Goal: Task Accomplishment & Management: Manage account settings

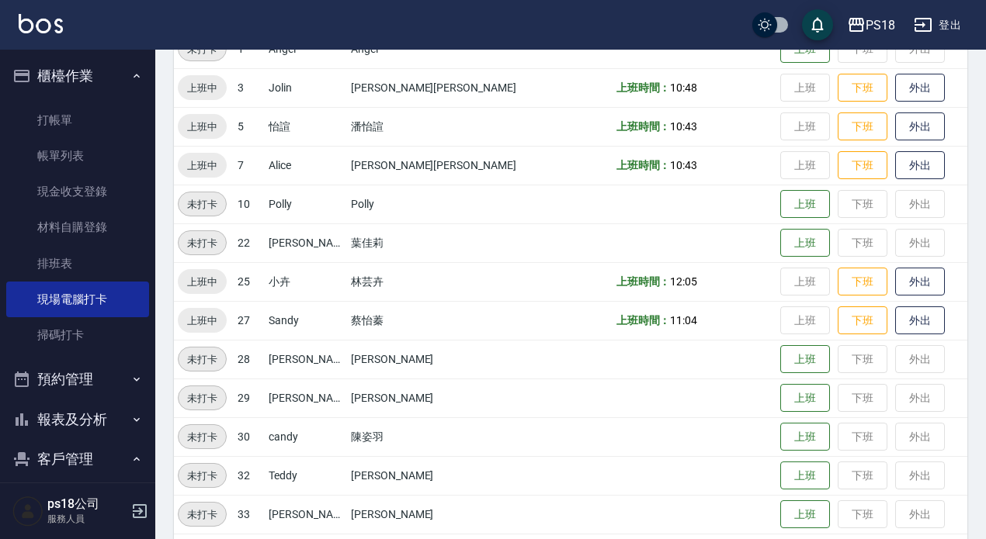
scroll to position [41, 0]
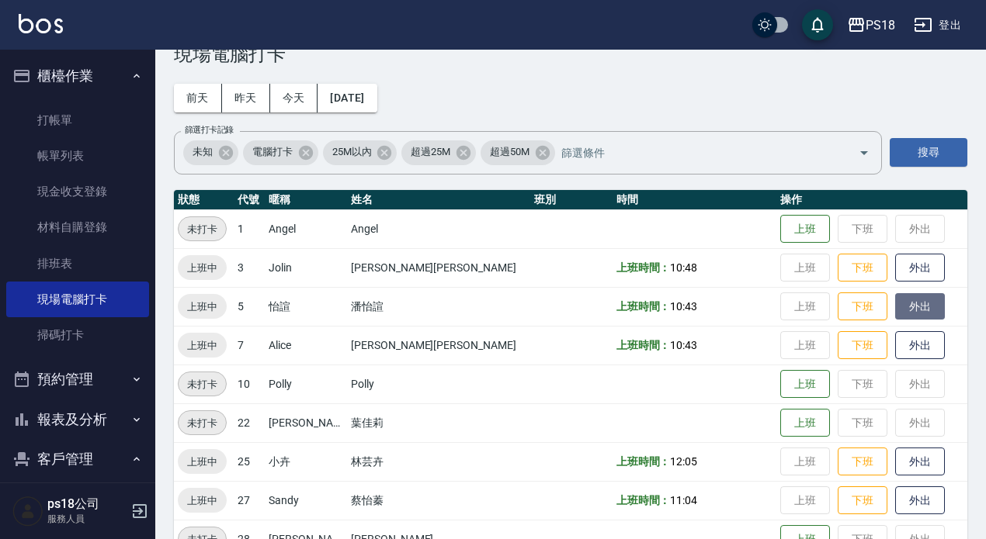
drag, startPoint x: 897, startPoint y: 303, endPoint x: 904, endPoint y: 300, distance: 8.0
click at [901, 301] on button "外出" at bounding box center [920, 306] width 50 height 27
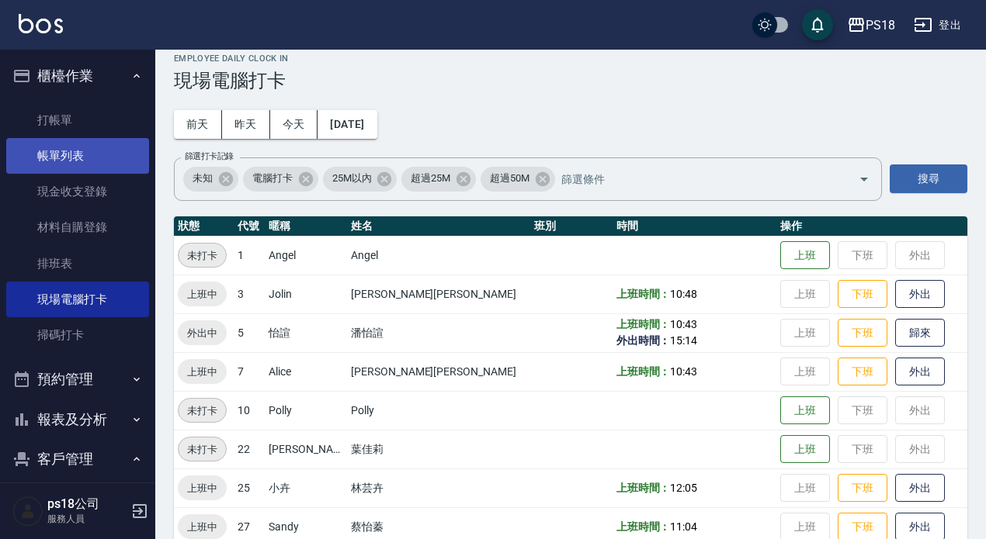
scroll to position [0, 0]
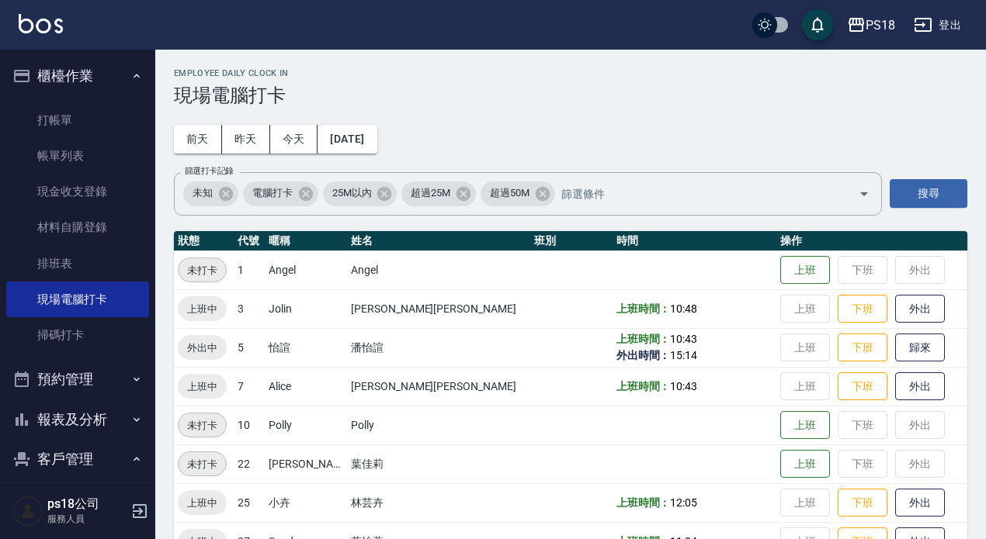
click at [81, 409] on button "報表及分析" at bounding box center [77, 420] width 143 height 40
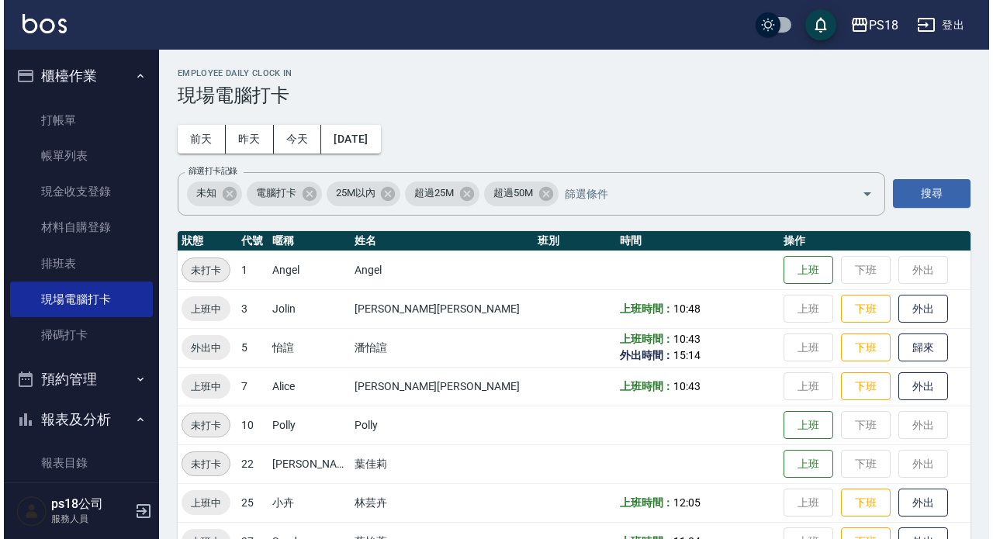
scroll to position [233, 0]
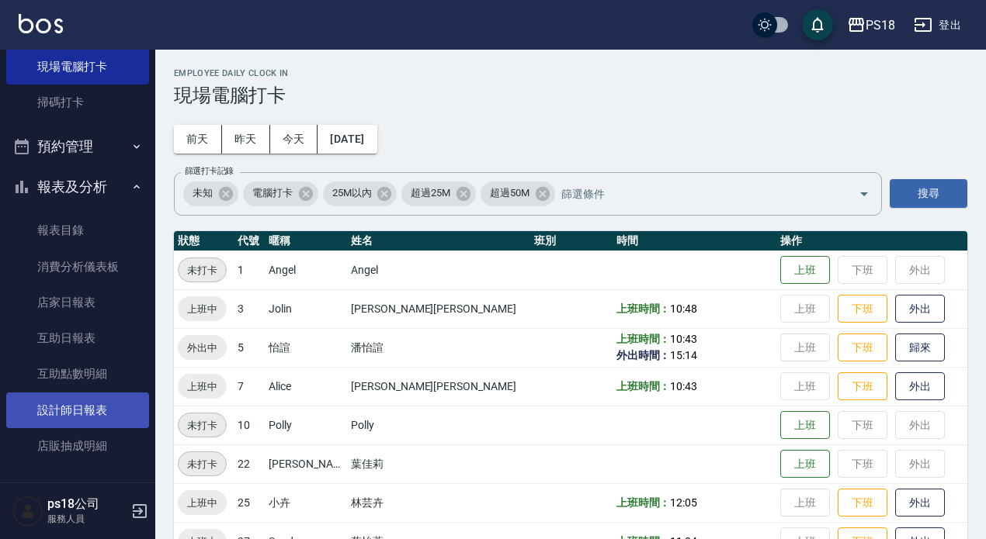
click at [92, 397] on link "設計師日報表" at bounding box center [77, 411] width 143 height 36
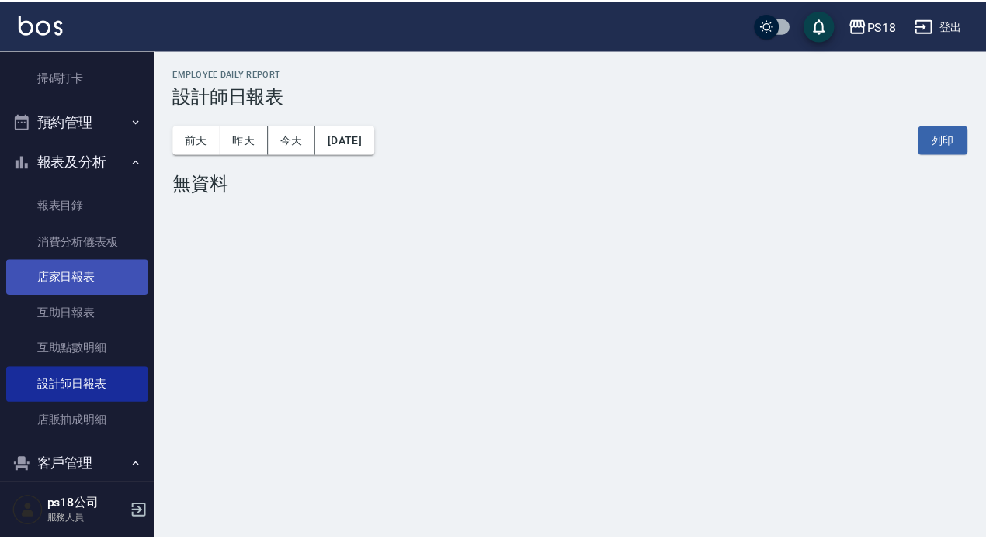
scroll to position [336, 0]
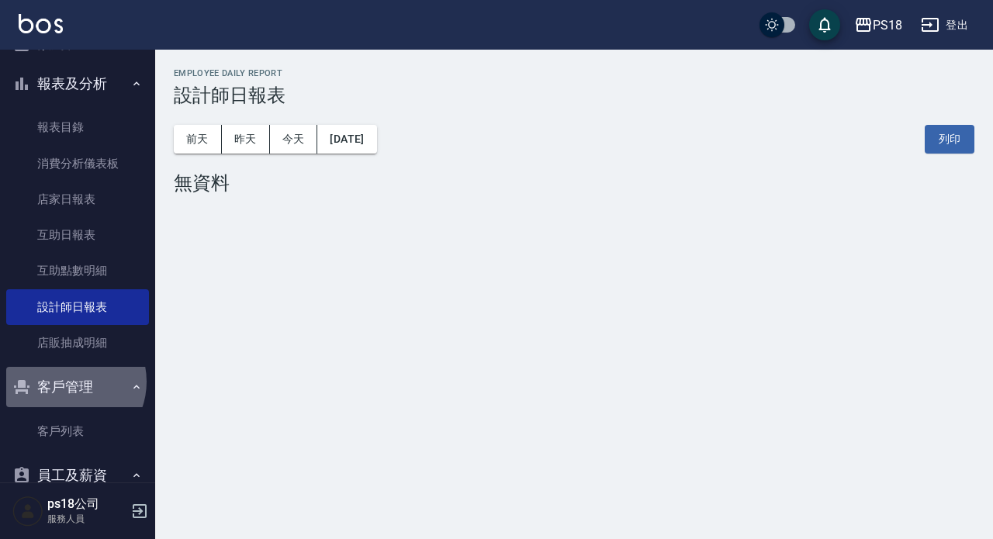
click at [68, 382] on button "客戶管理" at bounding box center [77, 387] width 143 height 40
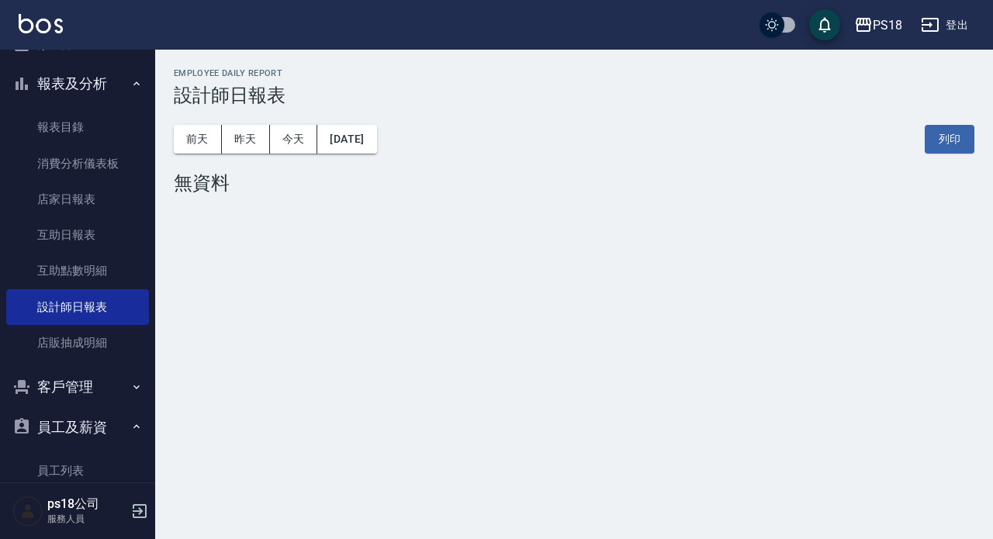
click at [76, 390] on button "客戶管理" at bounding box center [77, 387] width 143 height 40
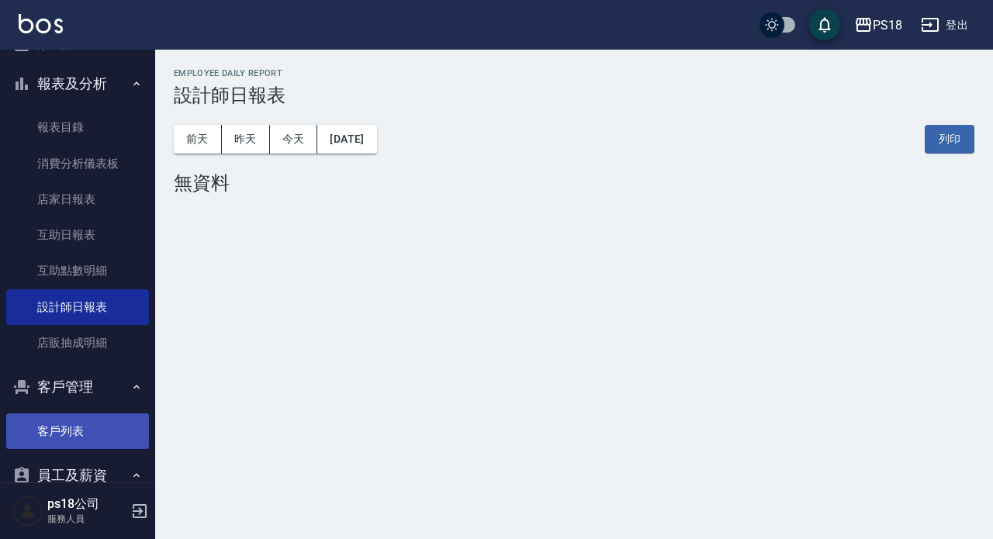
click at [70, 428] on link "客戶列表" at bounding box center [77, 432] width 143 height 36
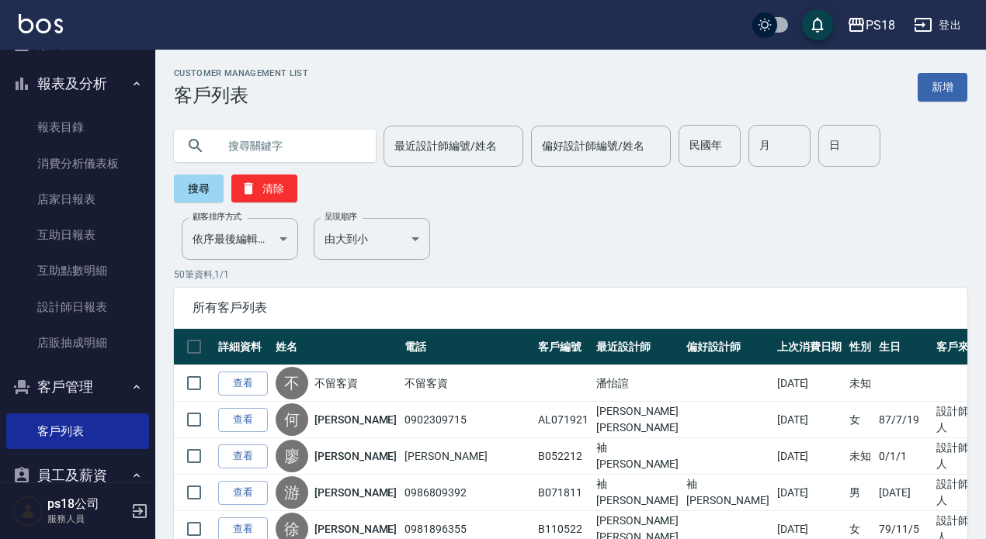
click at [267, 153] on input "text" at bounding box center [290, 146] width 146 height 42
type input "吳采蓉"
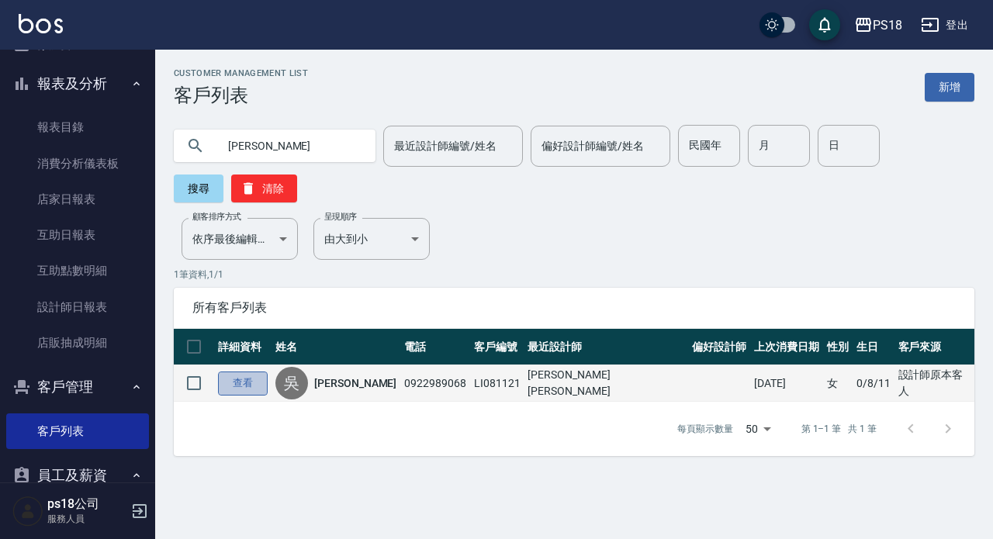
click at [244, 384] on link "查看" at bounding box center [243, 384] width 50 height 24
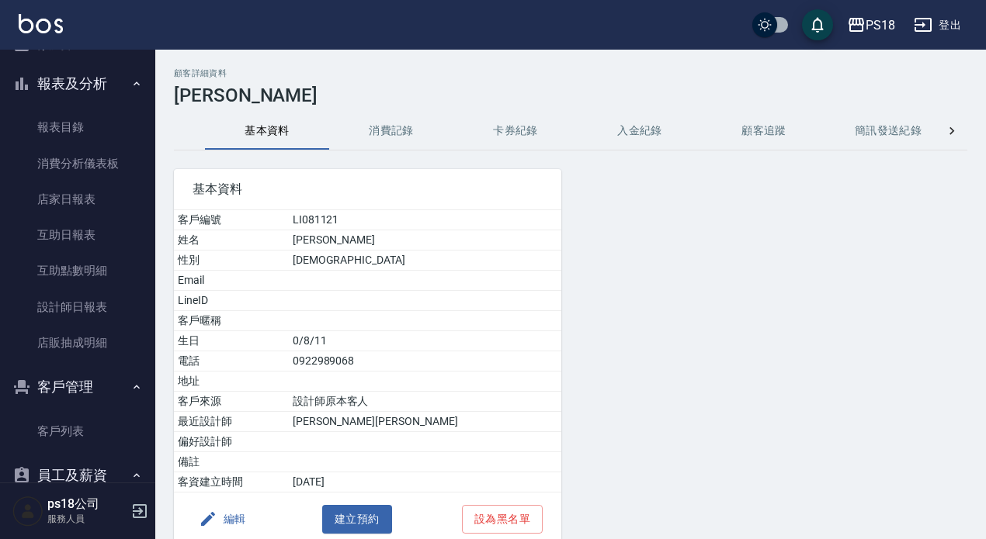
click at [638, 135] on button "入金紀錄" at bounding box center [639, 131] width 124 height 37
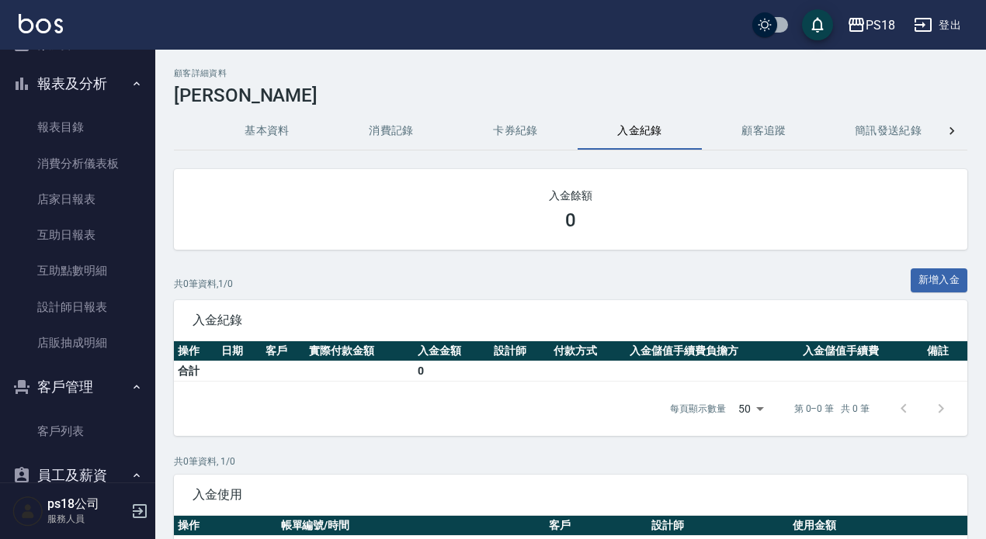
click at [525, 134] on button "卡券紀錄" at bounding box center [515, 131] width 124 height 37
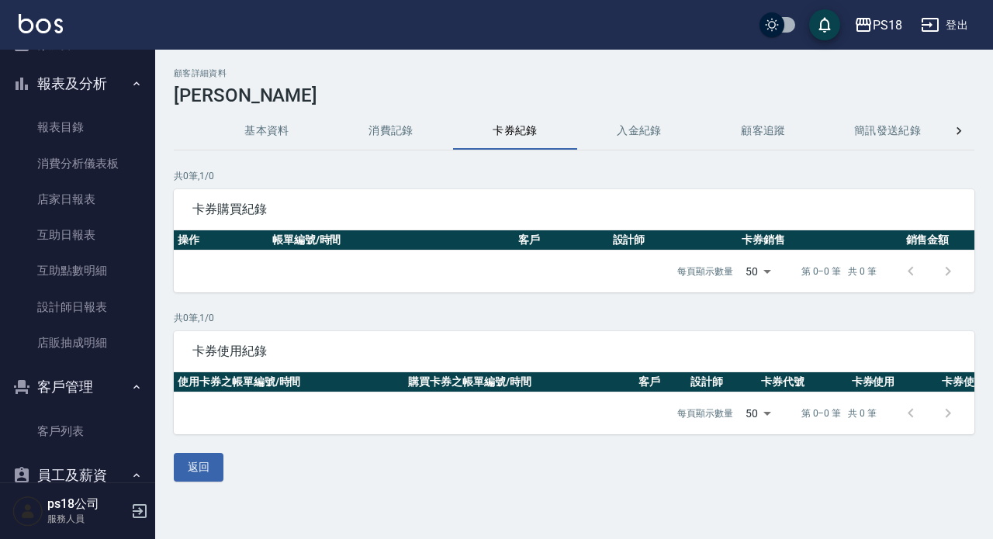
click at [382, 129] on button "消費記錄" at bounding box center [391, 131] width 124 height 37
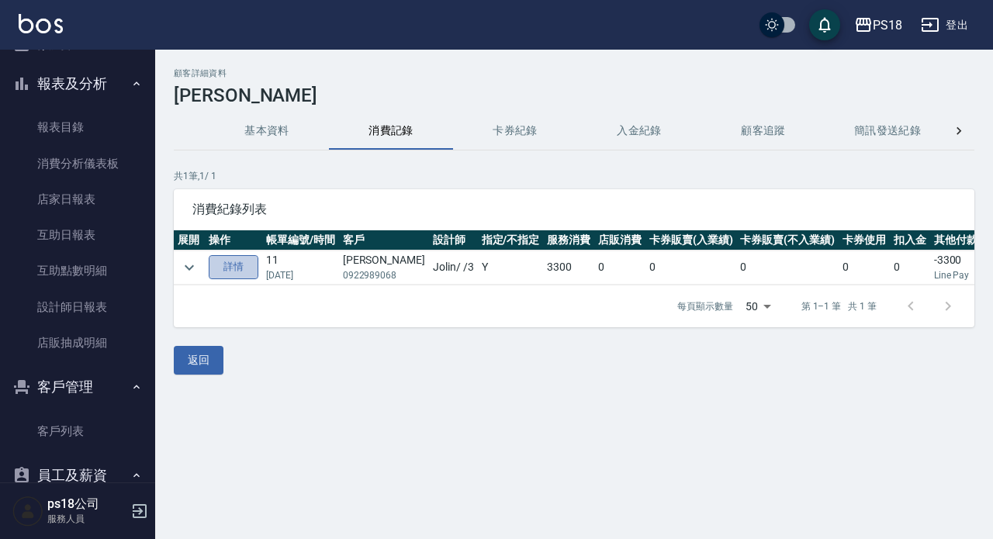
click at [233, 258] on link "詳情" at bounding box center [234, 267] width 50 height 24
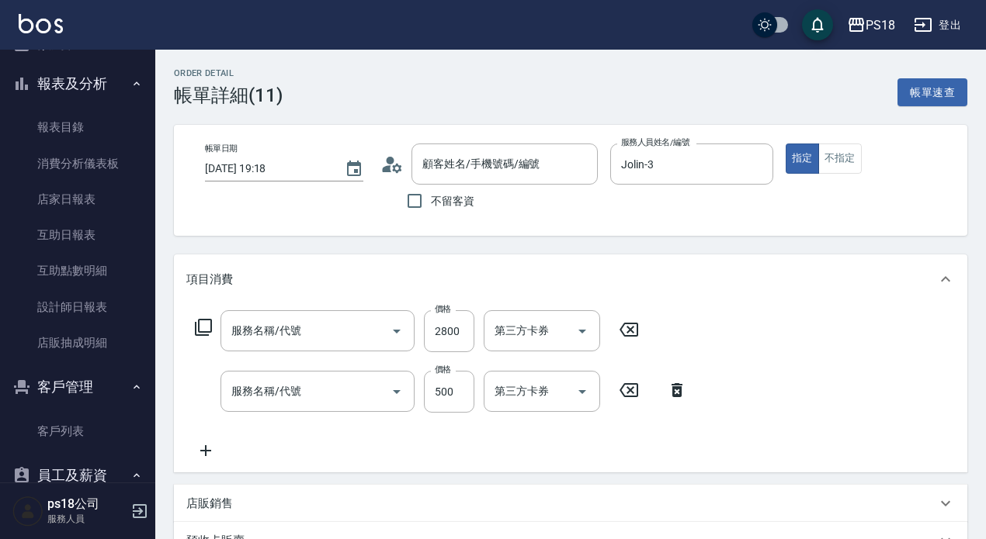
type input "2025/07/12 19:18"
type input "Jolin-3"
type input "水光感燙(218)"
type input "單剪500(302)"
type input "吳采蓉/0922989068/LI081121"
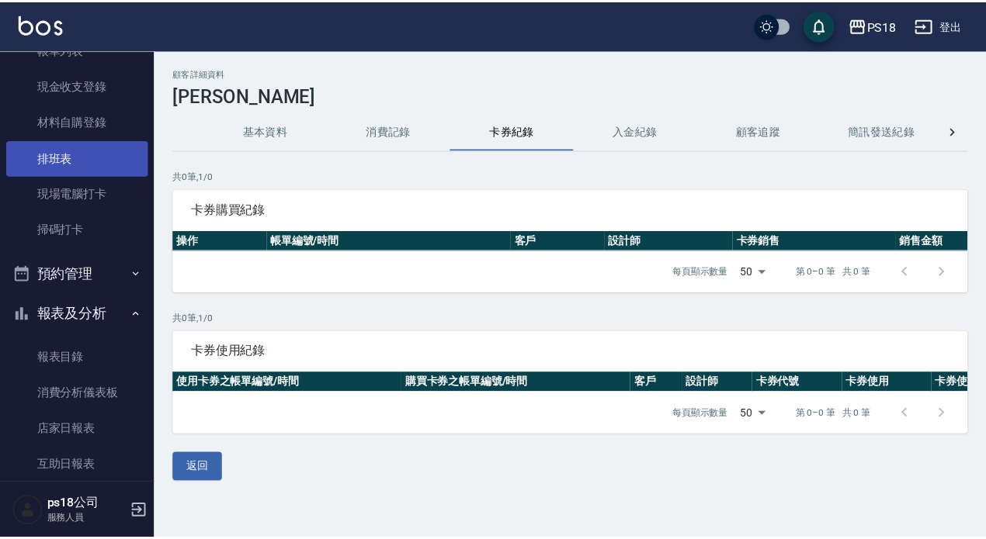
scroll to position [103, 0]
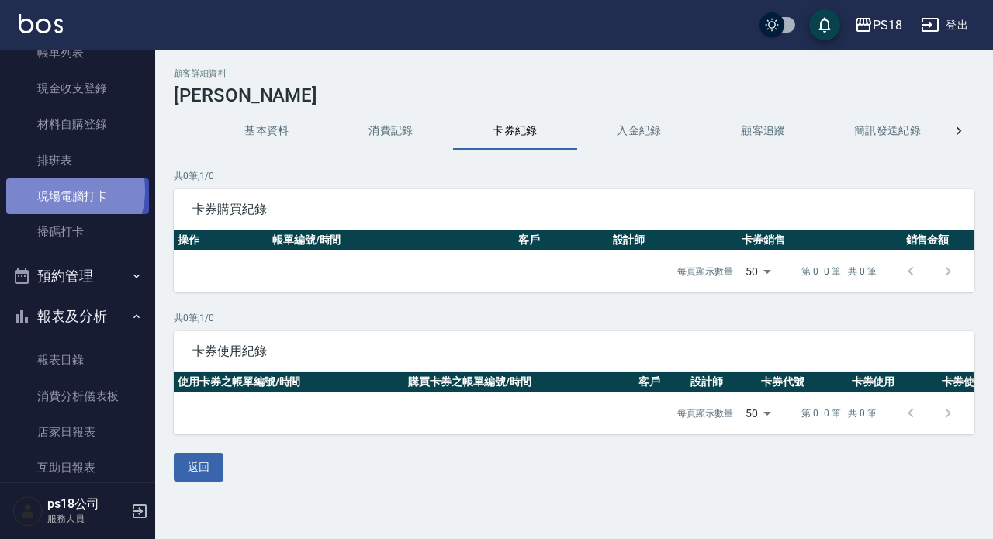
click link "現場電腦打卡"
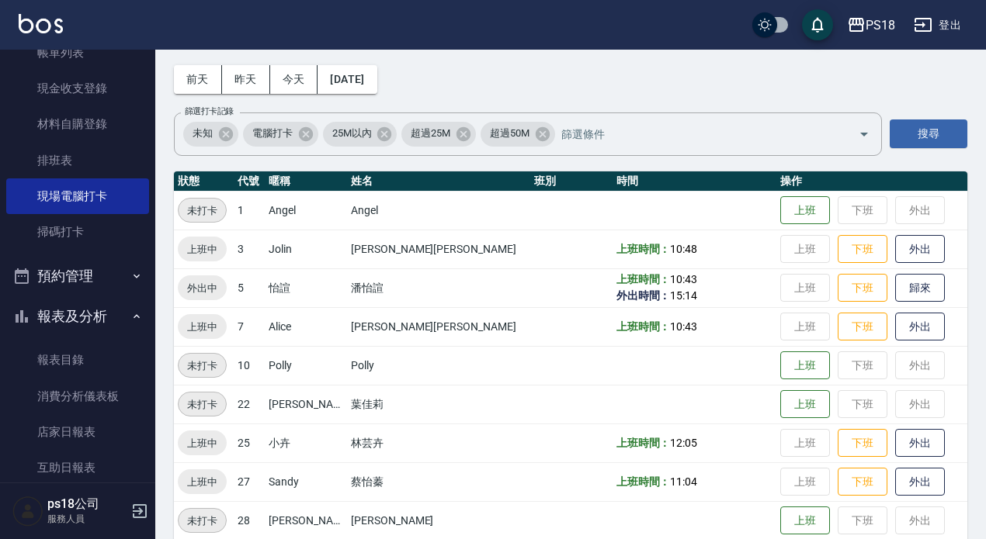
scroll to position [233, 0]
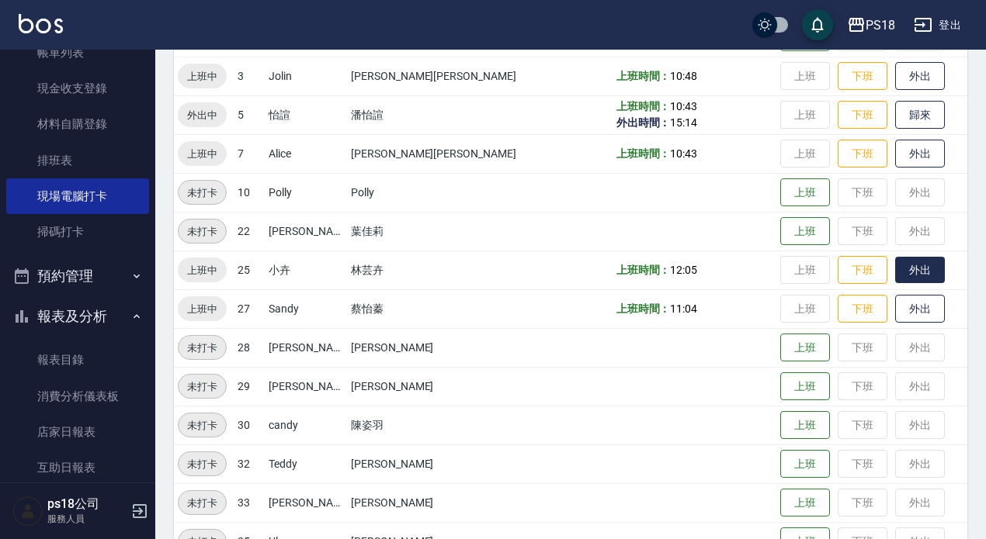
click button "外出"
click button "歸來"
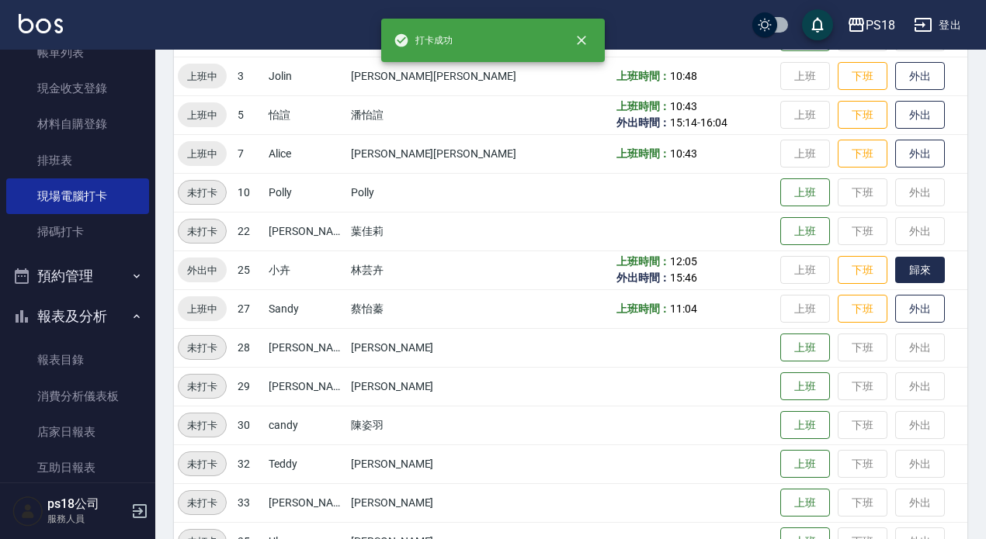
click button "歸來"
click button "外出"
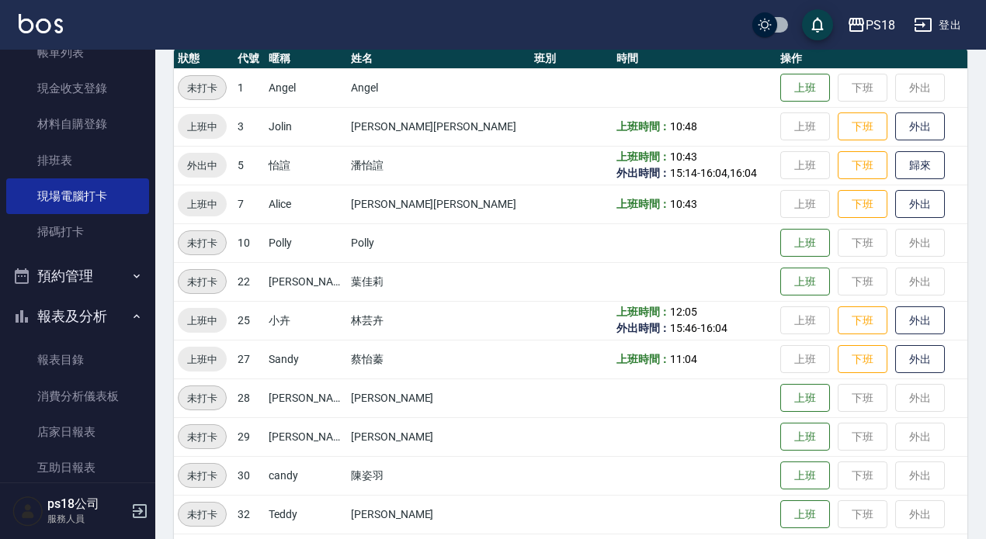
scroll to position [155, 0]
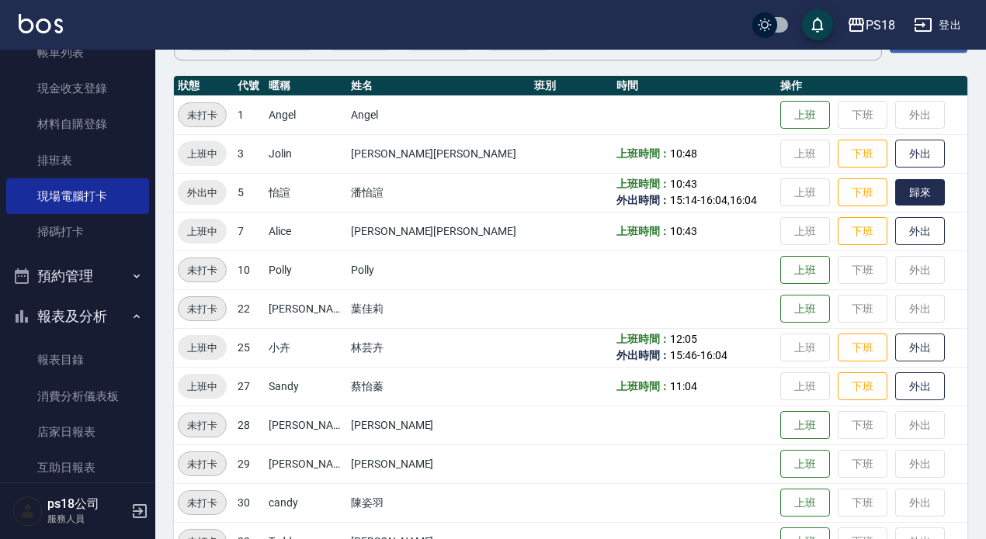
click button "歸來"
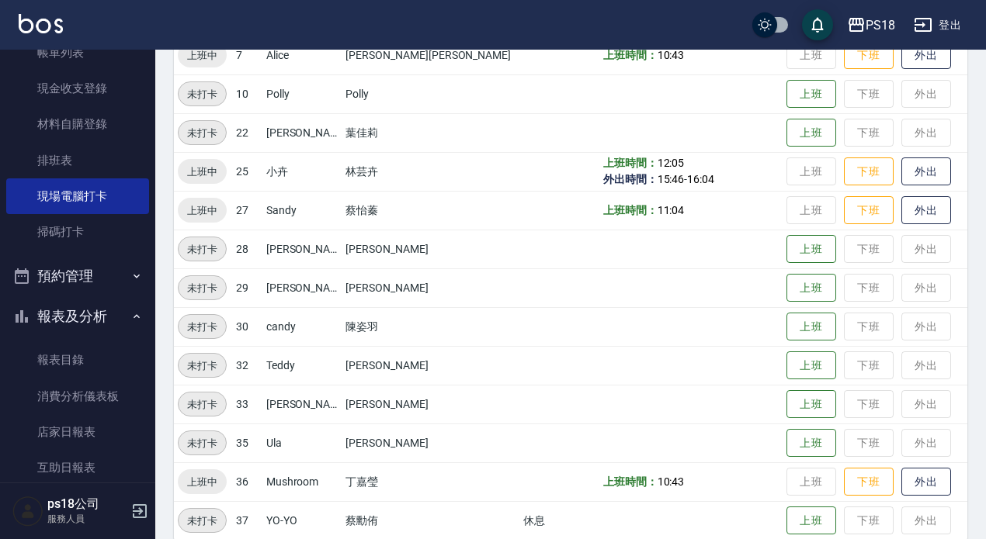
scroll to position [352, 0]
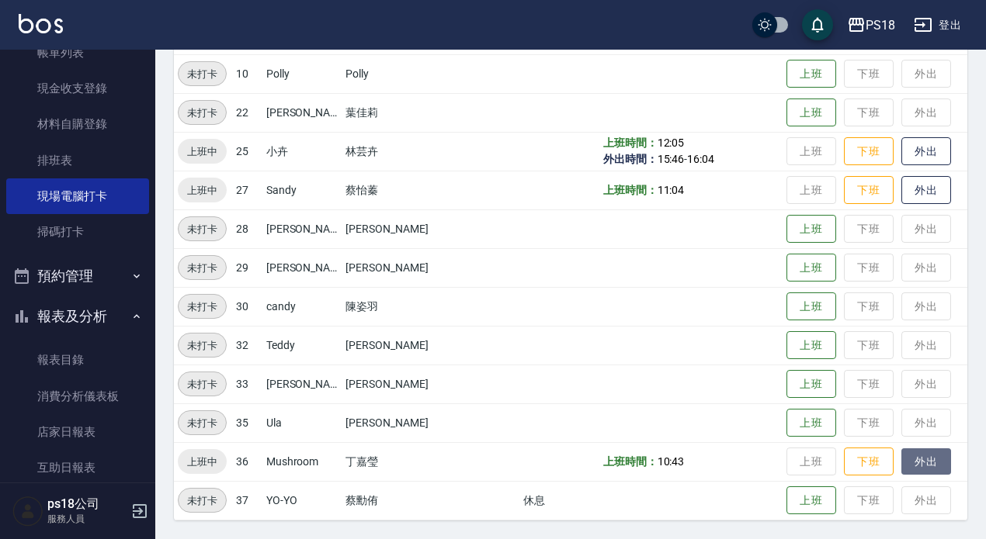
click button "外出"
click button "歸來"
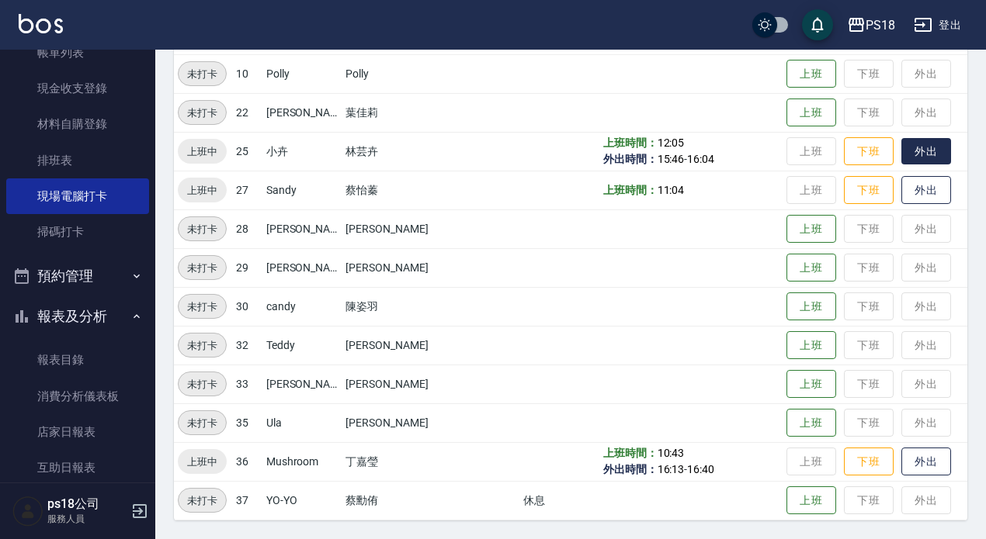
click button "外出"
click button "歸來"
click button "外出"
click button "登出"
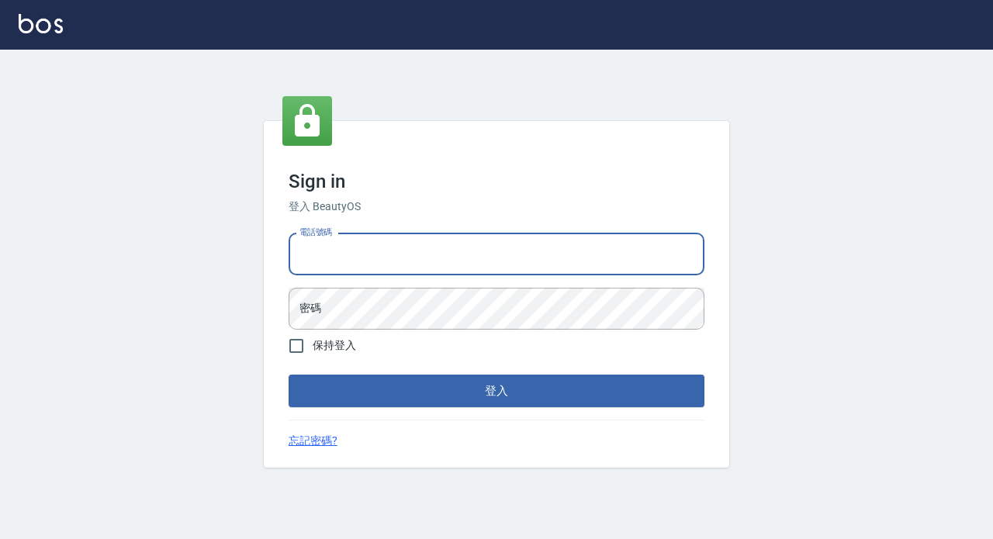
click at [356, 251] on input "電話號碼" at bounding box center [497, 255] width 416 height 42
type input "0933473141"
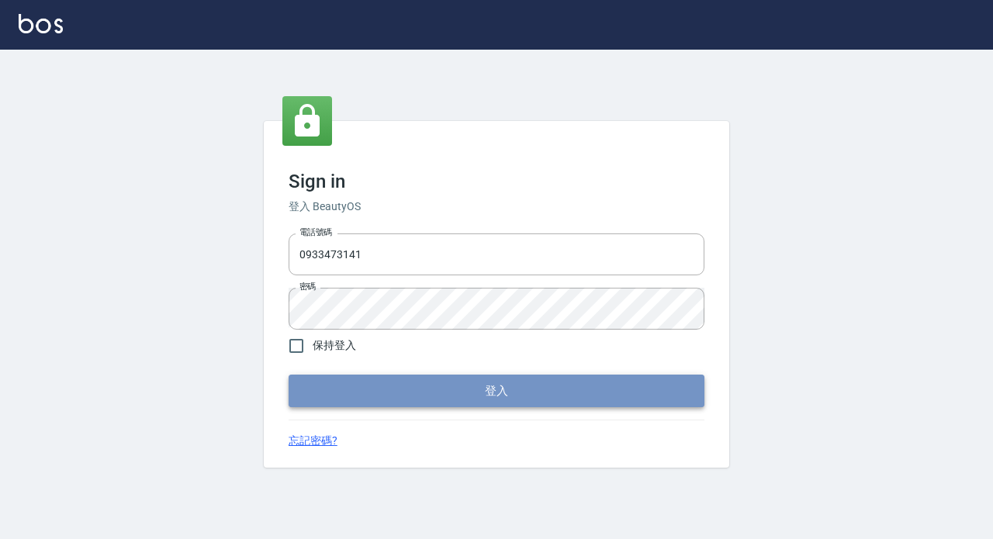
click at [346, 383] on button "登入" at bounding box center [497, 391] width 416 height 33
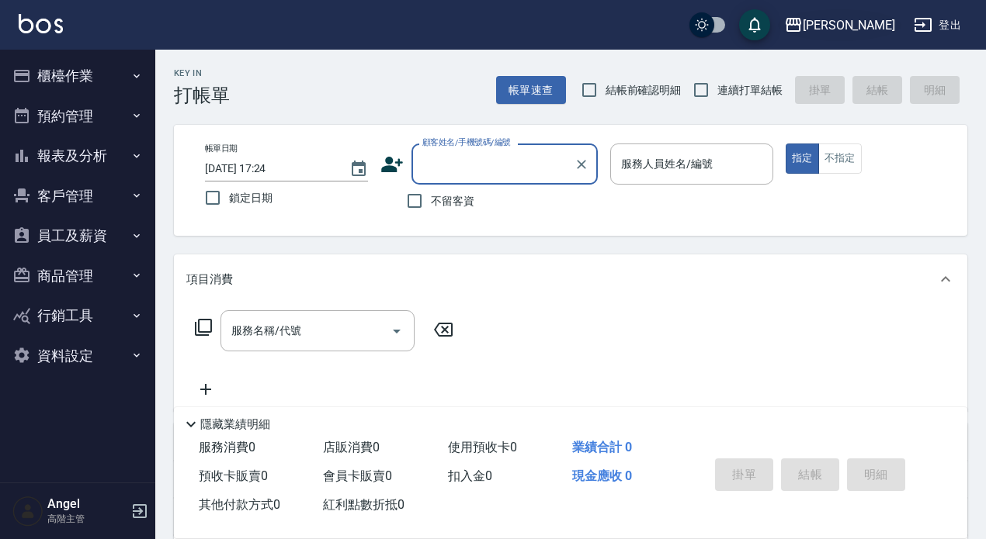
click at [861, 25] on div "[PERSON_NAME]" at bounding box center [848, 25] width 92 height 19
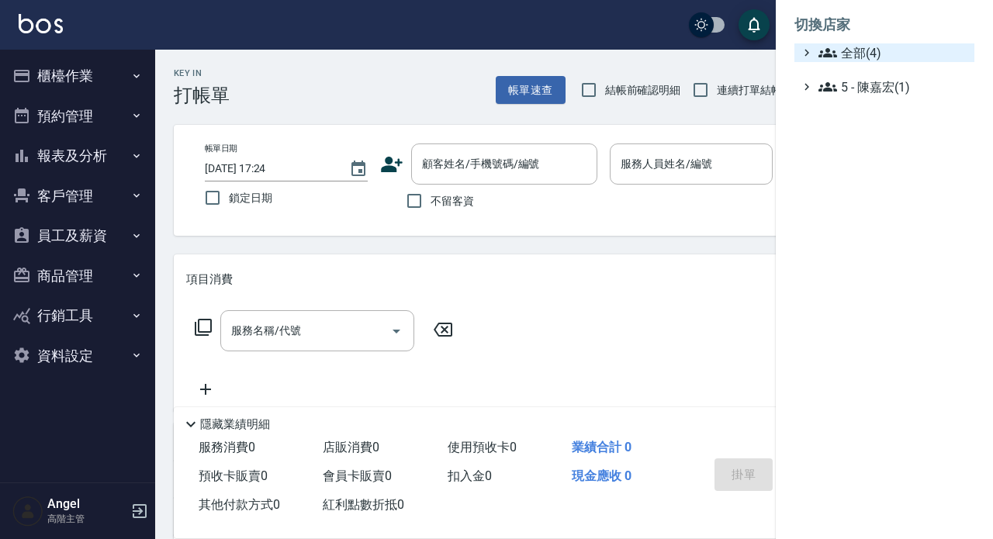
click at [875, 51] on span "全部(4)" at bounding box center [894, 52] width 150 height 19
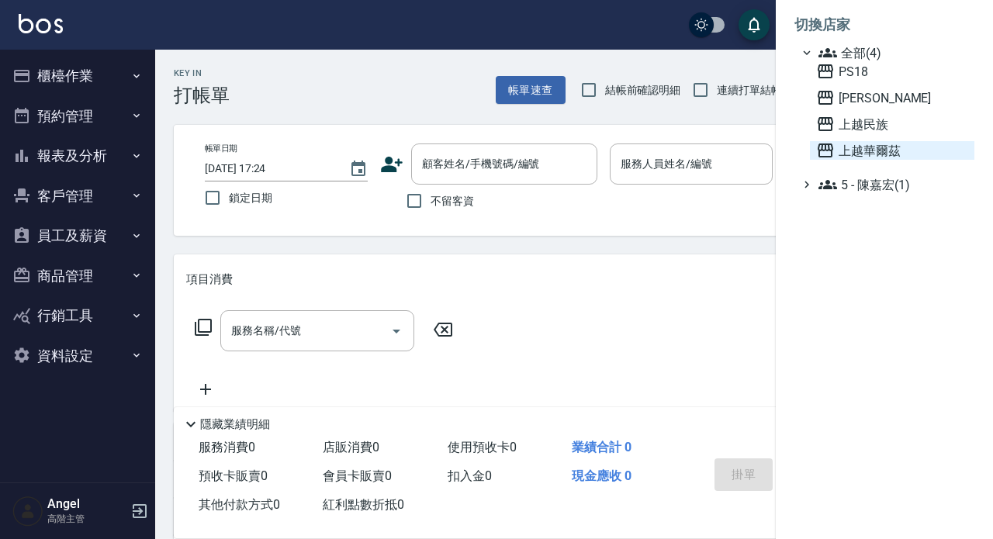
click at [884, 148] on span "上越華爾茲" at bounding box center [892, 150] width 152 height 19
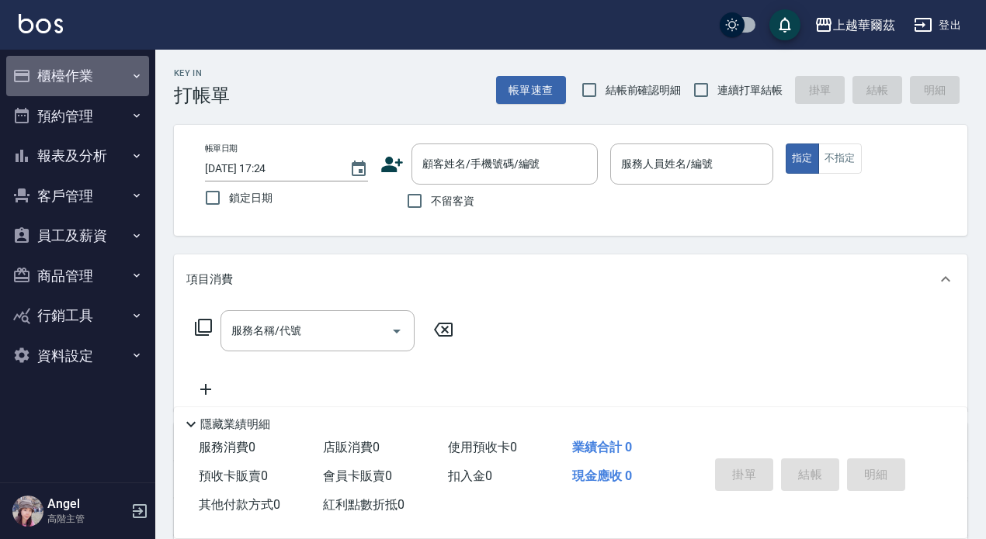
click at [64, 68] on button "櫃檯作業" at bounding box center [77, 76] width 143 height 40
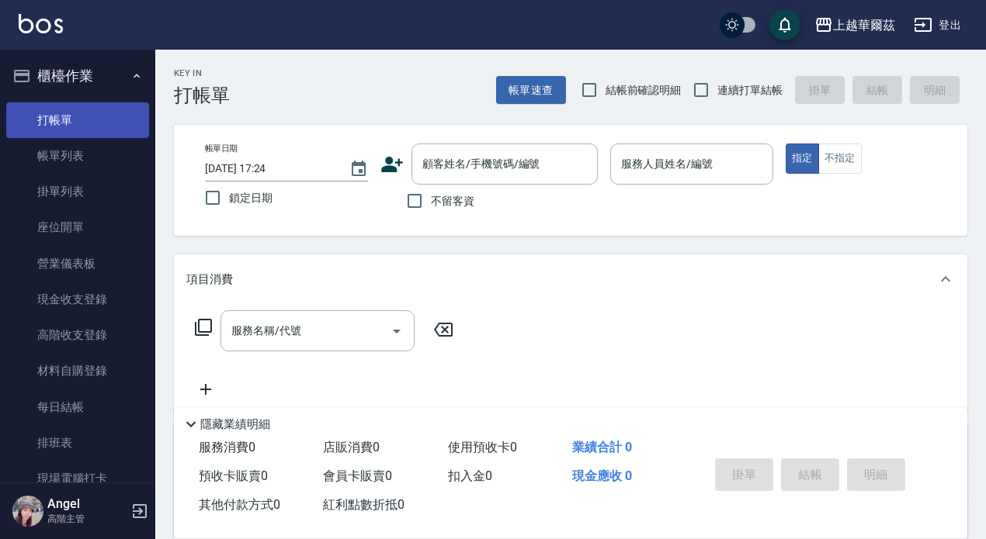
click at [85, 123] on link "打帳單" at bounding box center [77, 120] width 143 height 36
click at [452, 161] on div "顧客姓名/手機號碼/編號 顧客姓名/手機號碼/編號" at bounding box center [504, 164] width 186 height 41
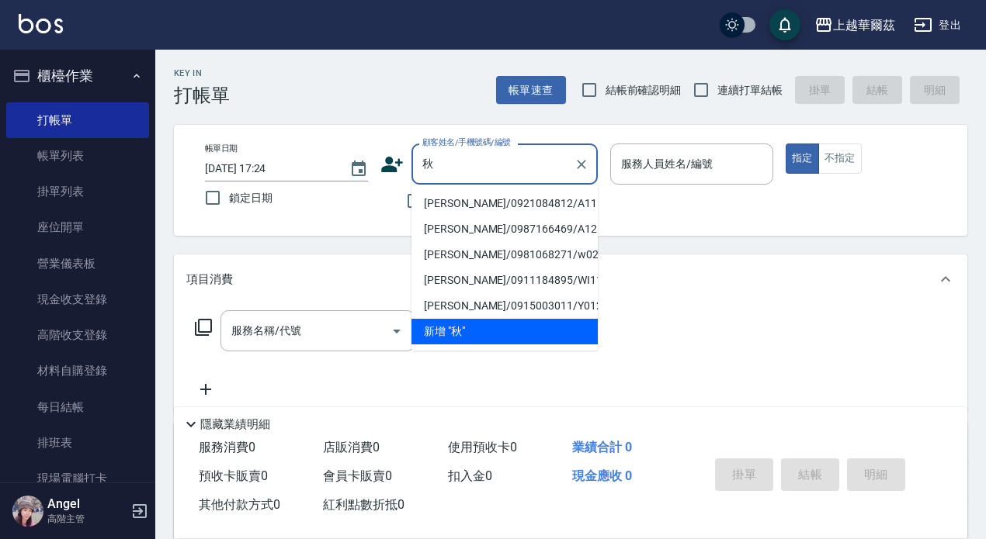
click at [482, 200] on li "卓秋子/0921084812/A111721" at bounding box center [504, 204] width 186 height 26
type input "卓秋子/0921084812/A111721"
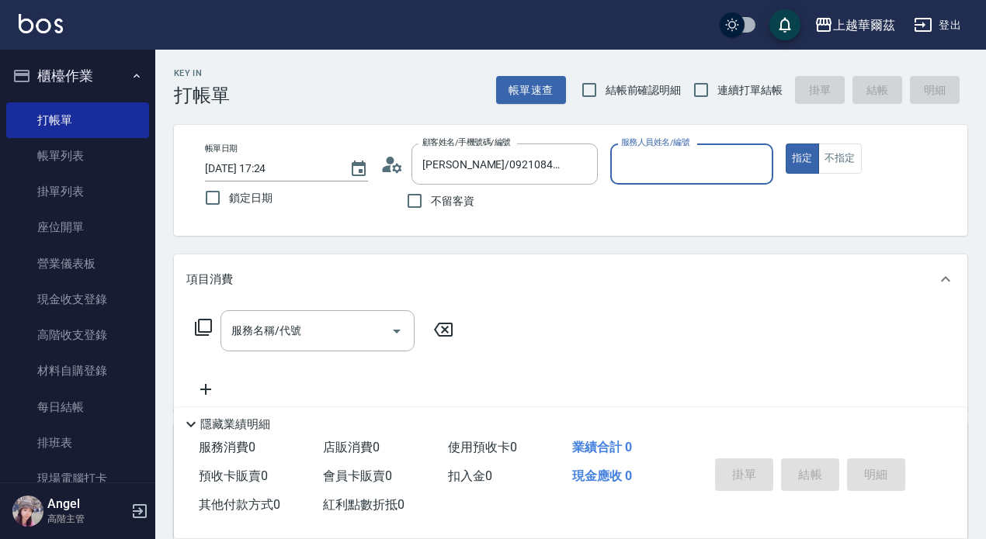
type input "Angel-1"
click at [274, 328] on div "服務名稱/代號 服務名稱/代號" at bounding box center [317, 330] width 194 height 41
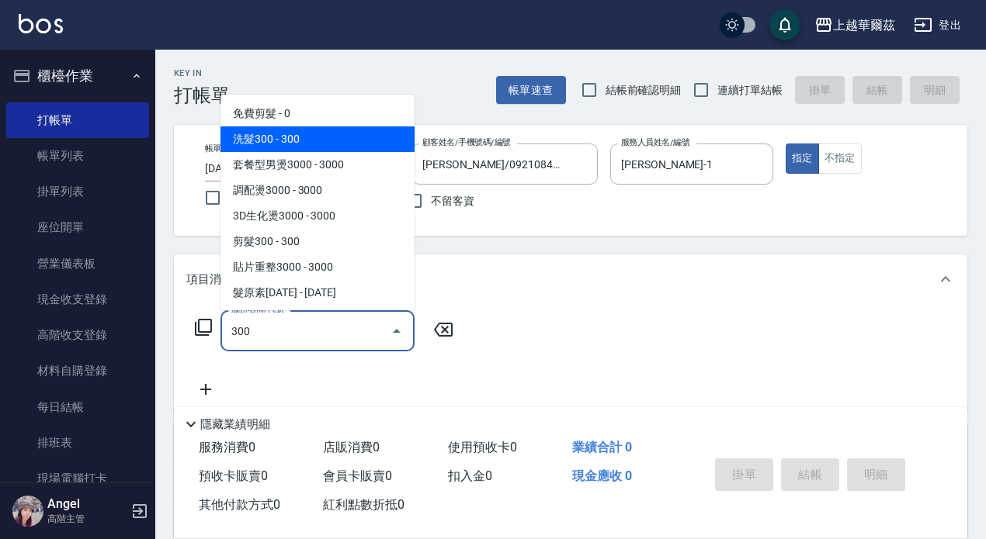
click at [308, 133] on span "洗髮300 - 300" at bounding box center [317, 139] width 194 height 26
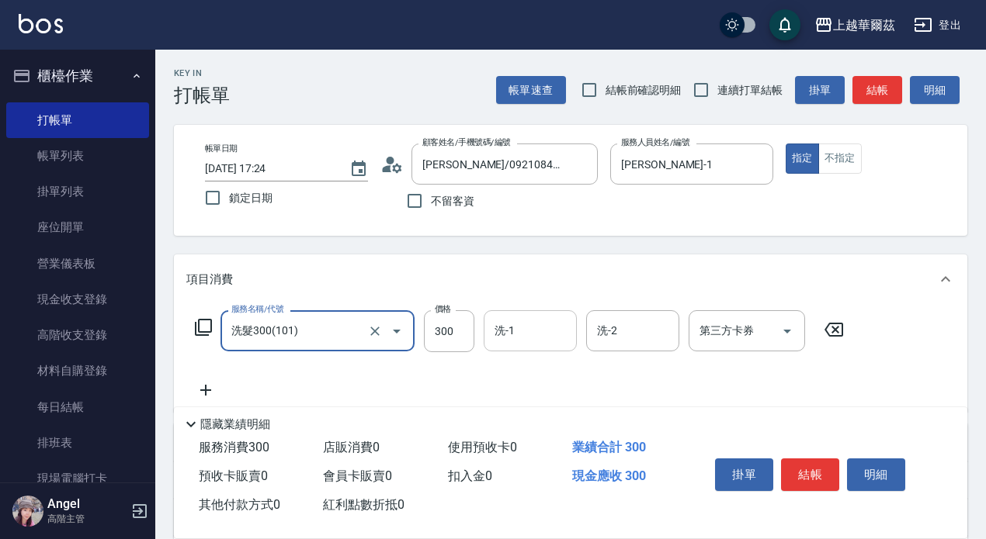
type input "洗髮300(101)"
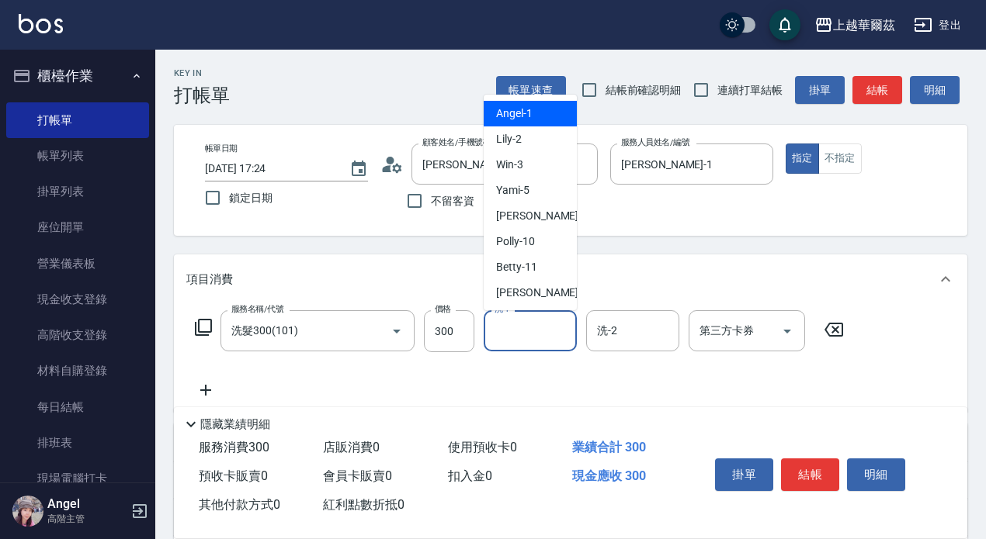
drag, startPoint x: 497, startPoint y: 321, endPoint x: 503, endPoint y: 328, distance: 9.3
click at [497, 321] on div "洗-1 洗-1" at bounding box center [529, 330] width 93 height 41
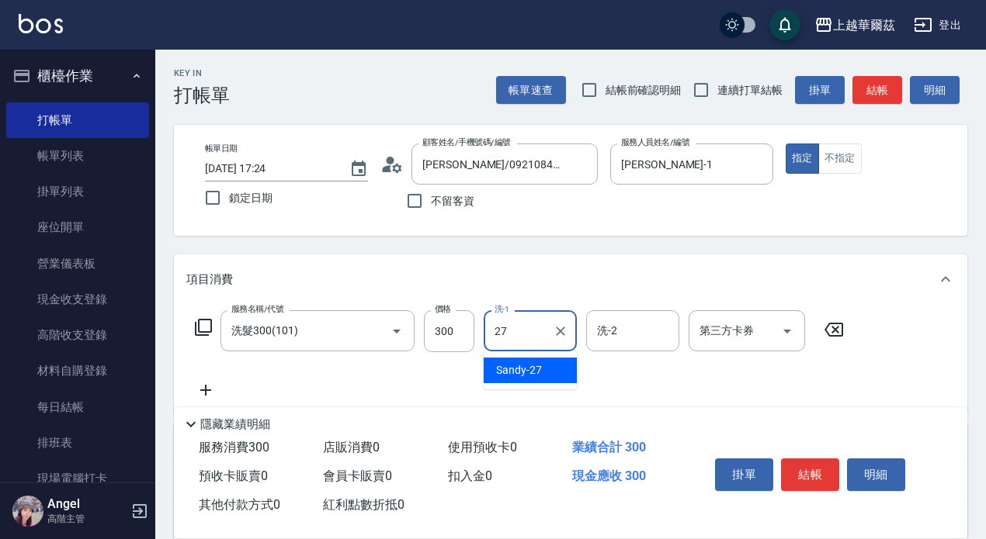
click at [534, 368] on span "Sandy -27" at bounding box center [519, 370] width 46 height 16
type input "Sandy-27"
click at [208, 384] on icon at bounding box center [205, 390] width 39 height 19
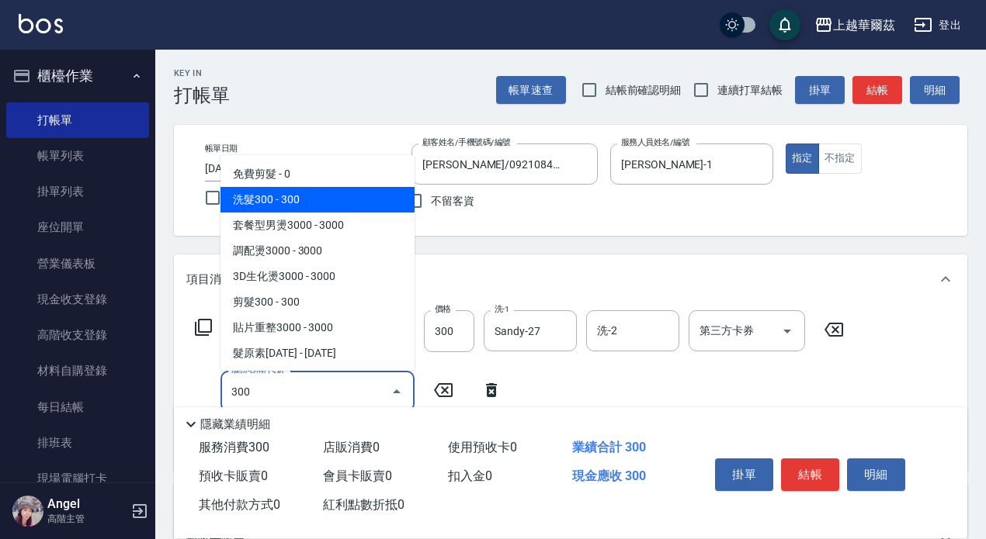
drag, startPoint x: 310, startPoint y: 199, endPoint x: 456, endPoint y: 251, distance: 154.2
click at [310, 198] on span "洗髮300 - 300" at bounding box center [317, 200] width 194 height 26
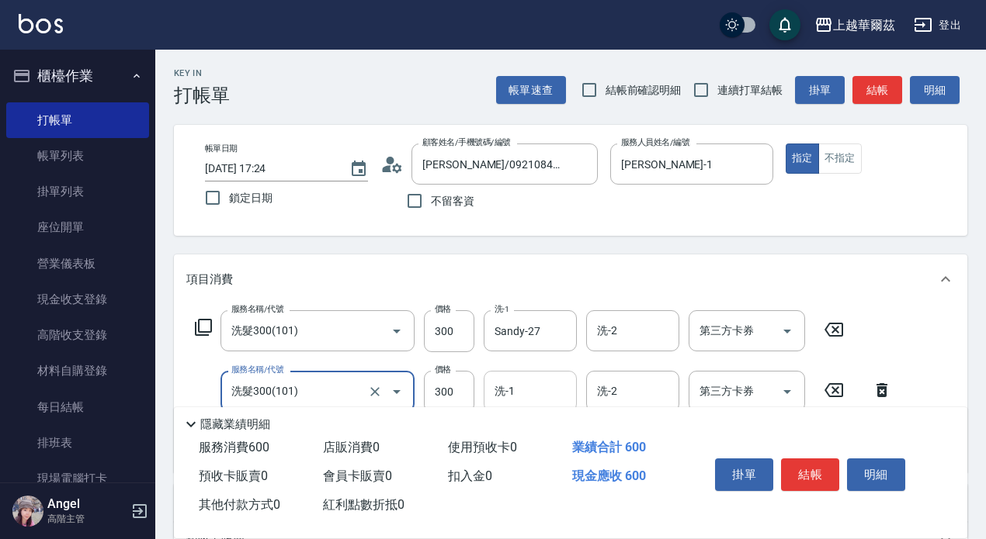
type input "洗髮300(101)"
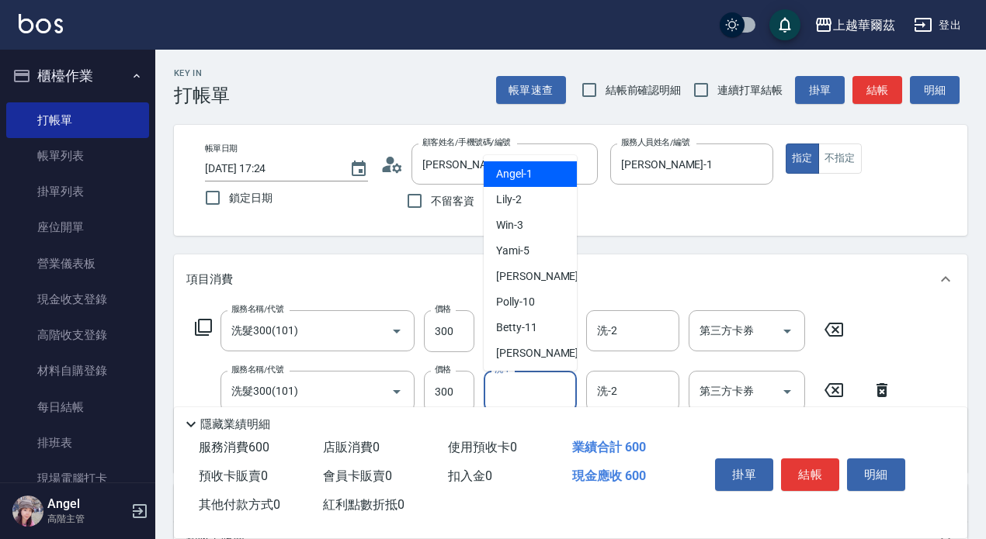
click at [522, 387] on input "洗-1" at bounding box center [529, 391] width 79 height 27
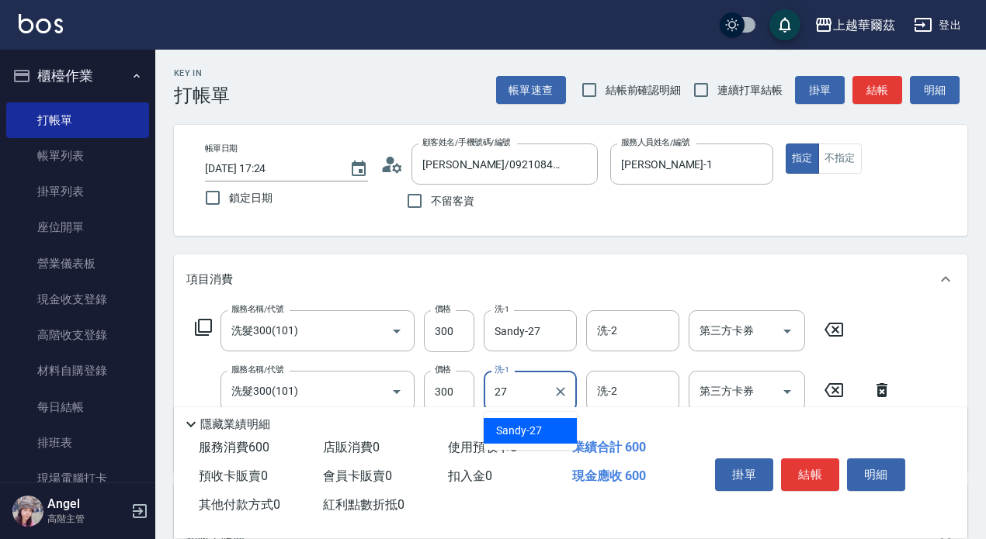
drag, startPoint x: 522, startPoint y: 431, endPoint x: 483, endPoint y: 386, distance: 58.3
click at [521, 425] on span "Sandy -27" at bounding box center [519, 431] width 46 height 16
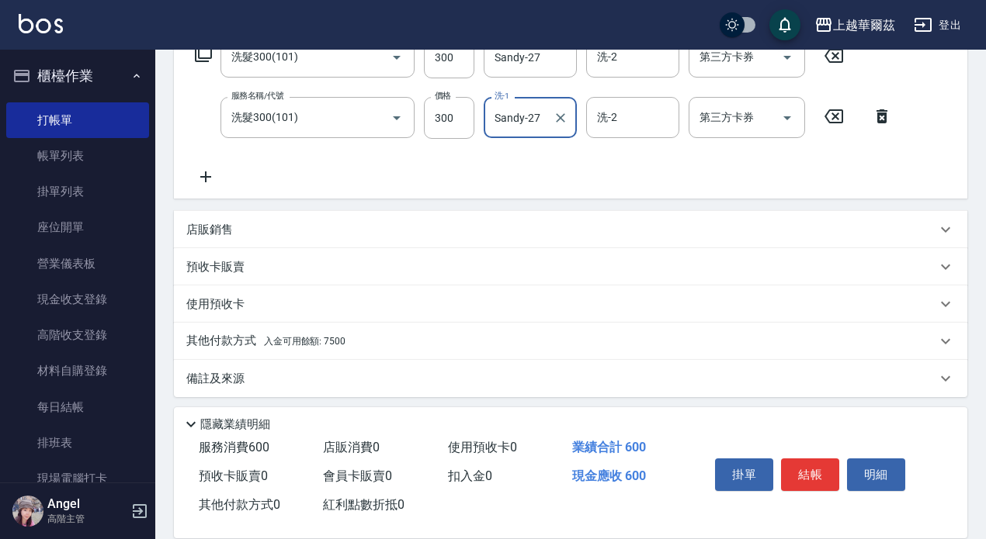
scroll to position [269, 0]
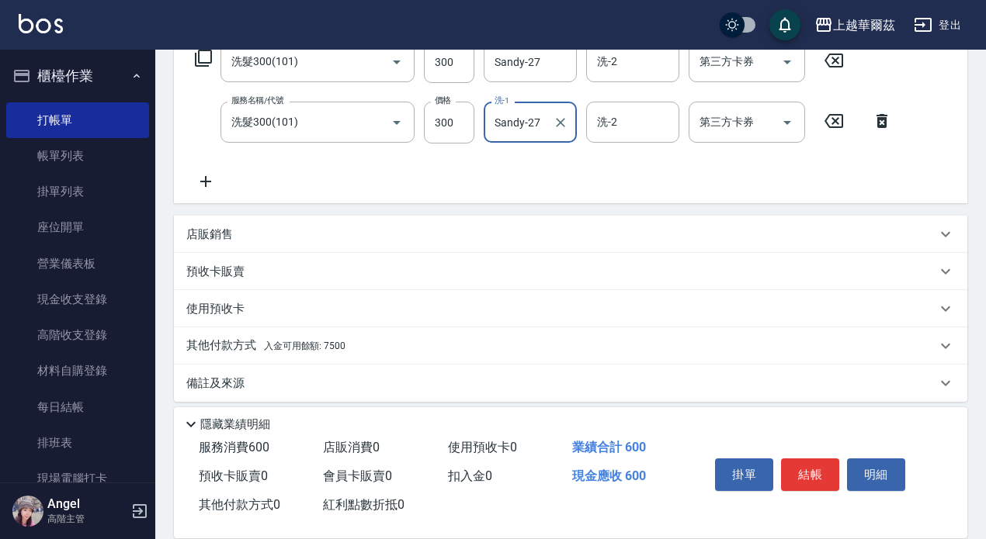
type input "Sandy-27"
click at [207, 184] on icon at bounding box center [205, 181] width 39 height 19
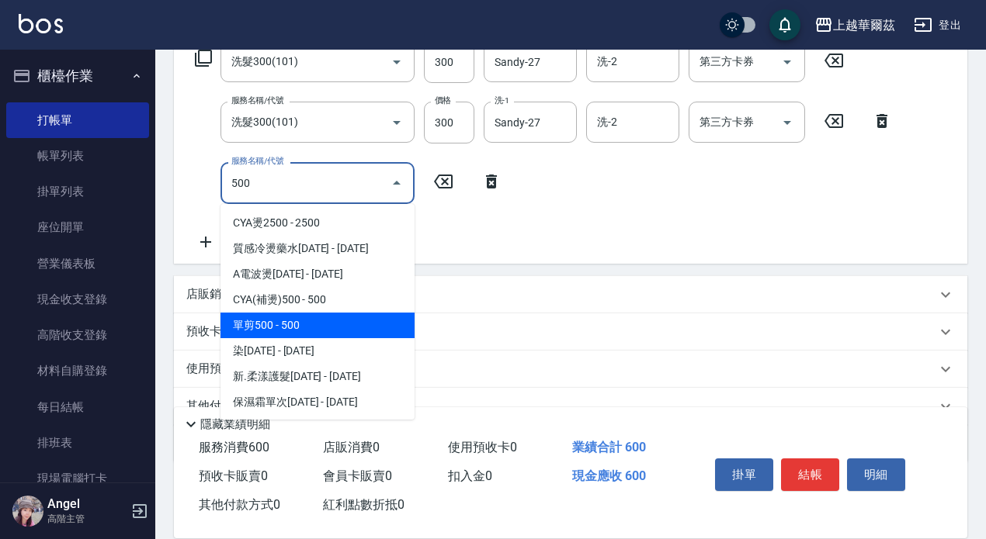
drag, startPoint x: 287, startPoint y: 322, endPoint x: 398, endPoint y: 255, distance: 129.5
click at [291, 322] on span "單剪500 - 500" at bounding box center [317, 326] width 194 height 26
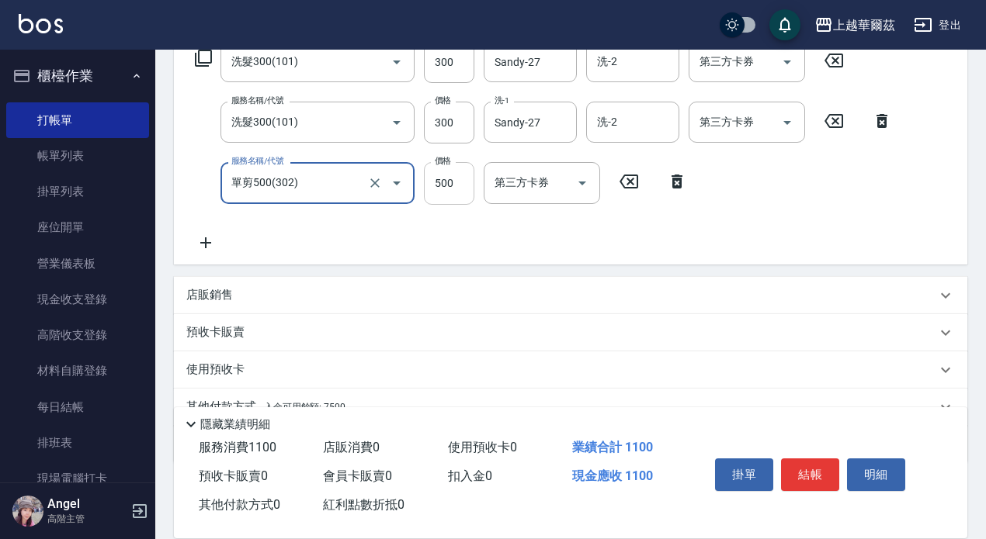
type input "單剪500(302)"
click at [468, 186] on input "500" at bounding box center [449, 183] width 50 height 42
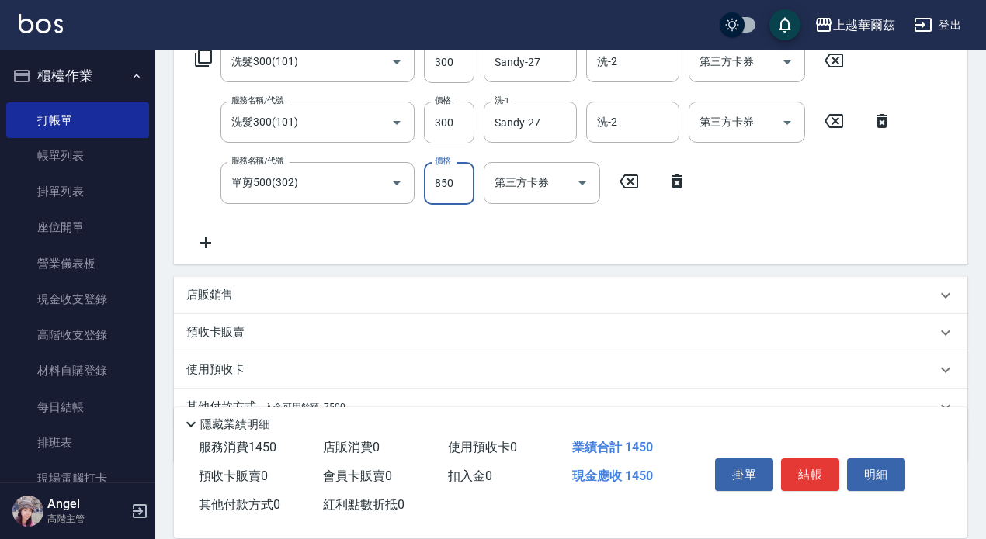
type input "850"
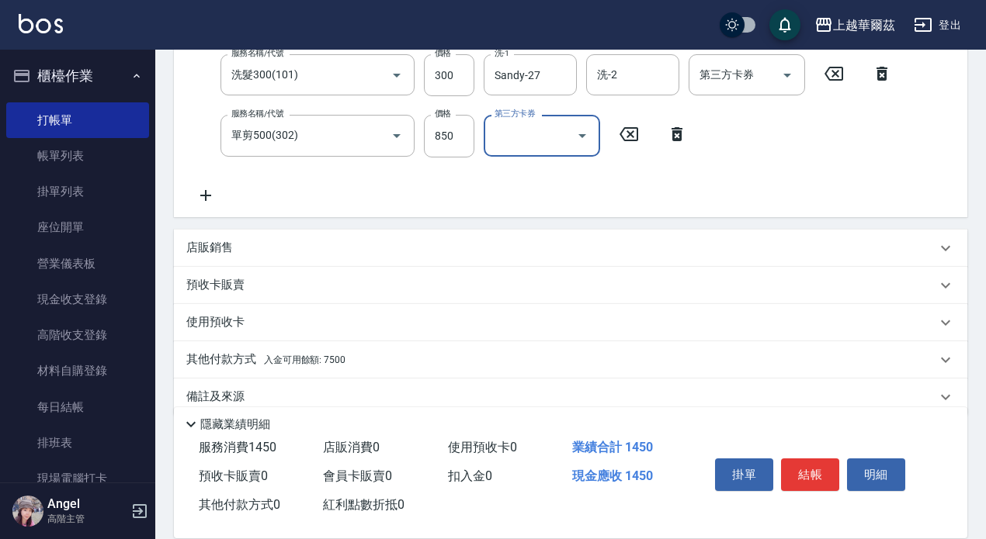
scroll to position [342, 0]
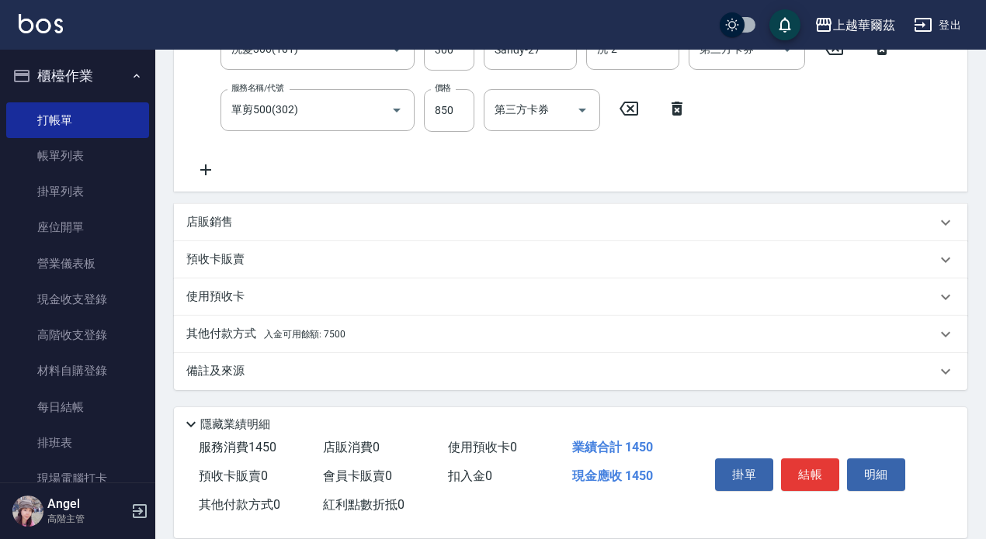
click at [276, 333] on span "入金可用餘額: 7500" at bounding box center [304, 334] width 81 height 11
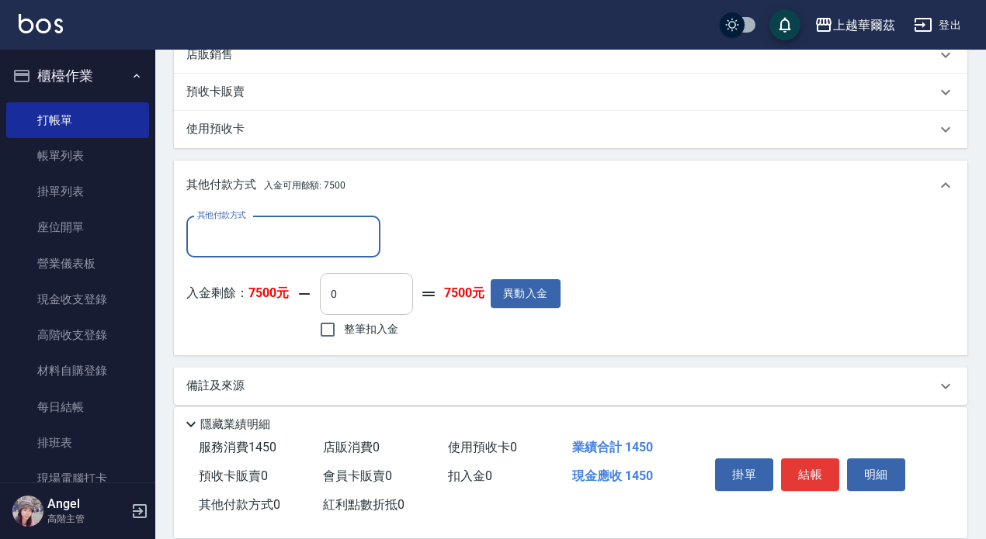
scroll to position [525, 0]
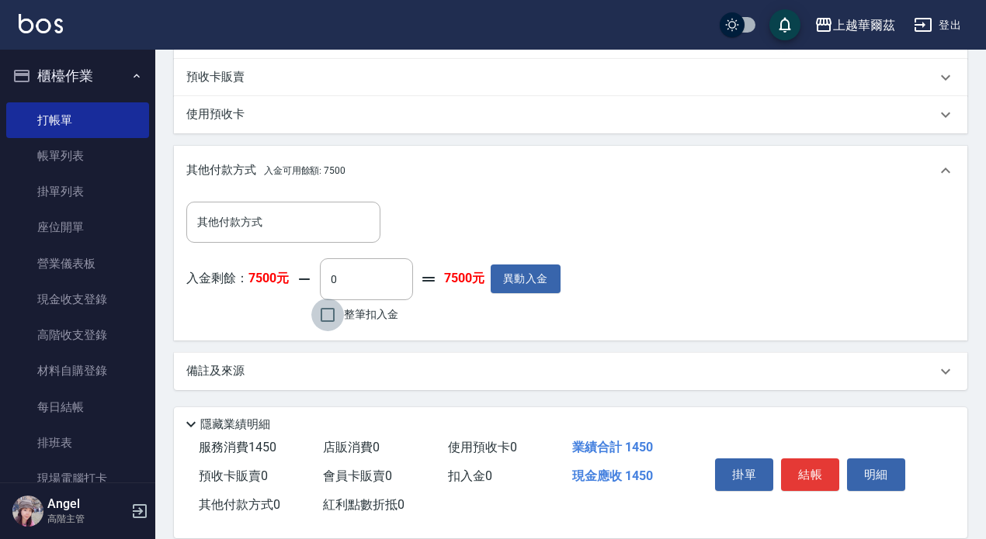
click at [326, 313] on input "整筆扣入金" at bounding box center [327, 315] width 33 height 33
checkbox input "true"
type input "1450"
click at [816, 464] on button "結帳" at bounding box center [810, 475] width 58 height 33
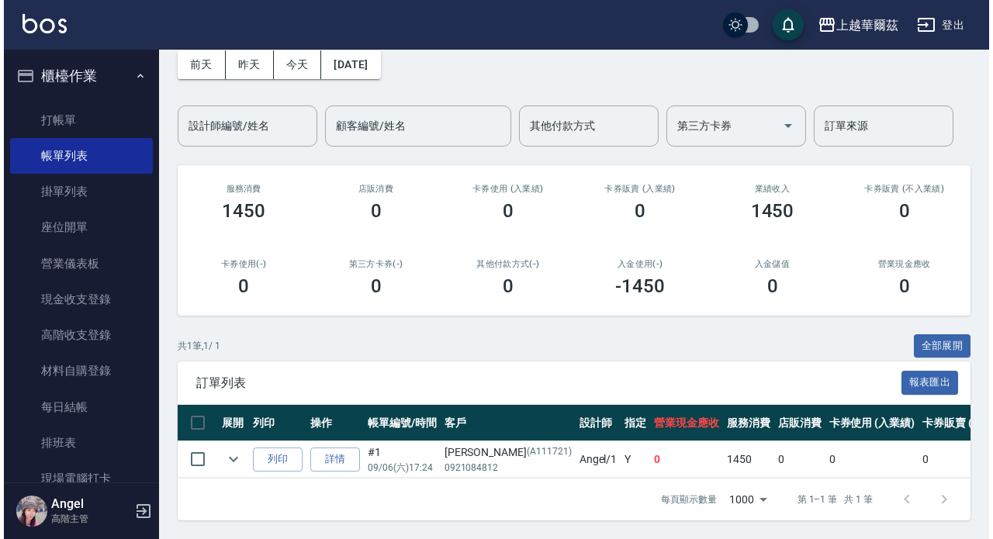
scroll to position [88, 0]
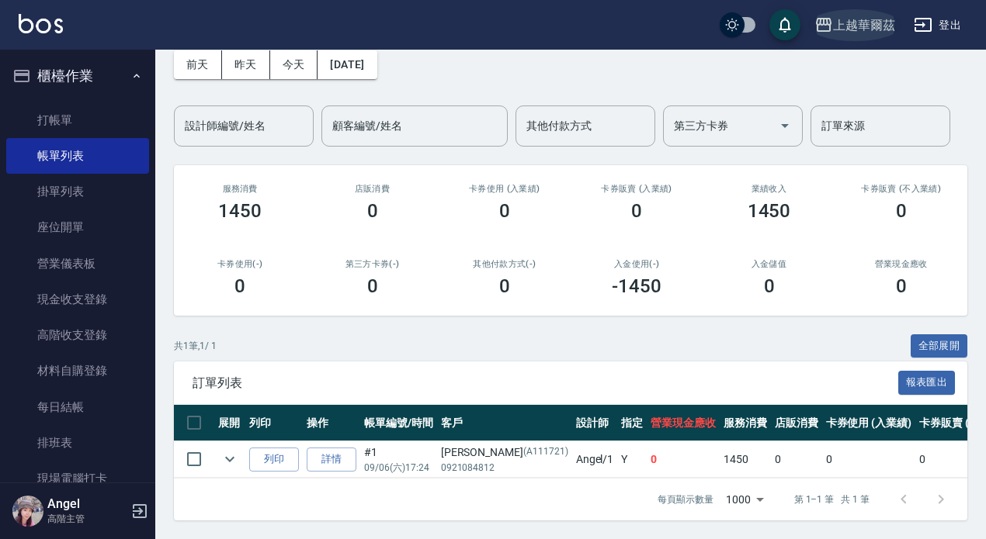
click at [862, 19] on div "上越華爾茲" at bounding box center [864, 25] width 62 height 19
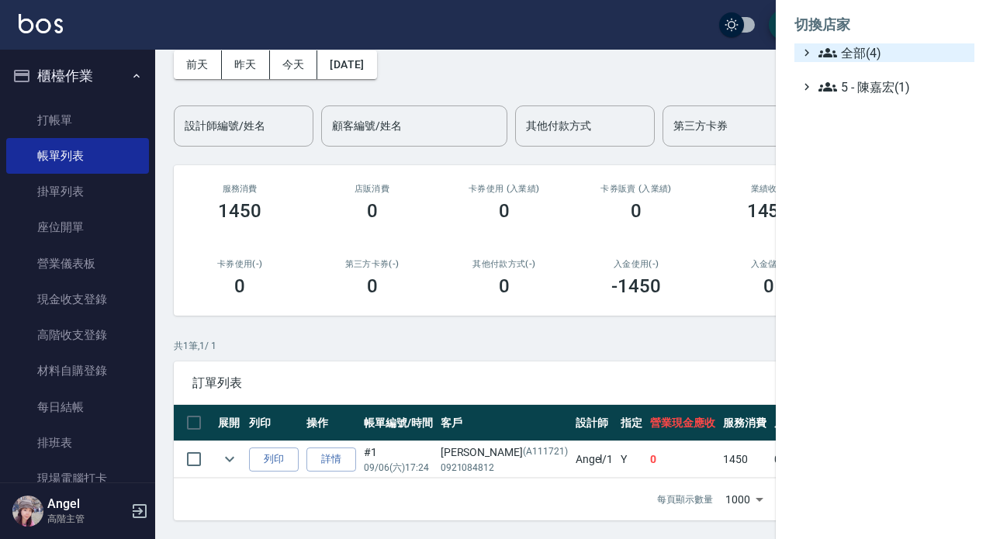
click at [874, 47] on span "全部(4)" at bounding box center [894, 52] width 150 height 19
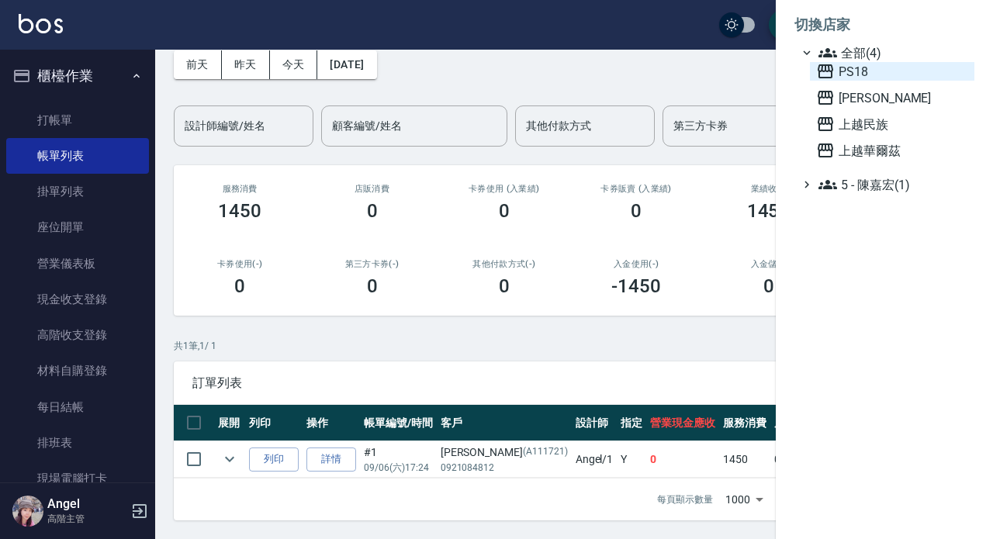
click at [875, 78] on span "PS18" at bounding box center [892, 71] width 152 height 19
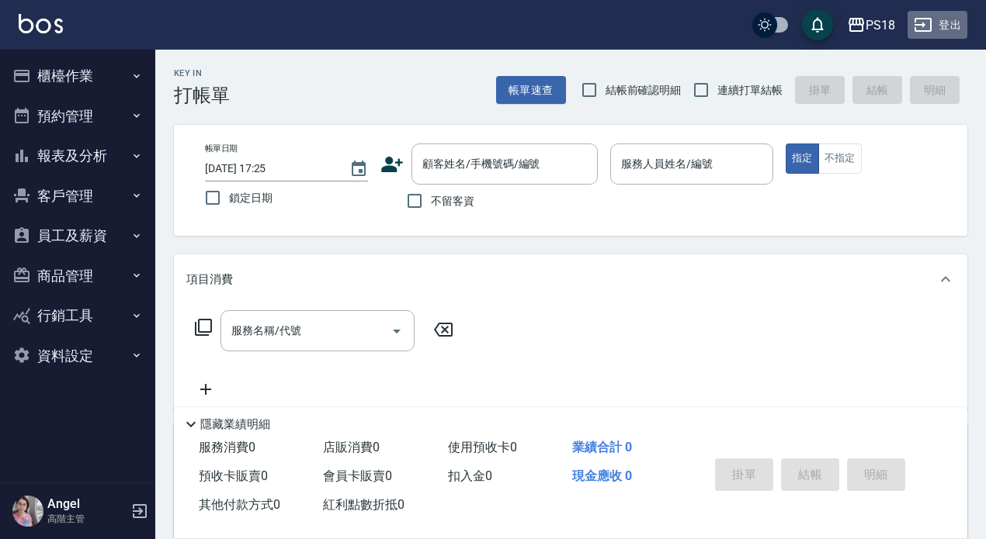
click at [955, 25] on button "登出" at bounding box center [937, 25] width 60 height 29
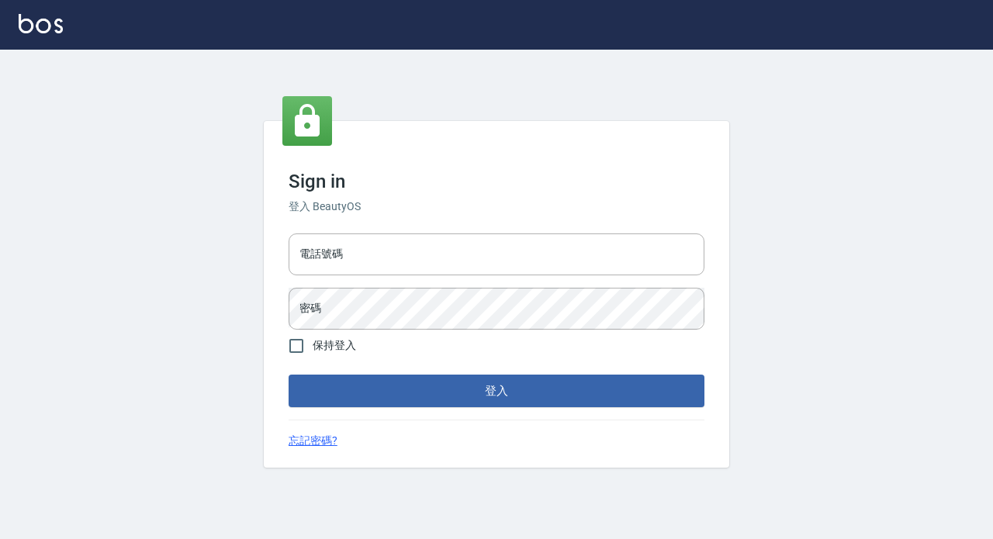
click at [330, 254] on input "電話號碼" at bounding box center [497, 255] width 416 height 42
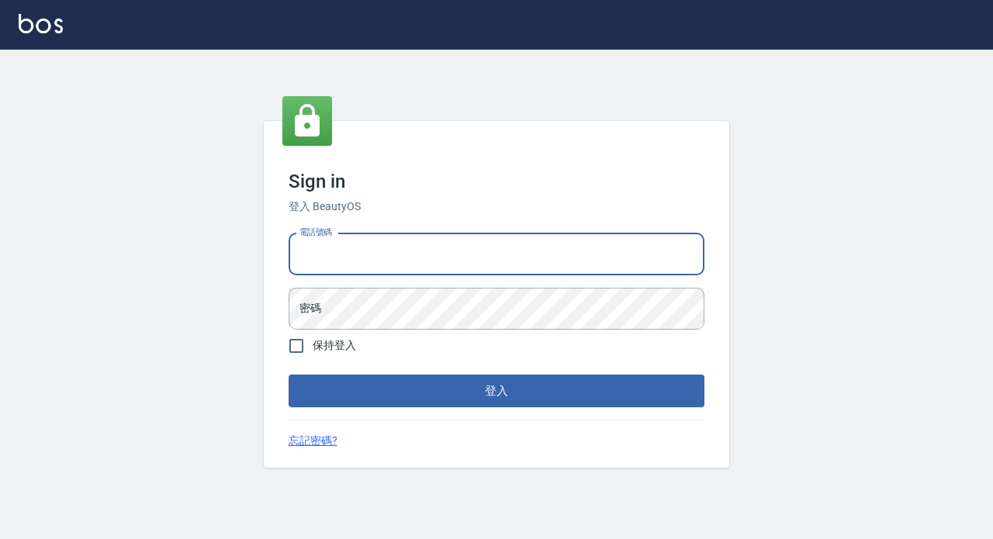
type input "89729295"
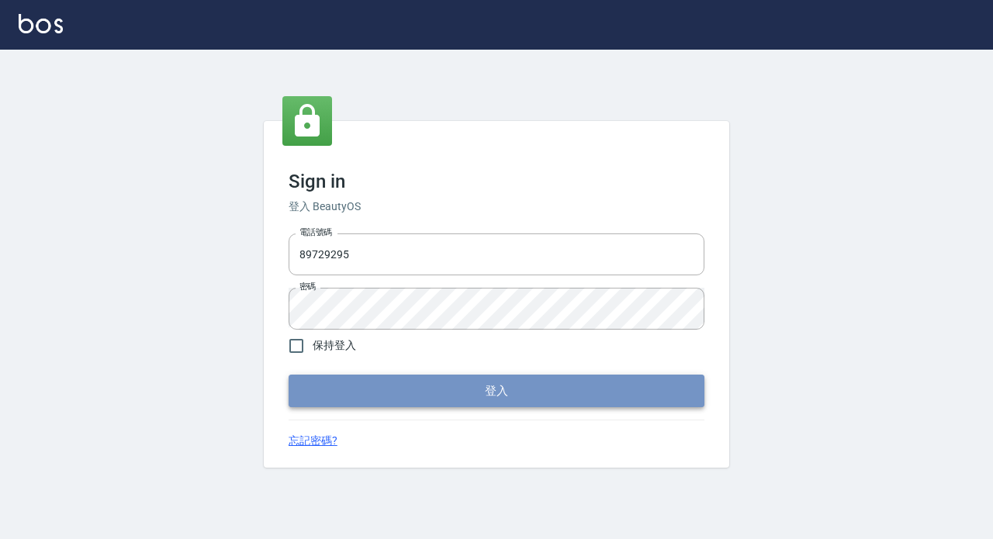
click at [397, 399] on button "登入" at bounding box center [497, 391] width 416 height 33
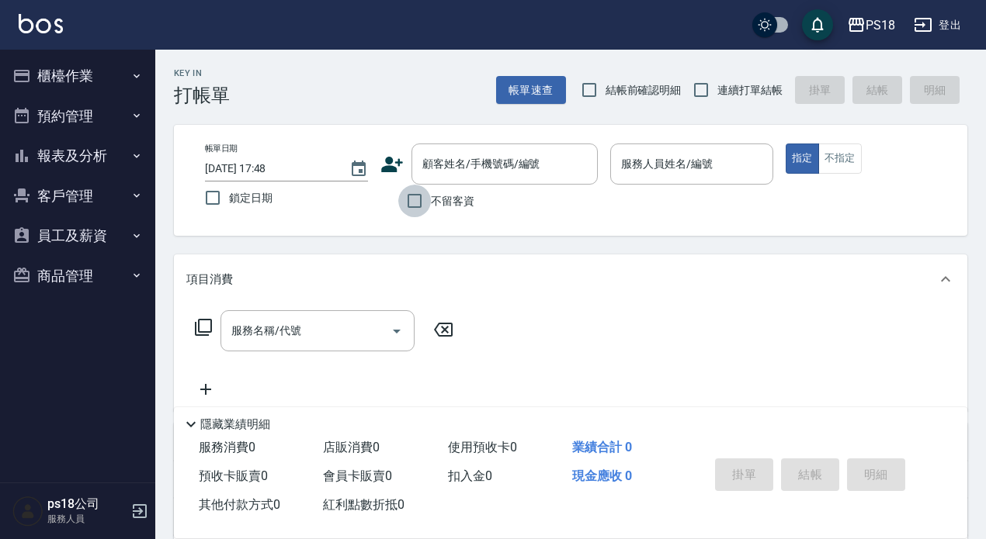
click at [414, 201] on input "不留客資" at bounding box center [414, 201] width 33 height 33
checkbox input "true"
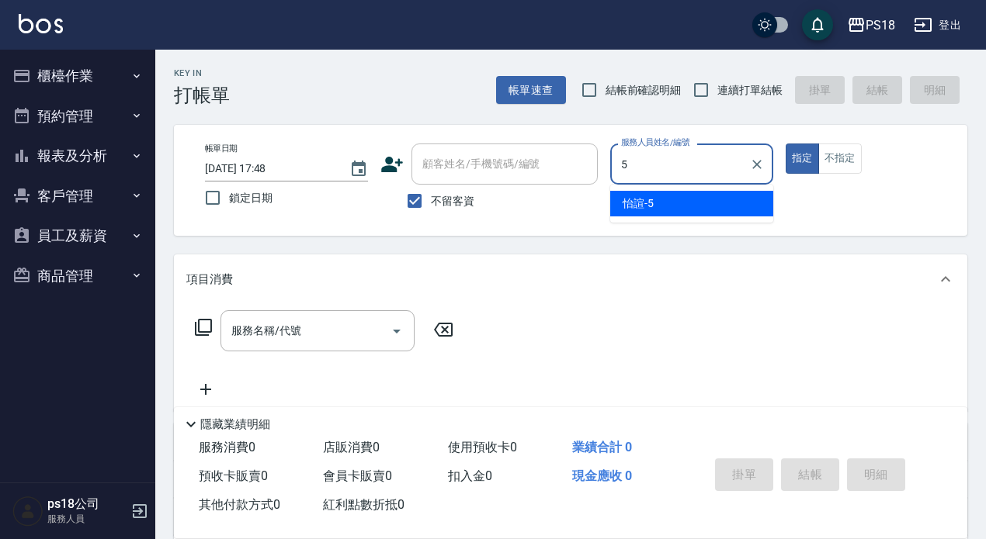
click at [633, 201] on span "怡諠 -5" at bounding box center [637, 204] width 31 height 16
type input "怡諠-5"
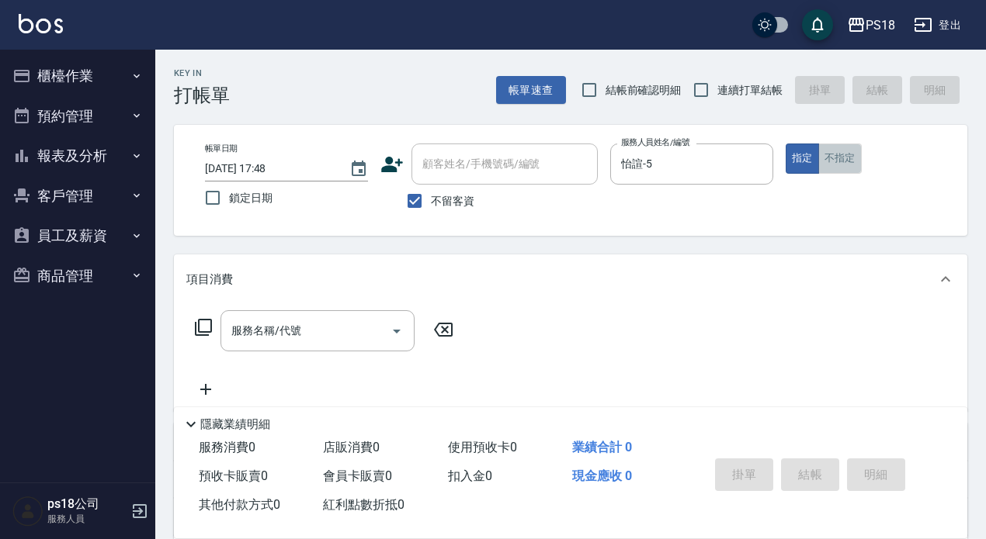
click at [840, 158] on button "不指定" at bounding box center [839, 159] width 43 height 30
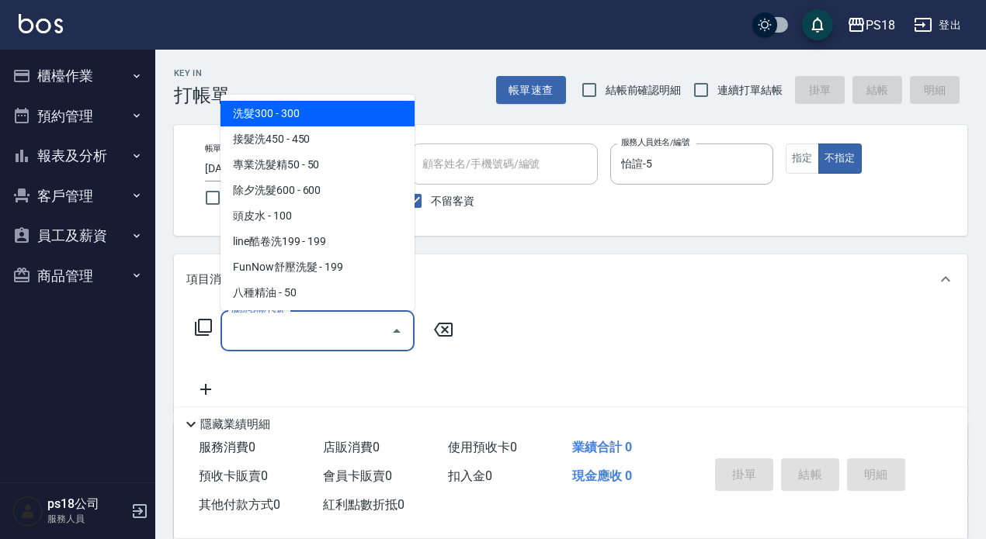
click at [270, 332] on div "服務名稱/代號 服務名稱/代號" at bounding box center [317, 330] width 194 height 41
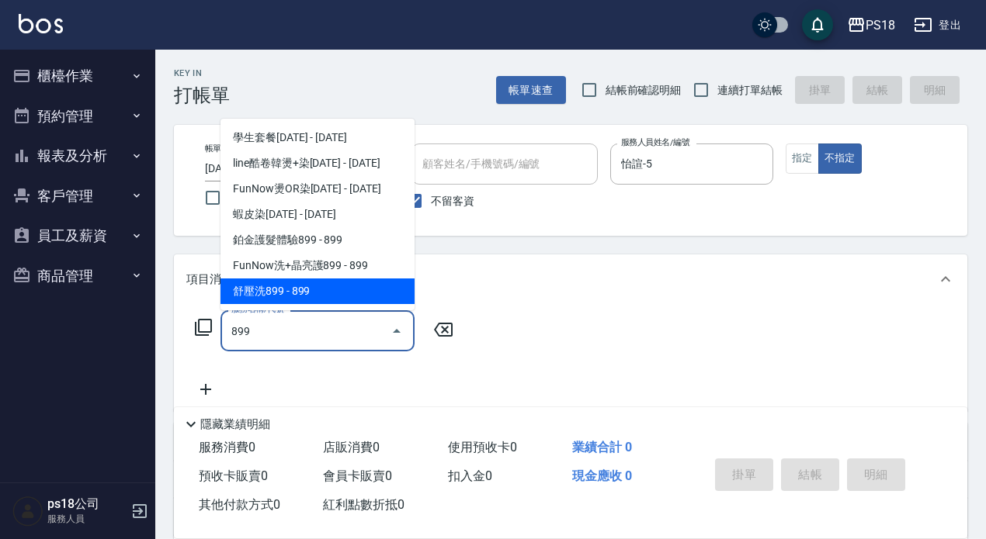
click at [320, 289] on span "舒壓洗899 - 899" at bounding box center [317, 292] width 194 height 26
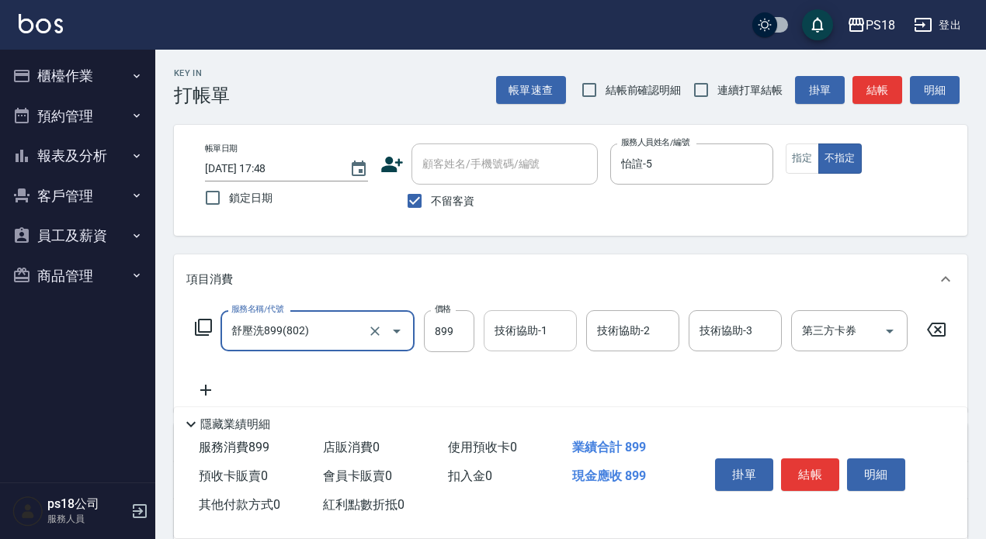
type input "舒壓洗899(802)"
click at [518, 335] on div "技術協助-1 技術協助-1" at bounding box center [529, 330] width 93 height 41
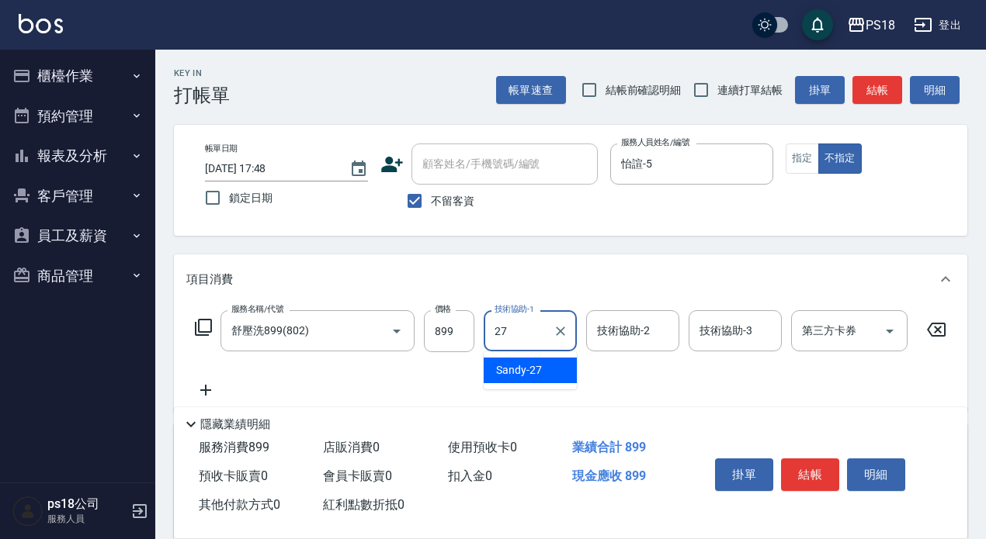
click at [506, 368] on span "Sandy -27" at bounding box center [519, 370] width 46 height 16
type input "Sandy-27"
drag, startPoint x: 209, startPoint y: 387, endPoint x: 219, endPoint y: 387, distance: 10.1
click at [219, 387] on icon at bounding box center [205, 390] width 39 height 19
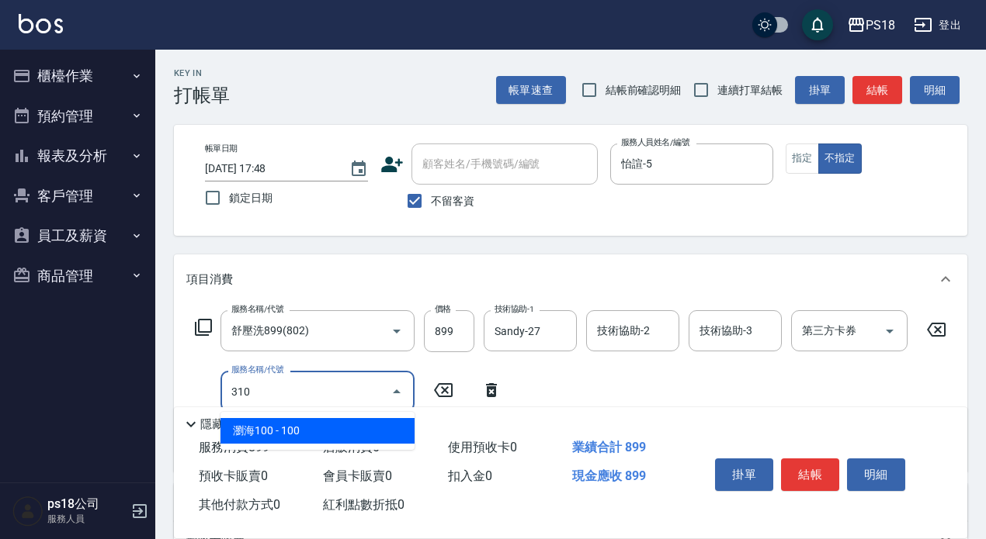
click at [338, 425] on span "瀏海100 - 100" at bounding box center [317, 431] width 194 height 26
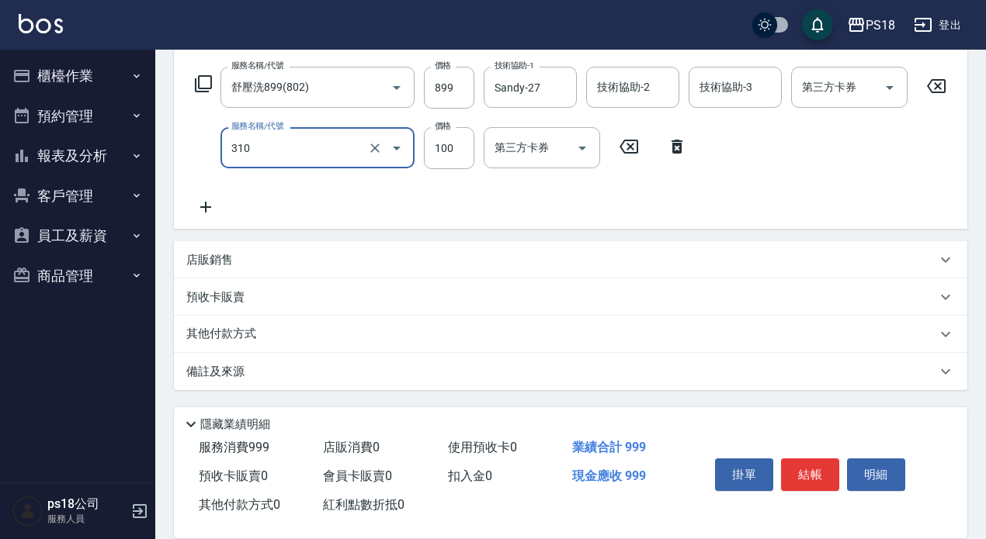
scroll to position [257, 0]
type input "瀏海100(310)"
click at [217, 260] on p "店販銷售" at bounding box center [209, 260] width 47 height 16
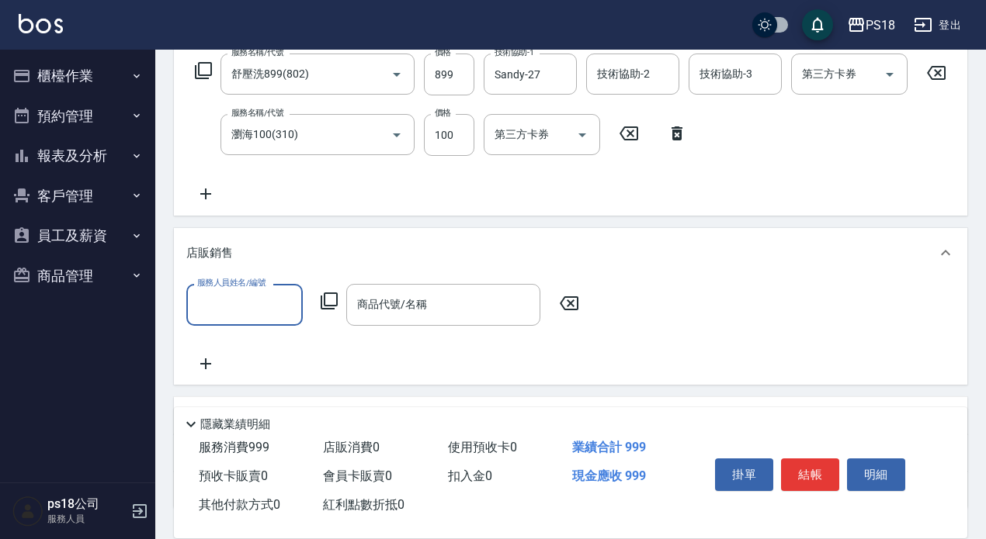
scroll to position [0, 0]
type input "Sandy-27"
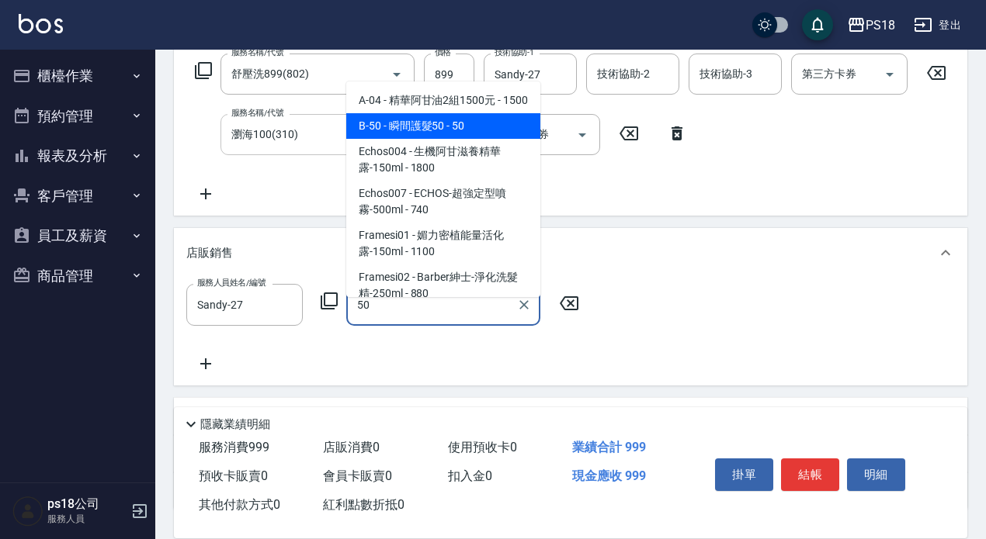
drag, startPoint x: 416, startPoint y: 147, endPoint x: 368, endPoint y: 128, distance: 51.6
click at [415, 139] on span "B-50 - 瞬間護髮50 - 50" at bounding box center [443, 126] width 194 height 26
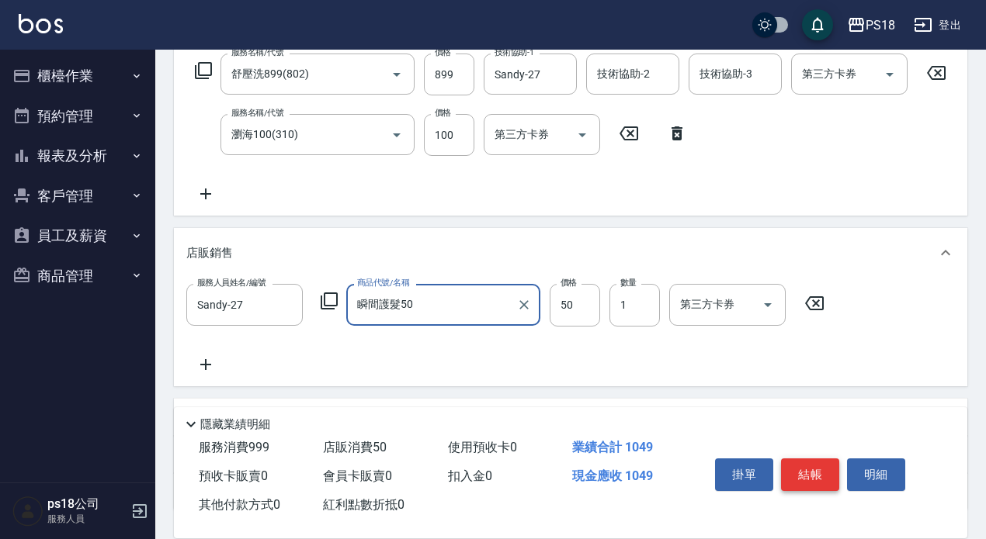
type input "瞬間護髮50"
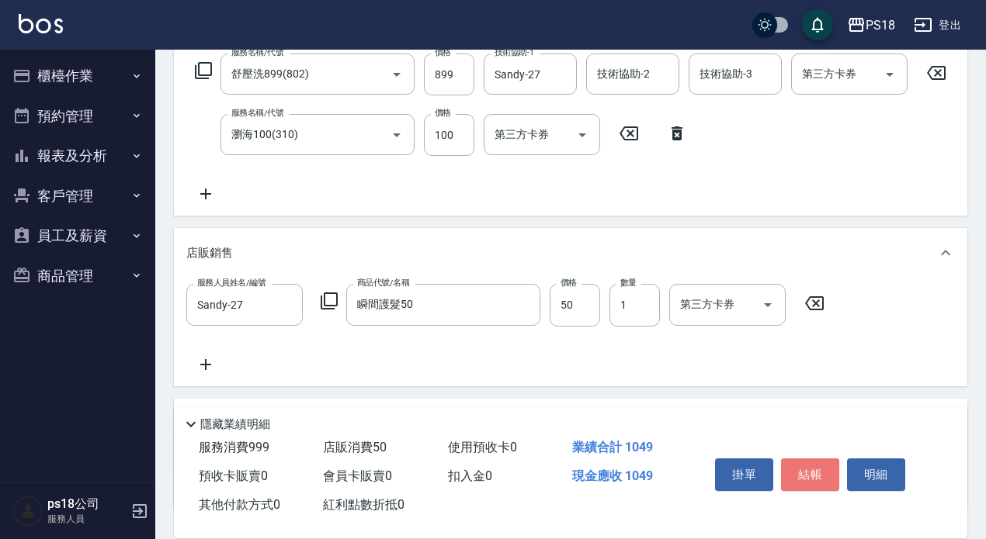
click at [808, 462] on button "結帳" at bounding box center [810, 475] width 58 height 33
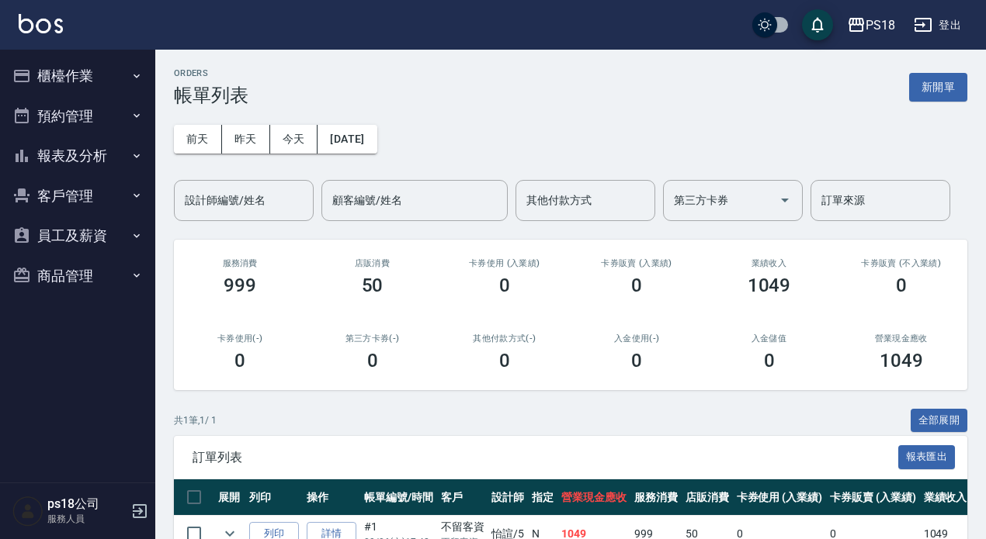
click at [80, 72] on button "櫃檯作業" at bounding box center [77, 76] width 143 height 40
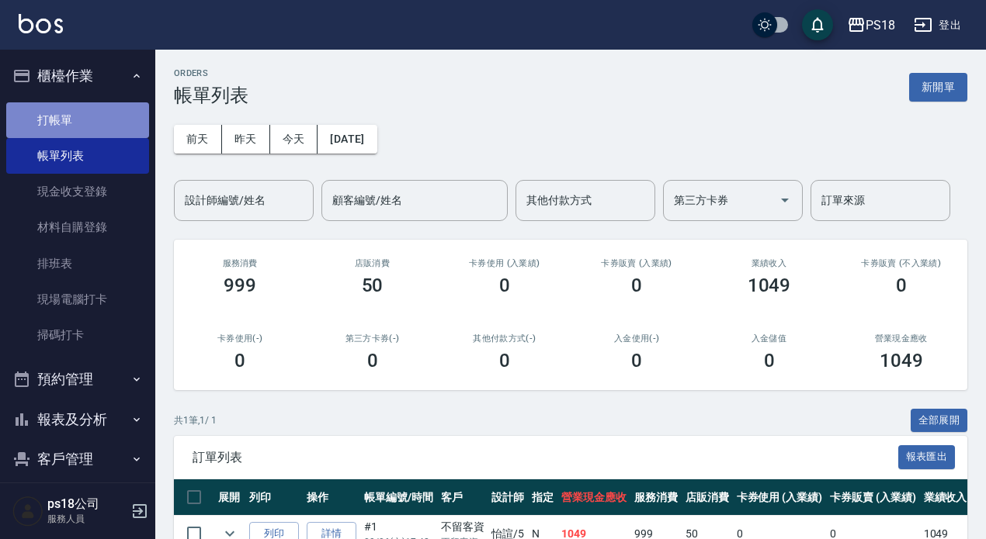
click at [81, 117] on link "打帳單" at bounding box center [77, 120] width 143 height 36
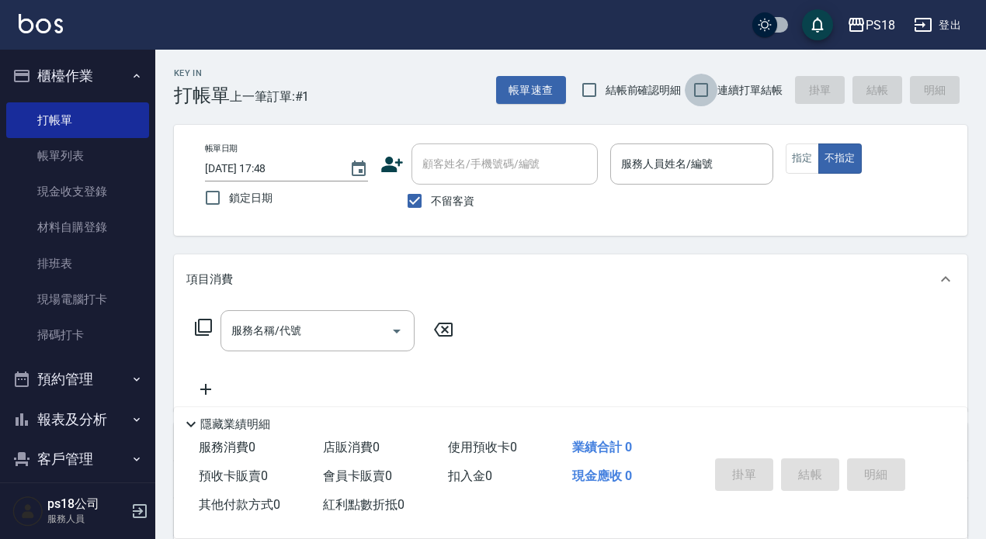
click at [705, 92] on input "連續打單結帳" at bounding box center [700, 90] width 33 height 33
checkbox input "true"
drag, startPoint x: 414, startPoint y: 202, endPoint x: 431, endPoint y: 177, distance: 30.1
click at [414, 200] on input "不留客資" at bounding box center [414, 201] width 33 height 33
checkbox input "false"
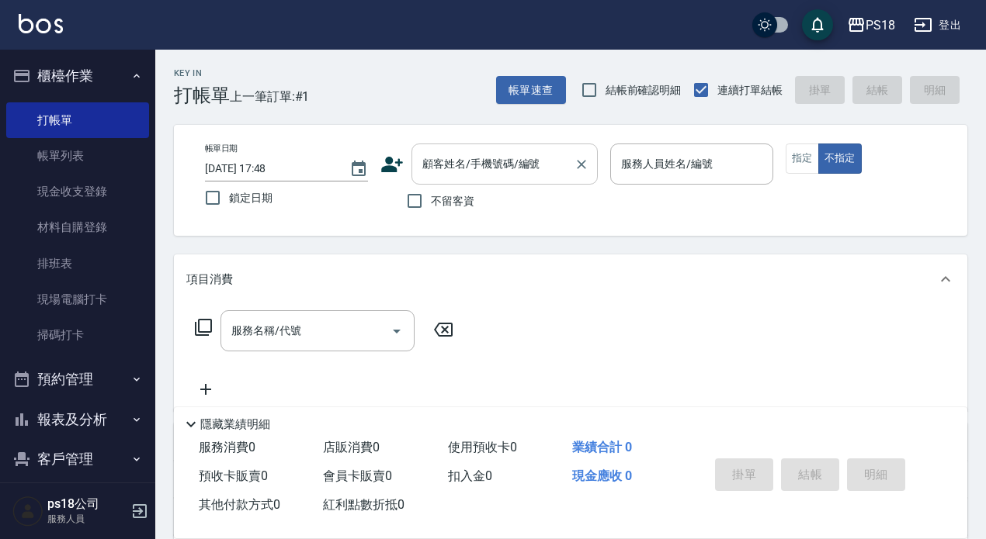
click at [449, 162] on input "顧客姓名/手機號碼/編號" at bounding box center [492, 164] width 149 height 27
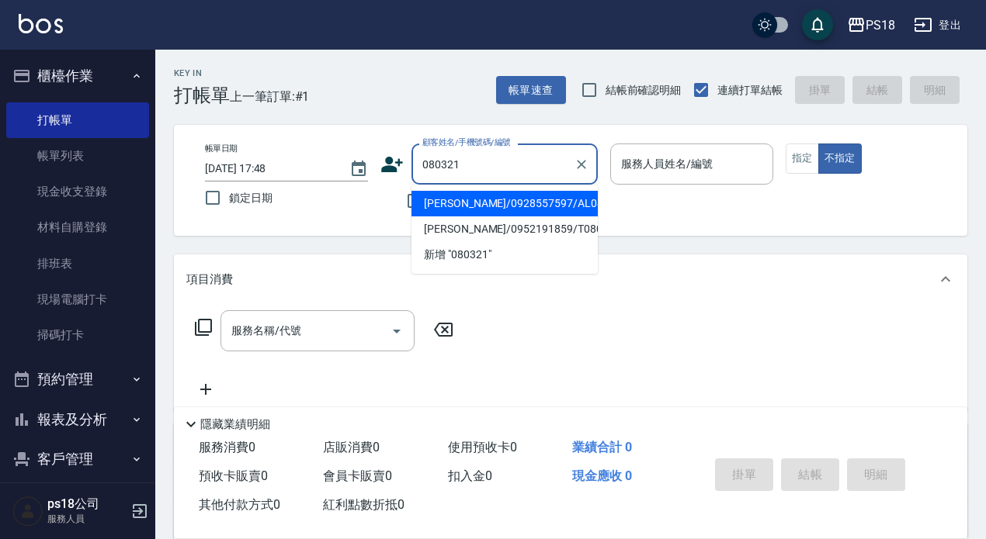
click at [470, 205] on li "許安佳/0928557597/AL080321" at bounding box center [504, 204] width 186 height 26
type input "許安佳/0928557597/AL080321"
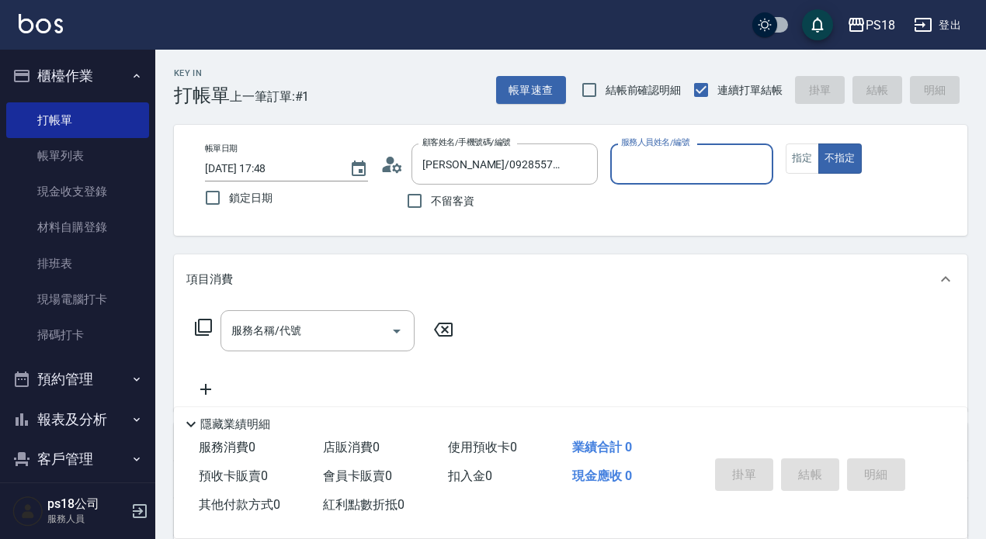
type input "Alice-7"
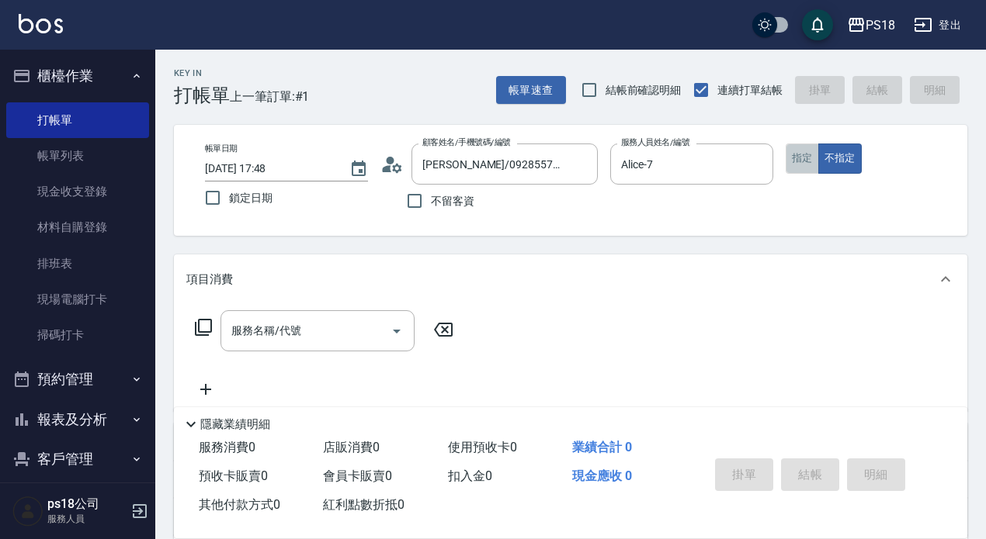
click at [795, 157] on button "指定" at bounding box center [801, 159] width 33 height 30
click at [255, 331] on div "服務名稱/代號 服務名稱/代號" at bounding box center [317, 330] width 194 height 41
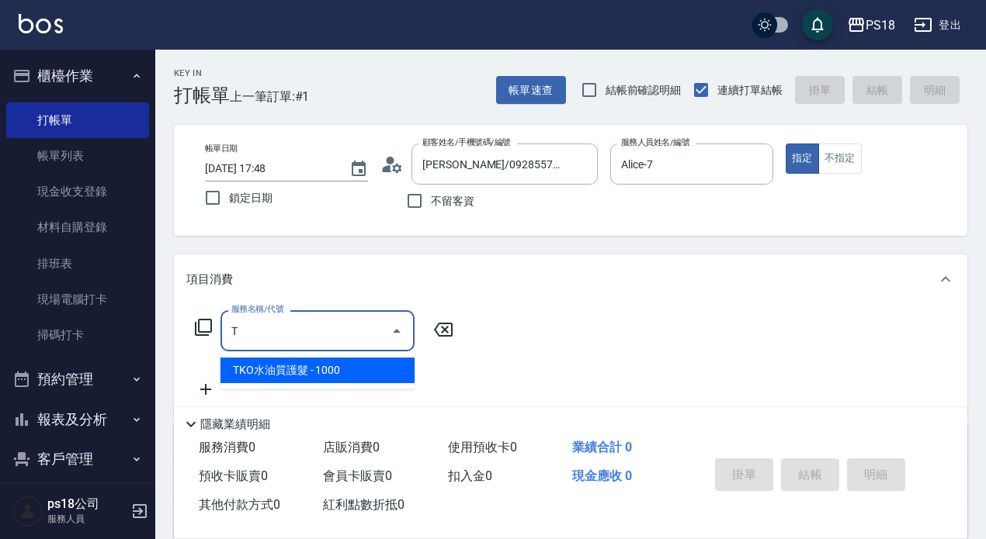
click at [366, 376] on span "TKO水油質護髮 - 1000" at bounding box center [317, 371] width 194 height 26
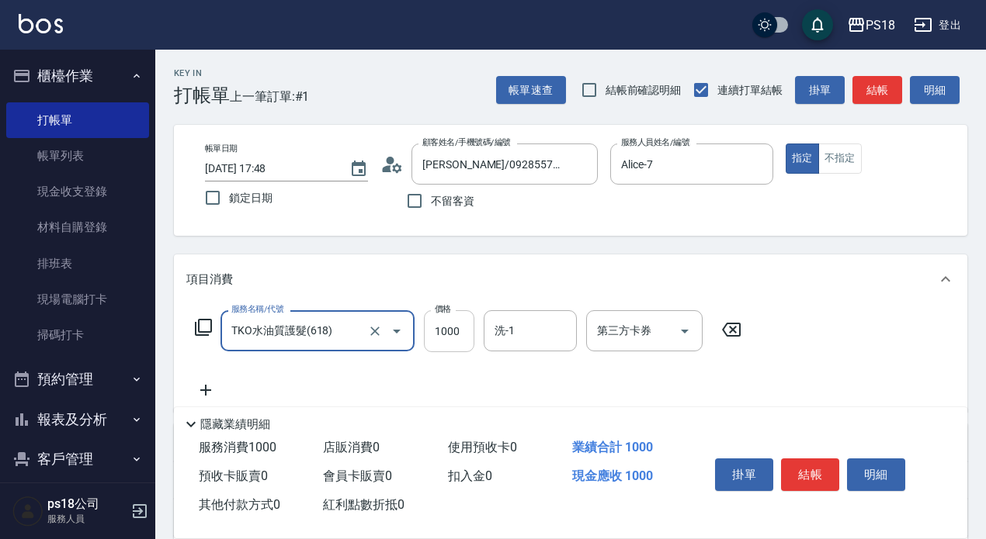
type input "TKO水油質護髮(618)"
click at [467, 336] on input "1000" at bounding box center [449, 331] width 50 height 42
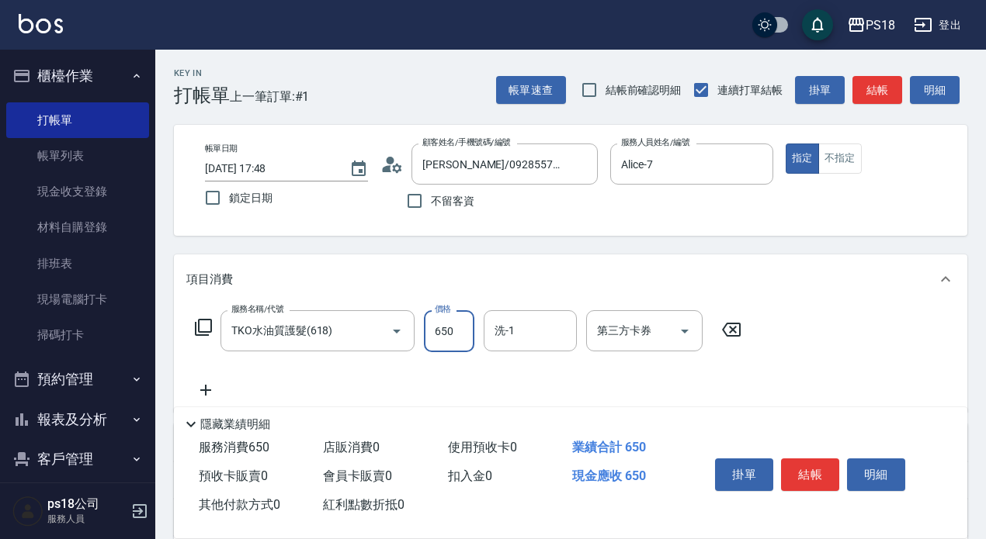
type input "650"
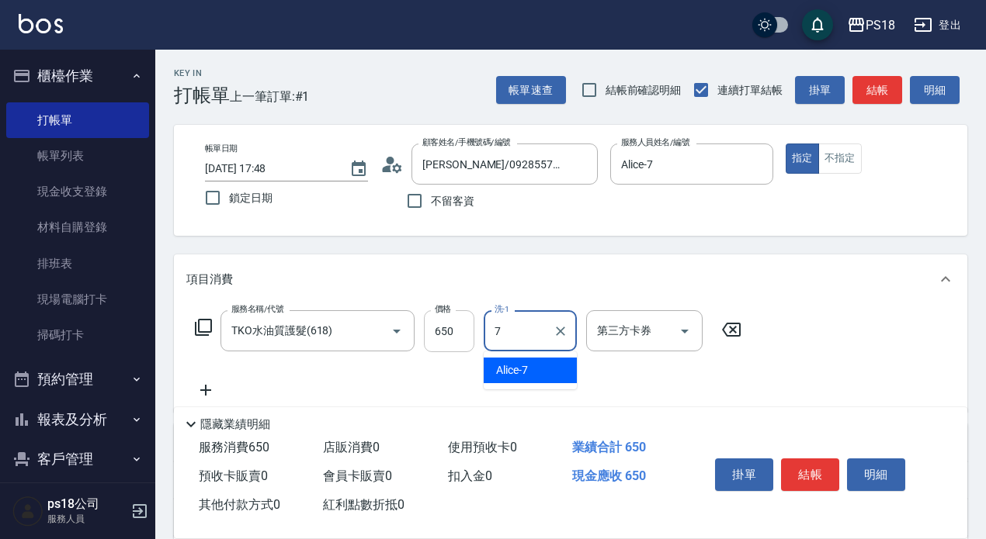
type input "Alice-7"
click at [211, 383] on icon at bounding box center [205, 390] width 39 height 19
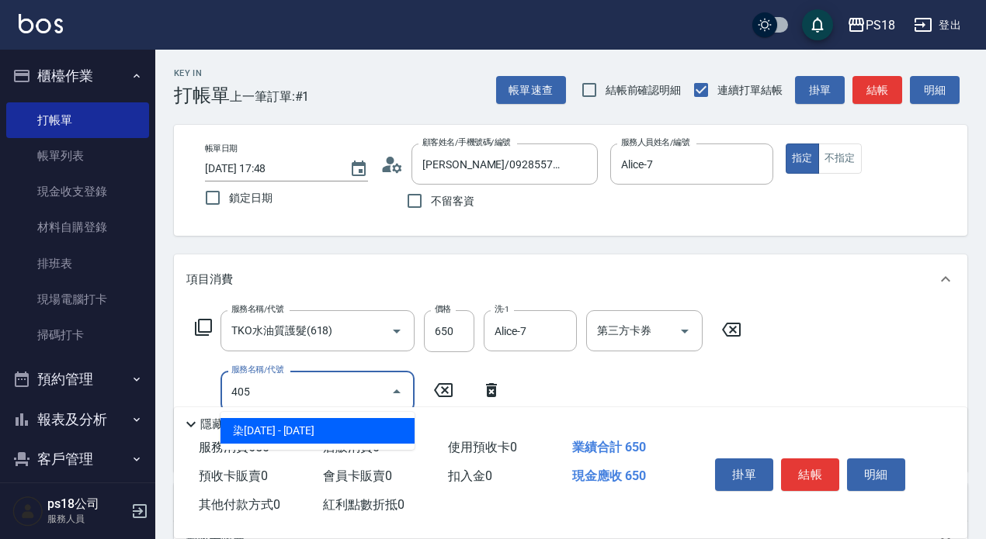
drag, startPoint x: 267, startPoint y: 428, endPoint x: 271, endPoint y: 414, distance: 15.2
click at [271, 415] on ul "染1500 - 1500" at bounding box center [317, 431] width 194 height 38
click at [352, 425] on span "染1500 - 1500" at bounding box center [317, 431] width 194 height 26
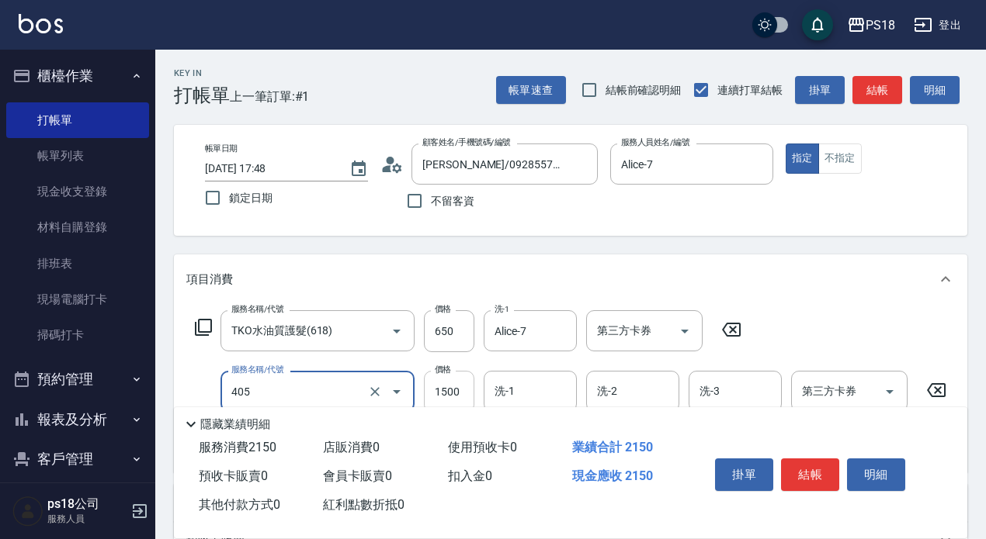
type input "染1500(405)"
click at [445, 395] on input "1500" at bounding box center [449, 392] width 50 height 42
type input "2000"
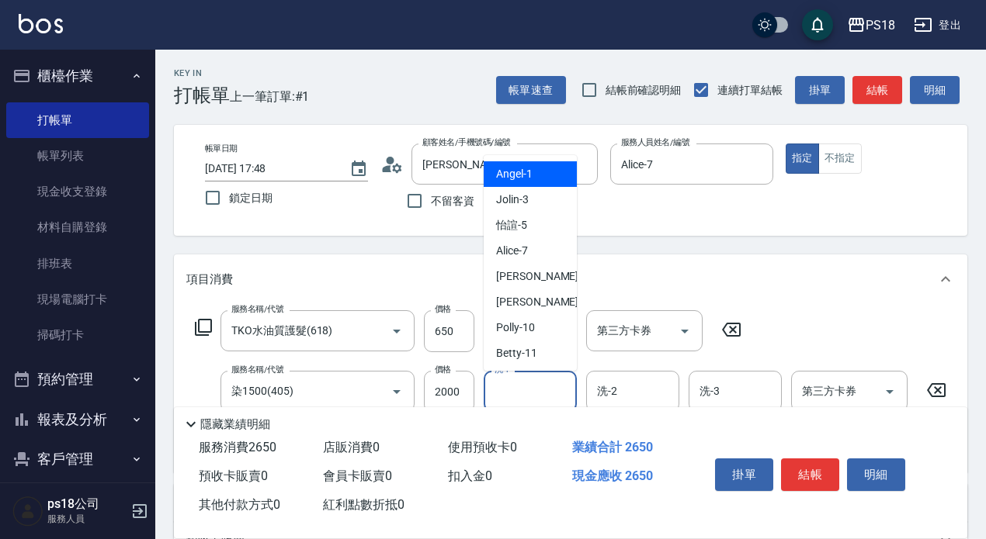
click at [533, 389] on input "洗-1" at bounding box center [529, 391] width 79 height 27
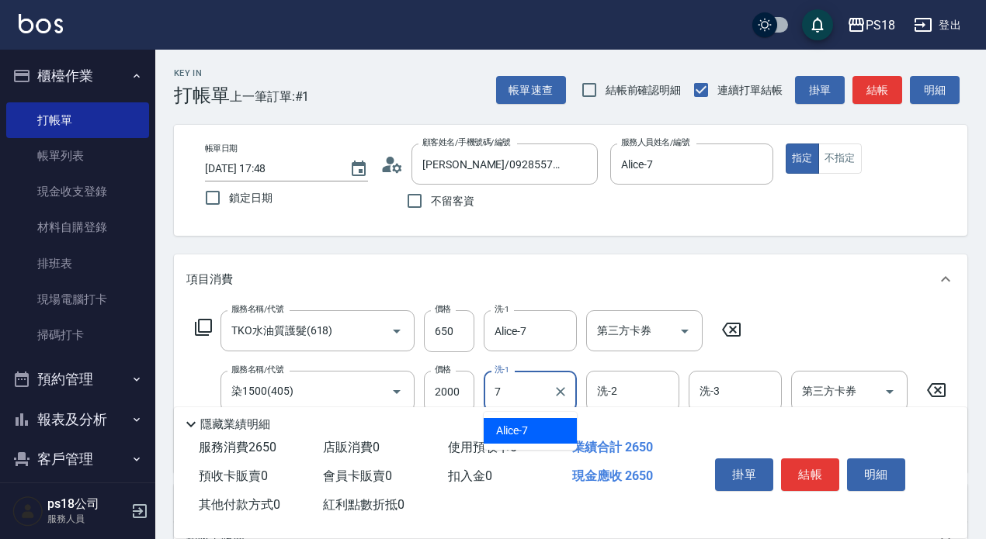
click at [528, 425] on div "Alice -7" at bounding box center [529, 431] width 93 height 26
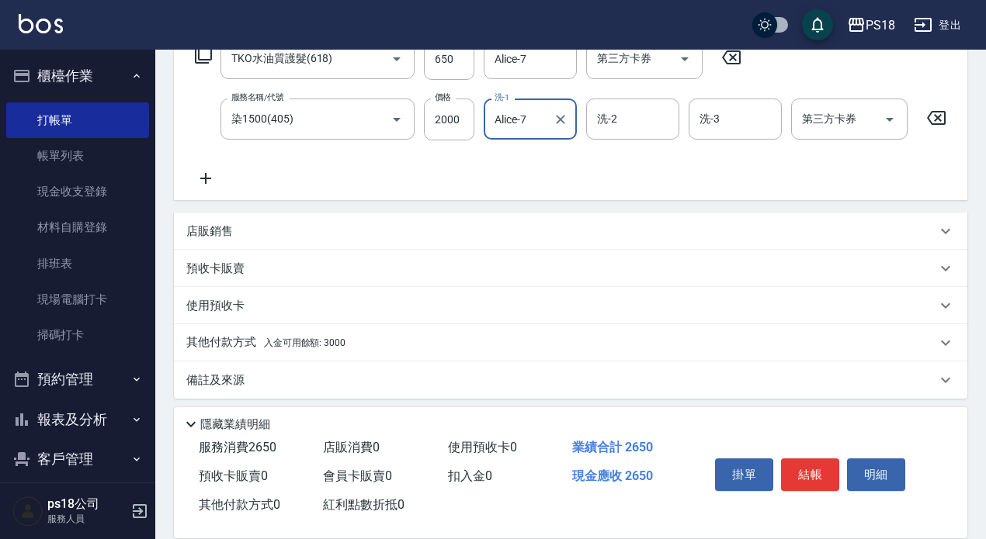
scroll to position [294, 0]
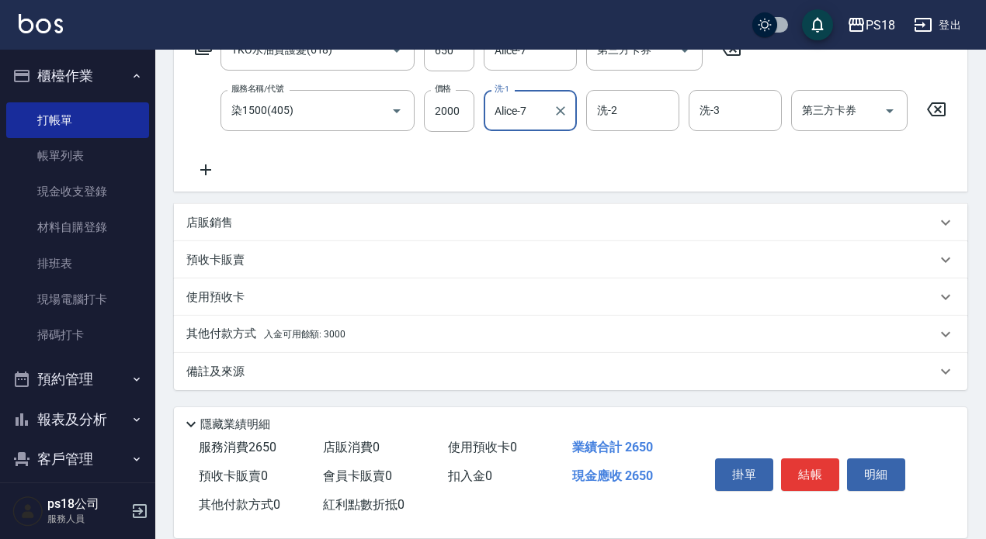
type input "Alice-7"
click at [317, 328] on p "其他付款方式 入金可用餘額: 3000" at bounding box center [265, 334] width 159 height 17
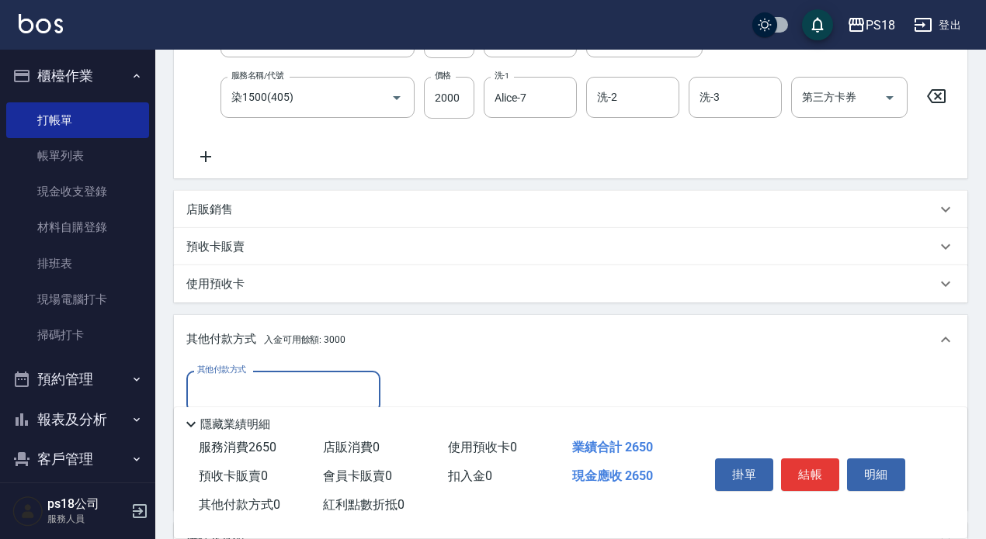
scroll to position [449, 0]
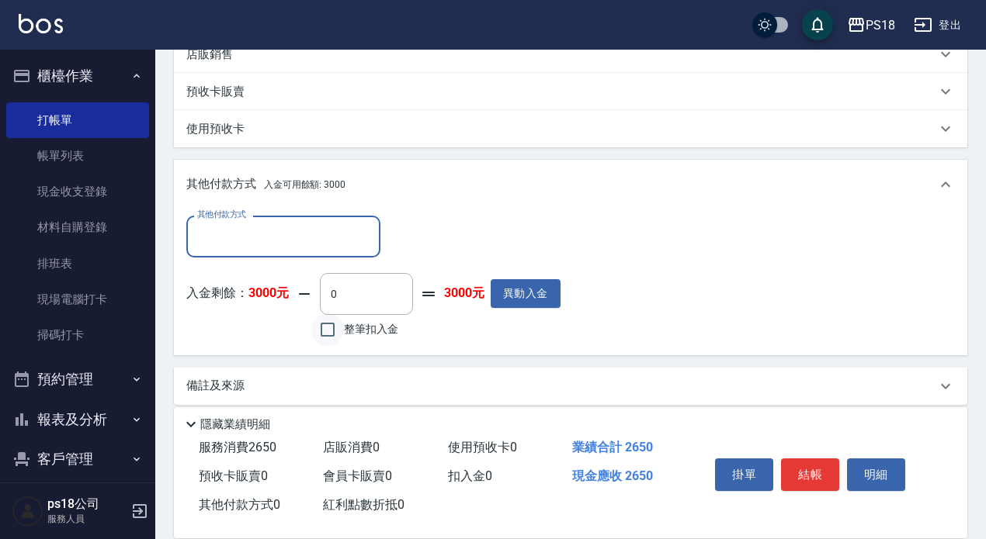
click at [324, 341] on input "整筆扣入金" at bounding box center [327, 330] width 33 height 33
checkbox input "true"
type input "2650"
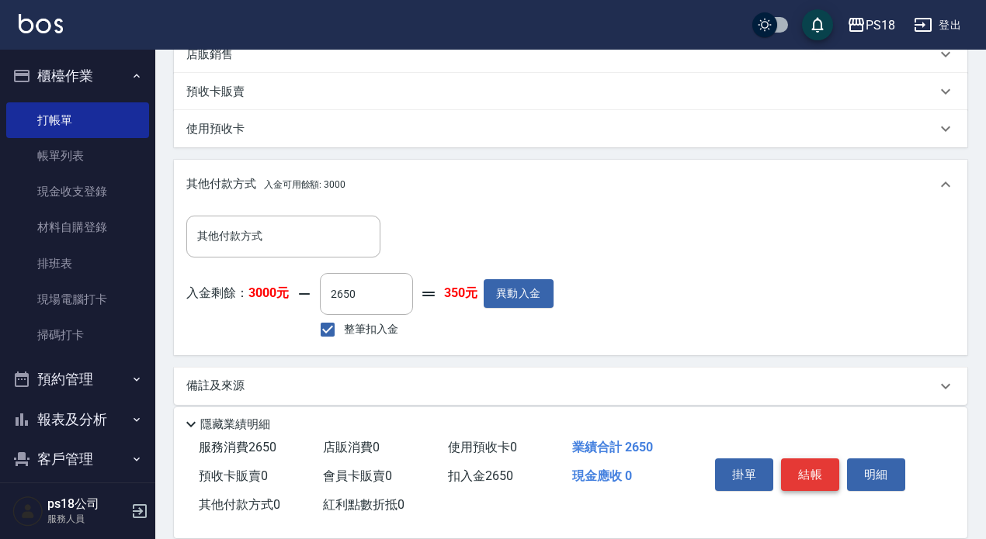
click at [813, 464] on button "結帳" at bounding box center [810, 475] width 58 height 33
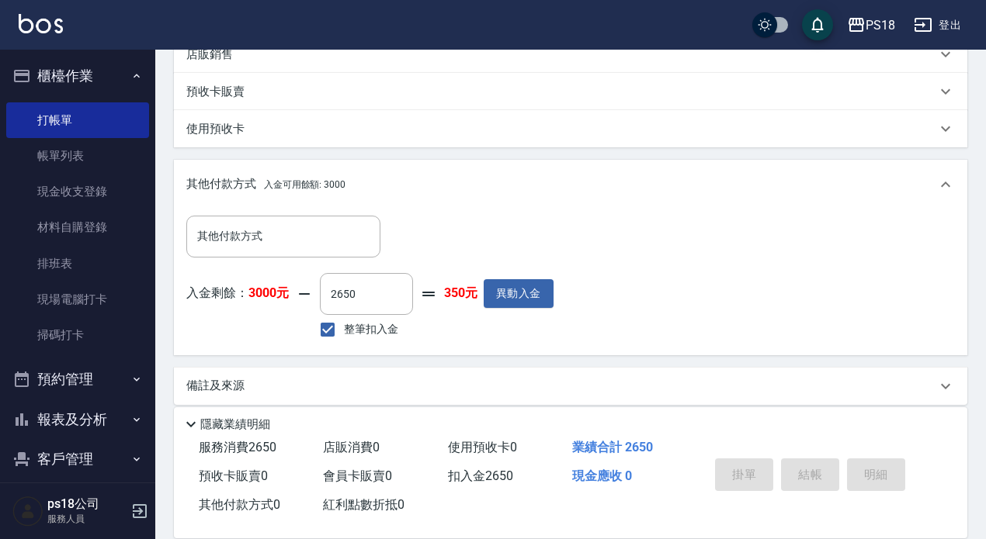
type input "2025/09/06 17:49"
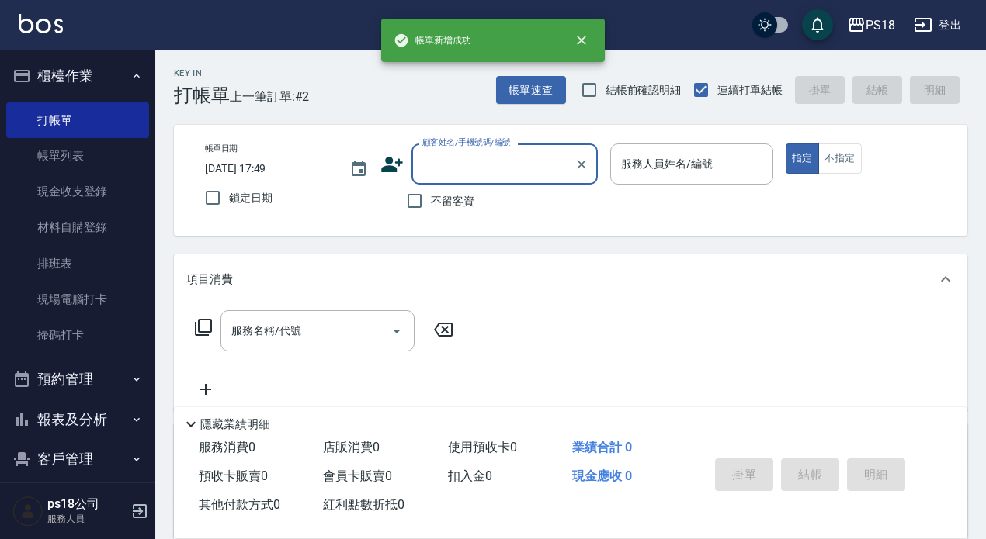
scroll to position [0, 0]
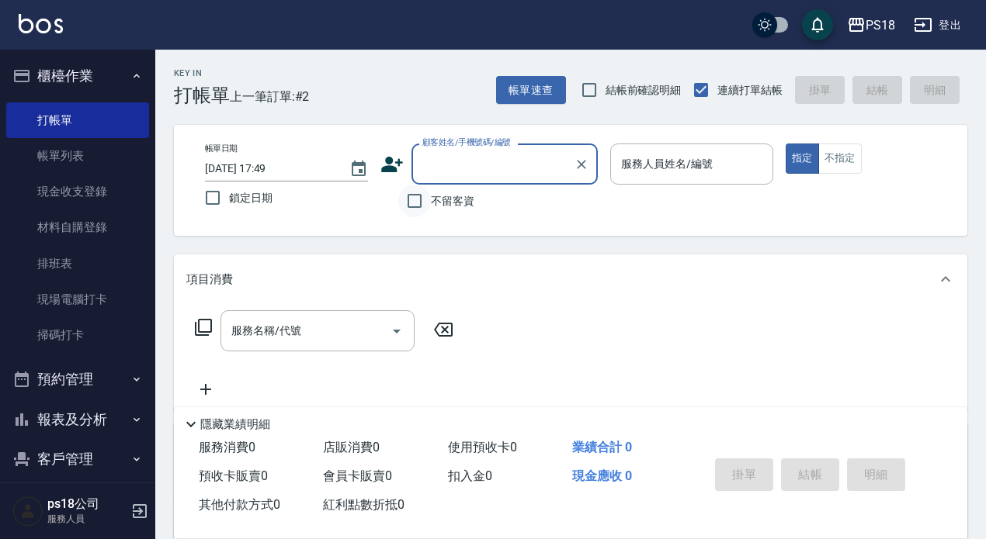
click at [411, 200] on input "不留客資" at bounding box center [414, 201] width 33 height 33
checkbox input "true"
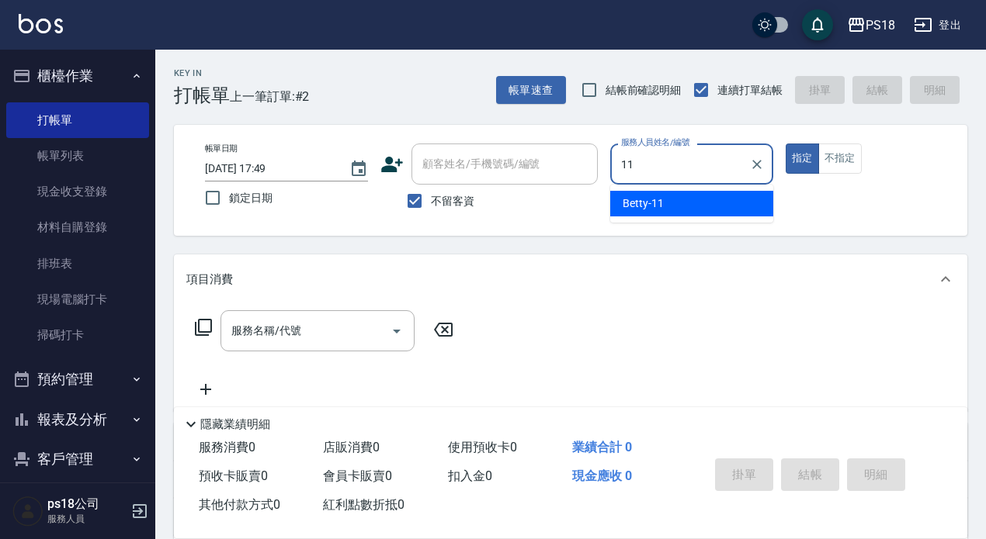
click at [631, 203] on span "Betty -11" at bounding box center [642, 204] width 41 height 16
type input "Betty-11"
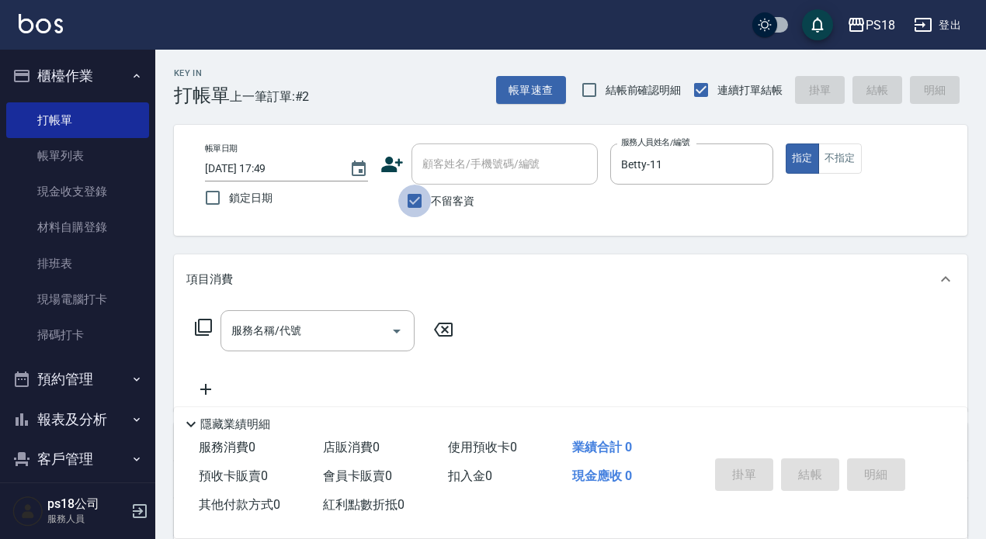
click at [418, 200] on input "不留客資" at bounding box center [414, 201] width 33 height 33
checkbox input "false"
click at [465, 162] on input "顧客姓名/手機號碼/編號" at bounding box center [492, 164] width 149 height 27
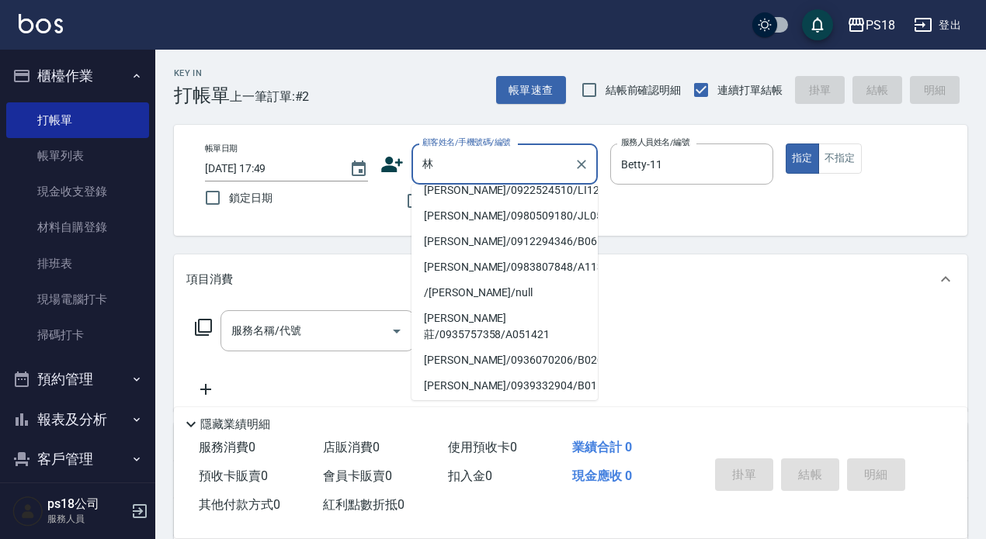
scroll to position [122, 0]
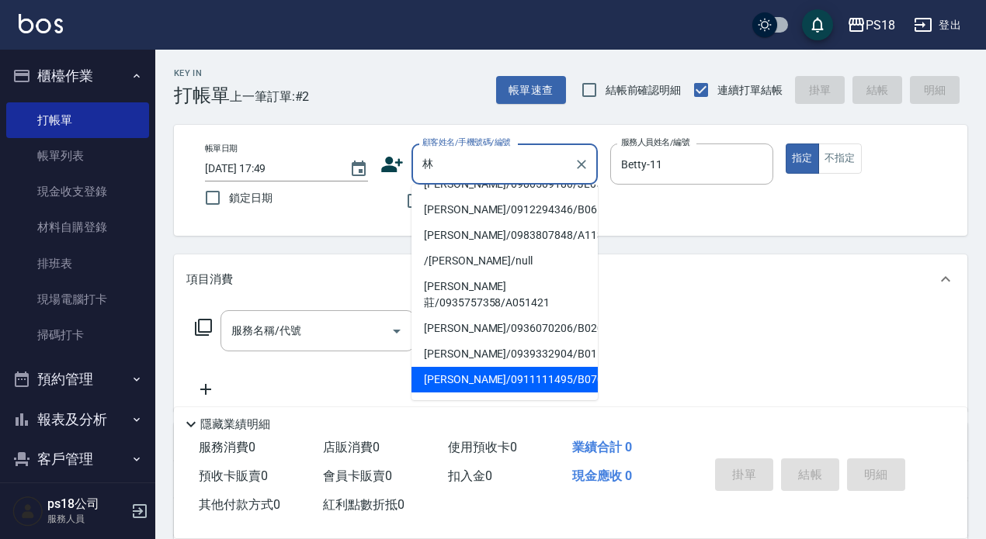
click at [502, 367] on li "[PERSON_NAME]/0911111495/B070821" at bounding box center [504, 380] width 186 height 26
type input "[PERSON_NAME]/0911111495/B070821"
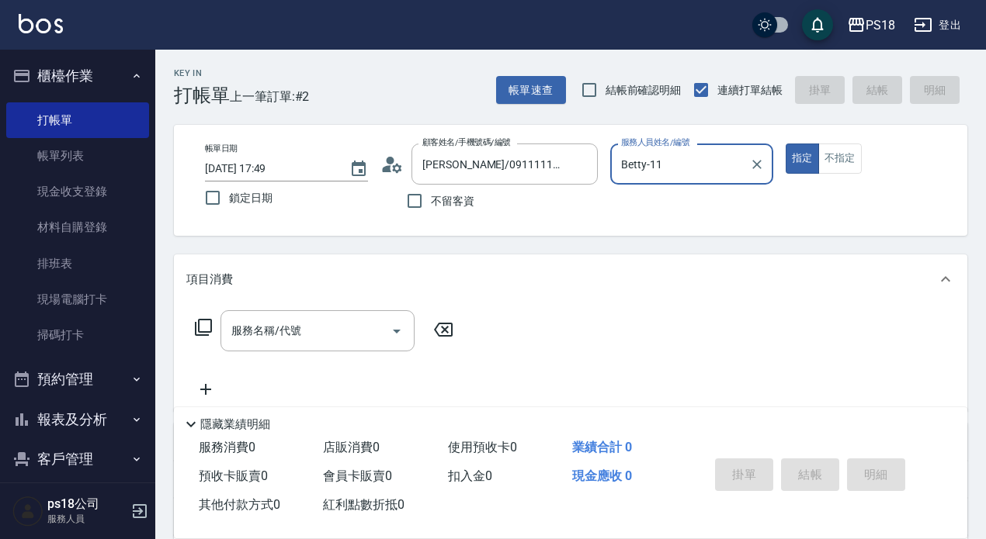
click at [258, 324] on div "服務名稱/代號 服務名稱/代號" at bounding box center [317, 330] width 194 height 41
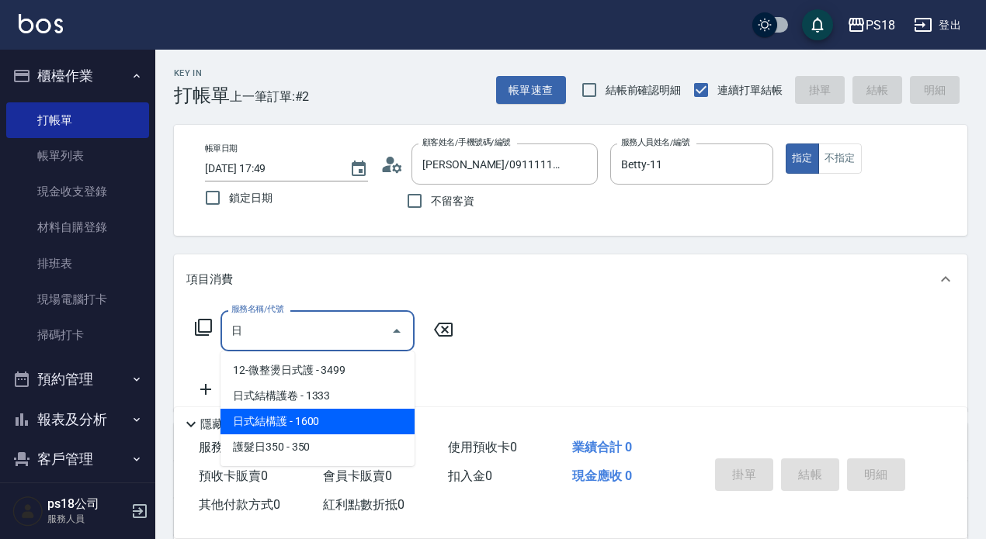
click at [304, 420] on span "日式結構護 - 1600" at bounding box center [317, 422] width 194 height 26
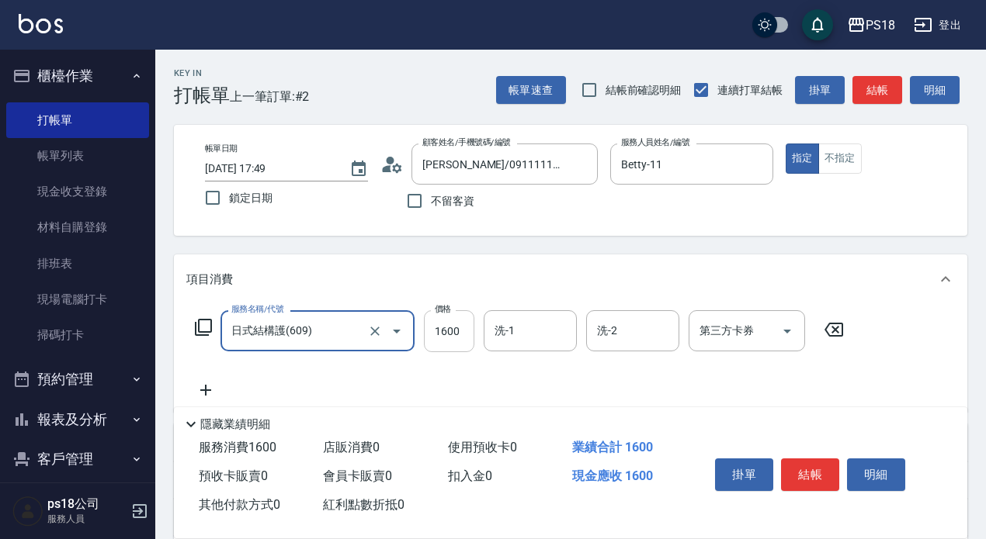
type input "日式結構護(609)"
click at [464, 330] on input "1600" at bounding box center [449, 331] width 50 height 42
type input "1490"
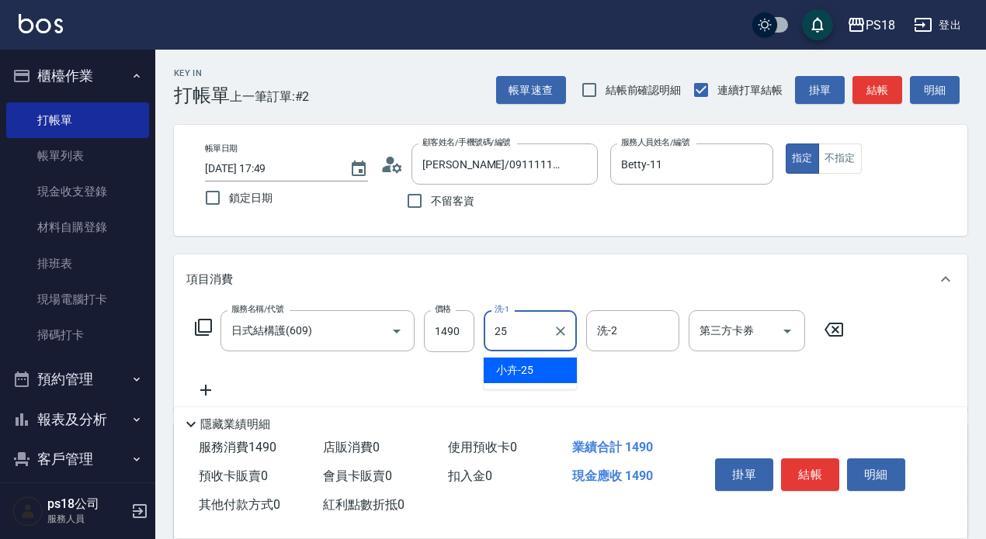
click at [504, 369] on span "小卉 -25" at bounding box center [514, 370] width 37 height 16
type input "小卉-25"
click at [211, 383] on icon at bounding box center [205, 390] width 39 height 19
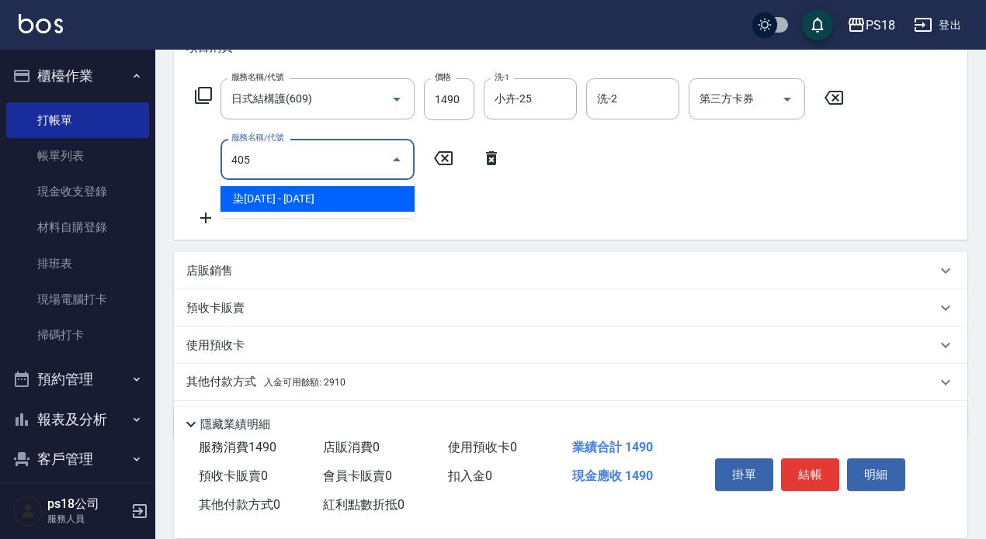
scroll to position [233, 0]
click at [269, 193] on span "補染 - 1000" at bounding box center [317, 198] width 194 height 26
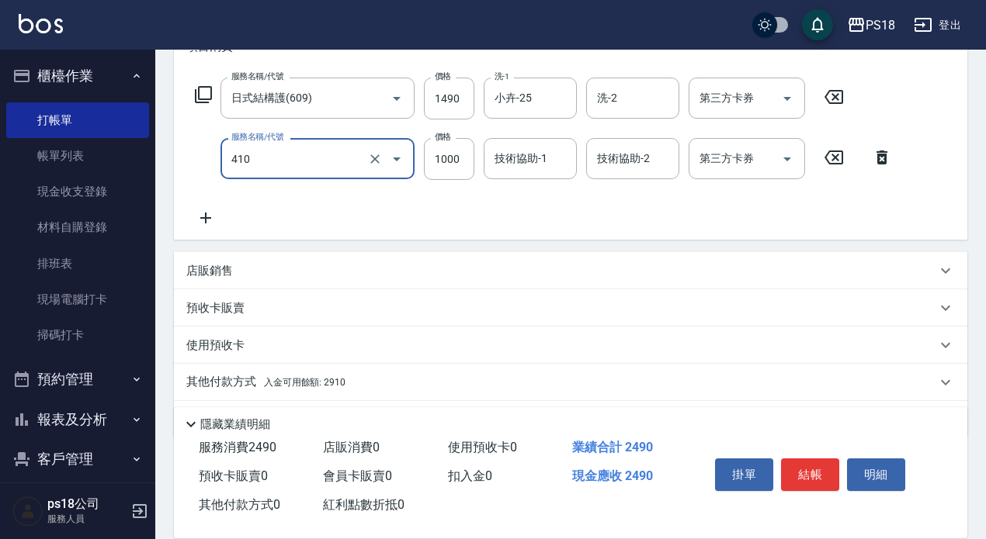
click at [293, 160] on input "410" at bounding box center [295, 158] width 137 height 27
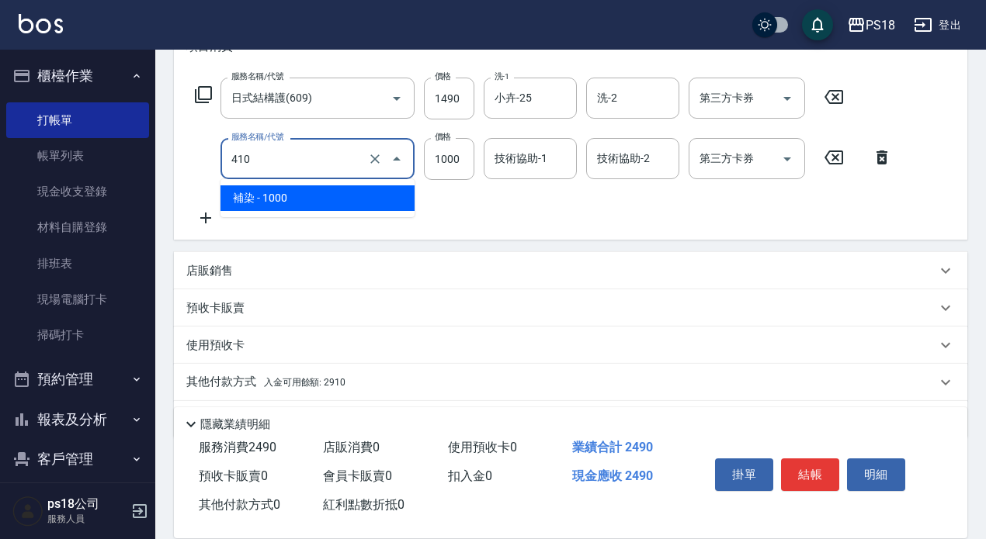
click at [287, 202] on span "補染 - 1000" at bounding box center [317, 198] width 194 height 26
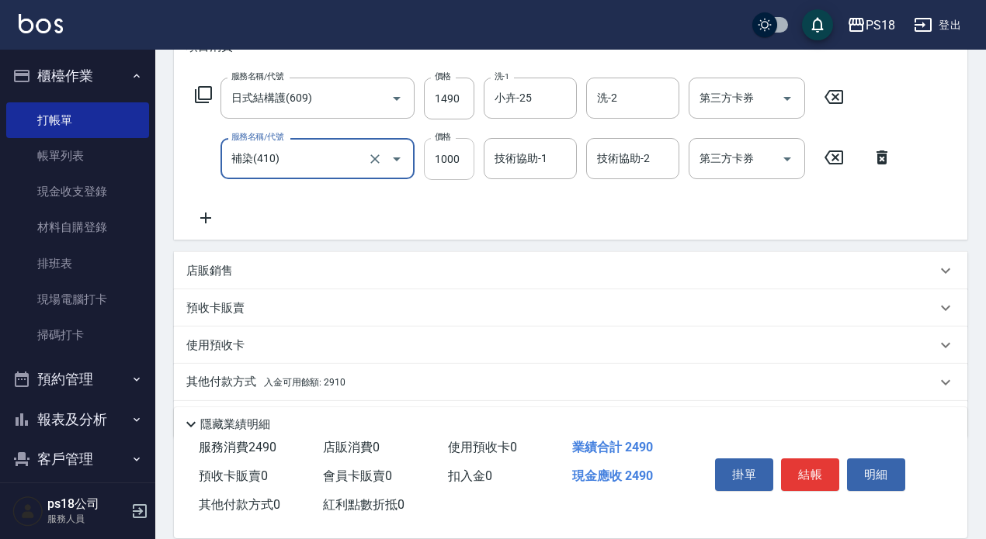
type input "補染(410)"
click at [469, 158] on input "1000" at bounding box center [449, 159] width 50 height 42
type input "1200"
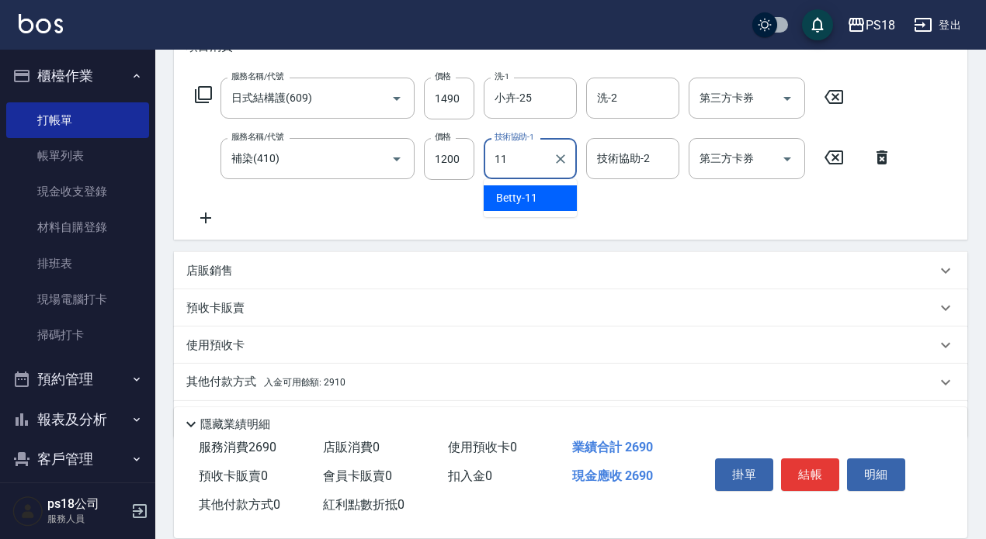
click at [547, 199] on div "Betty -11" at bounding box center [529, 198] width 93 height 26
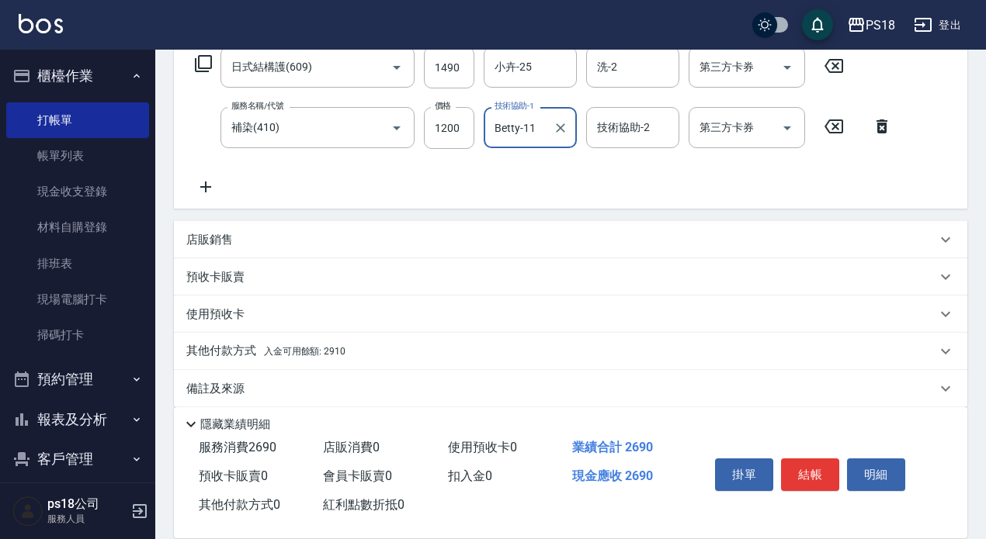
scroll to position [281, 0]
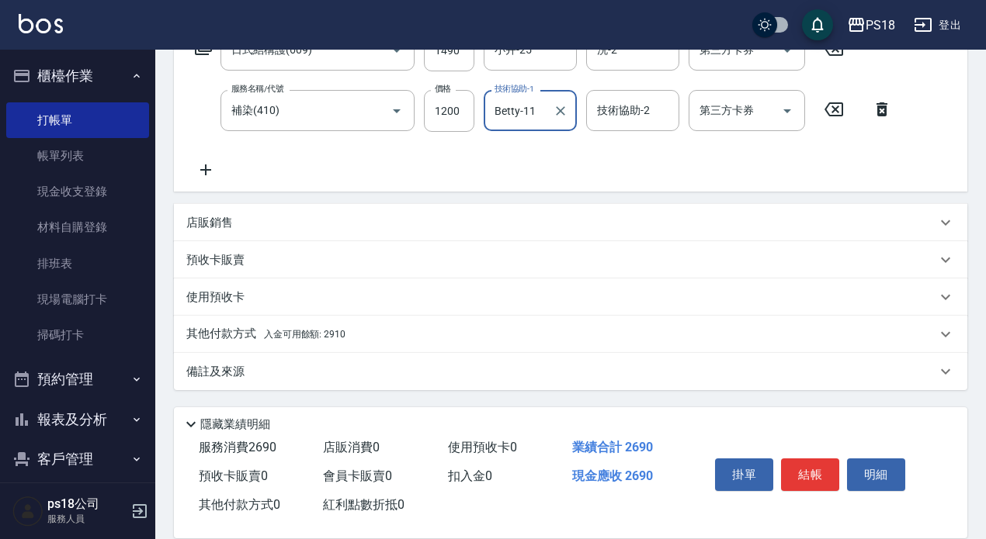
type input "Betty-11"
click at [304, 336] on span "入金可用餘額: 2910" at bounding box center [304, 334] width 81 height 11
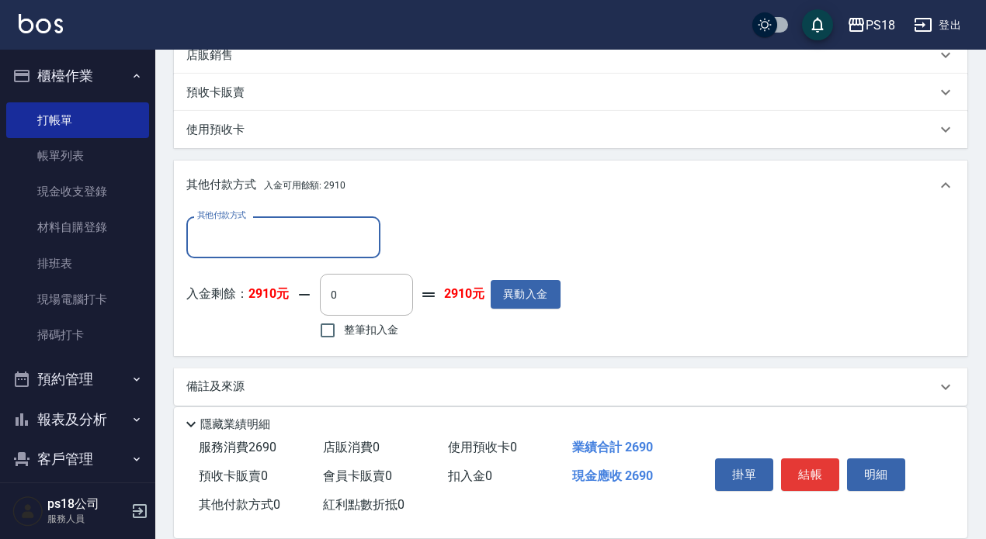
scroll to position [464, 0]
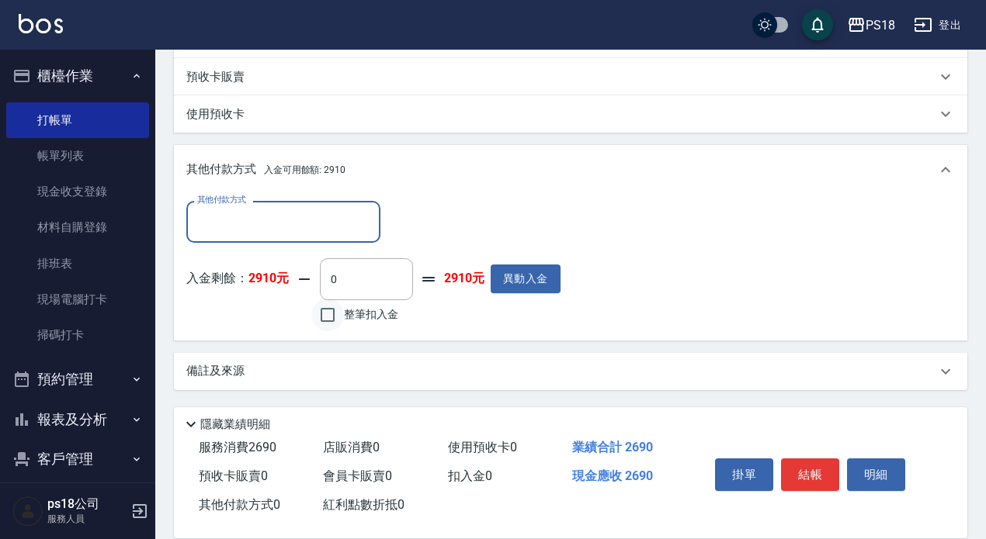
click at [329, 318] on input "整筆扣入金" at bounding box center [327, 315] width 33 height 33
checkbox input "true"
type input "2690"
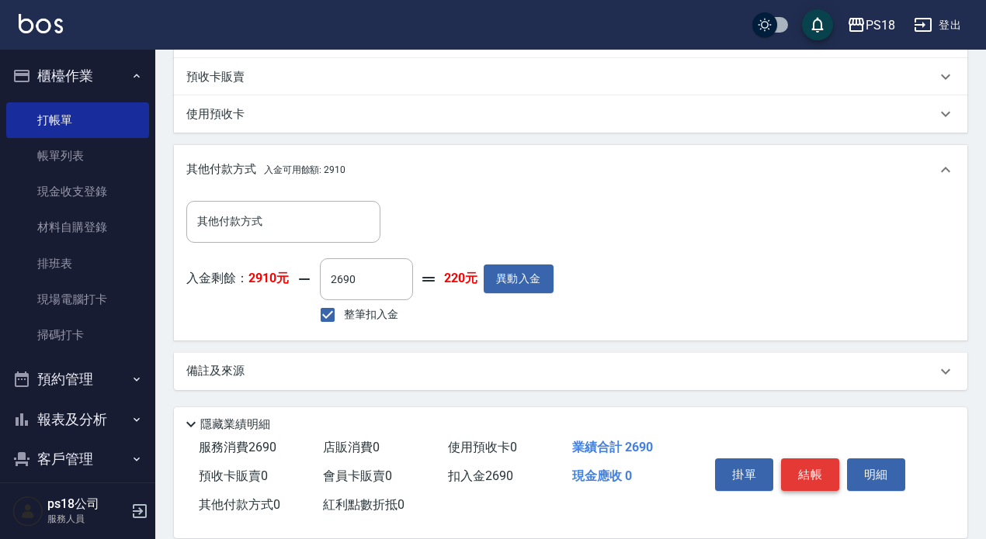
click at [805, 461] on button "結帳" at bounding box center [810, 475] width 58 height 33
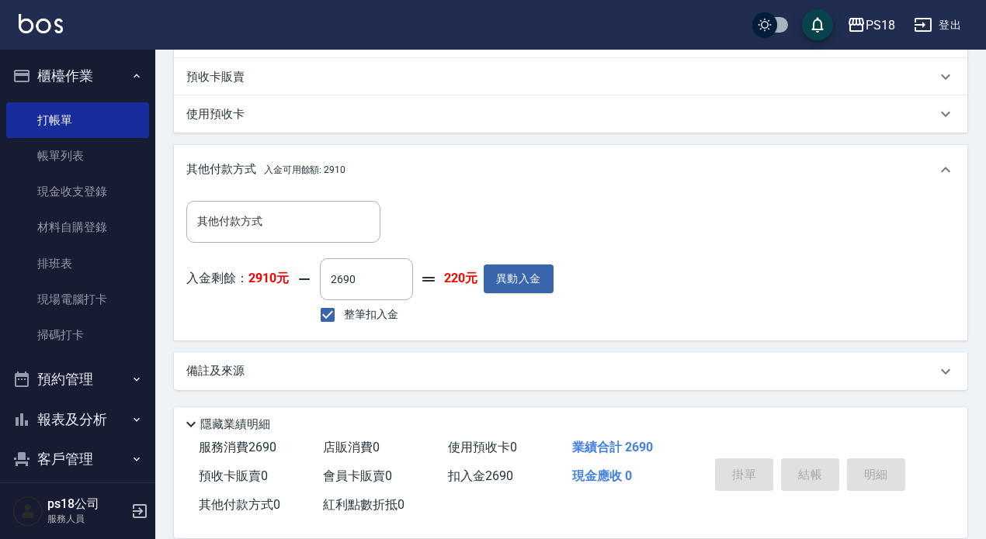
type input "2025/09/06 17:52"
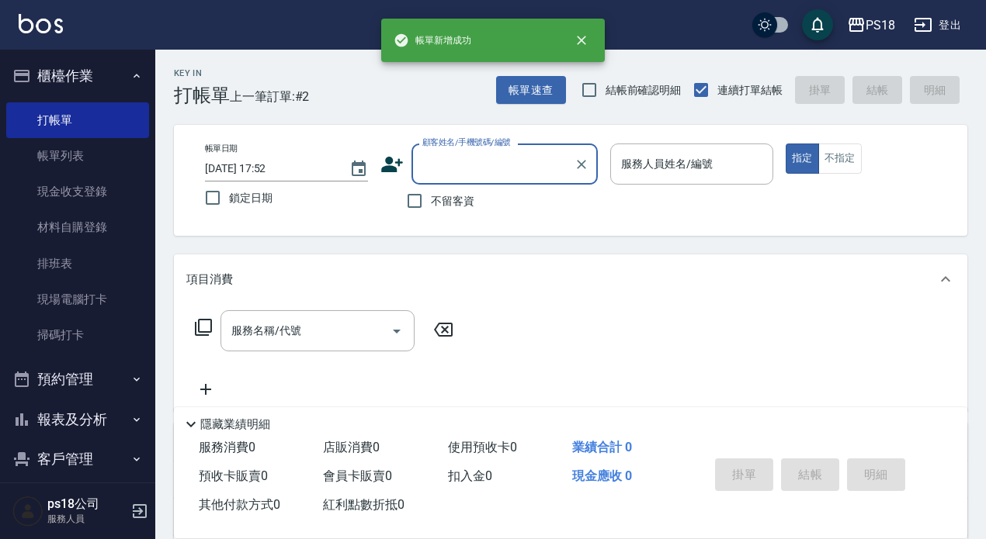
scroll to position [0, 0]
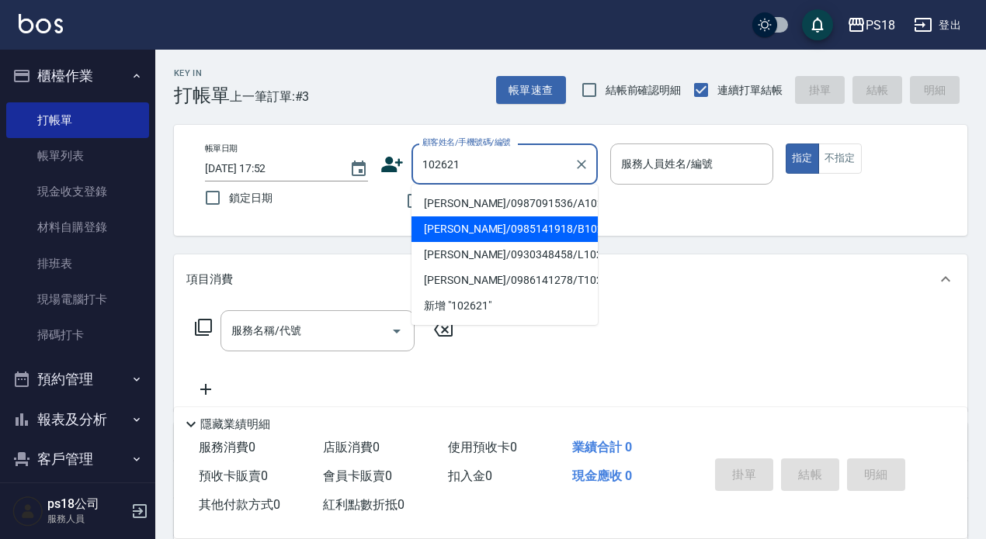
click at [477, 225] on li "[PERSON_NAME]/0985141918/B102621" at bounding box center [504, 230] width 186 height 26
type input "[PERSON_NAME]/0985141918/B102621"
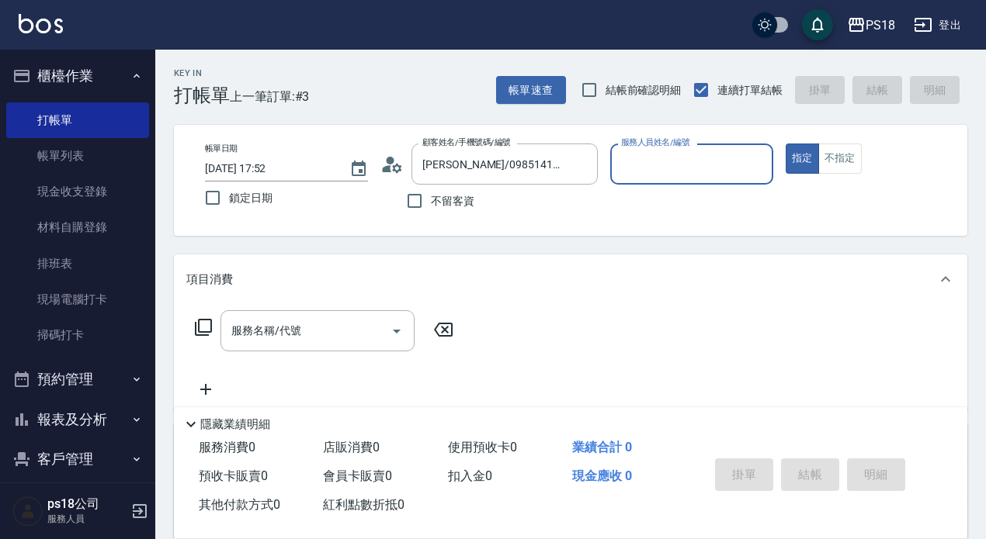
type input "Betty-11"
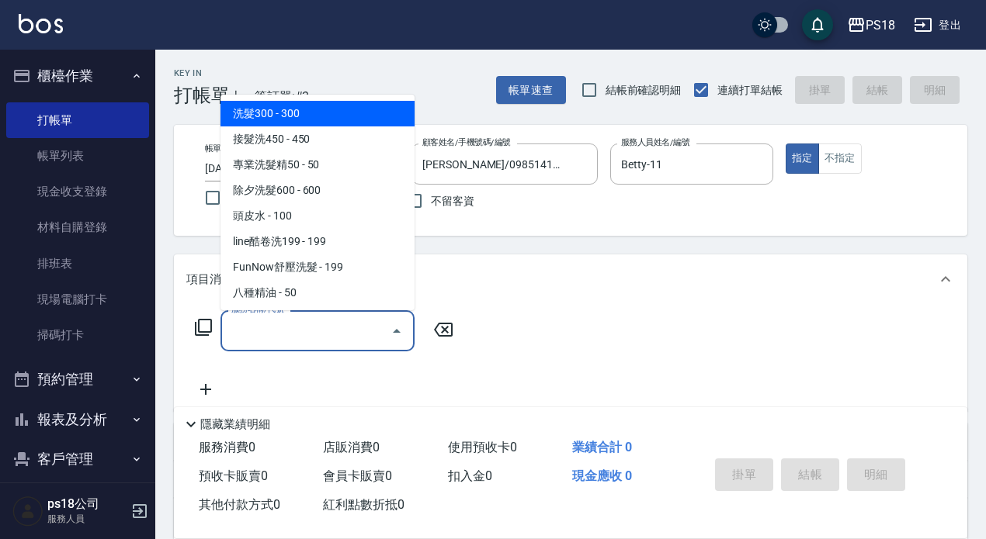
click at [252, 327] on div "服務名稱/代號 服務名稱/代號" at bounding box center [317, 330] width 194 height 41
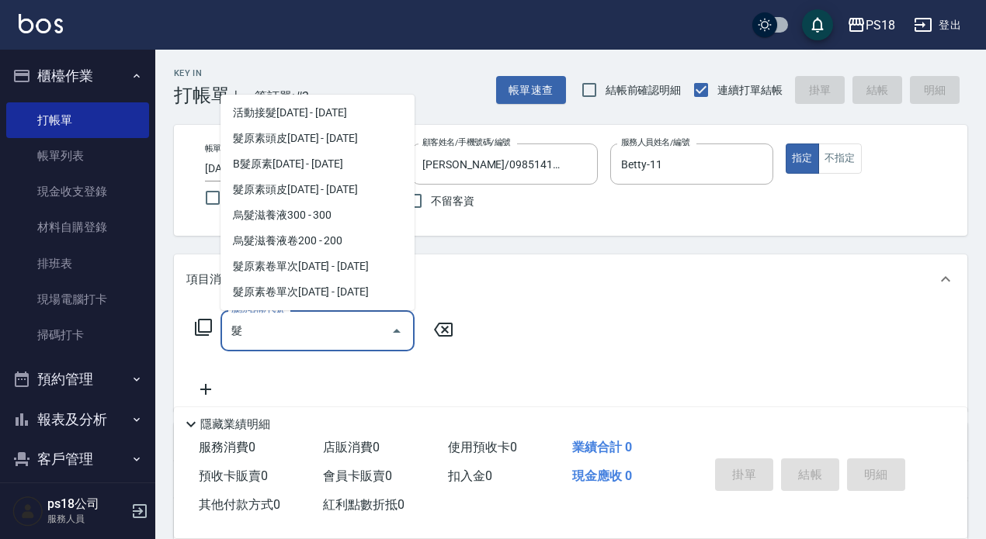
scroll to position [1026, 0]
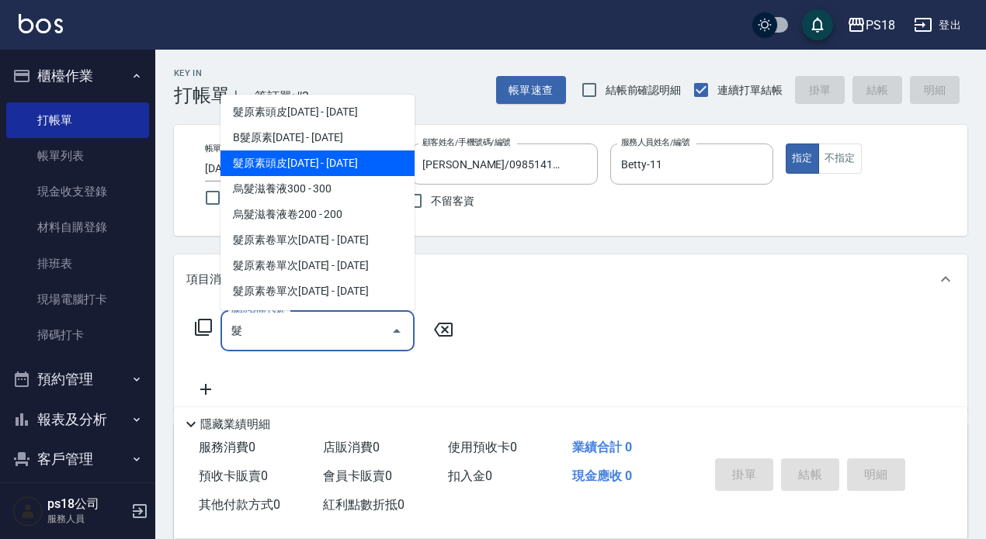
click at [352, 167] on span "髮原素頭皮1600 - 1600" at bounding box center [317, 164] width 194 height 26
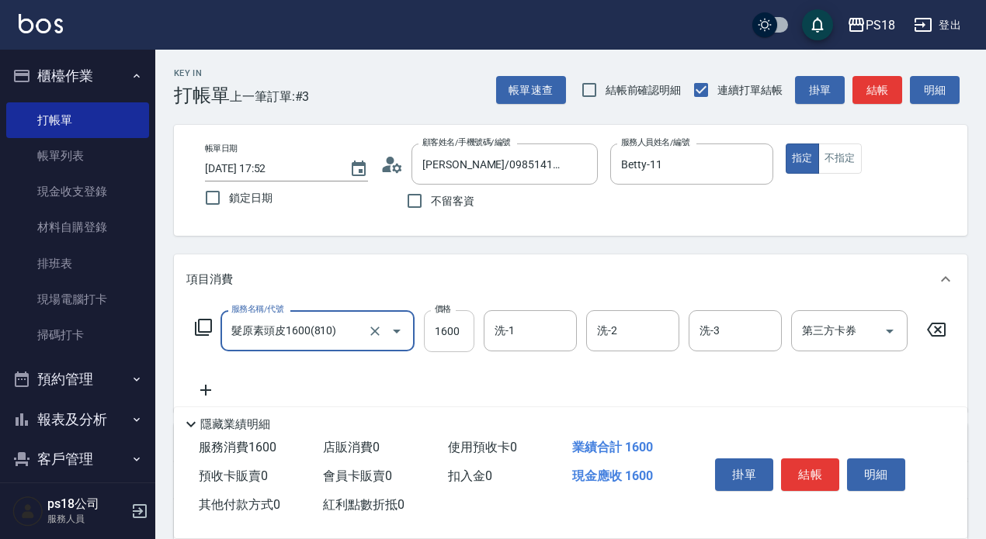
type input "髮原素頭皮1600(810)"
click at [464, 333] on input "1600" at bounding box center [449, 331] width 50 height 42
type input "1105"
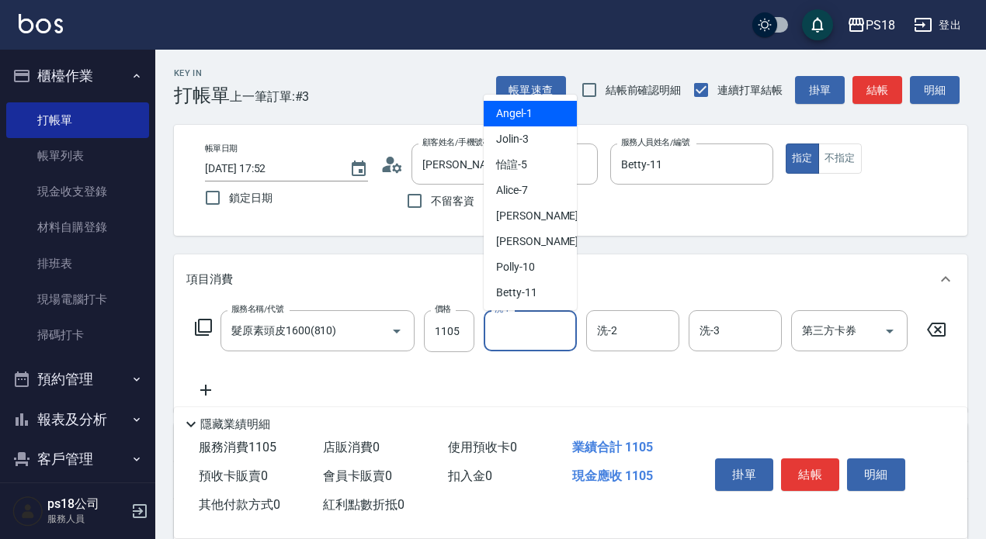
click at [510, 332] on input "洗-1" at bounding box center [529, 330] width 79 height 27
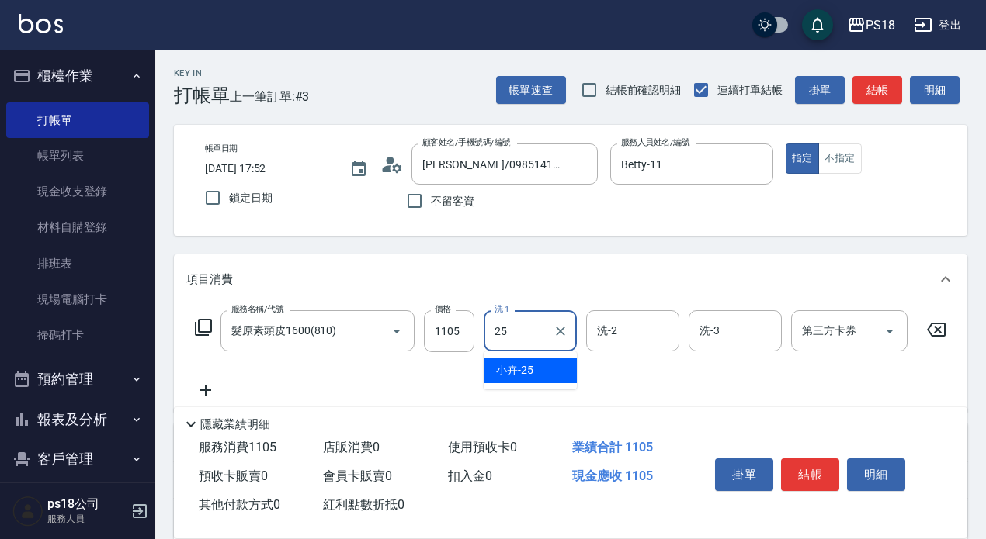
click at [527, 369] on span "小卉 -25" at bounding box center [514, 370] width 37 height 16
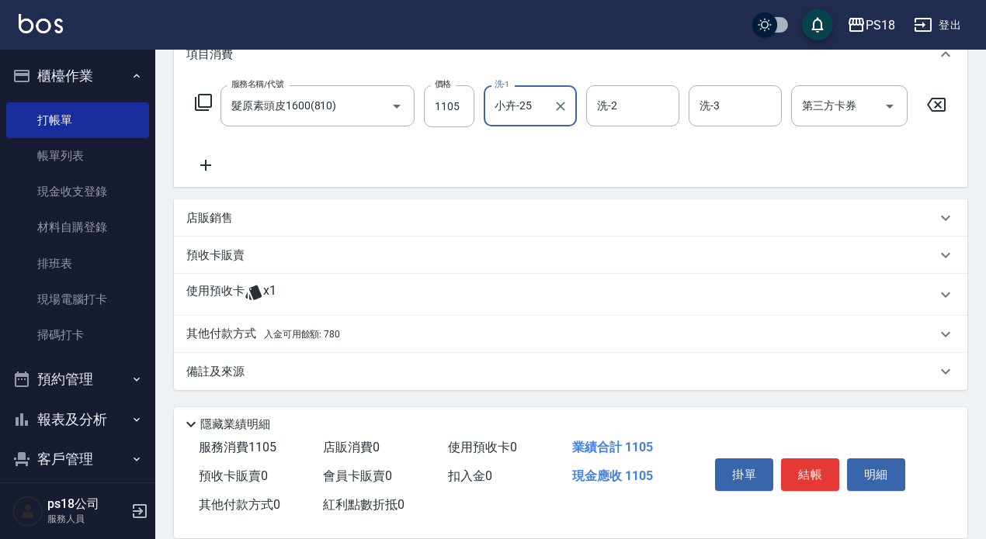
scroll to position [238, 0]
type input "小卉-25"
click at [278, 333] on span "入金可用餘額: 780" at bounding box center [302, 334] width 76 height 11
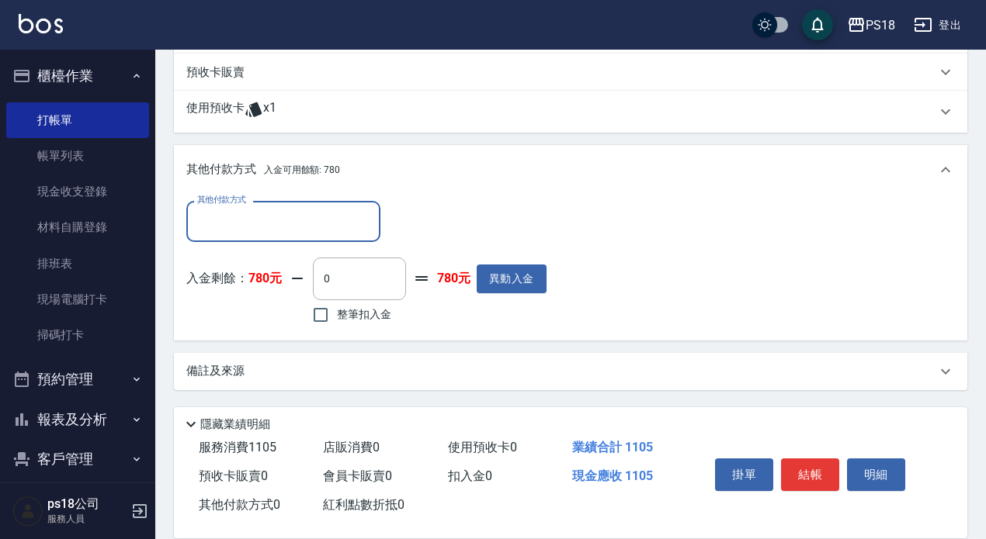
scroll to position [421, 0]
click at [321, 276] on input "0" at bounding box center [359, 279] width 93 height 42
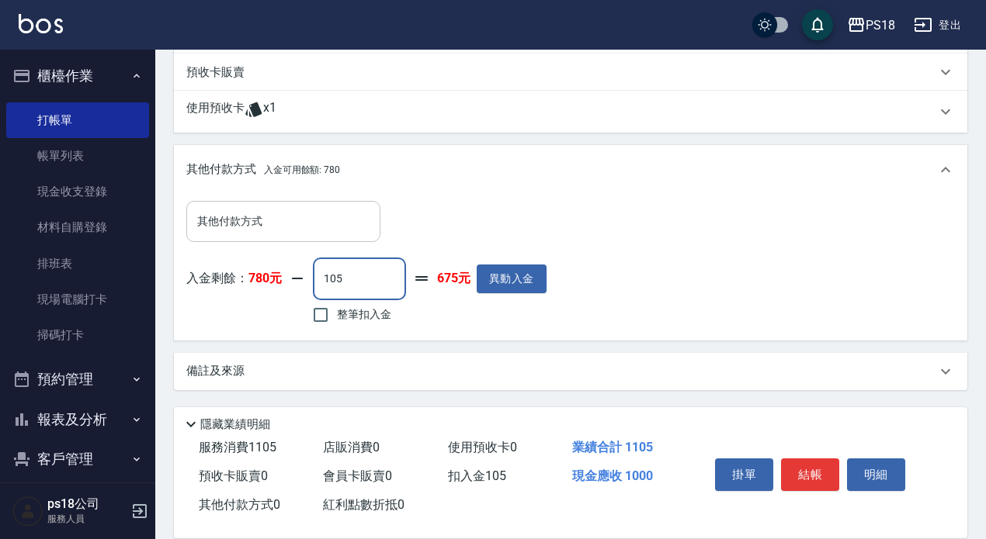
type input "105"
click at [242, 218] on input "其他付款方式" at bounding box center [283, 221] width 180 height 27
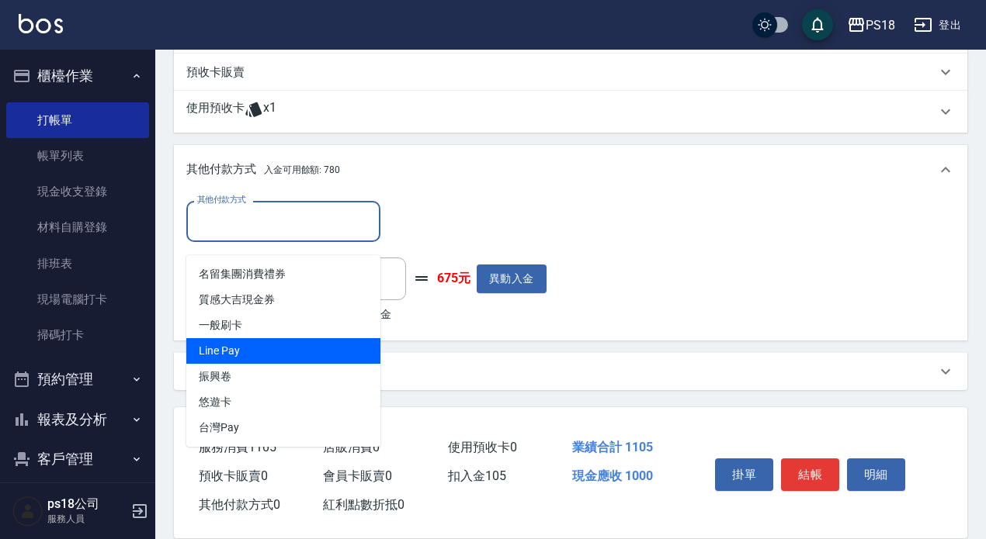
click at [268, 338] on span "Line Pay" at bounding box center [283, 351] width 194 height 26
type input "Line Pay"
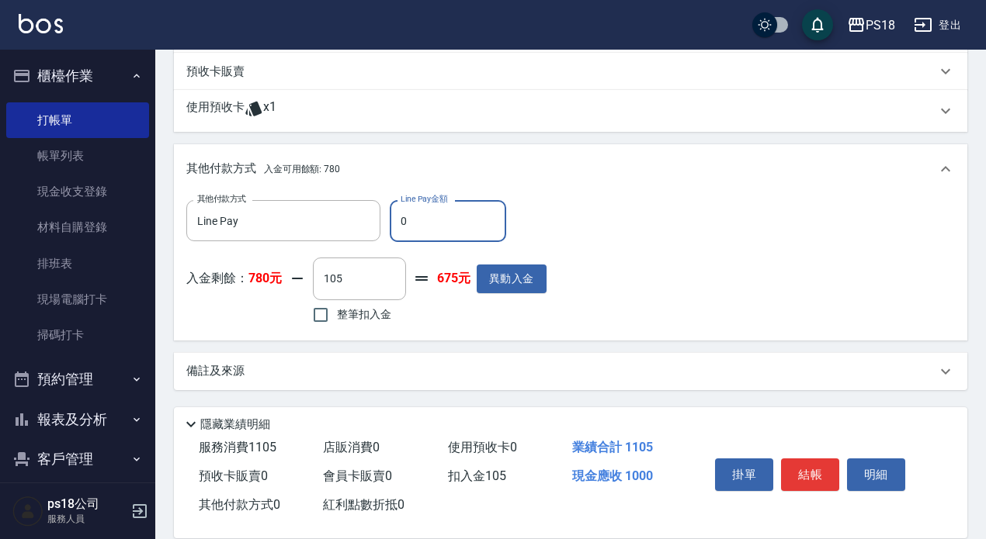
click at [394, 222] on input "0" at bounding box center [448, 221] width 116 height 42
type input "1000"
click at [810, 465] on button "結帳" at bounding box center [810, 475] width 58 height 33
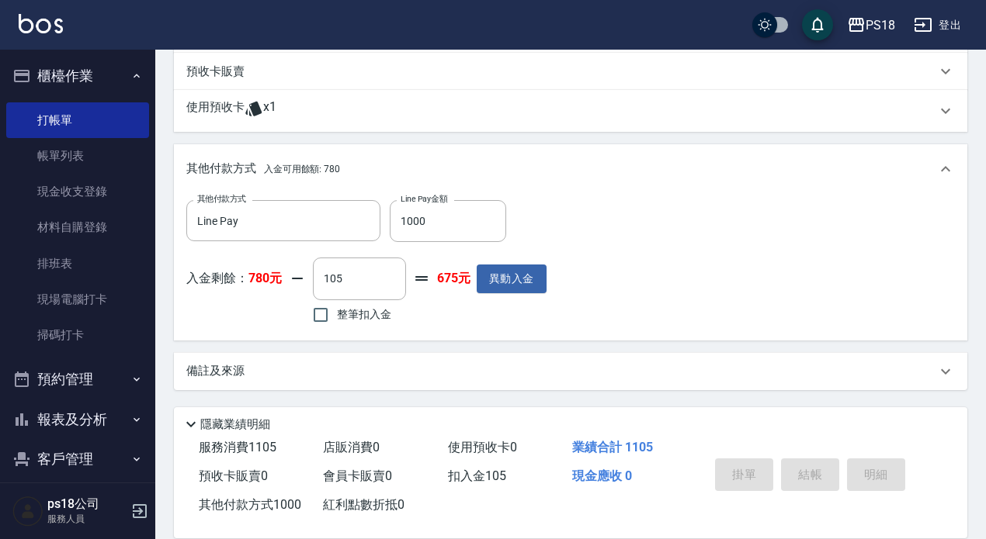
type input "2025/09/06 17:54"
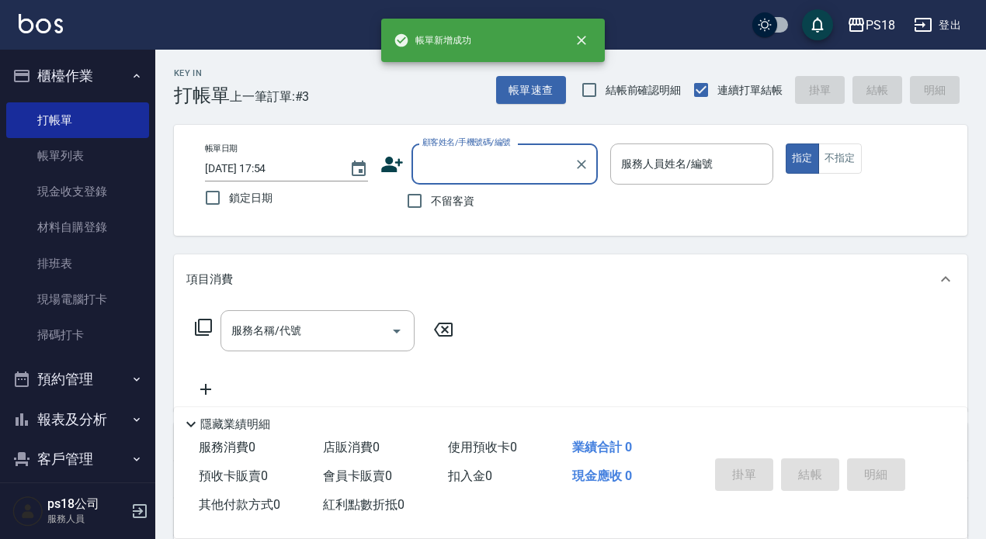
scroll to position [0, 0]
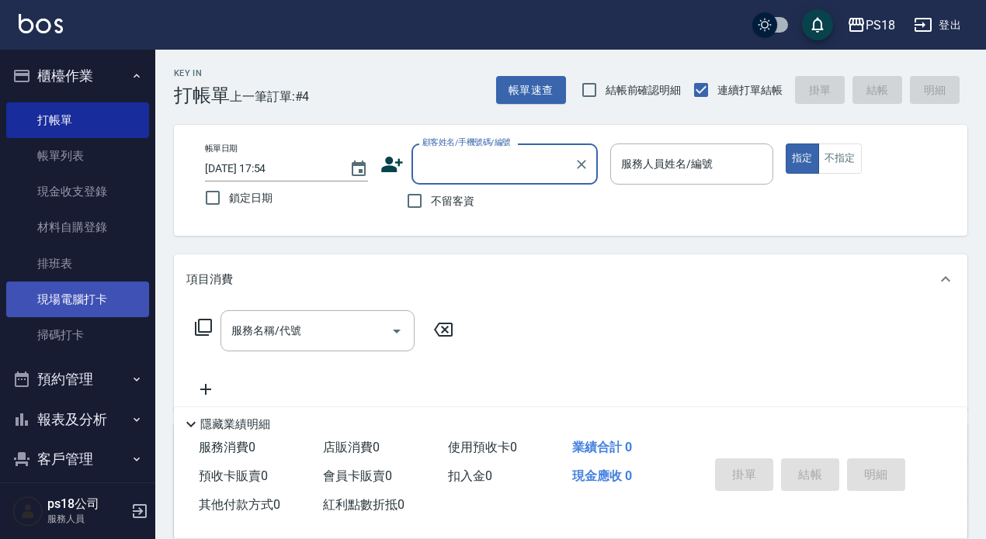
click at [75, 300] on link "現場電腦打卡" at bounding box center [77, 300] width 143 height 36
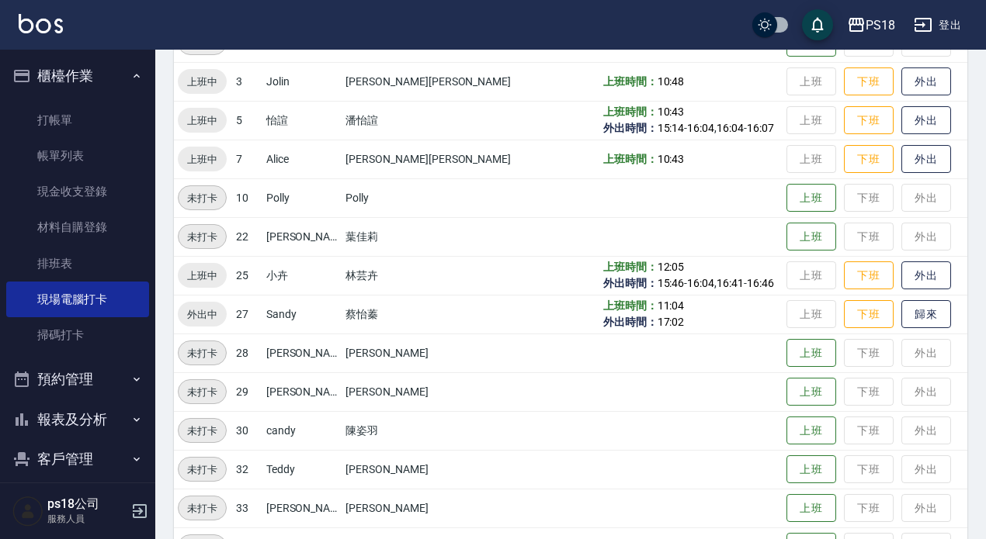
scroll to position [233, 0]
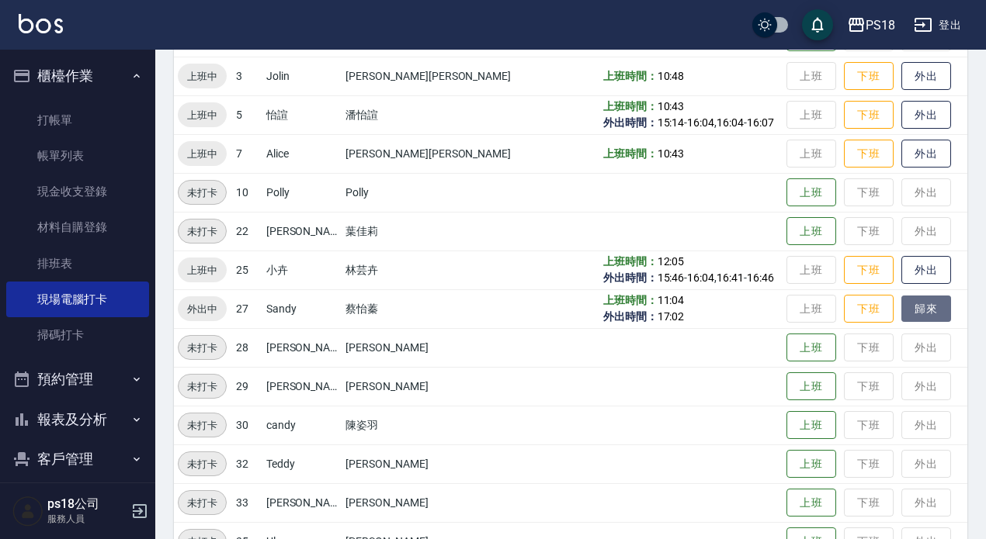
click at [901, 307] on button "歸來" at bounding box center [926, 309] width 50 height 27
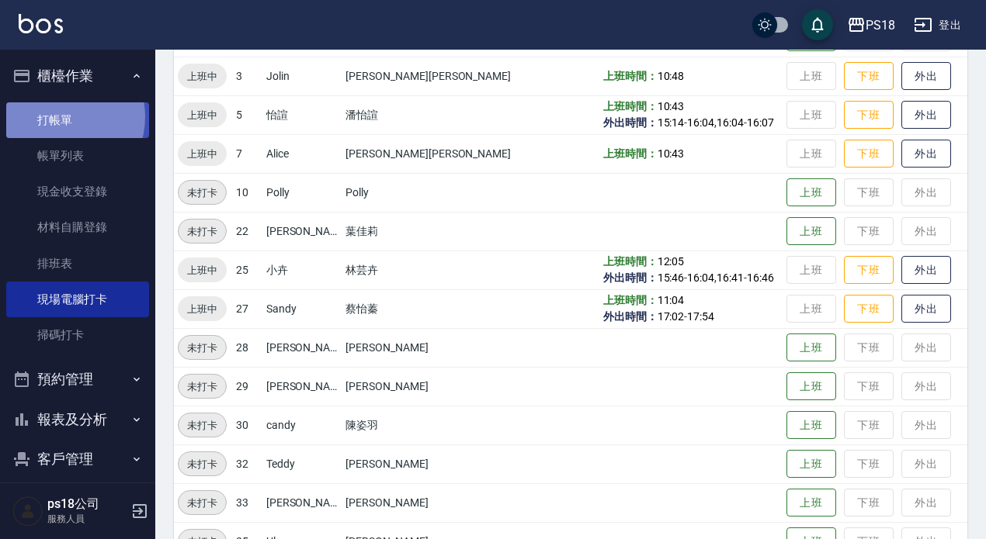
click at [57, 116] on link "打帳單" at bounding box center [77, 120] width 143 height 36
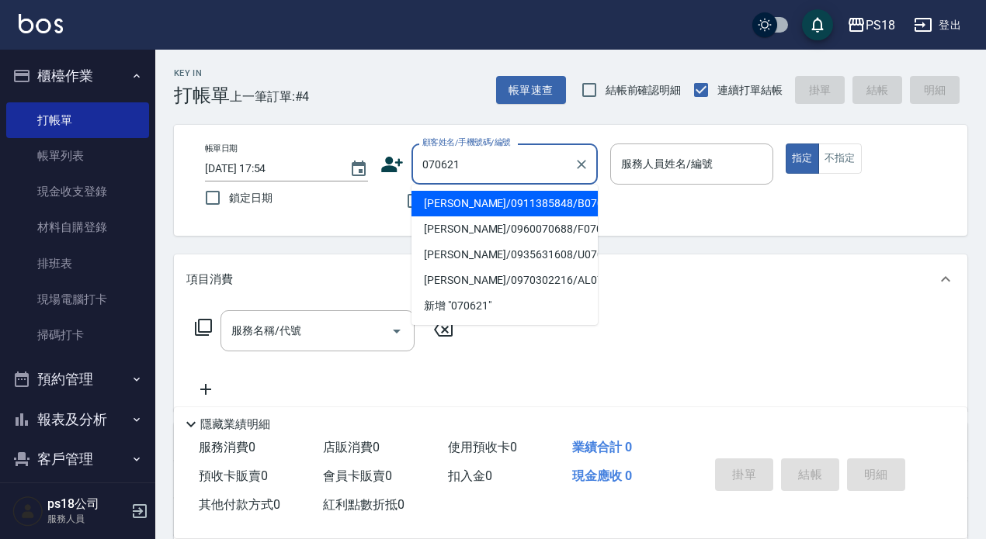
click at [498, 196] on li "吳孝明/0911385848/B070621" at bounding box center [504, 204] width 186 height 26
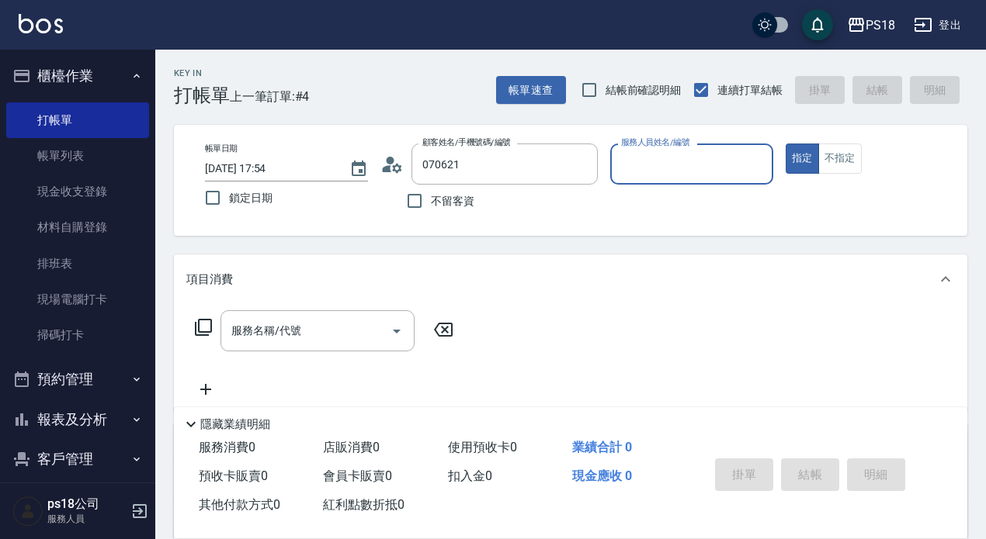
type input "吳孝明/0911385848/B070621"
type input "Betty-11"
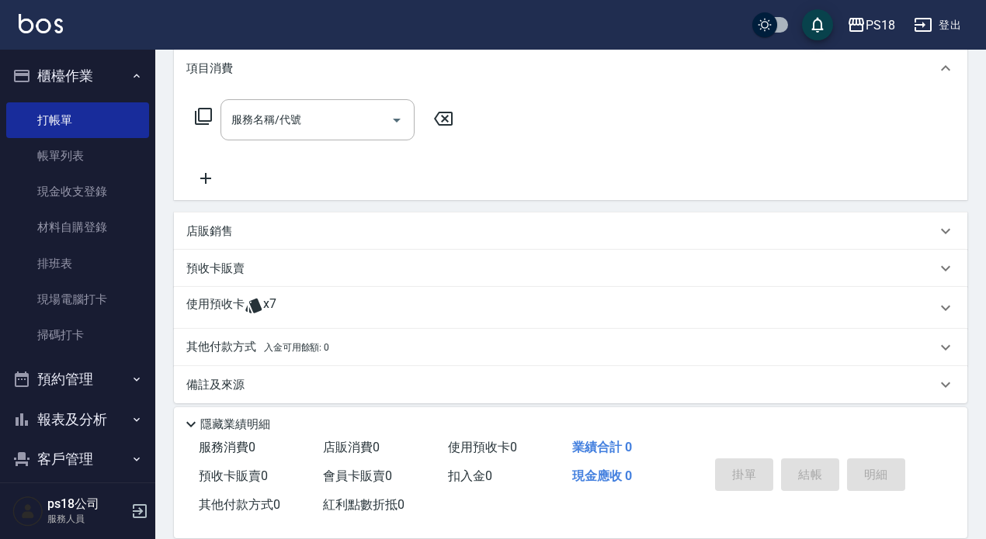
scroll to position [224, 0]
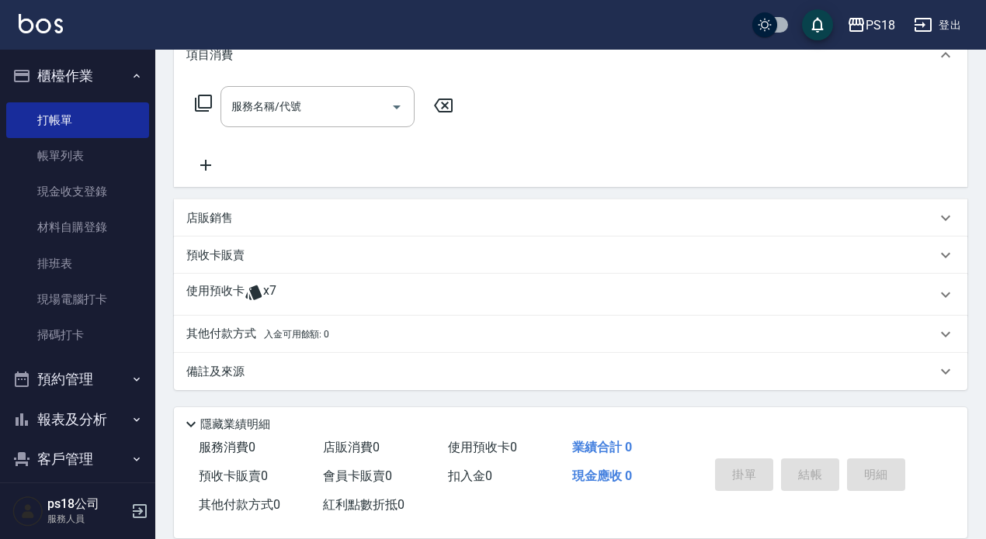
click at [255, 289] on icon at bounding box center [253, 293] width 16 height 15
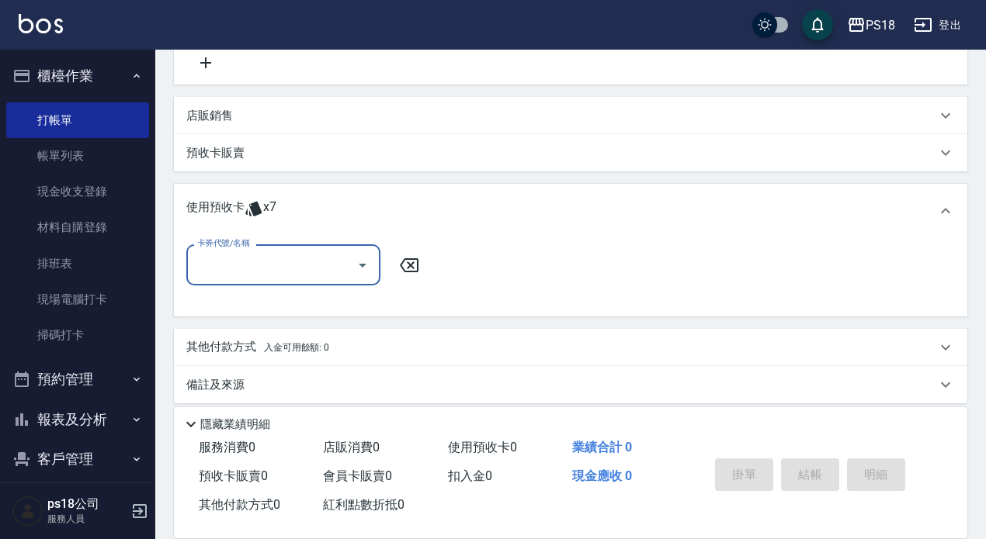
scroll to position [340, 0]
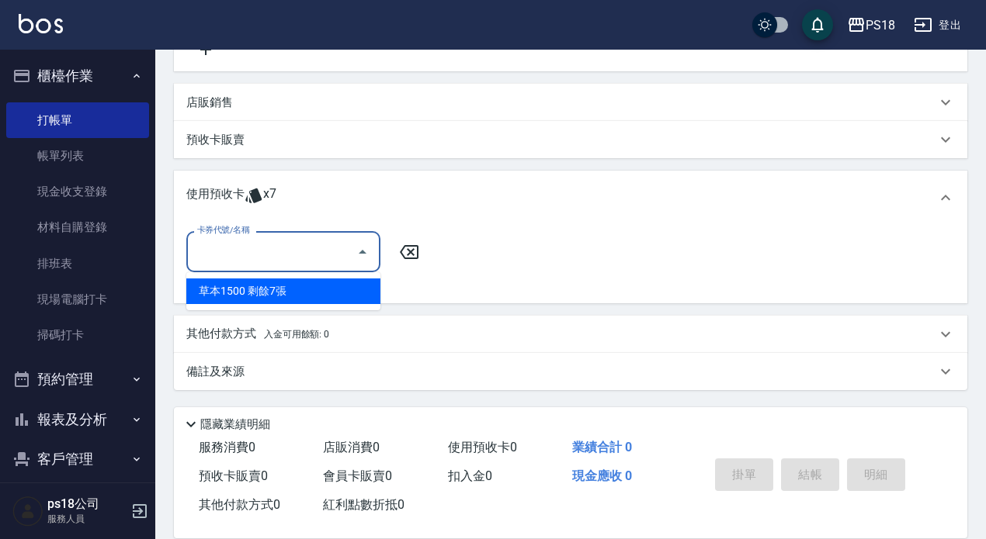
click at [269, 260] on input "卡券代號/名稱" at bounding box center [271, 251] width 157 height 27
click at [288, 297] on div "草本1500 剩餘7張" at bounding box center [283, 292] width 194 height 26
type input "草本1500"
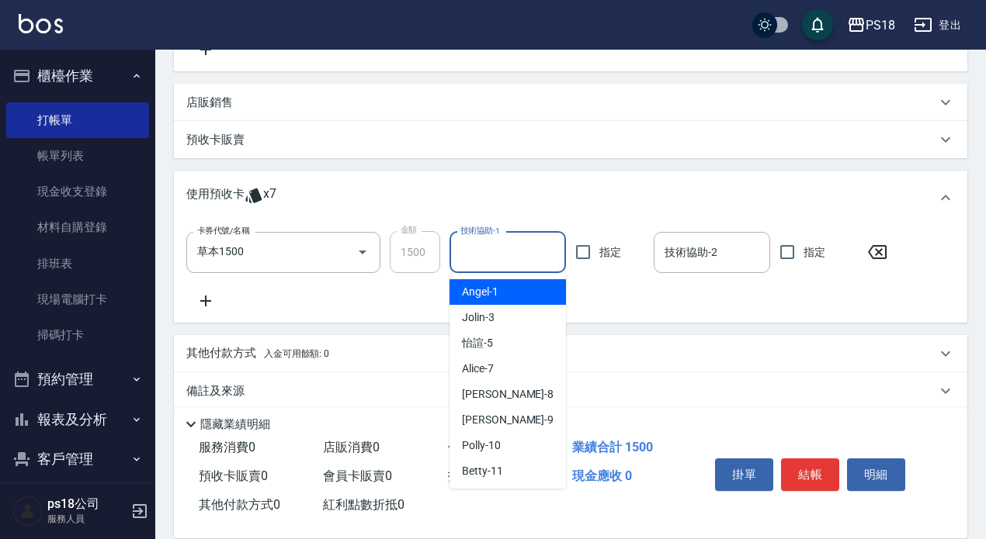
click at [481, 254] on input "技術協助-1" at bounding box center [507, 252] width 102 height 27
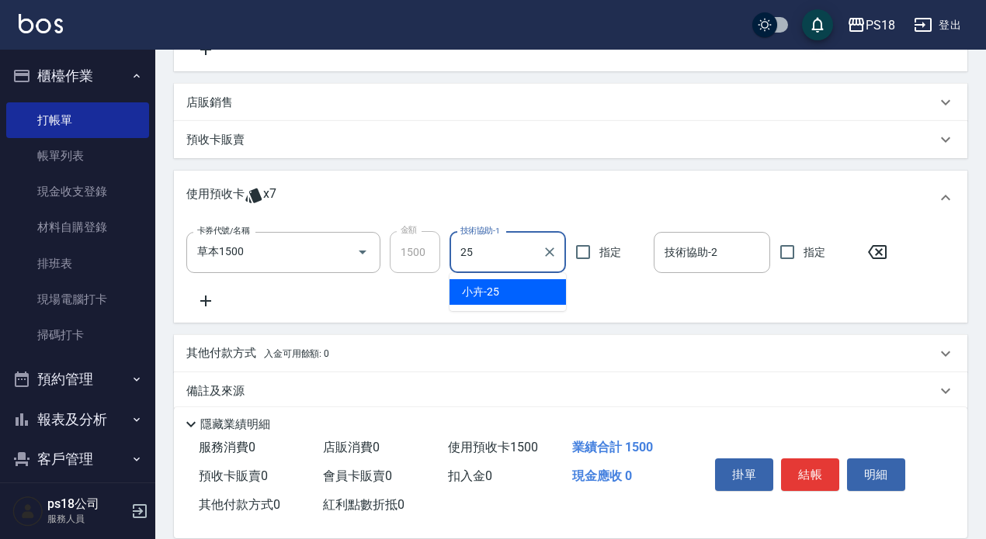
click at [484, 285] on span "小卉 -25" at bounding box center [480, 292] width 37 height 16
type input "小卉-25"
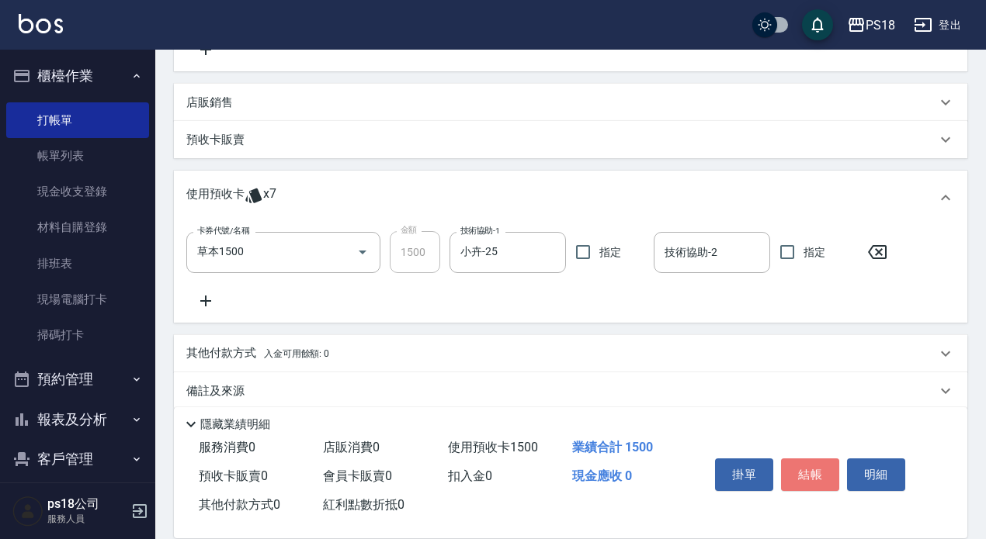
drag, startPoint x: 809, startPoint y: 463, endPoint x: 804, endPoint y: 453, distance: 10.8
click at [809, 463] on button "結帳" at bounding box center [810, 475] width 58 height 33
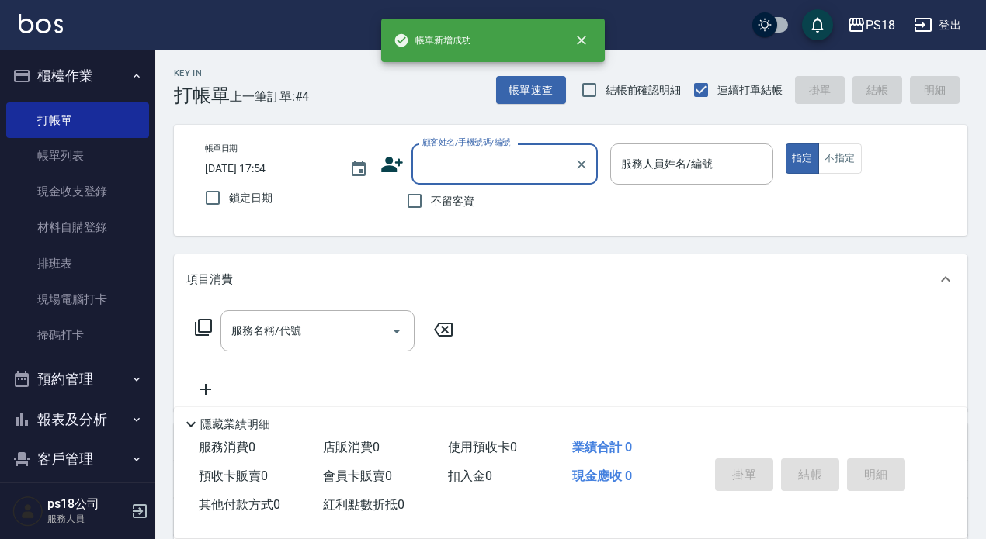
scroll to position [0, 0]
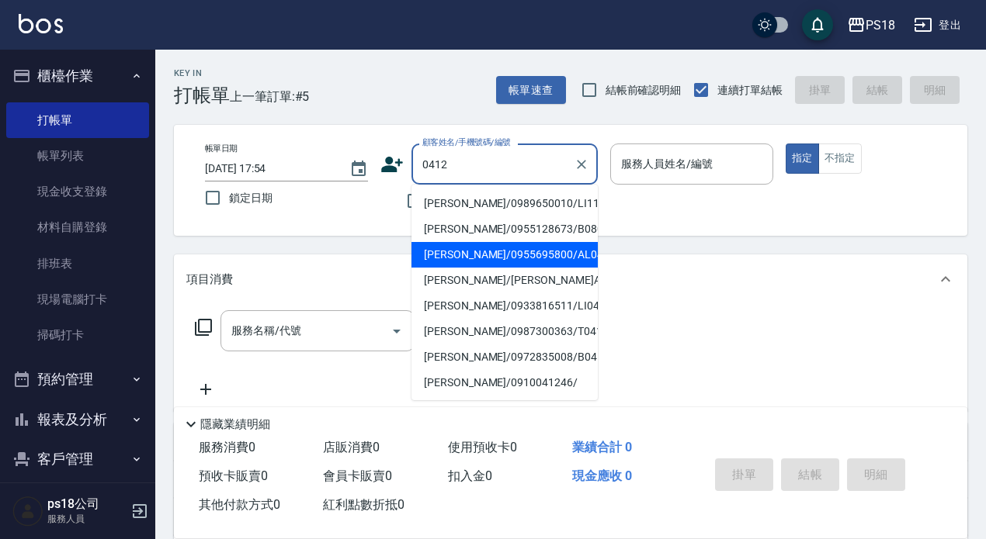
click at [490, 255] on li "吳善妍/0955695800/AL041221" at bounding box center [504, 255] width 186 height 26
type input "吳善妍/0955695800/AL041221"
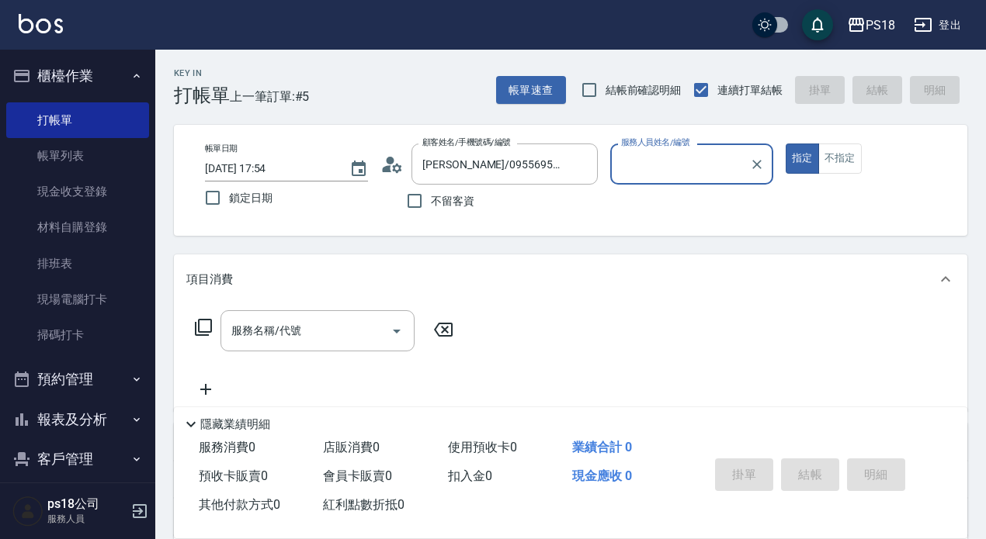
type input "Angel-1"
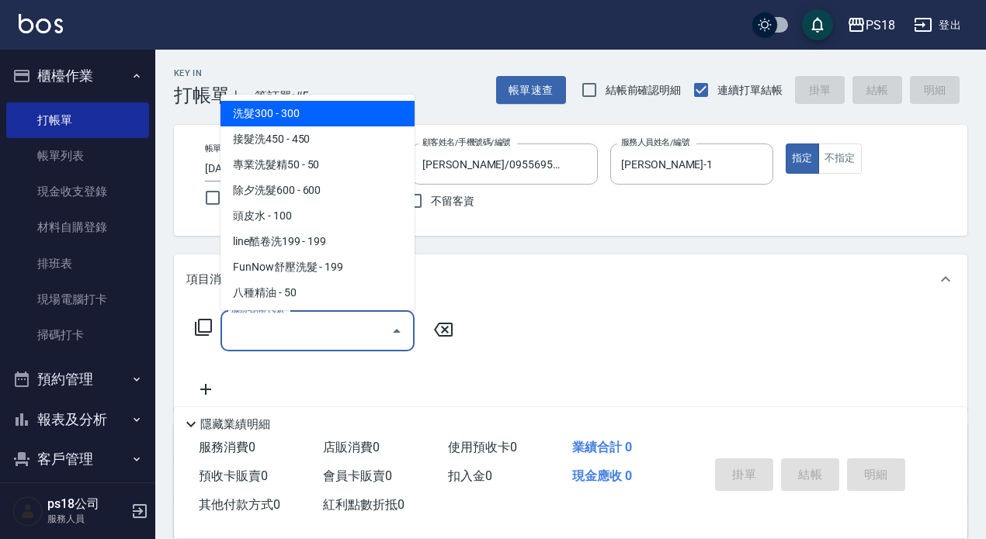
click at [238, 327] on input "服務名稱/代號" at bounding box center [305, 330] width 157 height 27
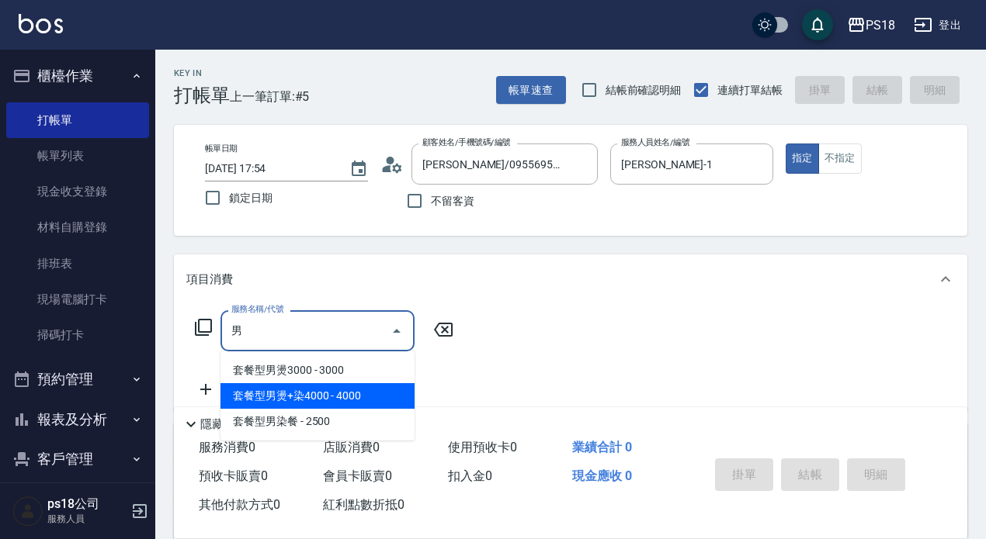
click at [330, 390] on span "套餐型男燙+染4000 - 4000" at bounding box center [317, 396] width 194 height 26
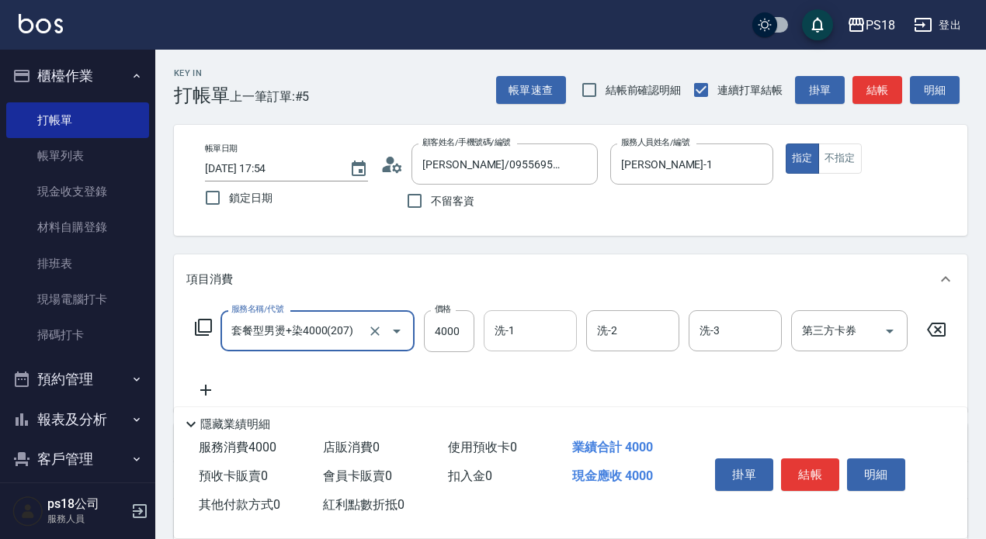
type input "套餐型男燙+染4000(207)"
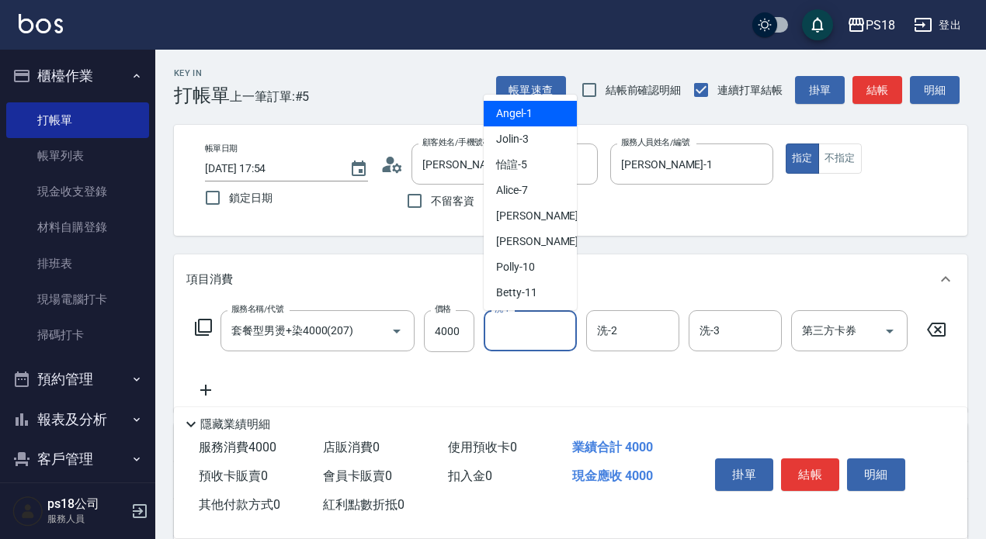
drag, startPoint x: 504, startPoint y: 332, endPoint x: 487, endPoint y: 340, distance: 18.8
click at [504, 334] on input "洗-1" at bounding box center [529, 330] width 79 height 27
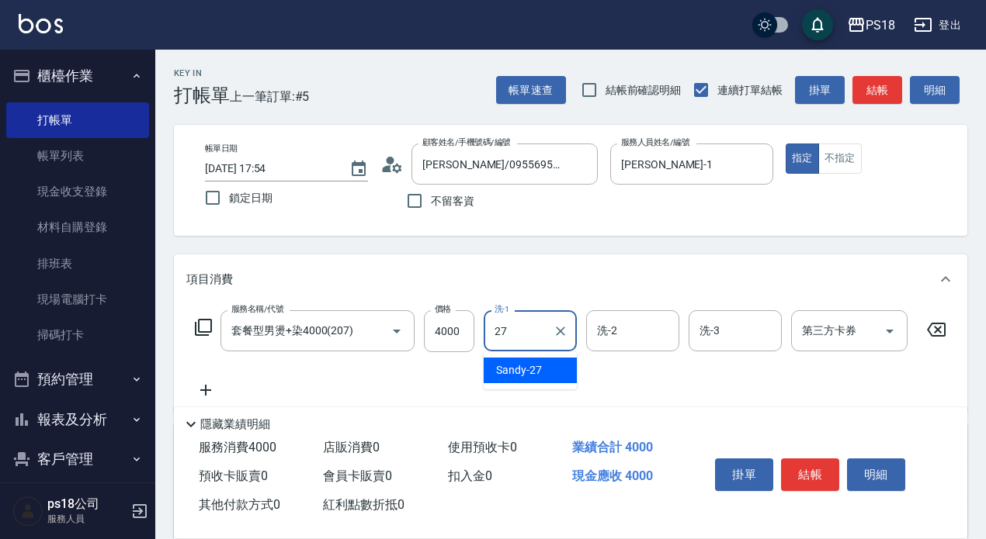
type input "Sandy-27"
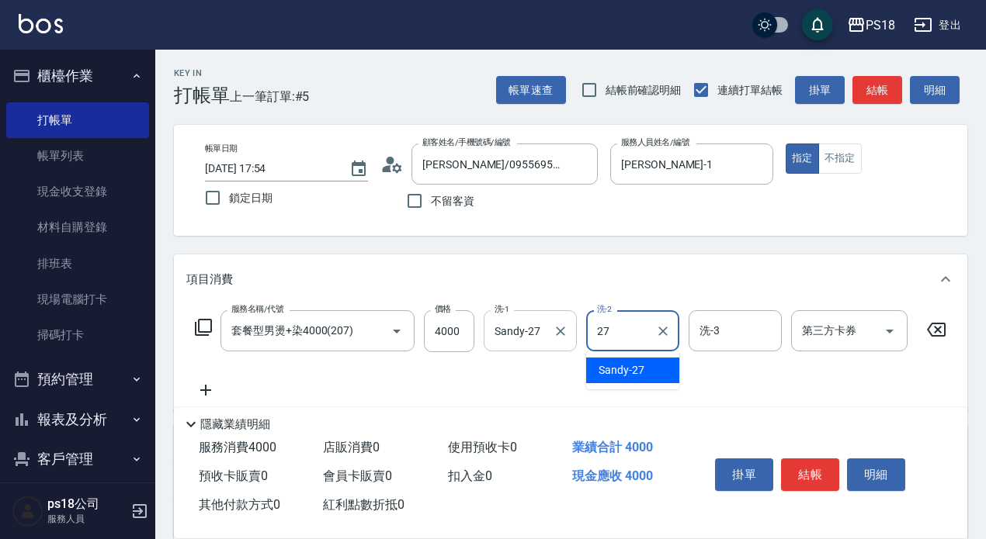
type input "Sandy-27"
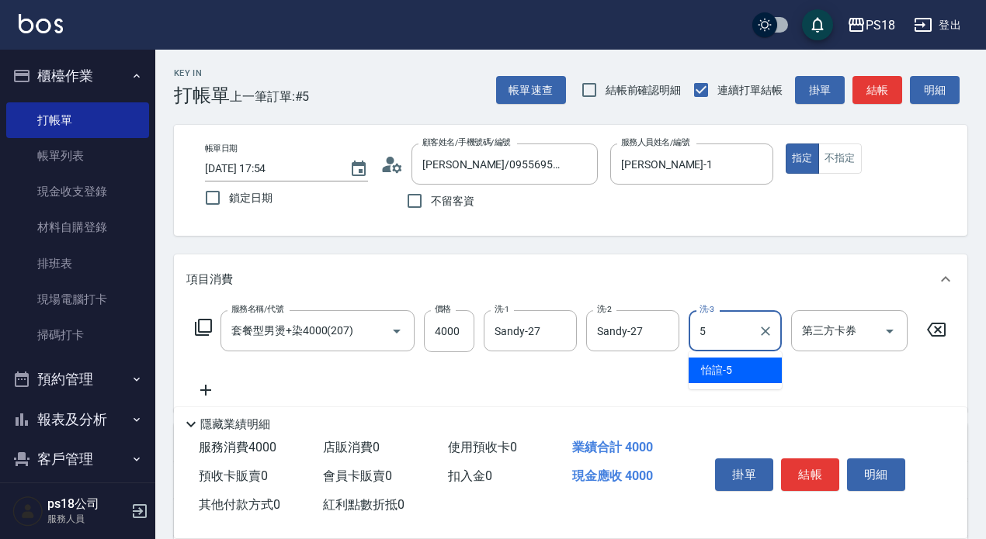
type input "怡諠-5"
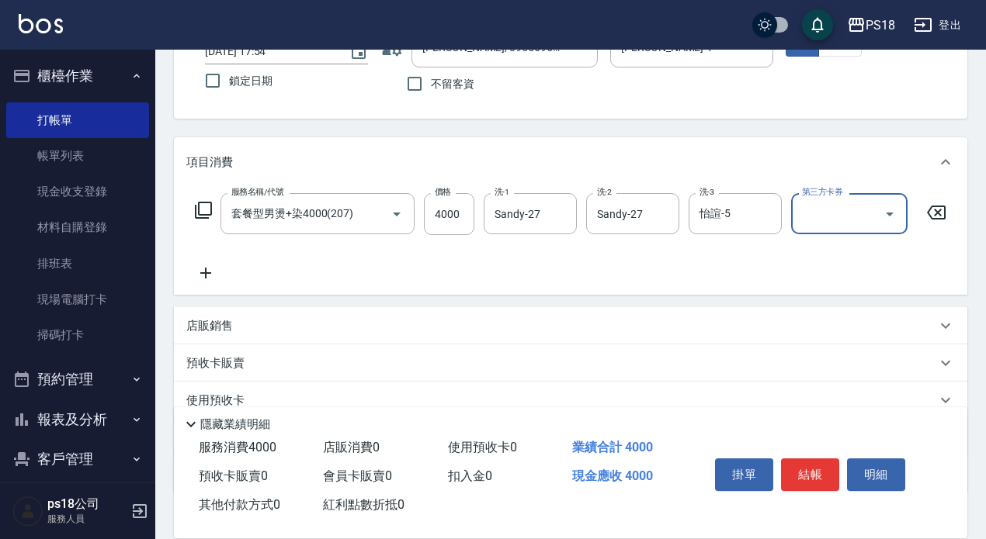
scroll to position [234, 0]
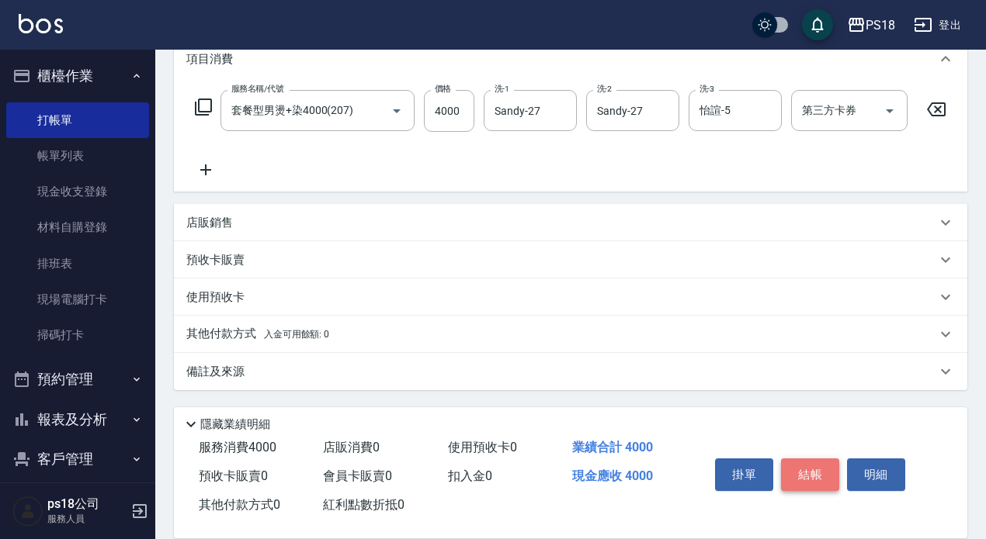
click at [801, 465] on button "結帳" at bounding box center [810, 475] width 58 height 33
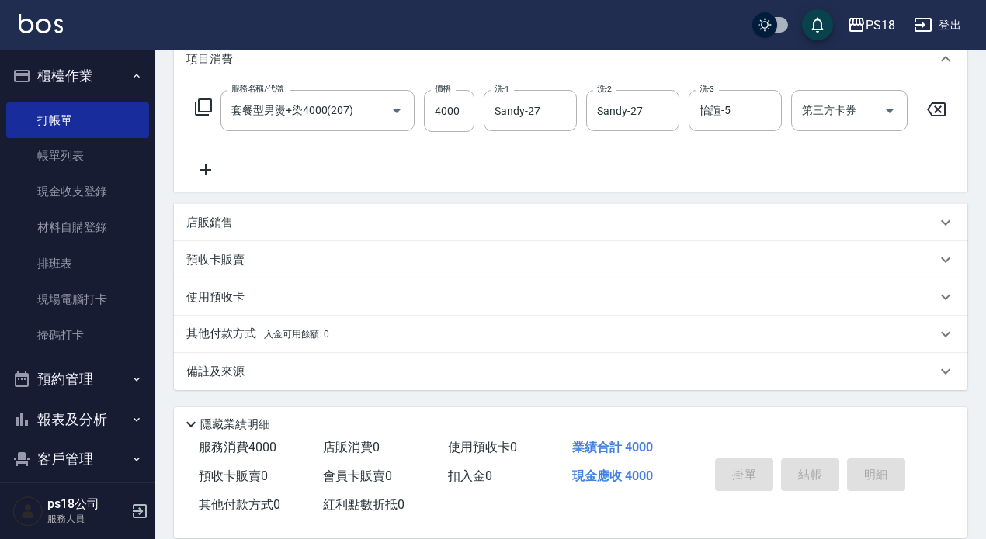
type input "2025/09/06 17:55"
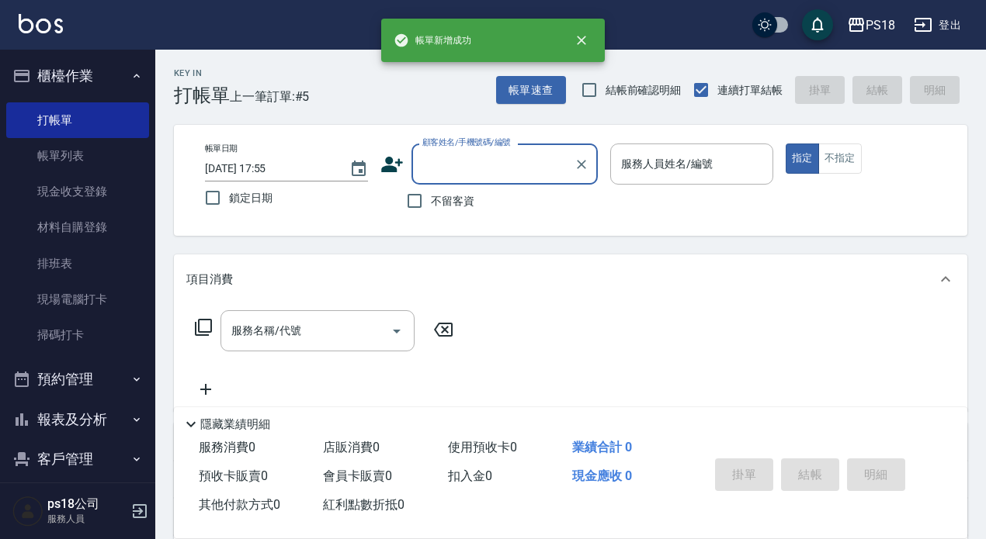
scroll to position [0, 0]
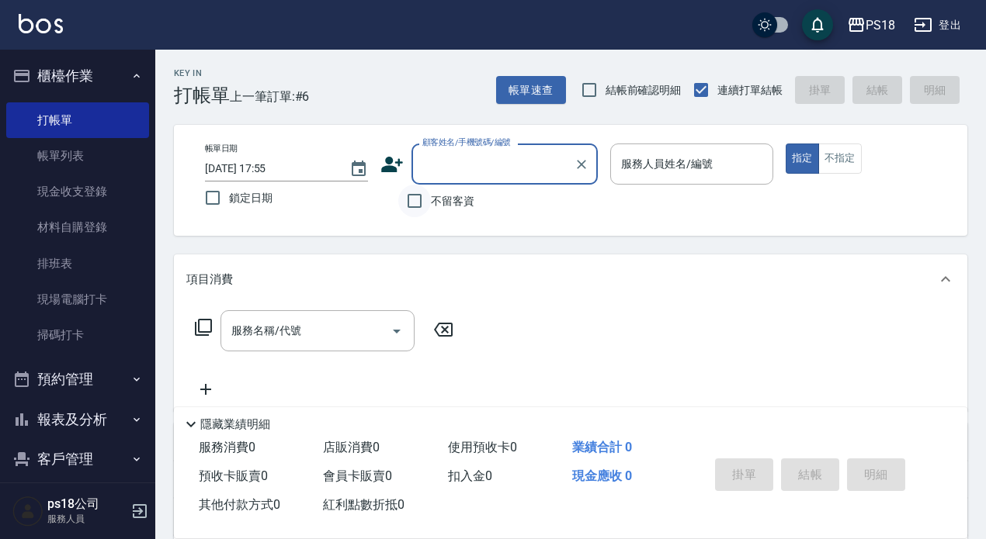
click at [413, 198] on input "不留客資" at bounding box center [414, 201] width 33 height 33
checkbox input "true"
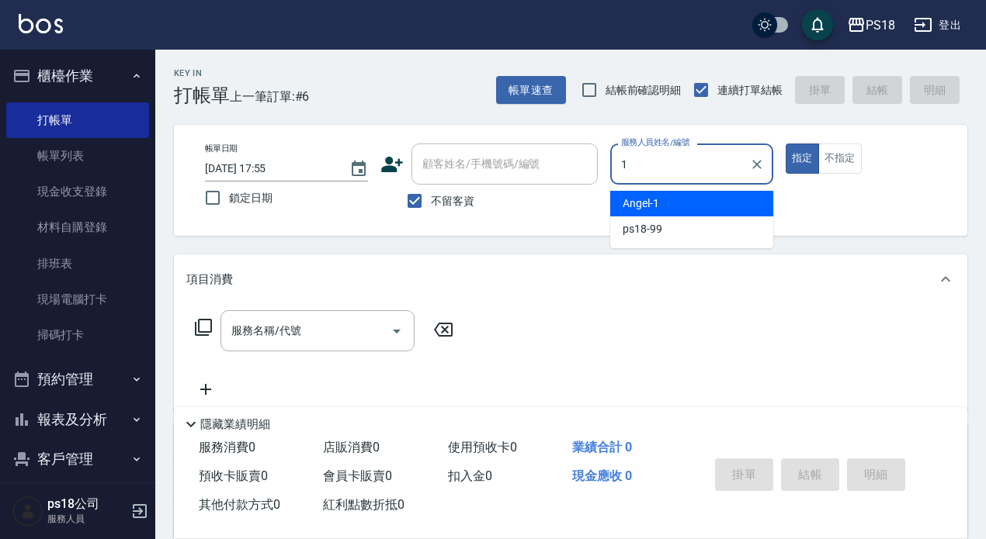
click at [664, 198] on div "Angel -1" at bounding box center [691, 204] width 163 height 26
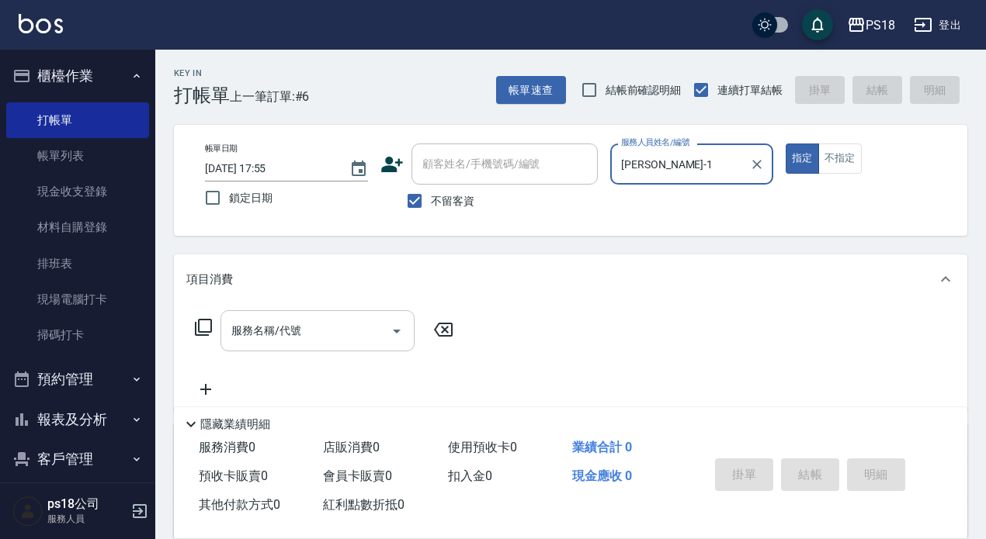
type input "Angel-1"
drag, startPoint x: 244, startPoint y: 326, endPoint x: 244, endPoint y: 311, distance: 14.7
click at [246, 326] on div "服務名稱/代號 服務名稱/代號" at bounding box center [317, 330] width 194 height 41
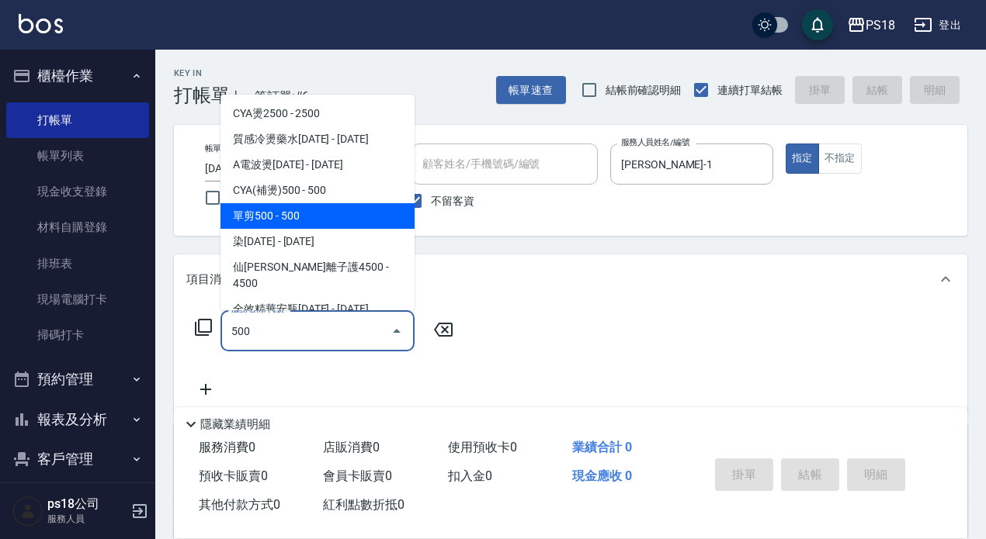
drag, startPoint x: 324, startPoint y: 213, endPoint x: 276, endPoint y: 213, distance: 47.3
click at [322, 213] on span "單剪500 - 500" at bounding box center [317, 216] width 194 height 26
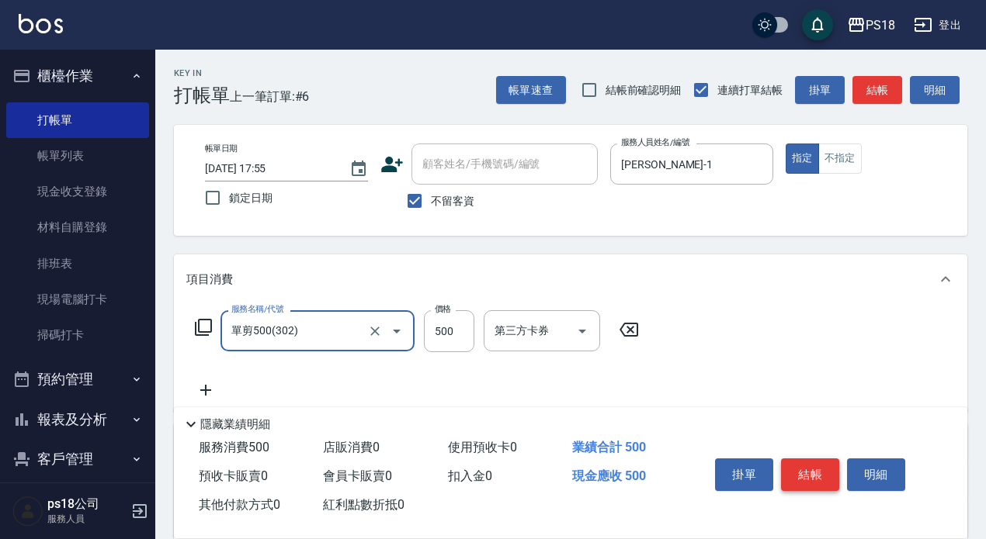
type input "單剪500(302)"
drag, startPoint x: 820, startPoint y: 462, endPoint x: 806, endPoint y: 446, distance: 20.9
click at [820, 462] on button "結帳" at bounding box center [810, 475] width 58 height 33
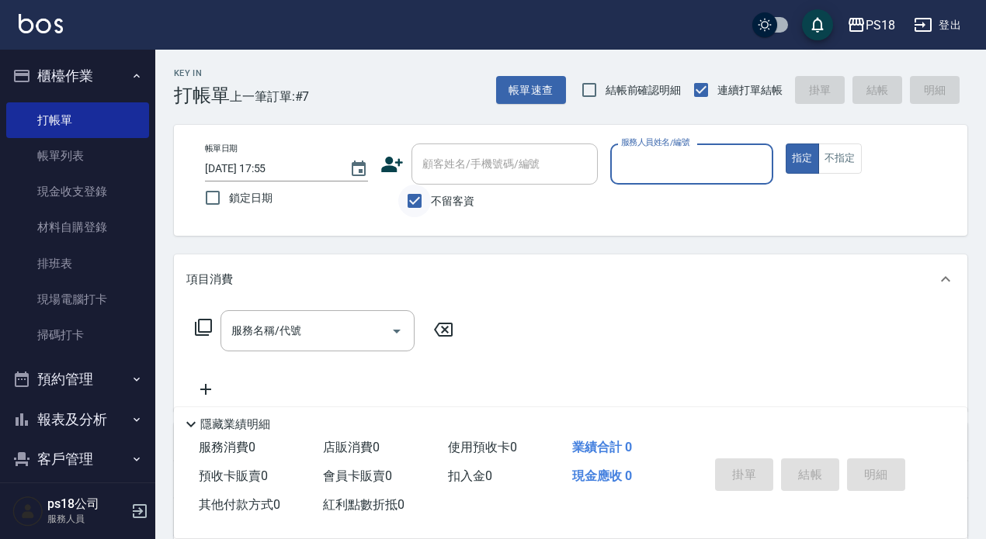
drag, startPoint x: 414, startPoint y: 199, endPoint x: 419, endPoint y: 186, distance: 14.3
click at [414, 199] on input "不留客資" at bounding box center [414, 201] width 33 height 33
checkbox input "false"
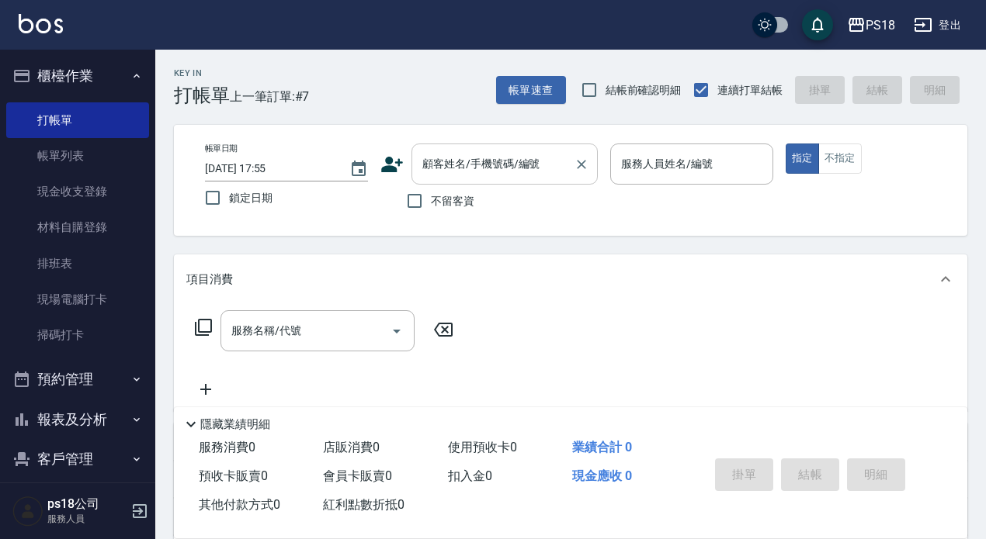
click at [429, 164] on div "顧客姓名/手機號碼/編號 顧客姓名/手機號碼/編號" at bounding box center [504, 164] width 186 height 41
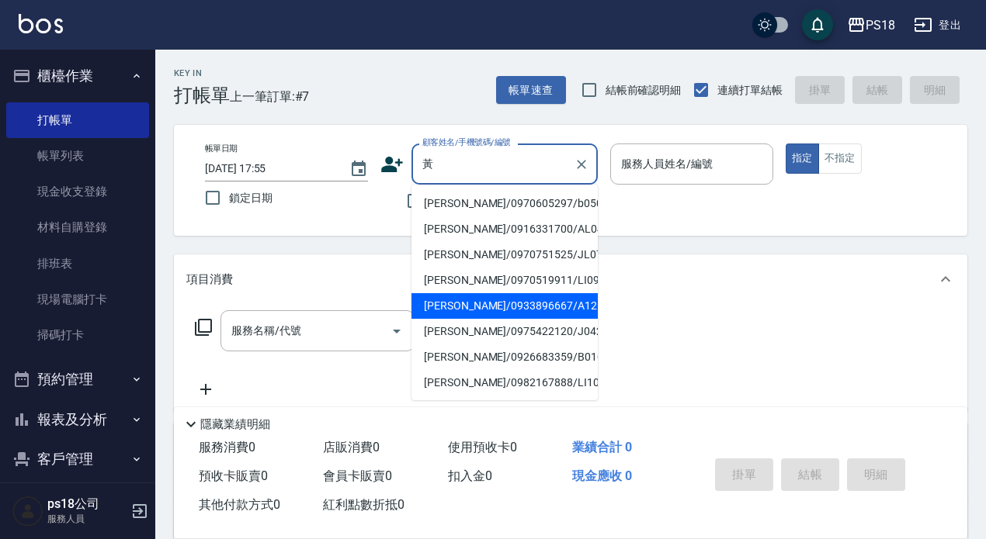
click at [504, 310] on li "黃婉菁/0933896667/A121821" at bounding box center [504, 306] width 186 height 26
type input "黃婉菁/0933896667/A121821"
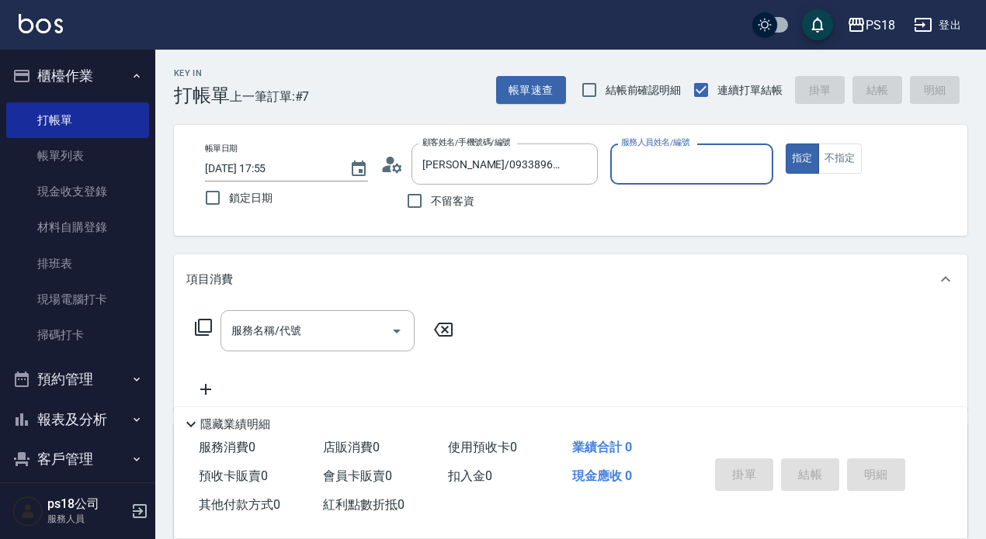
type input "Angel-1"
click at [257, 328] on div "服務名稱/代號 服務名稱/代號" at bounding box center [317, 330] width 194 height 41
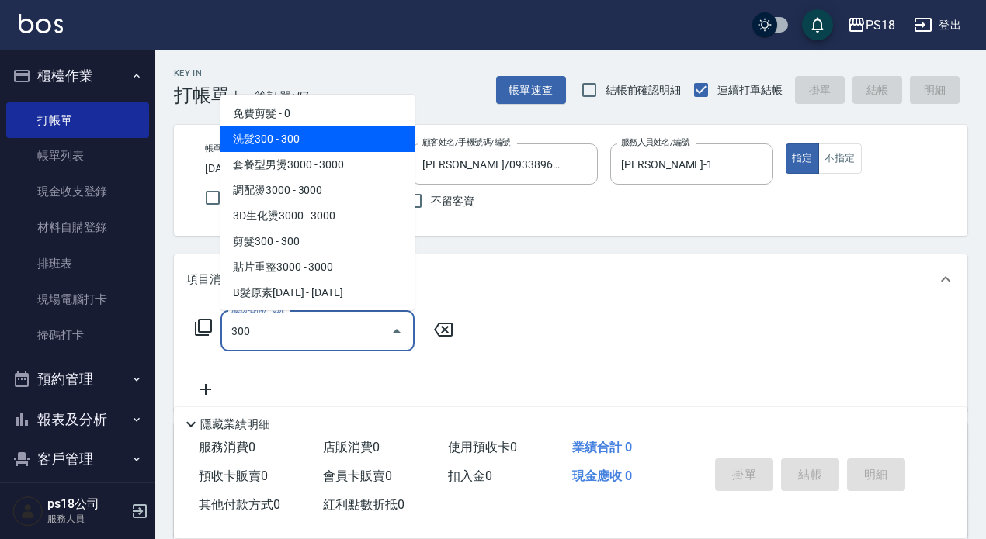
click at [313, 144] on span "洗髮300 - 300" at bounding box center [317, 139] width 194 height 26
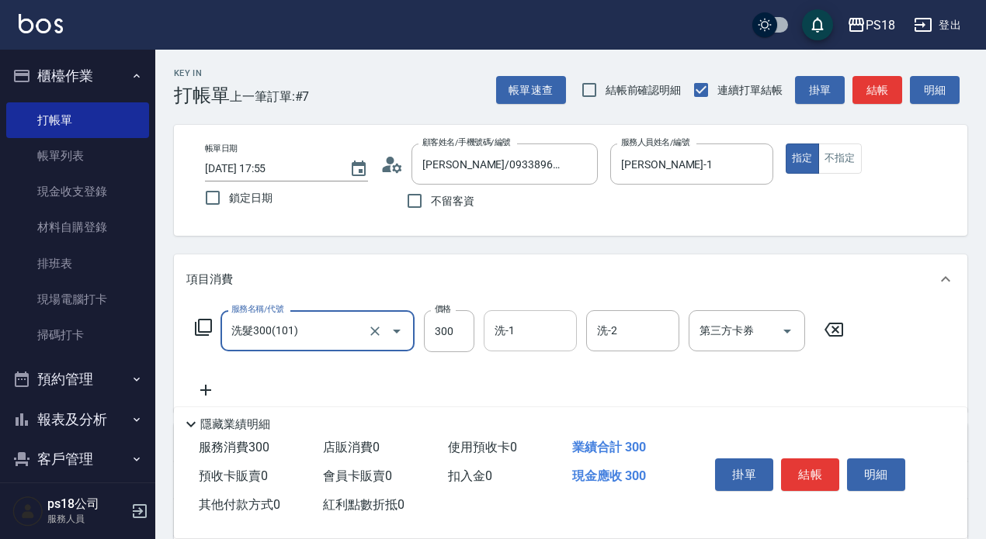
type input "洗髮300(101)"
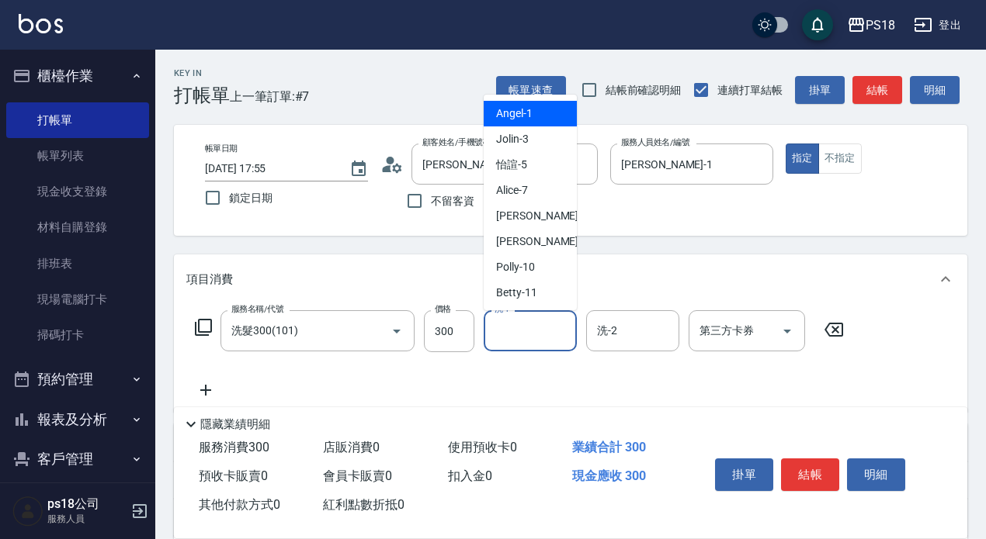
click at [512, 332] on div "洗-1 洗-1" at bounding box center [529, 330] width 93 height 41
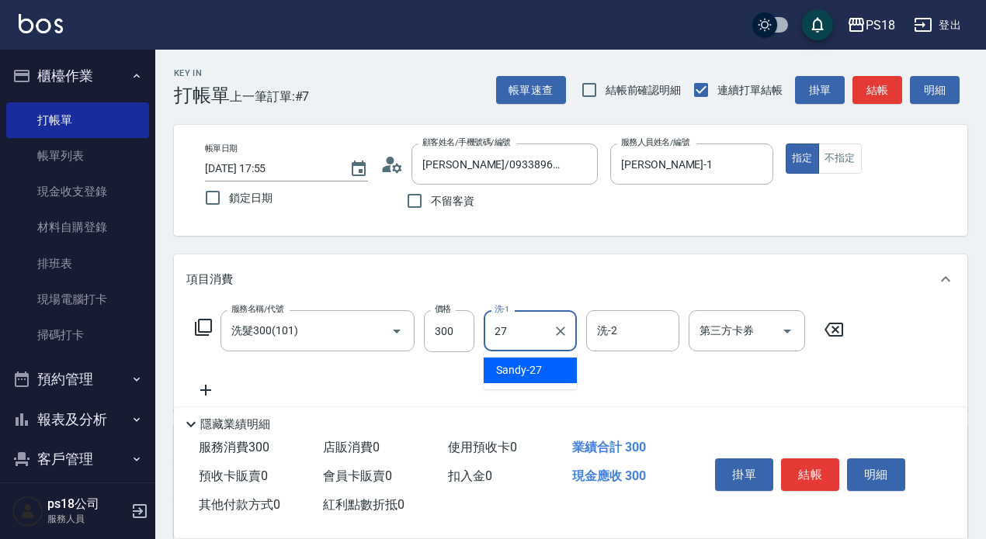
click at [506, 362] on div "Sandy -27" at bounding box center [529, 371] width 93 height 26
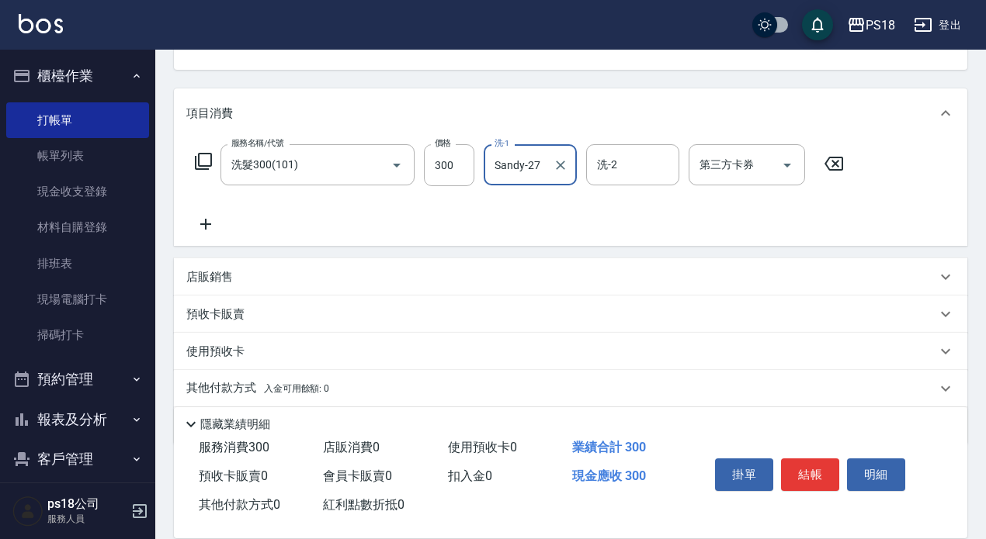
scroll to position [220, 0]
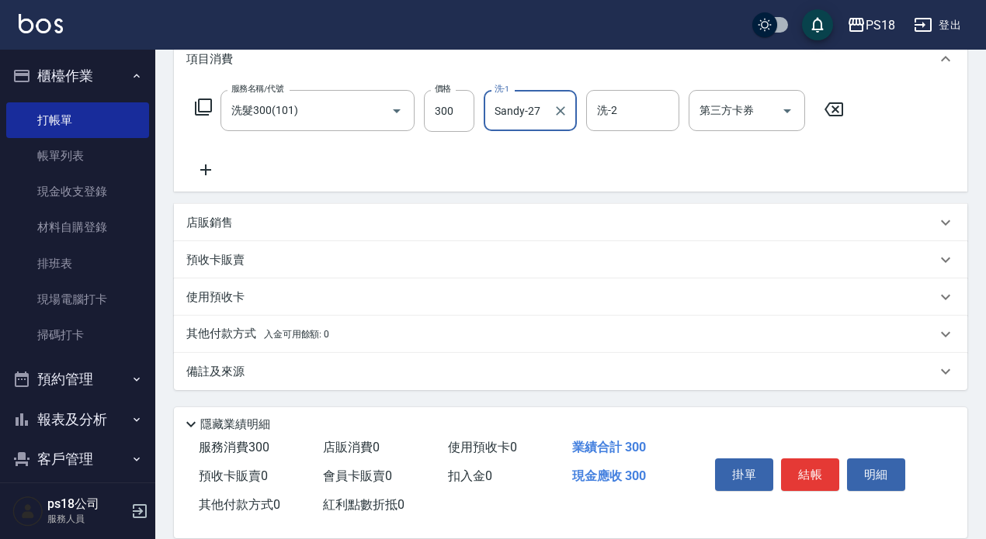
type input "Sandy-27"
click at [210, 171] on icon at bounding box center [205, 170] width 11 height 11
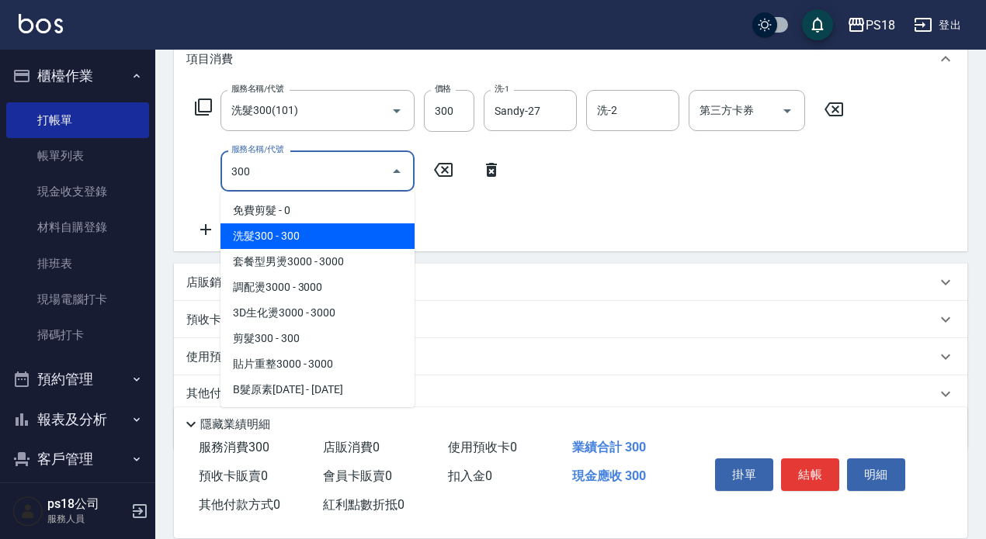
click at [308, 234] on span "洗髮300 - 300" at bounding box center [317, 237] width 194 height 26
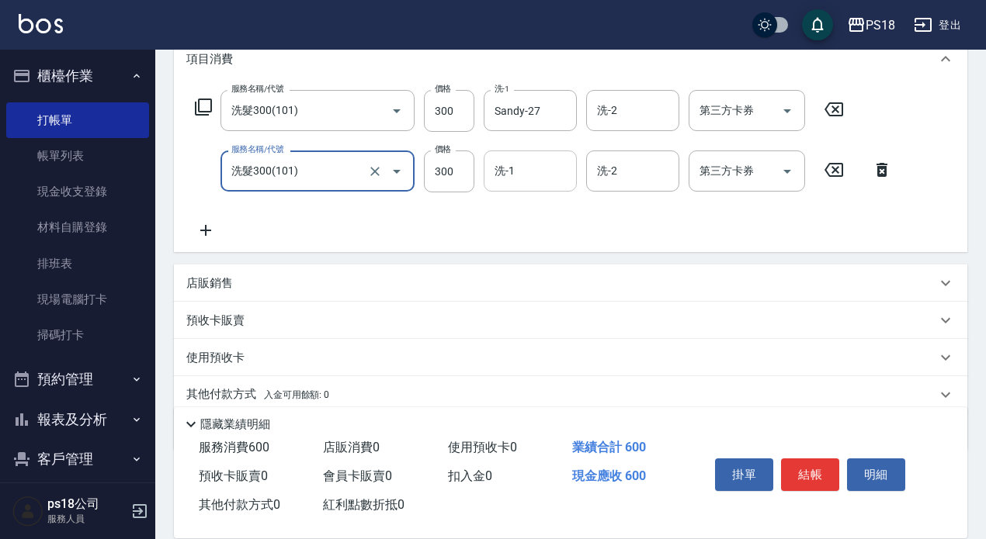
type input "洗髮300(101)"
drag, startPoint x: 499, startPoint y: 165, endPoint x: 483, endPoint y: 185, distance: 25.9
click at [498, 165] on div "洗-1 洗-1" at bounding box center [529, 171] width 93 height 41
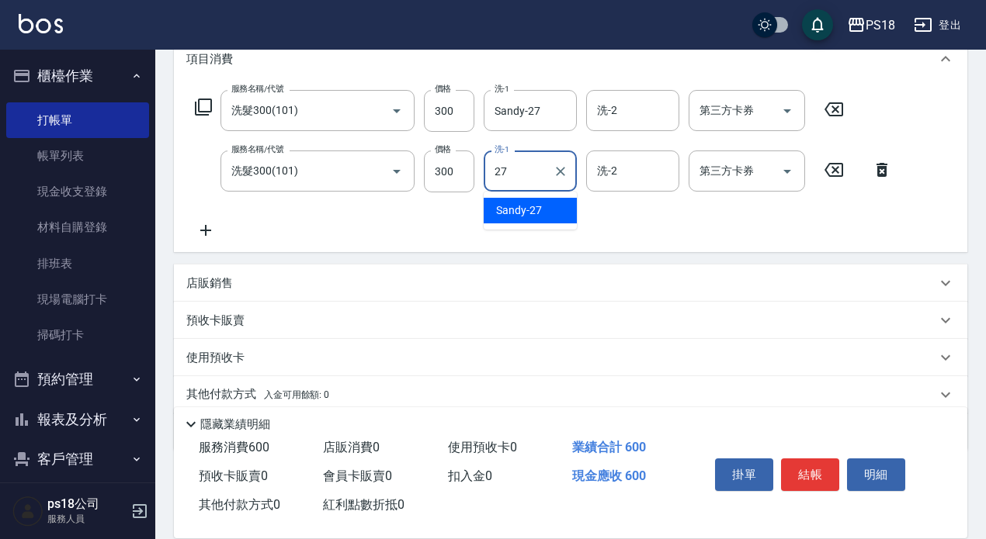
click at [551, 213] on div "Sandy -27" at bounding box center [529, 211] width 93 height 26
type input "Sandy-27"
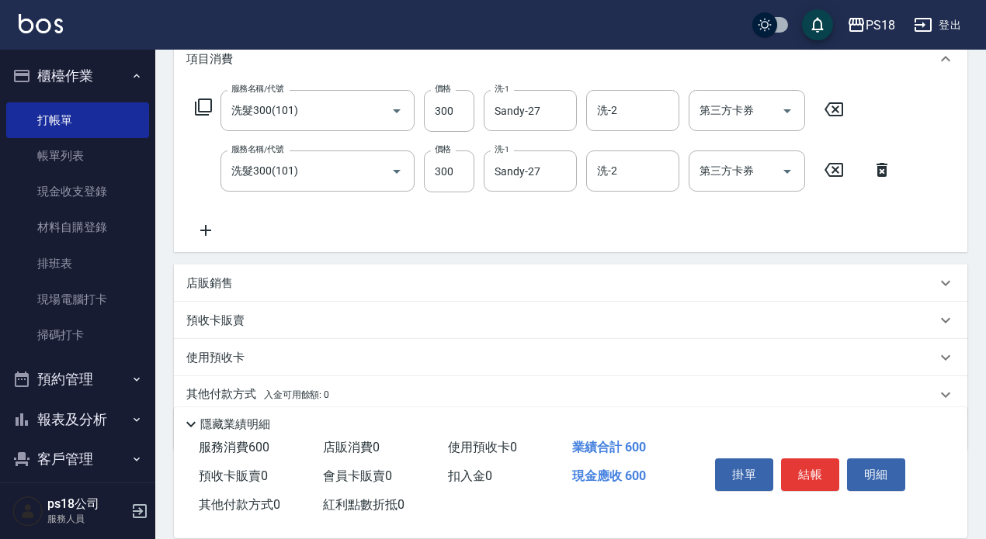
click at [211, 225] on icon at bounding box center [205, 230] width 39 height 19
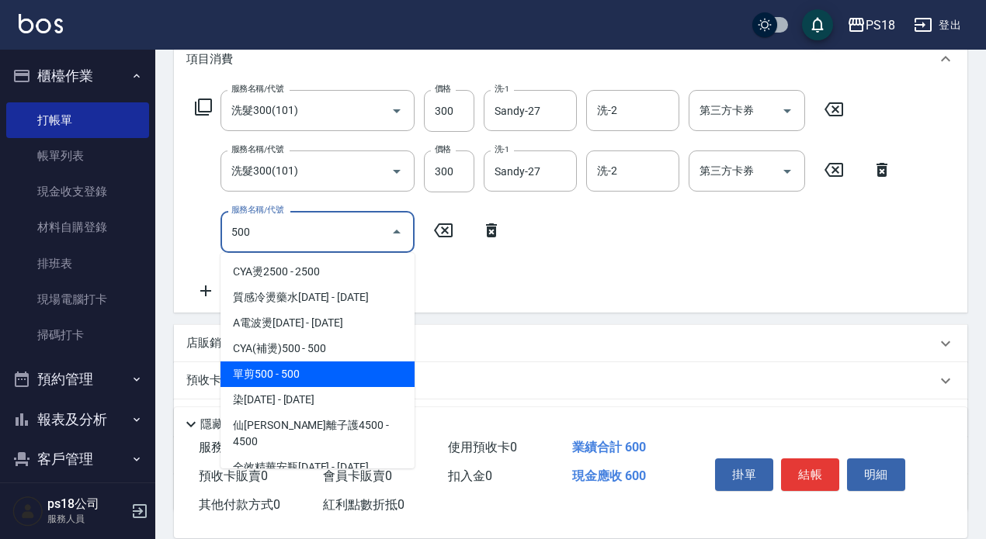
click at [318, 375] on span "單剪500 - 500" at bounding box center [317, 375] width 194 height 26
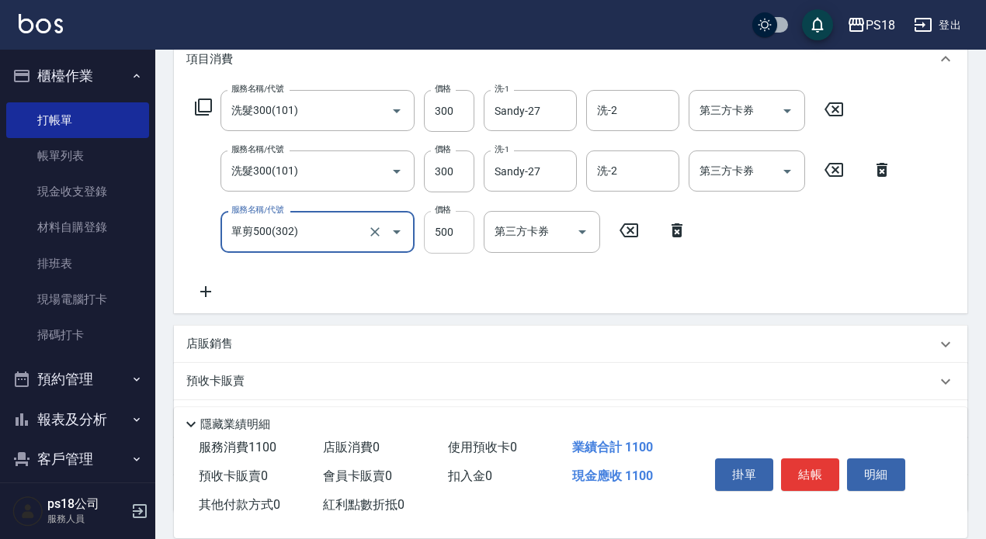
type input "單剪500(302)"
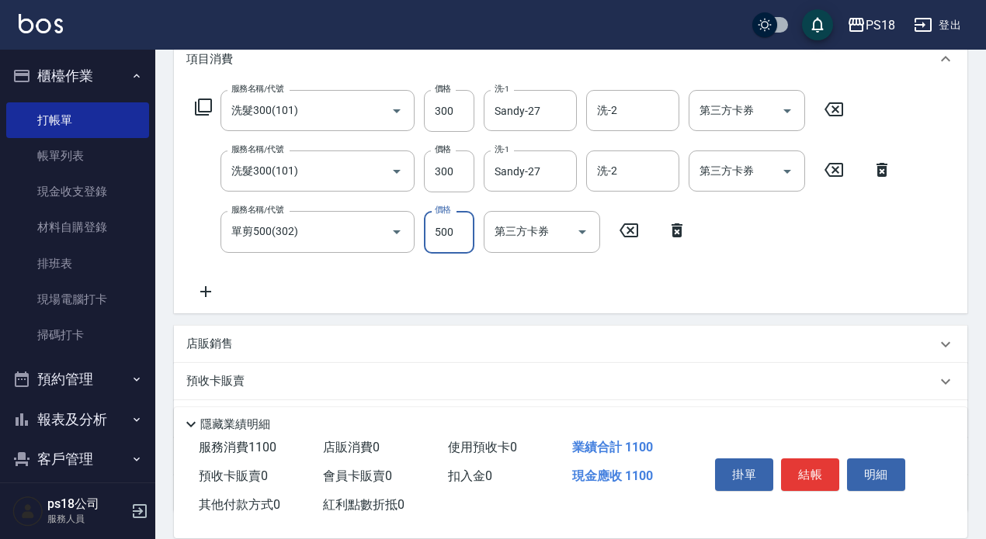
click at [452, 230] on input "500" at bounding box center [449, 232] width 50 height 42
type input "900"
drag, startPoint x: 213, startPoint y: 339, endPoint x: 272, endPoint y: 356, distance: 60.7
click at [223, 339] on p "店販銷售" at bounding box center [209, 344] width 47 height 16
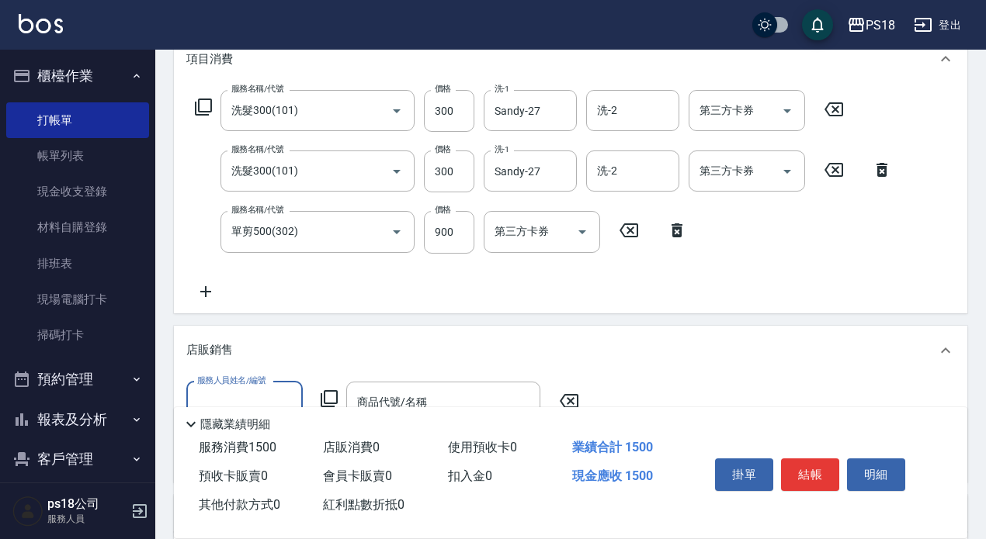
scroll to position [0, 0]
type input "Sandy-27"
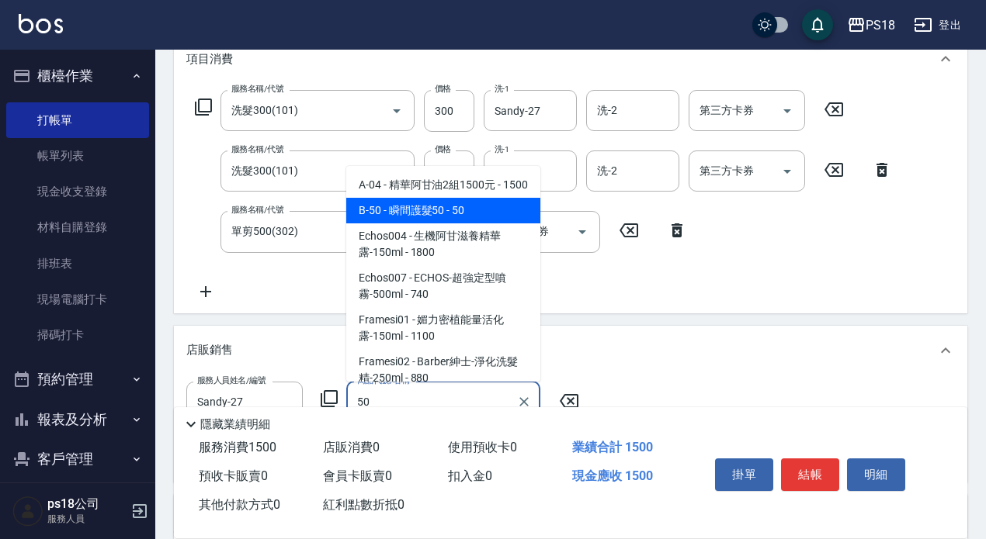
click at [483, 224] on span "B-50 - 瞬間護髮50 - 50" at bounding box center [443, 211] width 194 height 26
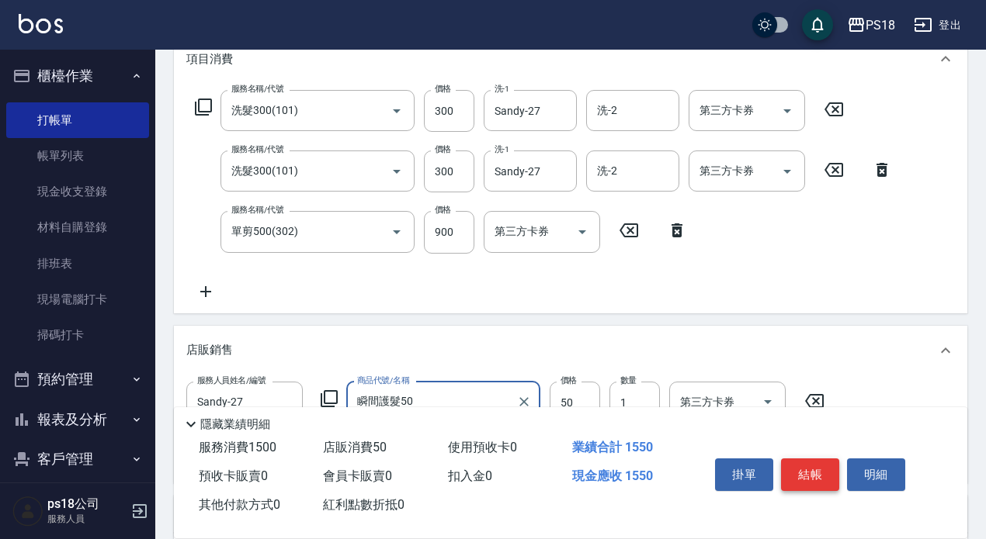
type input "瞬間護髮50"
click at [811, 468] on button "結帳" at bounding box center [810, 475] width 58 height 33
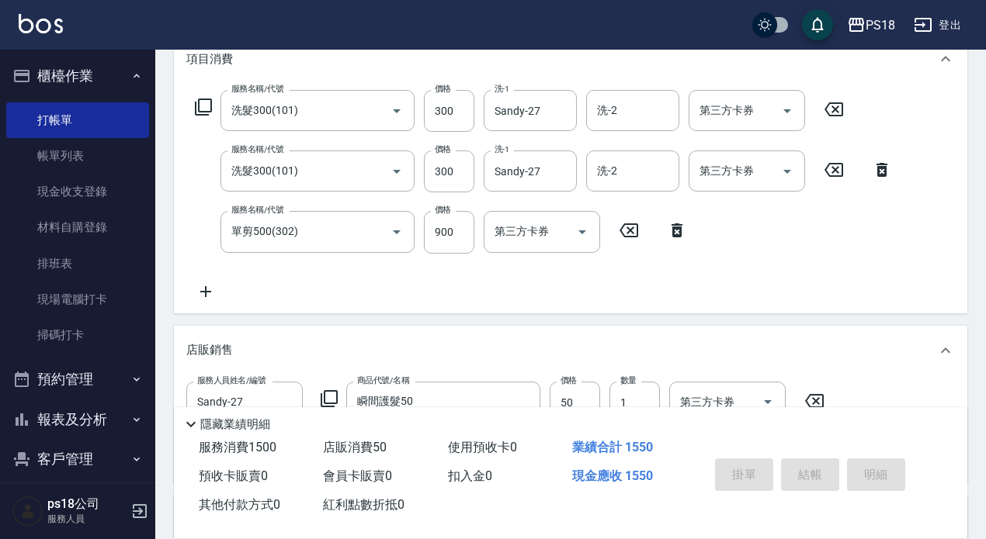
type input "2025/09/06 17:56"
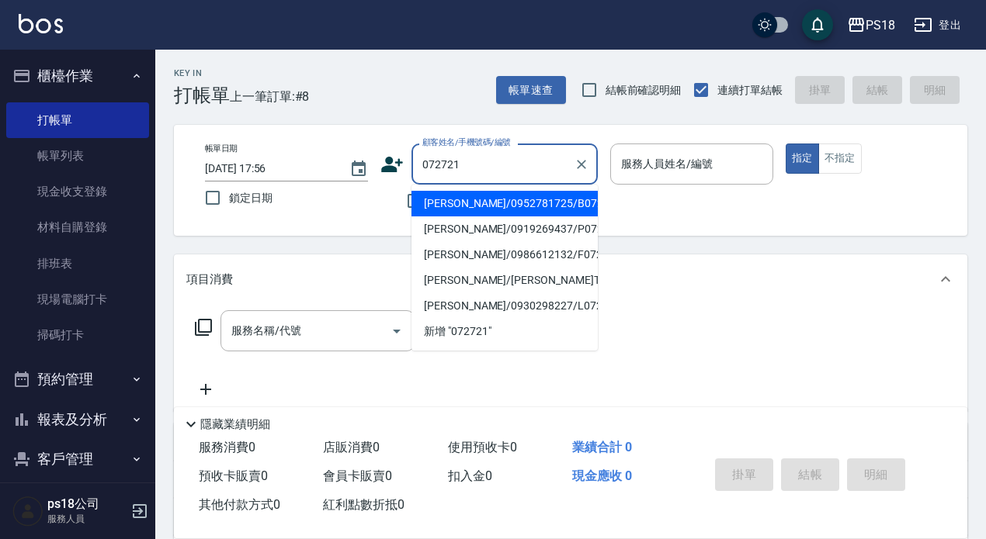
click at [458, 203] on li "陳君文/0952781725/B072721" at bounding box center [504, 204] width 186 height 26
type input "陳君文/0952781725/B072721"
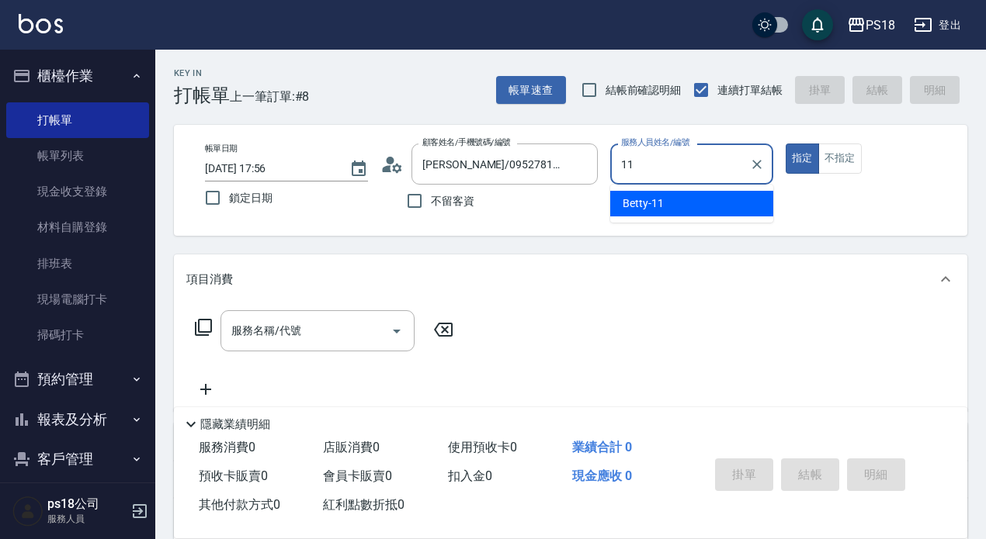
drag, startPoint x: 648, startPoint y: 200, endPoint x: 634, endPoint y: 217, distance: 21.5
click at [647, 201] on span "Betty -11" at bounding box center [642, 204] width 41 height 16
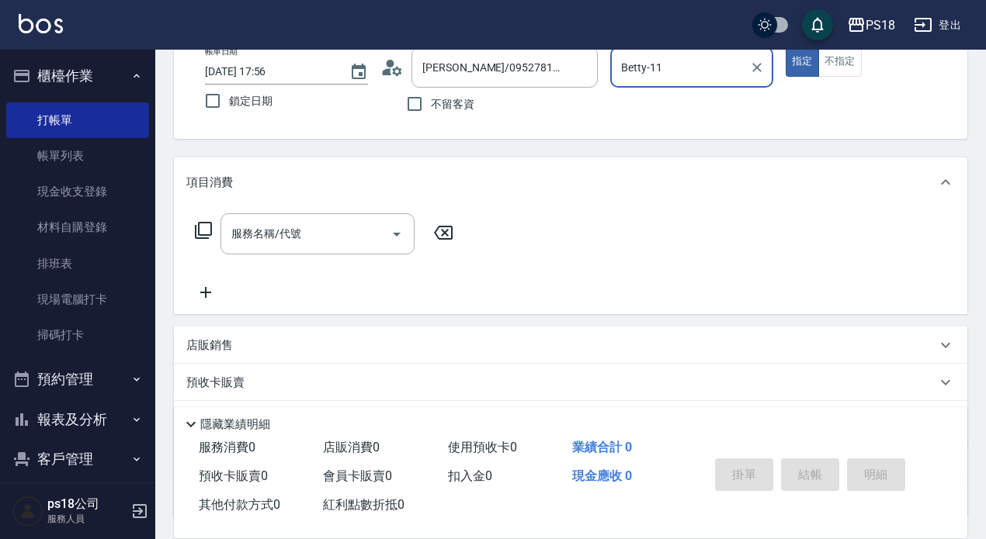
scroll to position [224, 0]
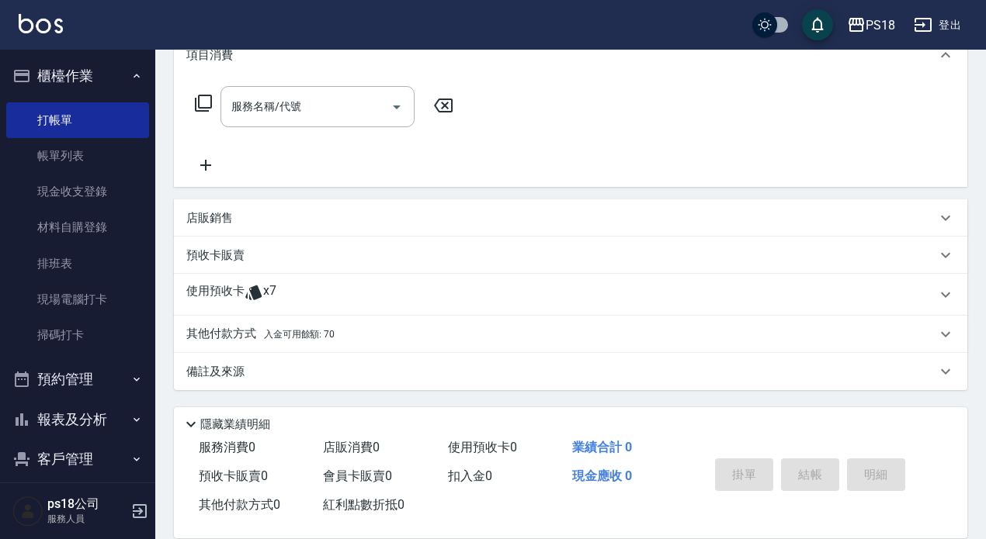
type input "Betty-11"
click at [234, 287] on p "使用預收卡" at bounding box center [215, 294] width 58 height 23
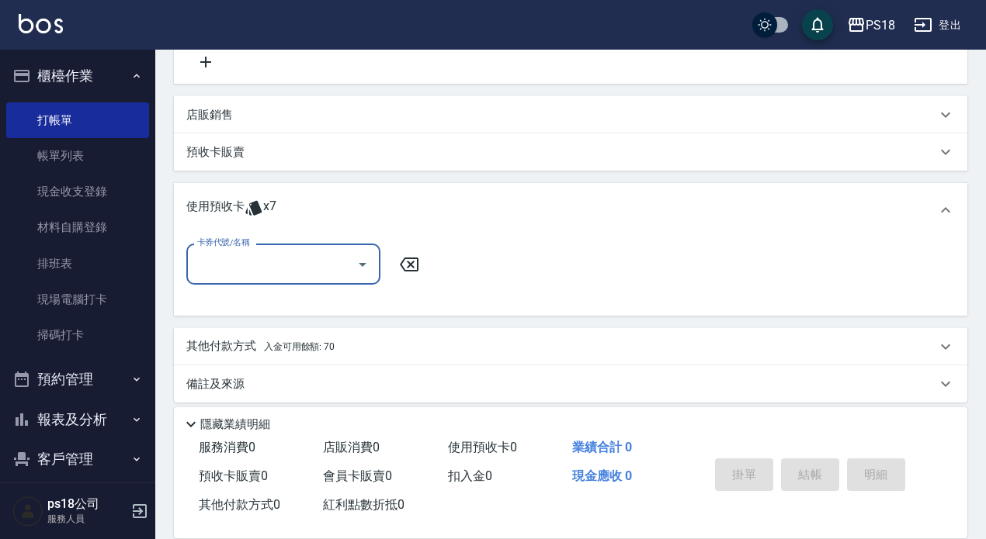
scroll to position [340, 0]
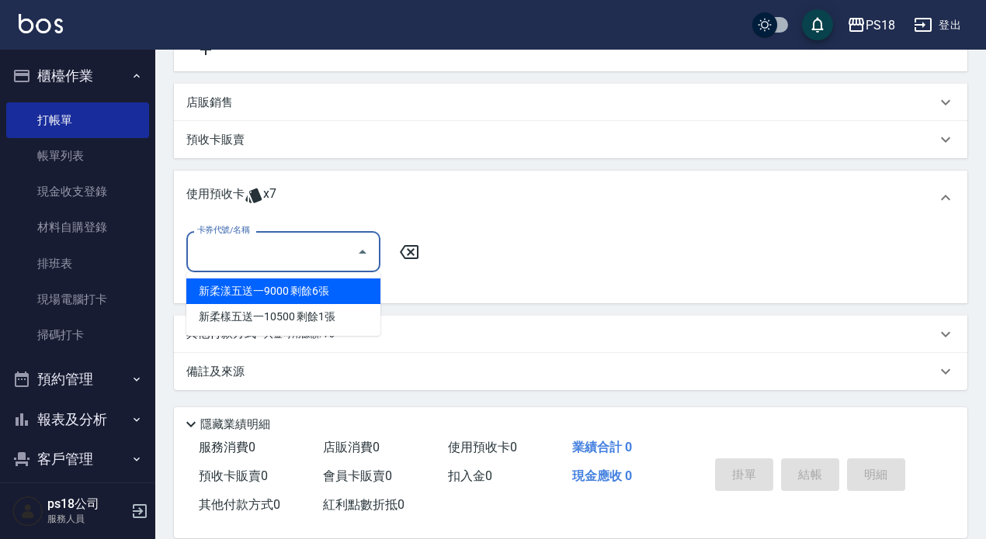
click at [237, 254] on input "卡券代號/名稱" at bounding box center [271, 251] width 157 height 27
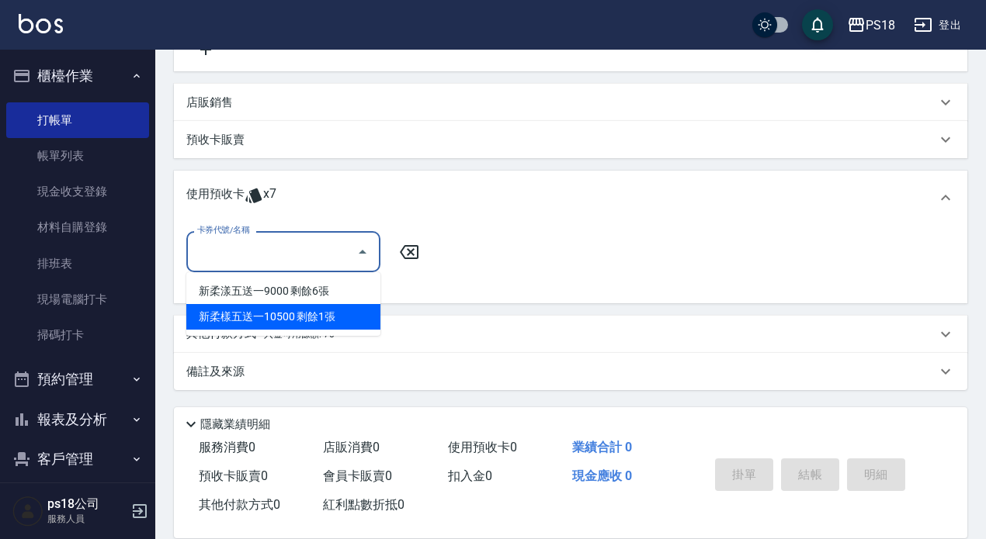
click at [327, 315] on div "新柔樣五送一10500 剩餘1張" at bounding box center [283, 317] width 194 height 26
type input "新柔樣五送一10500"
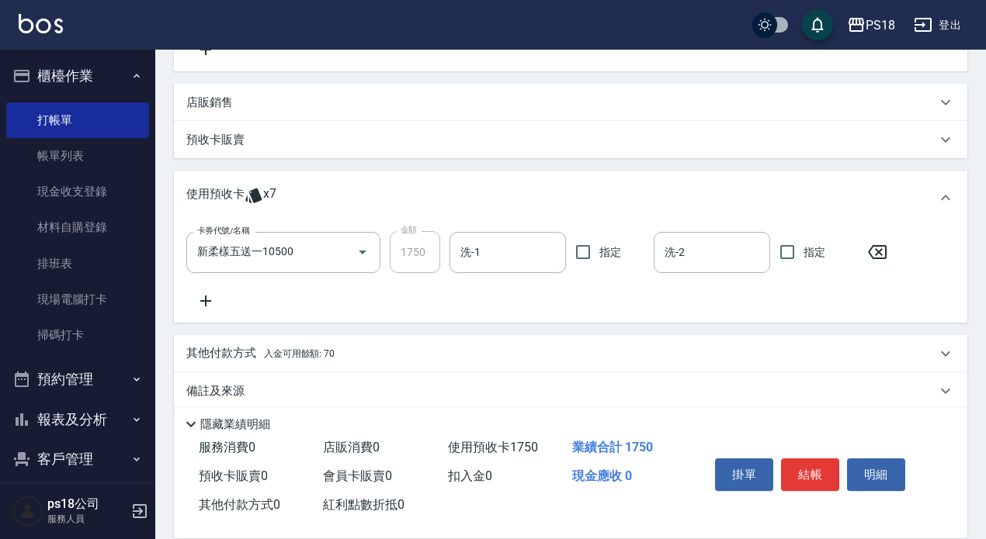
click at [880, 254] on icon at bounding box center [877, 252] width 19 height 14
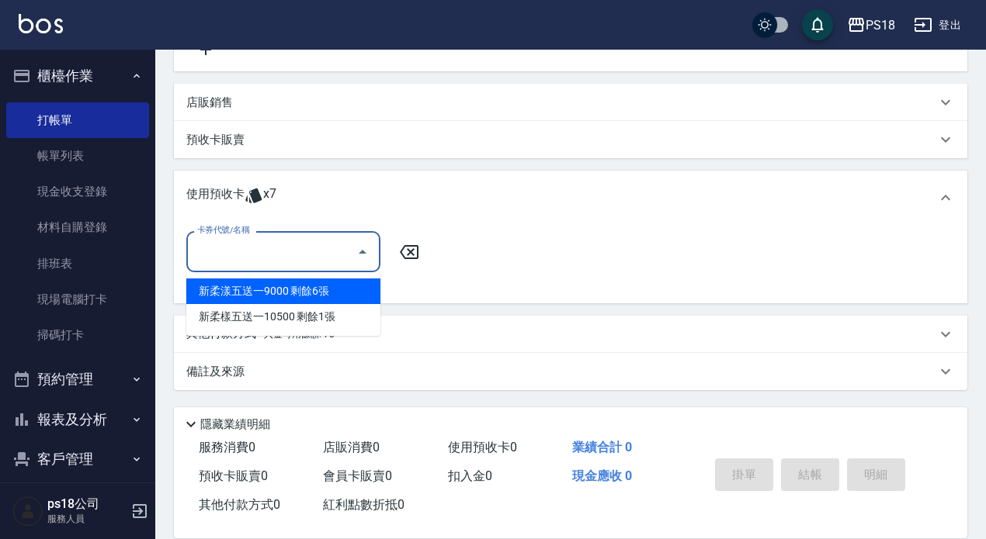
click at [227, 251] on input "卡券代號/名稱" at bounding box center [271, 251] width 157 height 27
click at [331, 292] on div "新柔漾五送一9000 剩餘6張" at bounding box center [283, 292] width 194 height 26
type input "新柔漾五送一9000"
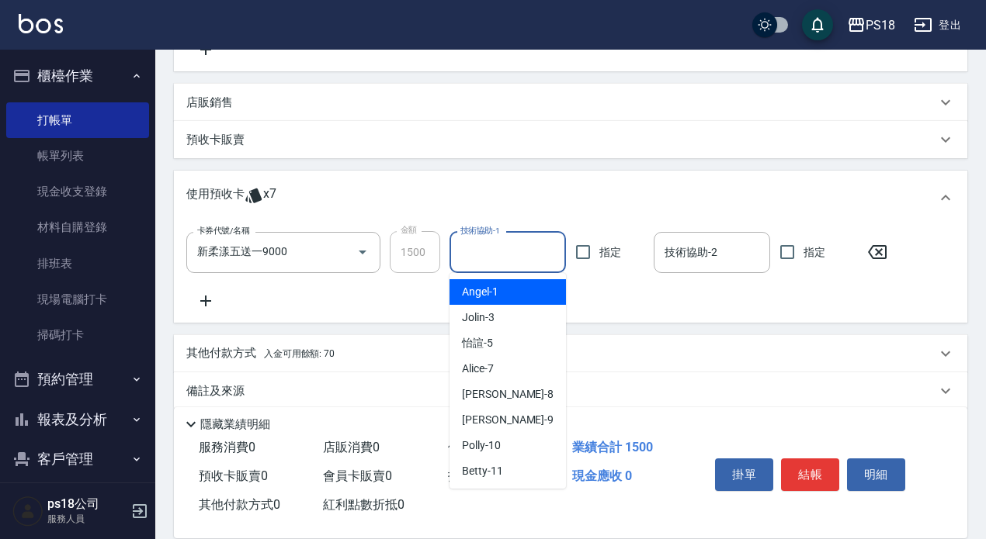
click at [486, 255] on input "技術協助-1" at bounding box center [507, 252] width 102 height 27
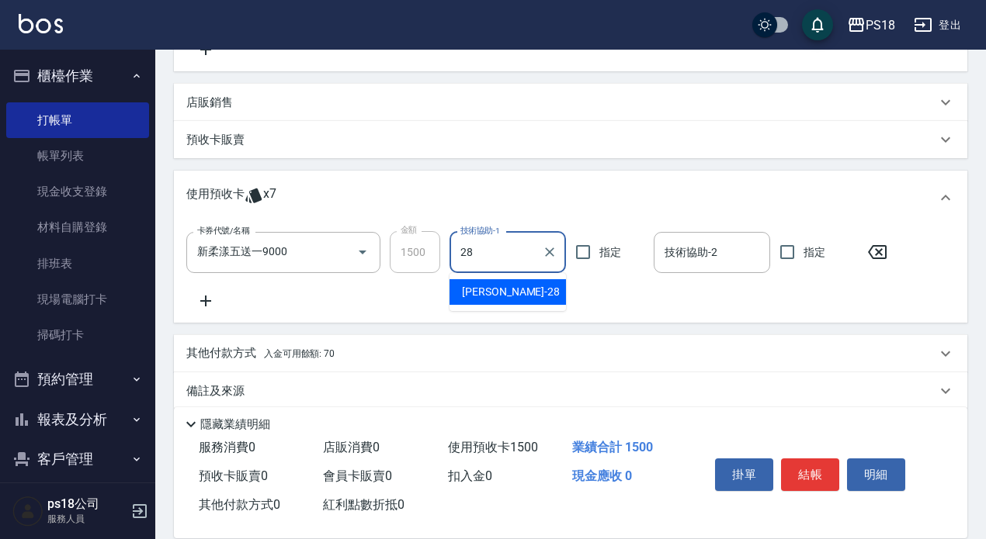
click at [536, 292] on div "Kelly -28" at bounding box center [507, 292] width 116 height 26
type input "Kelly-28"
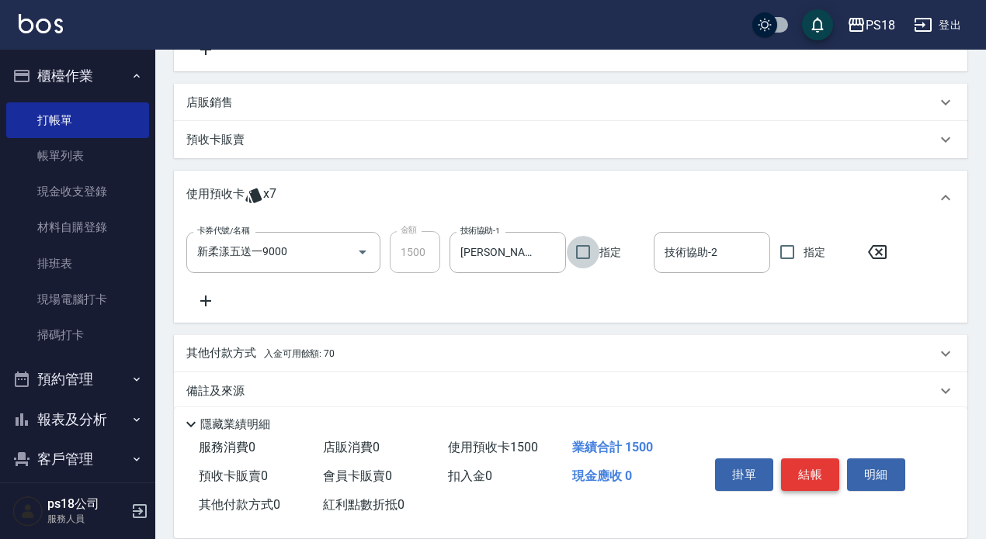
click at [827, 459] on button "結帳" at bounding box center [810, 475] width 58 height 33
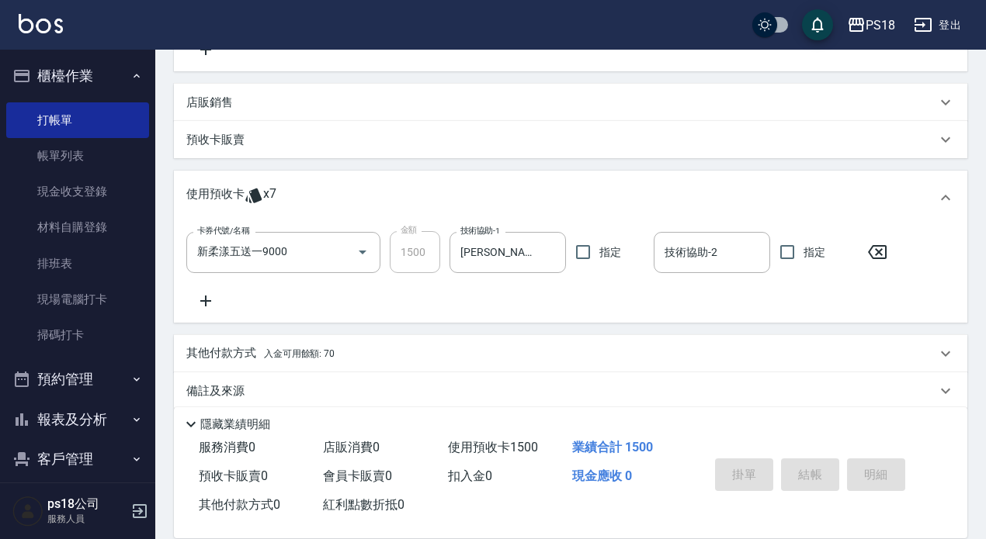
type input "2025/09/06 17:57"
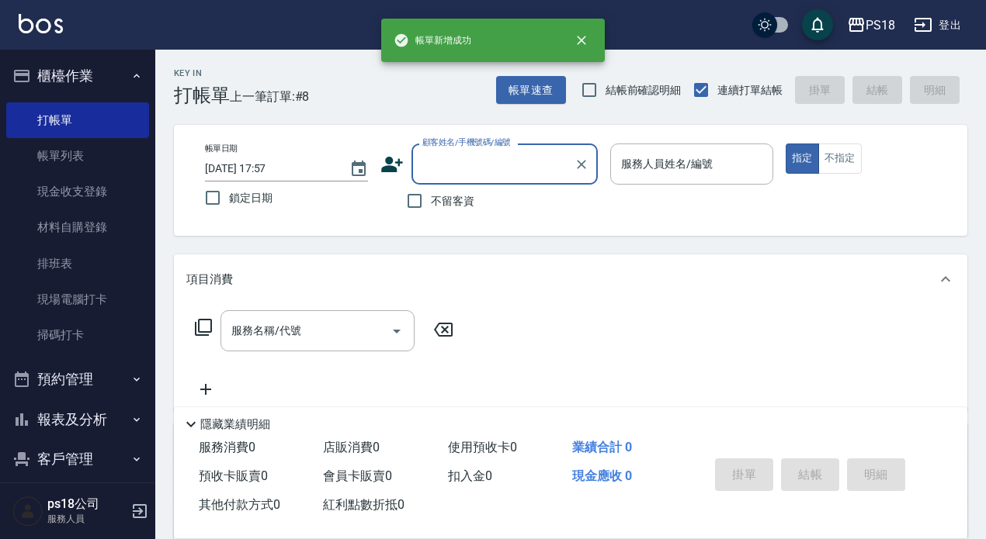
scroll to position [0, 0]
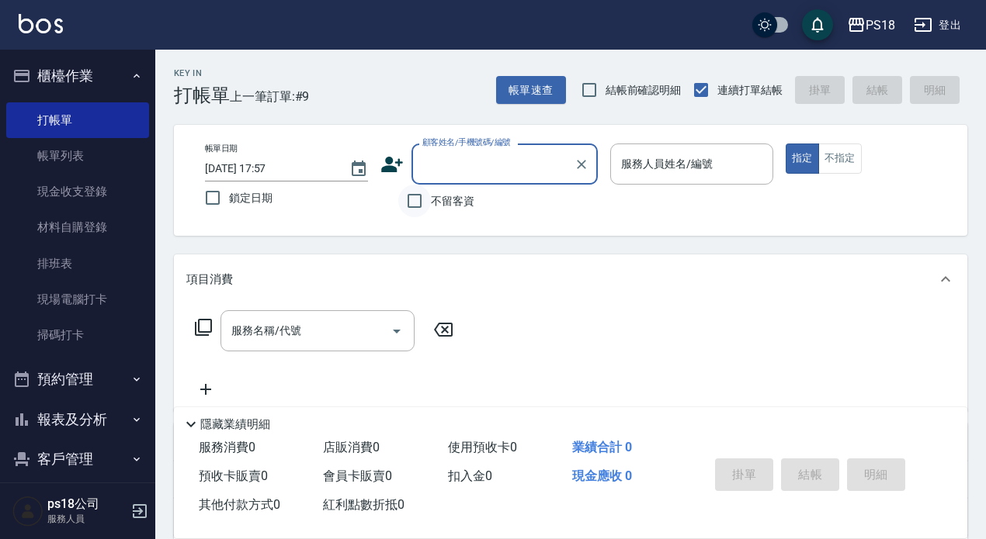
click at [415, 200] on input "不留客資" at bounding box center [414, 201] width 33 height 33
checkbox input "true"
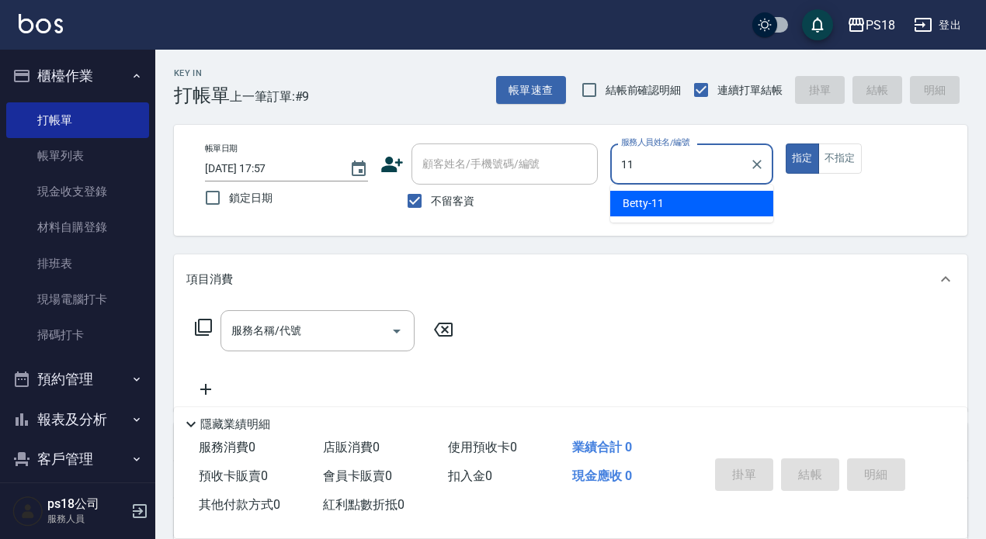
click at [653, 203] on span "Betty -11" at bounding box center [642, 204] width 41 height 16
type input "Betty-11"
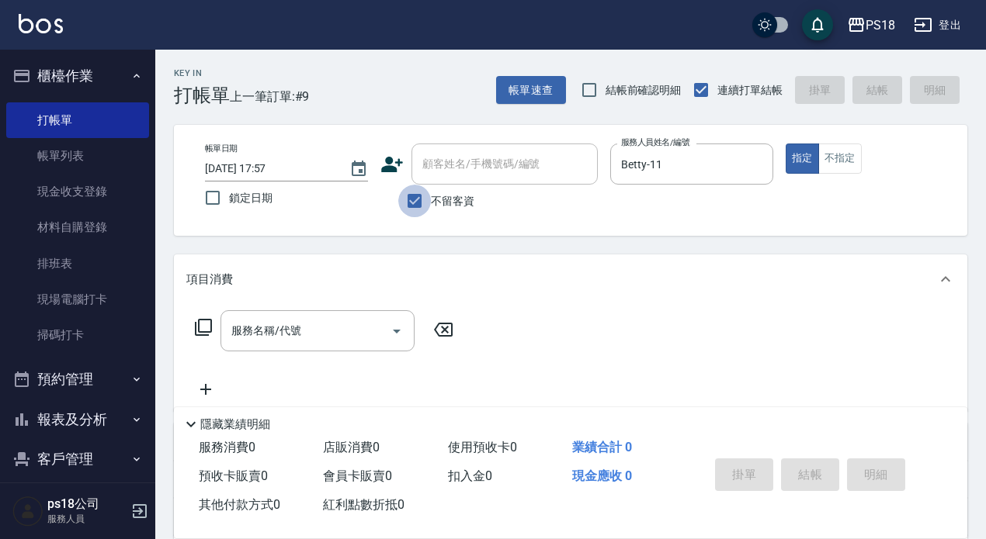
drag, startPoint x: 415, startPoint y: 201, endPoint x: 434, endPoint y: 180, distance: 28.0
click at [417, 197] on input "不留客資" at bounding box center [414, 201] width 33 height 33
checkbox input "false"
click at [435, 166] on input "顧客姓名/手機號碼/編號" at bounding box center [492, 164] width 149 height 27
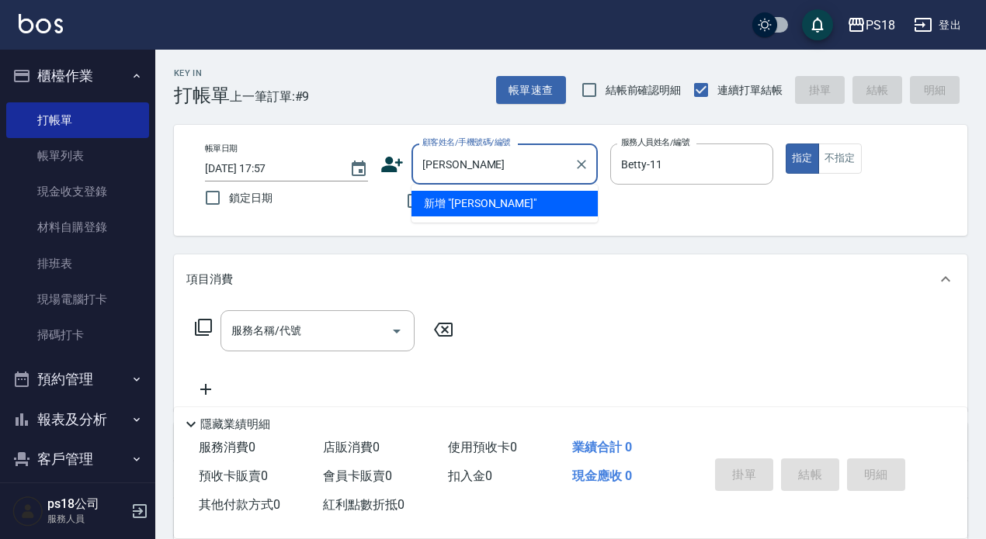
type input "柯"
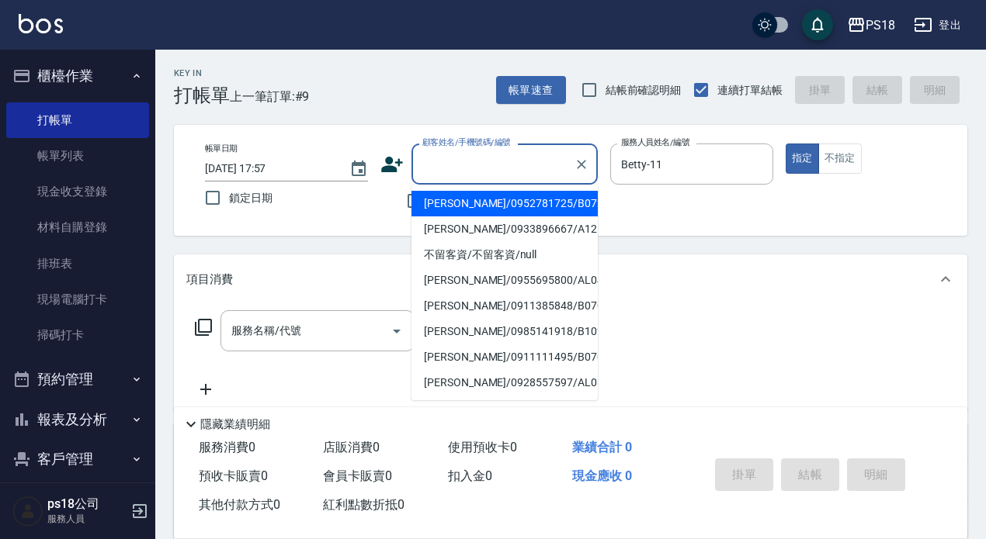
click at [383, 207] on div "不留客資" at bounding box center [488, 201] width 217 height 33
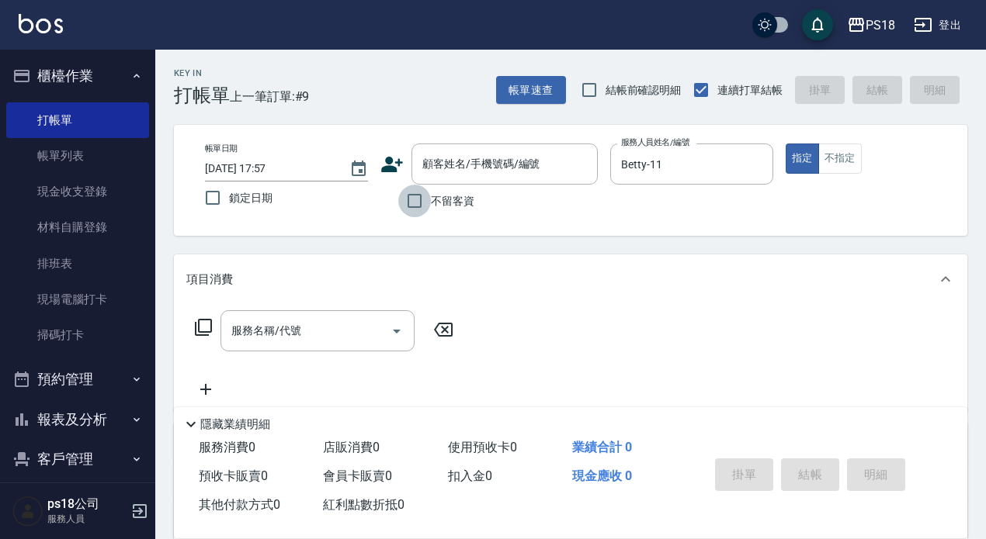
click at [417, 199] on input "不留客資" at bounding box center [414, 201] width 33 height 33
checkbox input "true"
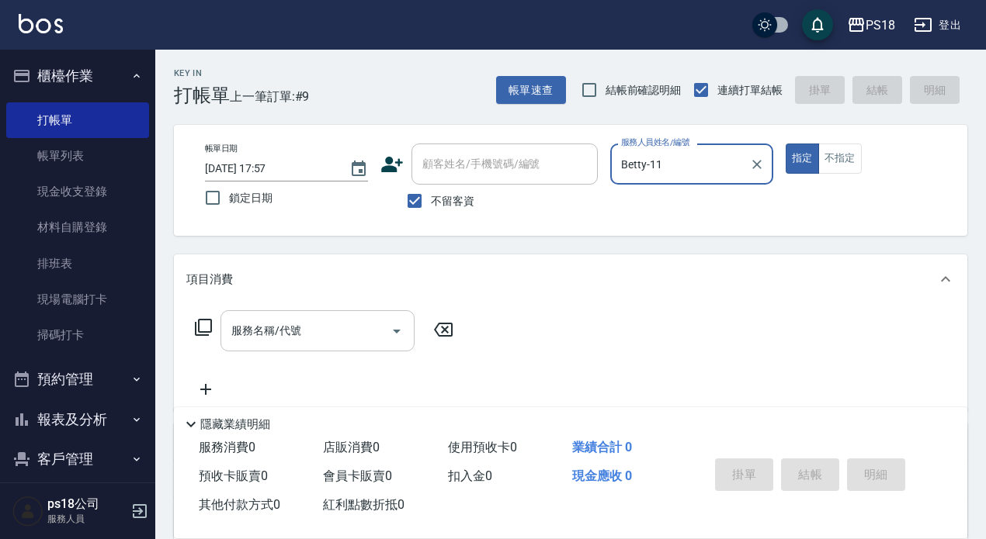
click at [244, 327] on input "服務名稱/代號" at bounding box center [305, 330] width 157 height 27
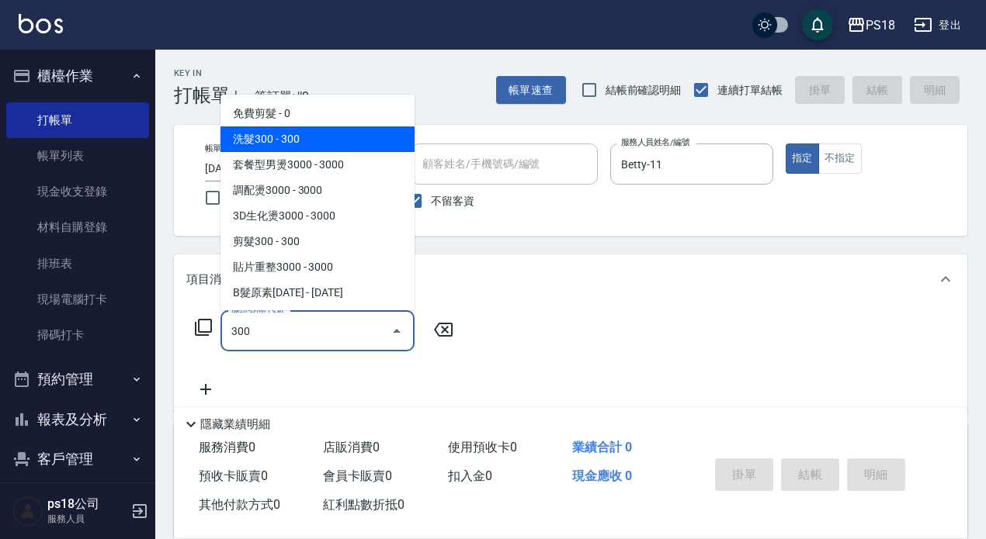
click at [330, 134] on span "洗髮300 - 300" at bounding box center [317, 139] width 194 height 26
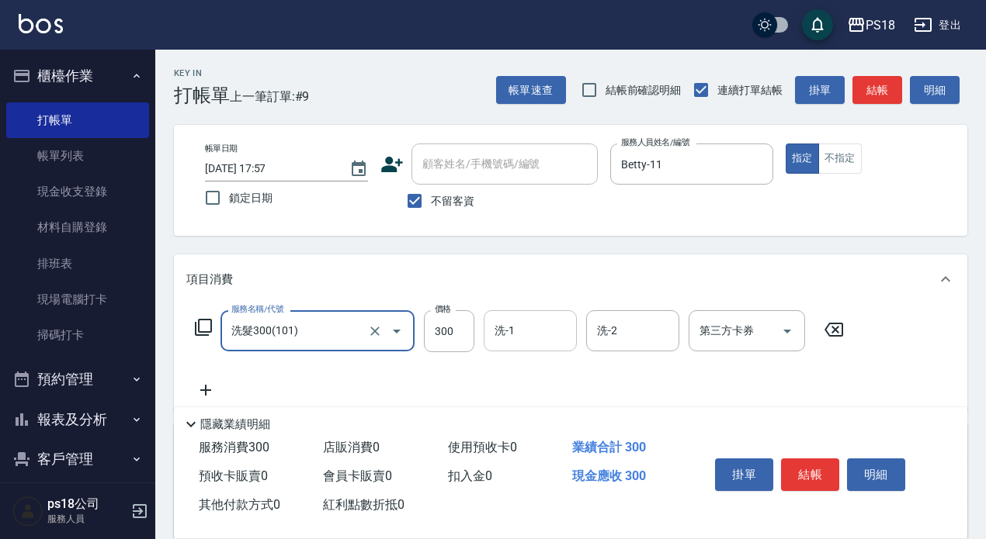
type input "洗髮300(101)"
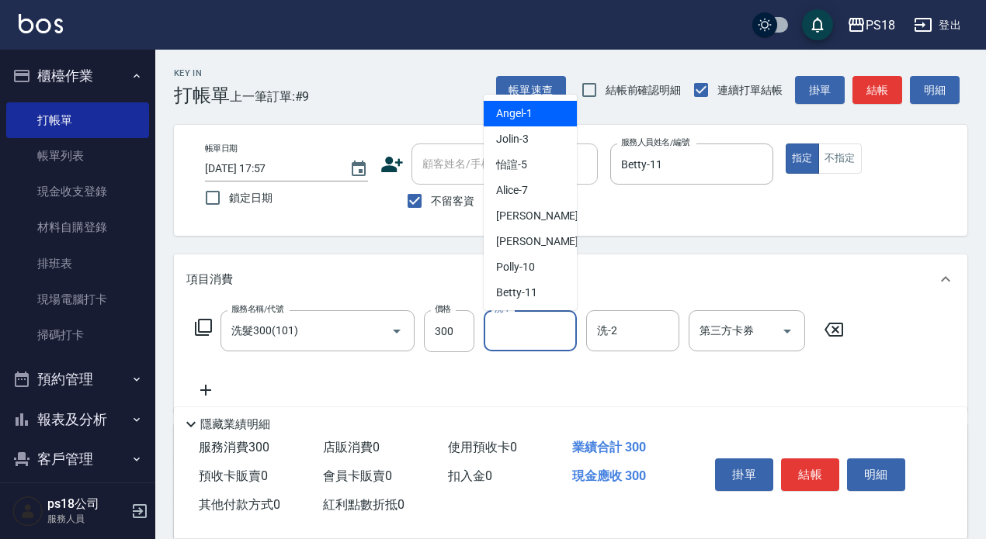
click at [511, 330] on input "洗-1" at bounding box center [529, 330] width 79 height 27
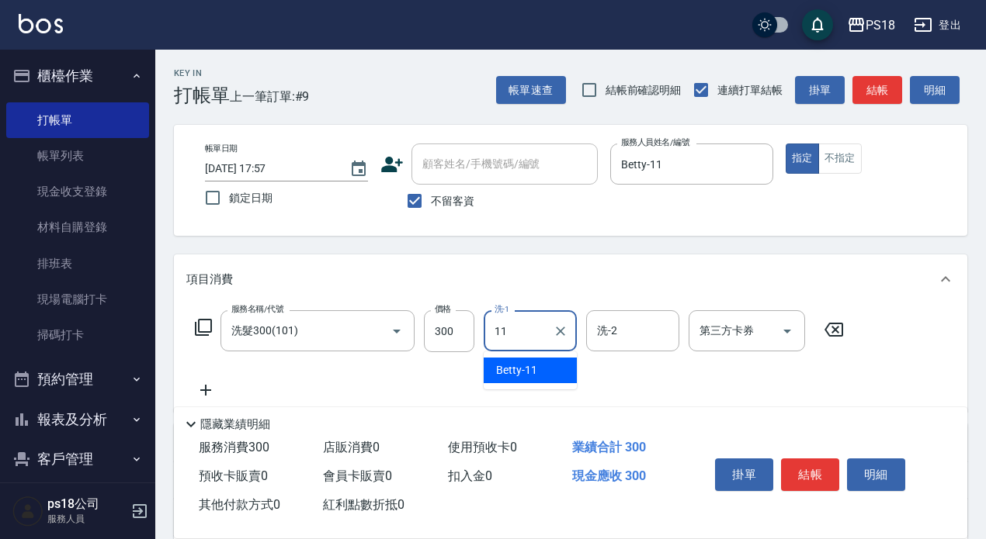
type input "Betty-11"
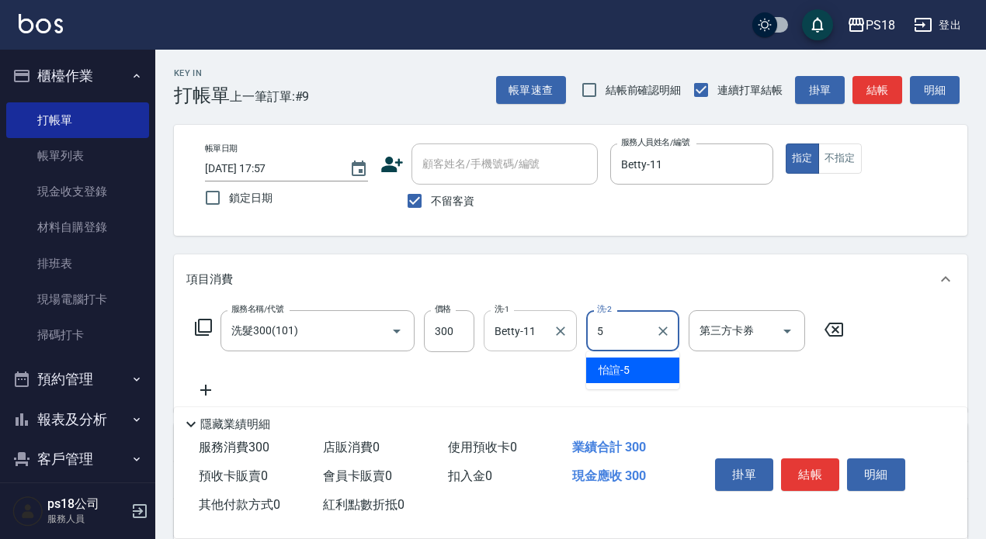
type input "怡諠-5"
click at [204, 387] on icon at bounding box center [205, 390] width 39 height 19
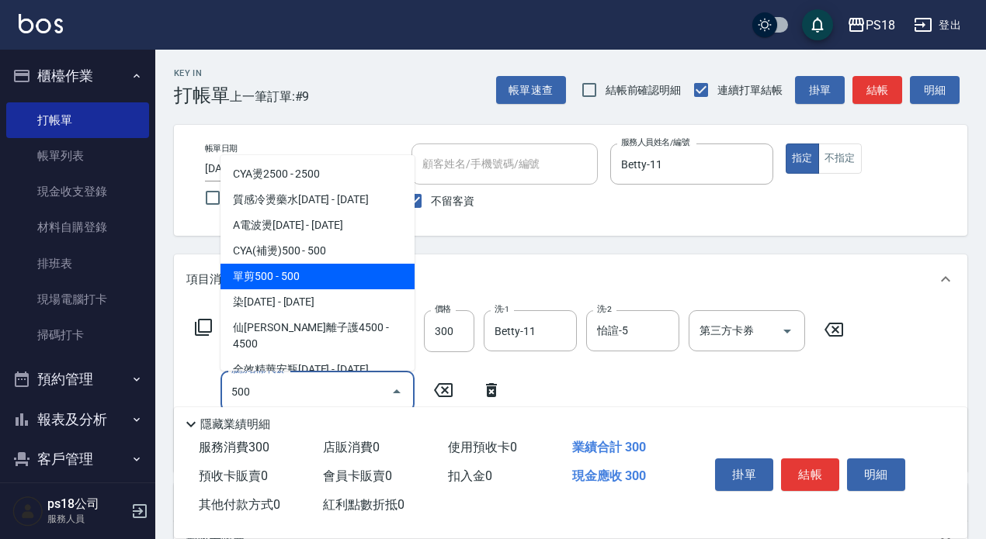
drag, startPoint x: 260, startPoint y: 269, endPoint x: 273, endPoint y: 255, distance: 19.2
click at [261, 268] on span "單剪500 - 500" at bounding box center [317, 277] width 194 height 26
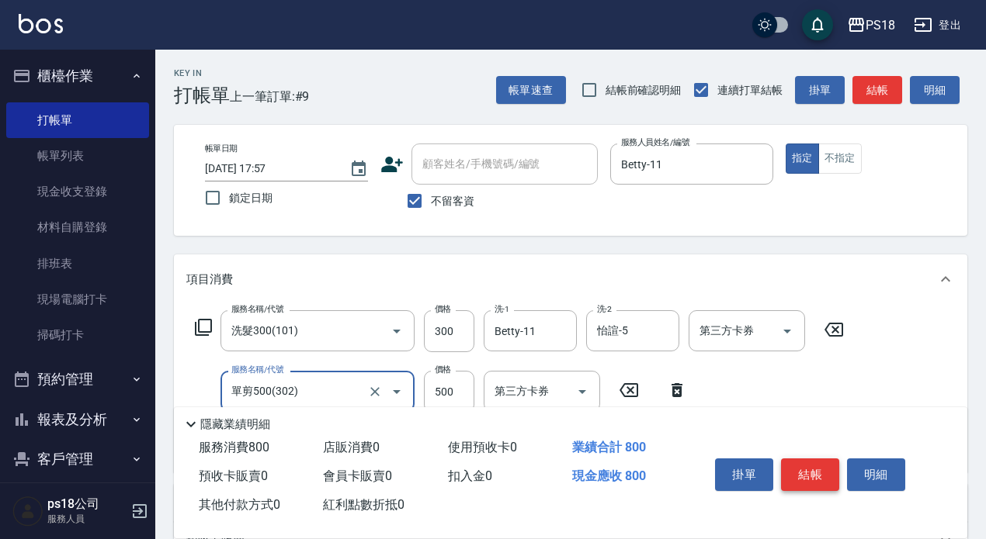
type input "單剪500(302)"
drag, startPoint x: 800, startPoint y: 470, endPoint x: 740, endPoint y: 429, distance: 72.8
click at [798, 466] on button "結帳" at bounding box center [810, 475] width 58 height 33
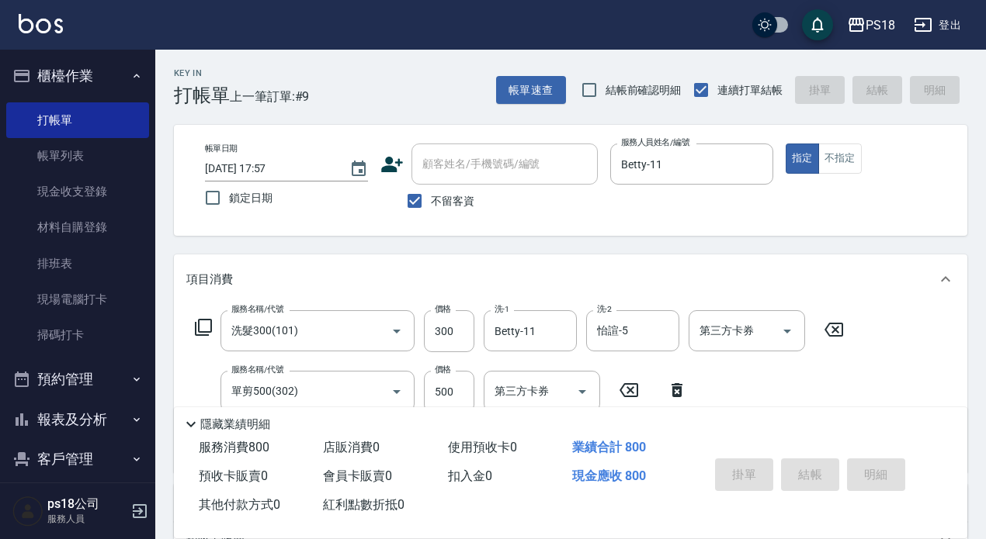
type input "2025/09/06 17:58"
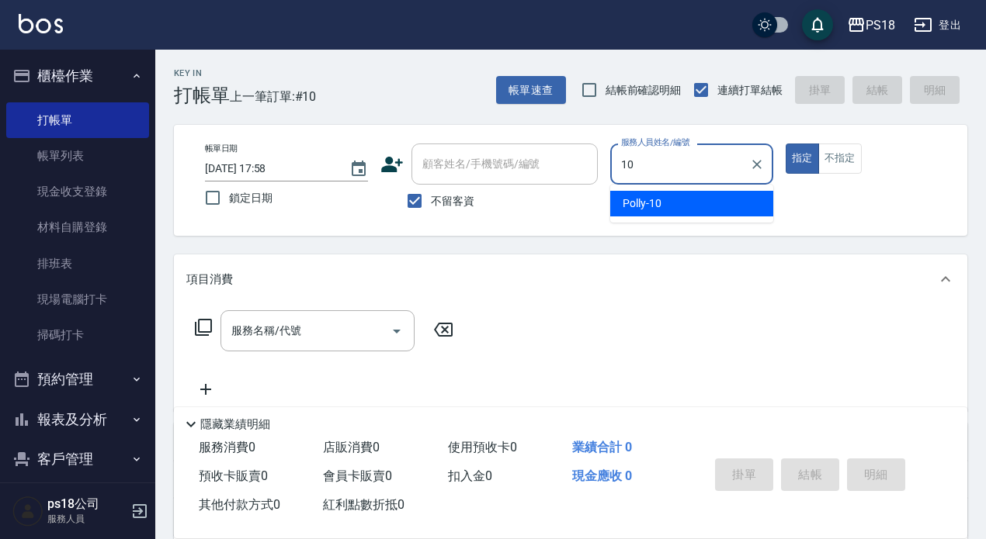
click at [665, 199] on div "Polly -10" at bounding box center [691, 204] width 163 height 26
type input "Polly-10"
click at [251, 328] on input "服務名稱/代號" at bounding box center [305, 330] width 157 height 27
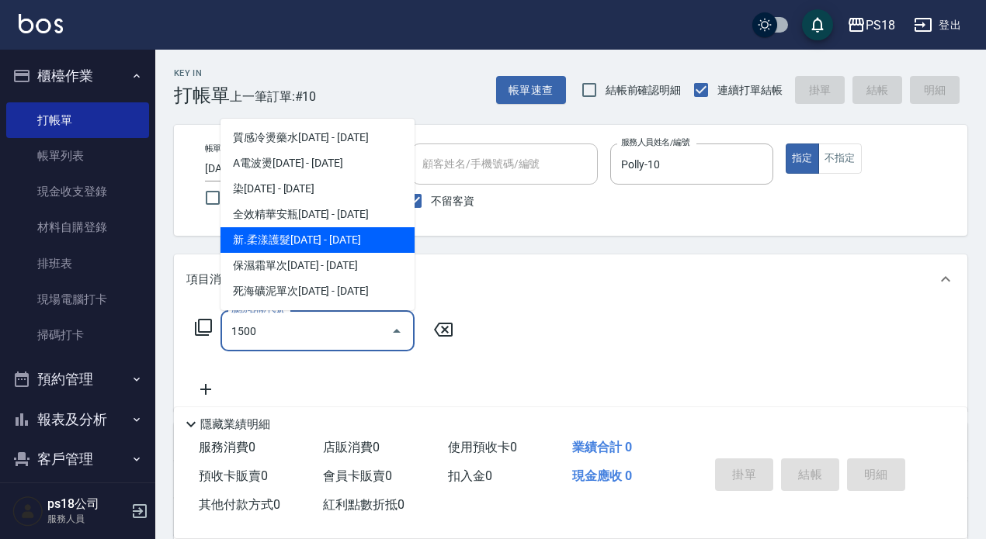
click at [378, 242] on span "新.柔漾護髮1500 - 1500" at bounding box center [317, 240] width 194 height 26
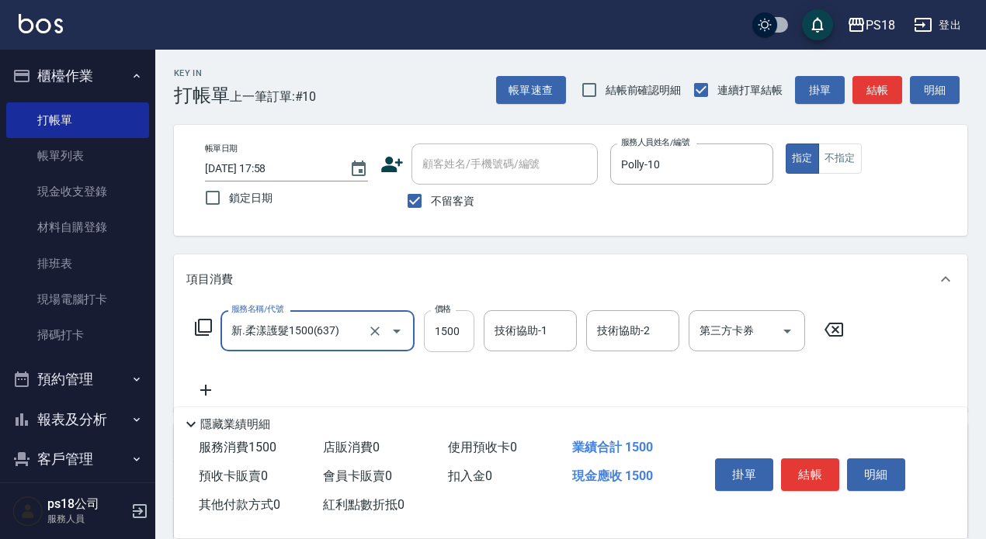
type input "新.柔漾護髮1500(637)"
click at [453, 336] on input "1500" at bounding box center [449, 331] width 50 height 42
type input "1810"
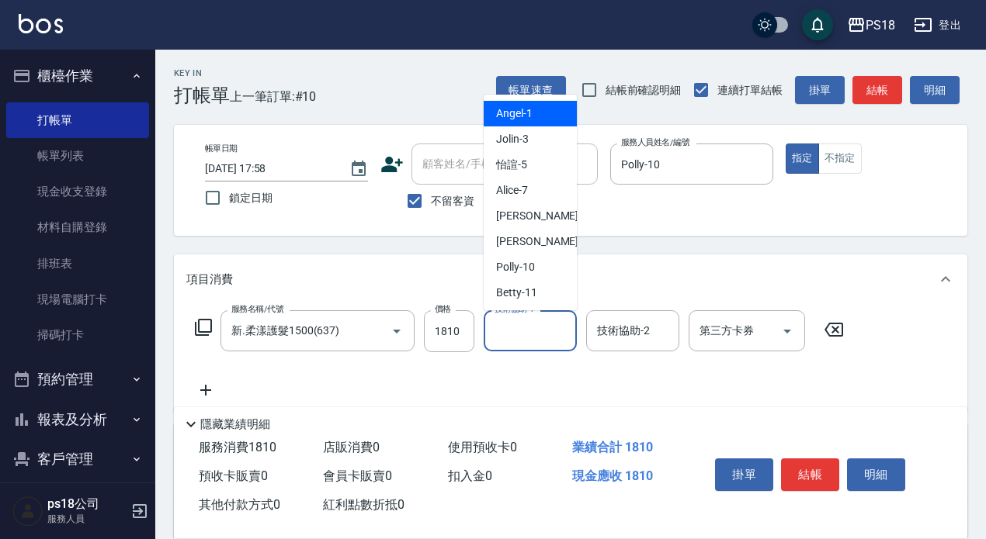
drag, startPoint x: 512, startPoint y: 330, endPoint x: 501, endPoint y: 320, distance: 14.8
click at [512, 329] on input "技術協助-1" at bounding box center [529, 330] width 79 height 27
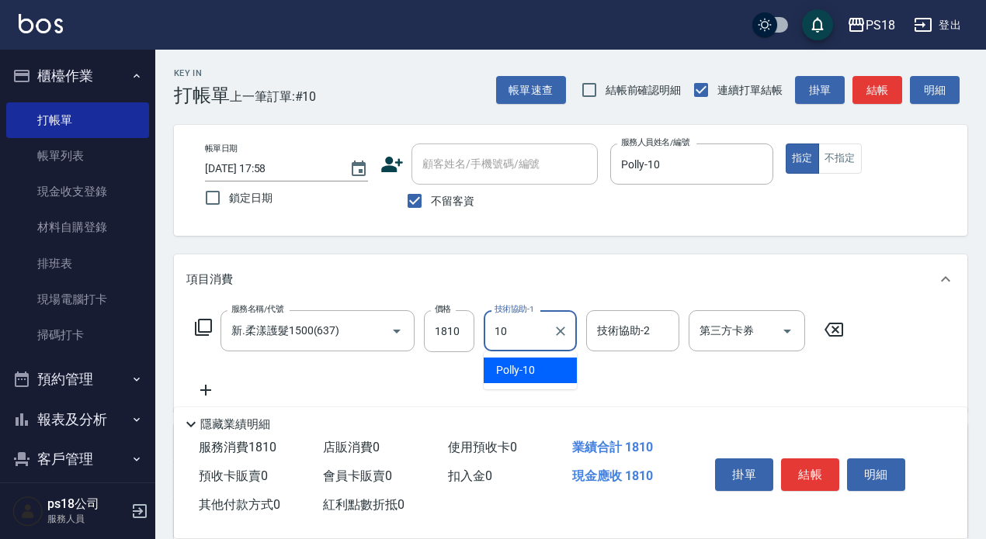
click at [546, 369] on div "Polly -10" at bounding box center [529, 371] width 93 height 26
type input "Polly-10"
click at [202, 385] on icon at bounding box center [205, 390] width 39 height 19
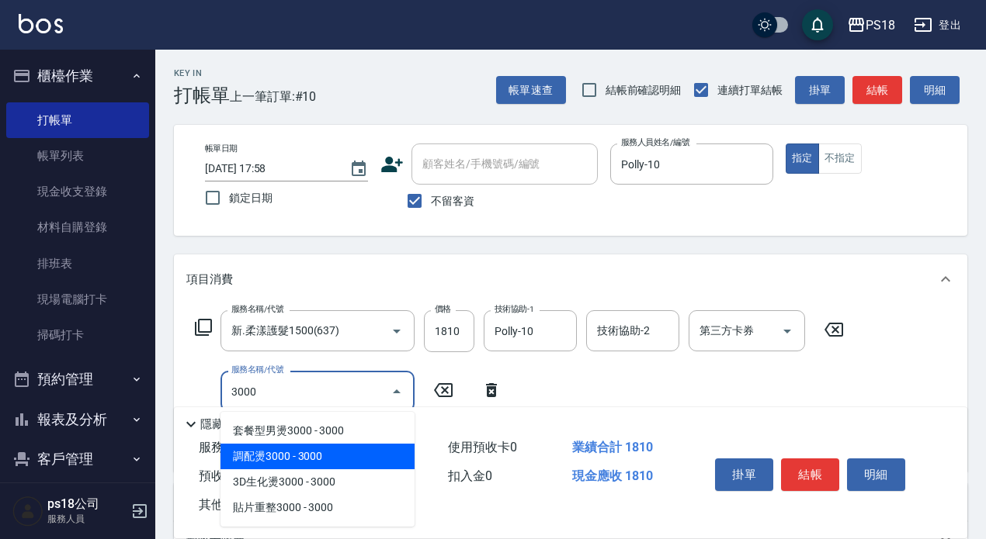
click at [324, 456] on span "調配燙3000 - 3000" at bounding box center [317, 457] width 194 height 26
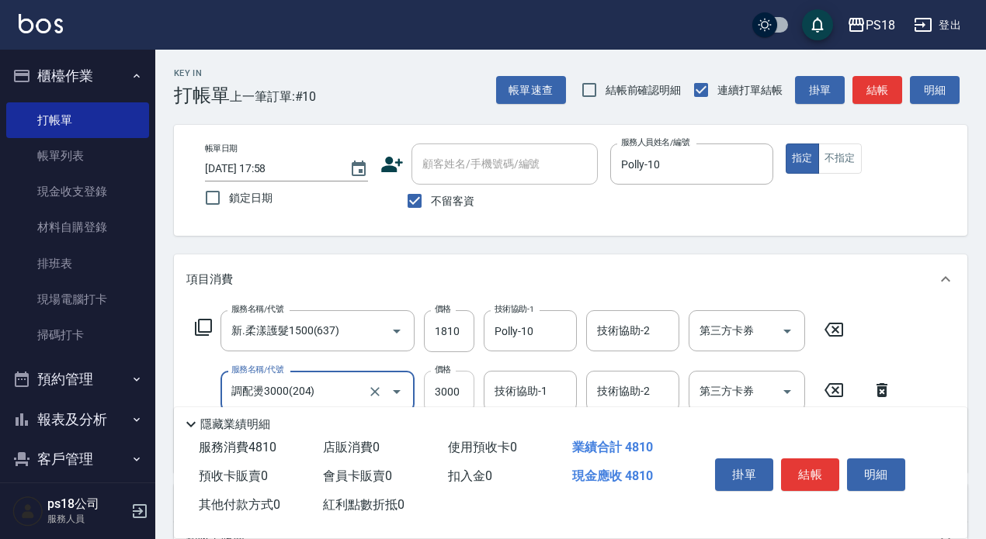
type input "調配燙3000(204)"
click at [472, 386] on input "3000" at bounding box center [449, 392] width 50 height 42
type input "1600"
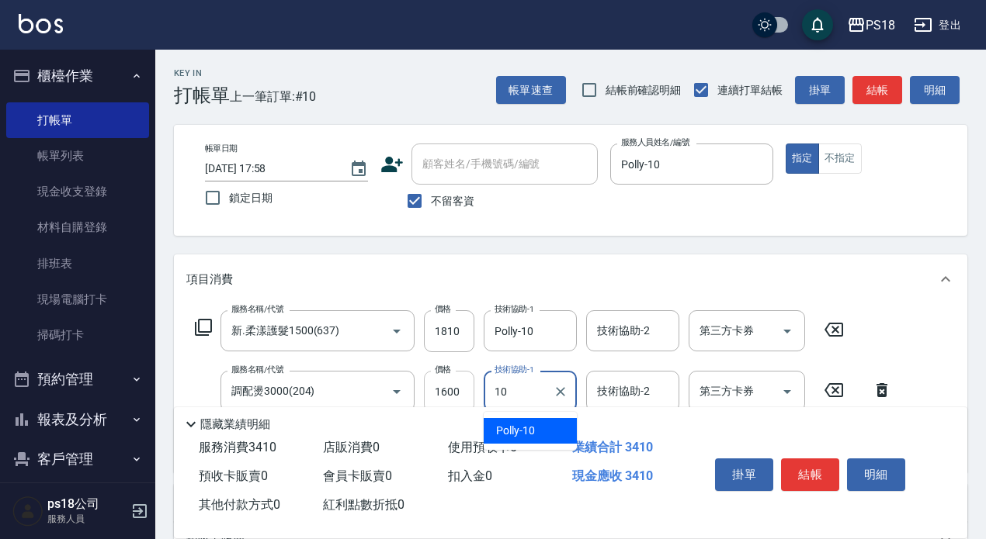
type input "Polly-10"
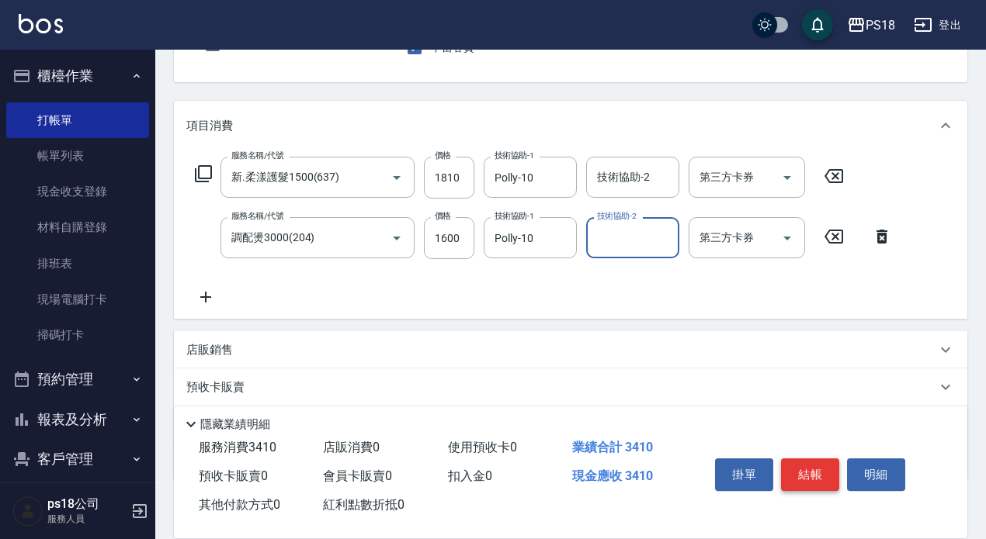
scroll to position [155, 0]
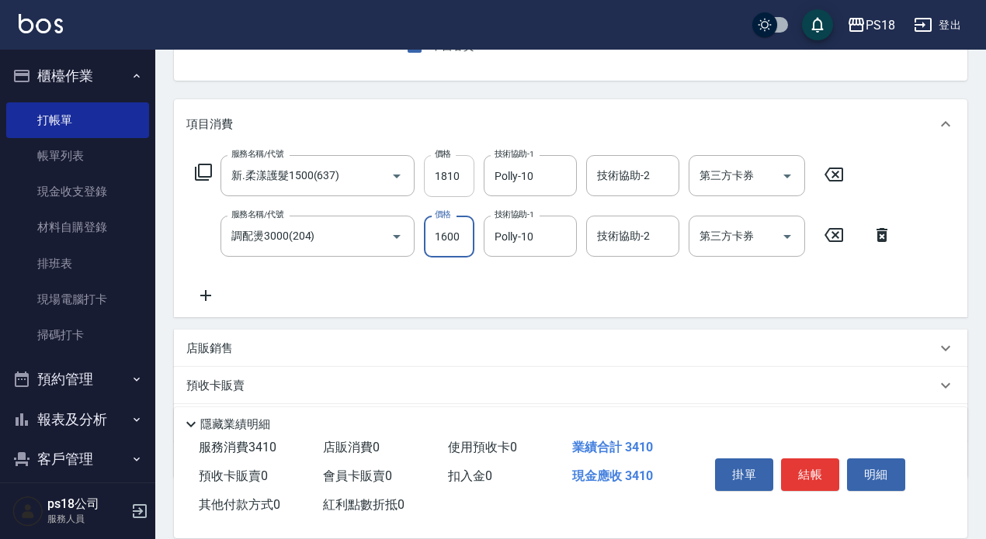
click at [459, 175] on input "1810" at bounding box center [449, 176] width 50 height 42
click at [463, 180] on input "1810" at bounding box center [449, 176] width 50 height 42
type input "1870"
click at [806, 469] on button "結帳" at bounding box center [810, 475] width 58 height 33
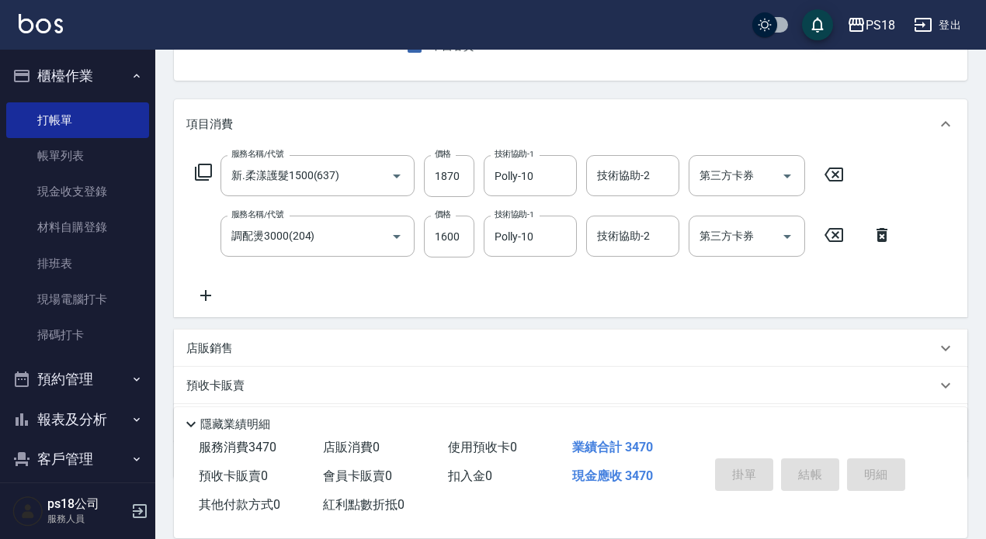
type input "2025/09/06 17:59"
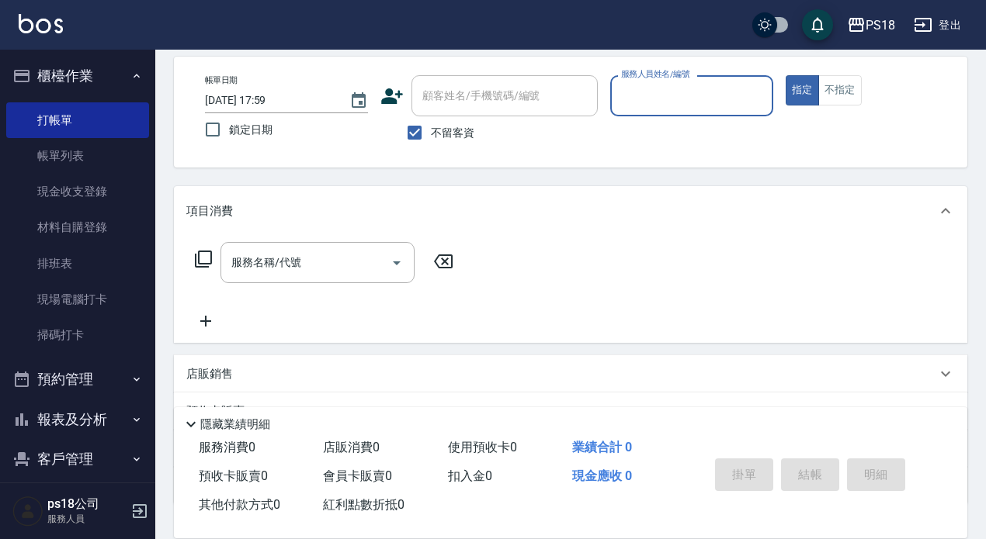
scroll to position [0, 0]
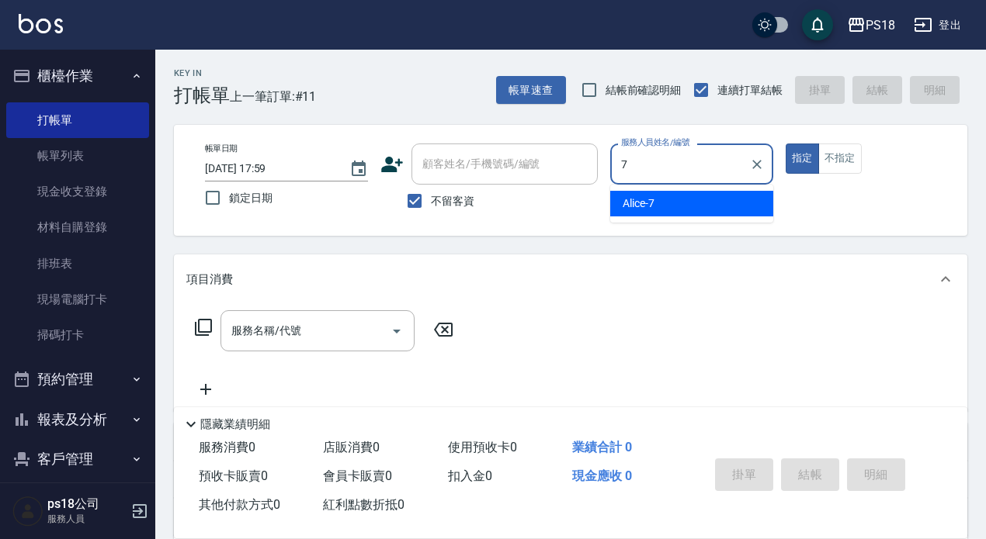
click at [647, 203] on span "Alice -7" at bounding box center [638, 204] width 32 height 16
type input "Alice-7"
click at [241, 328] on div "服務名稱/代號 服務名稱/代號" at bounding box center [317, 330] width 194 height 41
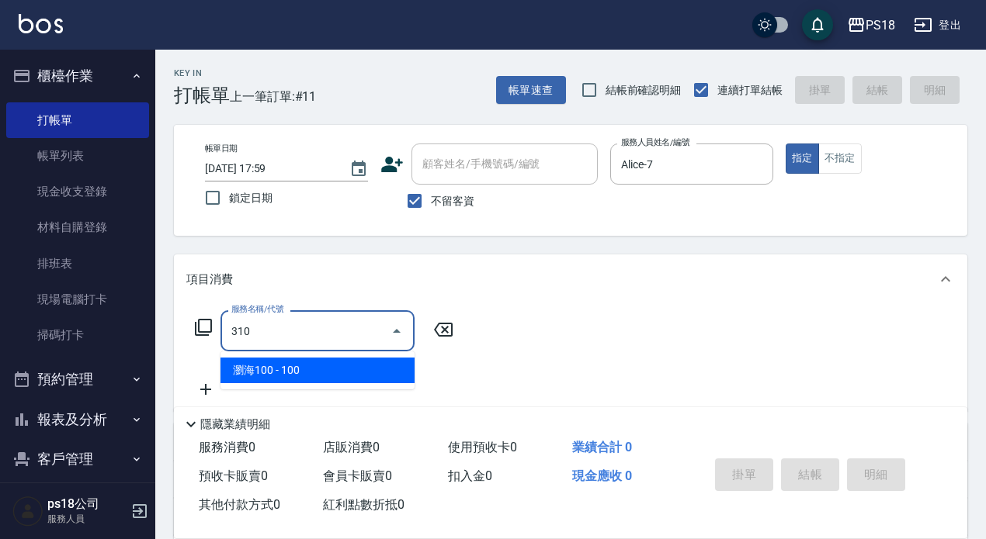
click at [324, 370] on span "瀏海100 - 100" at bounding box center [317, 371] width 194 height 26
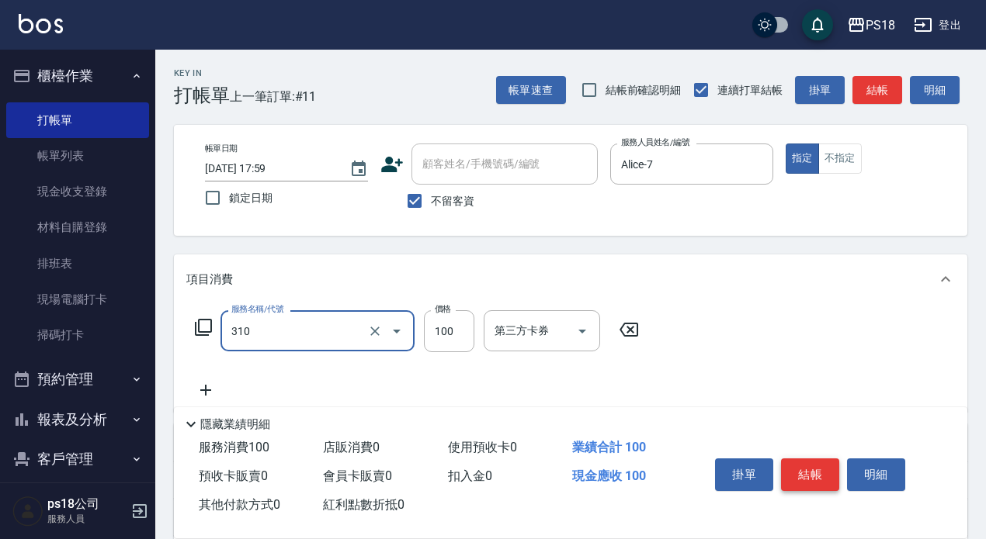
type input "瀏海100(310)"
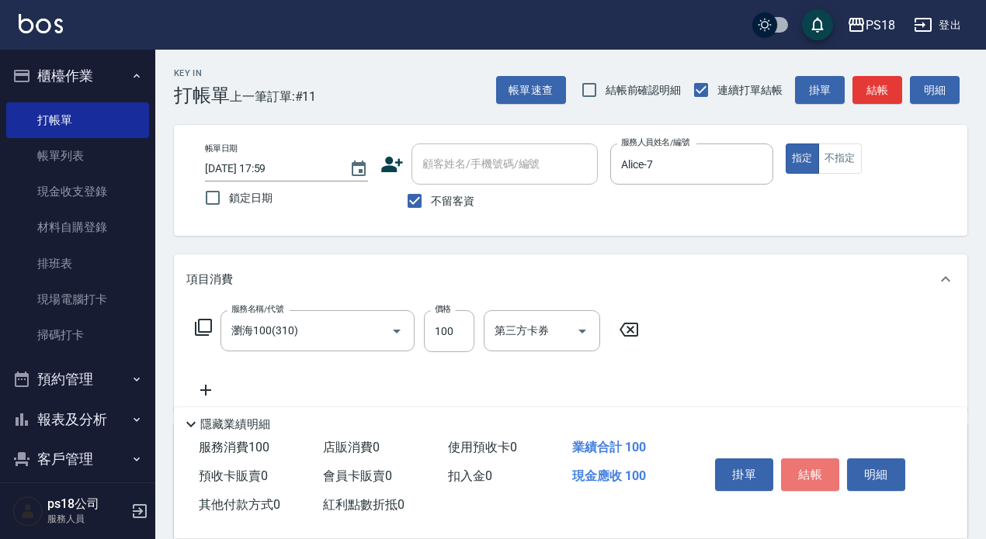
drag, startPoint x: 825, startPoint y: 468, endPoint x: 810, endPoint y: 434, distance: 37.2
click at [825, 465] on button "結帳" at bounding box center [810, 475] width 58 height 33
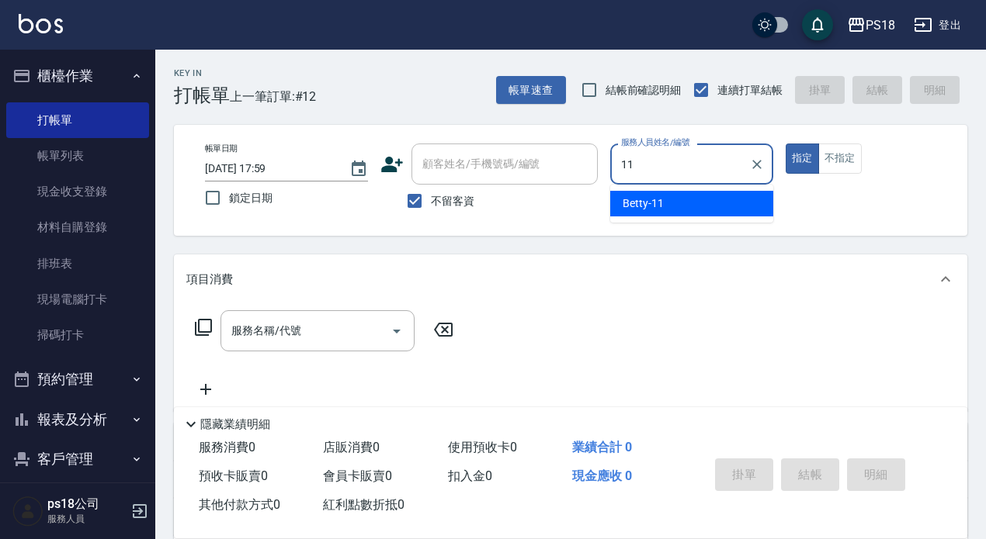
click at [637, 202] on span "Betty -11" at bounding box center [642, 204] width 41 height 16
type input "Betty-11"
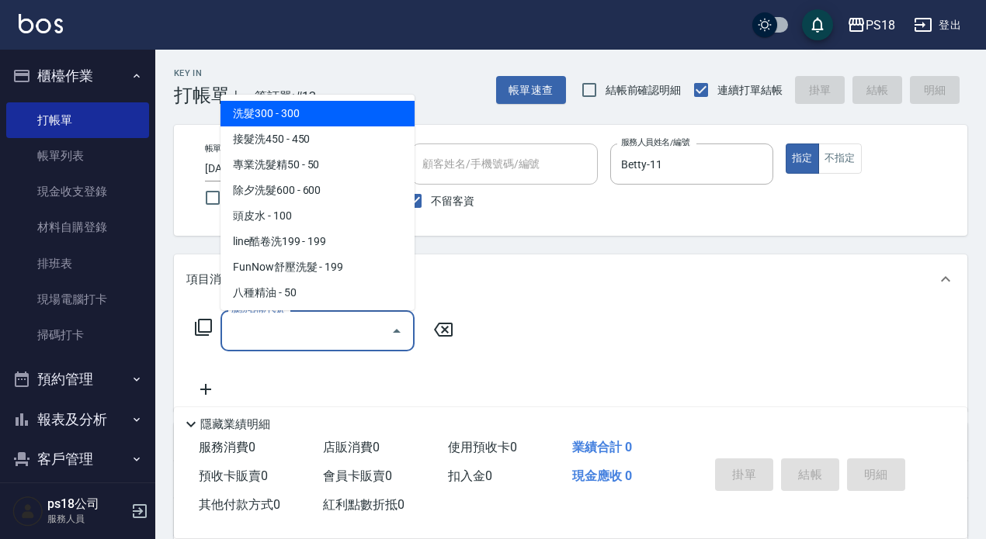
click at [267, 326] on div "服務名稱/代號 服務名稱/代號" at bounding box center [317, 330] width 194 height 41
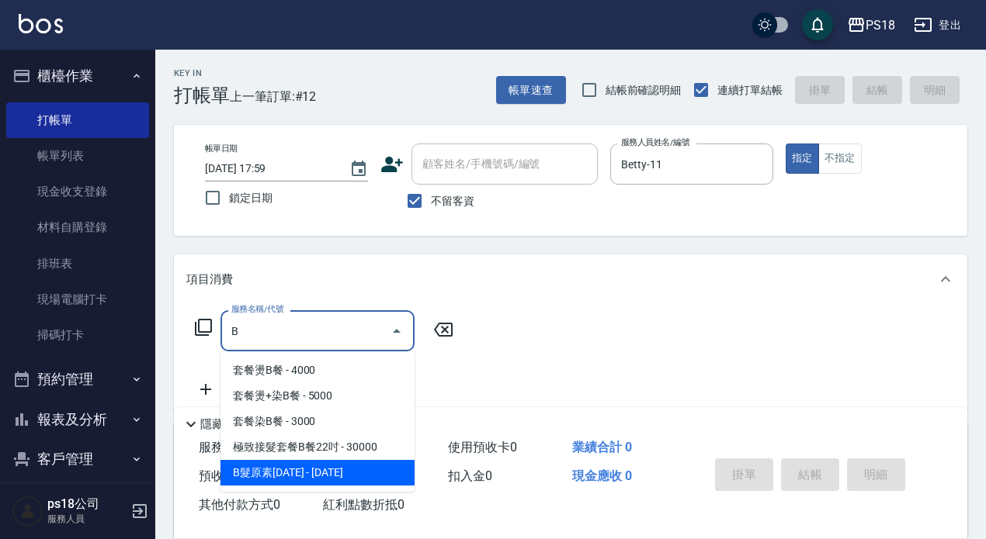
click at [329, 466] on span "B髮原素1300 - 1300" at bounding box center [317, 473] width 194 height 26
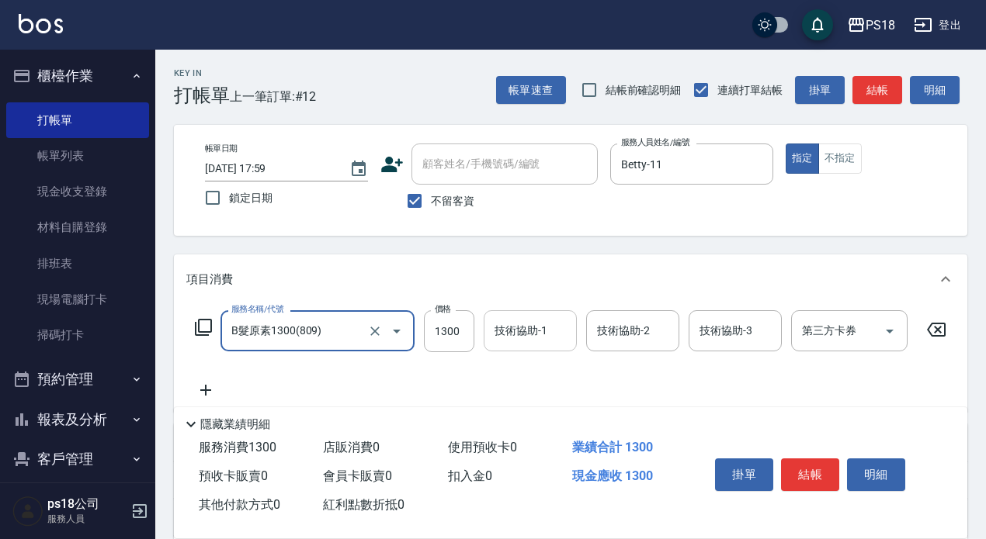
type input "B髮原素1300(809)"
click at [514, 336] on div "技術協助-1 技術協助-1" at bounding box center [529, 330] width 93 height 41
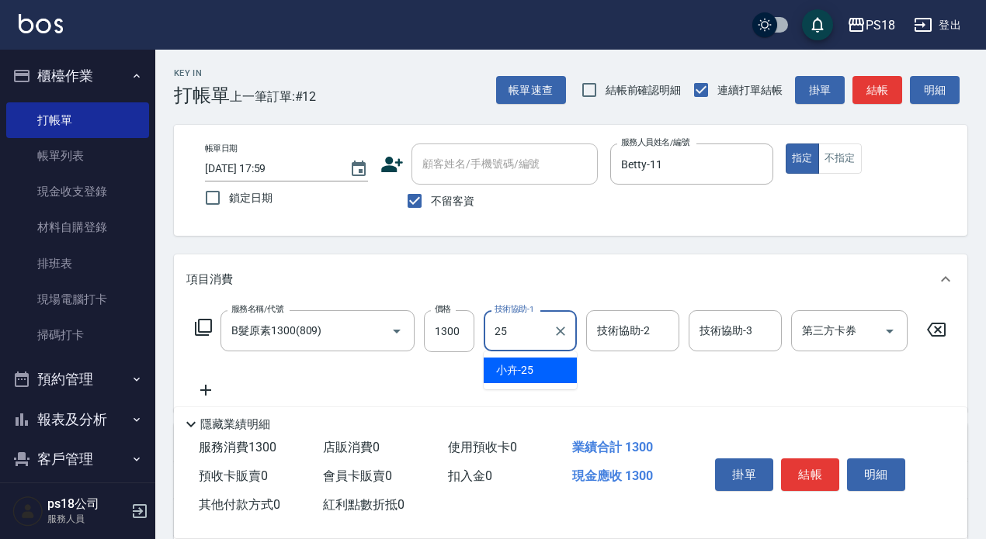
click at [532, 370] on span "小卉 -25" at bounding box center [514, 370] width 37 height 16
type input "小卉-25"
click at [205, 387] on icon at bounding box center [205, 390] width 11 height 11
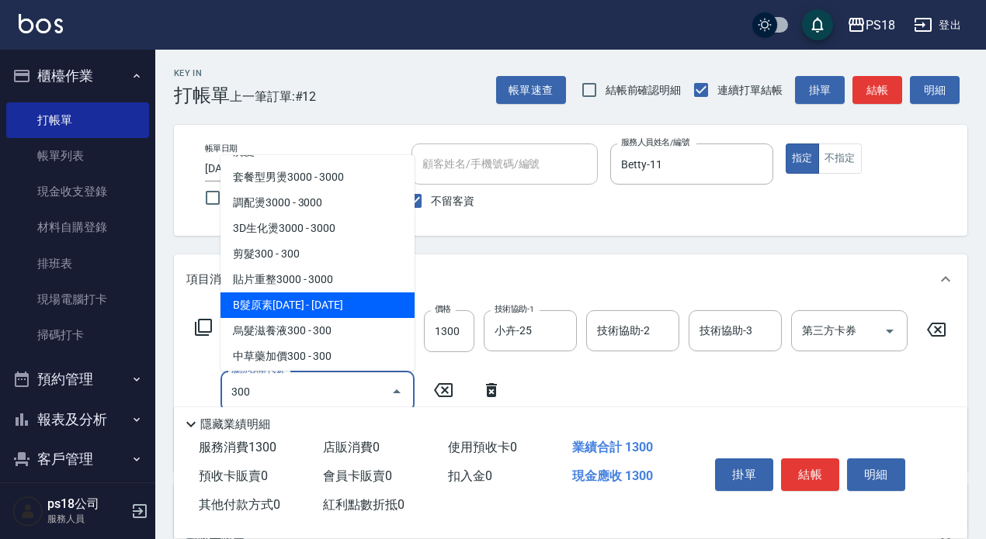
scroll to position [78, 0]
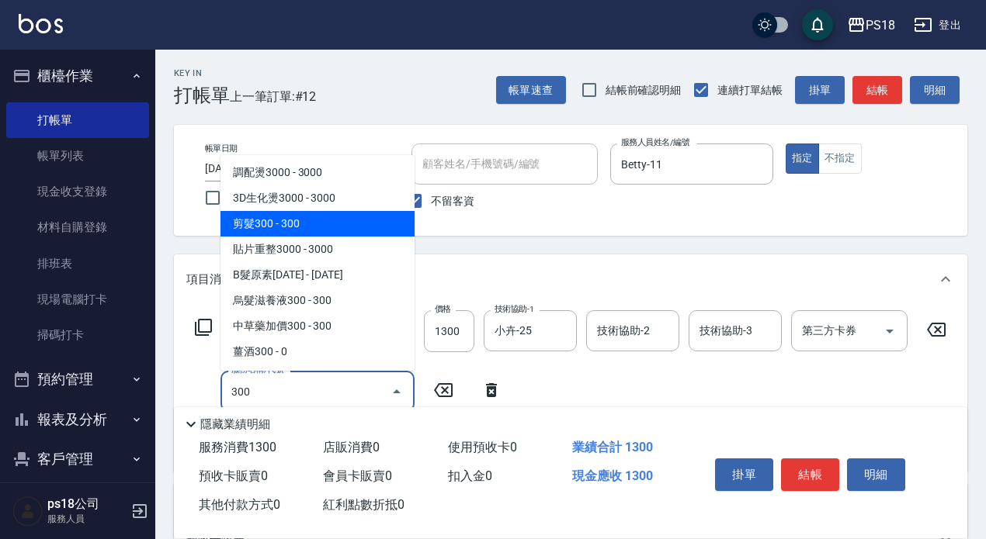
click at [302, 224] on span "剪髮300 - 300" at bounding box center [317, 224] width 194 height 26
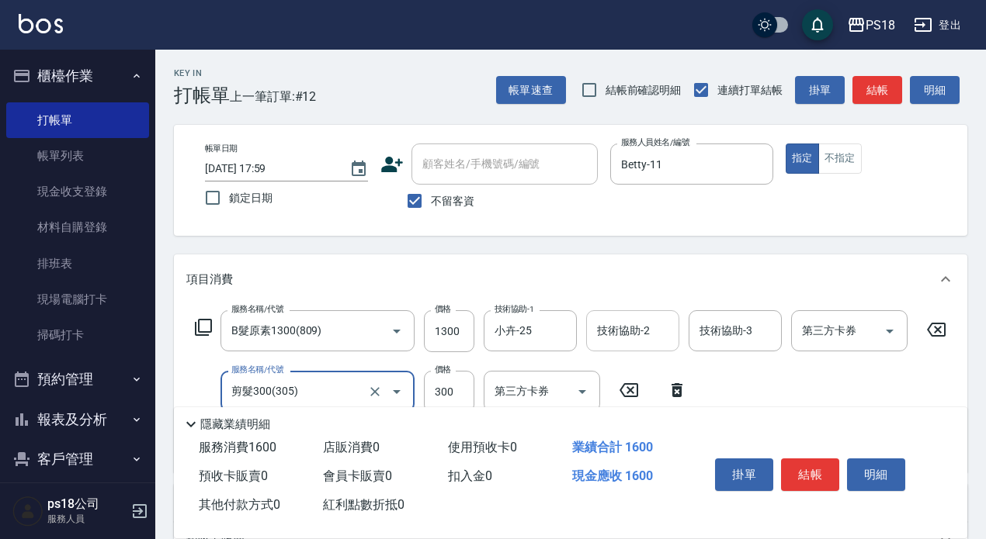
type input "剪髮300(305)"
click at [617, 326] on div "技術協助-2 技術協助-2" at bounding box center [632, 330] width 93 height 41
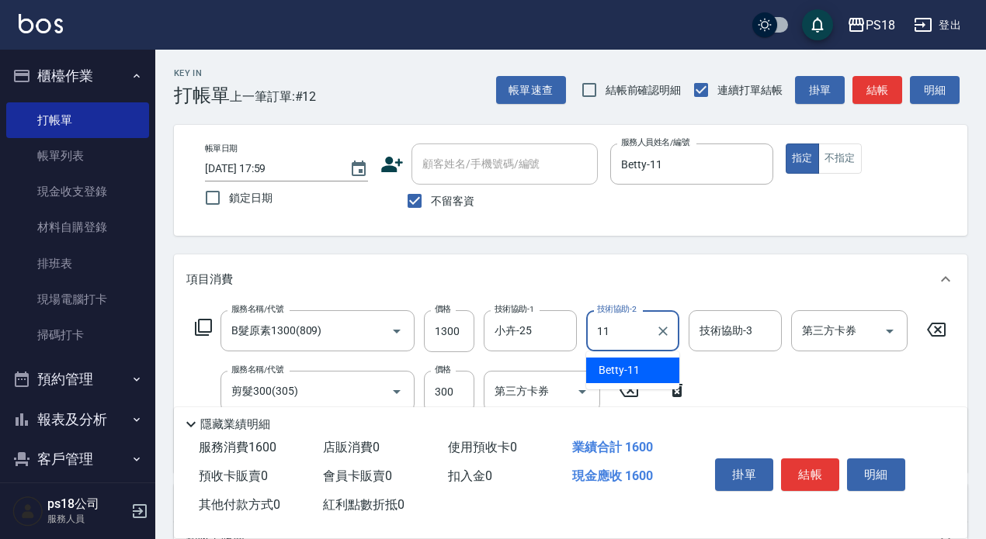
click at [595, 369] on div "Betty -11" at bounding box center [632, 371] width 93 height 26
type input "Betty-11"
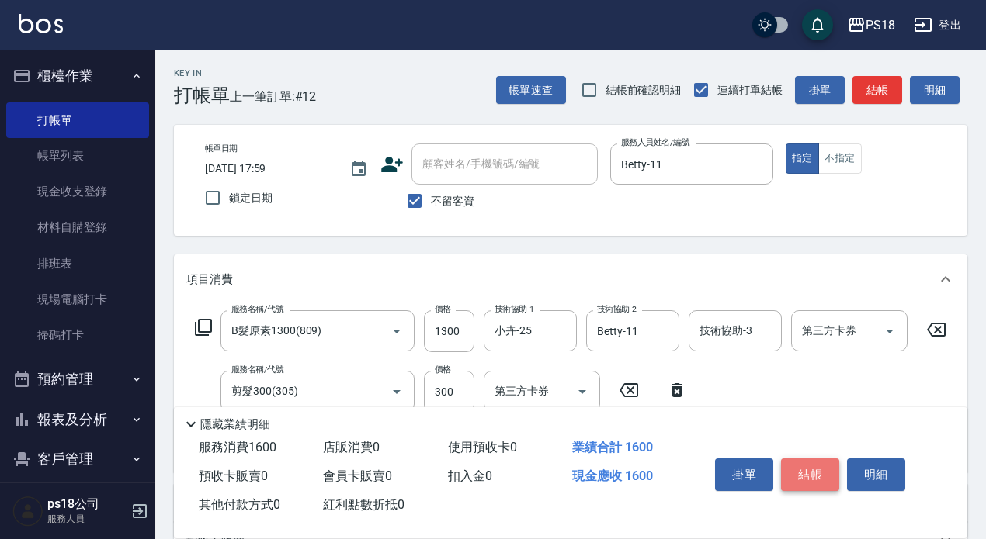
click at [804, 459] on button "結帳" at bounding box center [810, 475] width 58 height 33
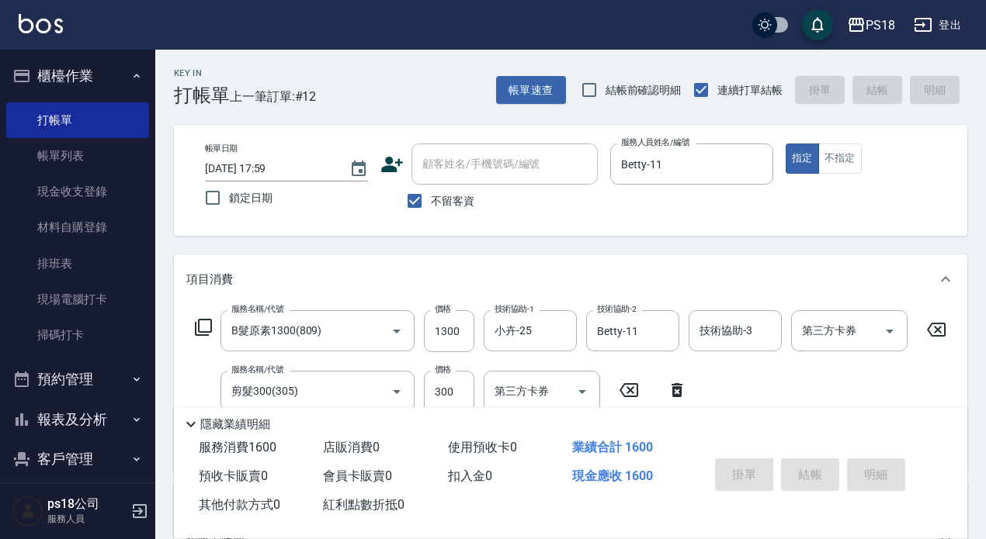
type input "2025/09/06 18:00"
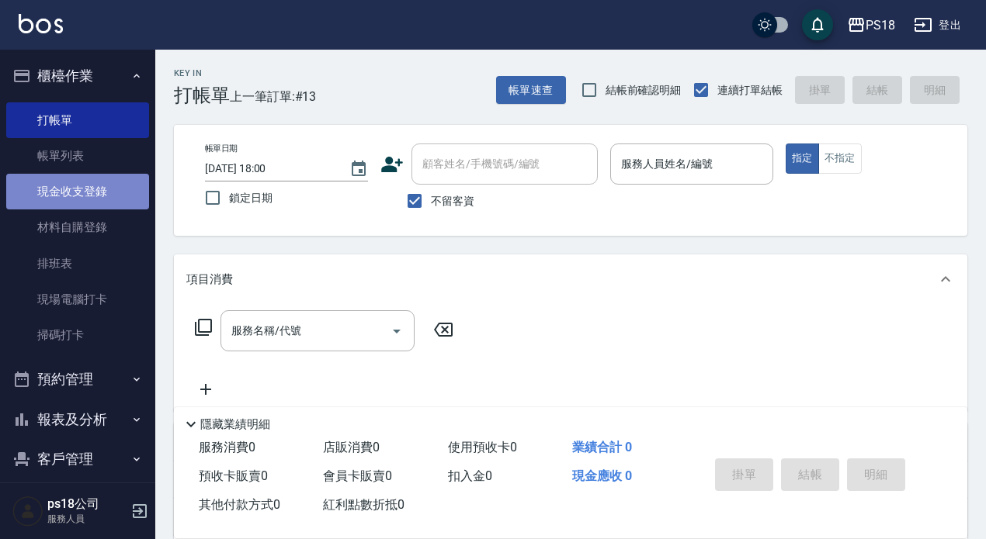
click at [102, 193] on link "現金收支登錄" at bounding box center [77, 192] width 143 height 36
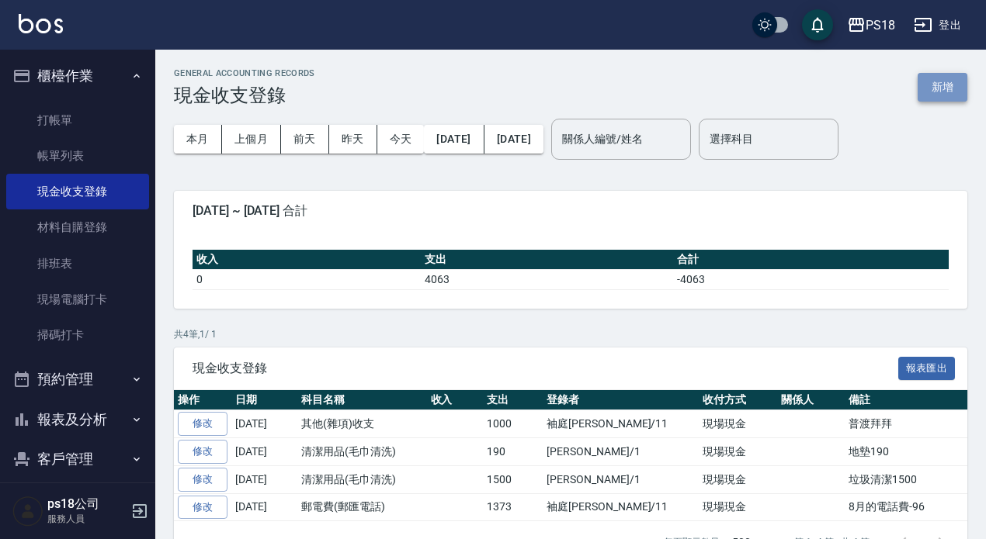
click at [950, 84] on button "新增" at bounding box center [942, 87] width 50 height 29
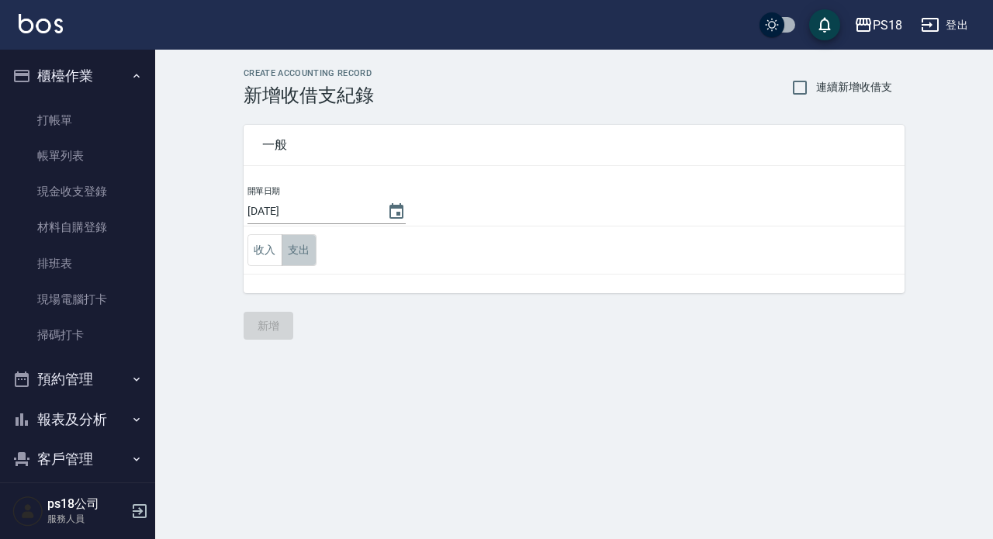
click at [303, 250] on button "支出" at bounding box center [299, 250] width 35 height 32
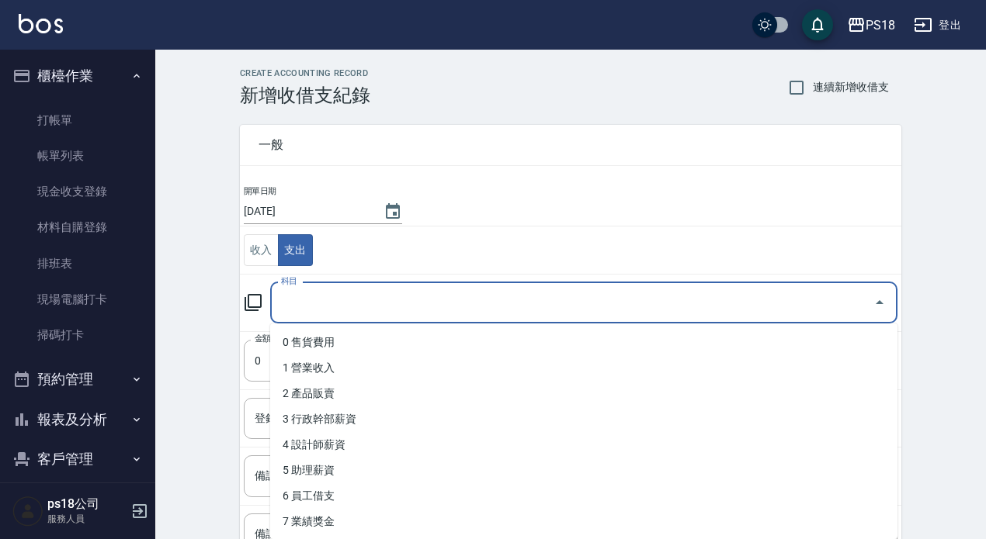
click at [322, 293] on input "科目" at bounding box center [572, 302] width 590 height 27
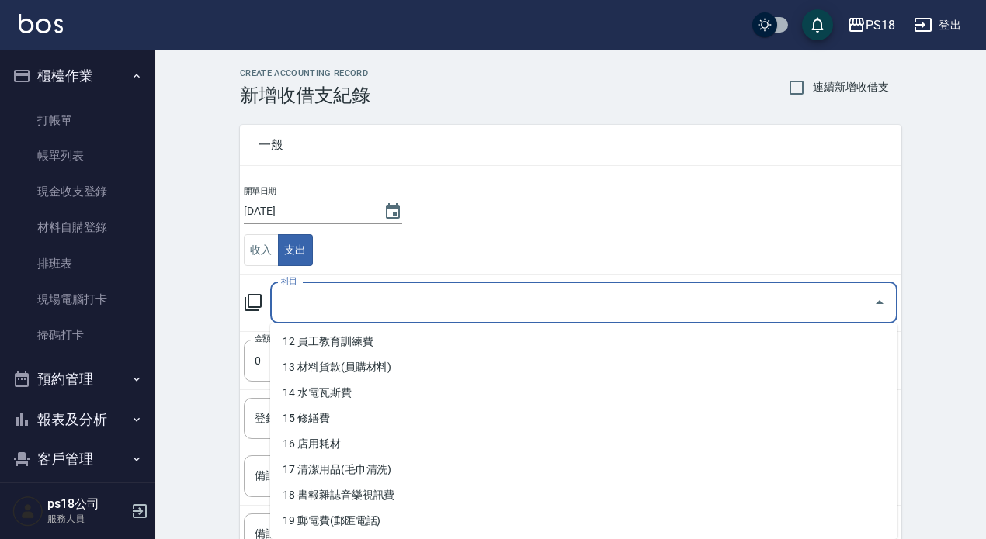
scroll to position [310, 0]
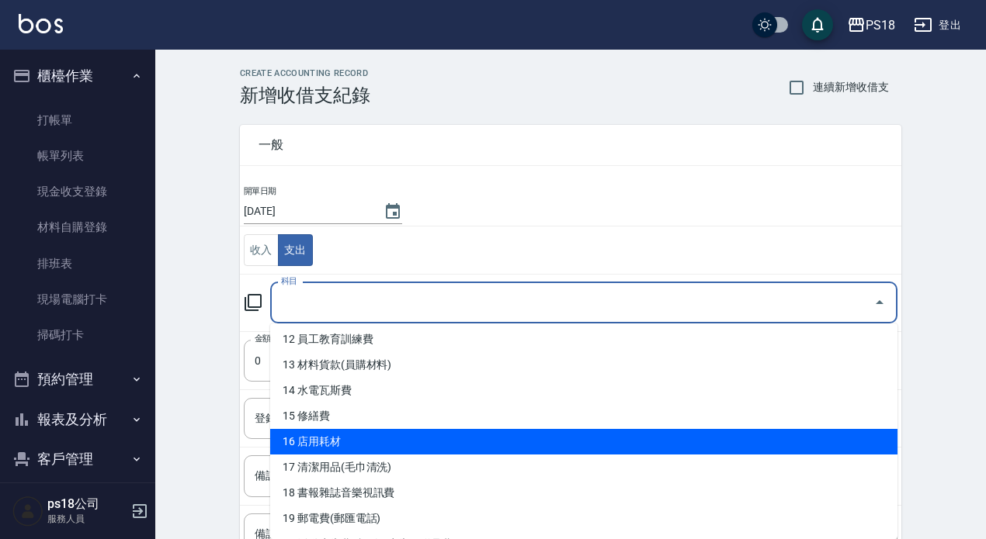
click at [345, 448] on li "16 店用耗材" at bounding box center [583, 442] width 627 height 26
type input "16 店用耗材"
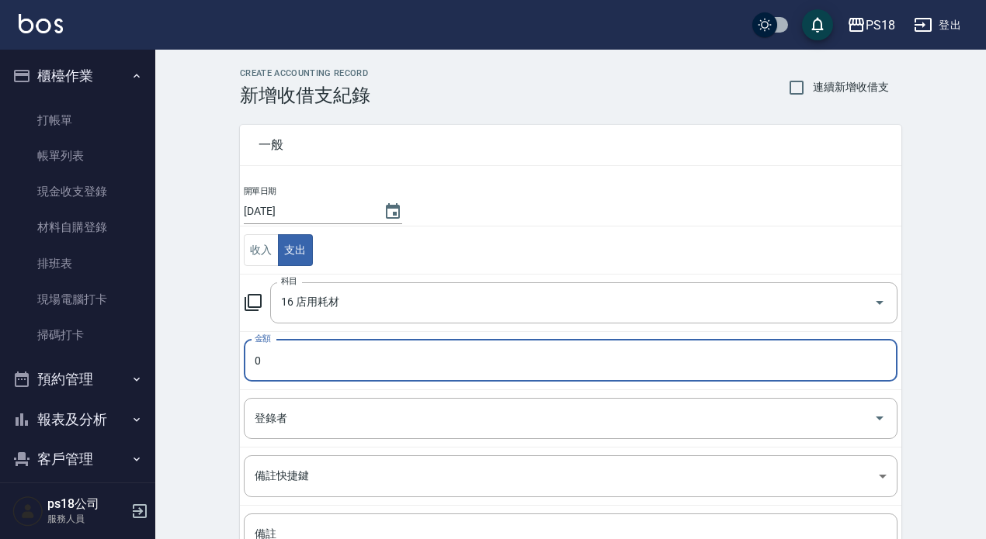
click at [293, 362] on input "0" at bounding box center [570, 361] width 653 height 42
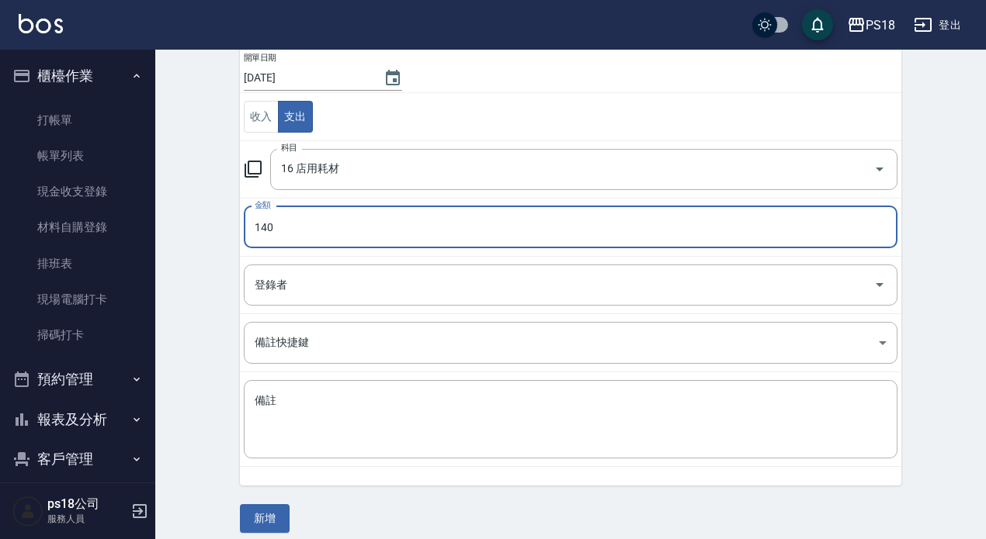
scroll to position [146, 0]
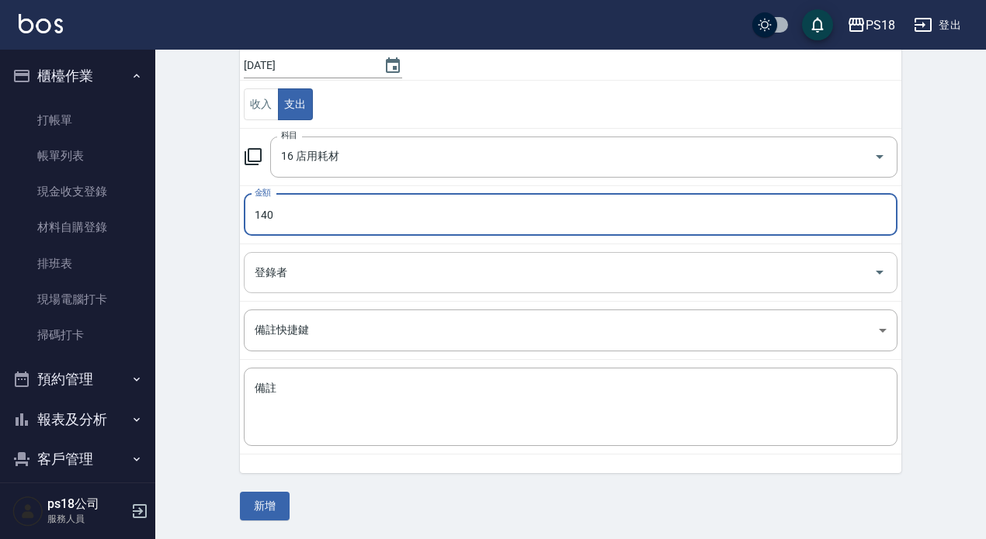
type input "140"
click at [303, 267] on input "登錄者" at bounding box center [559, 272] width 616 height 27
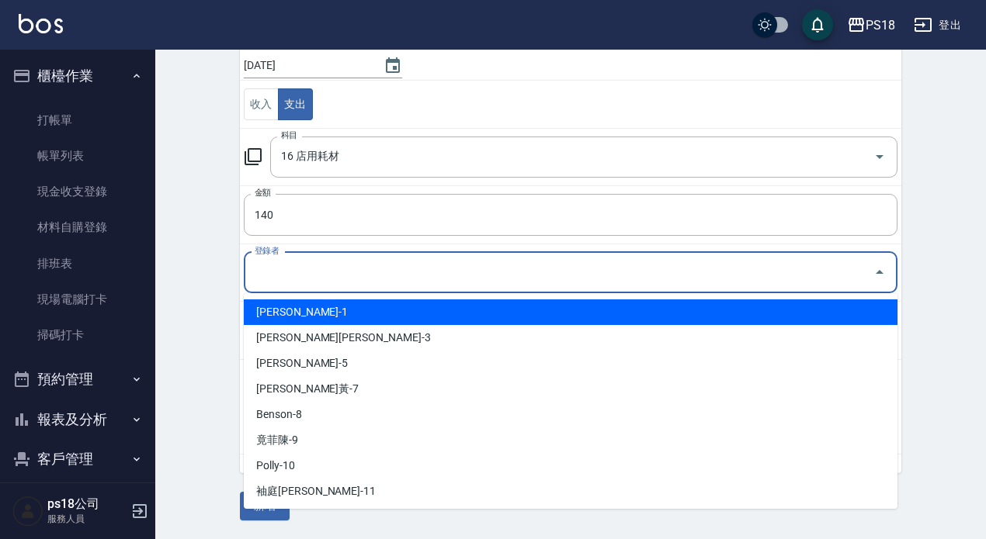
click at [296, 314] on li "Angel-1" at bounding box center [570, 313] width 653 height 26
type input "Angel-1"
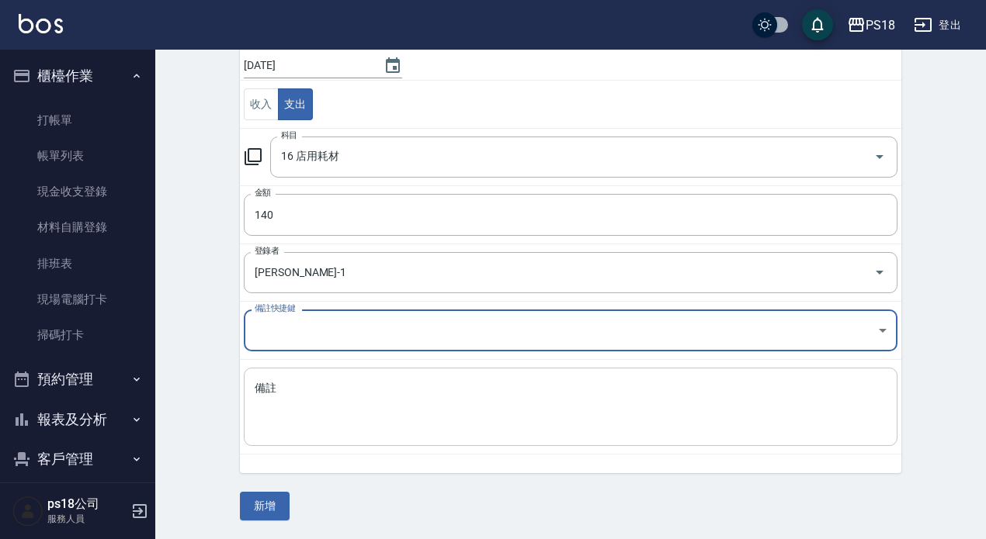
click at [294, 385] on textarea "備註" at bounding box center [571, 407] width 632 height 53
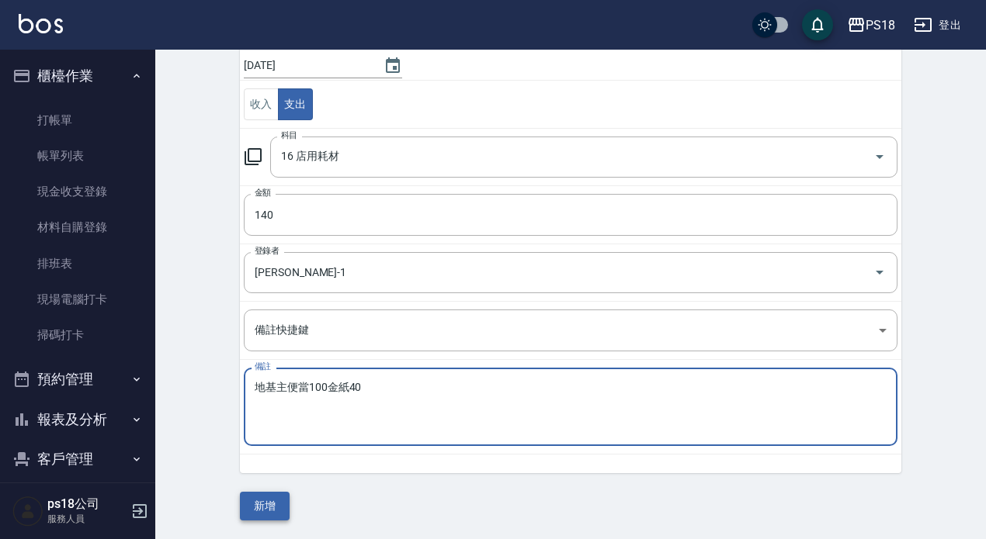
type textarea "地基主便當100金紙40"
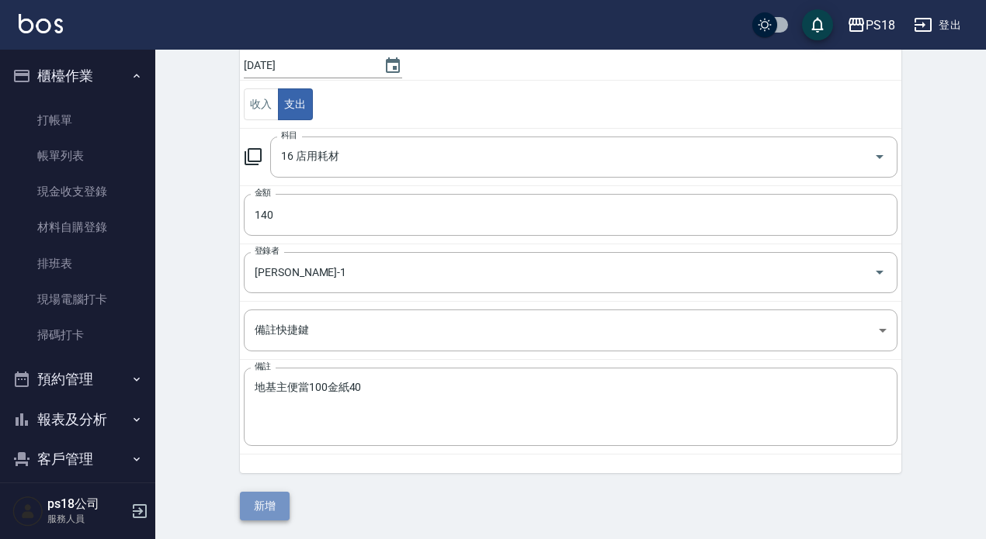
click at [267, 497] on button "新增" at bounding box center [265, 506] width 50 height 29
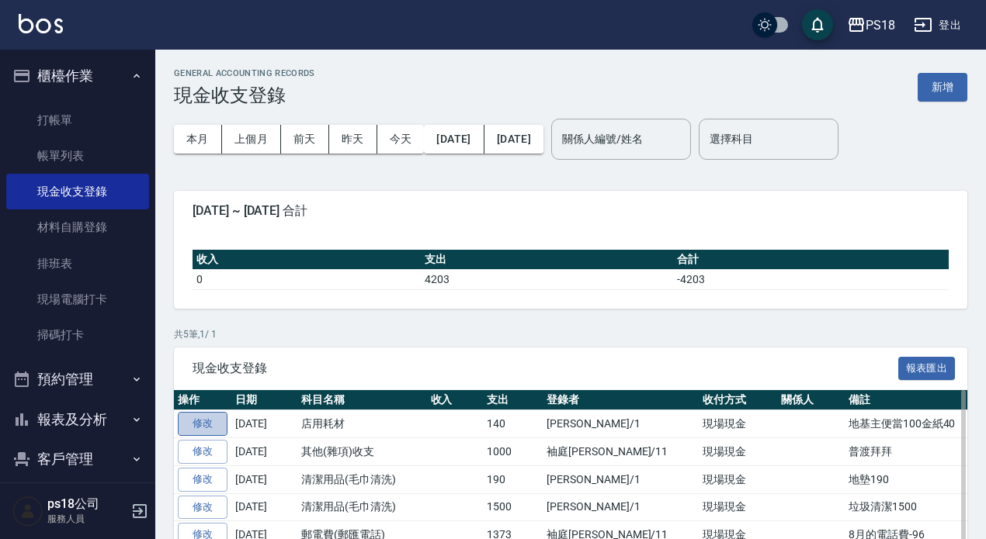
click at [208, 421] on link "修改" at bounding box center [203, 424] width 50 height 24
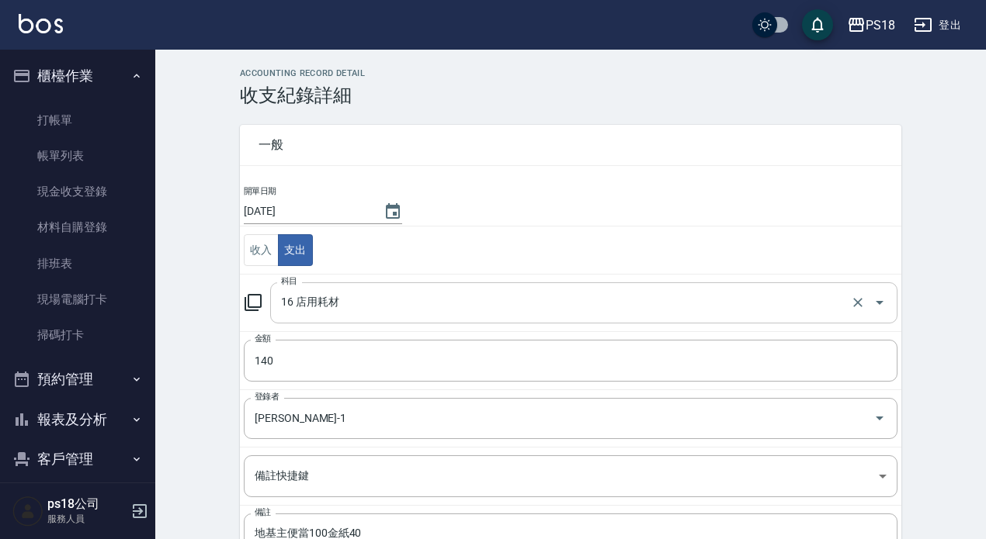
click at [421, 297] on input "16 店用耗材" at bounding box center [562, 302] width 570 height 27
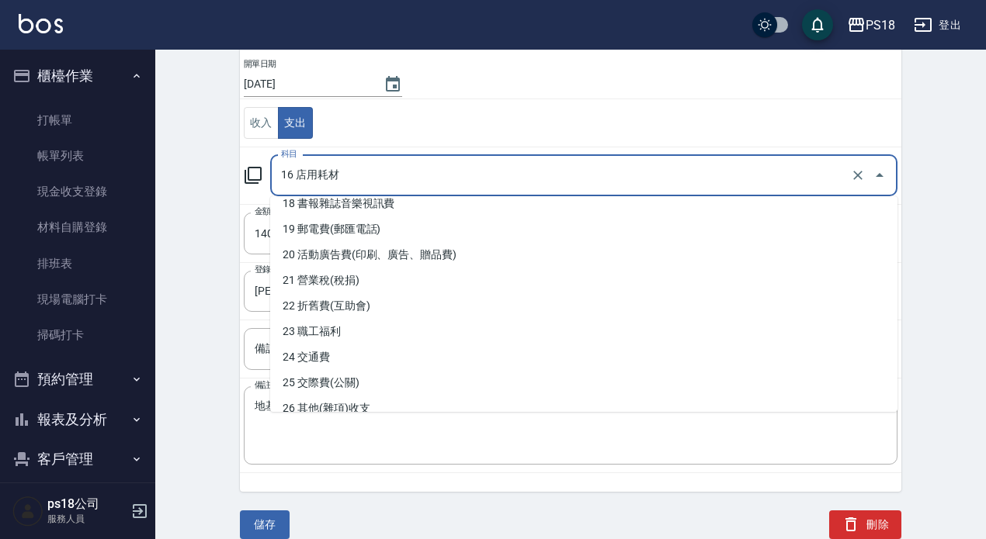
scroll to position [508, 0]
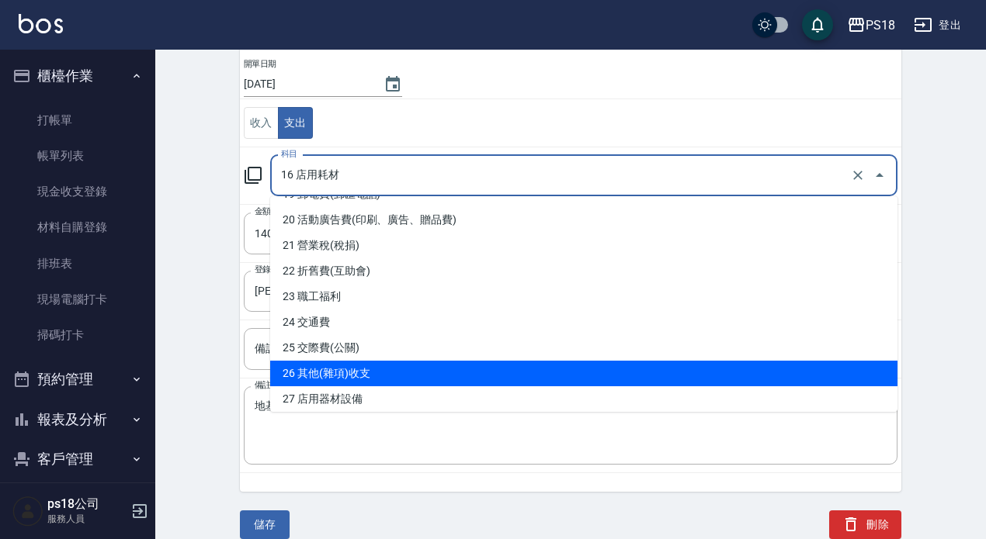
click at [461, 369] on li "26 其他(雜項)收支" at bounding box center [583, 374] width 627 height 26
type input "26 其他(雜項)收支"
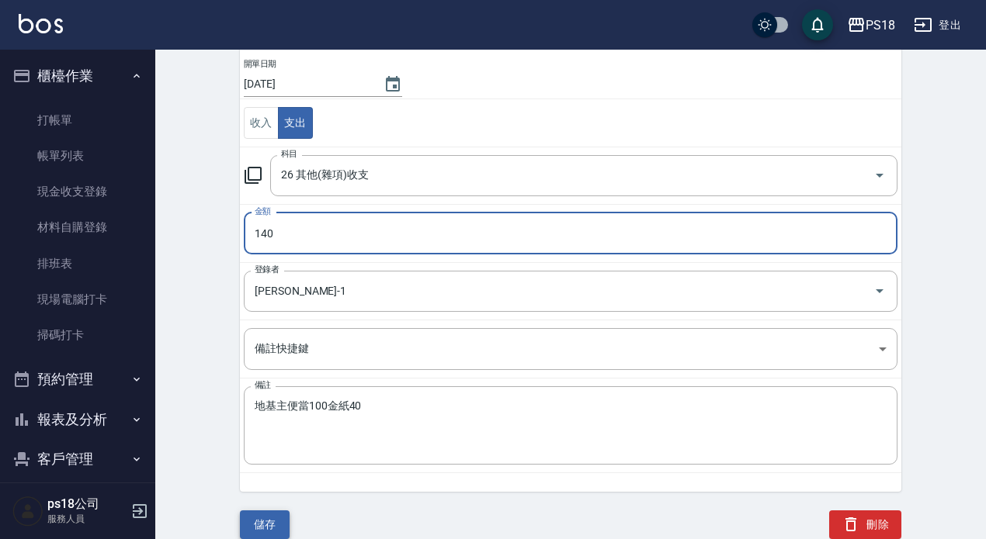
click at [266, 518] on button "儲存" at bounding box center [265, 525] width 50 height 29
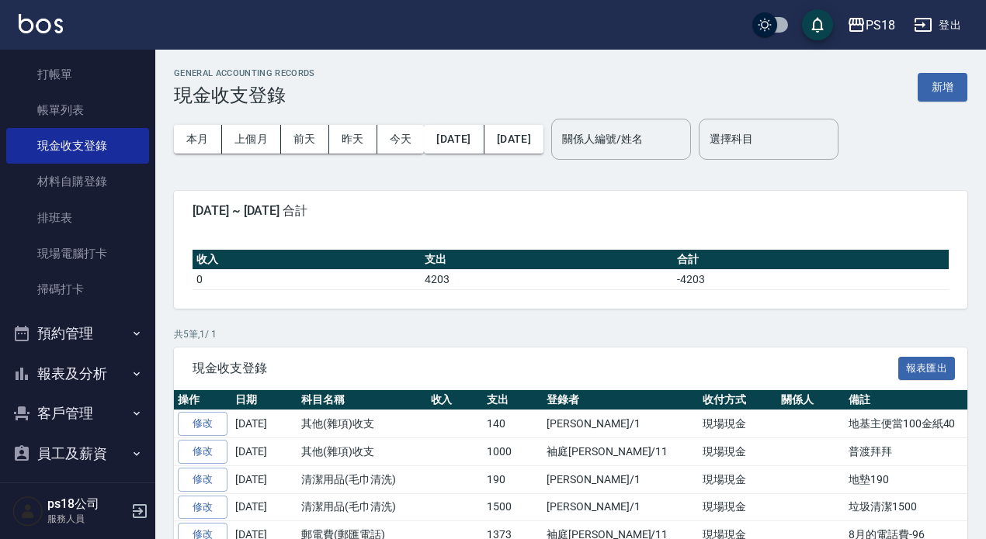
scroll to position [95, 0]
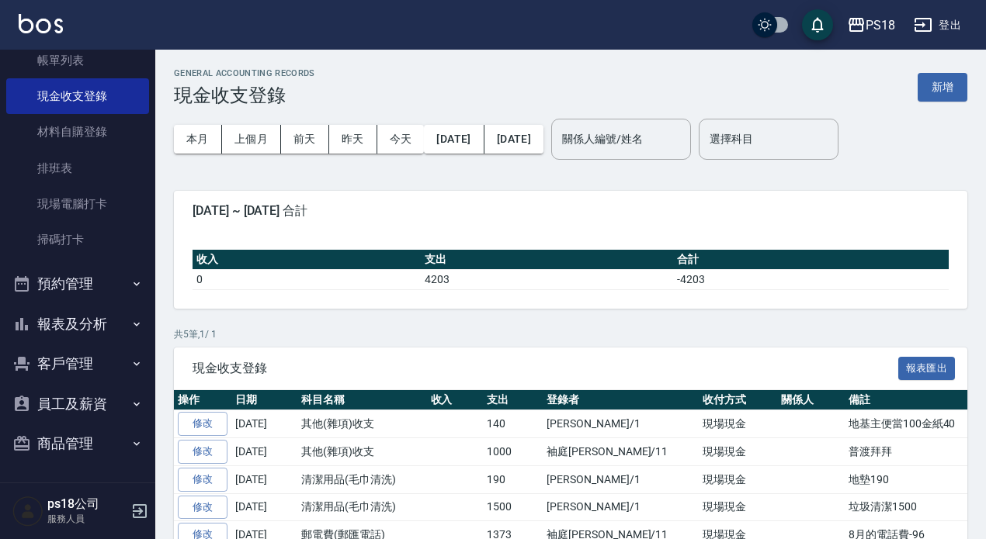
click at [78, 322] on button "報表及分析" at bounding box center [77, 324] width 143 height 40
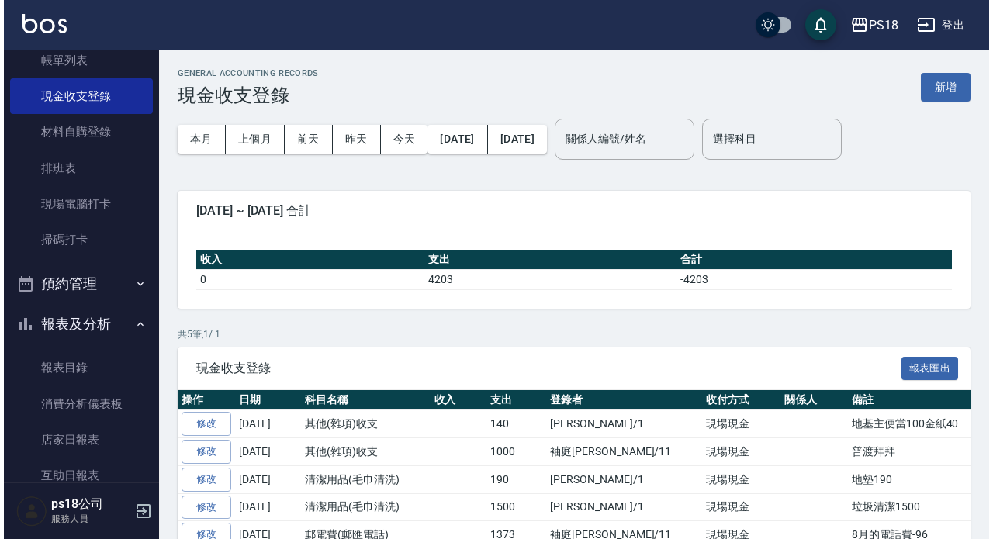
scroll to position [328, 0]
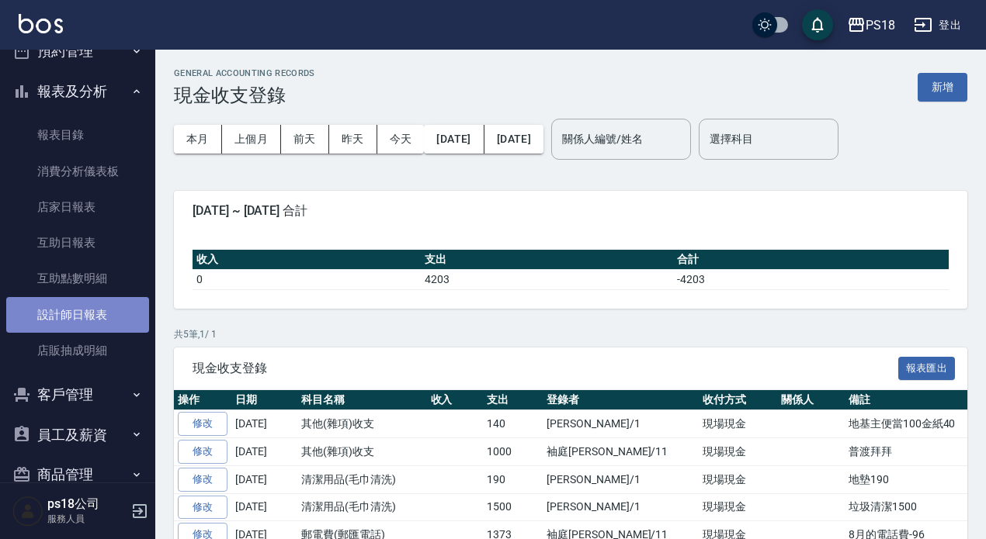
click at [101, 314] on link "設計師日報表" at bounding box center [77, 315] width 143 height 36
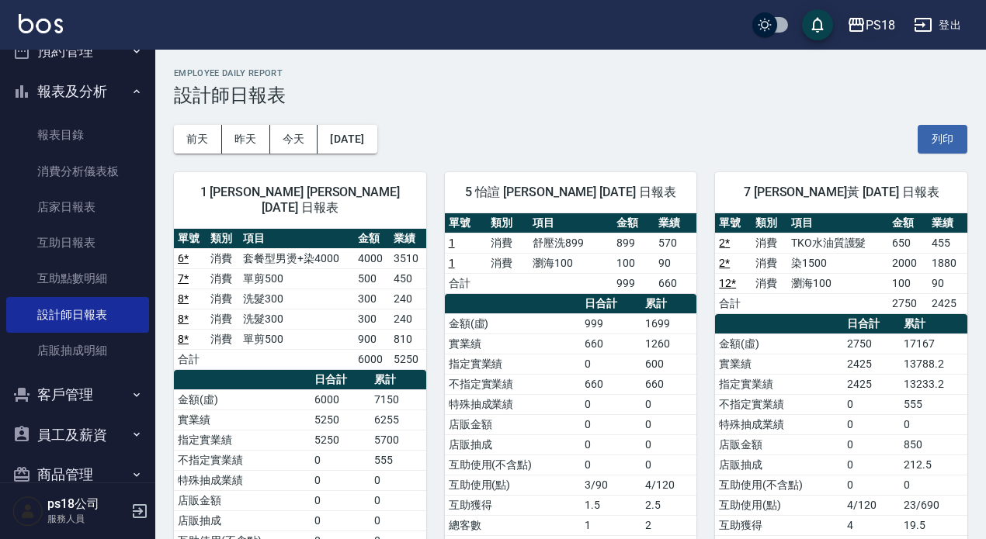
click at [885, 23] on div "PS18" at bounding box center [879, 25] width 29 height 19
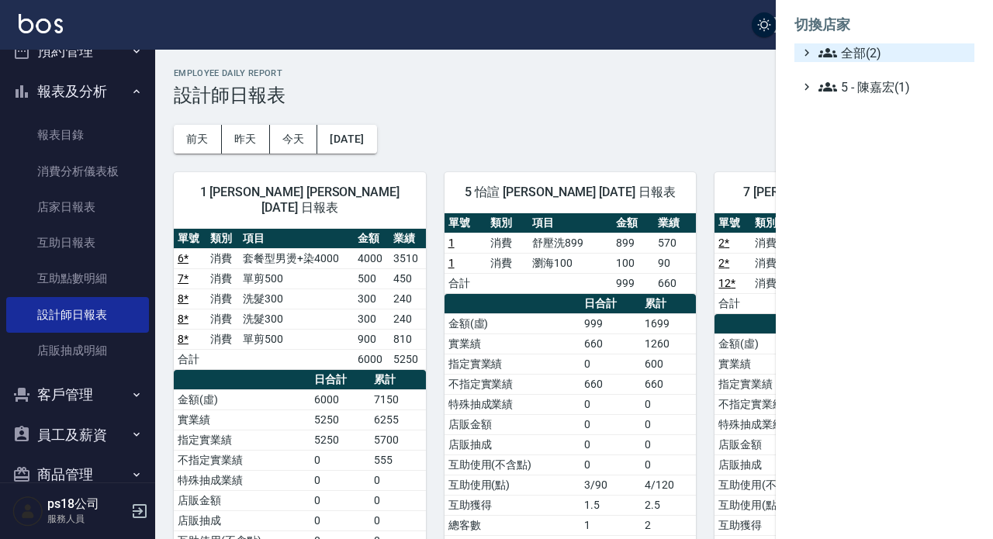
click at [876, 53] on span "全部(2)" at bounding box center [894, 52] width 150 height 19
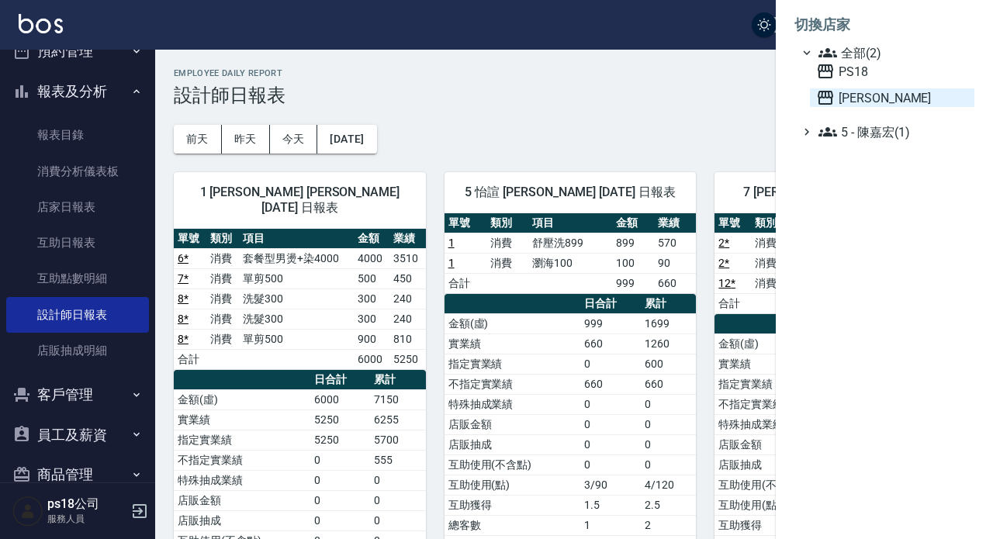
click at [878, 95] on span "上越三和" at bounding box center [892, 97] width 152 height 19
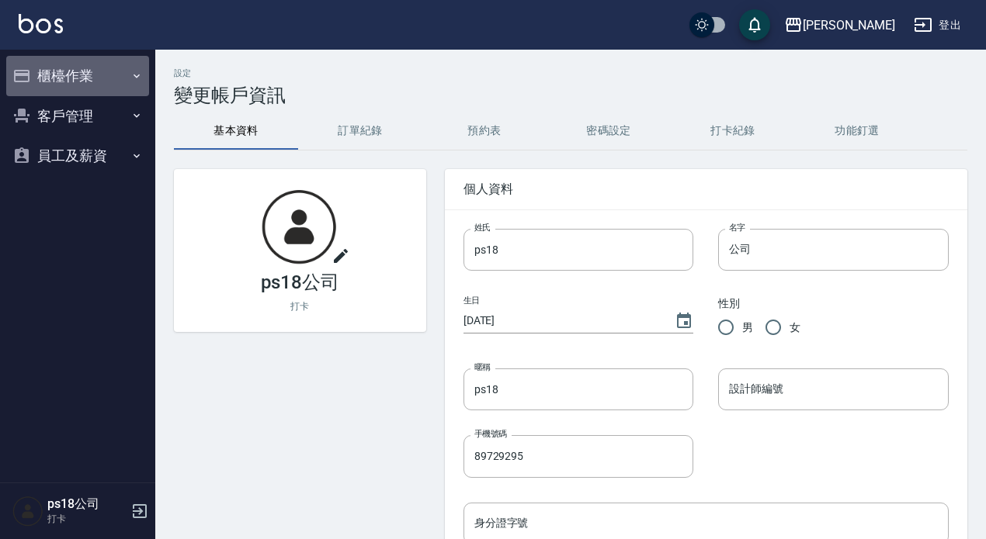
click at [81, 70] on button "櫃檯作業" at bounding box center [77, 76] width 143 height 40
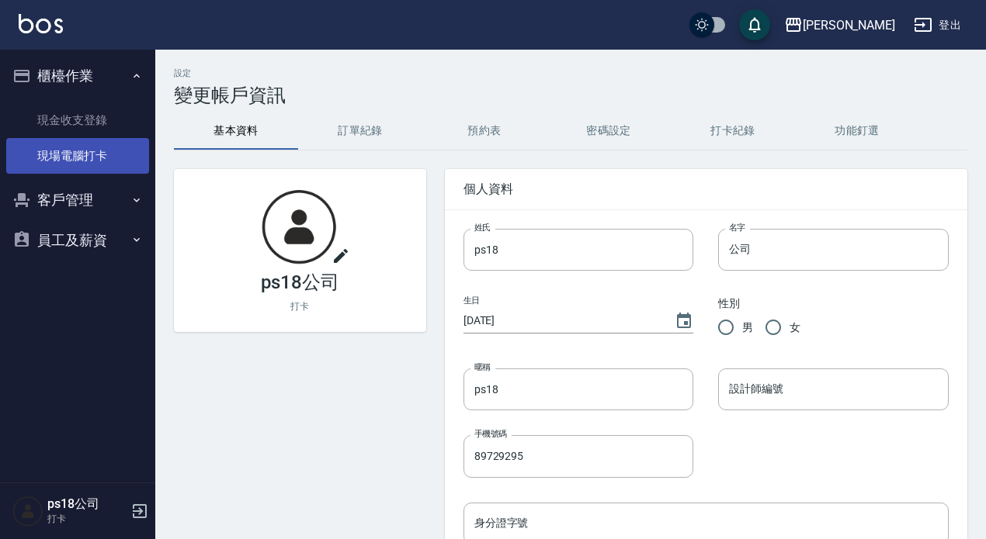
click at [91, 158] on link "現場電腦打卡" at bounding box center [77, 156] width 143 height 36
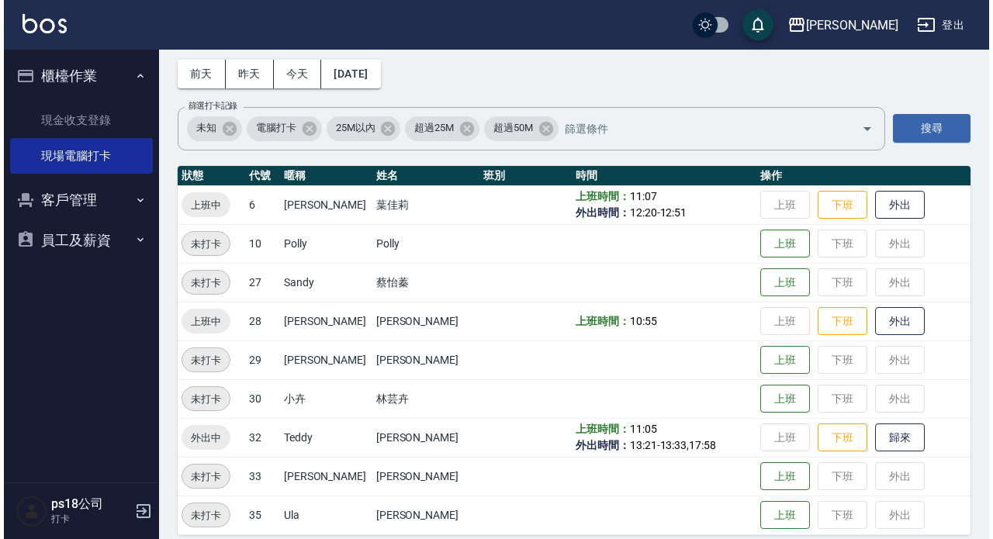
scroll to position [80, 0]
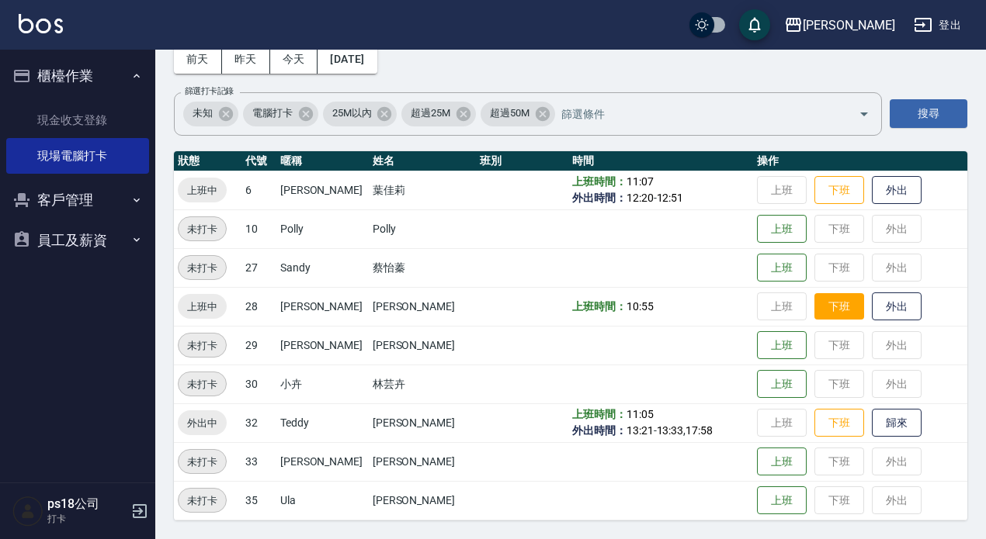
click at [814, 308] on button "下班" at bounding box center [839, 306] width 50 height 27
click at [872, 22] on div "[PERSON_NAME]" at bounding box center [848, 25] width 92 height 19
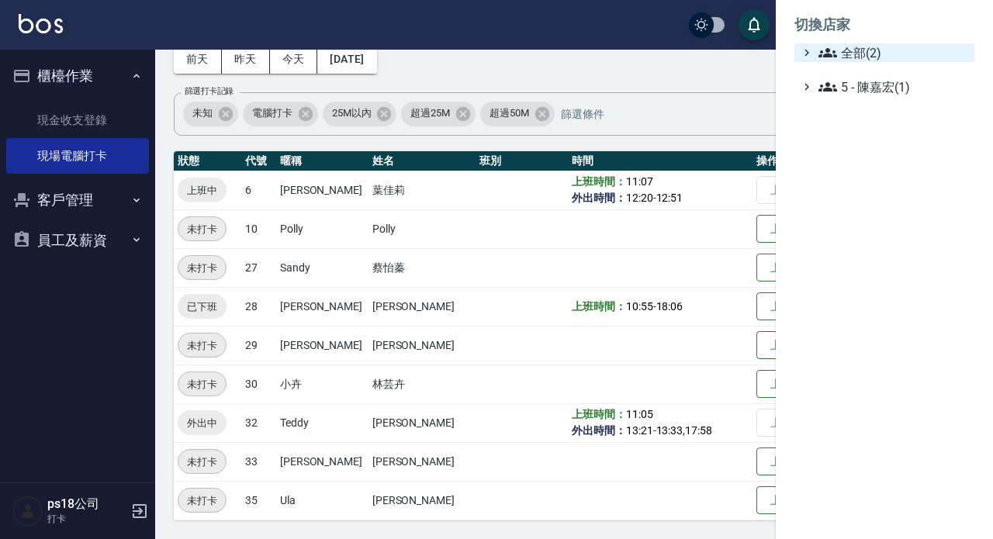
click at [877, 49] on span "全部(2)" at bounding box center [894, 52] width 150 height 19
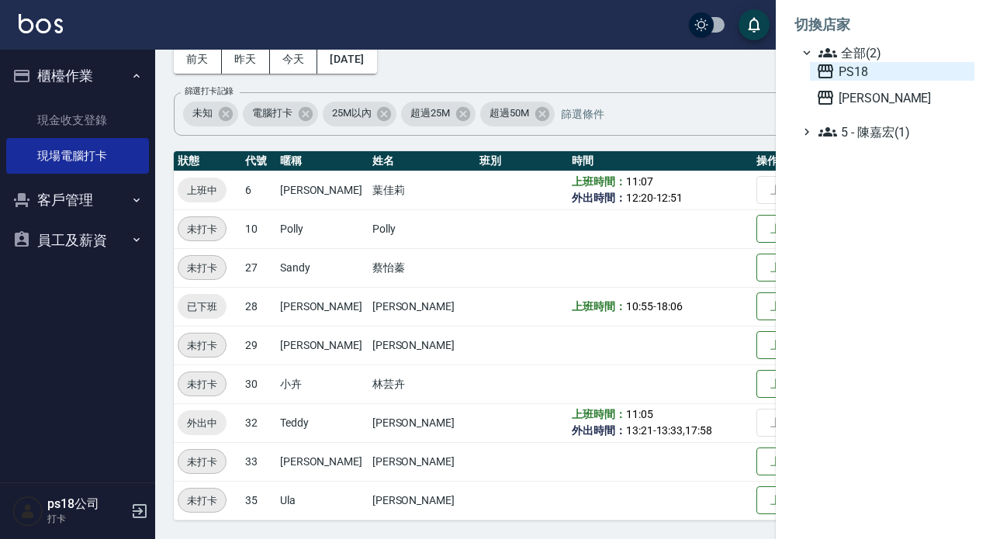
click at [868, 78] on span "PS18" at bounding box center [892, 71] width 152 height 19
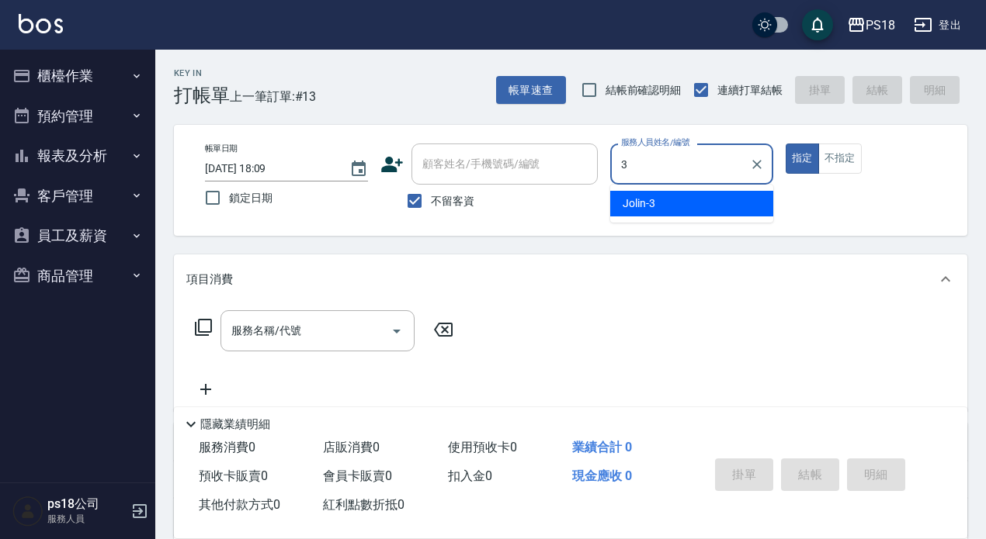
click at [655, 201] on div "Jolin -3" at bounding box center [691, 204] width 163 height 26
type input "Jolin-3"
click at [287, 338] on div "服務名稱/代號 服務名稱/代號" at bounding box center [317, 330] width 194 height 41
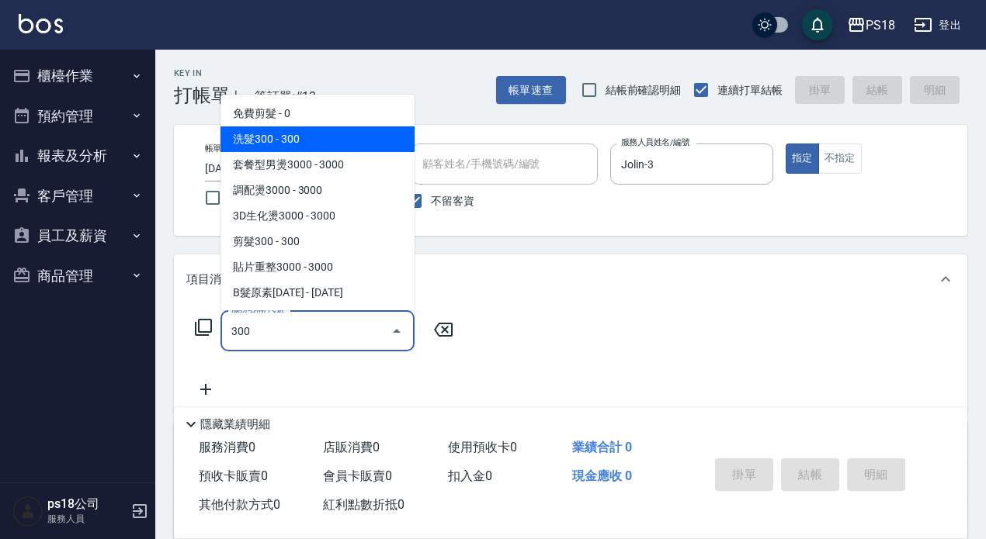
click at [334, 138] on span "洗髮300 - 300" at bounding box center [317, 139] width 194 height 26
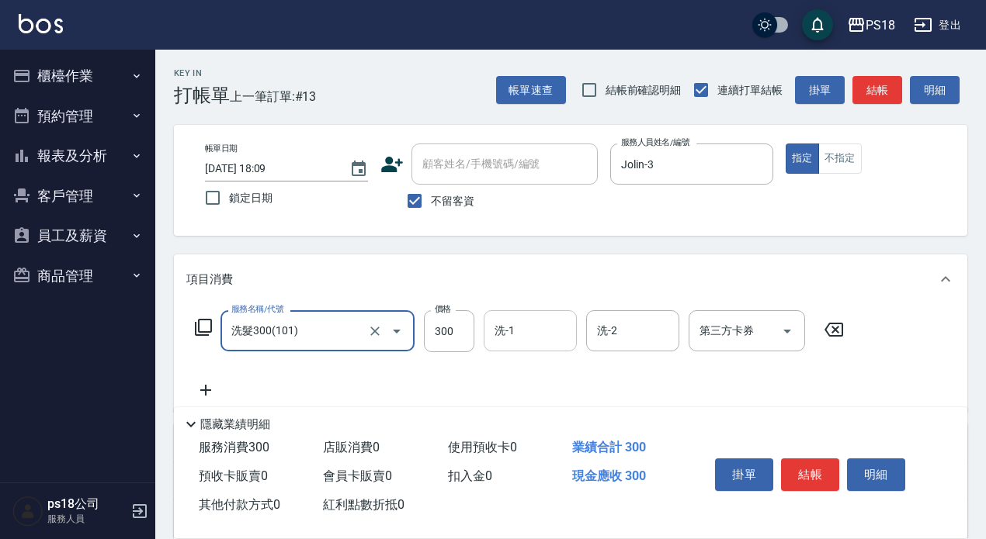
type input "洗髮300(101)"
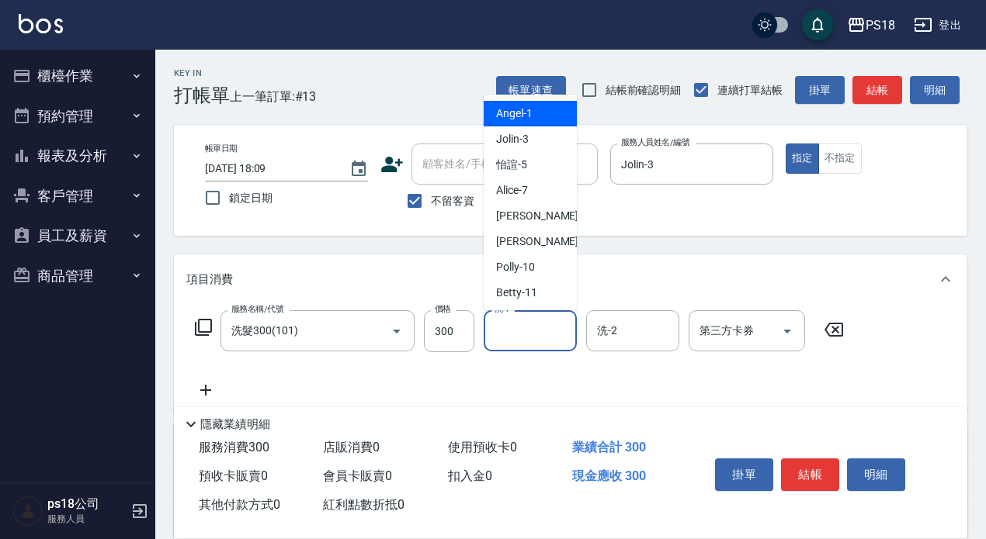
click at [534, 326] on input "洗-1" at bounding box center [529, 330] width 79 height 27
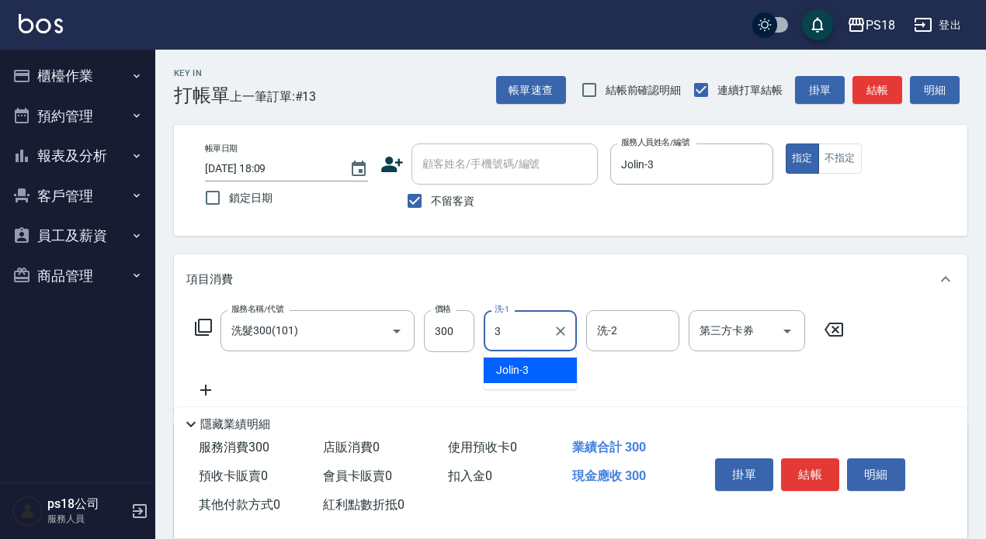
click at [537, 363] on div "Jolin -3" at bounding box center [529, 371] width 93 height 26
type input "Jolin-3"
click at [209, 389] on icon at bounding box center [205, 390] width 39 height 19
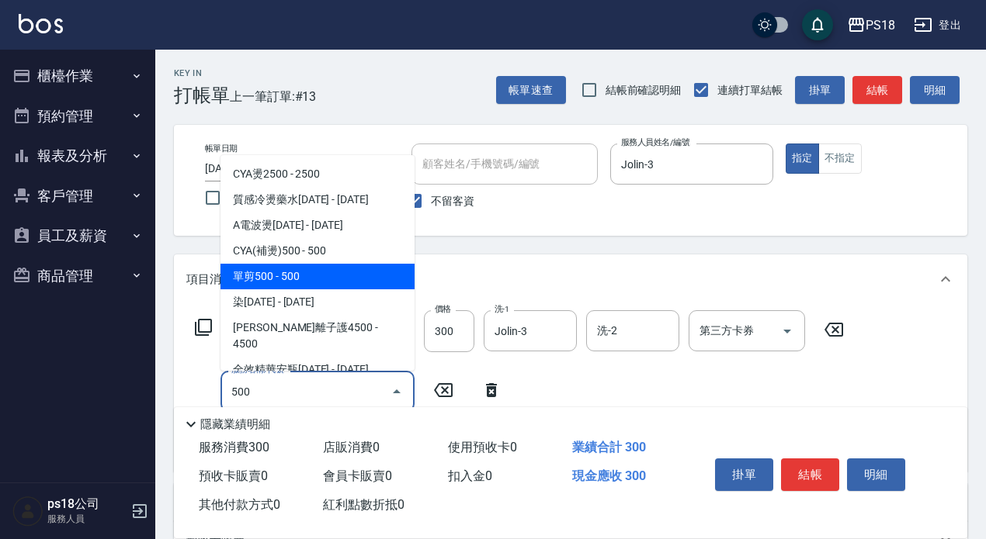
click at [363, 282] on span "單剪500 - 500" at bounding box center [317, 277] width 194 height 26
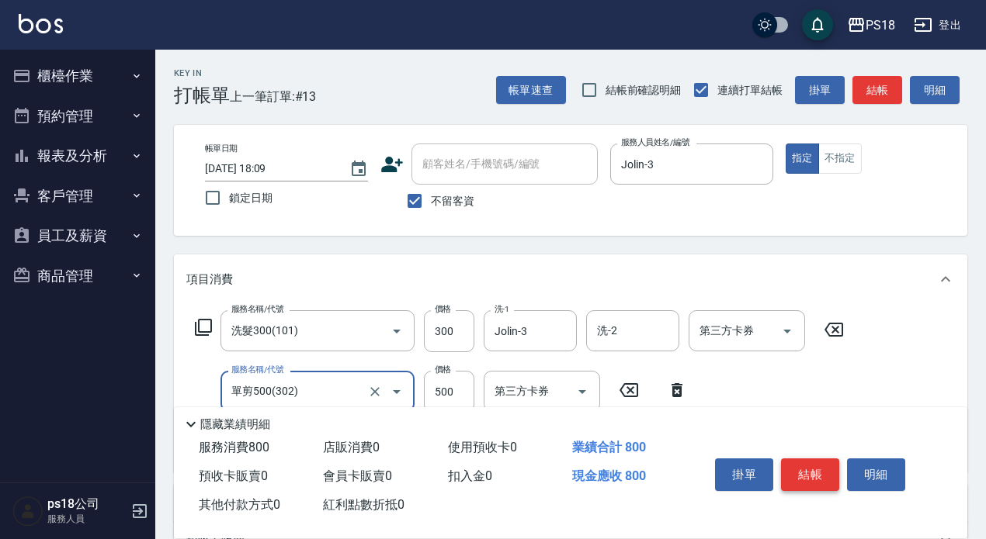
type input "單剪500(302)"
click at [813, 459] on button "結帳" at bounding box center [810, 475] width 58 height 33
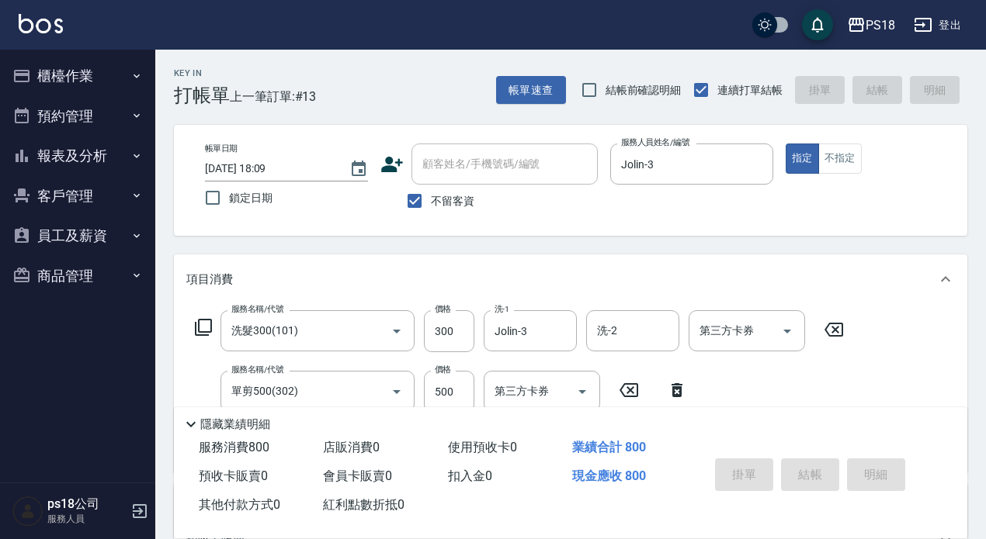
type input "2025/09/06 18:28"
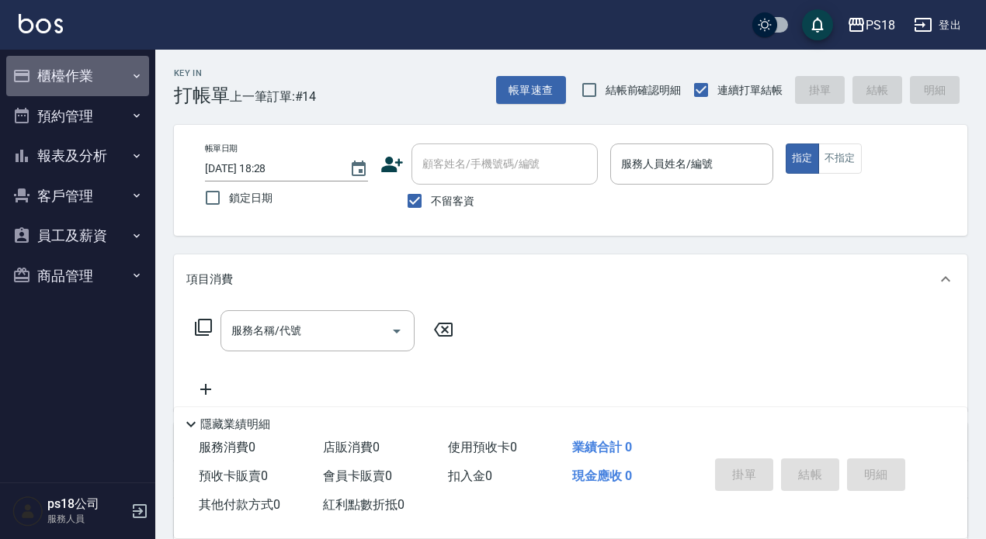
click at [70, 76] on button "櫃檯作業" at bounding box center [77, 76] width 143 height 40
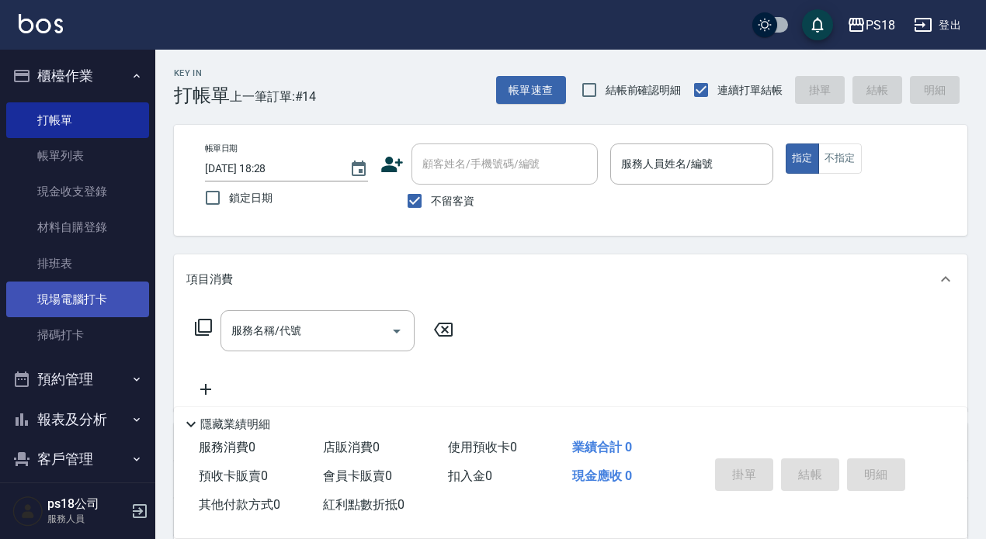
click at [79, 296] on link "現場電腦打卡" at bounding box center [77, 300] width 143 height 36
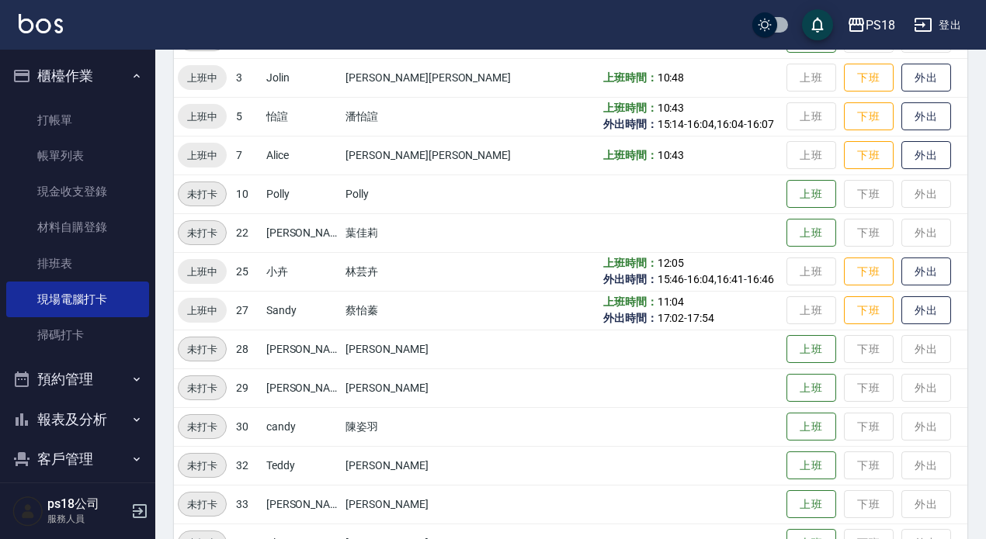
scroll to position [233, 0]
click at [901, 269] on button "外出" at bounding box center [926, 270] width 50 height 27
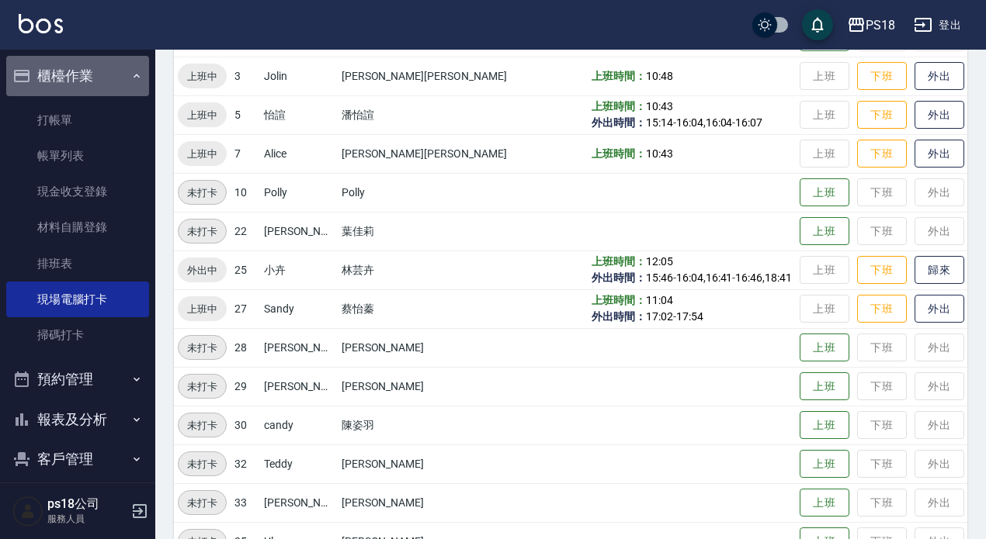
click at [130, 71] on icon "button" at bounding box center [136, 76] width 12 height 12
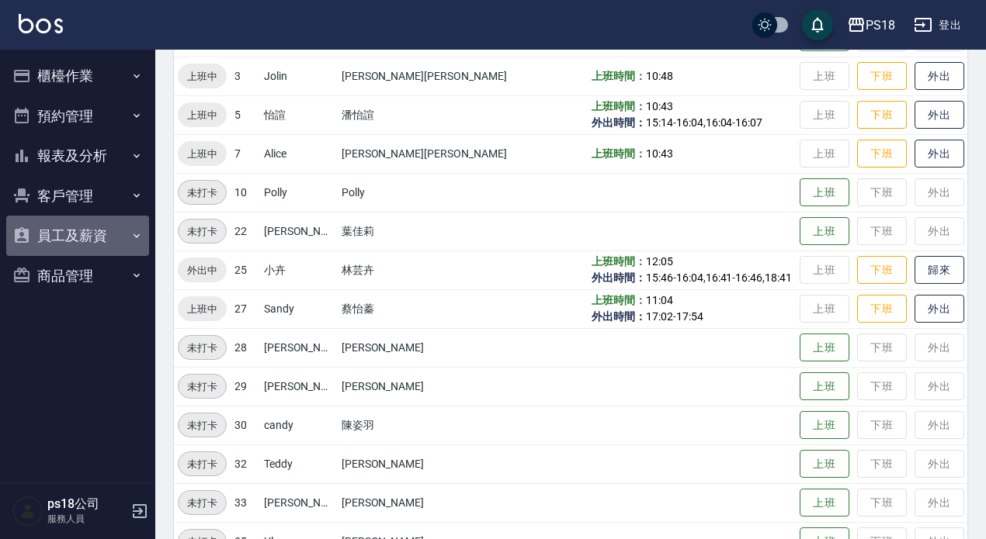
click at [73, 236] on button "員工及薪資" at bounding box center [77, 236] width 143 height 40
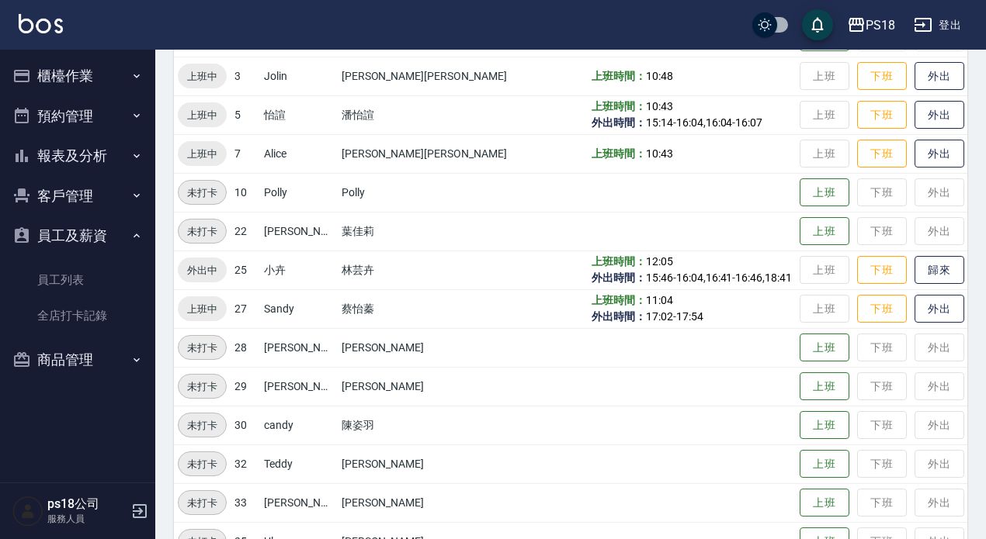
click at [138, 230] on icon "button" at bounding box center [136, 236] width 12 height 12
click at [92, 148] on button "報表及分析" at bounding box center [77, 156] width 143 height 40
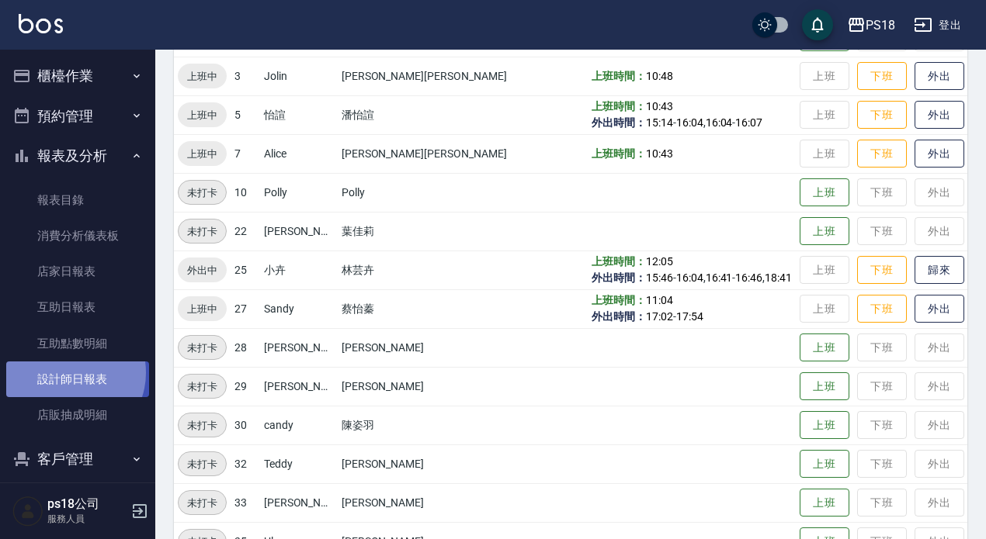
click at [69, 373] on link "設計師日報表" at bounding box center [77, 380] width 143 height 36
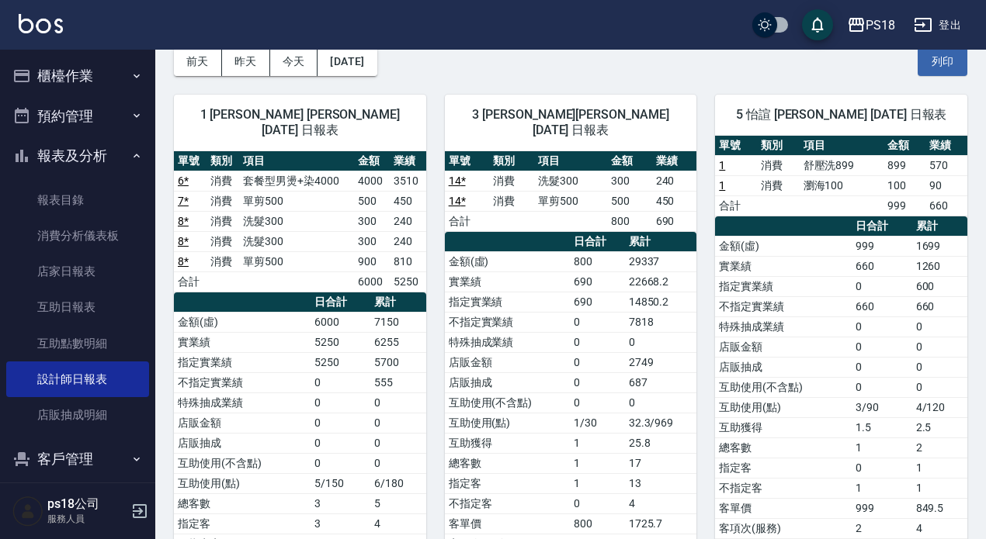
scroll to position [233, 0]
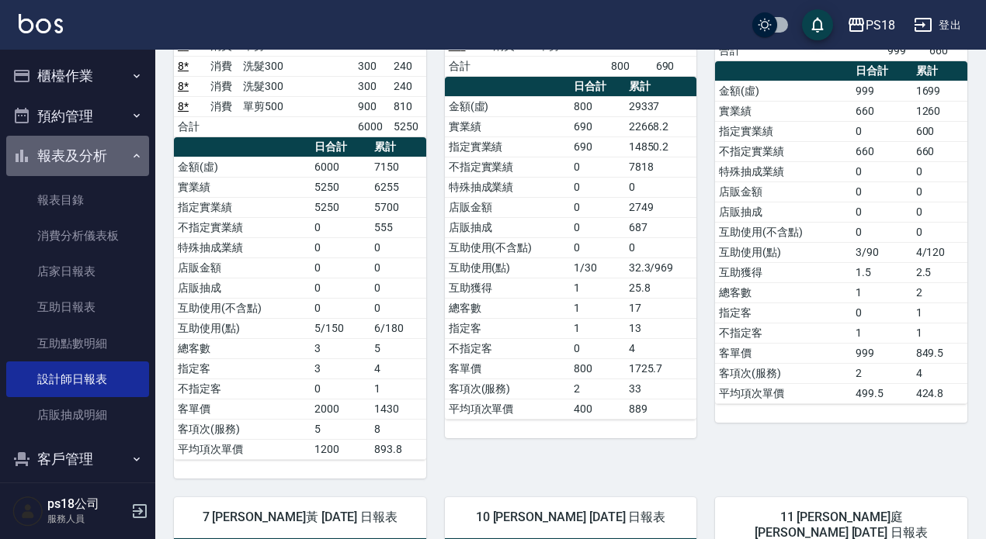
click at [130, 155] on icon "button" at bounding box center [136, 156] width 12 height 12
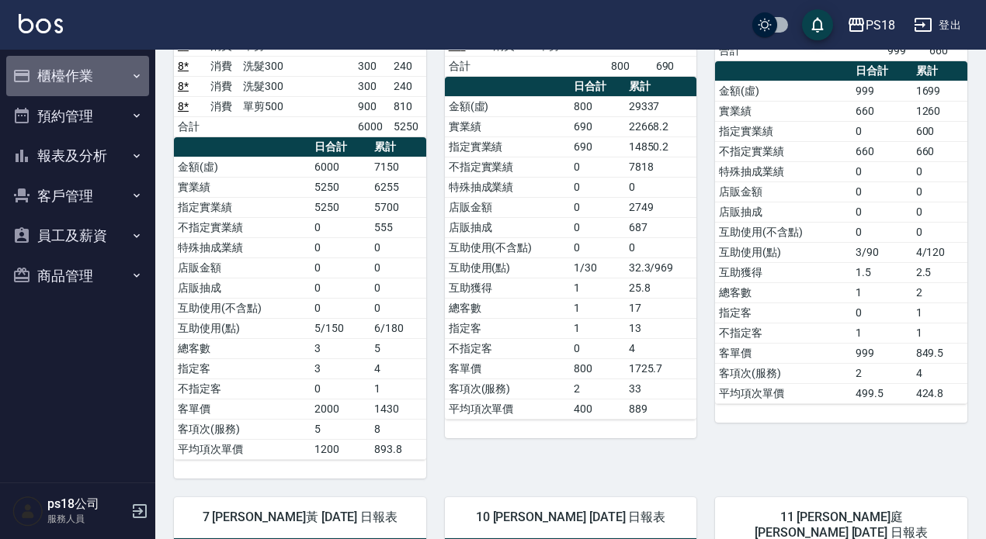
click at [76, 75] on button "櫃檯作業" at bounding box center [77, 76] width 143 height 40
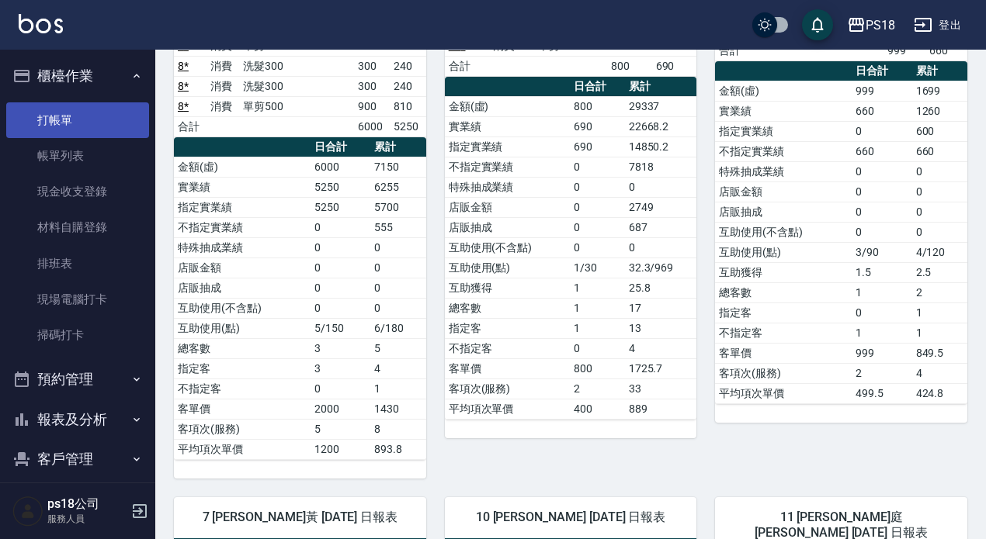
click at [64, 123] on link "打帳單" at bounding box center [77, 120] width 143 height 36
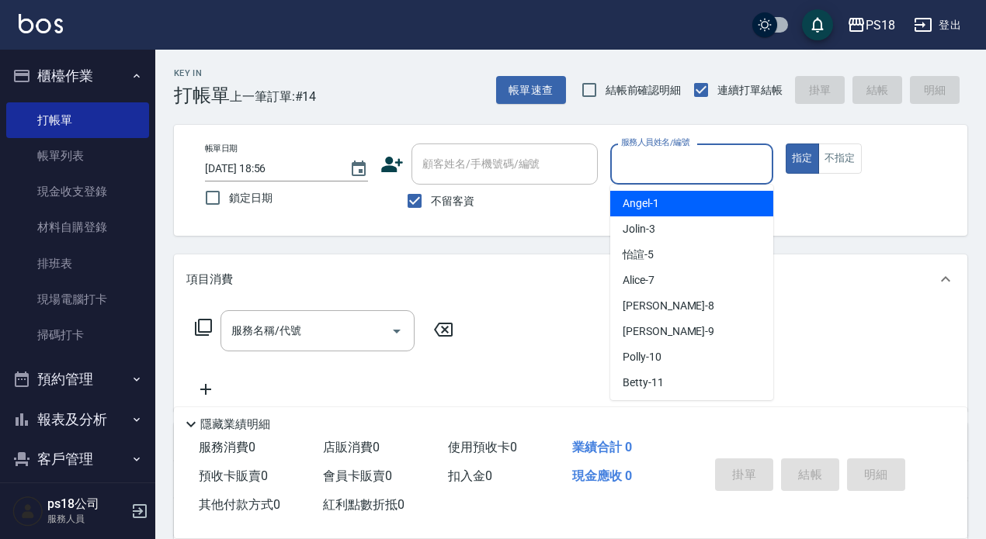
click at [653, 161] on input "服務人員姓名/編號" at bounding box center [691, 164] width 149 height 27
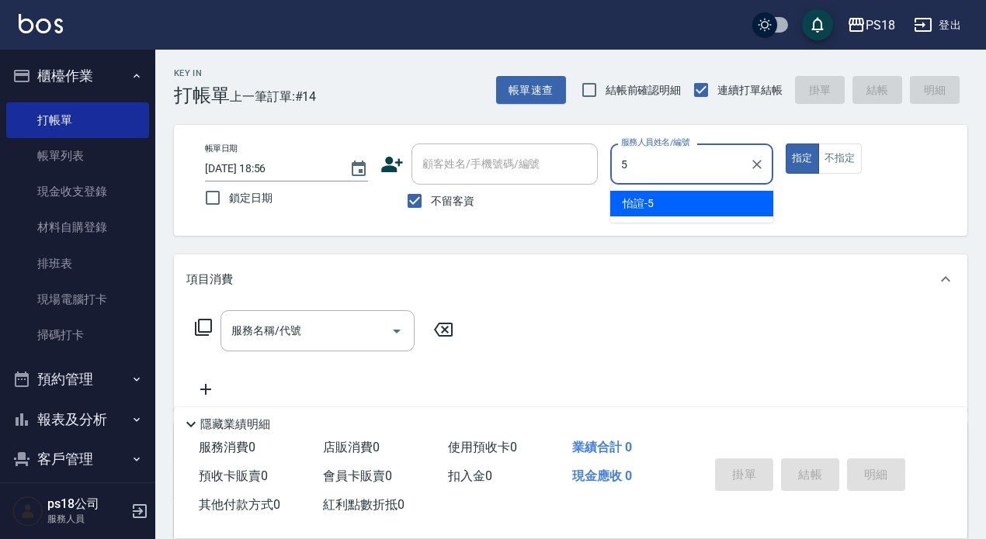
type input "5"
type button "true"
type input "怡諠-5"
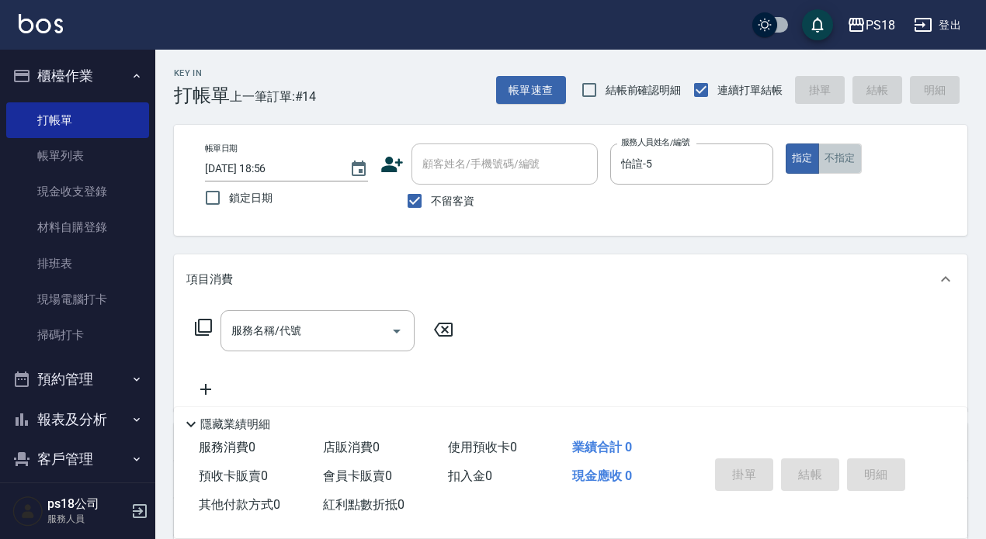
click at [837, 158] on button "不指定" at bounding box center [839, 159] width 43 height 30
click at [199, 328] on icon at bounding box center [203, 327] width 19 height 19
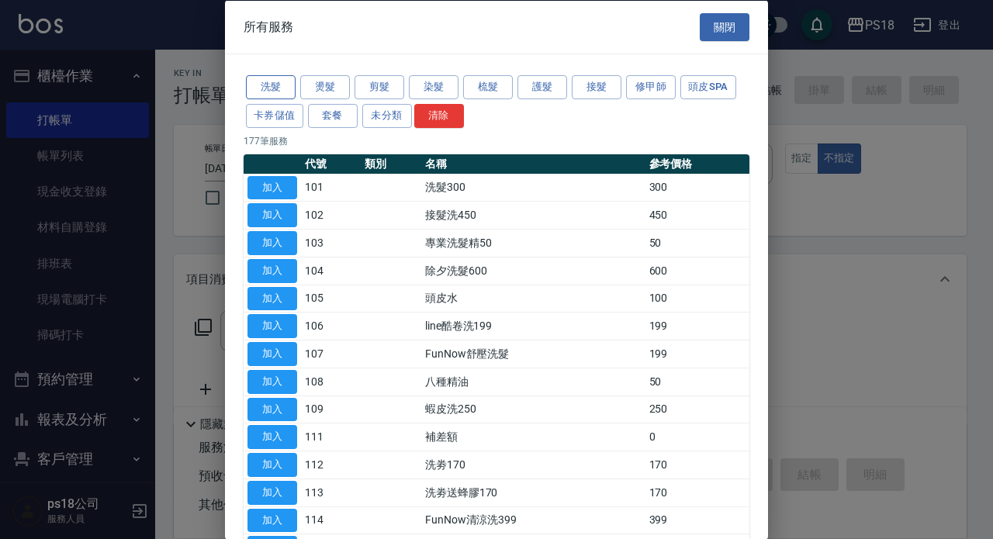
click at [272, 81] on button "洗髮" at bounding box center [271, 87] width 50 height 24
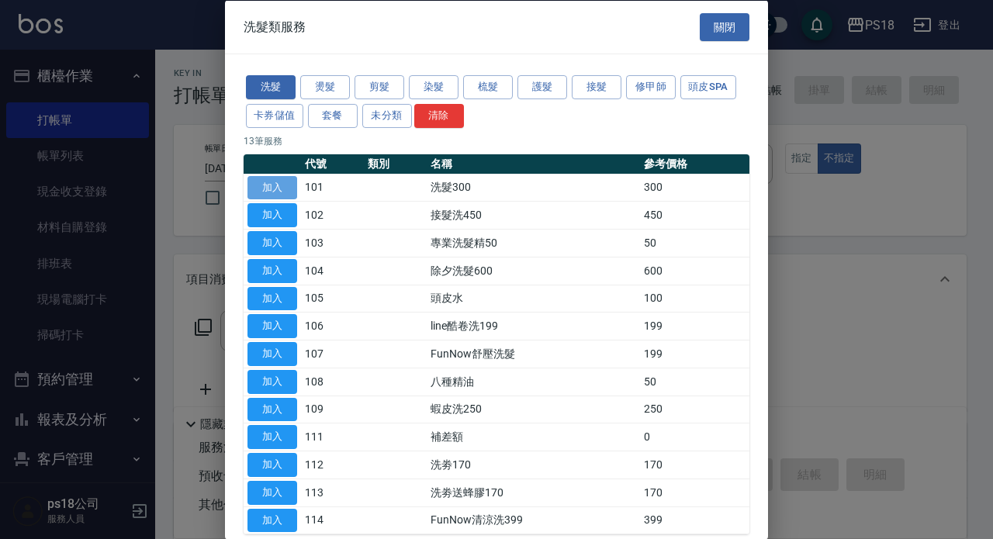
click at [276, 184] on button "加入" at bounding box center [273, 187] width 50 height 24
type input "洗髮300(101)"
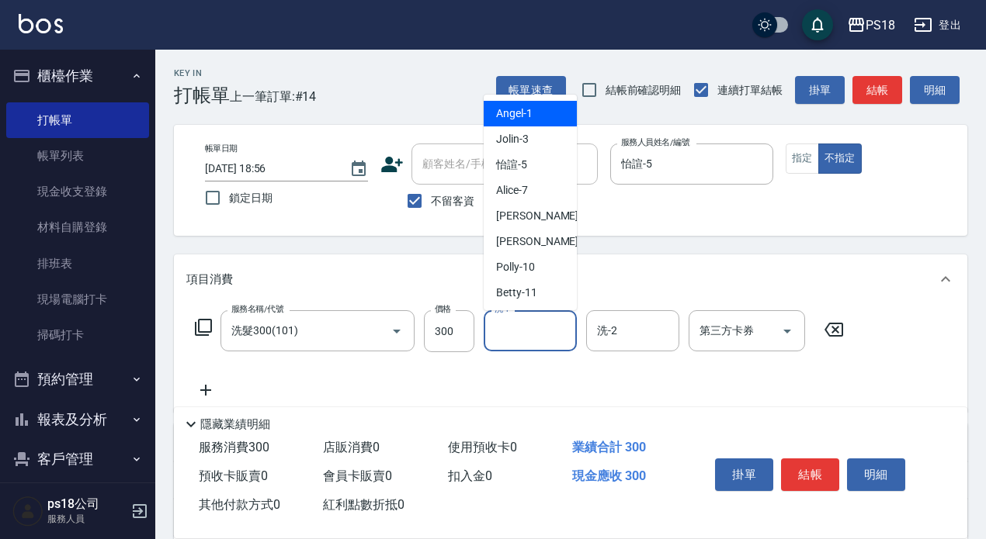
click at [532, 328] on input "洗-1" at bounding box center [529, 330] width 79 height 27
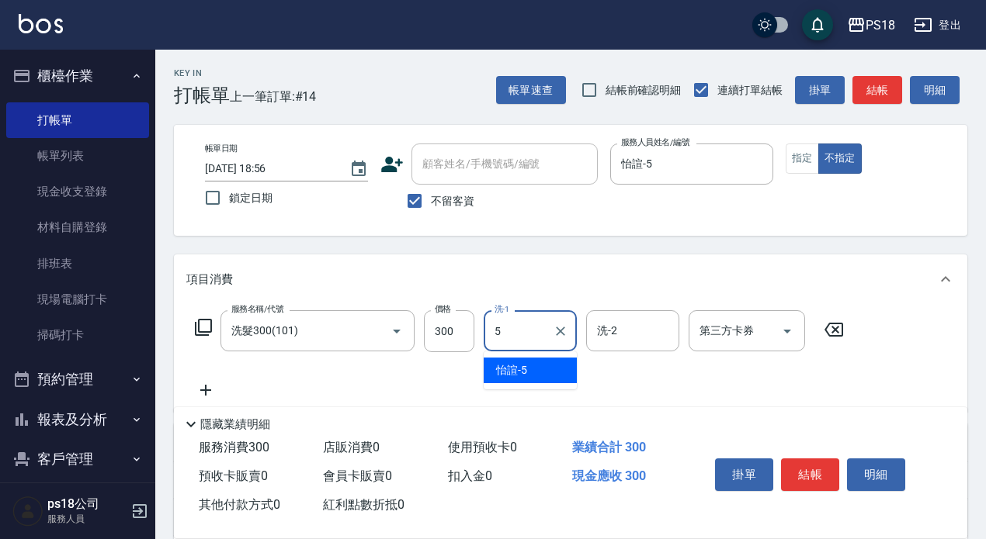
type input "怡諠-5"
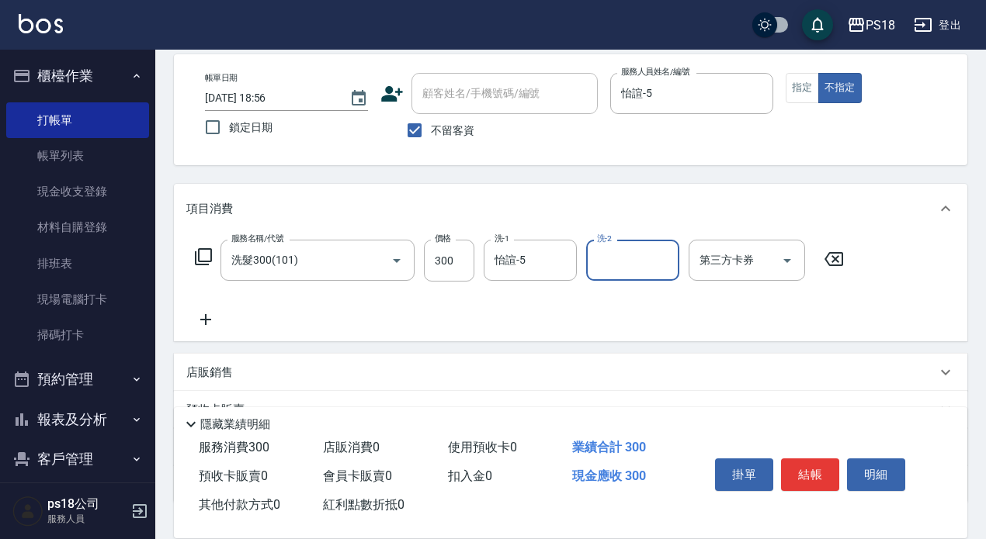
scroll to position [183, 0]
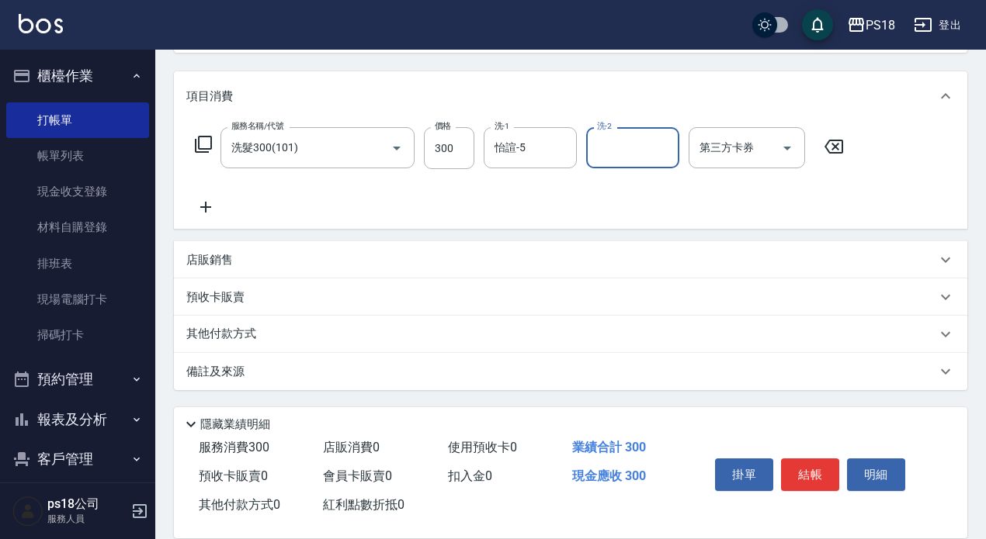
click at [233, 369] on p "備註及來源" at bounding box center [215, 372] width 58 height 16
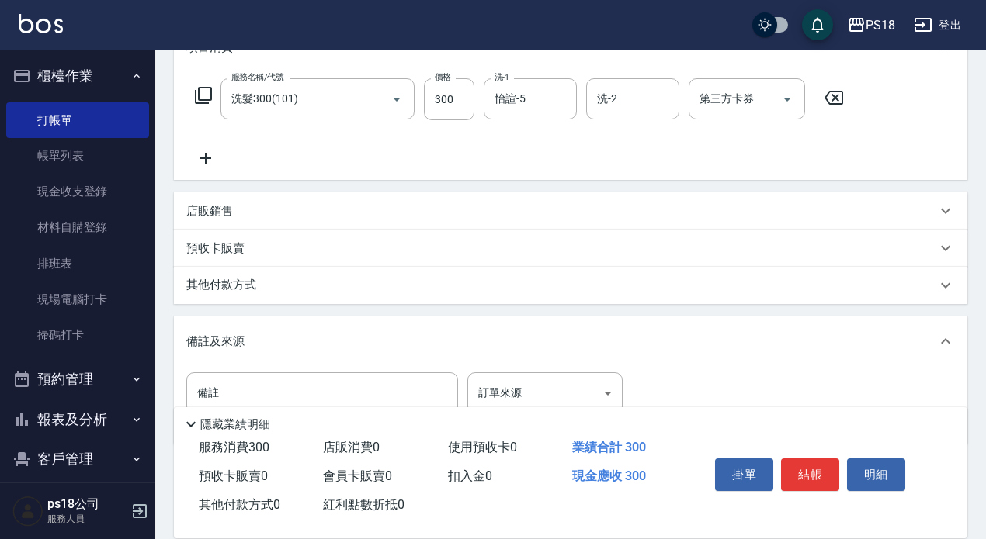
scroll to position [282, 0]
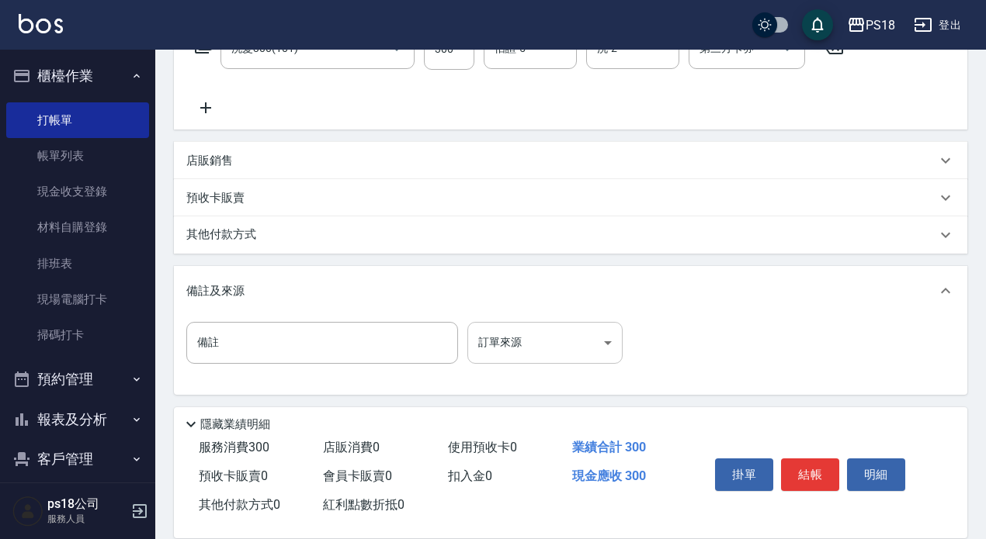
click at [608, 343] on body "PS18 登出 櫃檯作業 打帳單 帳單列表 現金收支登錄 材料自購登錄 排班表 現場電腦打卡 掃碼打卡 預約管理 預約管理 單日預約紀錄 單週預約紀錄 報表及…" at bounding box center [493, 131] width 986 height 827
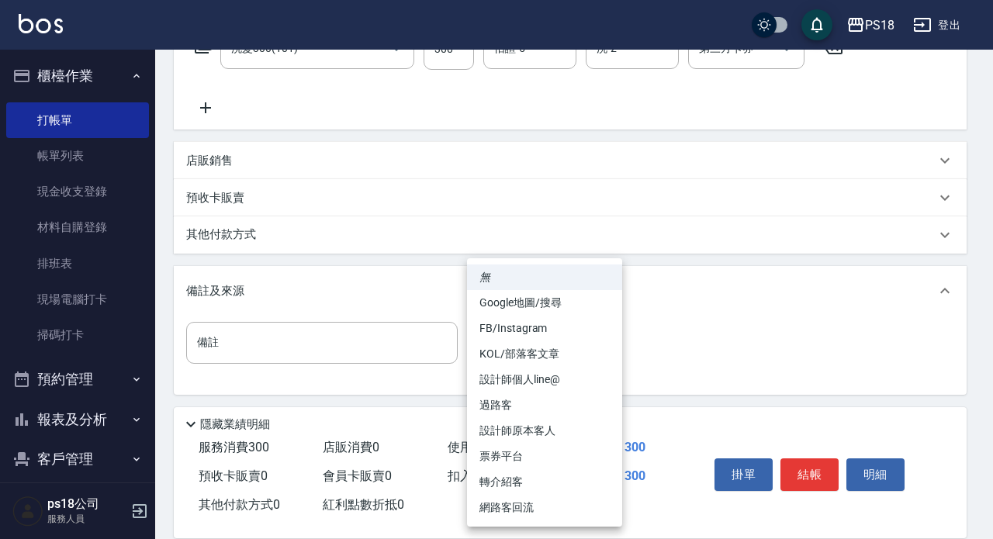
click at [536, 433] on li "設計師原本客人" at bounding box center [544, 431] width 155 height 26
click at [602, 341] on body "PS18 登出 櫃檯作業 打帳單 帳單列表 現金收支登錄 材料自購登錄 排班表 現場電腦打卡 掃碼打卡 預約管理 預約管理 單日預約紀錄 單週預約紀錄 報表及…" at bounding box center [496, 131] width 993 height 827
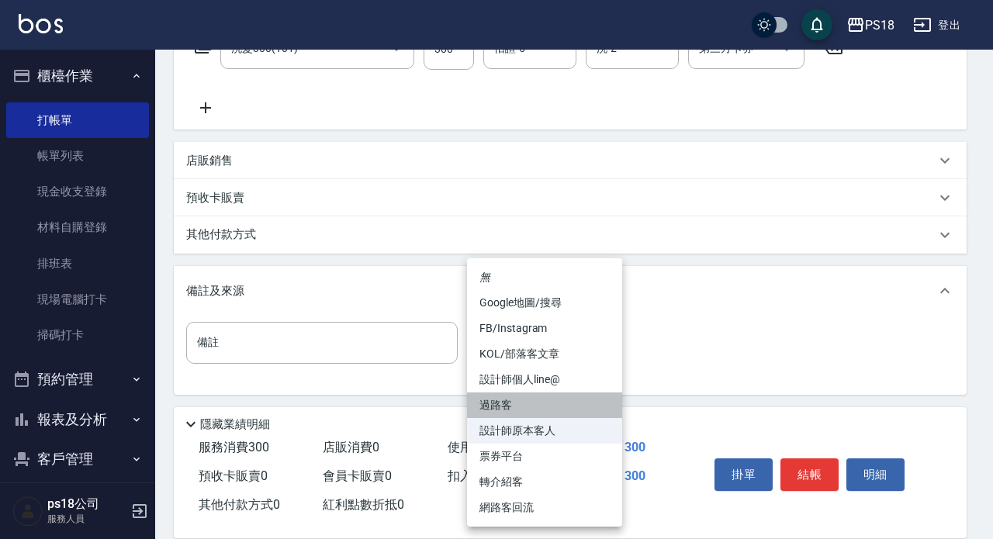
click at [506, 408] on li "過路客" at bounding box center [544, 406] width 155 height 26
type input "過路客"
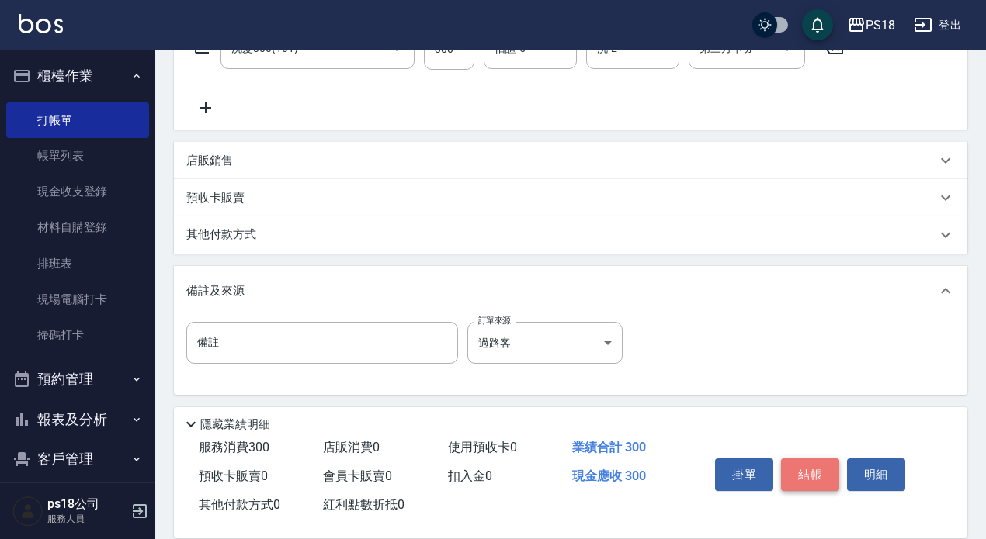
click at [797, 464] on button "結帳" at bounding box center [810, 475] width 58 height 33
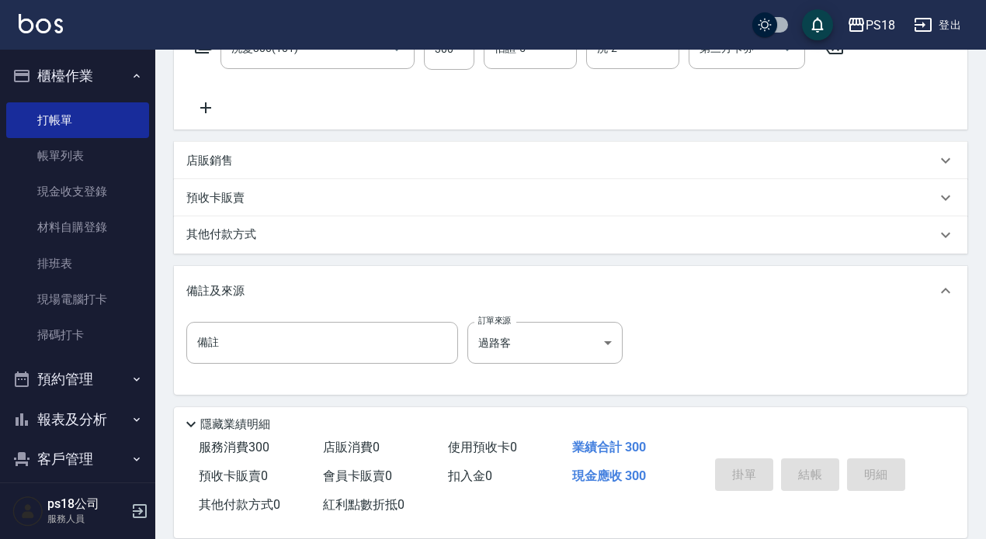
type input "2025/09/06 18:57"
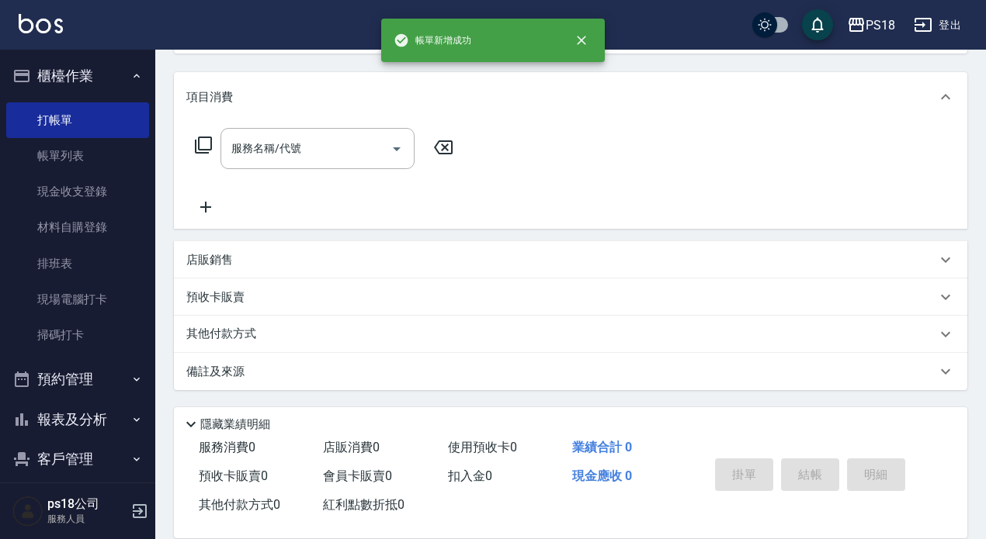
scroll to position [0, 0]
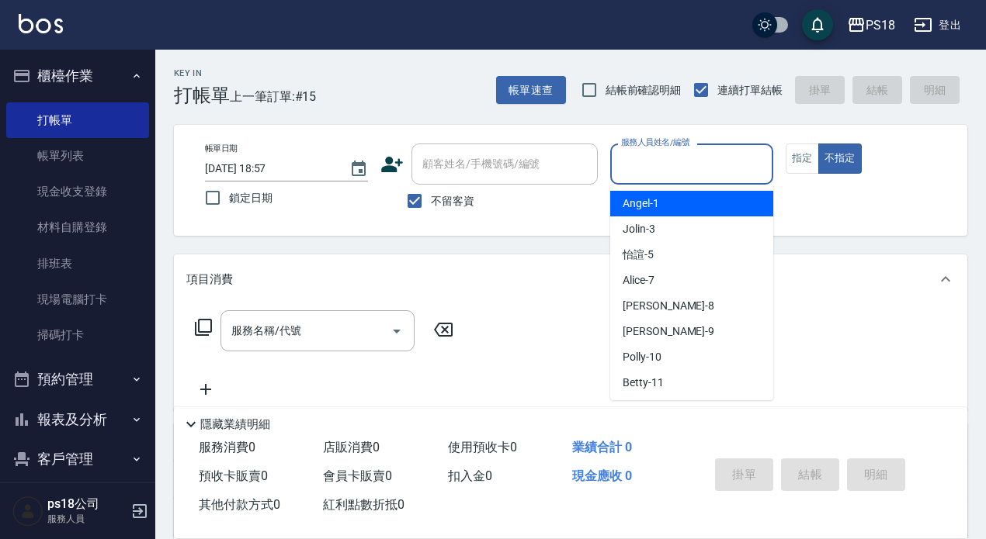
click at [658, 164] on input "服務人員姓名/編號" at bounding box center [691, 164] width 149 height 27
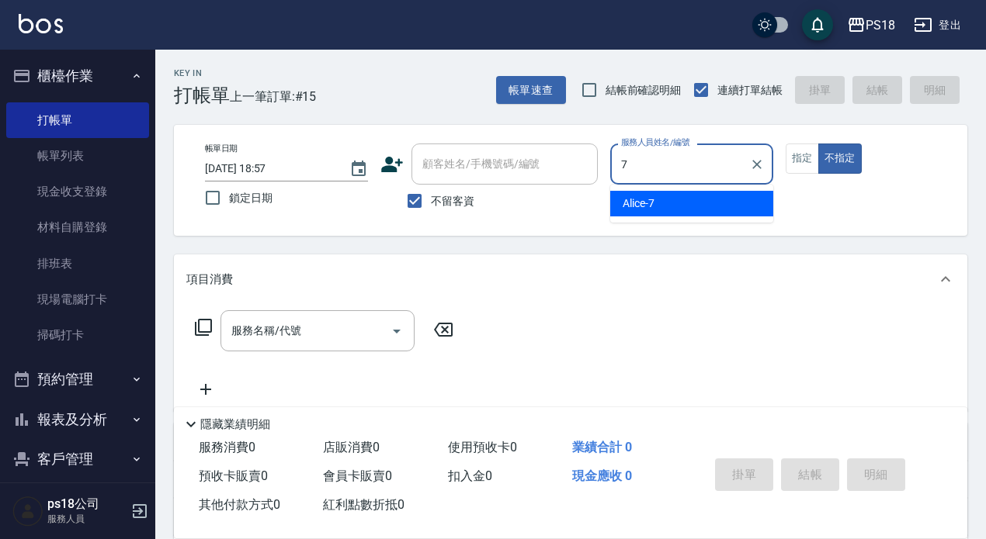
type input "Alice-7"
type button "false"
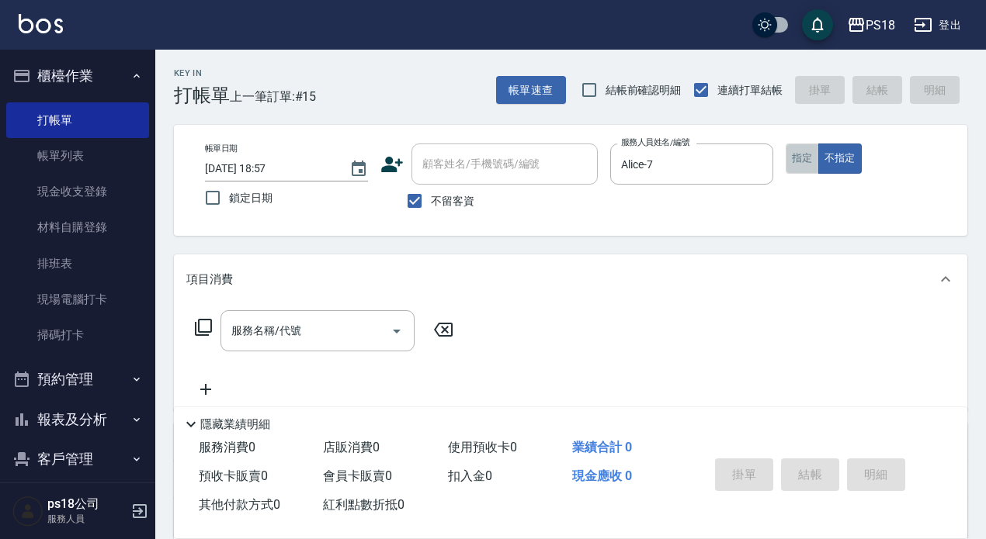
click at [795, 153] on button "指定" at bounding box center [801, 159] width 33 height 30
click at [203, 322] on icon at bounding box center [203, 327] width 19 height 19
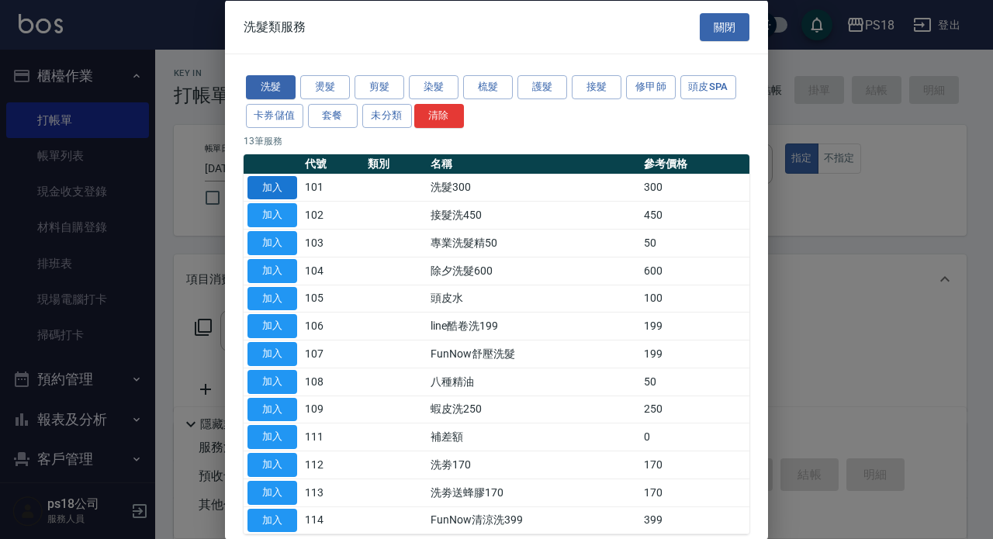
click at [288, 176] on button "加入" at bounding box center [273, 187] width 50 height 24
type input "洗髮300(101)"
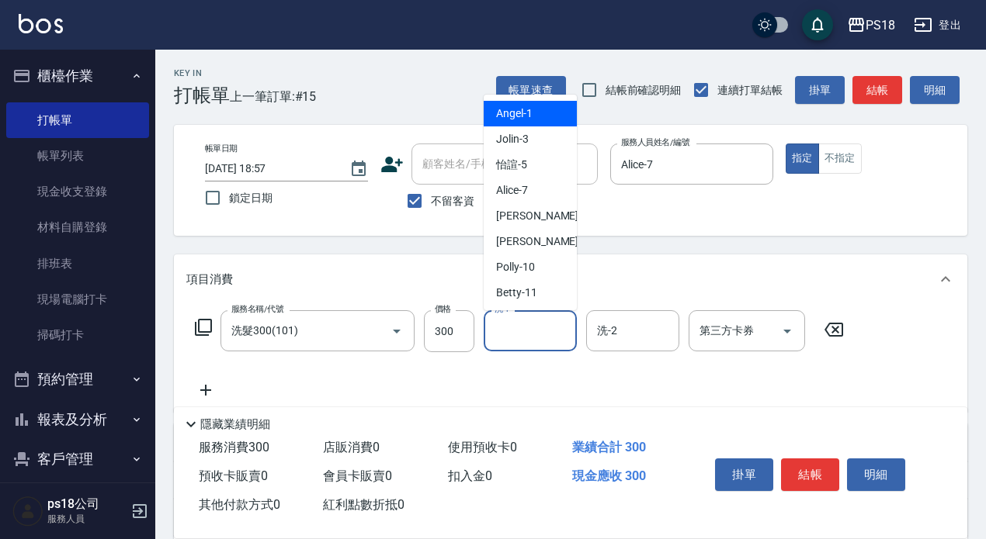
click at [520, 339] on input "洗-1" at bounding box center [529, 330] width 79 height 27
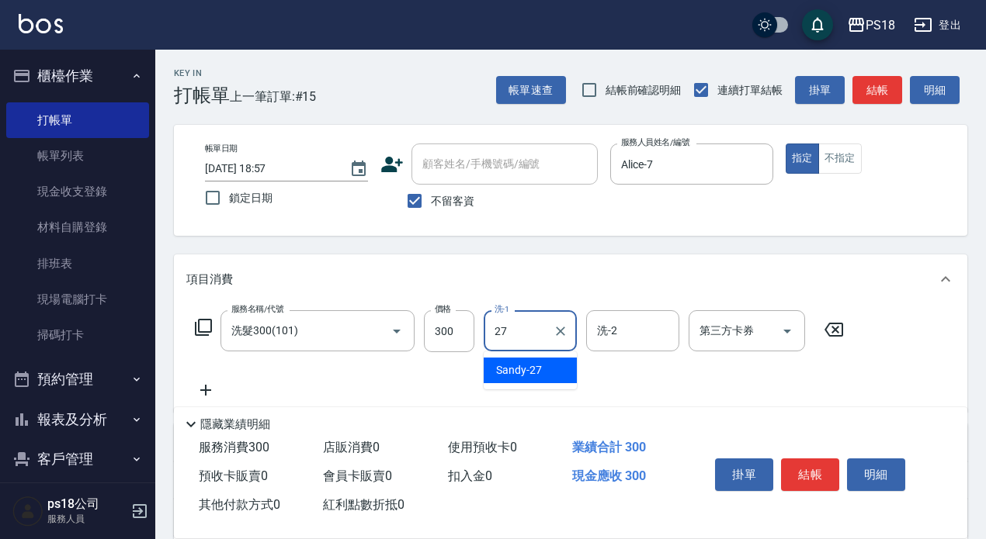
type input "Sandy-27"
click at [196, 324] on icon at bounding box center [203, 327] width 17 height 17
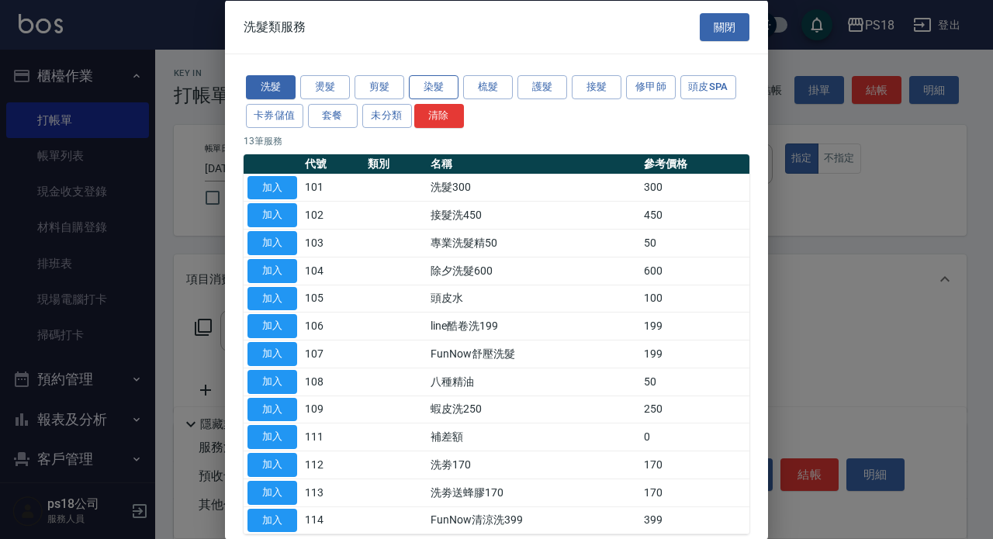
click at [442, 88] on button "染髮" at bounding box center [434, 87] width 50 height 24
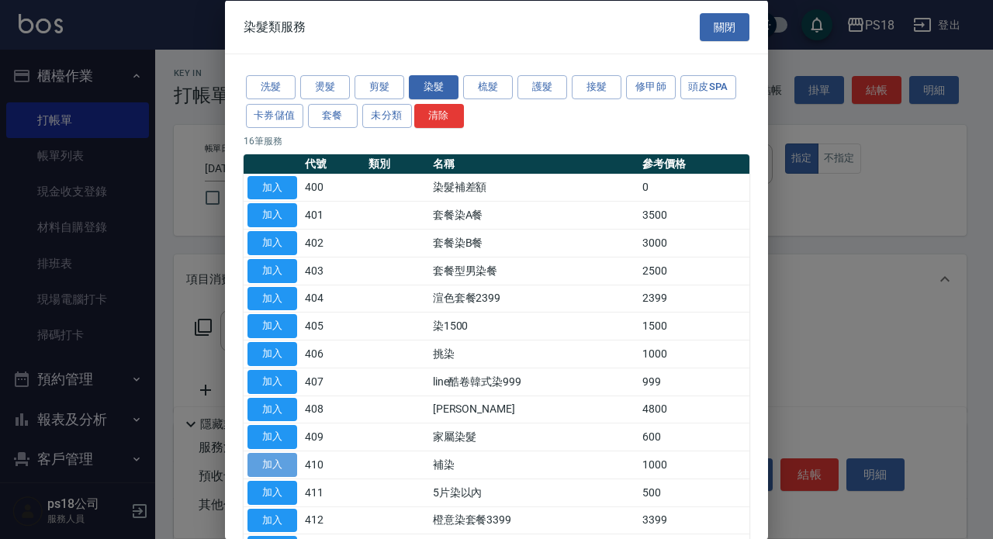
click at [276, 464] on button "加入" at bounding box center [273, 465] width 50 height 24
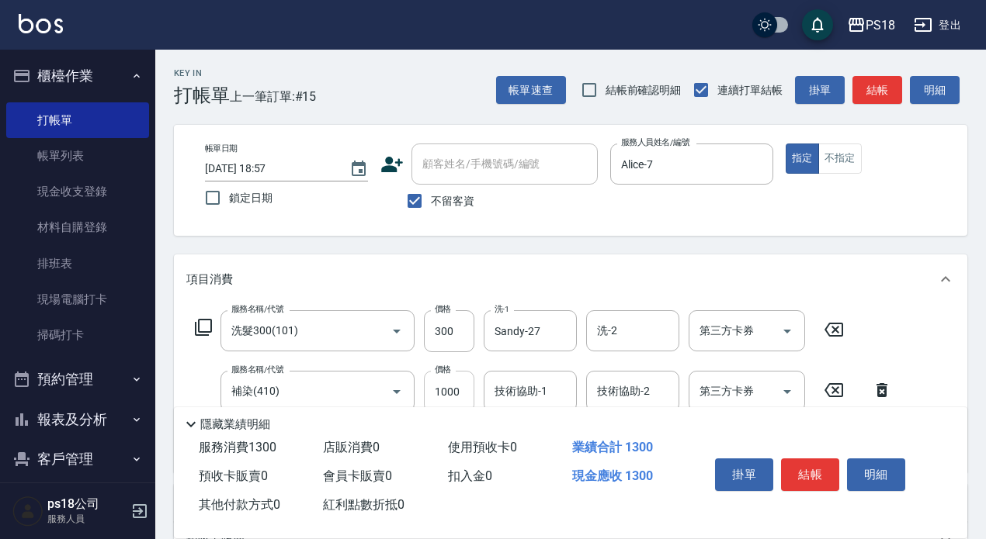
click at [460, 386] on input "1000" at bounding box center [449, 392] width 50 height 42
type input "800"
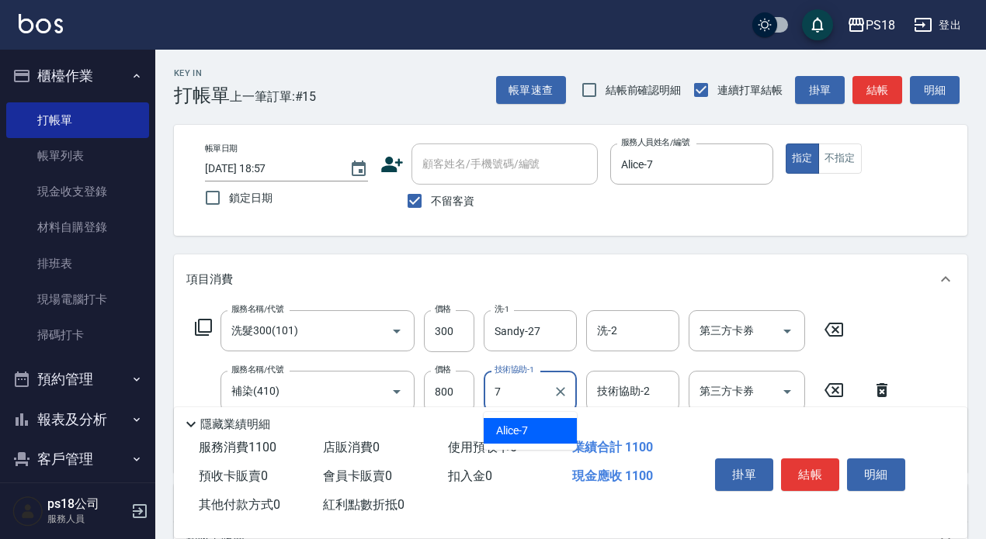
type input "Alice-7"
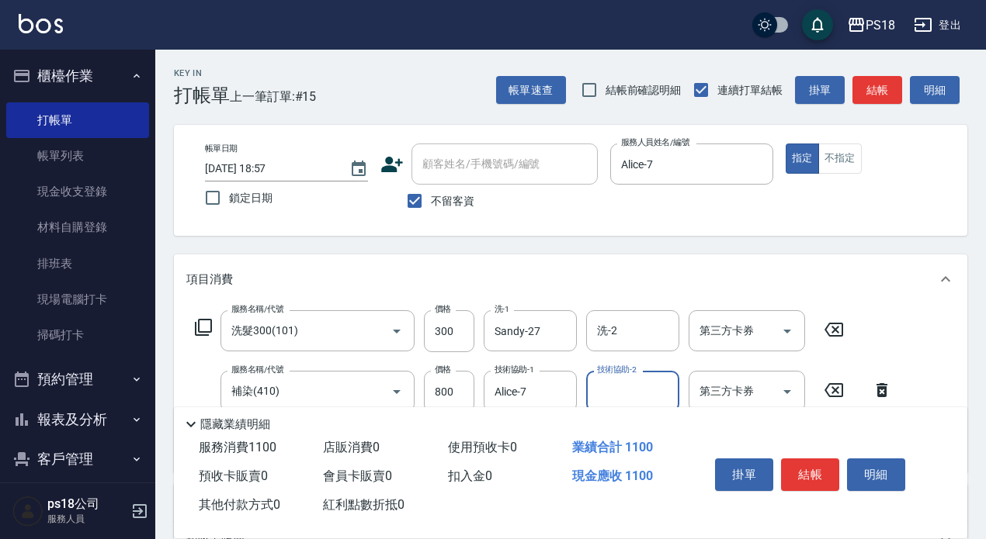
drag, startPoint x: 805, startPoint y: 464, endPoint x: 788, endPoint y: 460, distance: 16.8
click at [804, 465] on button "結帳" at bounding box center [810, 475] width 58 height 33
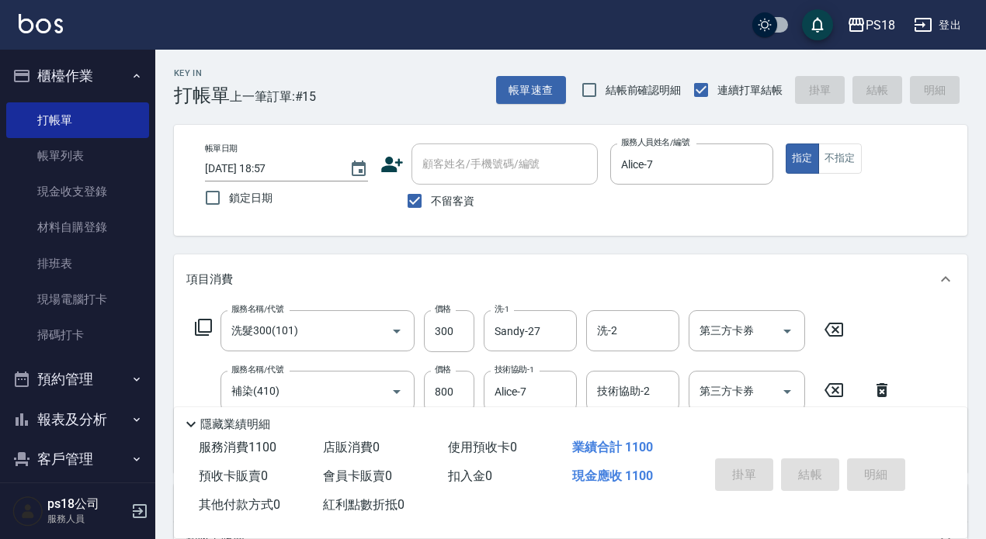
type input "2025/09/06 18:58"
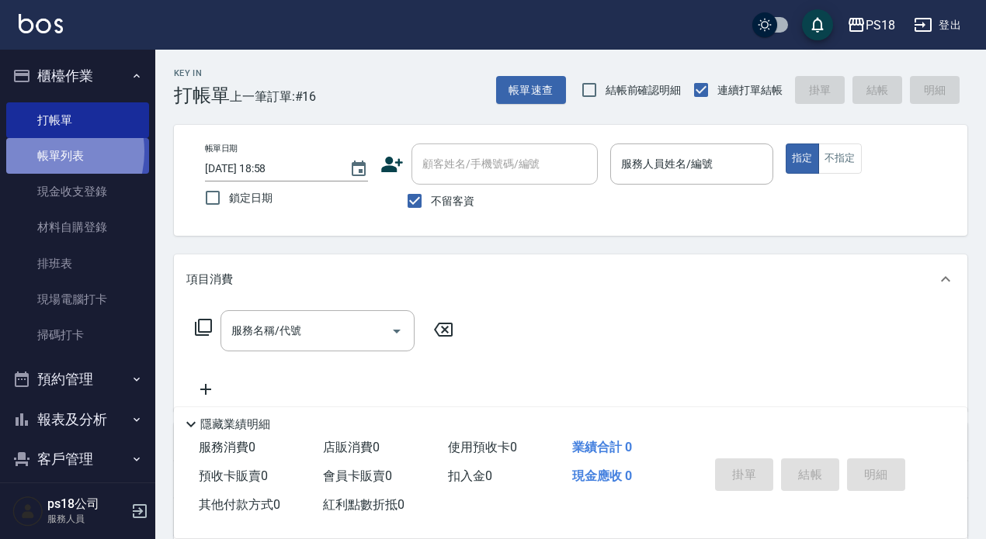
click at [46, 152] on link "帳單列表" at bounding box center [77, 156] width 143 height 36
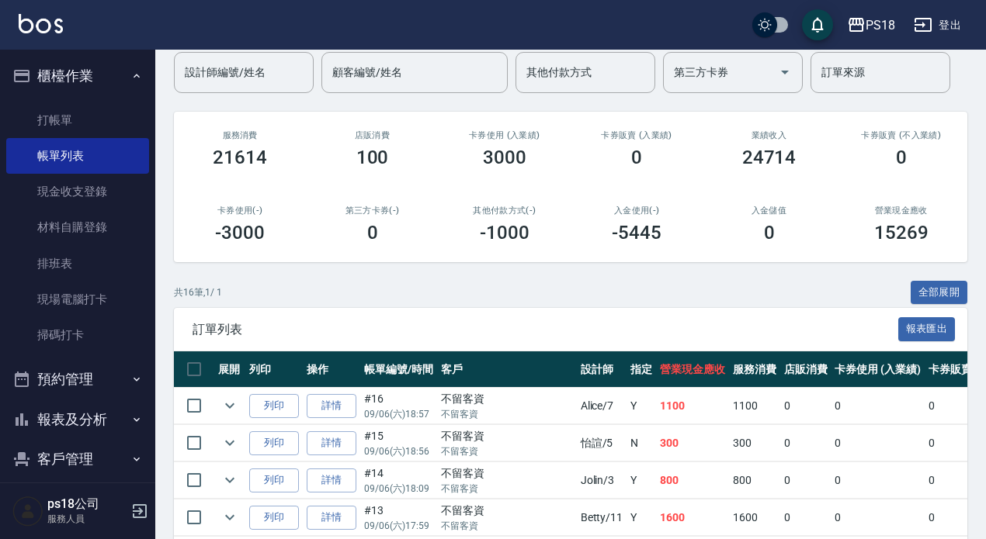
scroll to position [388, 0]
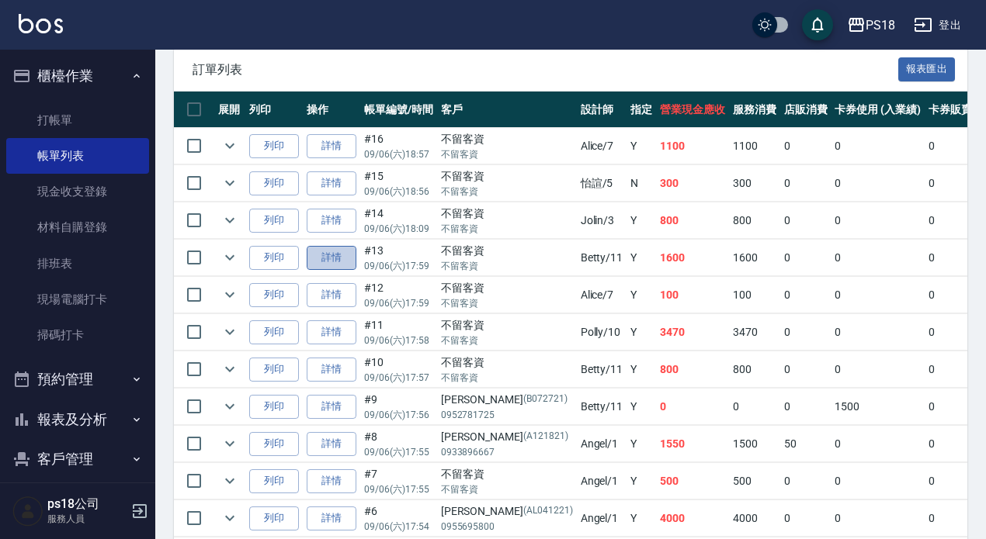
click at [331, 260] on link "詳情" at bounding box center [332, 258] width 50 height 24
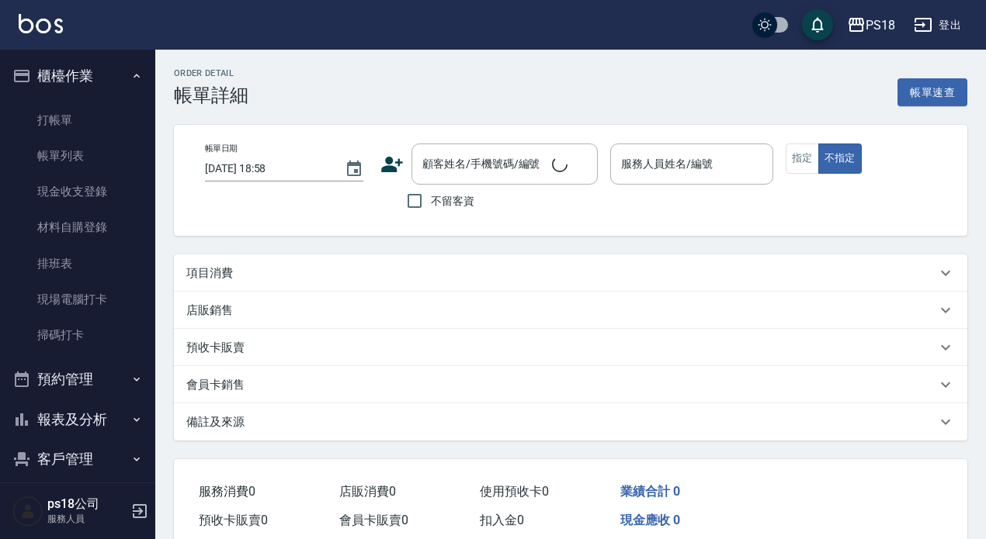
type input "2025/09/06 17:59"
checkbox input "true"
type input "Betty-11"
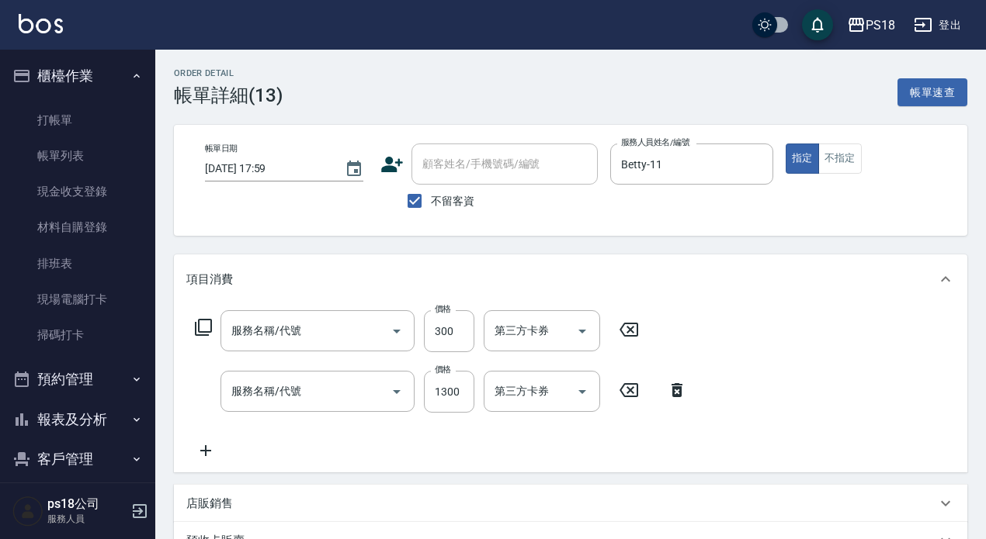
type input "剪髮300(305)"
type input "B髮原素1300(809)"
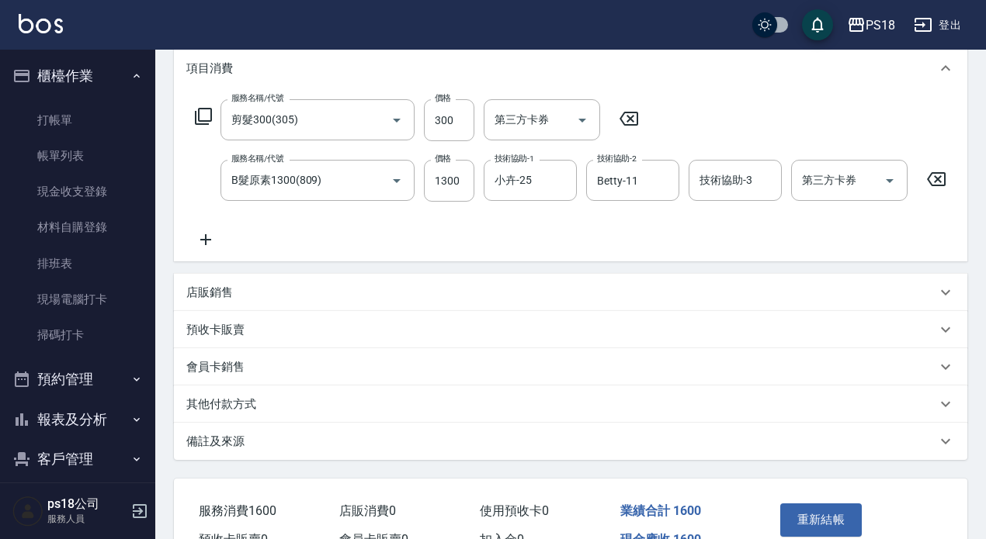
scroll to position [313, 0]
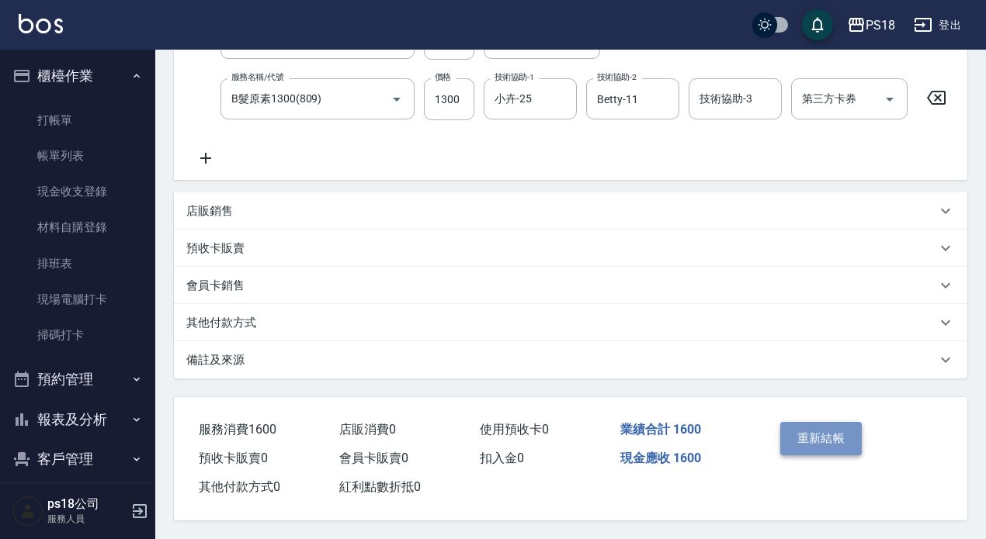
click at [848, 437] on button "重新結帳" at bounding box center [821, 438] width 82 height 33
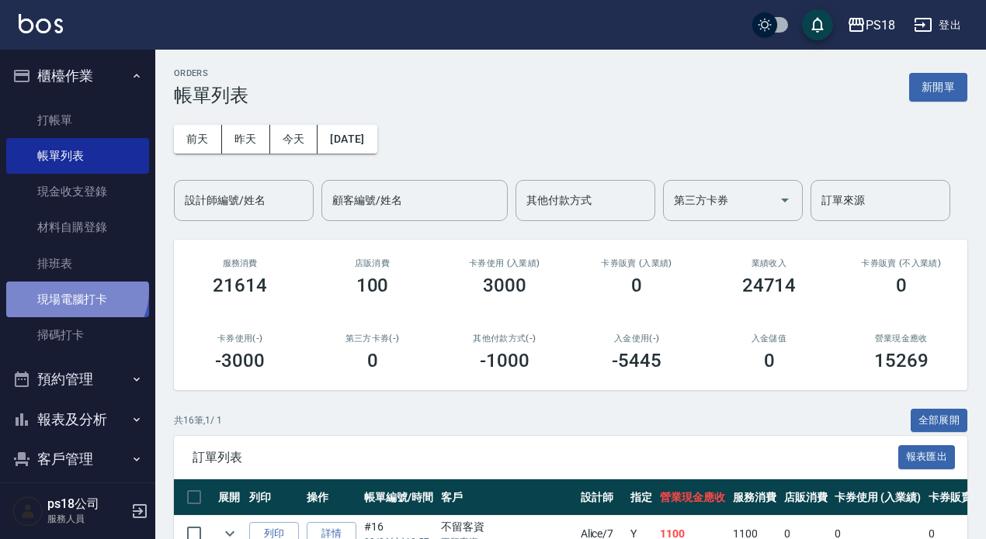
click at [75, 291] on link "現場電腦打卡" at bounding box center [77, 300] width 143 height 36
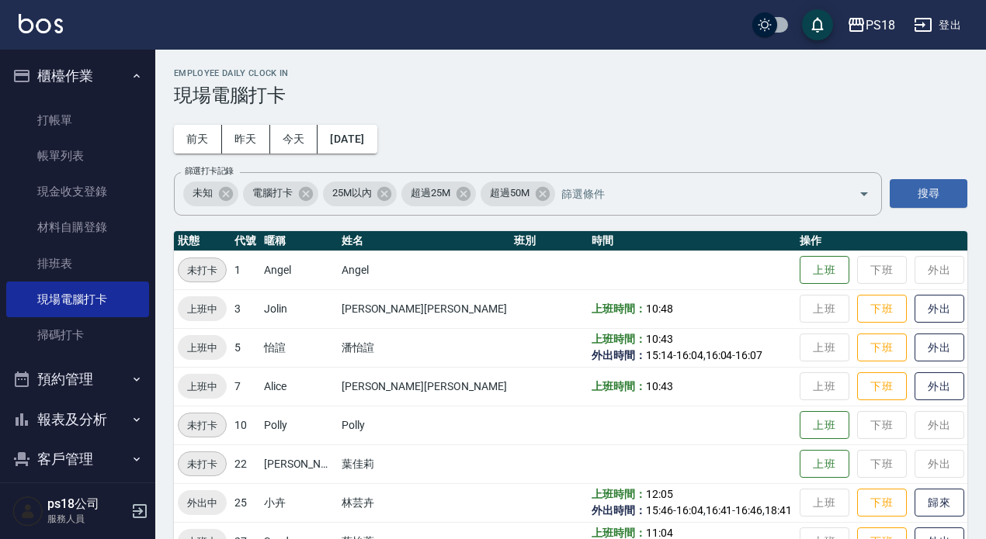
scroll to position [352, 0]
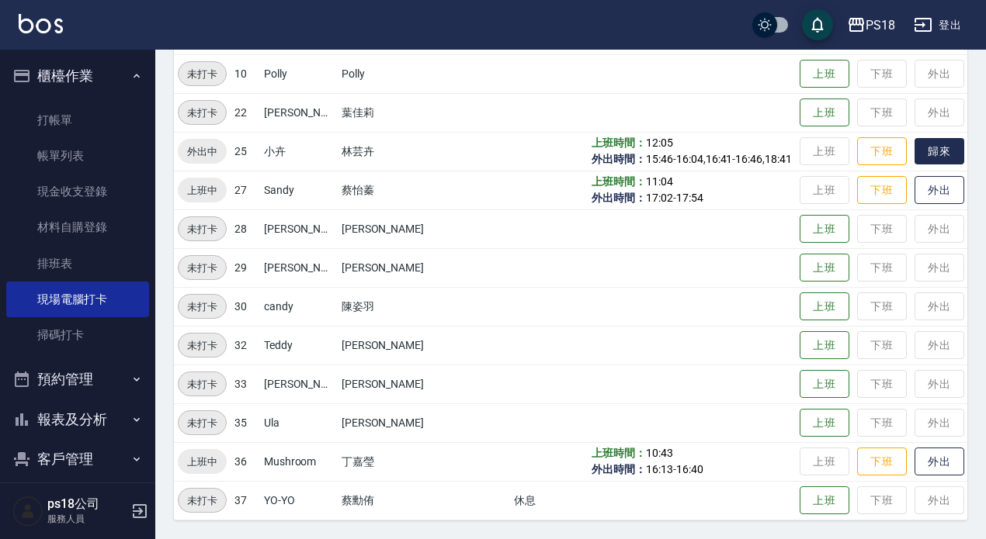
click at [920, 156] on button "歸來" at bounding box center [939, 151] width 50 height 27
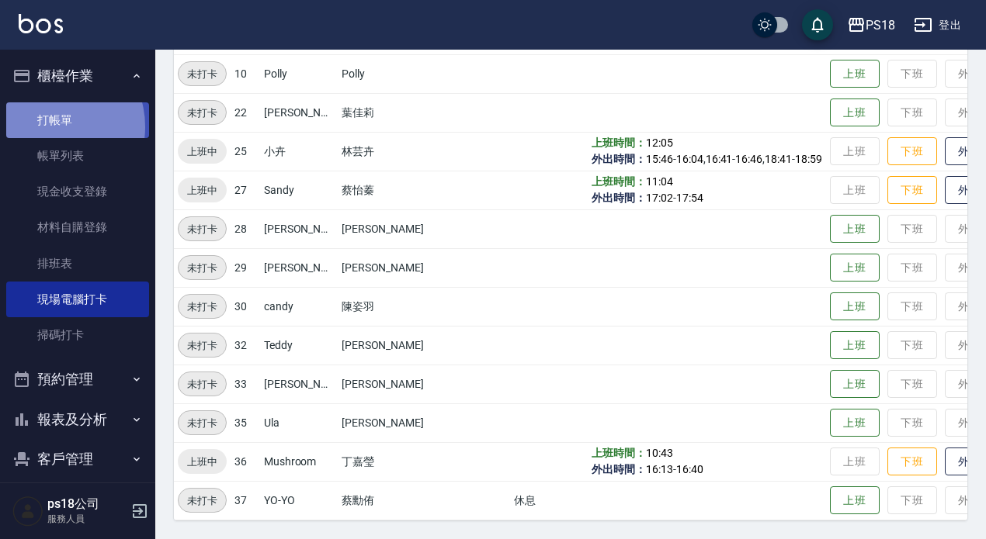
click at [49, 126] on link "打帳單" at bounding box center [77, 120] width 143 height 36
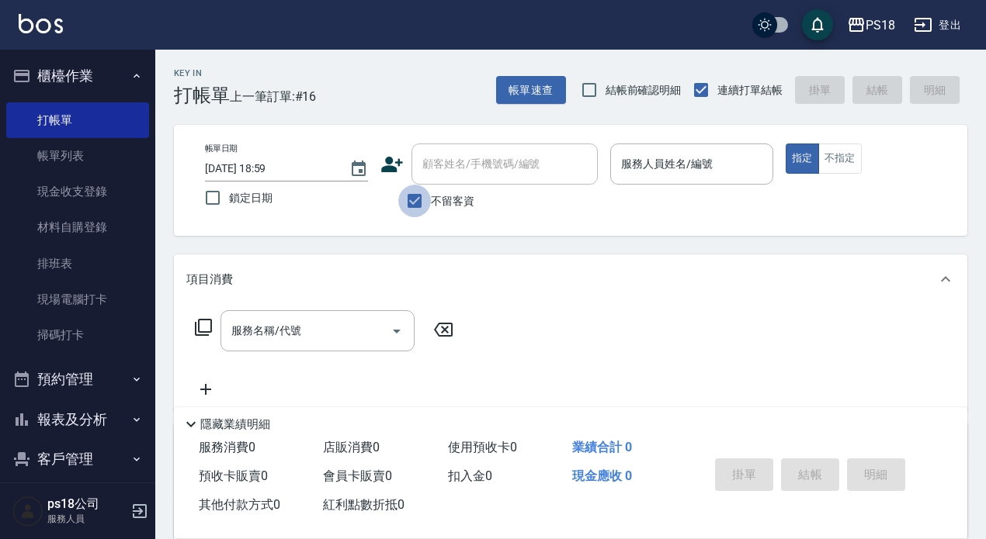
click at [414, 201] on input "不留客資" at bounding box center [414, 201] width 33 height 33
checkbox input "false"
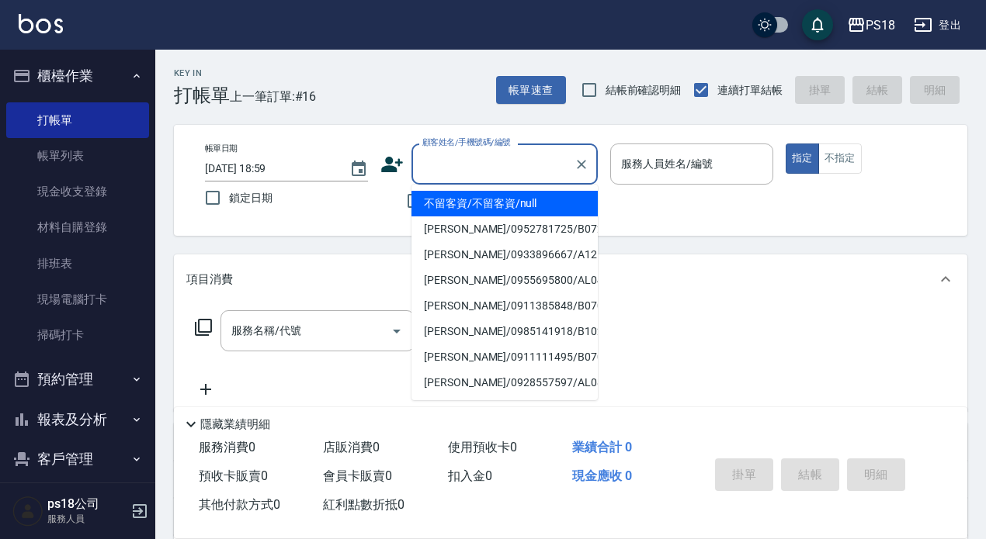
click at [462, 164] on input "顧客姓名/手機號碼/編號" at bounding box center [492, 164] width 149 height 27
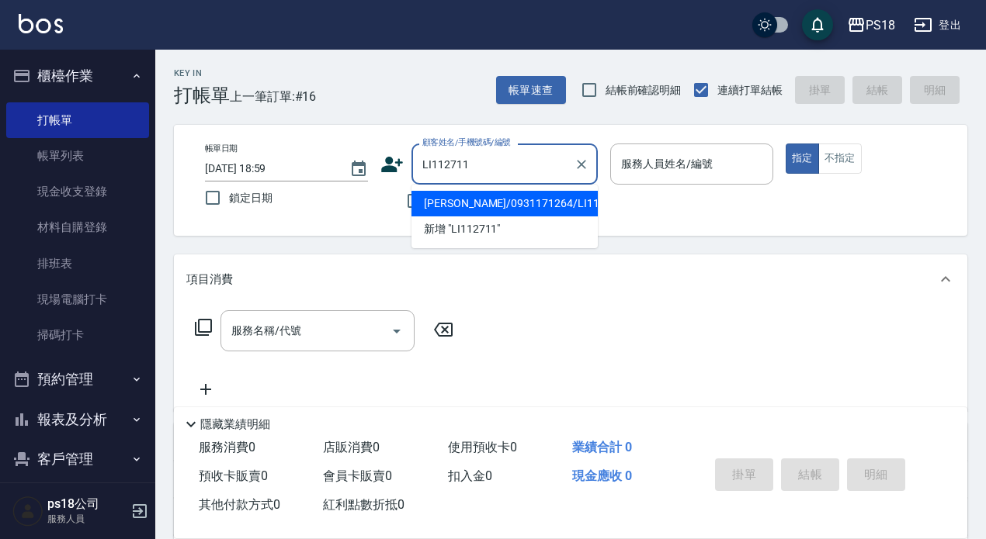
click at [490, 200] on li "楊世男/0931171264/LI112711" at bounding box center [504, 204] width 186 height 26
type input "楊世男/0931171264/LI112711"
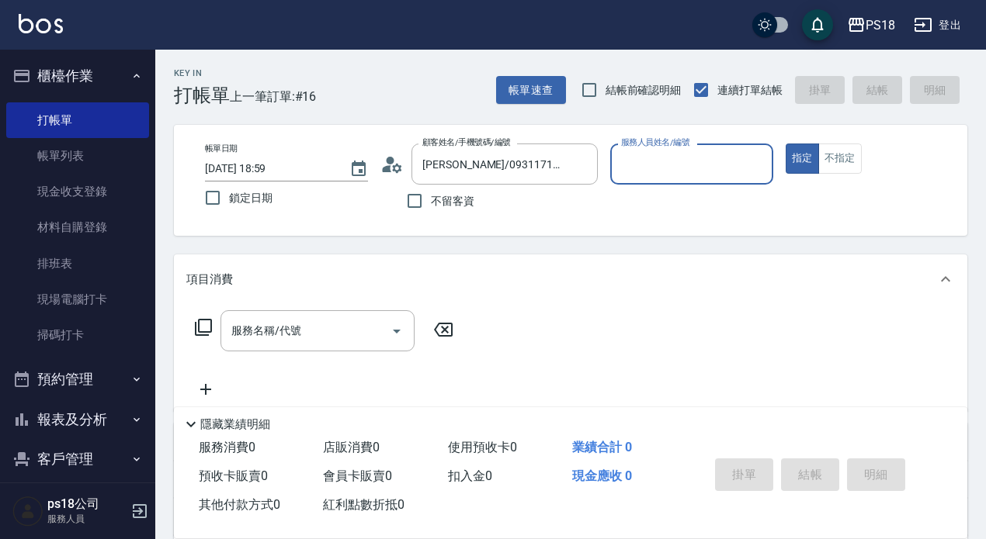
type input "Jolin-3"
click at [201, 324] on icon at bounding box center [203, 327] width 19 height 19
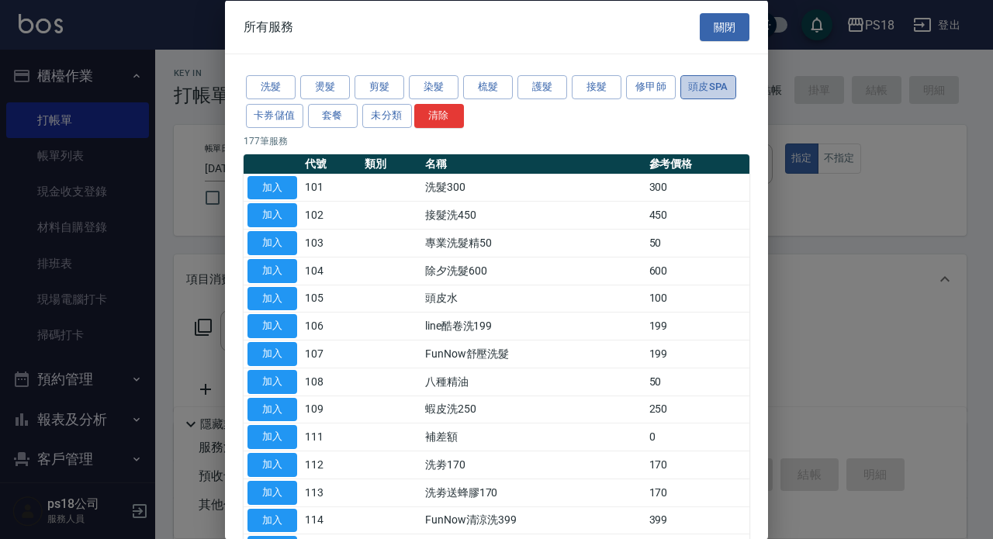
click at [695, 81] on button "頭皮SPA" at bounding box center [709, 87] width 56 height 24
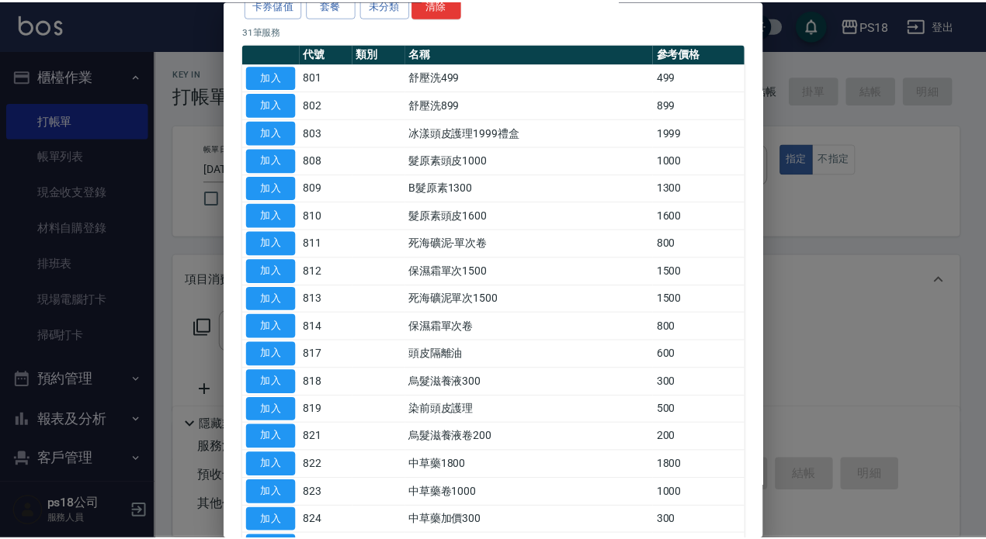
scroll to position [310, 0]
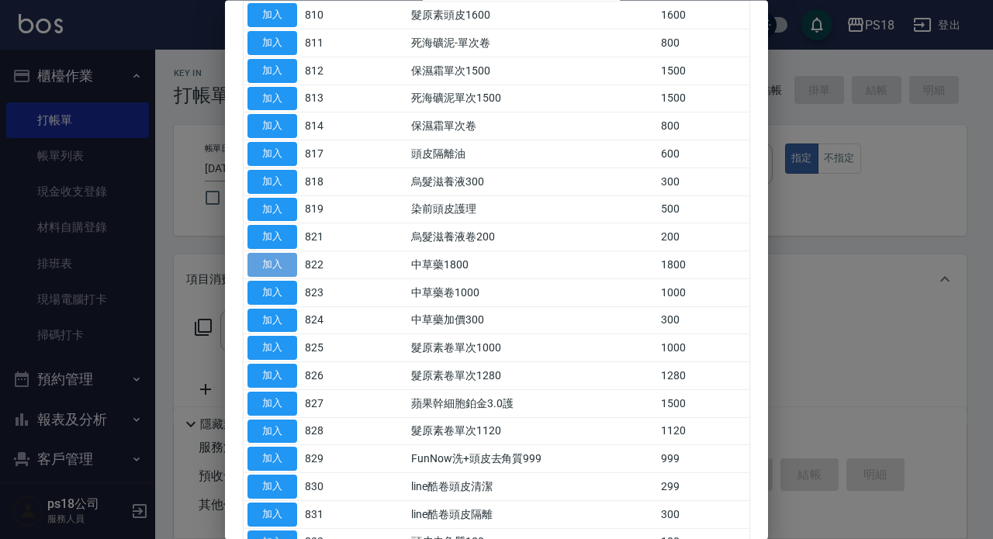
click at [285, 265] on button "加入" at bounding box center [273, 266] width 50 height 24
type input "中草藥1800(822)"
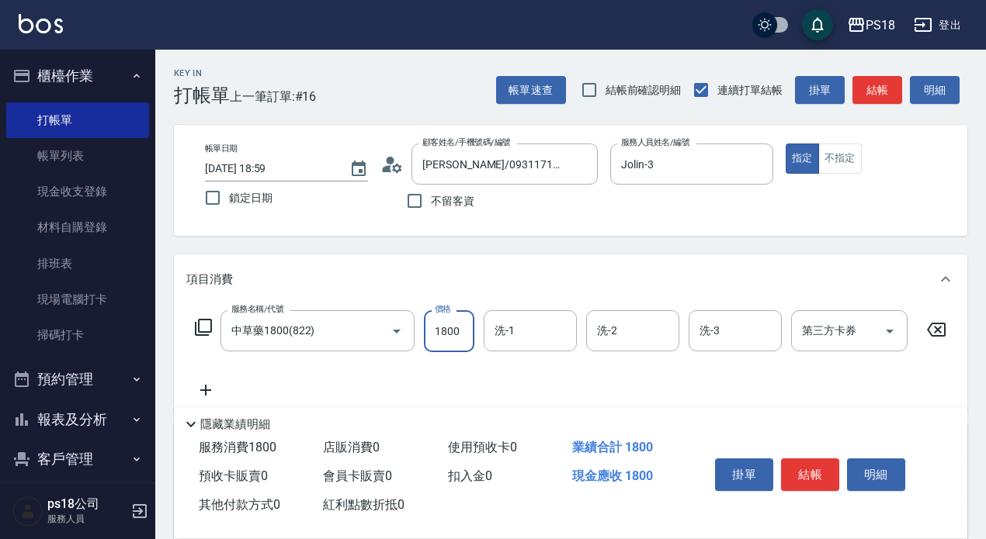
click at [461, 331] on input "1800" at bounding box center [449, 331] width 50 height 42
type input "1530"
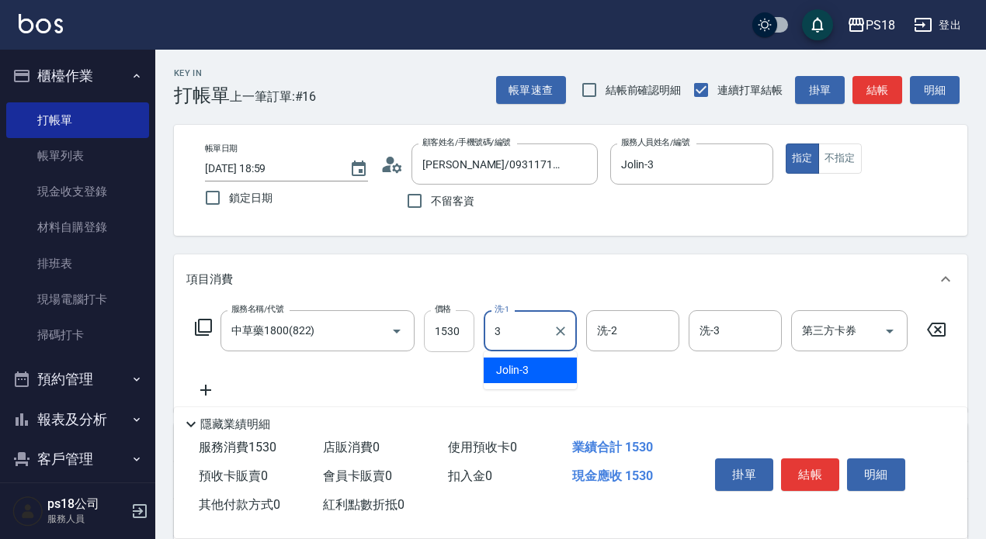
type input "Jolin-3"
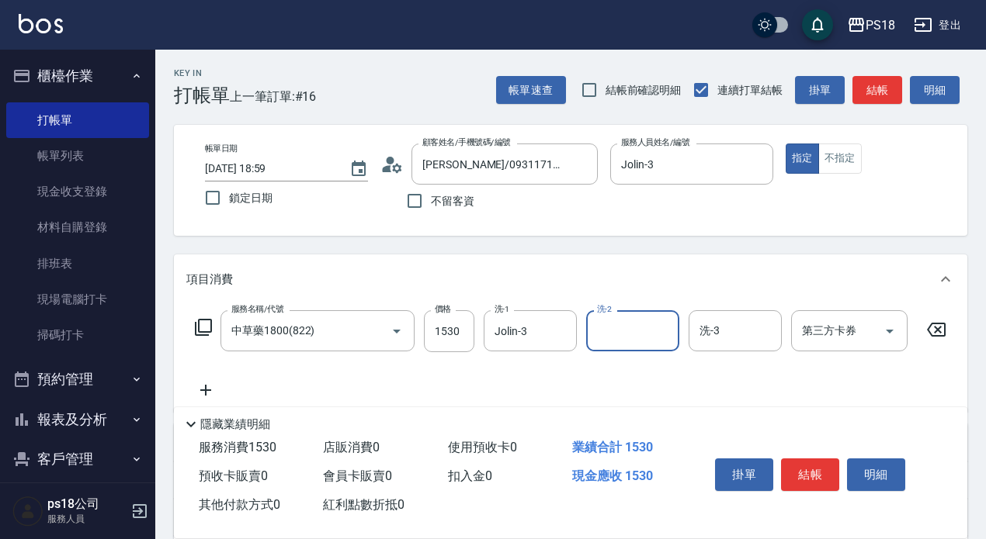
click at [204, 322] on icon at bounding box center [203, 327] width 19 height 19
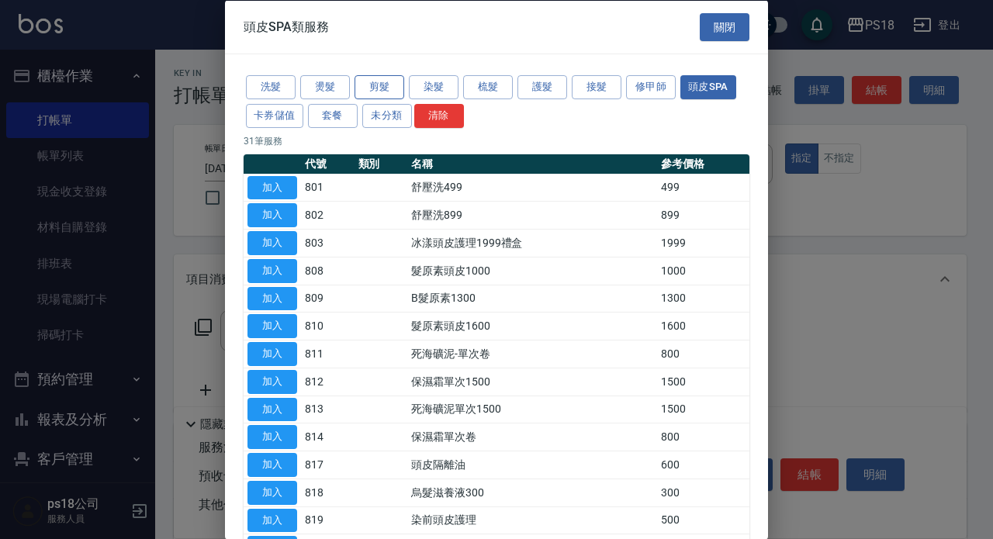
click at [376, 78] on button "剪髮" at bounding box center [380, 87] width 50 height 24
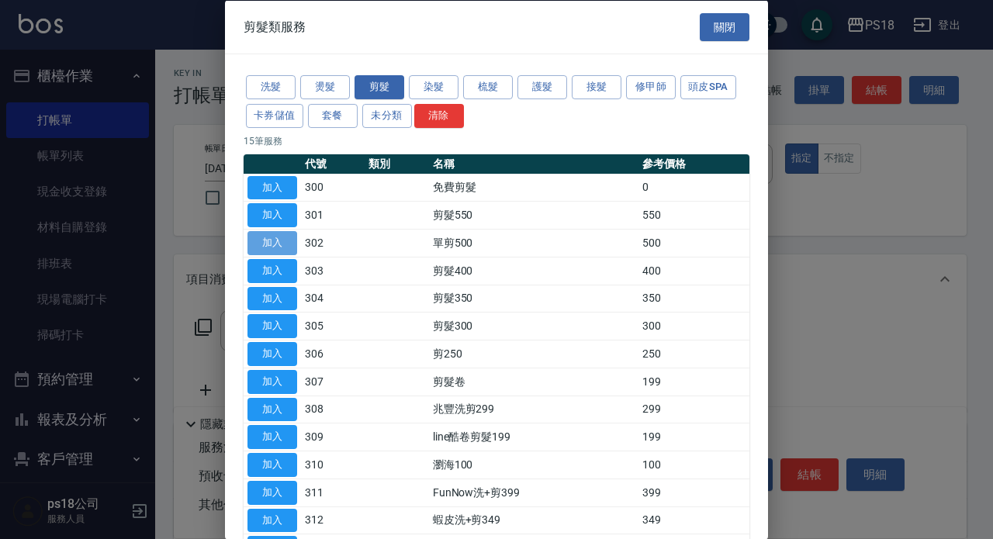
click at [262, 239] on button "加入" at bounding box center [273, 243] width 50 height 24
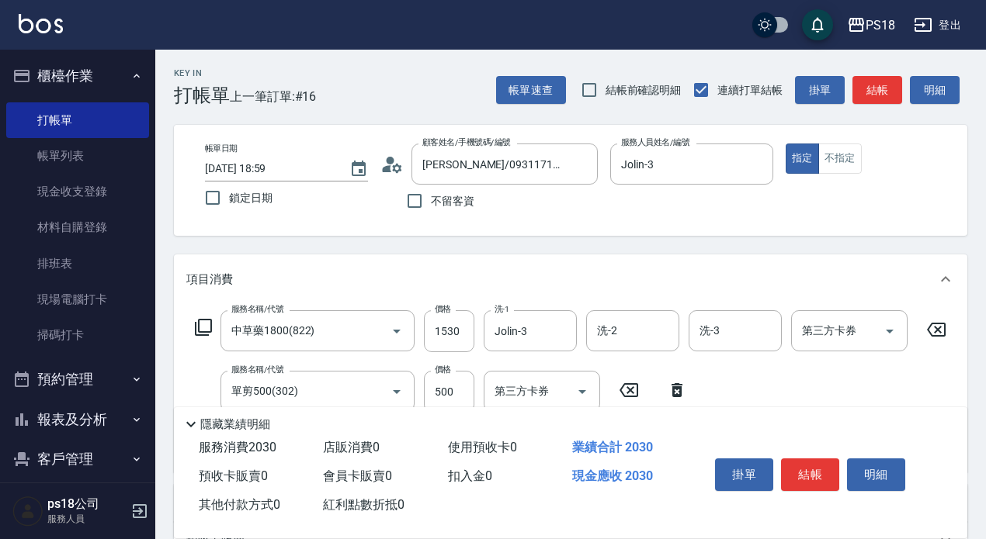
scroll to position [233, 0]
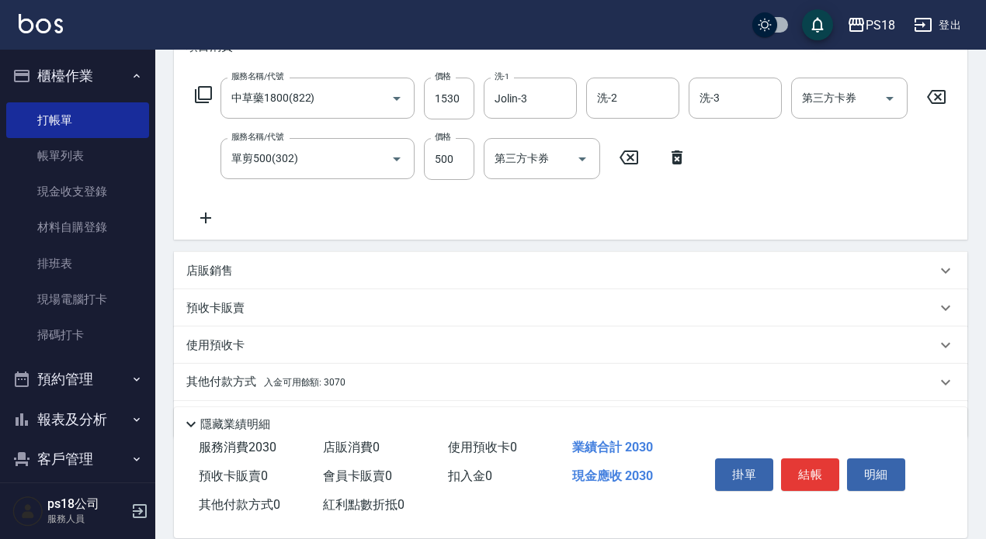
click at [300, 388] on span "入金可用餘額: 3070" at bounding box center [304, 382] width 81 height 11
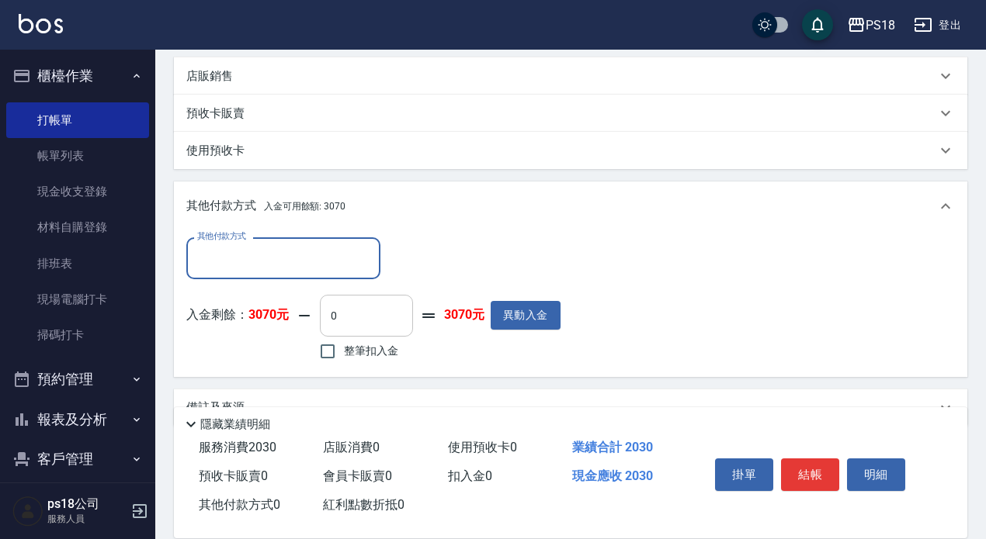
scroll to position [466, 0]
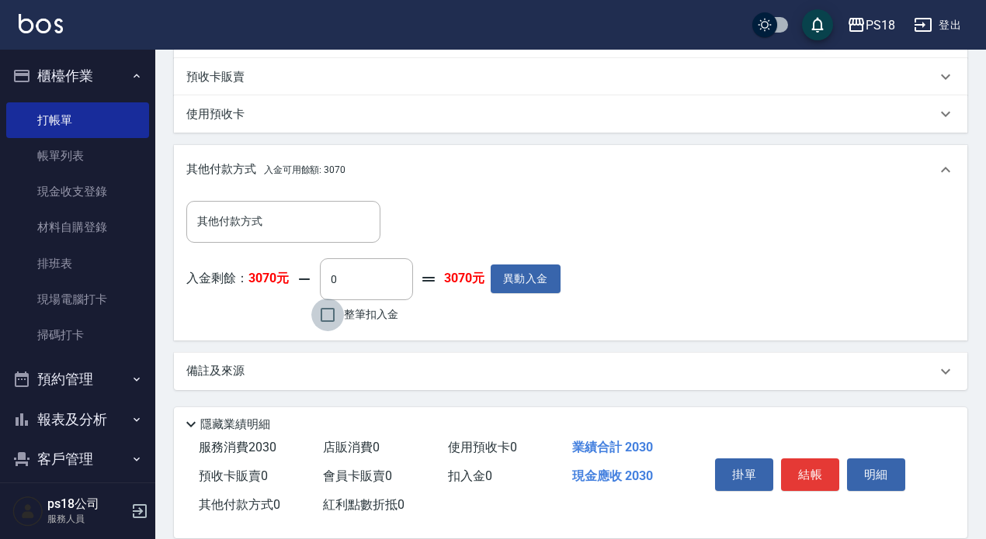
click at [328, 324] on input "整筆扣入金" at bounding box center [327, 315] width 33 height 33
checkbox input "true"
type input "2030"
click at [226, 379] on p "備註及來源" at bounding box center [215, 371] width 58 height 16
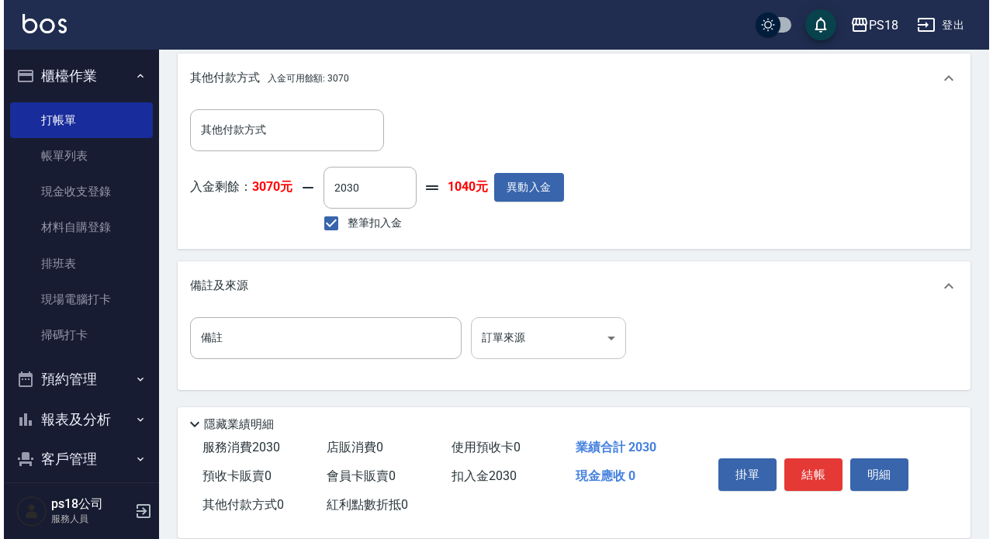
scroll to position [569, 0]
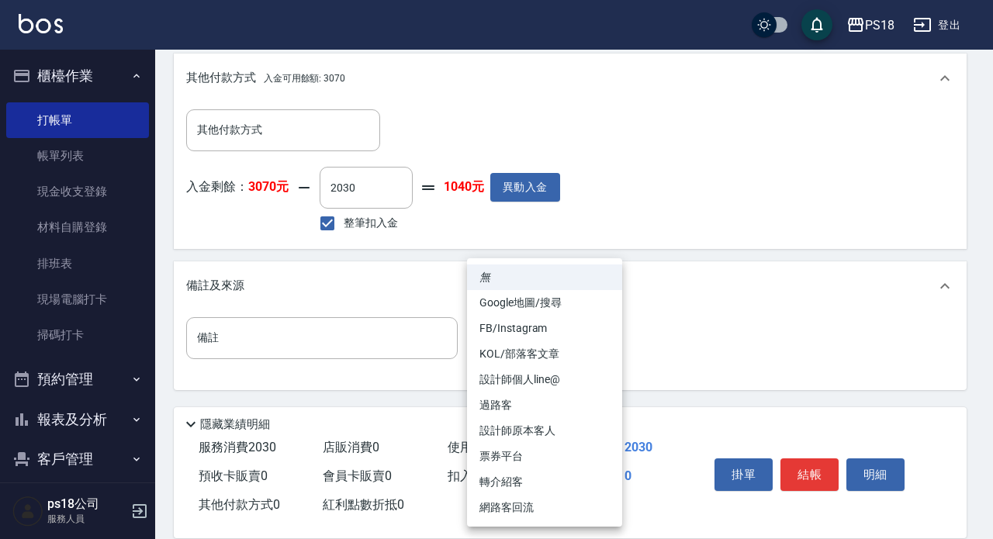
click at [515, 428] on li "設計師原本客人" at bounding box center [544, 431] width 155 height 26
type input "設計師原本客人"
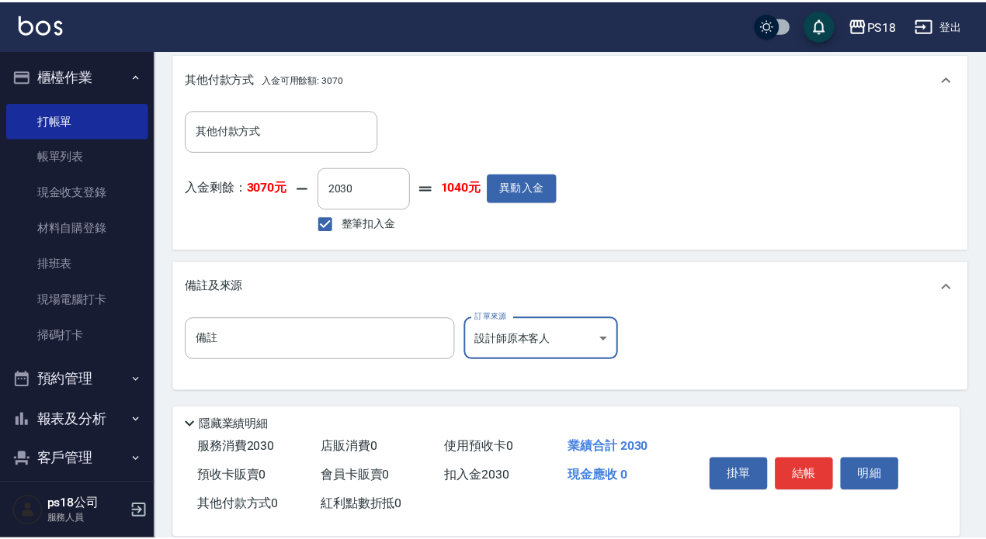
scroll to position [556, 0]
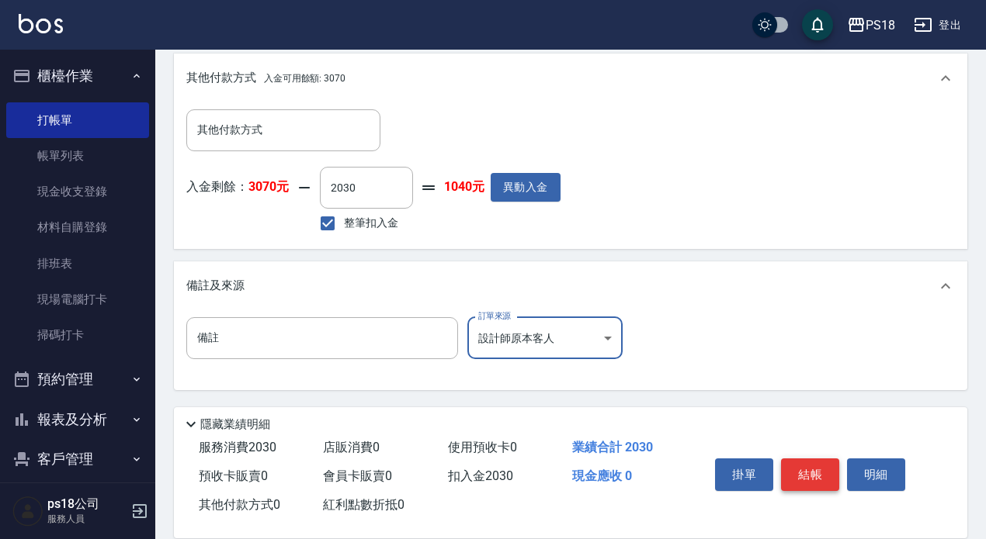
click at [809, 473] on button "結帳" at bounding box center [810, 475] width 58 height 33
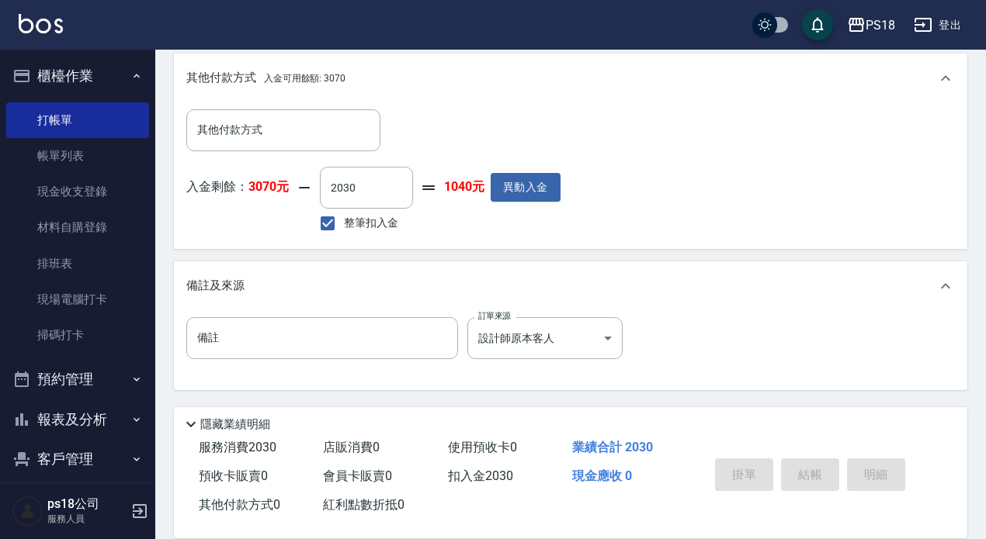
type input "2025/09/06 19:00"
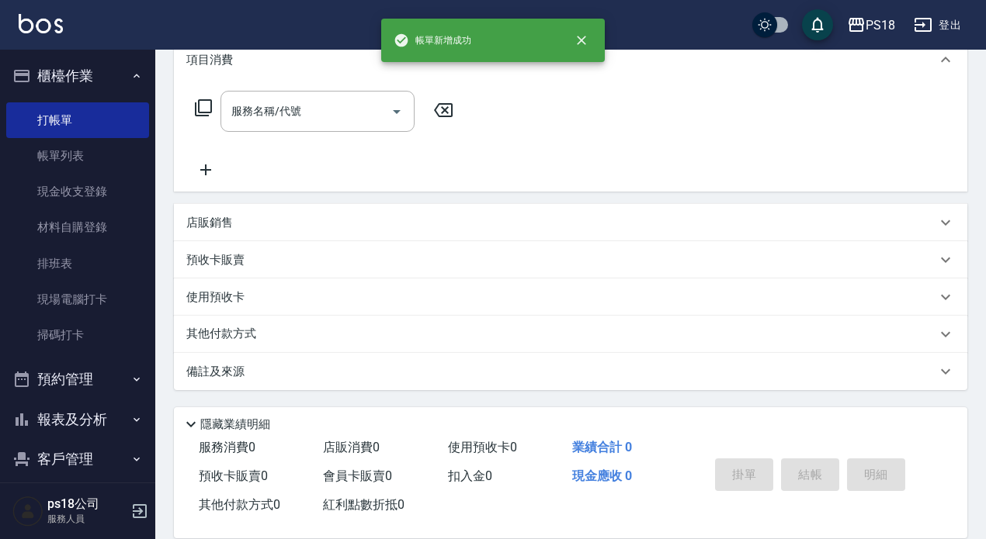
scroll to position [0, 0]
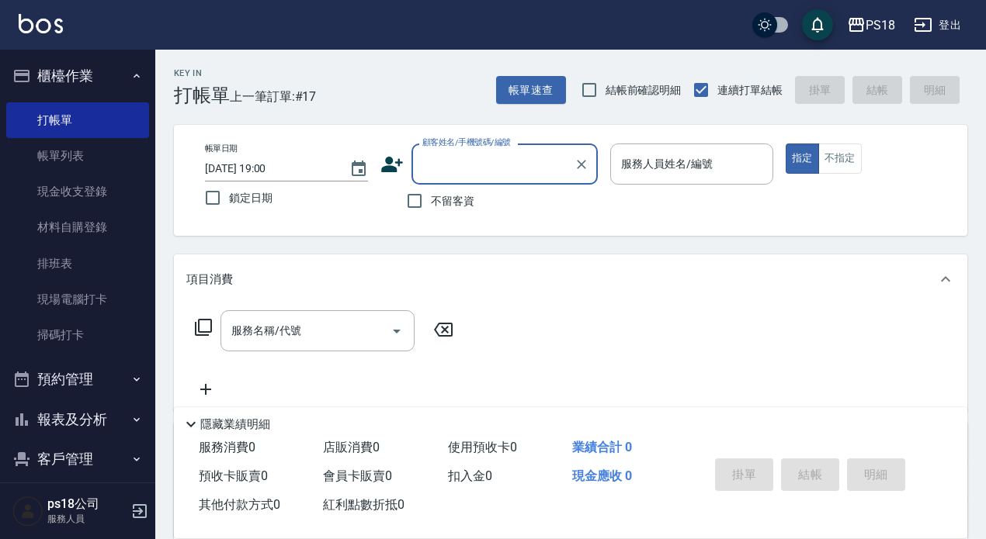
click at [130, 70] on icon "button" at bounding box center [136, 76] width 12 height 12
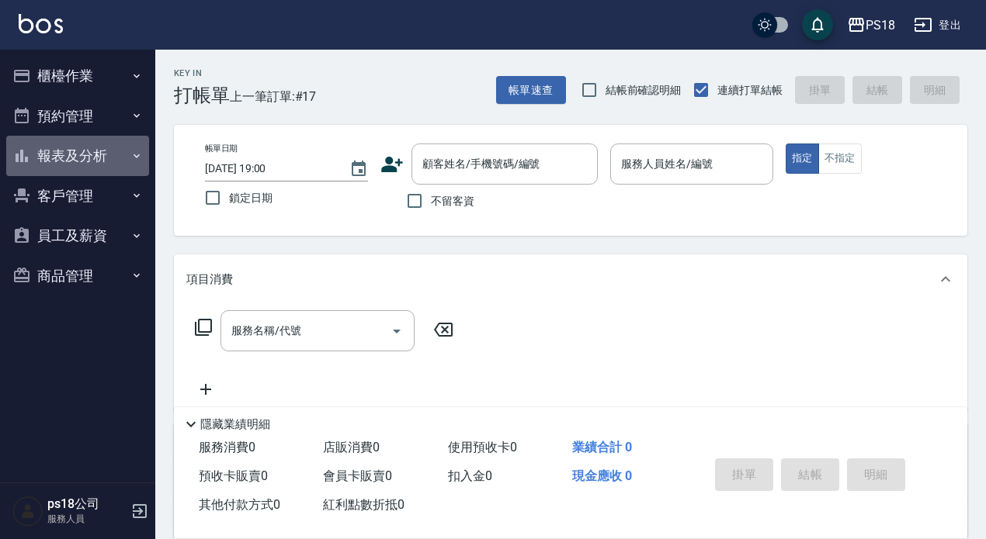
click at [61, 156] on button "報表及分析" at bounding box center [77, 156] width 143 height 40
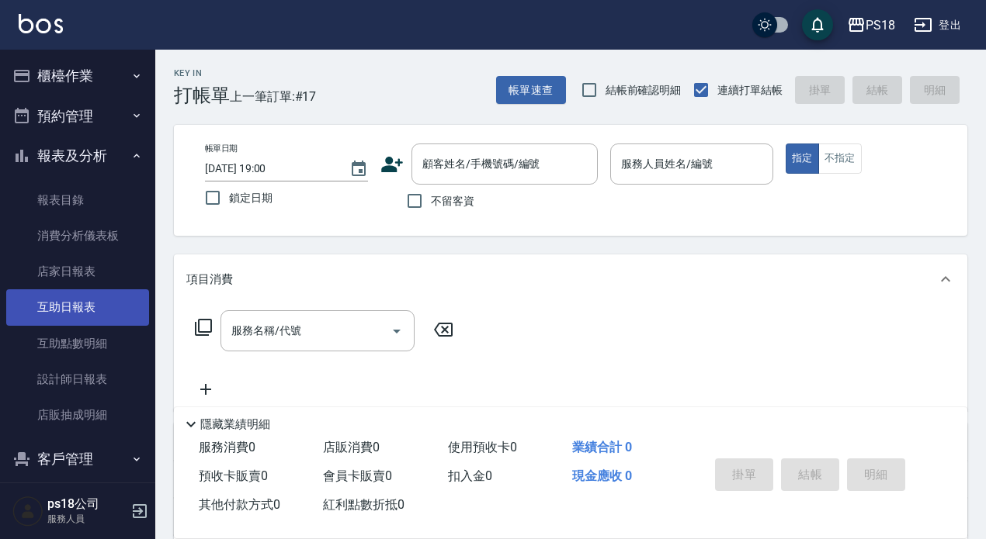
drag, startPoint x: 73, startPoint y: 374, endPoint x: 46, endPoint y: 291, distance: 87.4
click at [73, 375] on link "設計師日報表" at bounding box center [77, 380] width 143 height 36
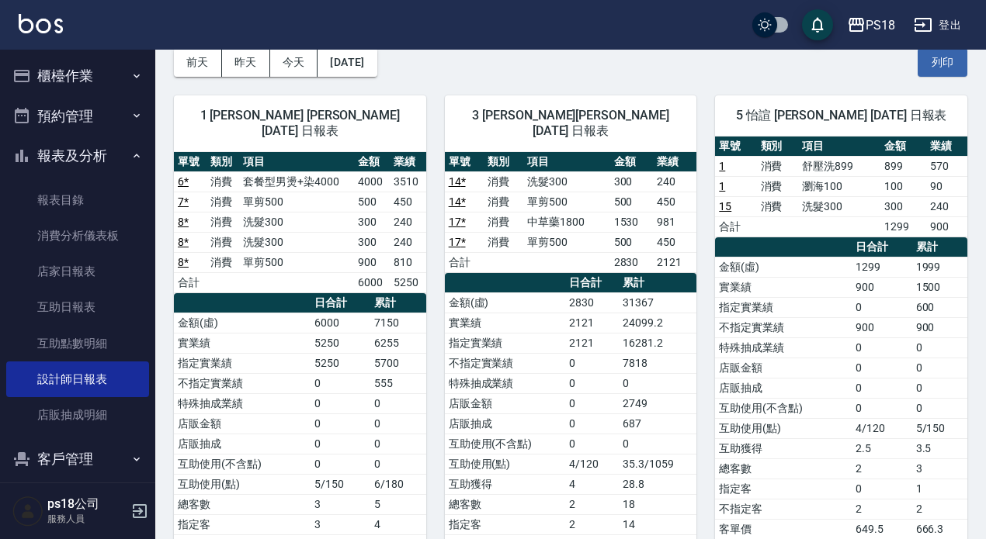
scroll to position [68, 0]
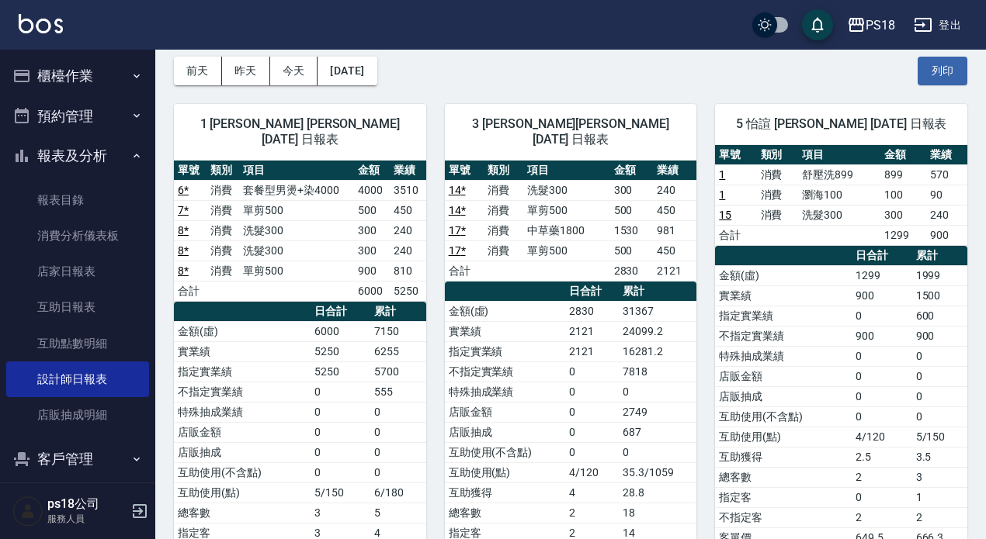
click at [50, 72] on button "櫃檯作業" at bounding box center [77, 76] width 143 height 40
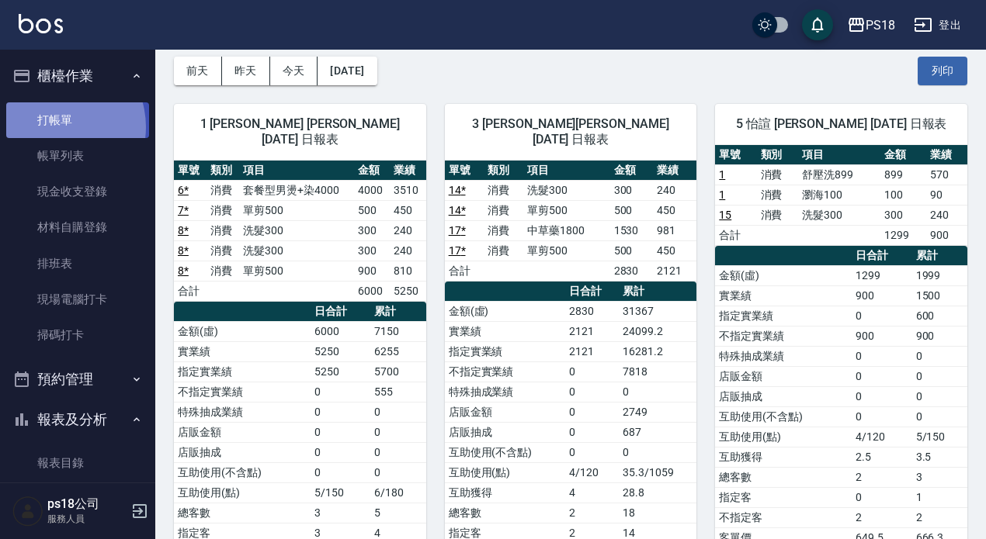
click at [53, 126] on link "打帳單" at bounding box center [77, 120] width 143 height 36
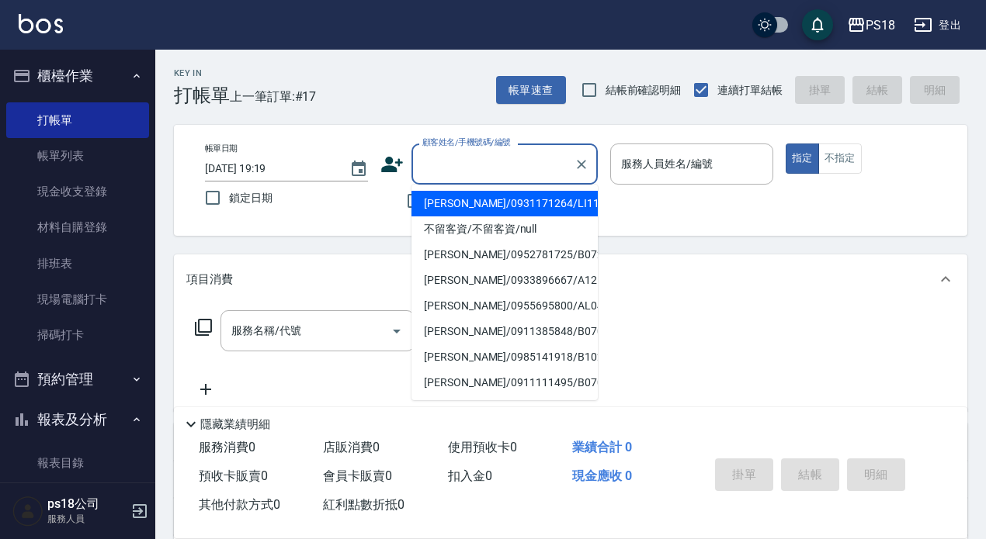
click at [445, 170] on input "顧客姓名/手機號碼/編號" at bounding box center [492, 164] width 149 height 27
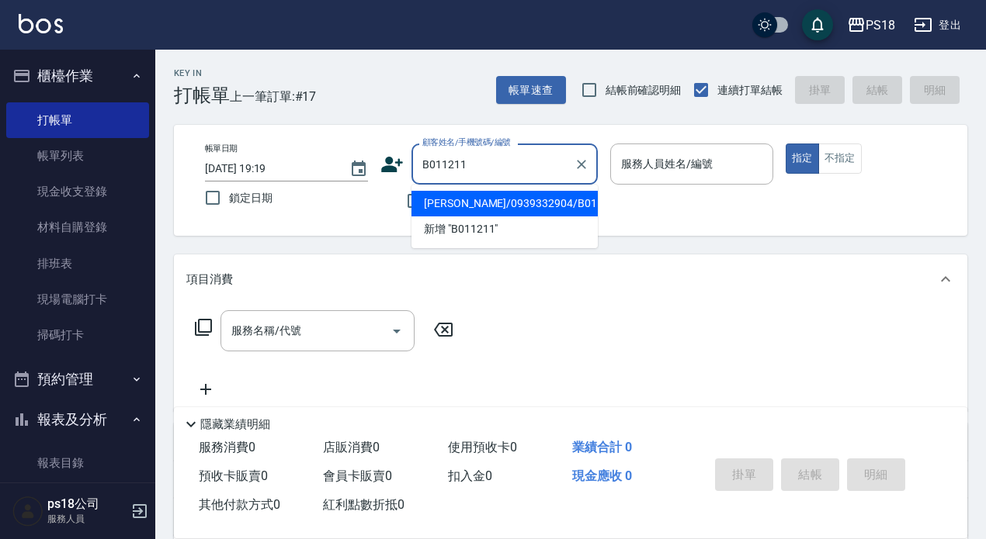
click at [490, 200] on li "林凱祥/0939332904/B011211" at bounding box center [504, 204] width 186 height 26
type input "林凱祥/0939332904/B011211"
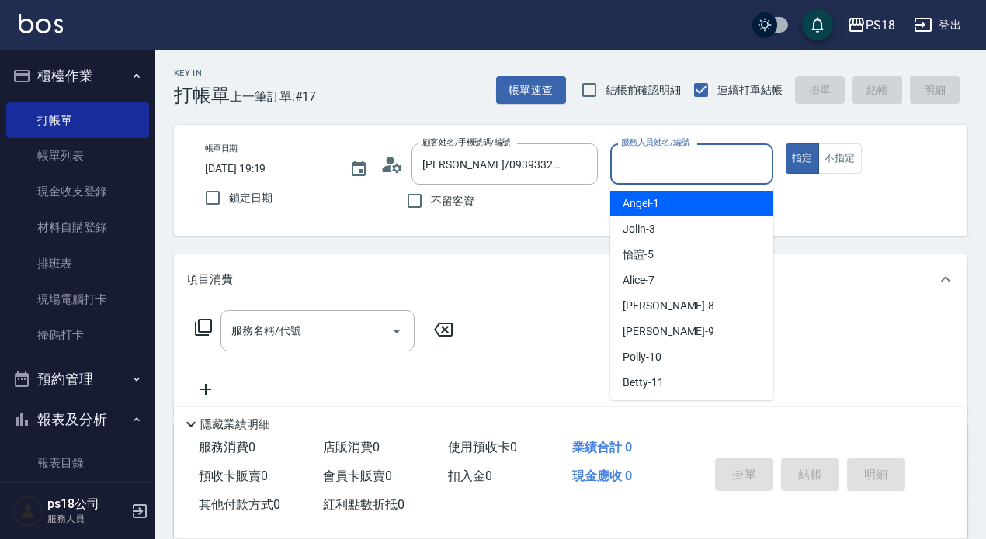
click at [643, 156] on input "服務人員姓名/編號" at bounding box center [691, 164] width 149 height 27
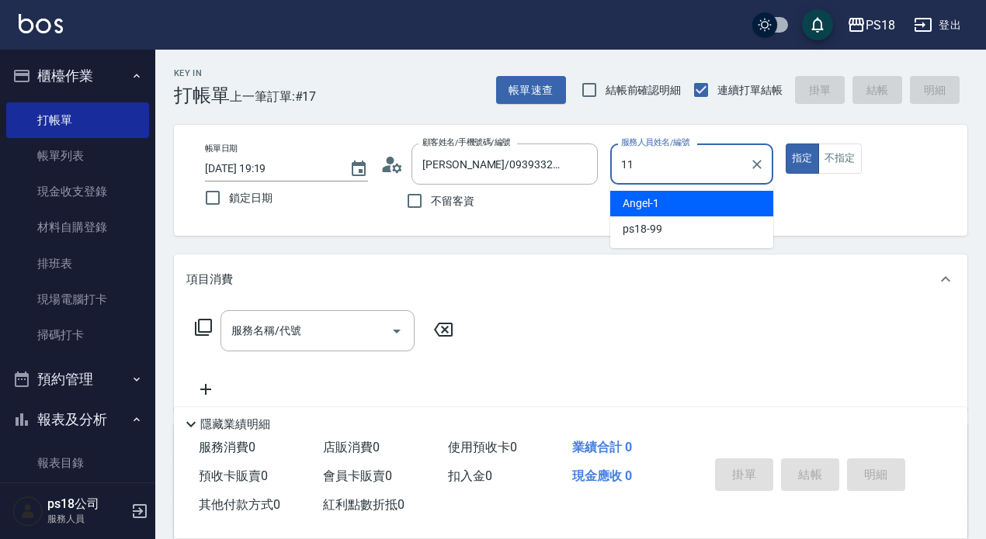
type input "11"
type button "true"
type input "Betty-11"
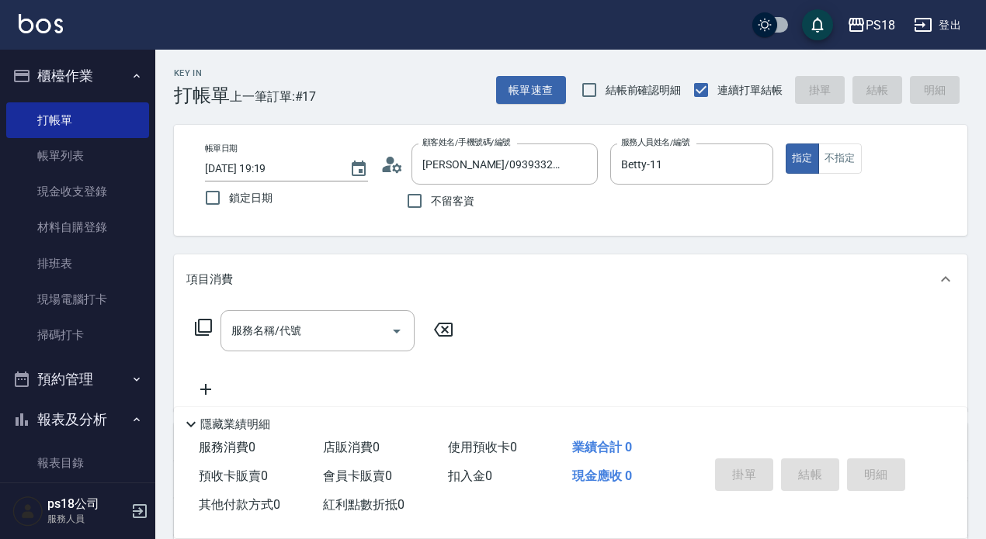
click at [204, 325] on icon at bounding box center [203, 327] width 19 height 19
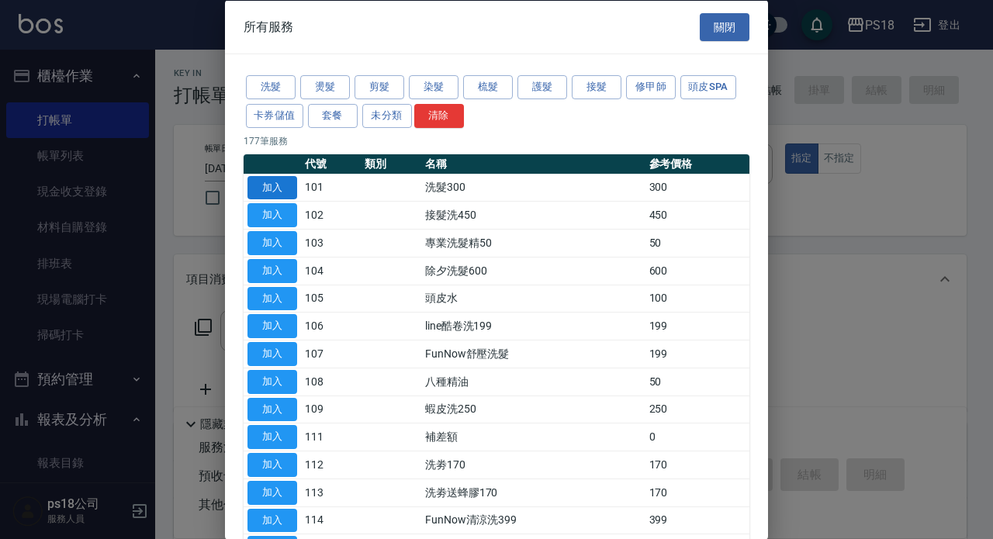
click at [258, 182] on button "加入" at bounding box center [273, 187] width 50 height 24
type input "洗髮300(101)"
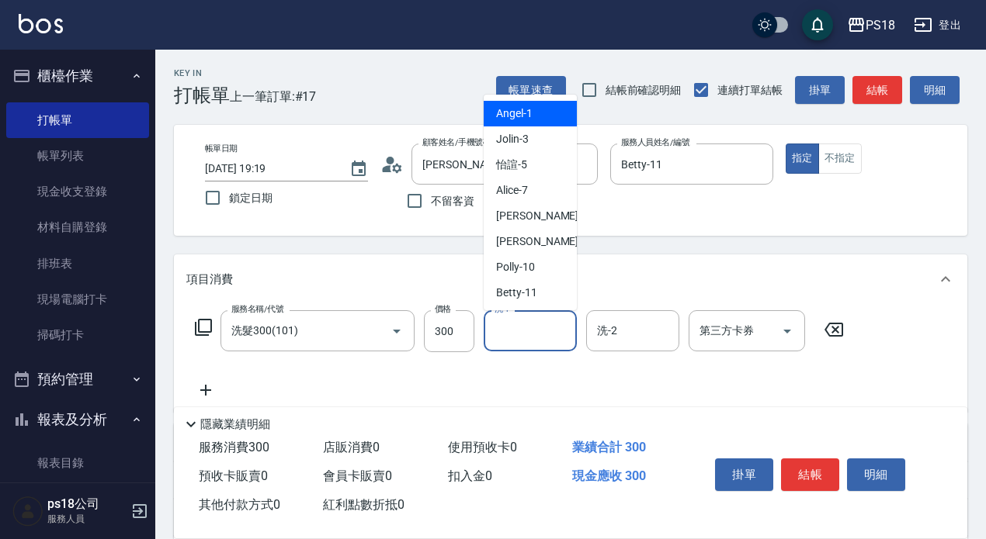
click at [499, 329] on input "洗-1" at bounding box center [529, 330] width 79 height 27
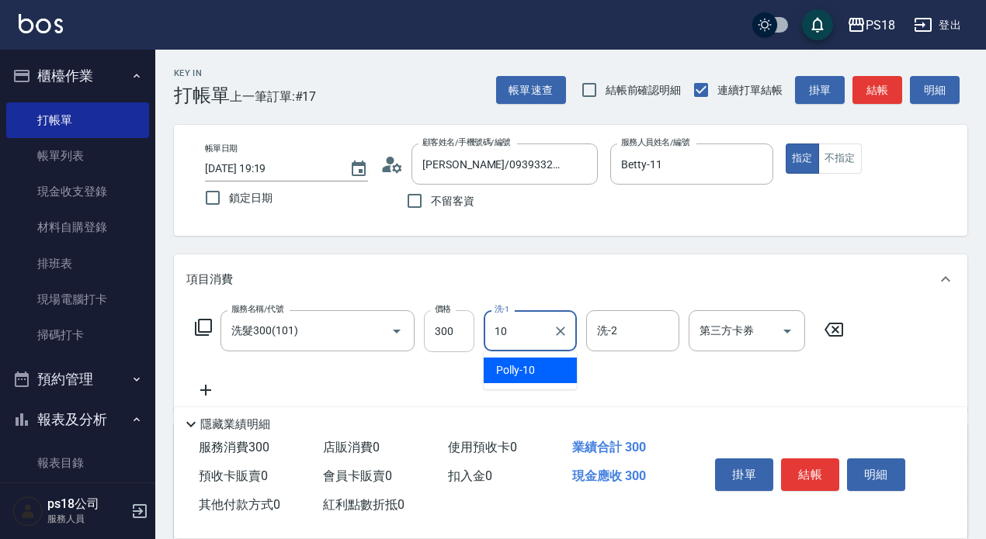
type input "Polly-10"
click at [206, 322] on icon at bounding box center [203, 327] width 19 height 19
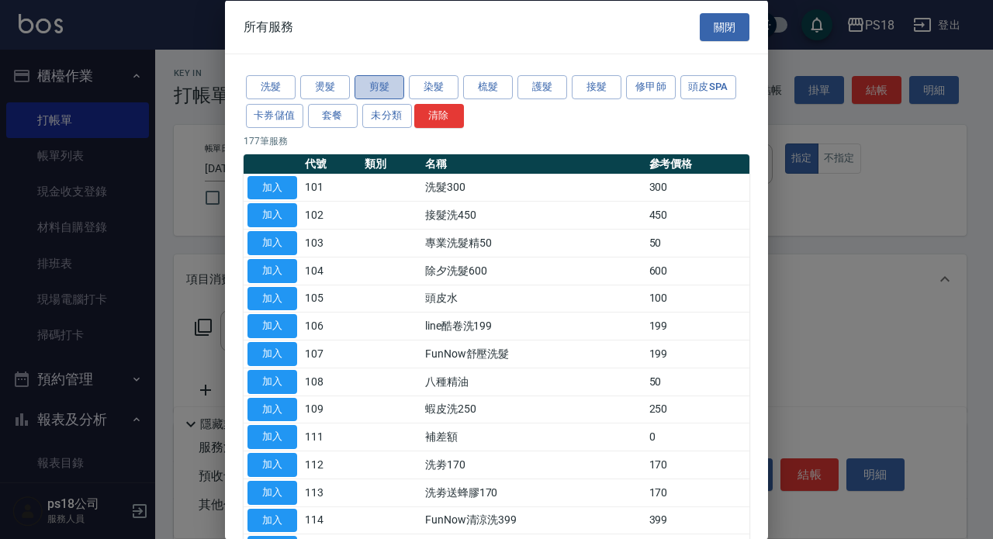
click at [387, 90] on button "剪髮" at bounding box center [380, 87] width 50 height 24
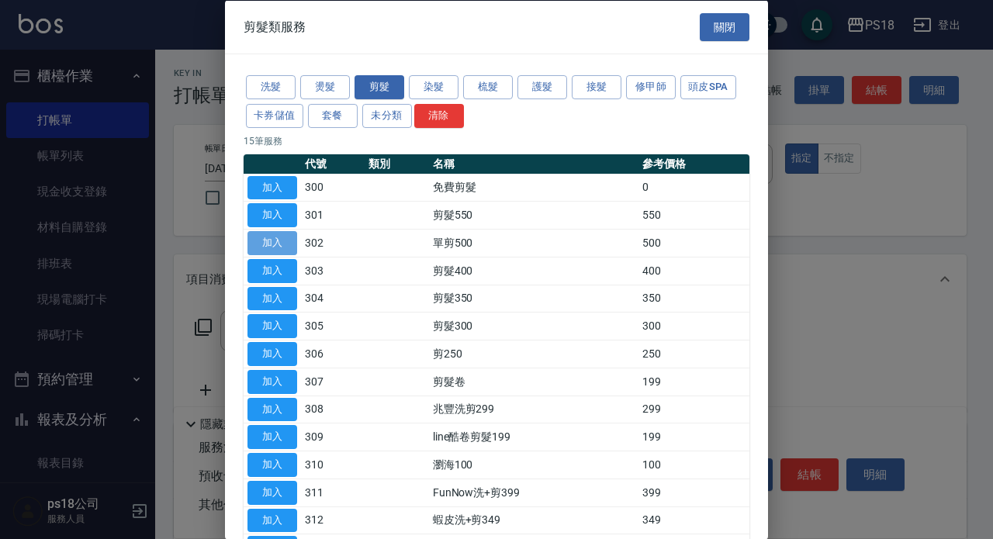
click at [280, 242] on button "加入" at bounding box center [273, 243] width 50 height 24
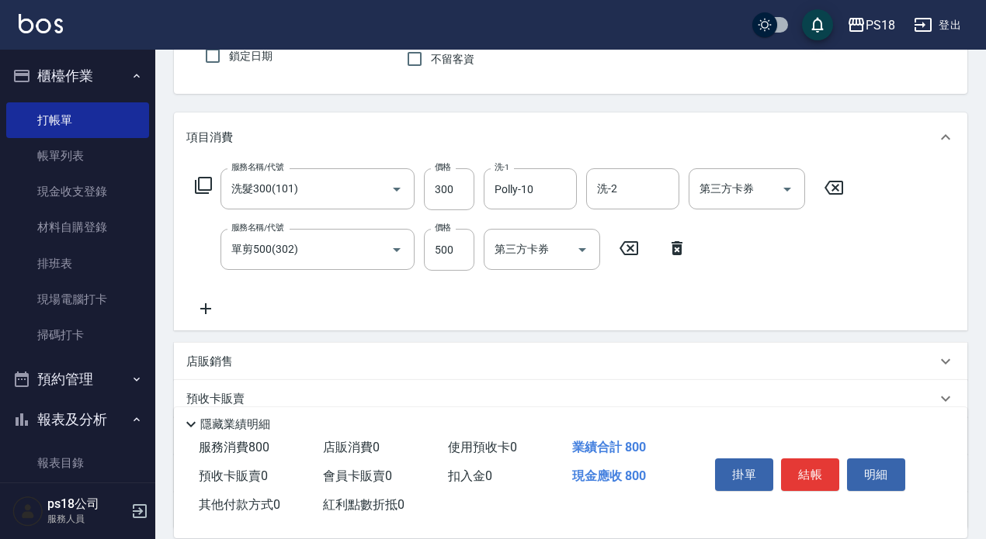
scroll to position [155, 0]
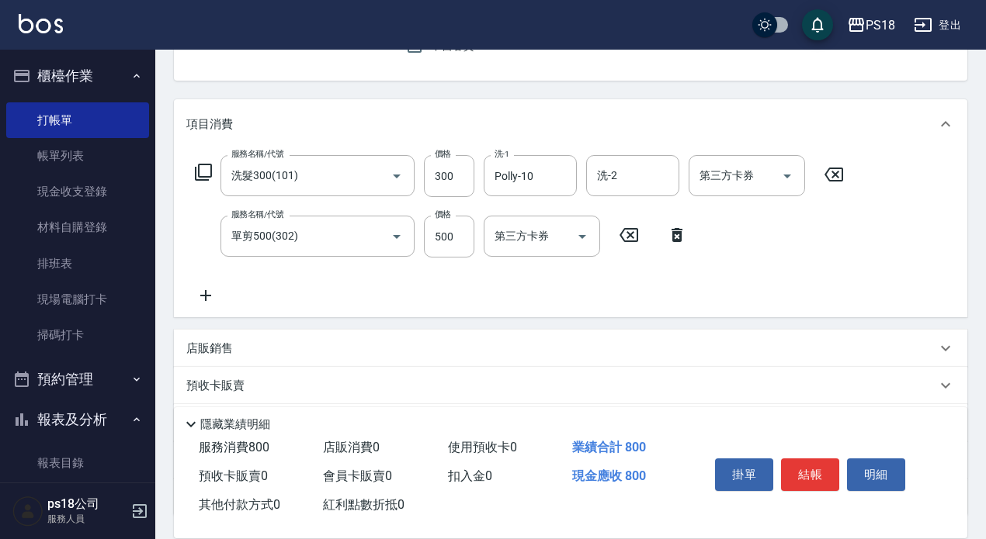
click at [201, 169] on icon at bounding box center [203, 172] width 19 height 19
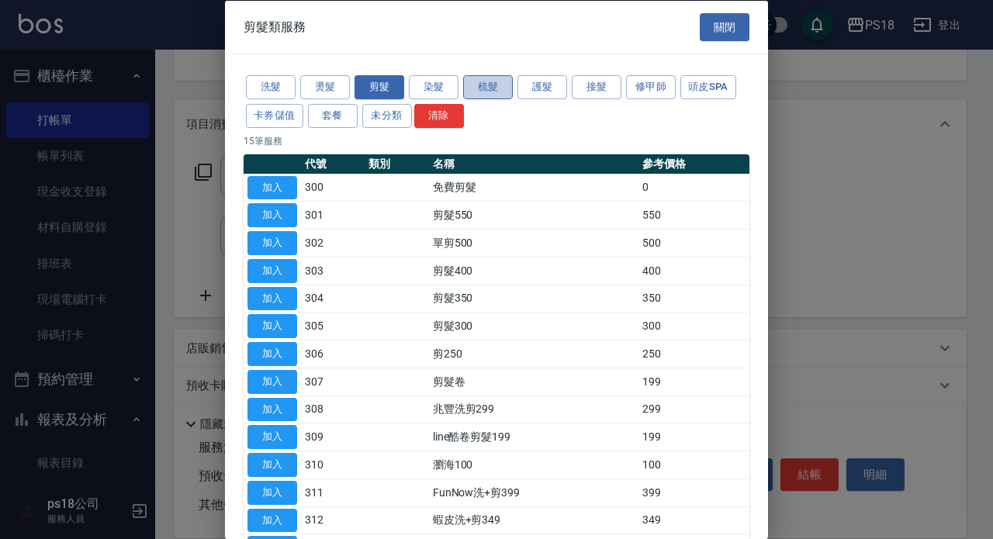
click at [491, 88] on button "梳髮" at bounding box center [488, 87] width 50 height 24
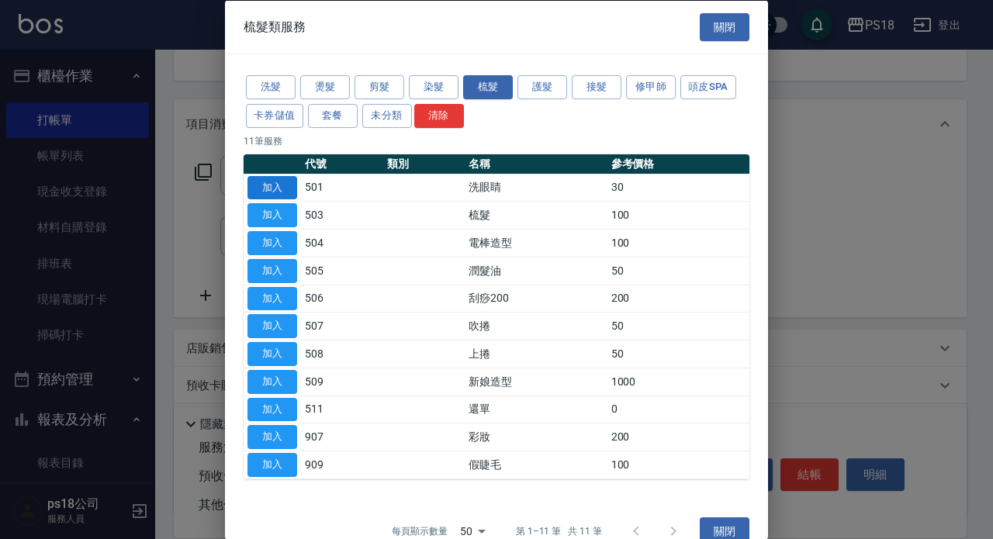
click at [255, 188] on button "加入" at bounding box center [273, 187] width 50 height 24
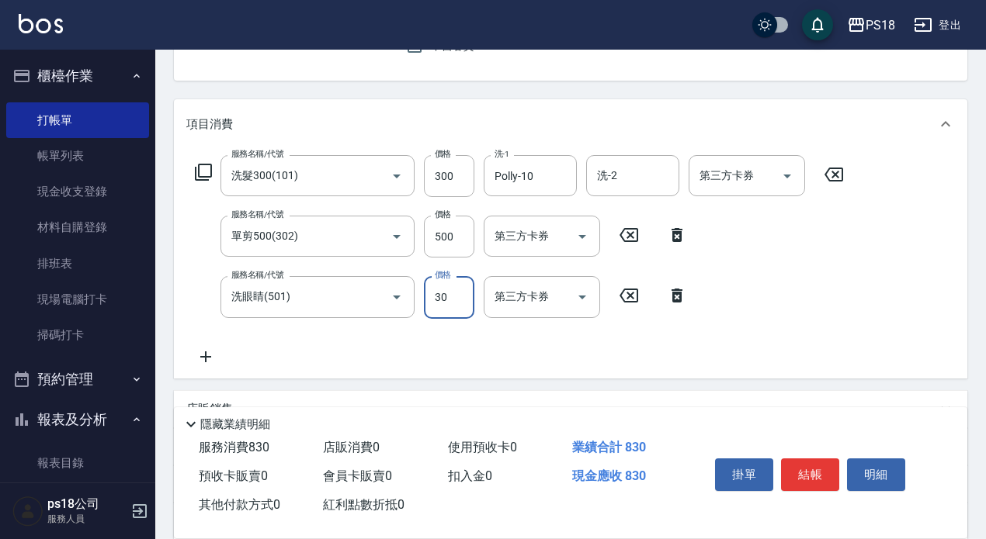
click at [453, 293] on input "30" at bounding box center [449, 297] width 50 height 42
type input "50"
click at [465, 239] on input "500" at bounding box center [449, 237] width 50 height 42
click at [463, 234] on input "500" at bounding box center [449, 237] width 50 height 42
type input "350"
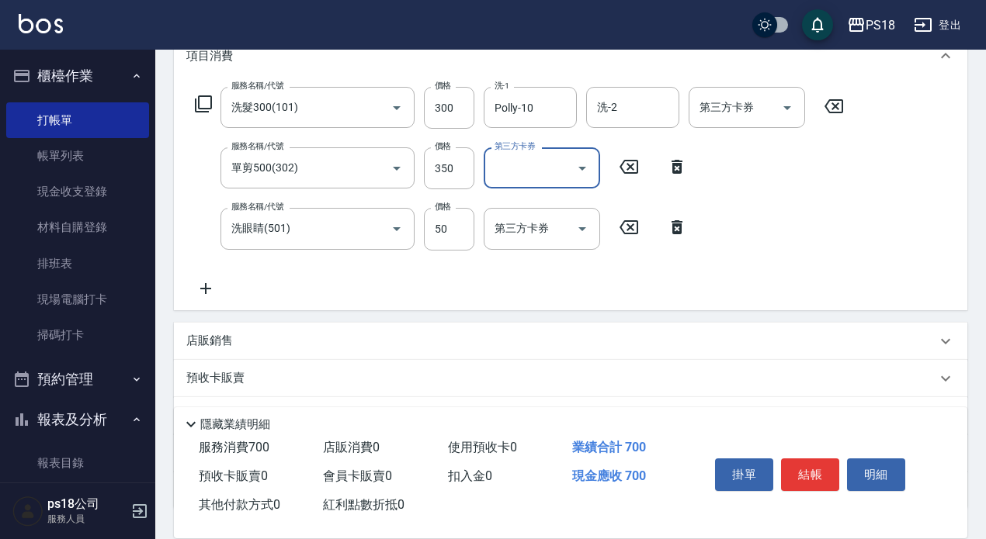
scroll to position [342, 0]
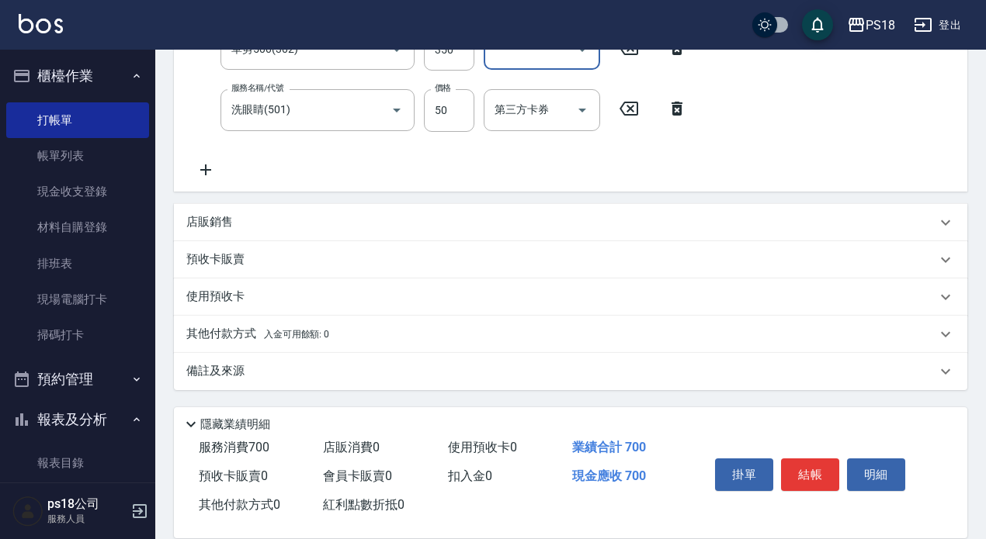
click at [209, 373] on p "備註及來源" at bounding box center [215, 371] width 58 height 16
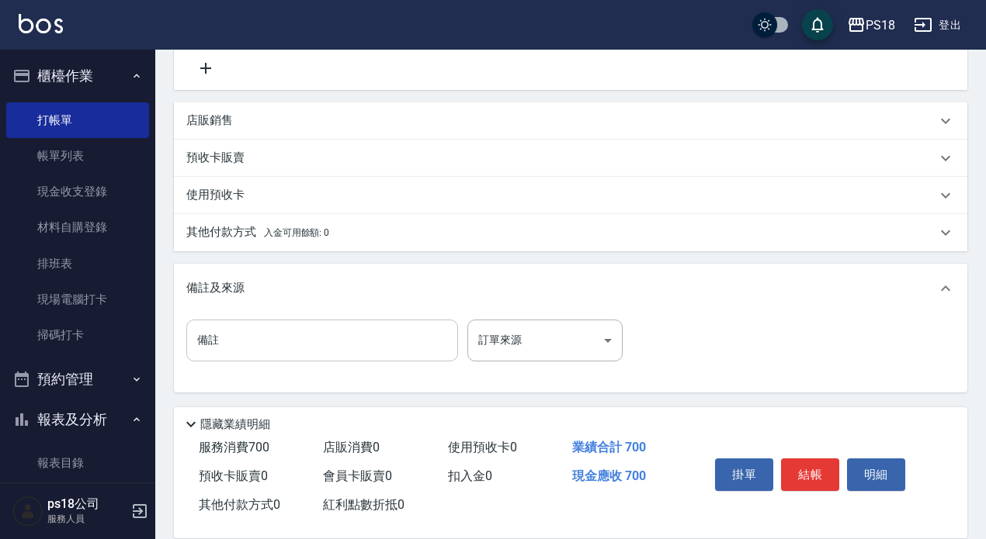
scroll to position [446, 0]
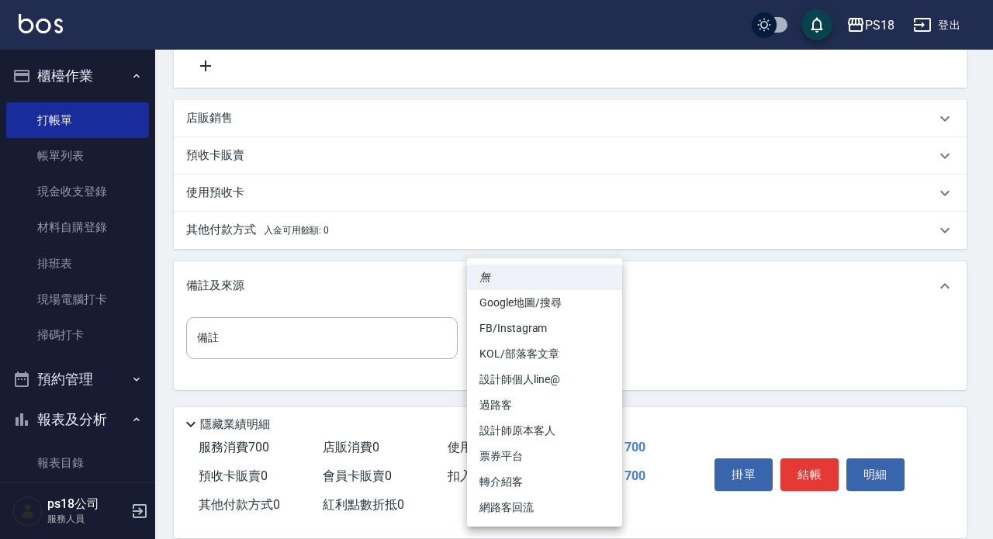
click at [616, 340] on body "PS18 登出 櫃檯作業 打帳單 帳單列表 現金收支登錄 材料自購登錄 排班表 現場電腦打卡 掃碼打卡 預約管理 預約管理 單日預約紀錄 單週預約紀錄 報表及…" at bounding box center [496, 47] width 993 height 986
click at [490, 426] on li "設計師原本客人" at bounding box center [544, 431] width 155 height 26
type input "設計師原本客人"
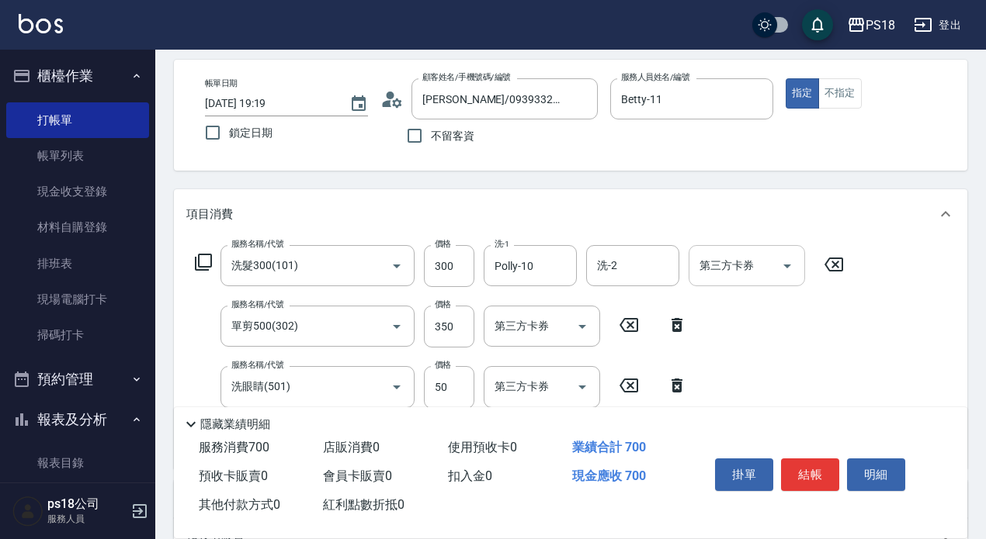
scroll to position [0, 0]
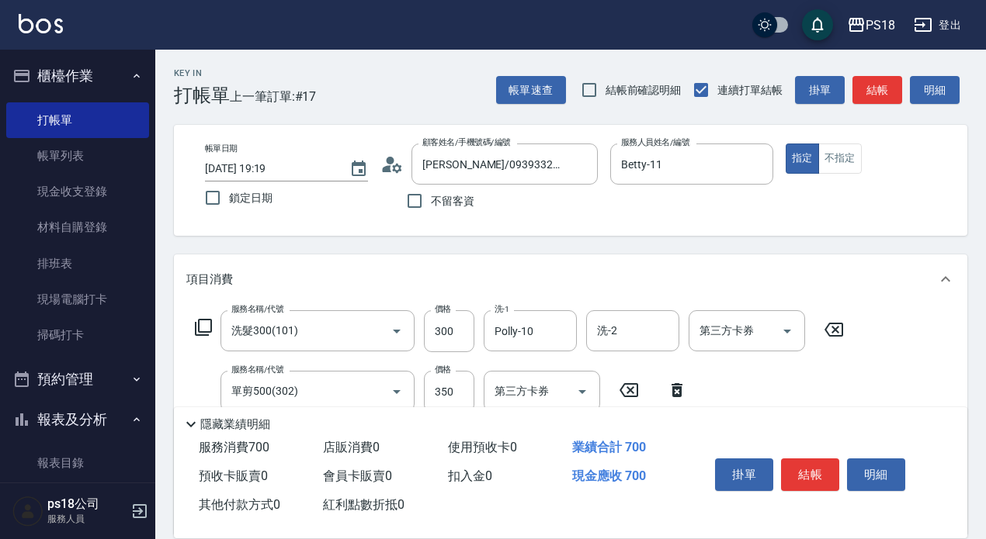
click at [393, 165] on icon at bounding box center [391, 164] width 23 height 23
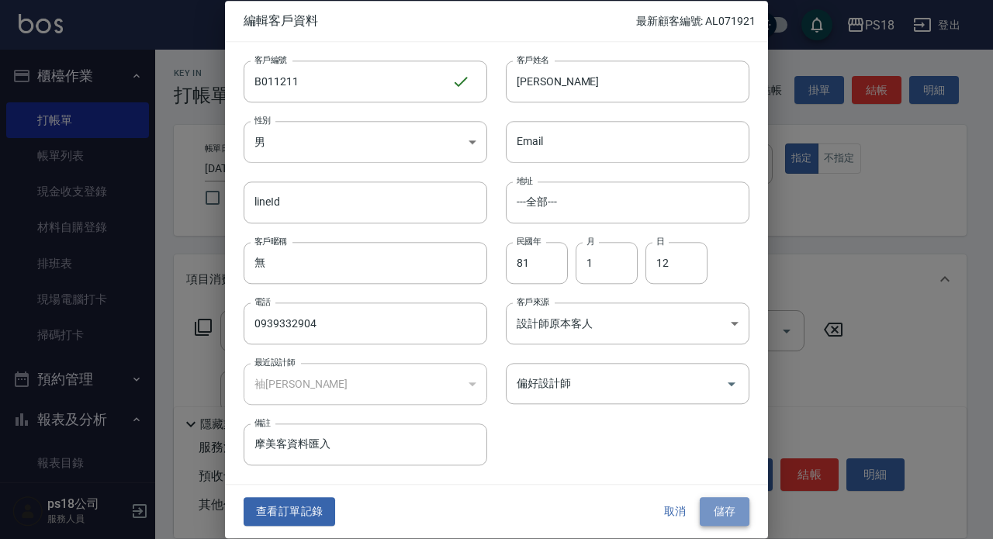
click at [724, 501] on button "儲存" at bounding box center [725, 512] width 50 height 29
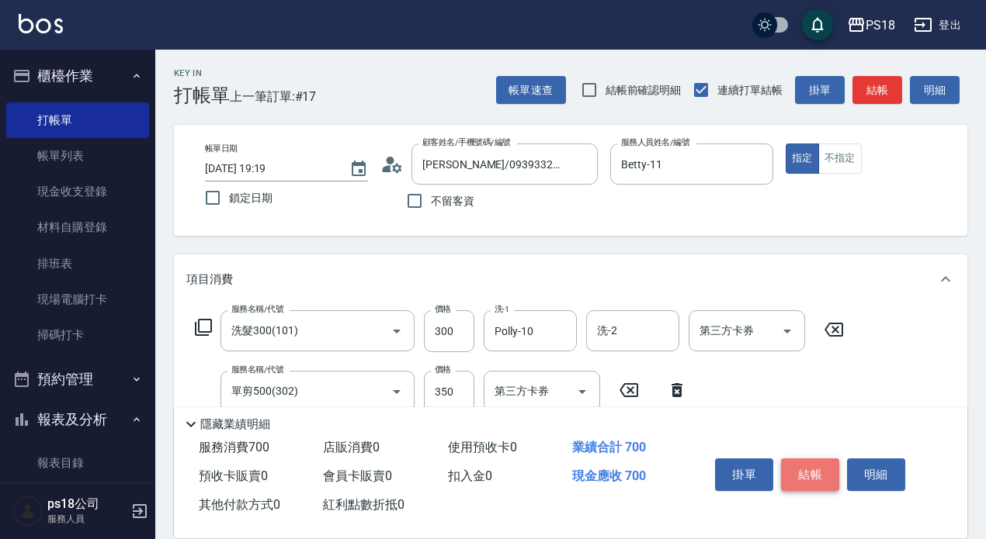
click at [801, 467] on button "結帳" at bounding box center [810, 475] width 58 height 33
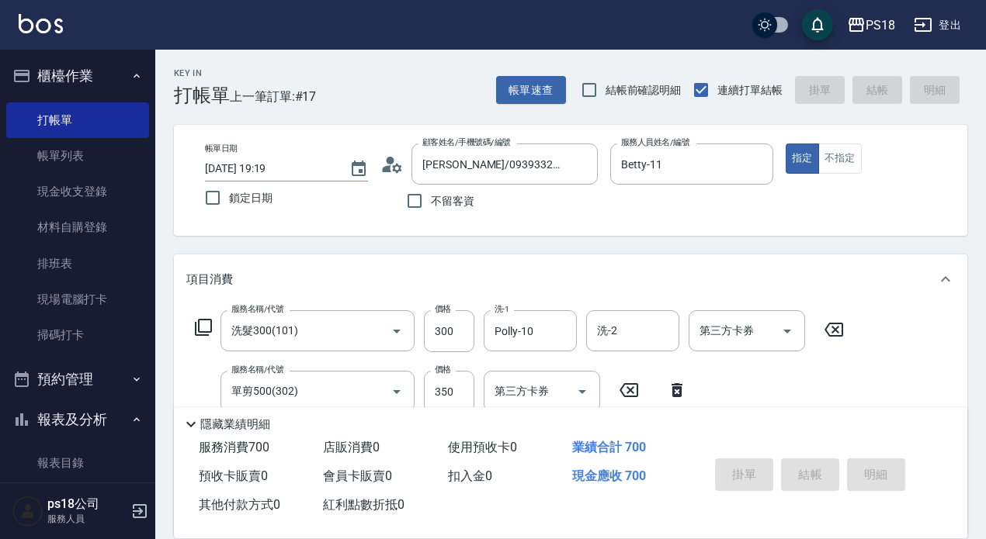
type input "2025/09/06 19:21"
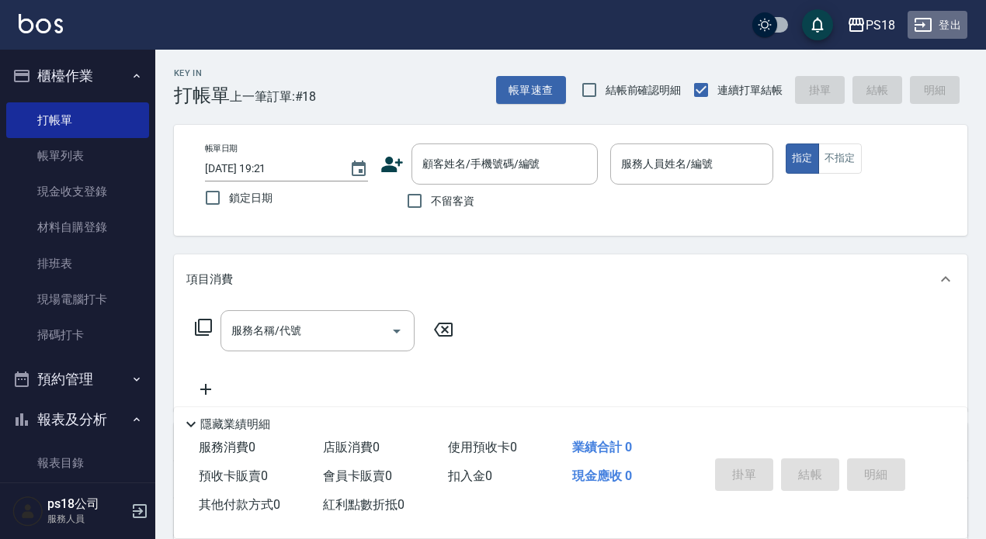
click at [944, 17] on button "登出" at bounding box center [937, 25] width 60 height 29
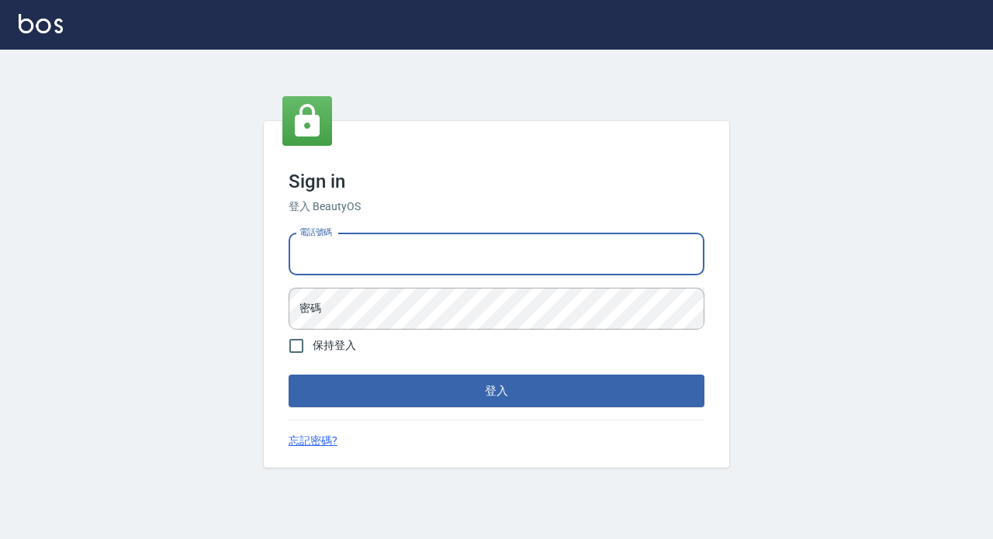
click at [460, 242] on input "電話號碼" at bounding box center [497, 255] width 416 height 42
type input "0928704656"
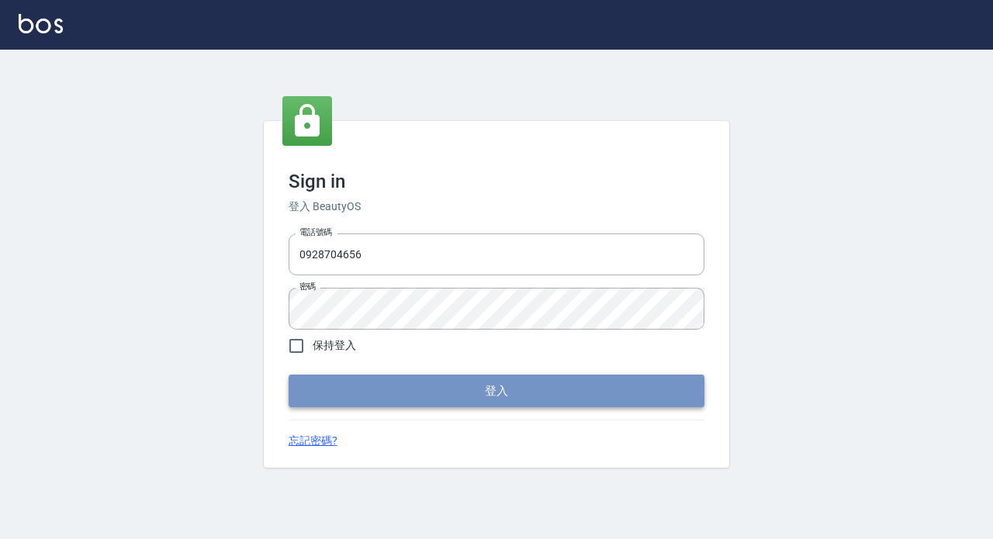
click at [505, 392] on button "登入" at bounding box center [497, 391] width 416 height 33
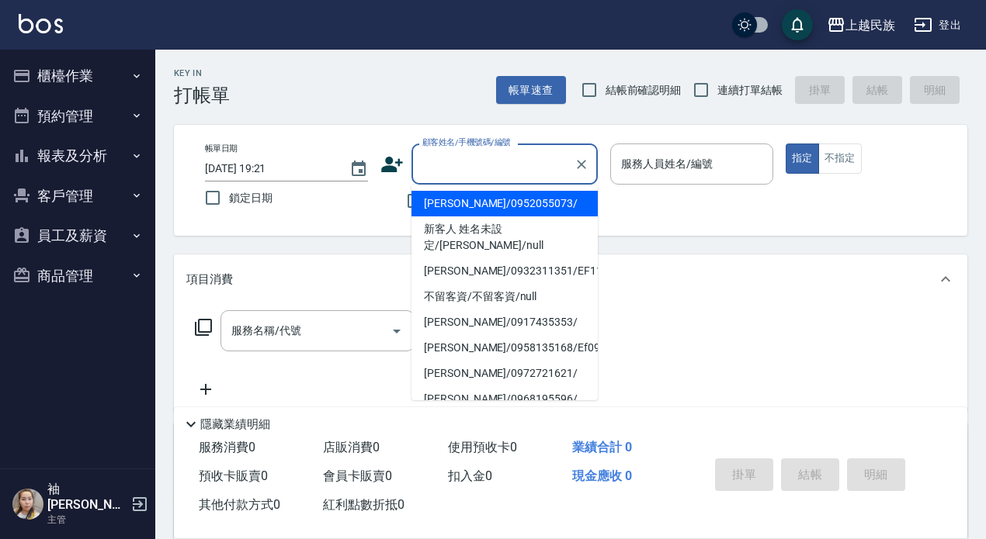
click at [445, 153] on input "顧客姓名/手機號碼/編號" at bounding box center [492, 164] width 149 height 27
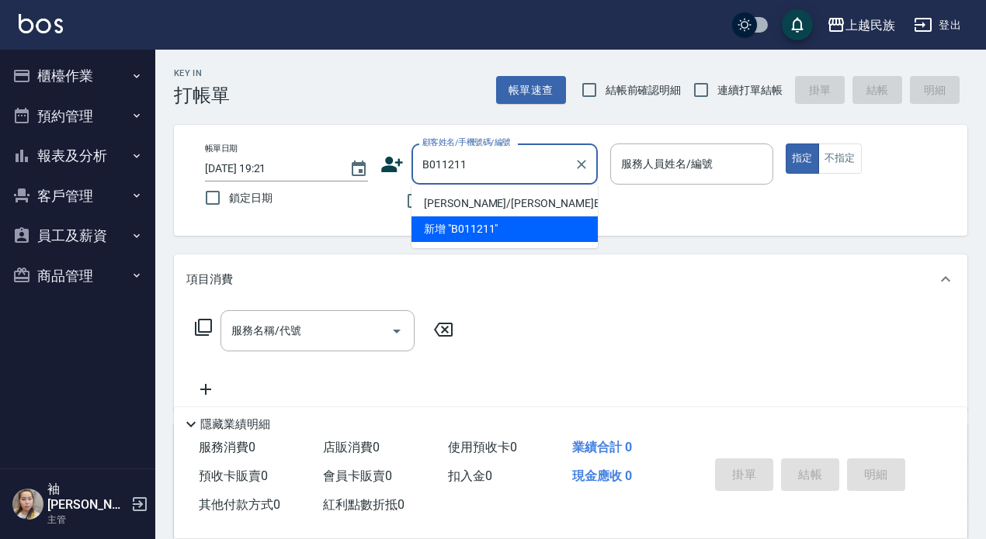
click at [484, 203] on li "[PERSON_NAME]/[PERSON_NAME]B011211/B011211" at bounding box center [504, 204] width 186 height 26
type input "[PERSON_NAME]/[PERSON_NAME]B011211/B011211"
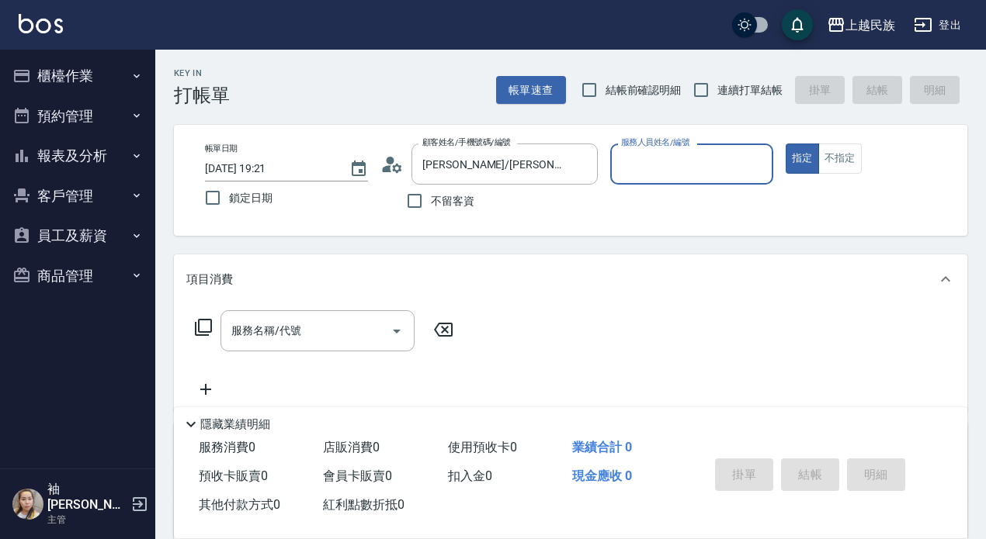
click at [673, 157] on input "服務人員姓名/編號" at bounding box center [691, 164] width 149 height 27
type input "11"
type button "true"
type input "Betty-11"
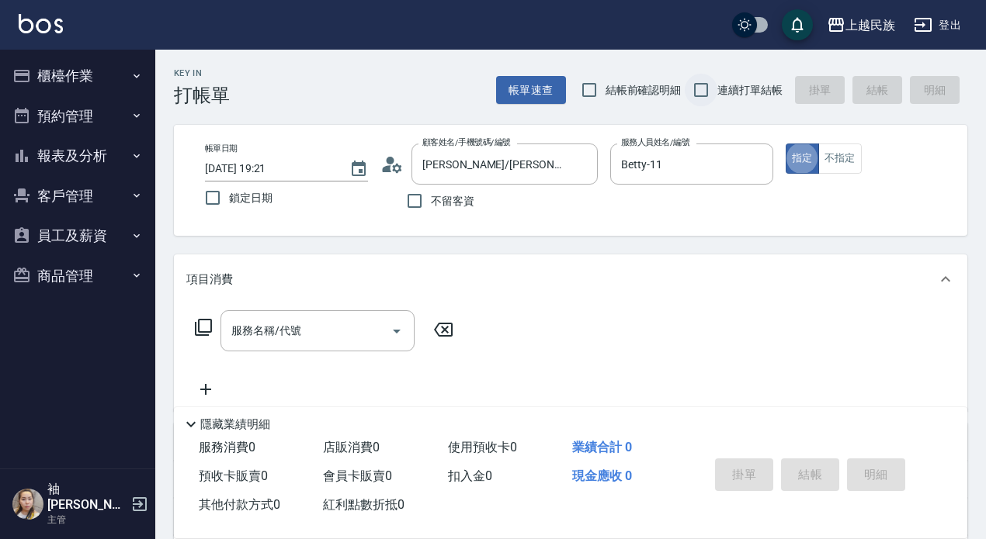
click at [701, 90] on input "連續打單結帳" at bounding box center [700, 90] width 33 height 33
checkbox input "true"
click at [196, 322] on icon at bounding box center [203, 327] width 19 height 19
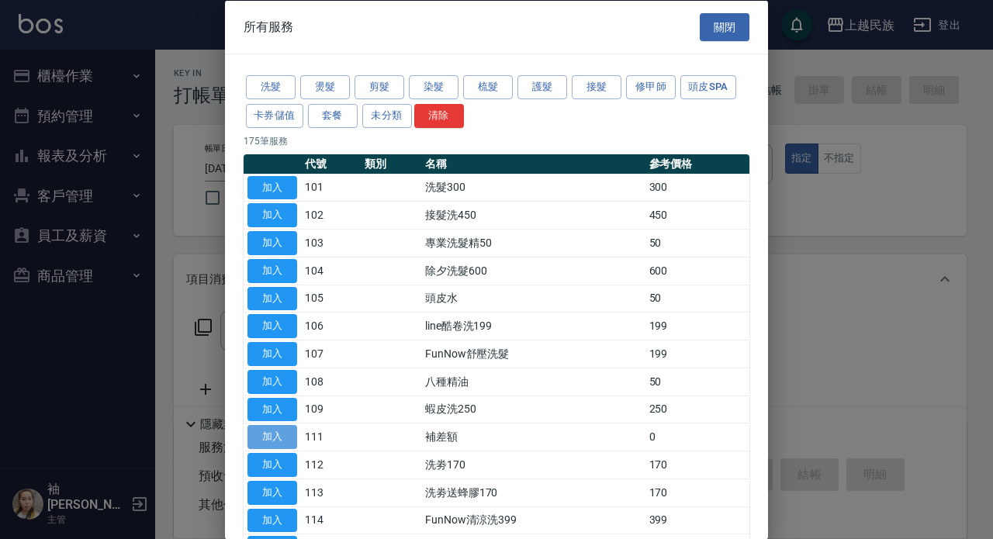
click at [266, 431] on button "加入" at bounding box center [273, 437] width 50 height 24
type input "補差額(111)"
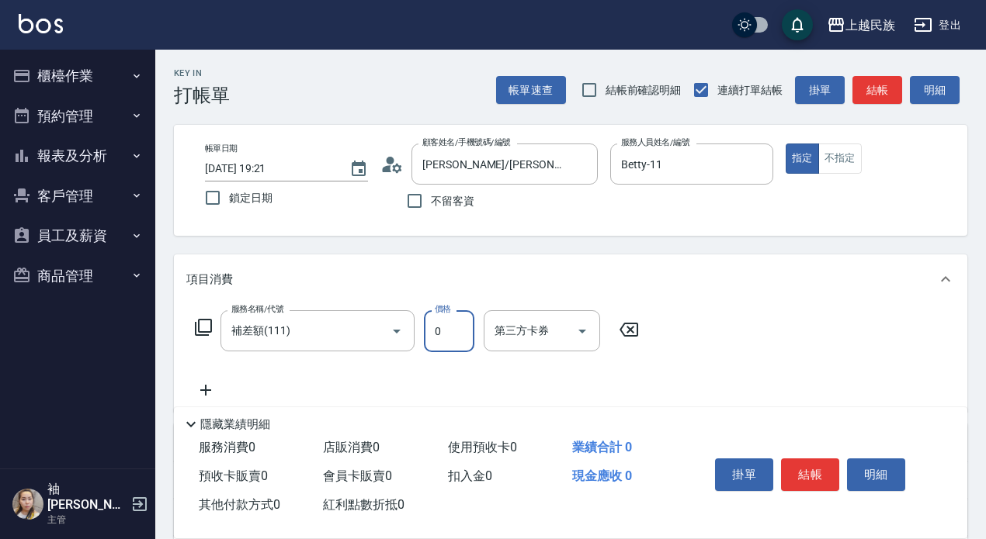
click at [448, 331] on input "0" at bounding box center [449, 331] width 50 height 42
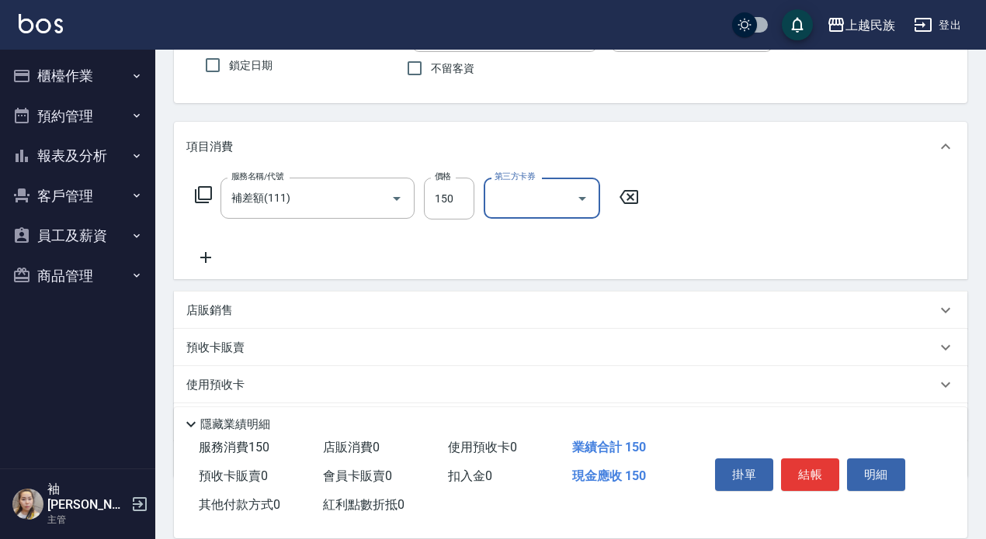
scroll to position [220, 0]
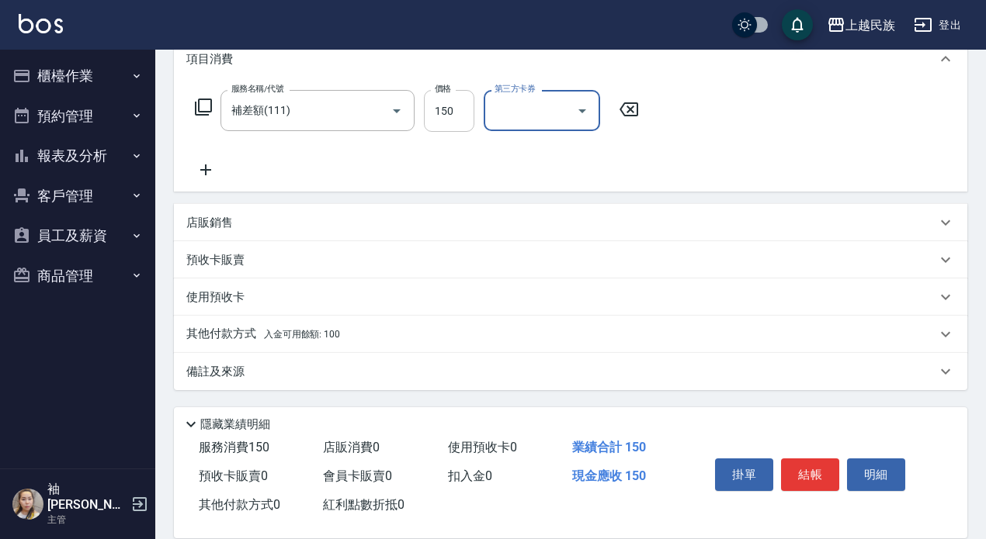
click at [454, 104] on input "150" at bounding box center [449, 111] width 50 height 42
type input "100"
click at [341, 237] on div "店販銷售" at bounding box center [570, 222] width 793 height 37
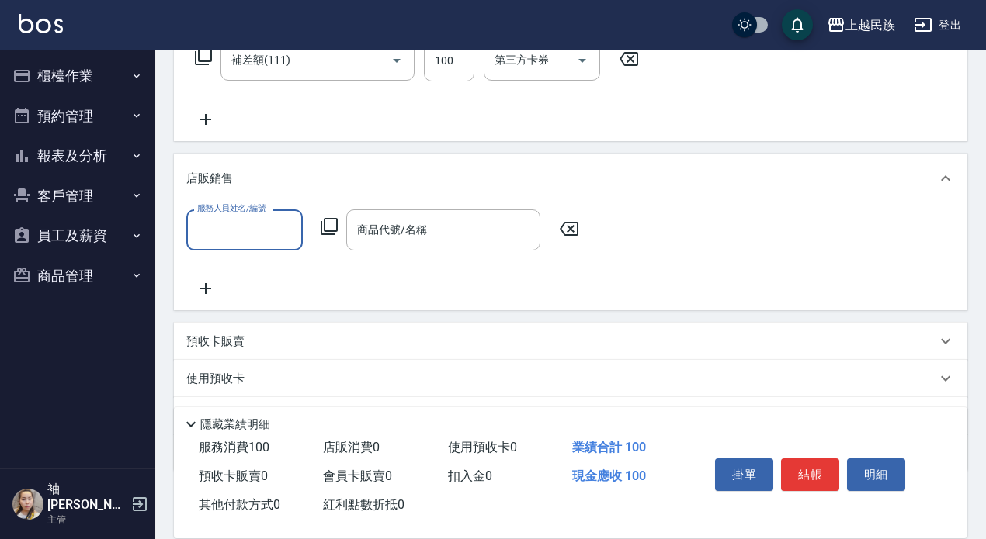
scroll to position [352, 0]
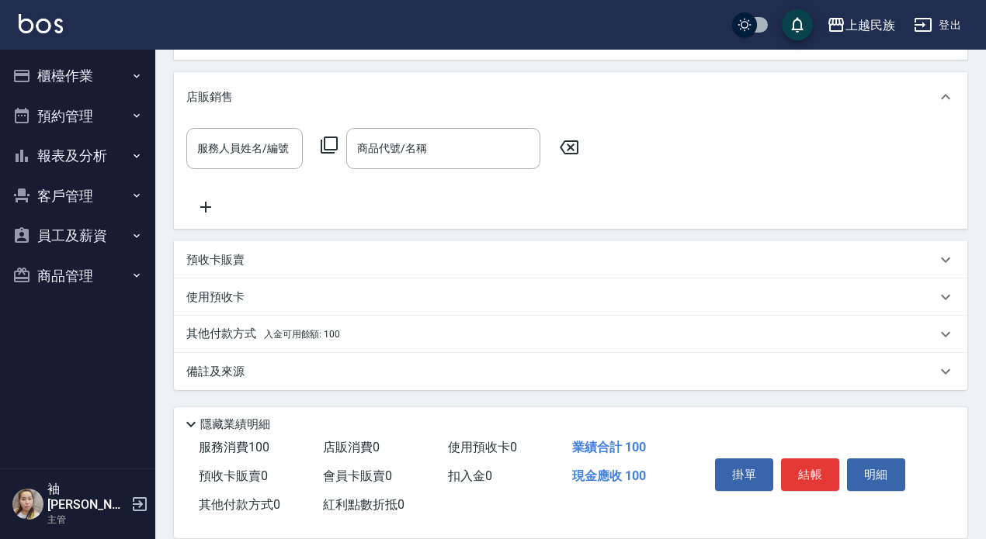
click at [272, 334] on span "入金可用餘額: 100" at bounding box center [302, 334] width 76 height 11
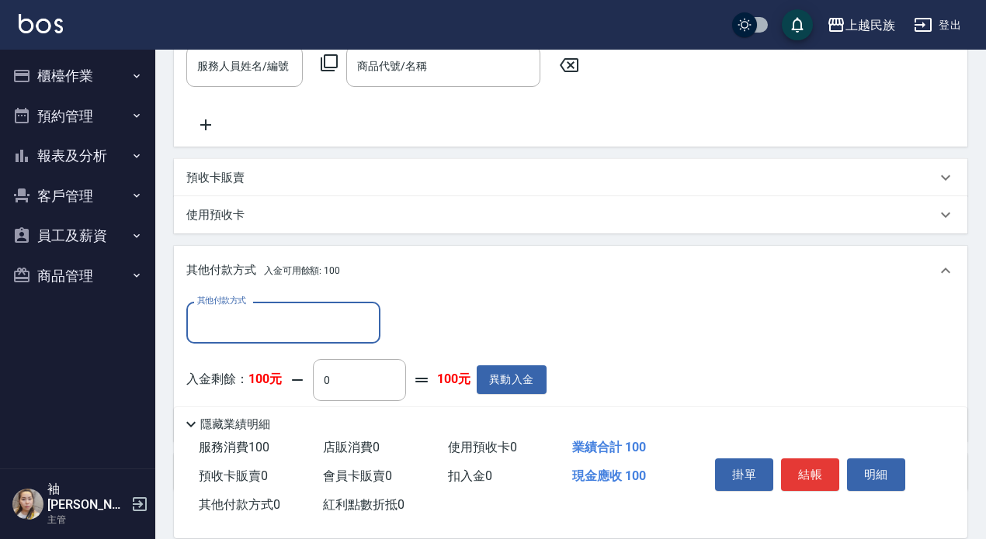
scroll to position [535, 0]
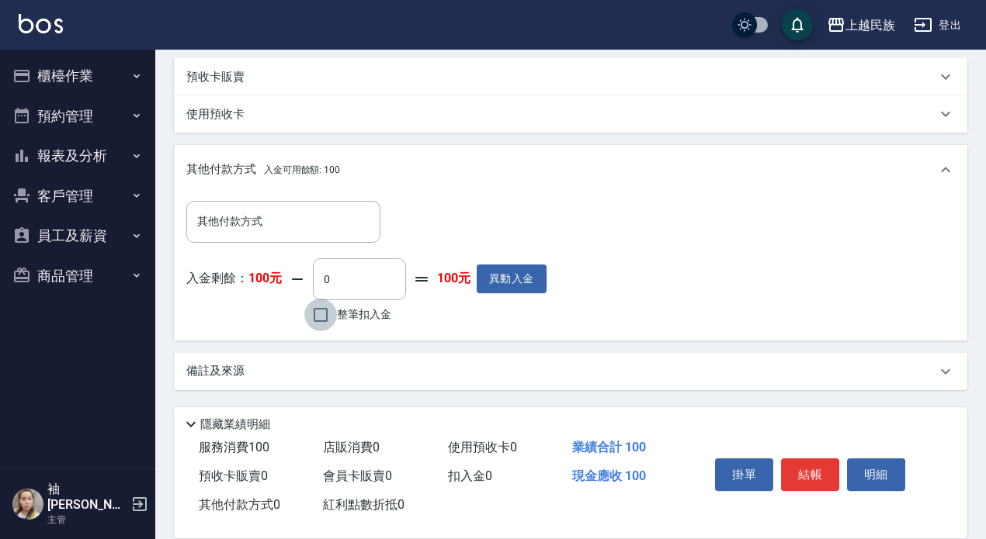
click at [319, 315] on input "整筆扣入金" at bounding box center [320, 315] width 33 height 33
checkbox input "true"
type input "100"
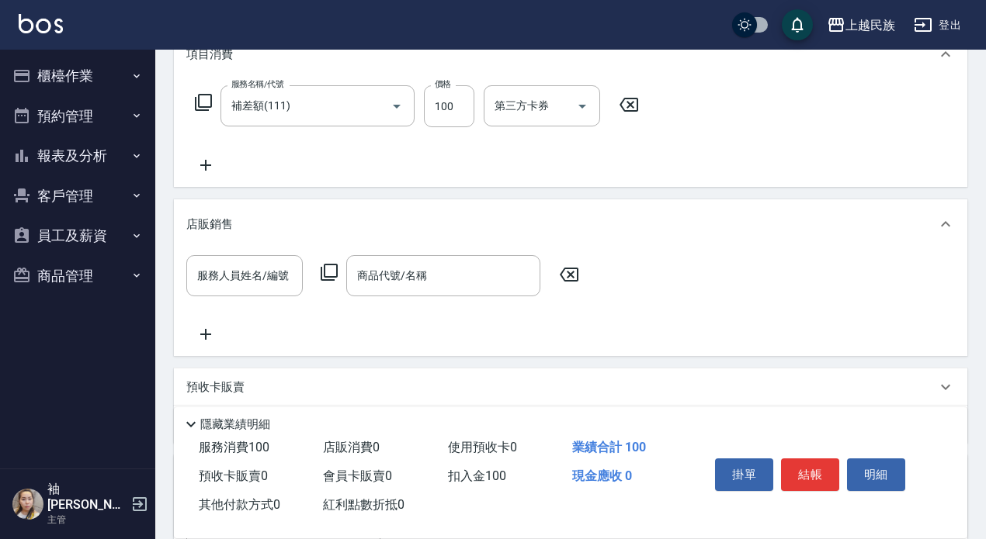
scroll to position [0, 0]
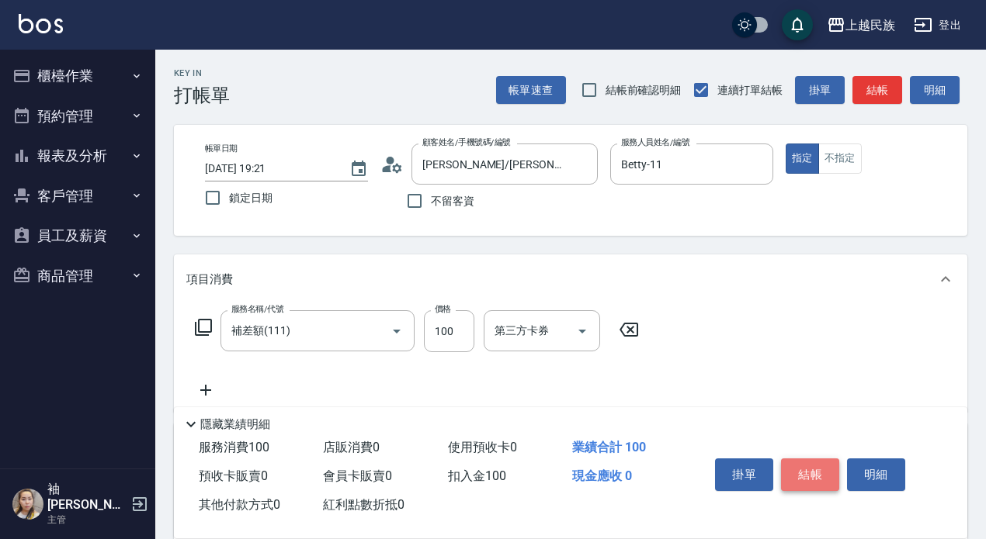
click at [820, 460] on button "結帳" at bounding box center [810, 475] width 58 height 33
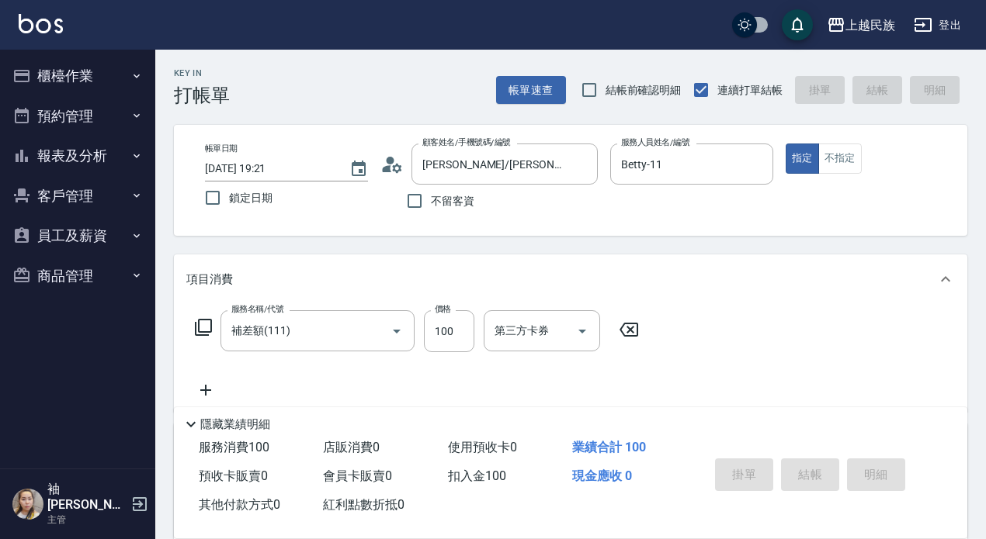
type input "[DATE] 19:22"
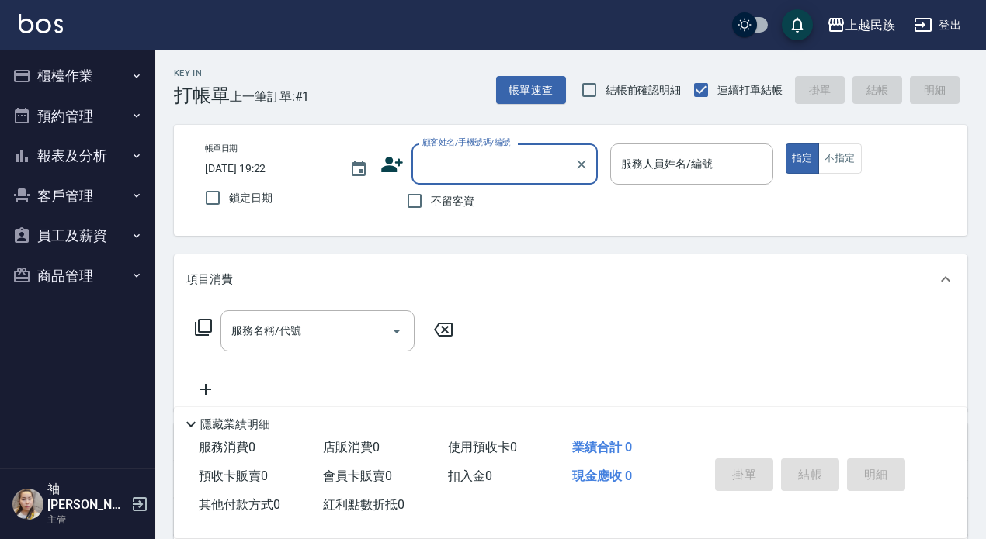
click at [944, 24] on button "登出" at bounding box center [937, 25] width 60 height 29
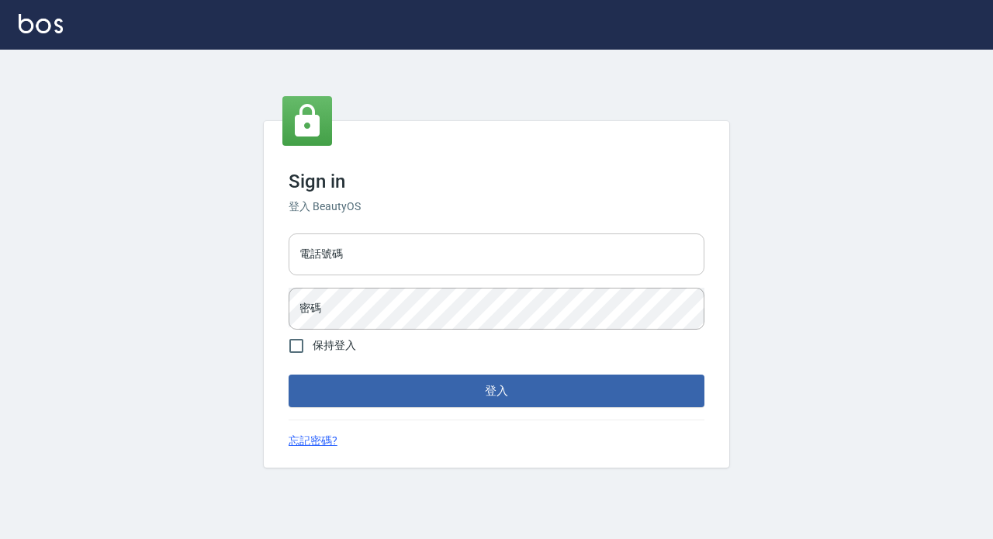
click at [369, 258] on input "電話號碼" at bounding box center [497, 255] width 416 height 42
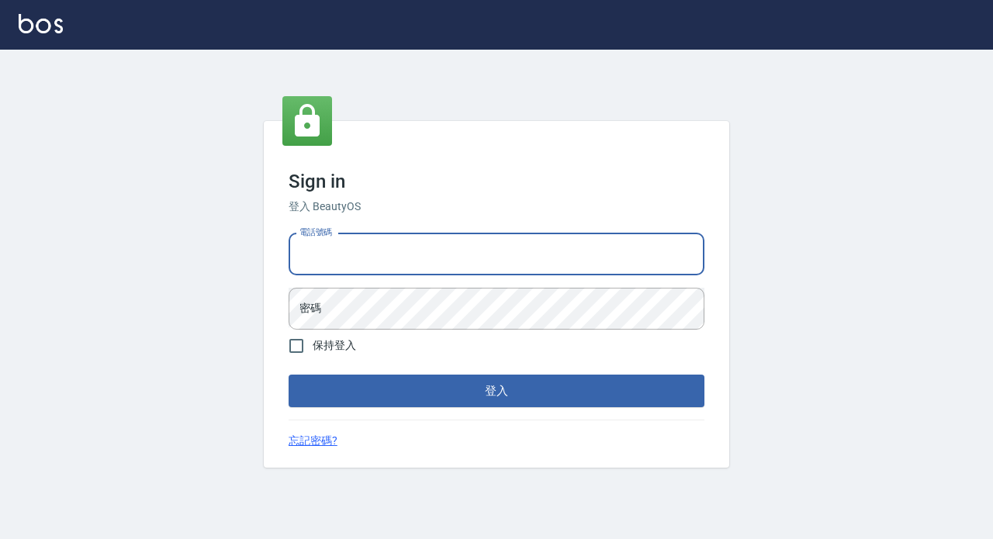
type input "89729295"
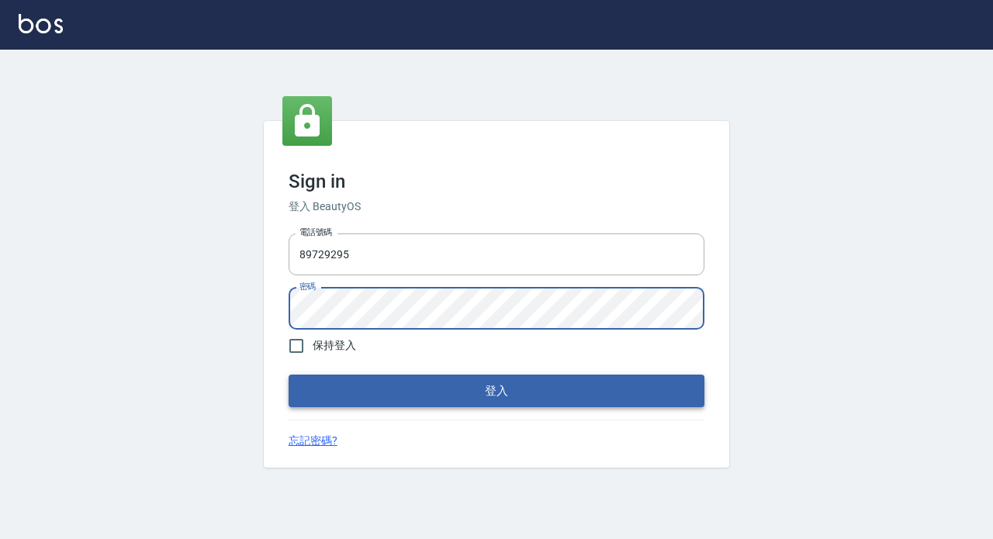
click at [470, 396] on button "登入" at bounding box center [497, 391] width 416 height 33
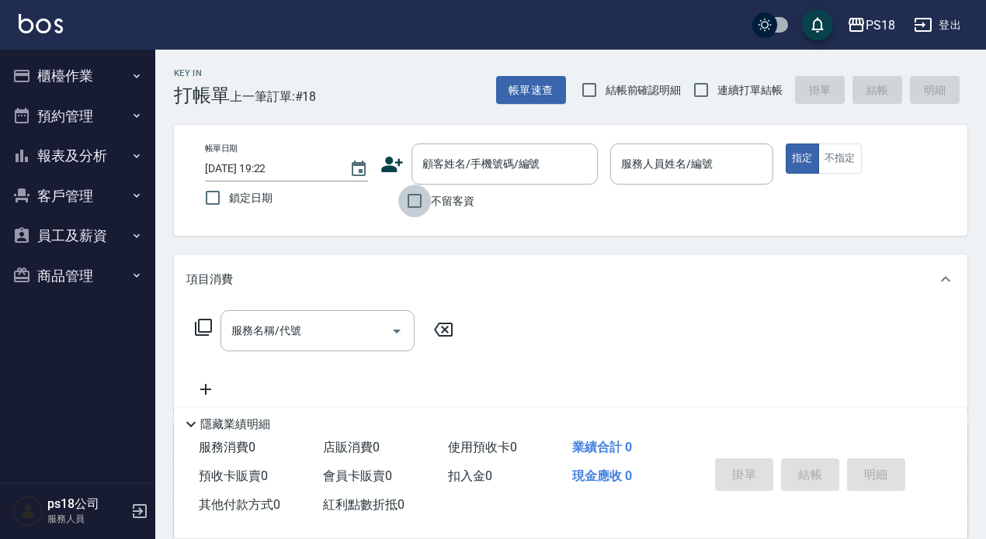
click at [412, 199] on input "不留客資" at bounding box center [414, 201] width 33 height 33
checkbox input "true"
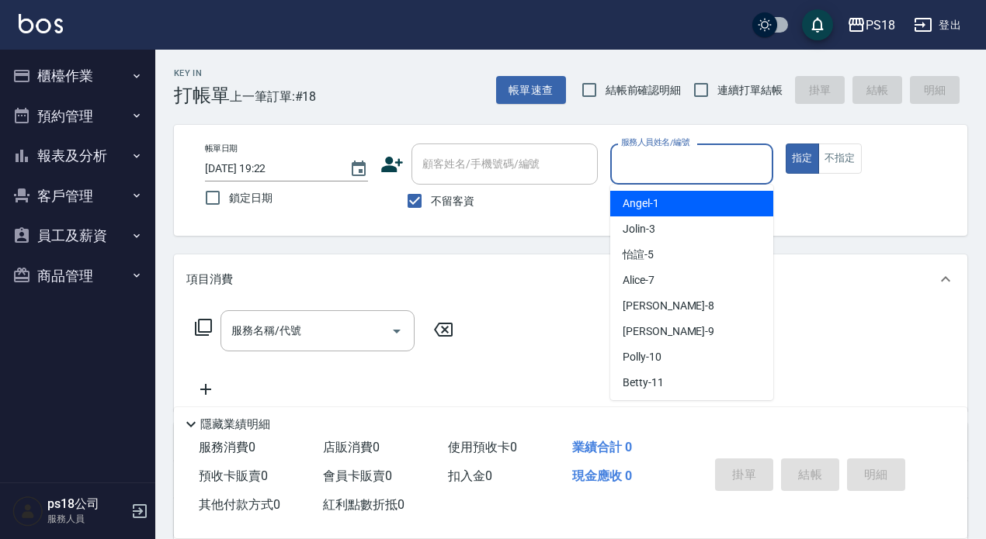
click at [684, 159] on input "服務人員姓名/編號" at bounding box center [691, 164] width 149 height 27
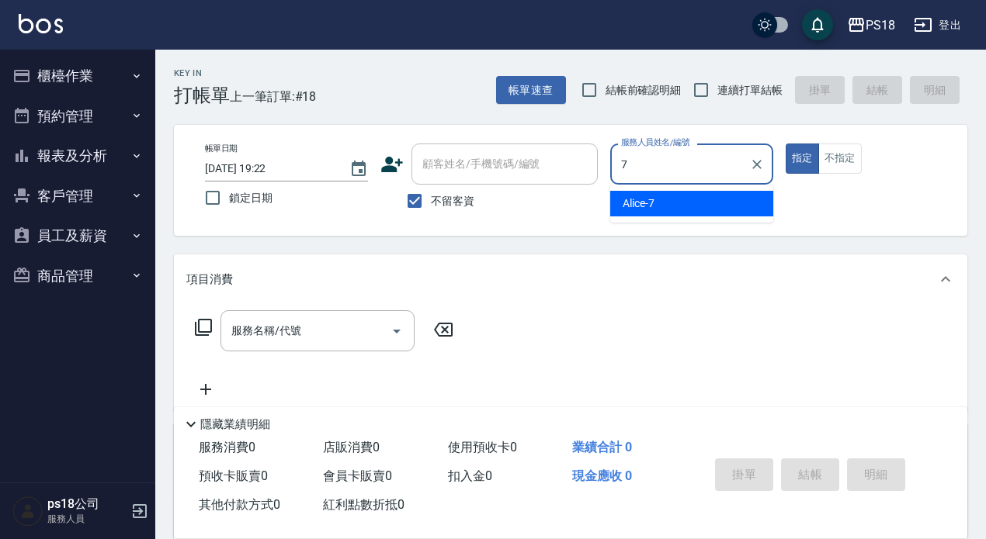
type input "7"
type button "true"
type input "Alice-7"
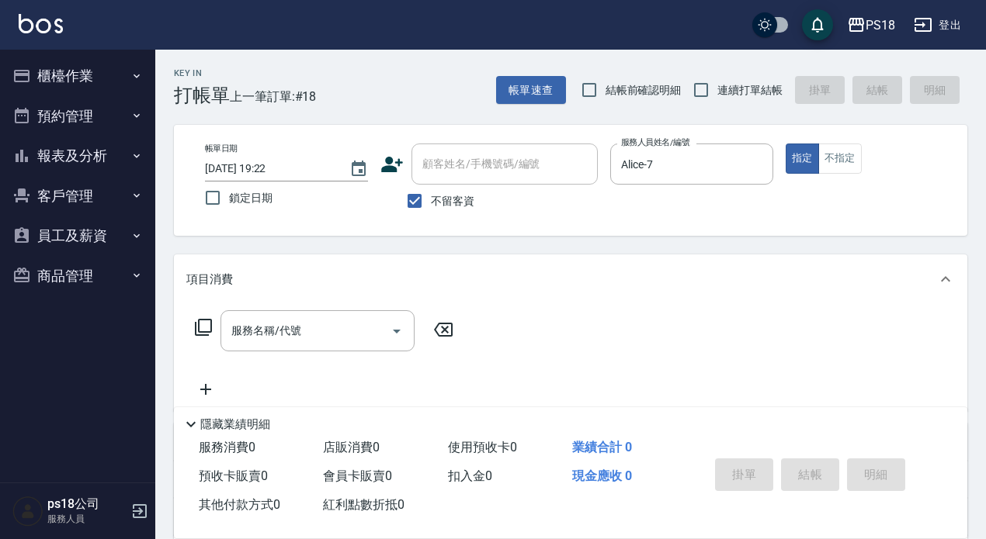
click at [203, 328] on icon at bounding box center [203, 327] width 19 height 19
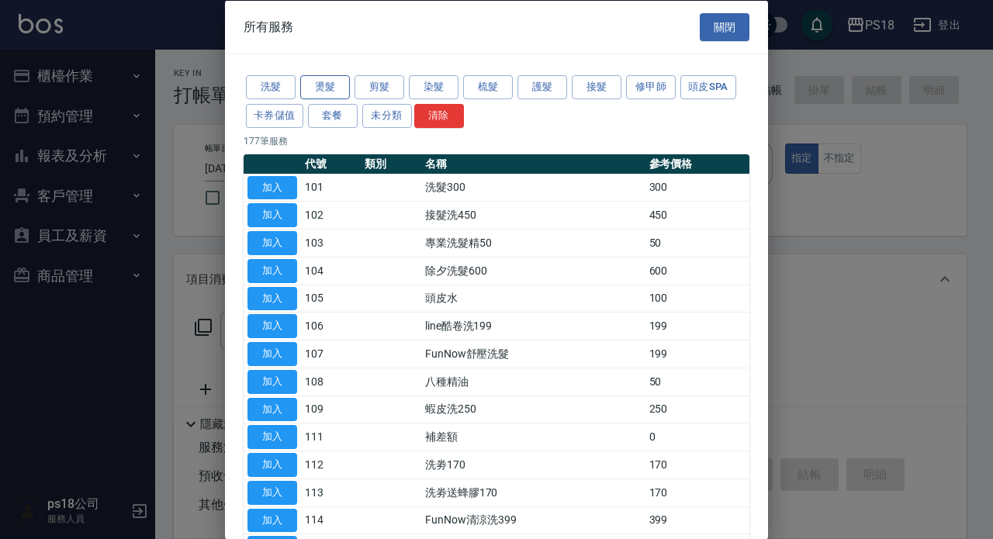
click at [330, 90] on button "燙髮" at bounding box center [325, 87] width 50 height 24
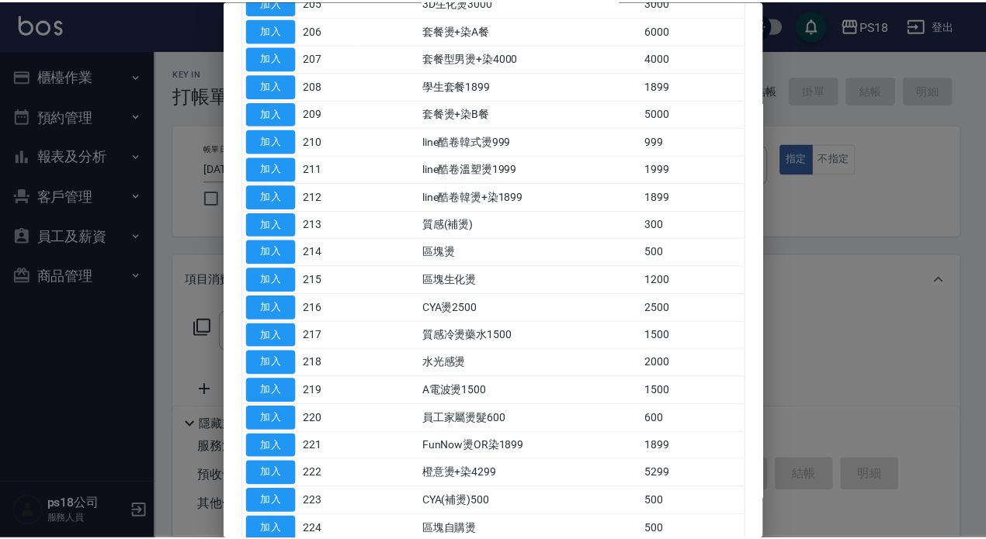
scroll to position [310, 0]
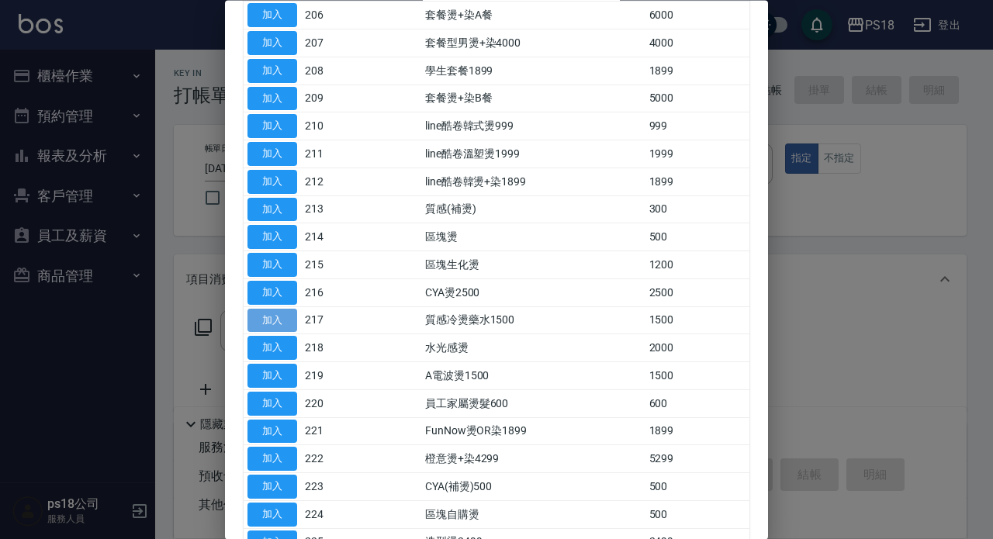
click at [293, 319] on button "加入" at bounding box center [273, 321] width 50 height 24
type input "質感冷燙藥水1500(217)"
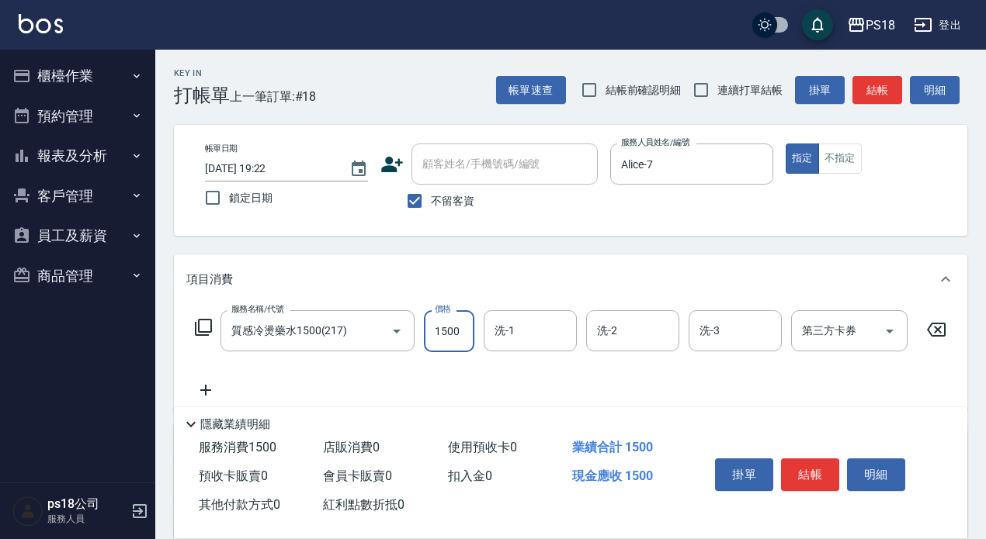
click at [449, 335] on input "1500" at bounding box center [449, 331] width 50 height 42
type input "2000"
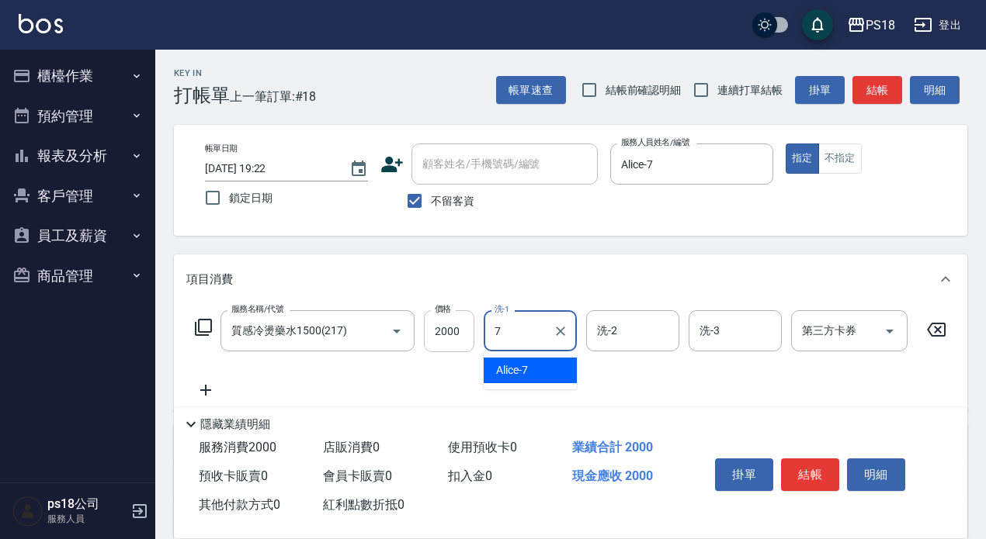
type input "Alice-7"
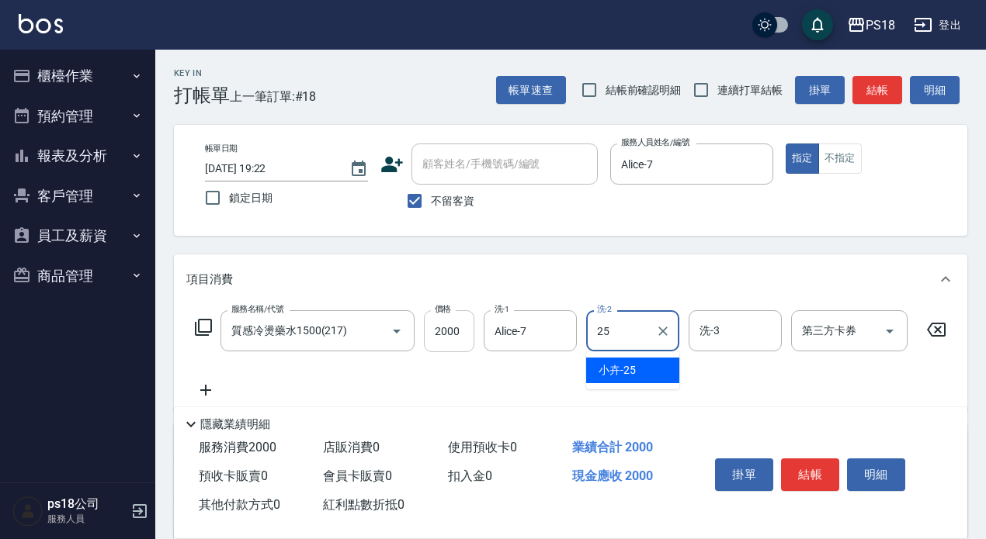
type input "小卉-25"
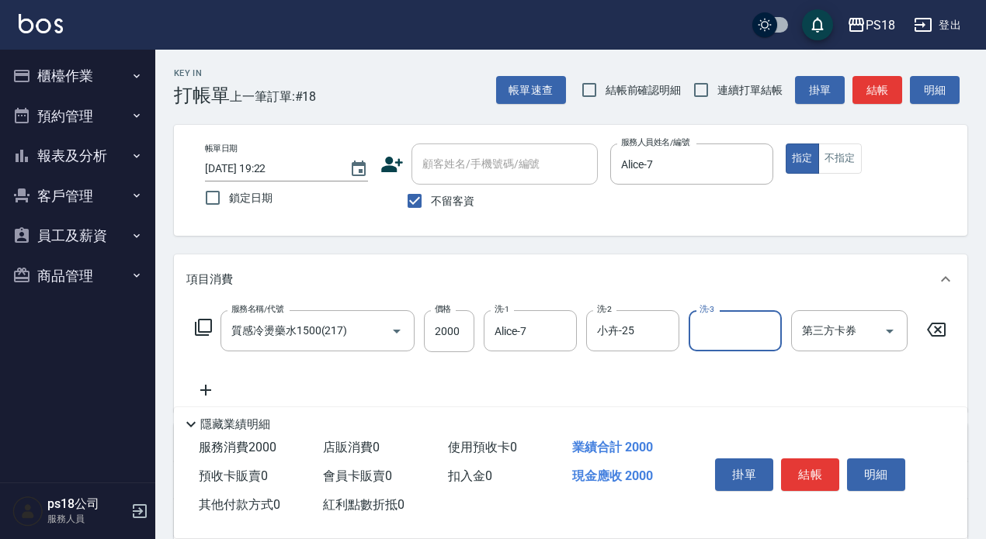
click at [202, 325] on icon at bounding box center [203, 327] width 19 height 19
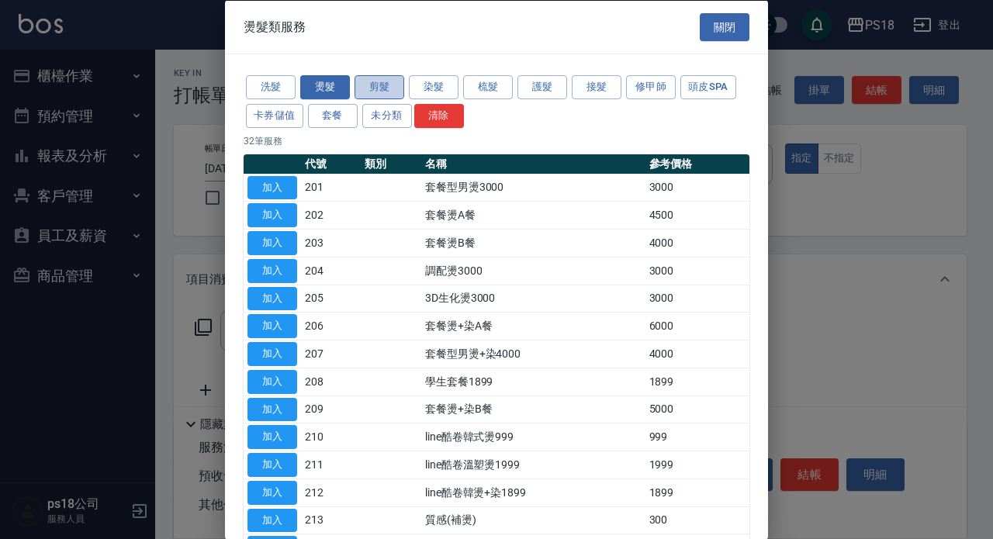
click at [390, 83] on button "剪髮" at bounding box center [380, 87] width 50 height 24
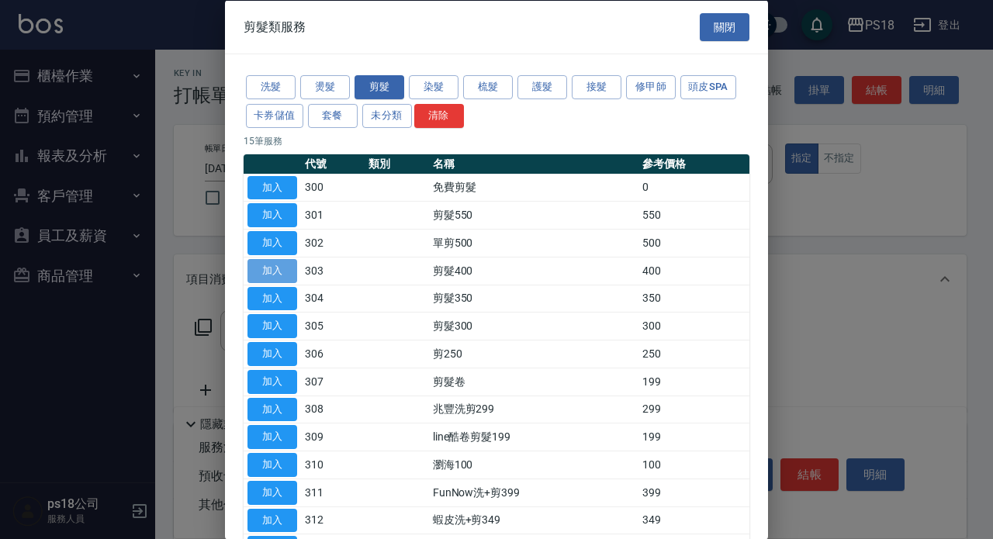
click at [289, 271] on button "加入" at bounding box center [273, 270] width 50 height 24
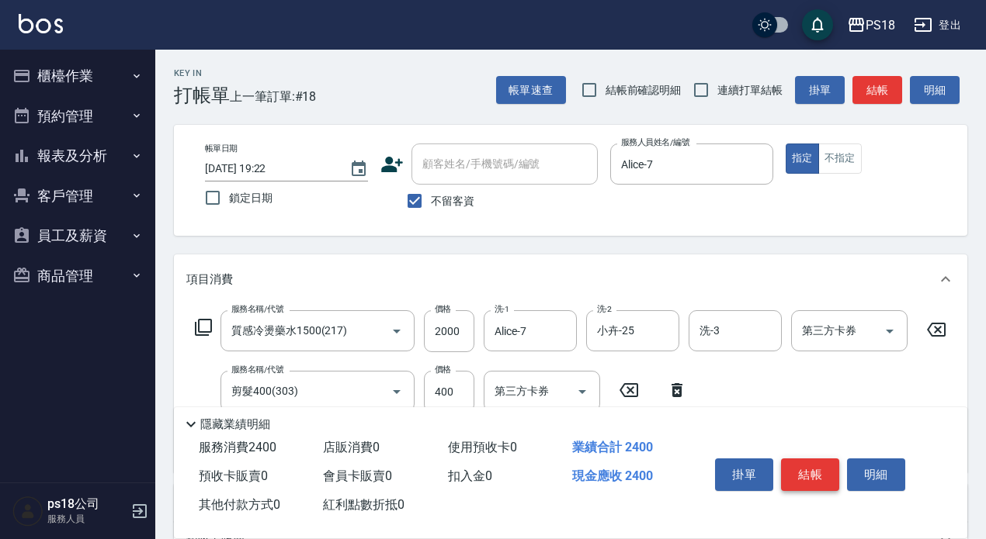
click at [803, 459] on button "結帳" at bounding box center [810, 475] width 58 height 33
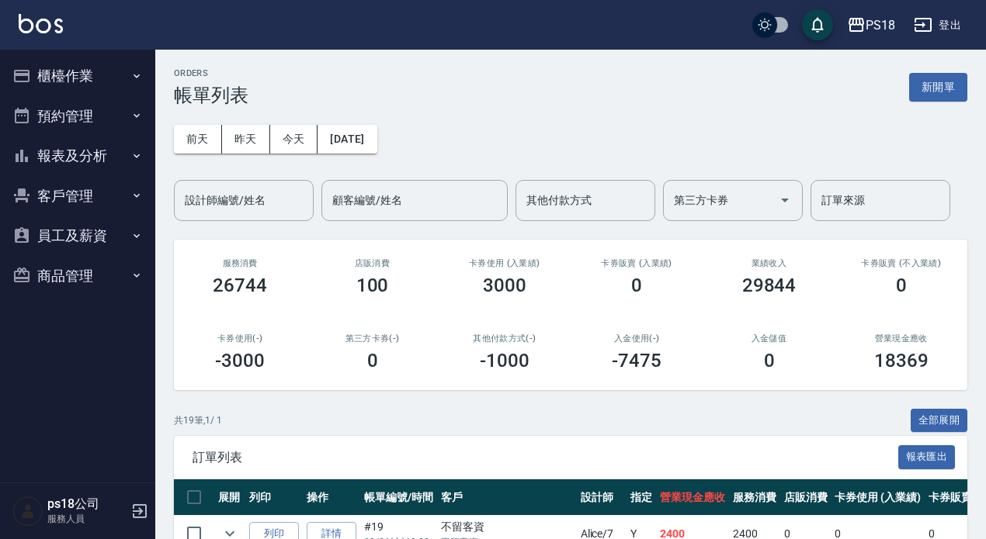
click at [54, 77] on button "櫃檯作業" at bounding box center [77, 76] width 143 height 40
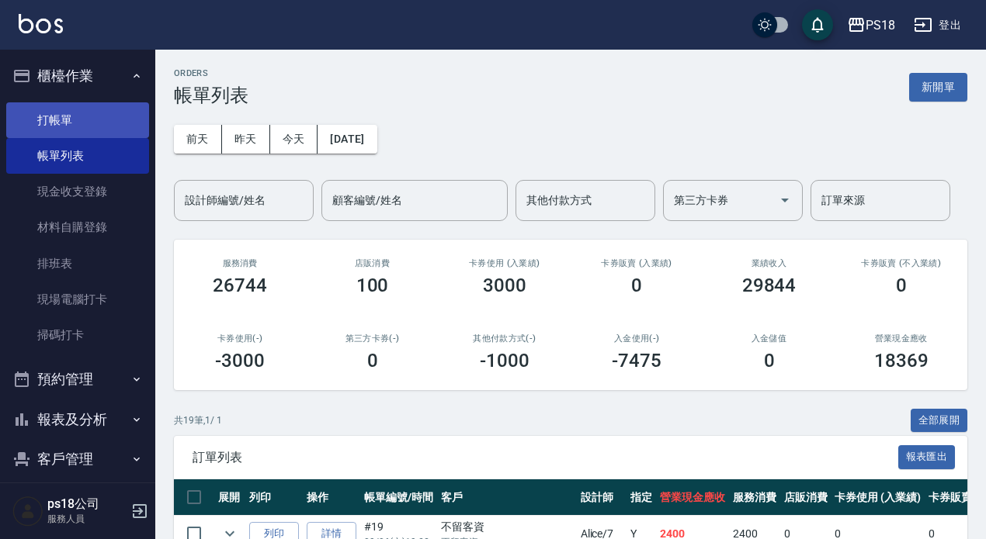
click at [50, 113] on link "打帳單" at bounding box center [77, 120] width 143 height 36
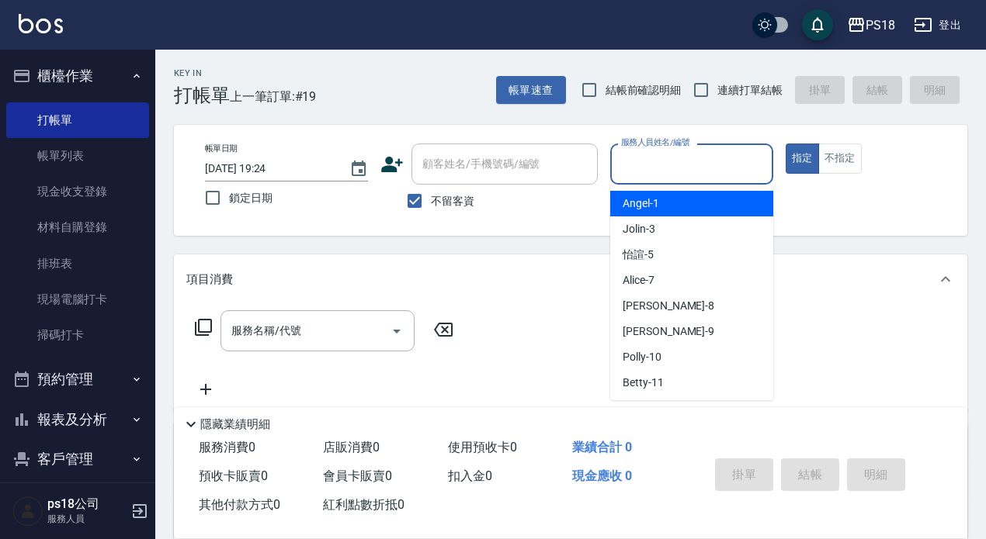
click at [683, 161] on input "服務人員姓名/編號" at bounding box center [691, 164] width 149 height 27
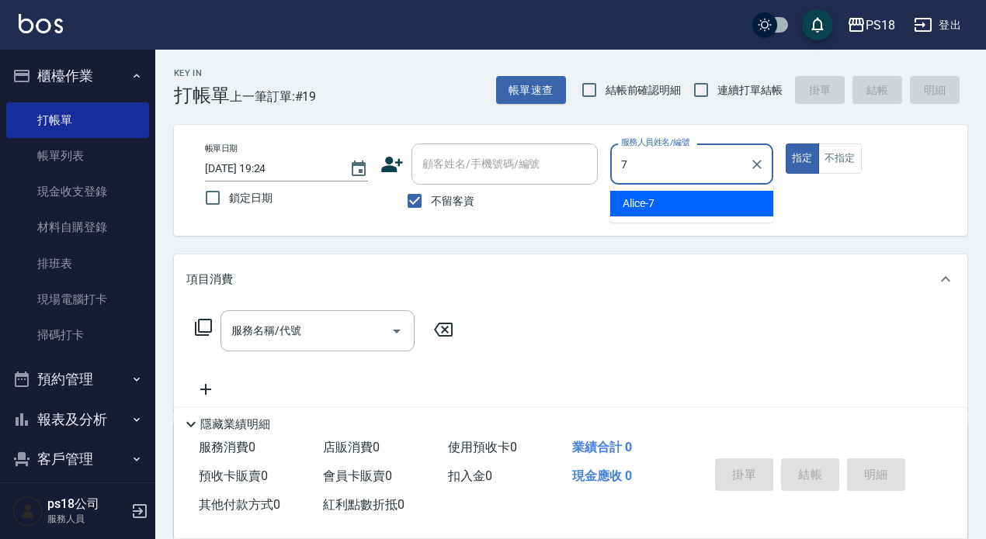
type input "7"
type button "true"
type input "Alice-7"
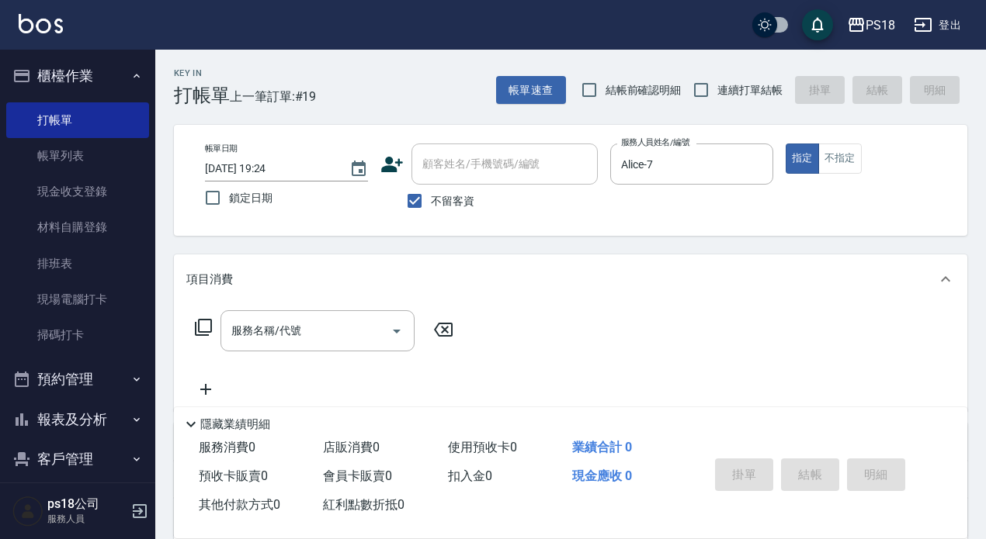
click at [200, 324] on icon at bounding box center [203, 327] width 19 height 19
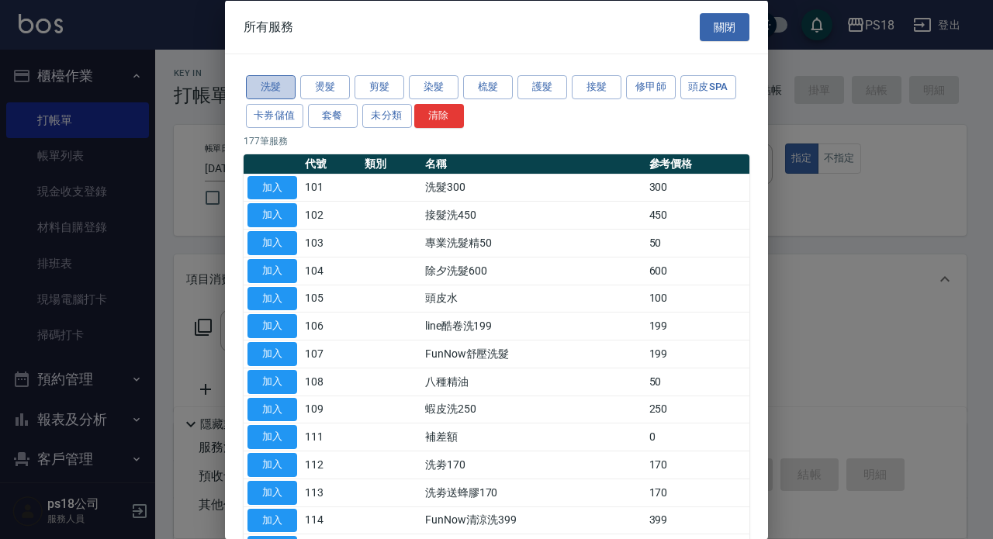
click at [286, 78] on button "洗髮" at bounding box center [271, 87] width 50 height 24
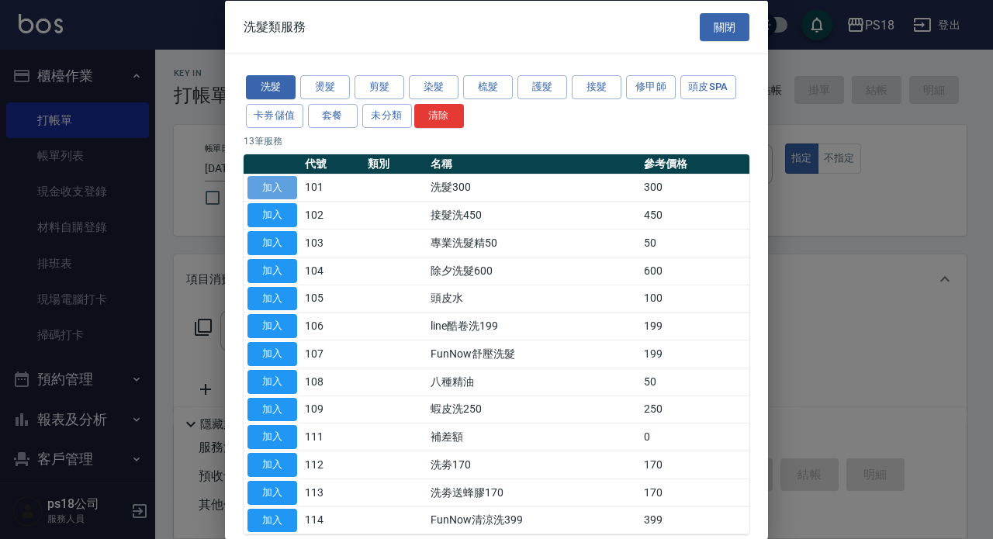
click at [272, 188] on button "加入" at bounding box center [273, 187] width 50 height 24
type input "洗髮300(101)"
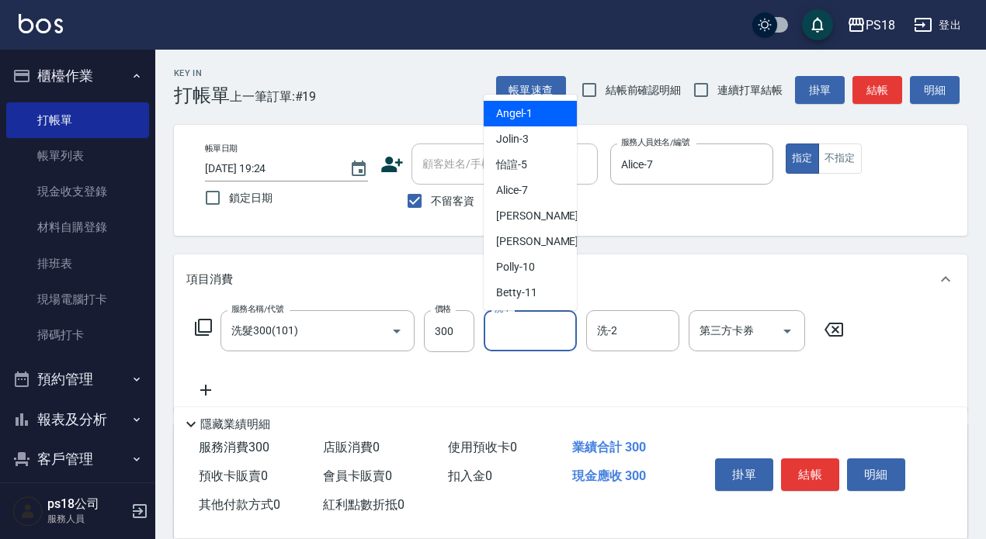
click at [525, 333] on input "洗-1" at bounding box center [529, 330] width 79 height 27
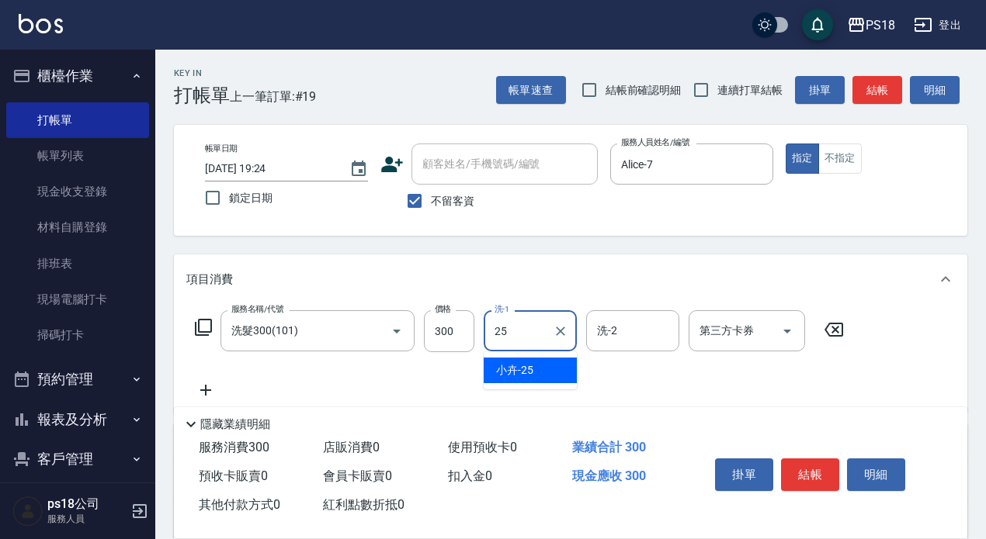
type input "小卉-25"
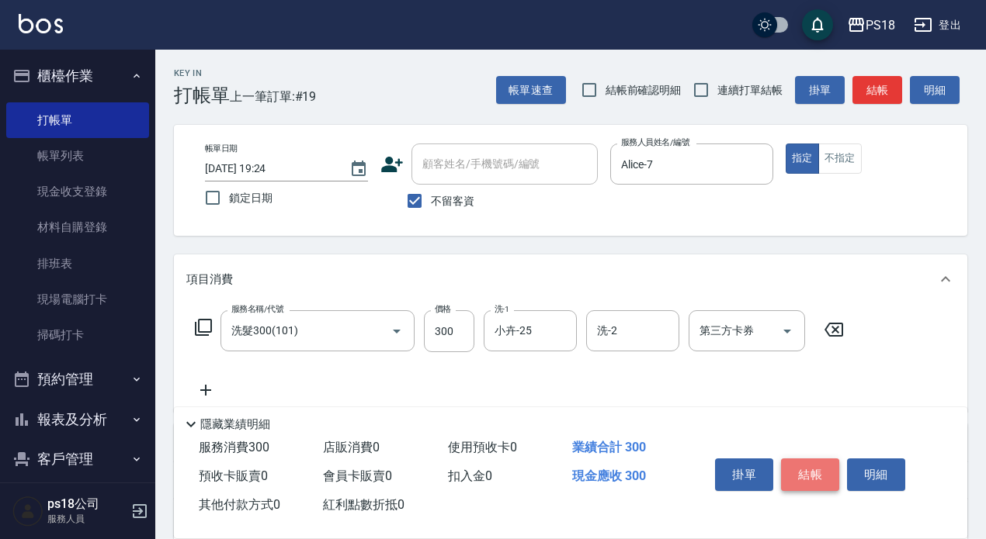
click at [798, 460] on button "結帳" at bounding box center [810, 475] width 58 height 33
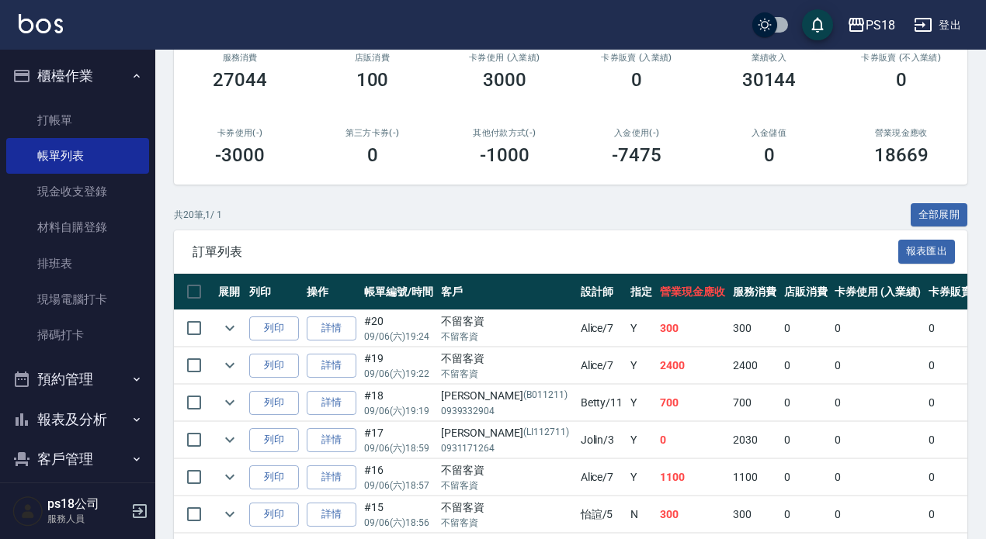
scroll to position [388, 0]
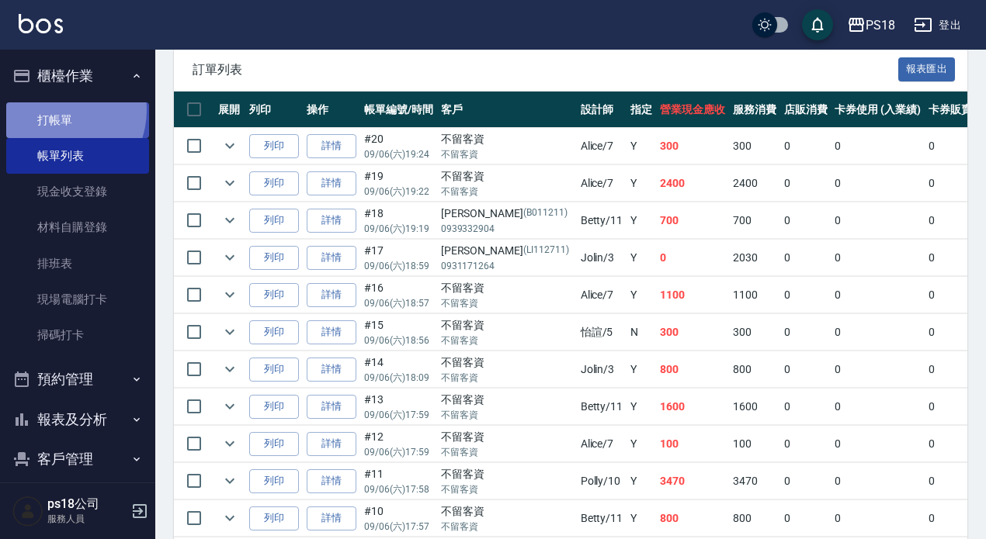
click at [56, 109] on link "打帳單" at bounding box center [77, 120] width 143 height 36
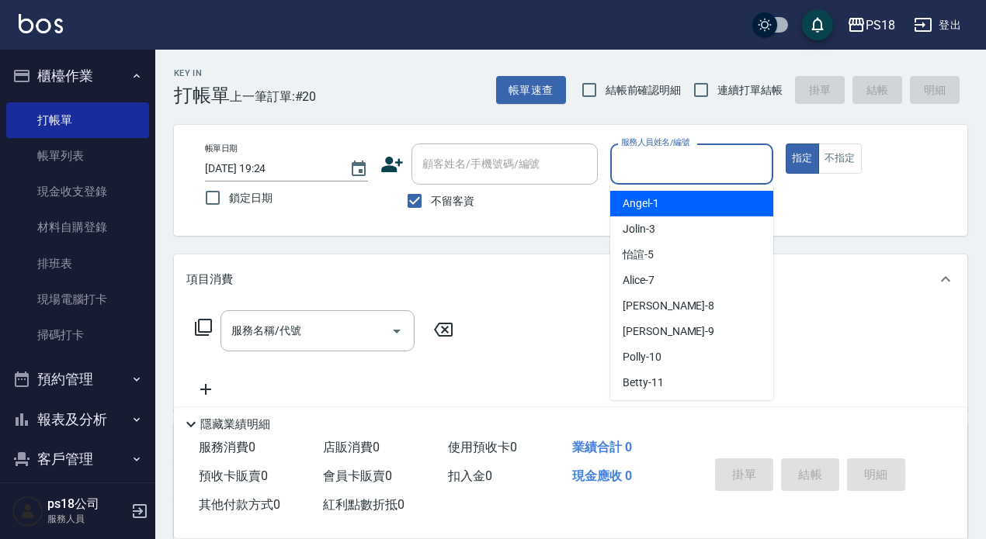
click at [665, 163] on input "服務人員姓名/編號" at bounding box center [691, 164] width 149 height 27
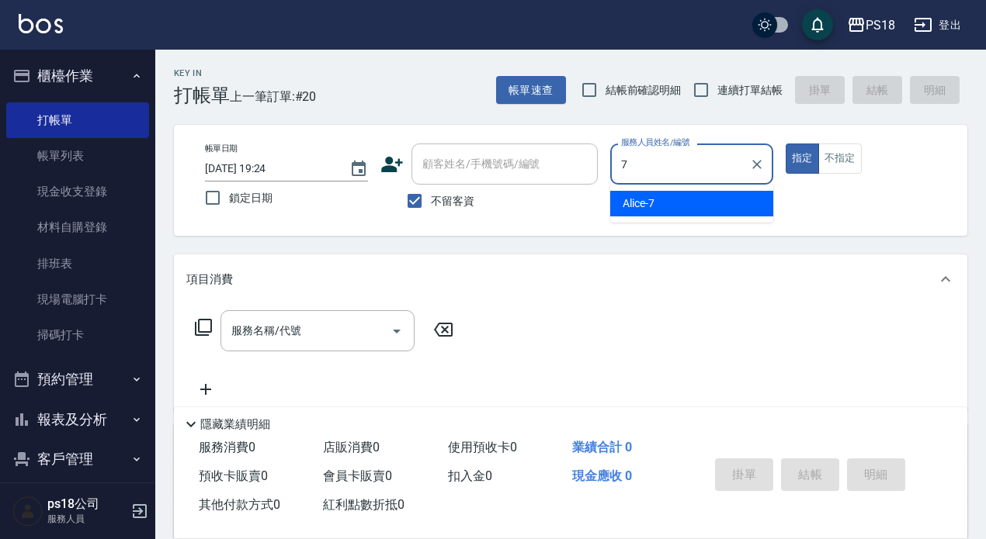
type input "Alice-7"
type button "true"
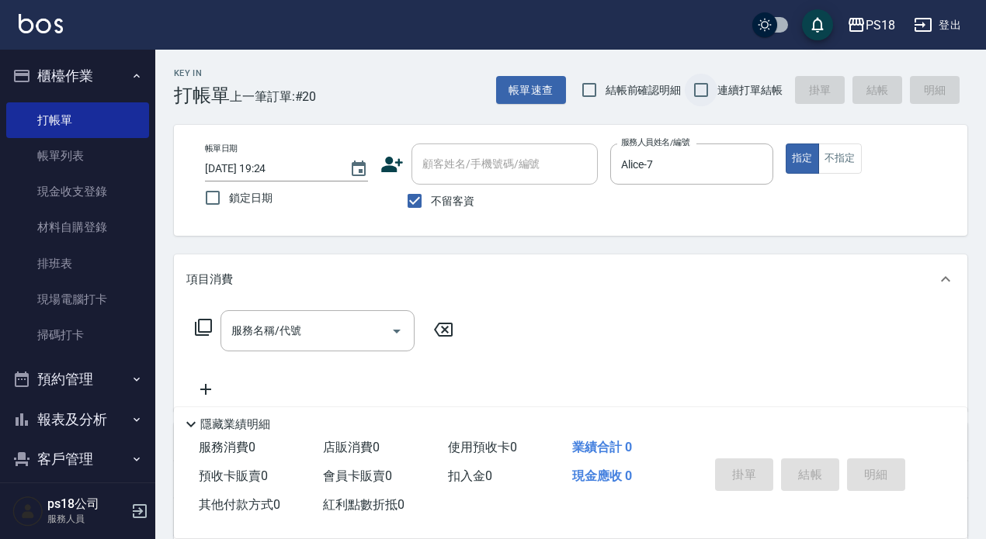
click at [705, 89] on input "連續打單結帳" at bounding box center [700, 90] width 33 height 33
checkbox input "true"
click at [198, 326] on icon at bounding box center [203, 327] width 17 height 17
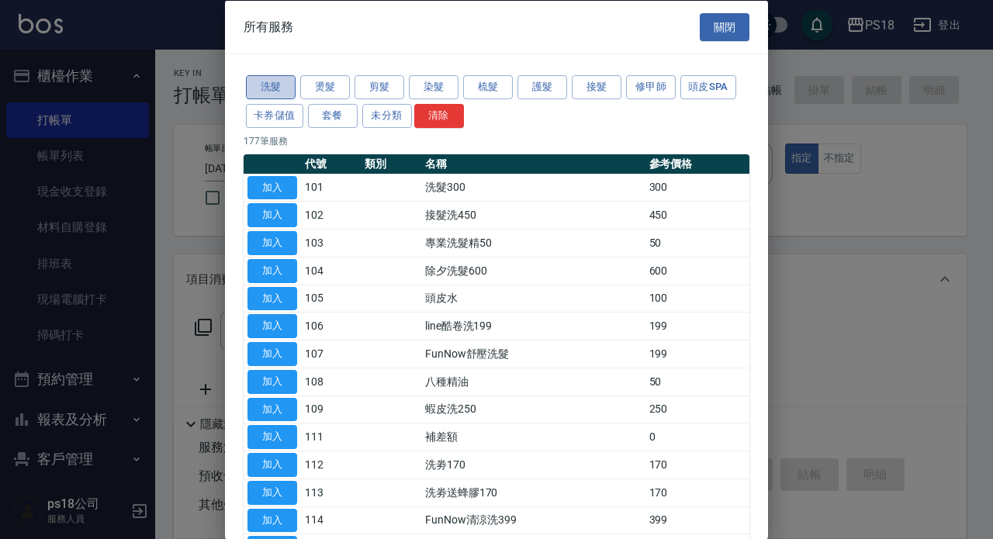
click at [270, 81] on button "洗髮" at bounding box center [271, 87] width 50 height 24
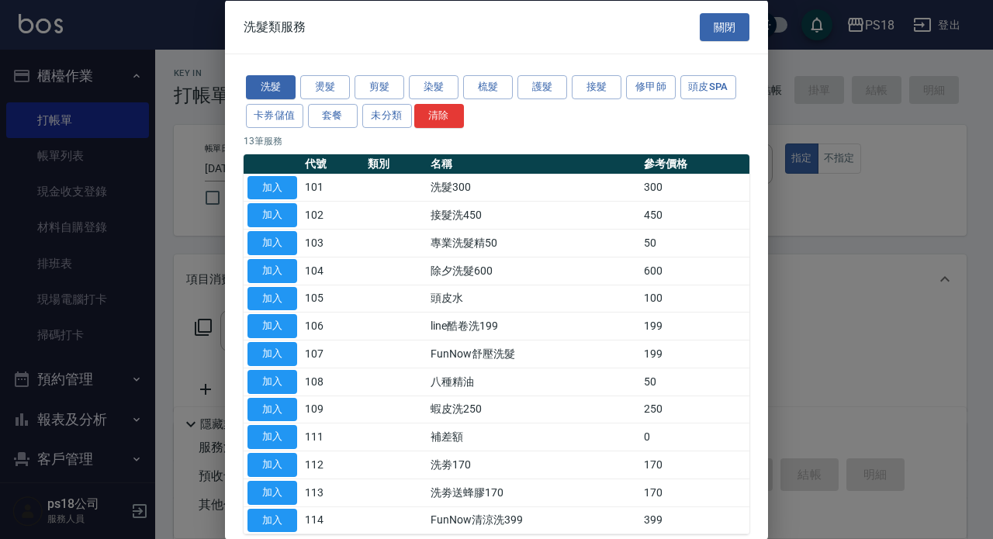
drag, startPoint x: 271, startPoint y: 184, endPoint x: 487, endPoint y: 429, distance: 327.1
click at [269, 184] on button "加入" at bounding box center [273, 187] width 50 height 24
type input "洗髮300(101)"
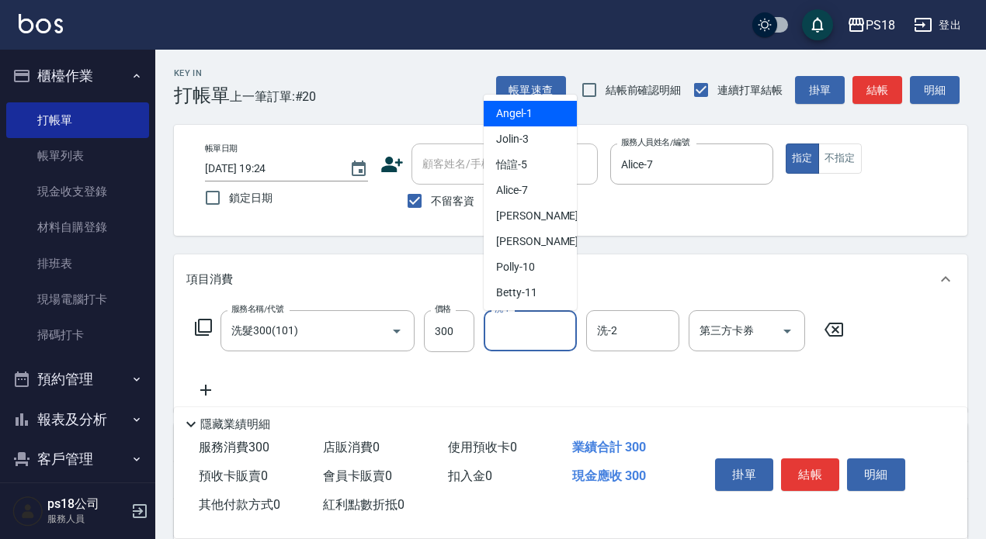
click at [515, 327] on input "洗-1" at bounding box center [529, 330] width 79 height 27
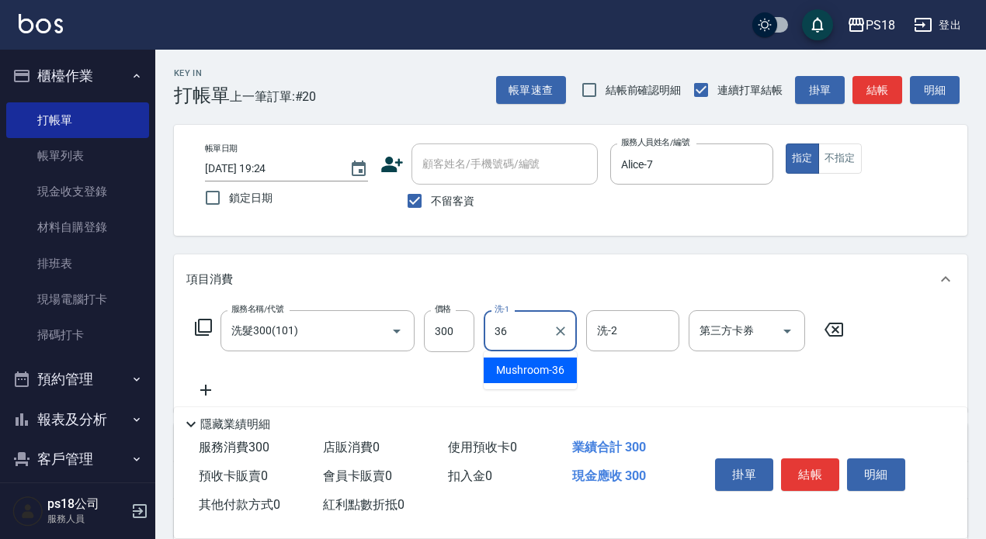
type input "Mushroom-36"
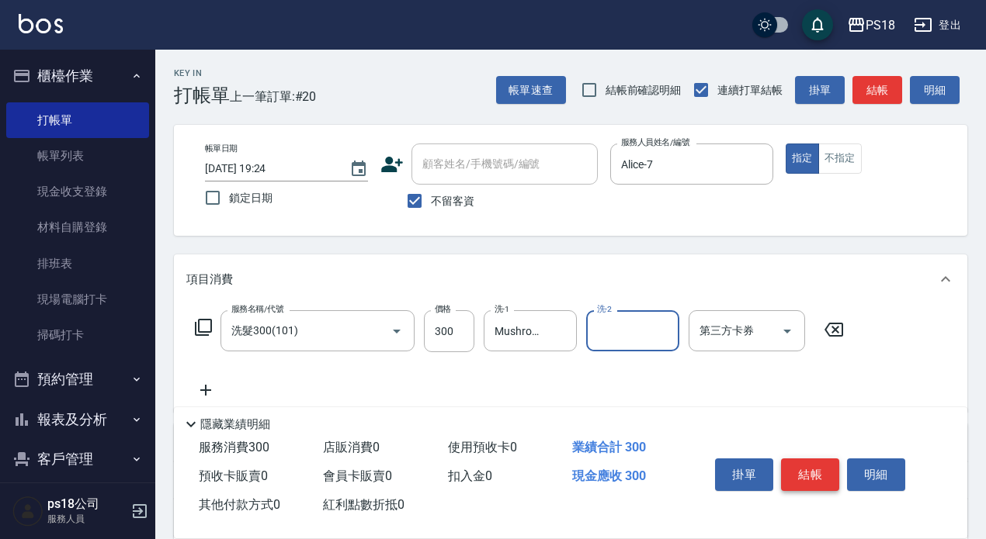
click at [799, 463] on button "結帳" at bounding box center [810, 475] width 58 height 33
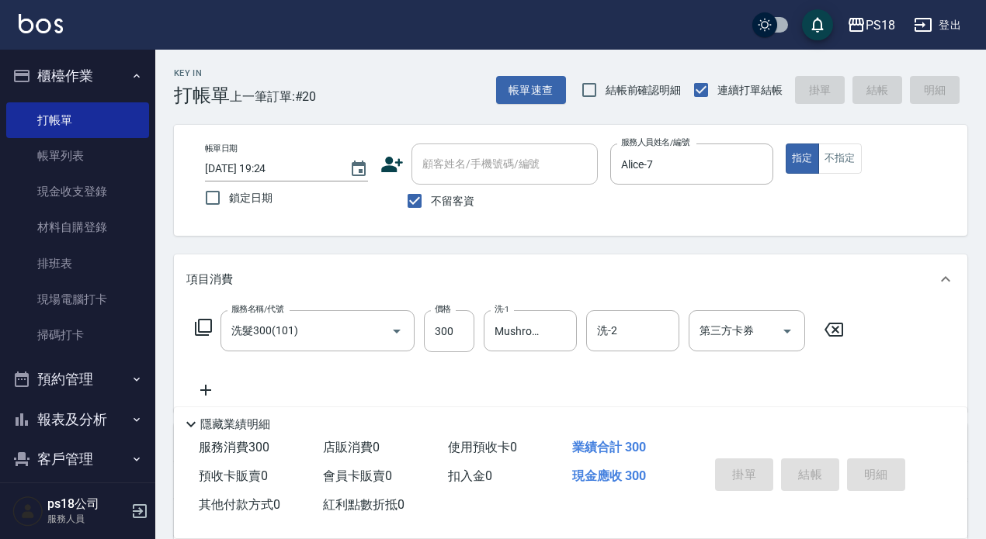
type input "[DATE] 19:25"
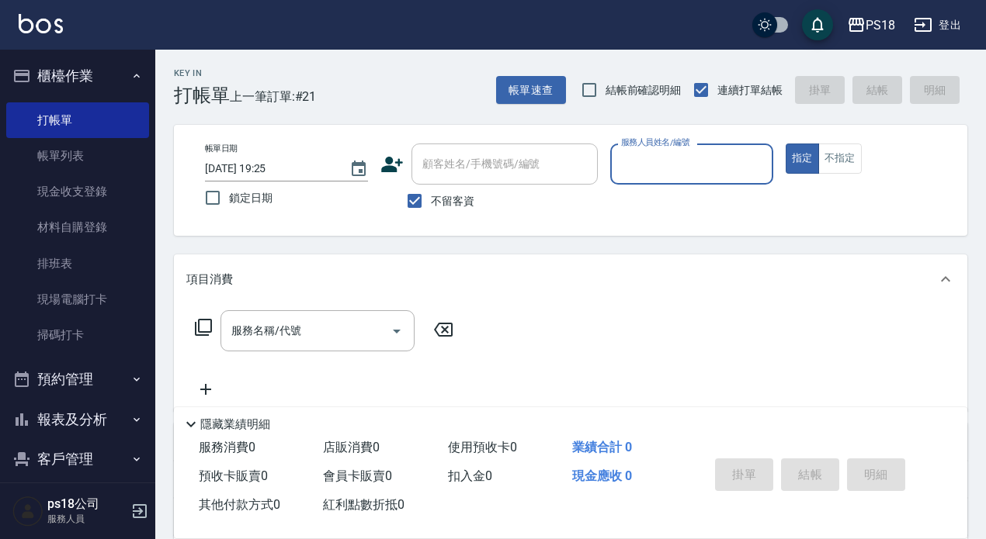
click at [130, 77] on icon "button" at bounding box center [136, 76] width 12 height 12
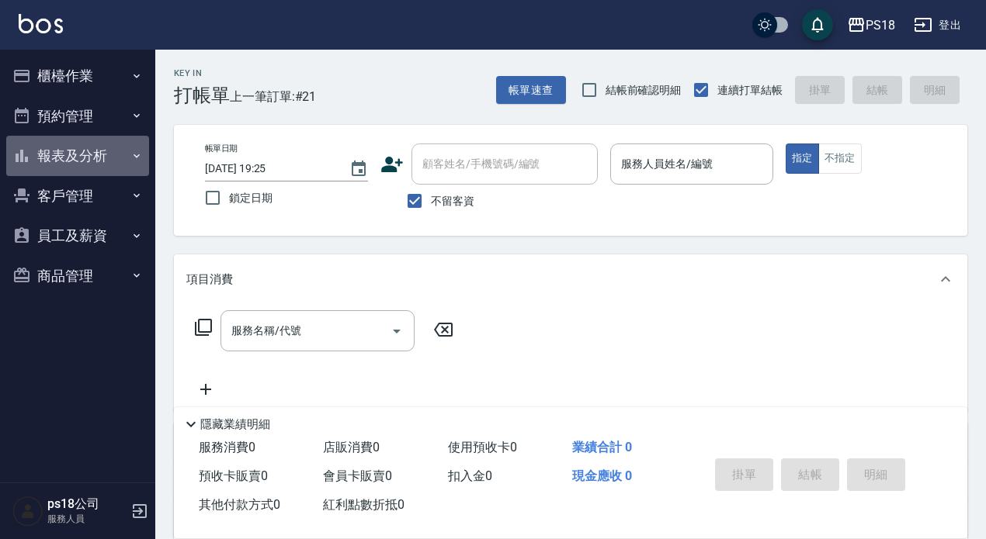
click at [54, 149] on button "報表及分析" at bounding box center [77, 156] width 143 height 40
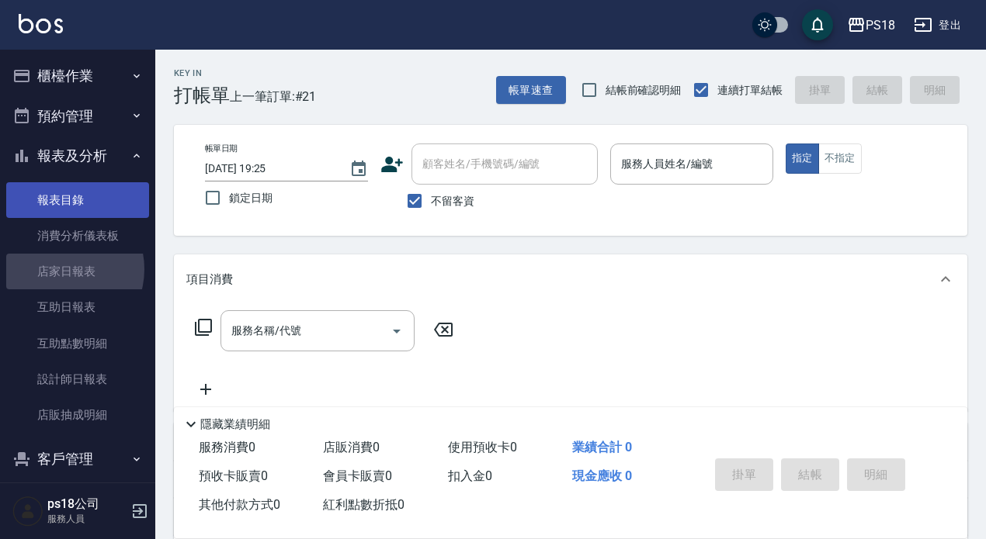
drag, startPoint x: 59, startPoint y: 269, endPoint x: 42, endPoint y: 203, distance: 68.1
click at [59, 267] on link "店家日報表" at bounding box center [77, 272] width 143 height 36
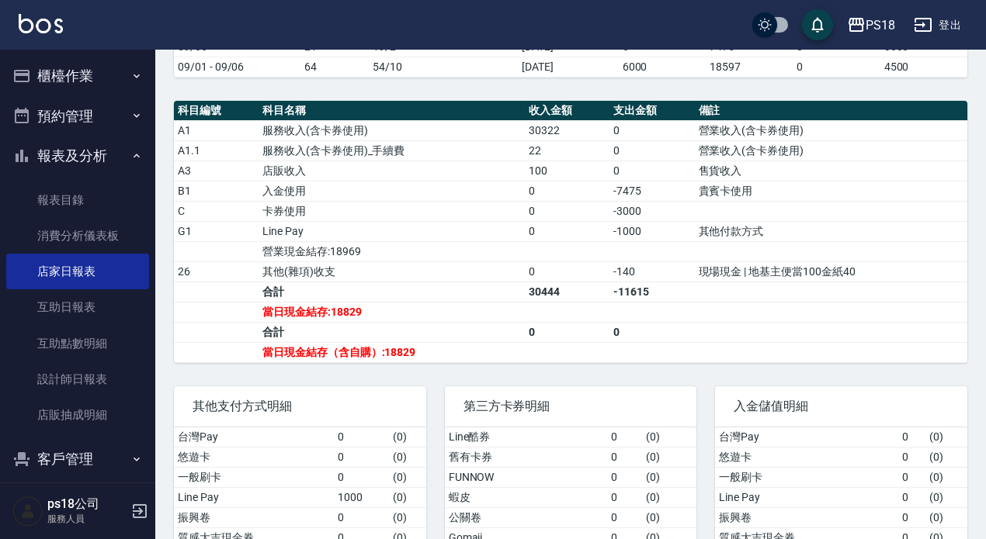
scroll to position [466, 0]
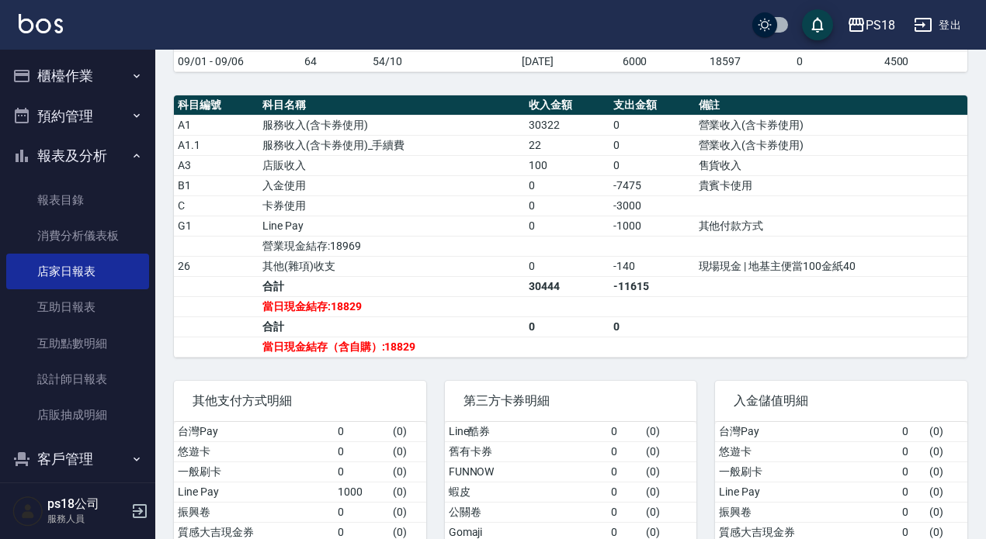
click at [937, 26] on button "登出" at bounding box center [937, 25] width 60 height 29
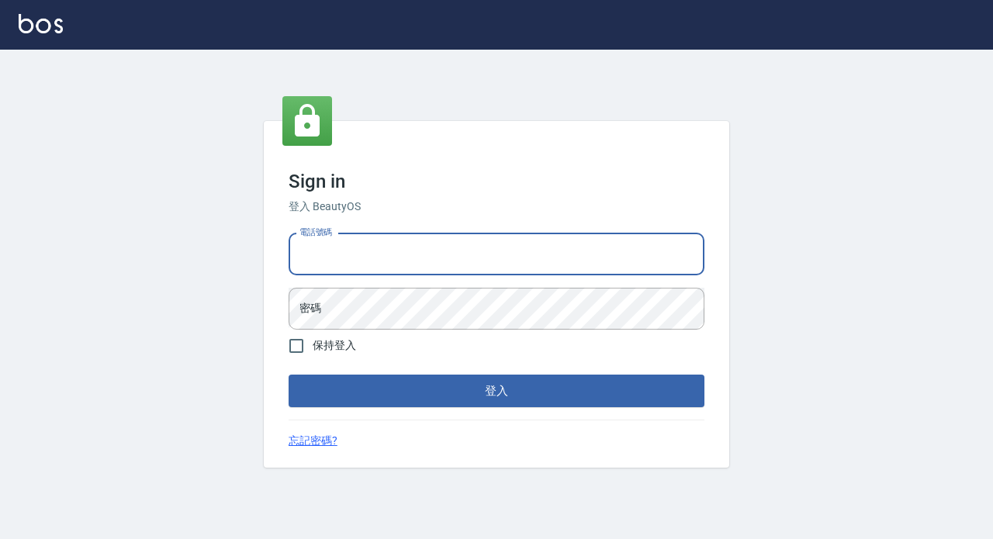
click at [386, 251] on input "電話號碼" at bounding box center [497, 255] width 416 height 42
type input "0928704656"
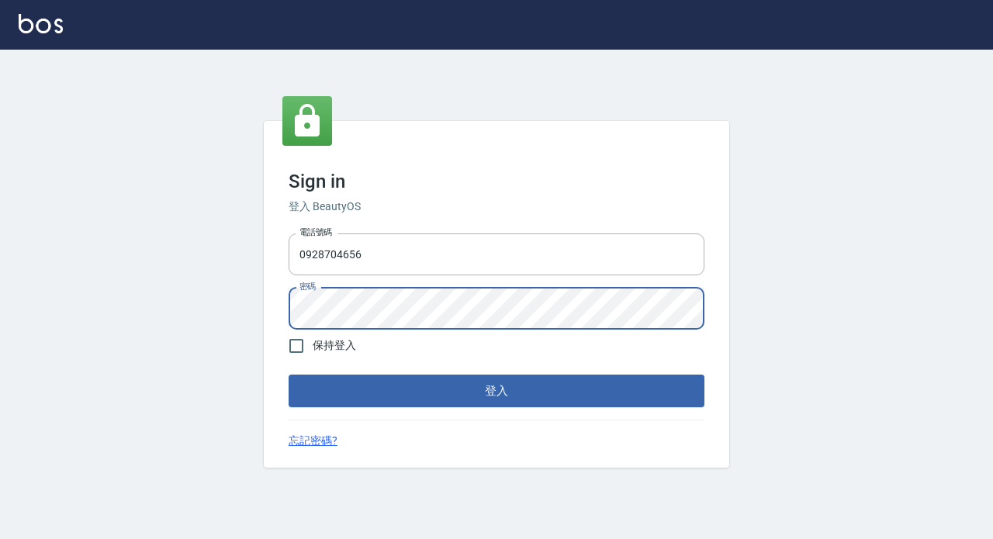
drag, startPoint x: 487, startPoint y: 397, endPoint x: 492, endPoint y: 379, distance: 18.7
click at [487, 393] on button "登入" at bounding box center [497, 391] width 416 height 33
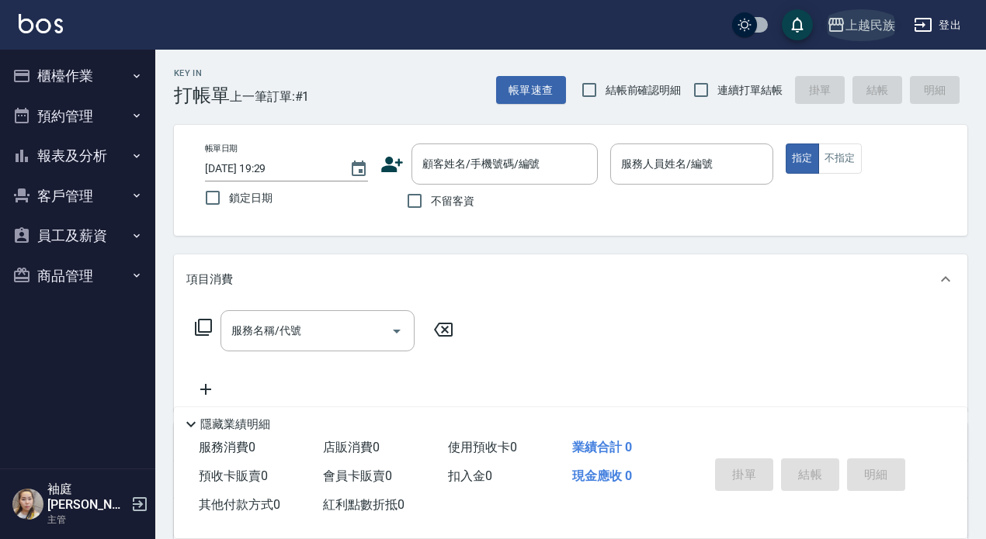
click at [865, 22] on div "上越民族" at bounding box center [870, 25] width 50 height 19
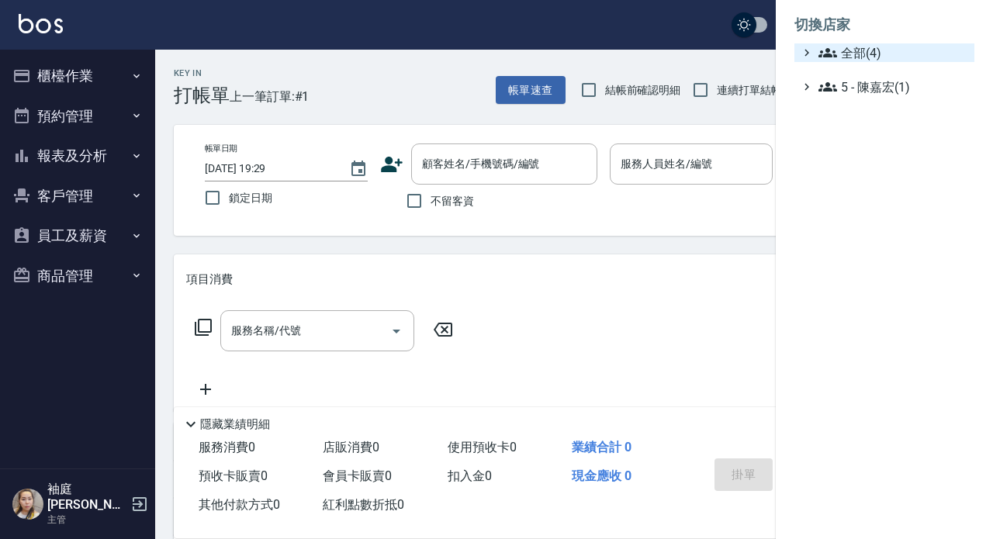
click at [844, 47] on span "全部(4)" at bounding box center [894, 52] width 150 height 19
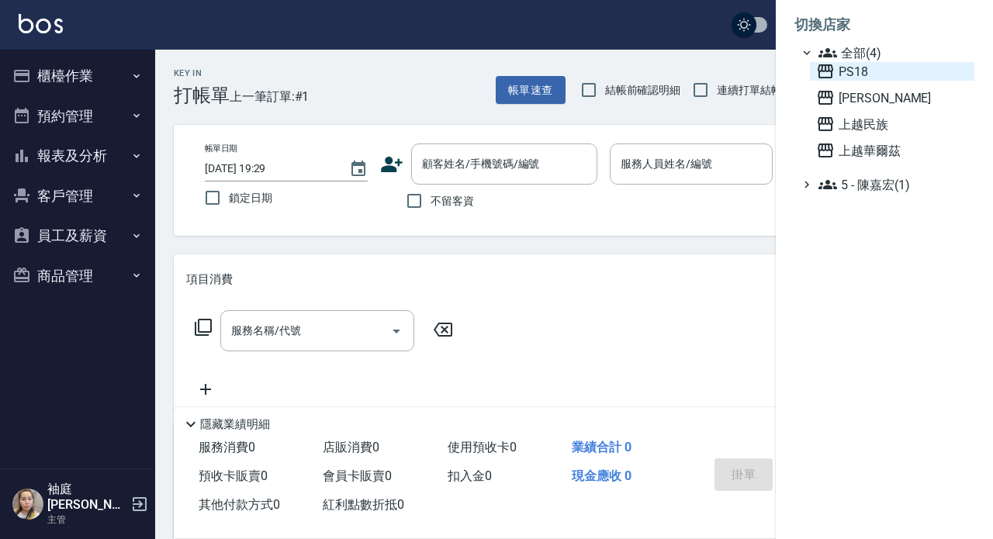
click at [860, 63] on span "PS18" at bounding box center [892, 71] width 152 height 19
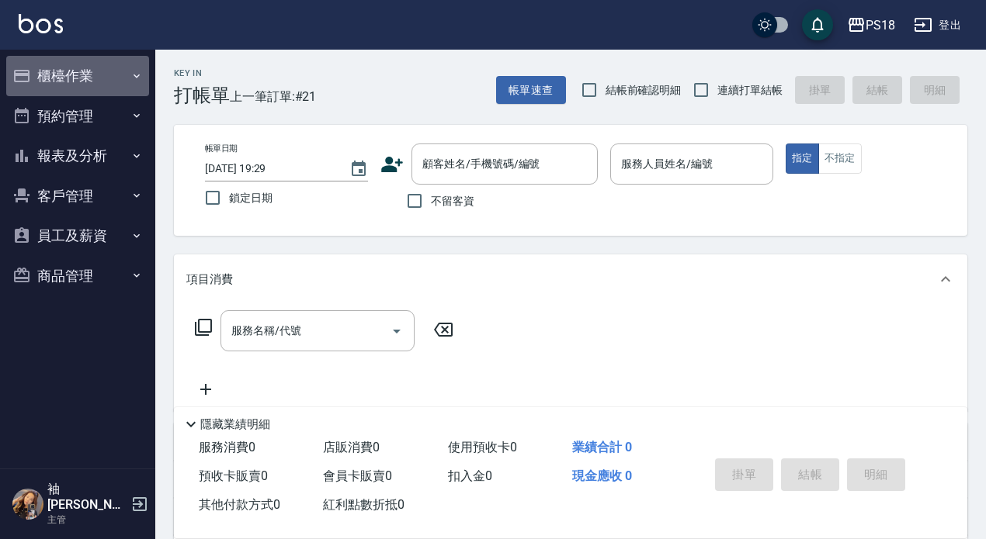
click at [43, 77] on button "櫃檯作業" at bounding box center [77, 76] width 143 height 40
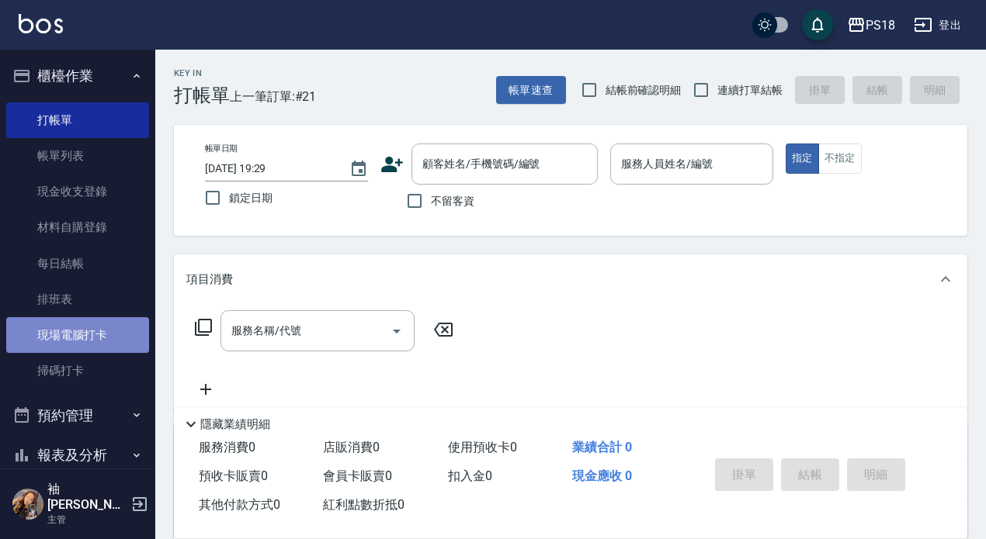
click at [89, 323] on link "現場電腦打卡" at bounding box center [77, 335] width 143 height 36
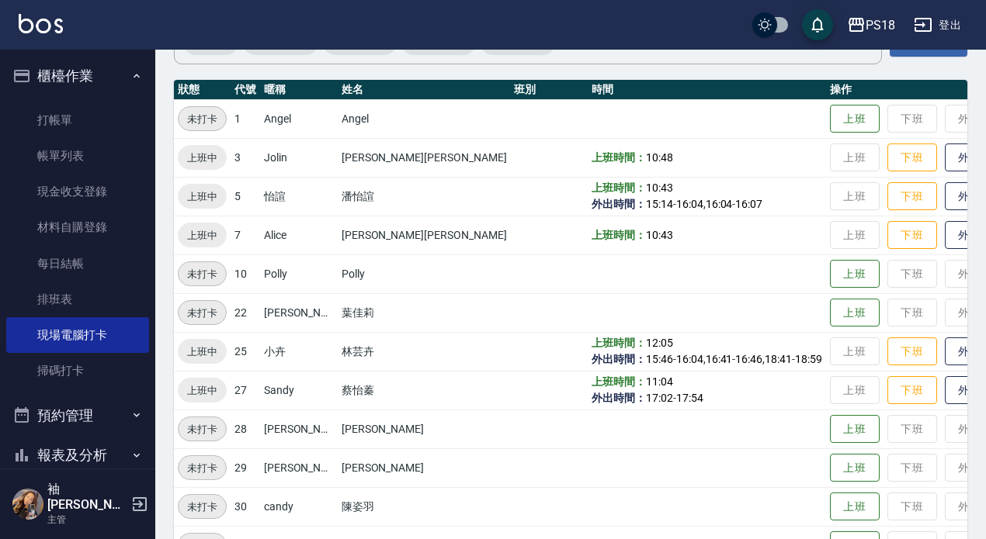
scroll to position [155, 0]
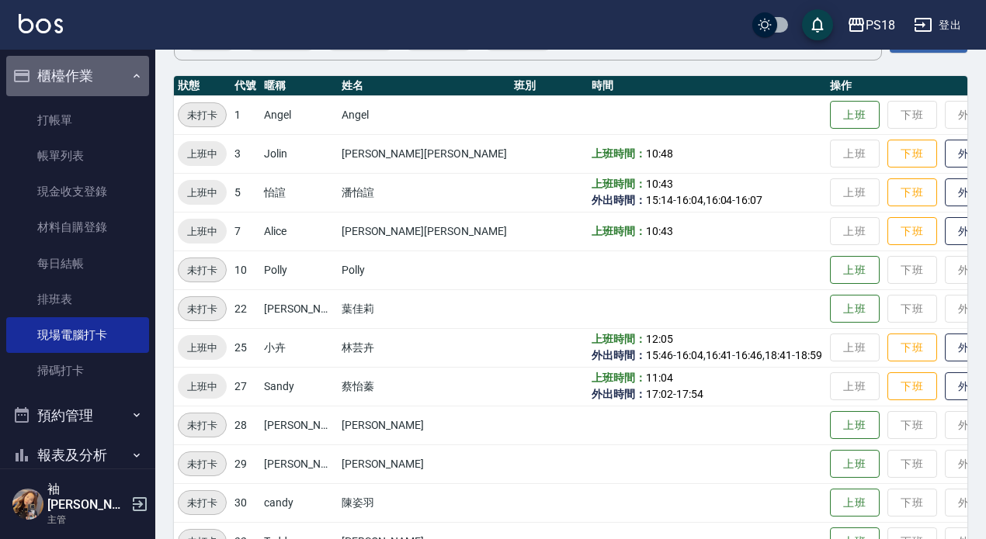
click at [130, 70] on icon "button" at bounding box center [136, 76] width 12 height 12
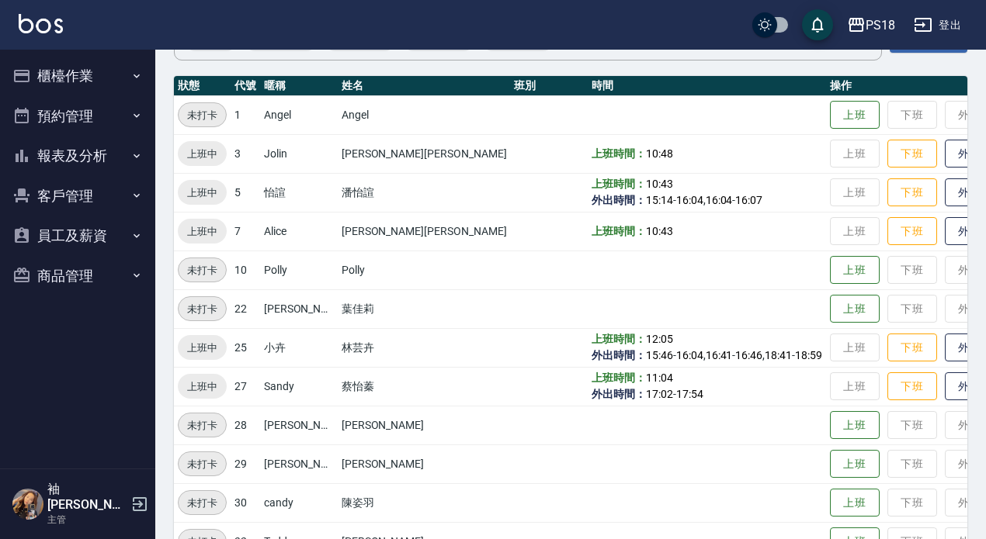
click at [50, 235] on button "員工及薪資" at bounding box center [77, 236] width 143 height 40
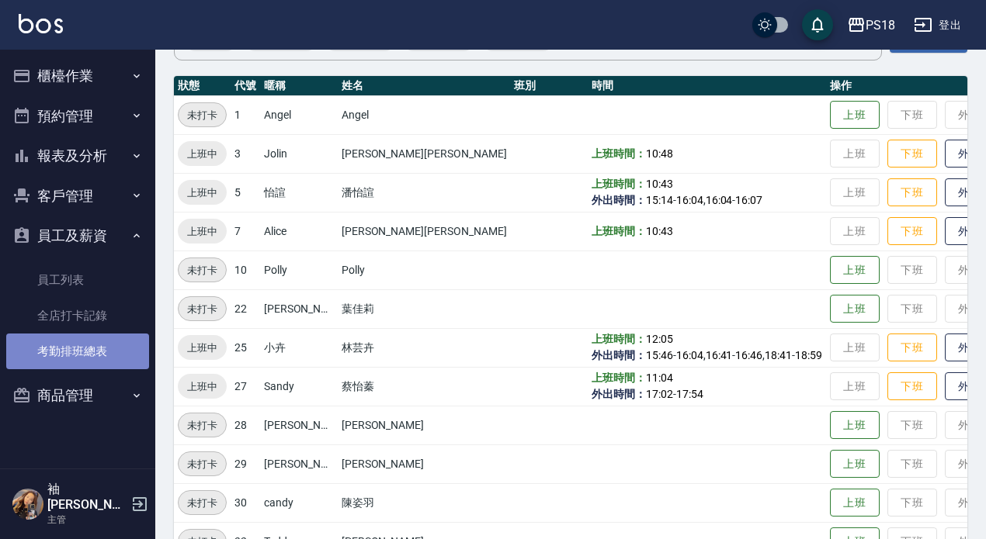
click at [65, 353] on link "考勤排班總表" at bounding box center [77, 352] width 143 height 36
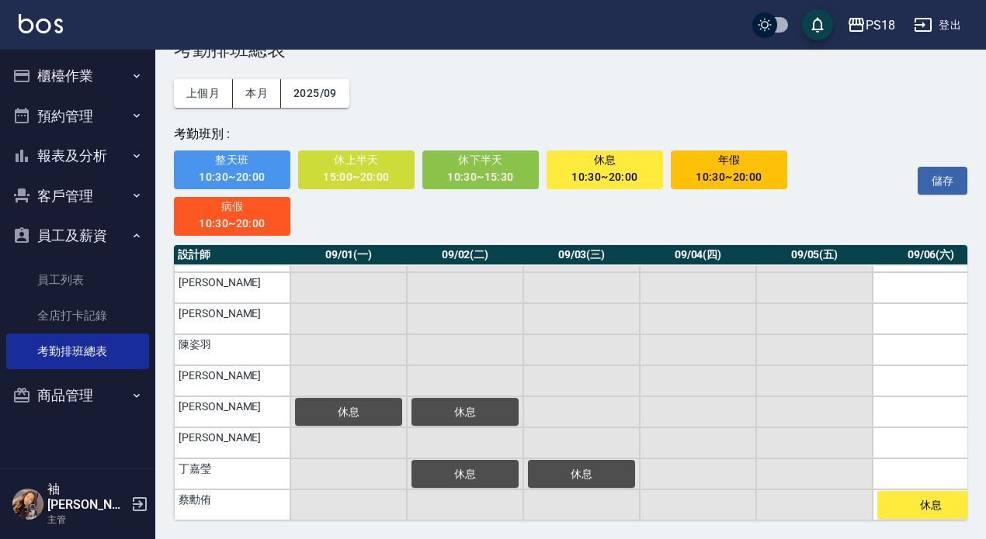
scroll to position [255, 0]
click at [237, 207] on span "病假" at bounding box center [232, 206] width 95 height 19
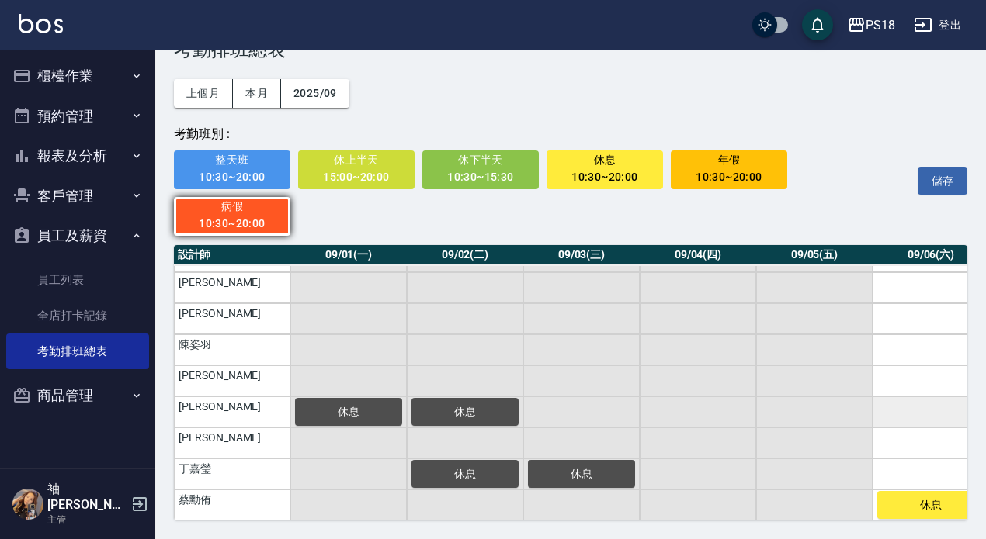
click at [910, 397] on td "a dense table" at bounding box center [930, 412] width 116 height 31
click at [939, 171] on button "儲存" at bounding box center [942, 181] width 50 height 29
click at [948, 23] on button "登出" at bounding box center [937, 25] width 60 height 29
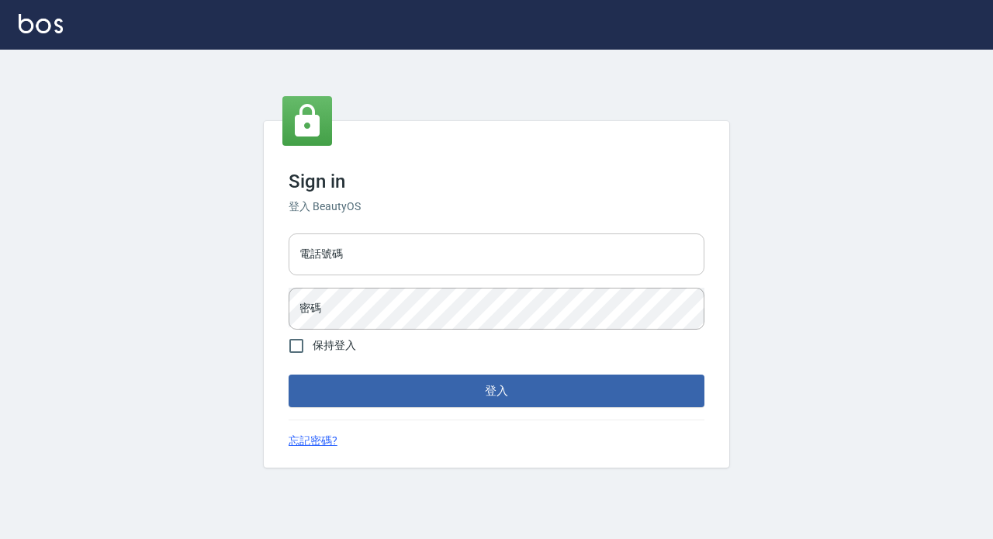
click at [386, 252] on input "電話號碼" at bounding box center [497, 255] width 416 height 42
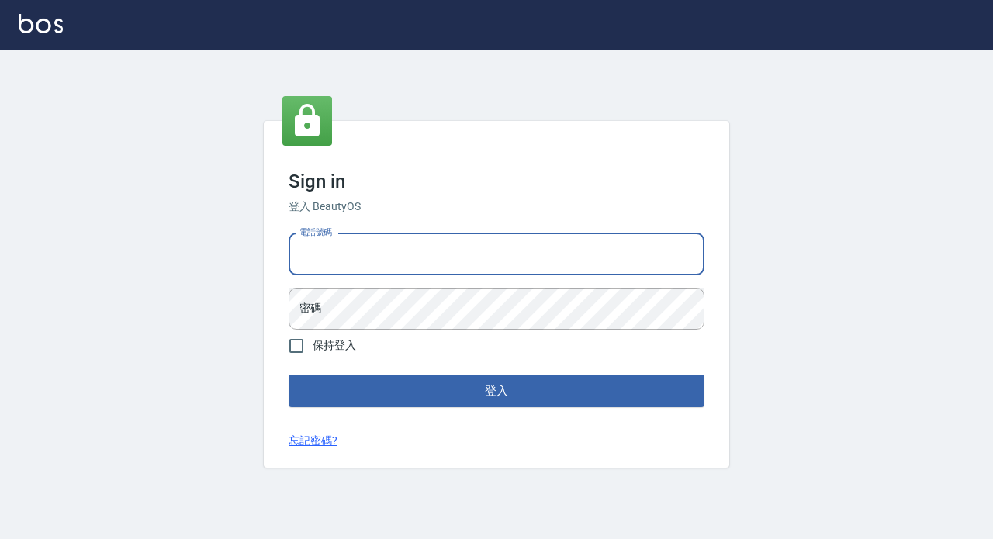
type input "89729295"
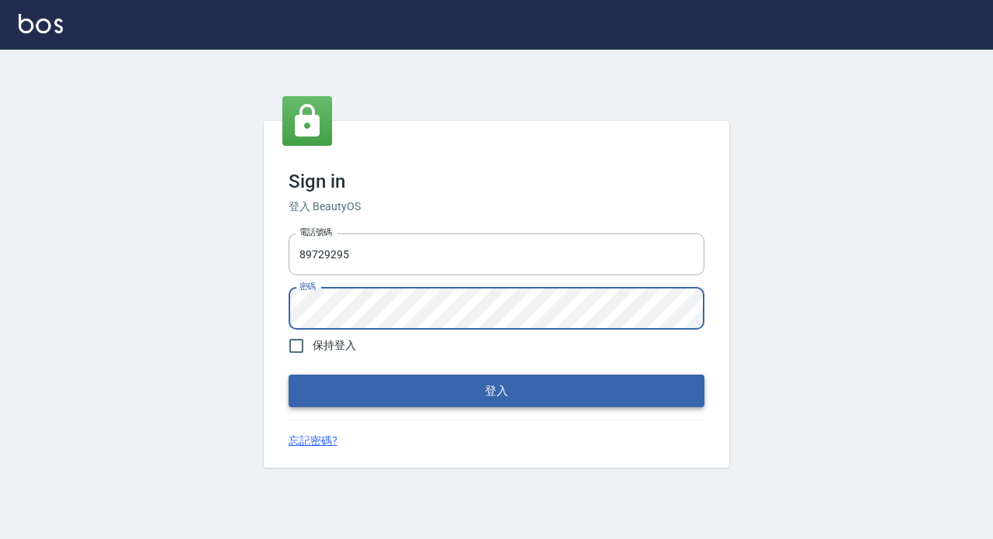
click at [398, 390] on button "登入" at bounding box center [497, 391] width 416 height 33
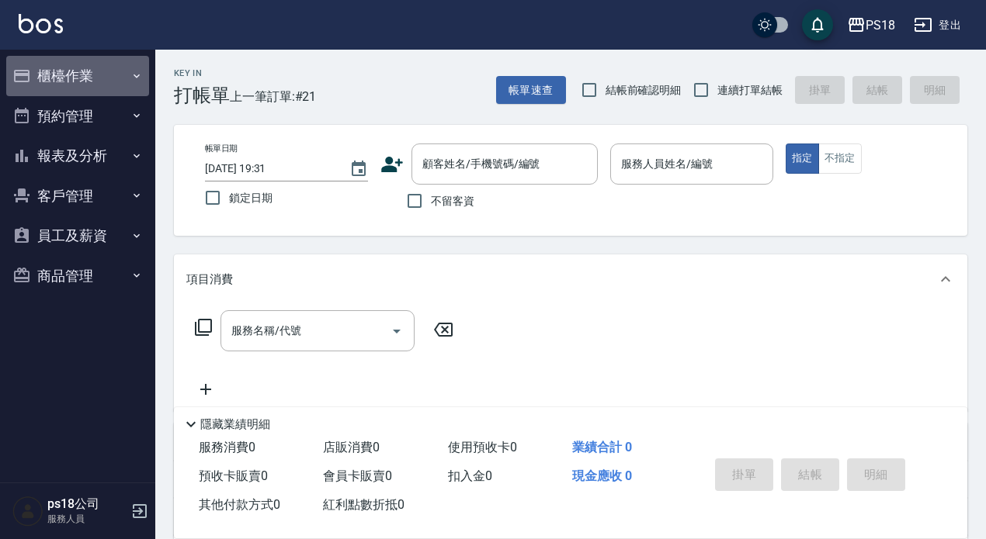
click at [57, 75] on button "櫃檯作業" at bounding box center [77, 76] width 143 height 40
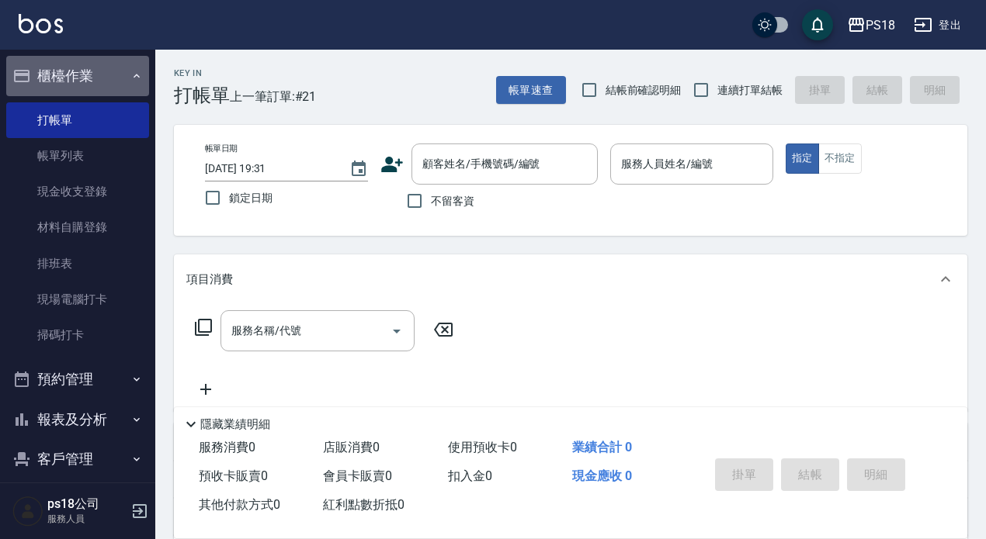
click at [120, 81] on button "櫃檯作業" at bounding box center [77, 76] width 143 height 40
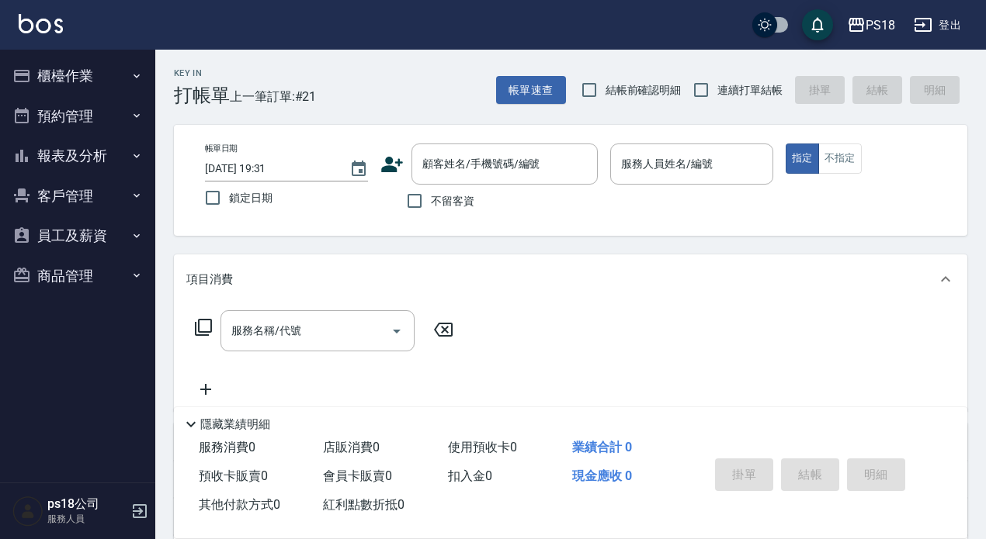
click at [45, 152] on button "報表及分析" at bounding box center [77, 156] width 143 height 40
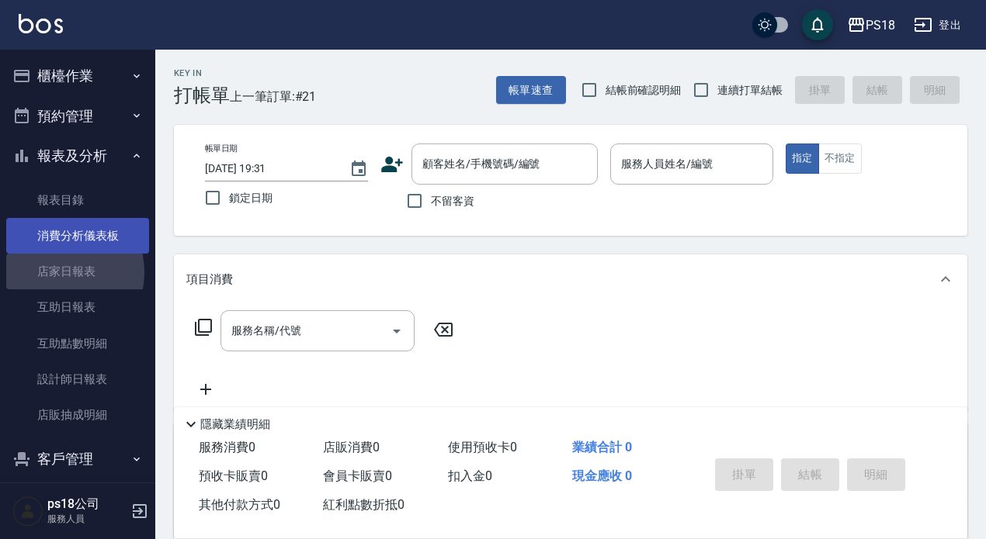
drag, startPoint x: 54, startPoint y: 272, endPoint x: 16, endPoint y: 225, distance: 60.7
click at [54, 272] on link "店家日報表" at bounding box center [77, 272] width 143 height 36
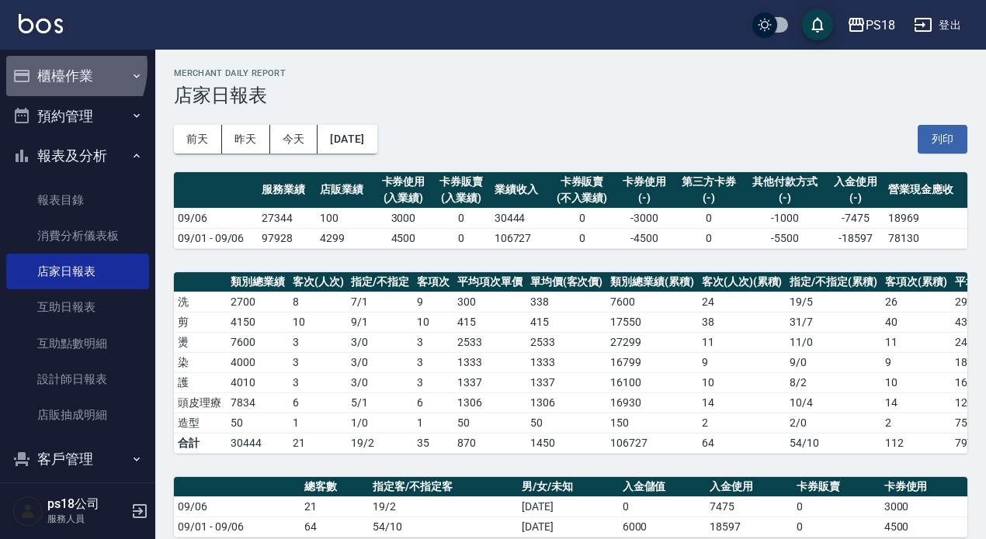
click at [54, 67] on button "櫃檯作業" at bounding box center [77, 76] width 143 height 40
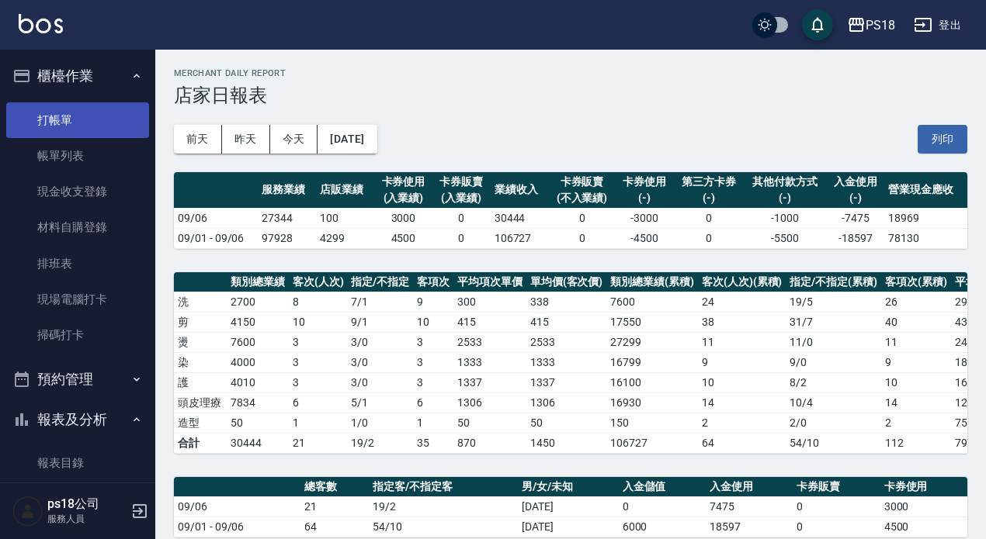
click at [50, 113] on link "打帳單" at bounding box center [77, 120] width 143 height 36
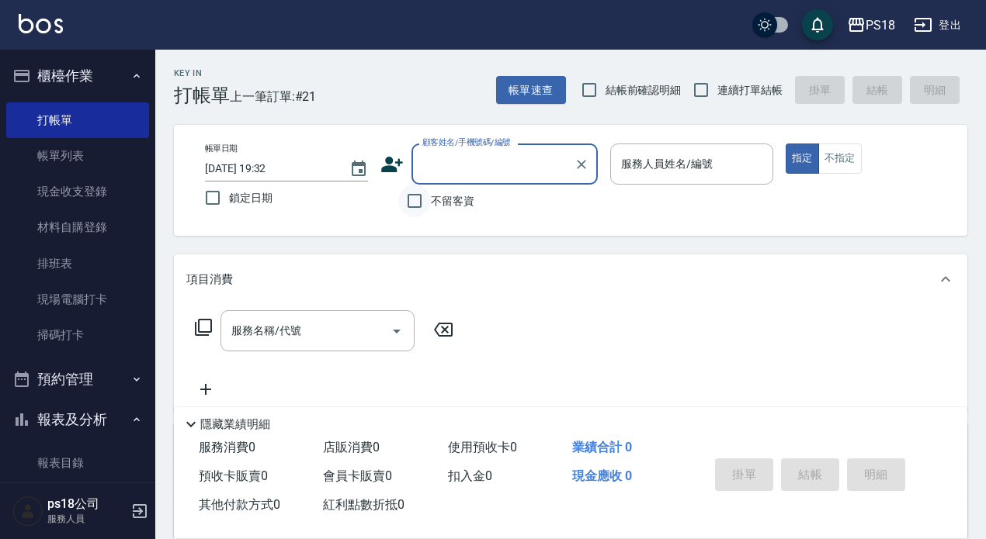
click at [408, 197] on input "不留客資" at bounding box center [414, 201] width 33 height 33
checkbox input "true"
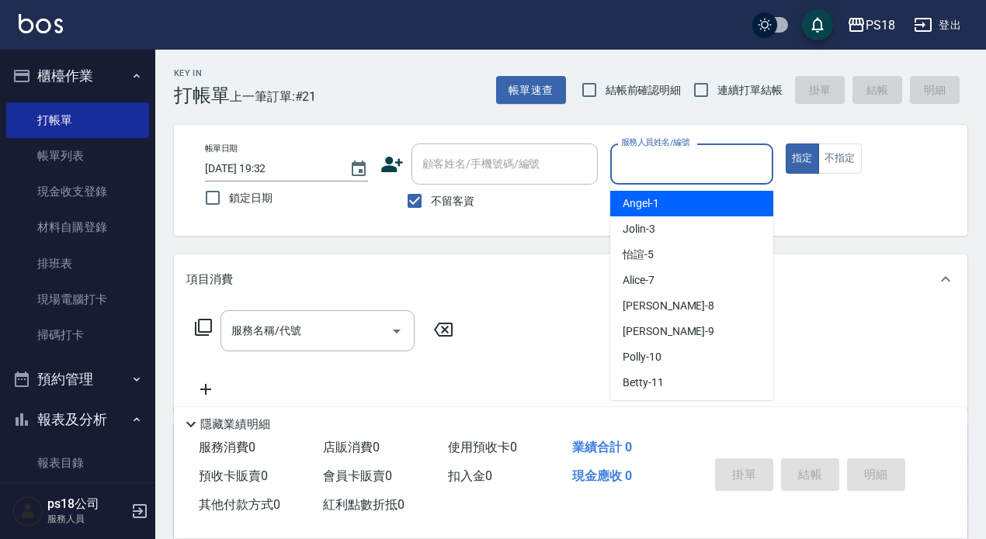
click at [677, 161] on input "服務人員姓名/編號" at bounding box center [691, 164] width 149 height 27
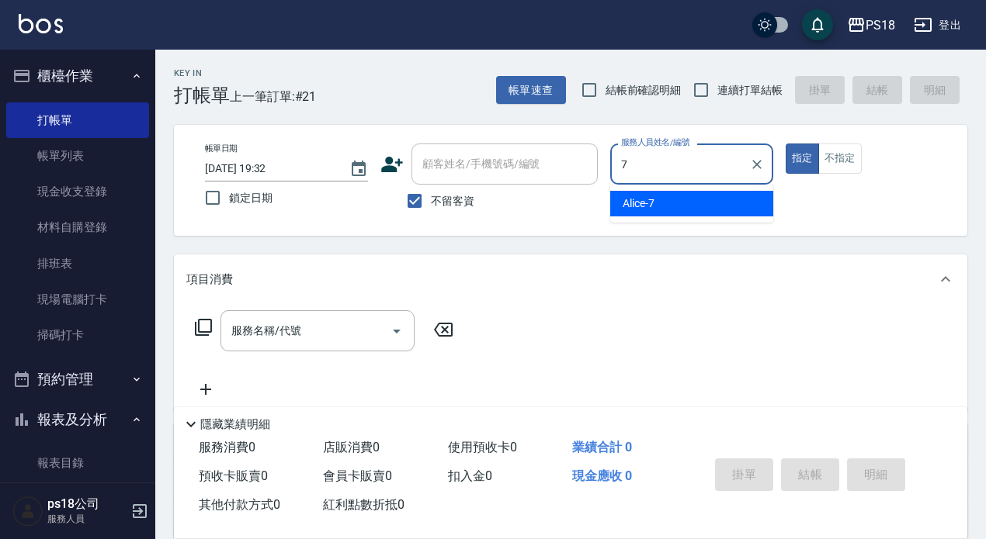
type input "7"
type button "true"
type input "Alice-7"
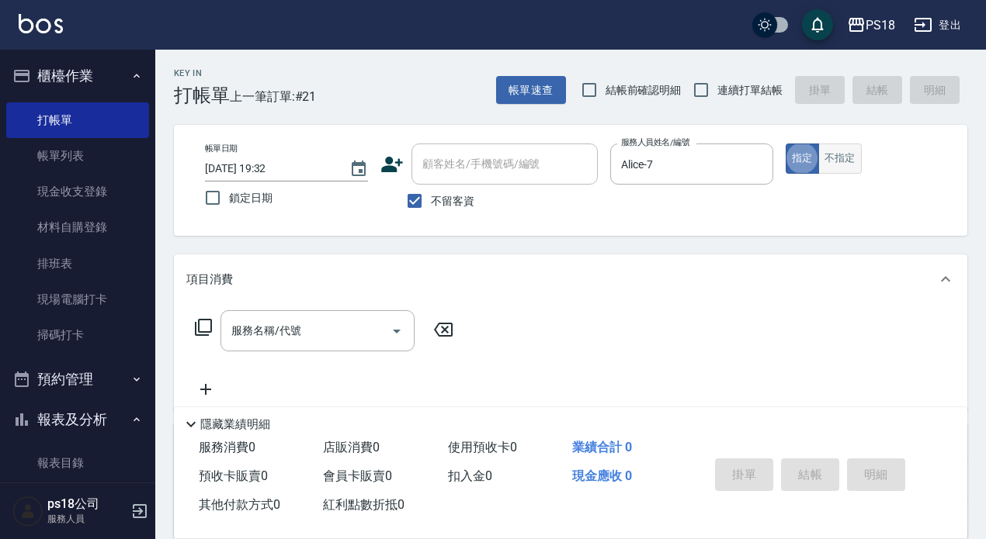
click at [847, 150] on button "不指定" at bounding box center [839, 159] width 43 height 30
click at [197, 327] on icon at bounding box center [203, 327] width 19 height 19
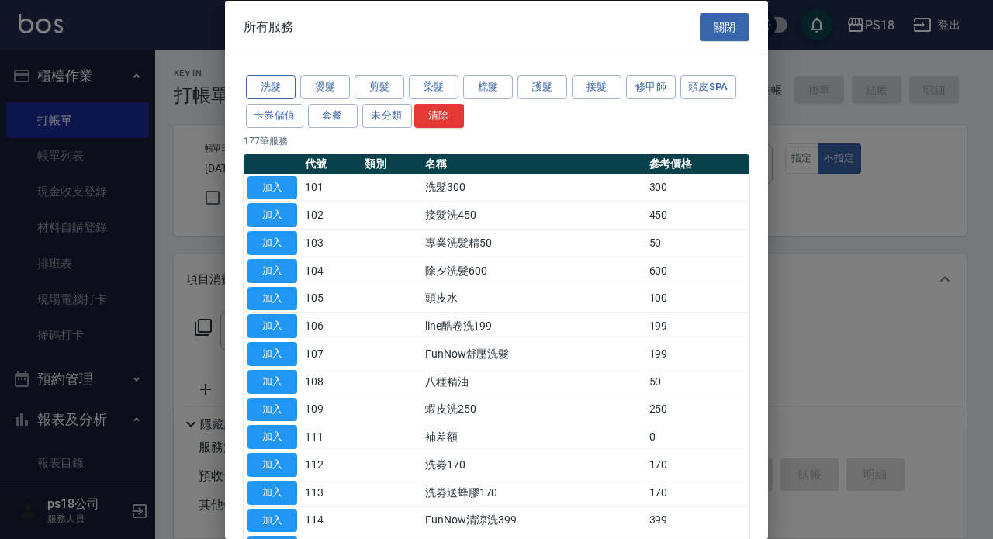
click at [285, 80] on button "洗髮" at bounding box center [271, 87] width 50 height 24
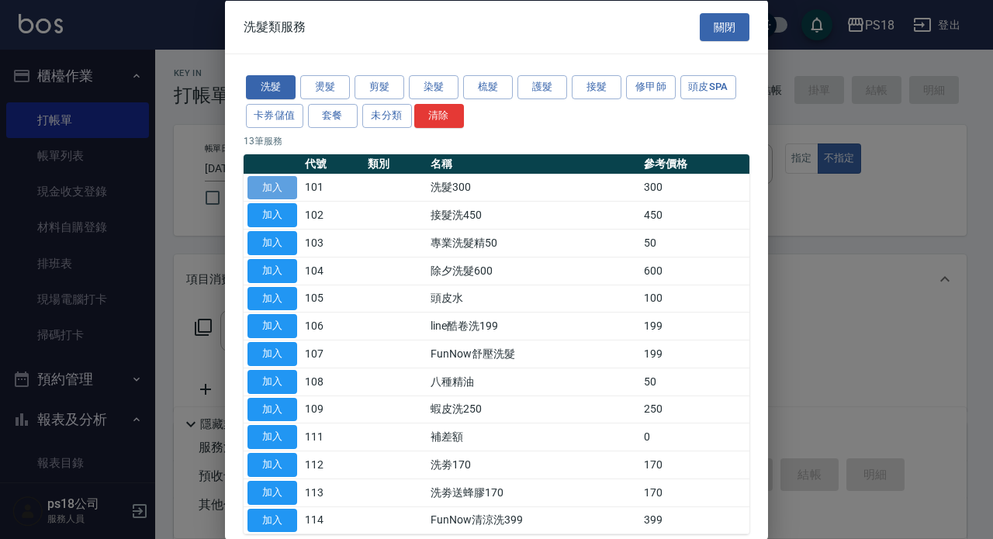
click at [287, 189] on button "加入" at bounding box center [273, 187] width 50 height 24
type input "洗髮300(101)"
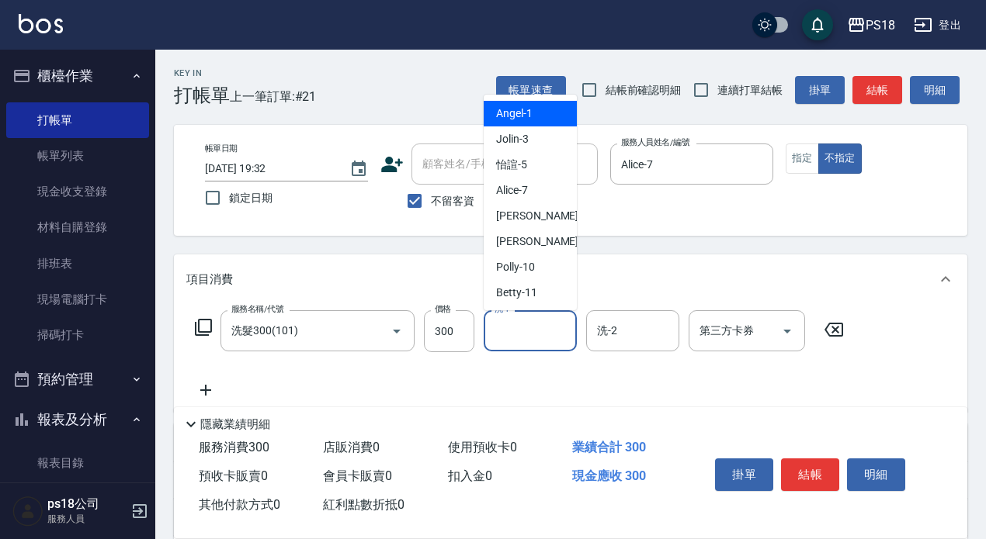
click at [511, 333] on input "洗-1" at bounding box center [529, 330] width 79 height 27
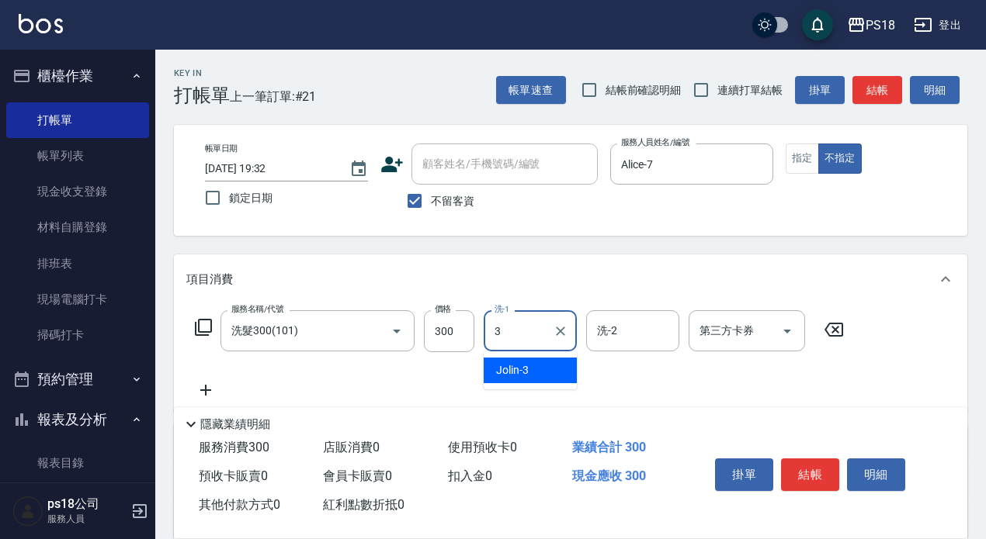
type input "Jolin-3"
click at [199, 328] on icon at bounding box center [203, 327] width 17 height 17
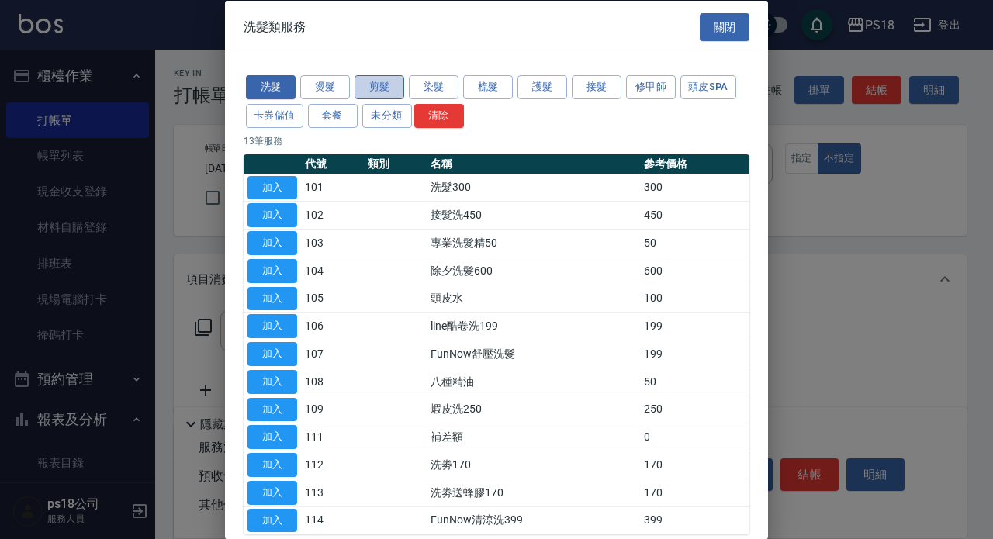
click at [378, 85] on button "剪髮" at bounding box center [380, 87] width 50 height 24
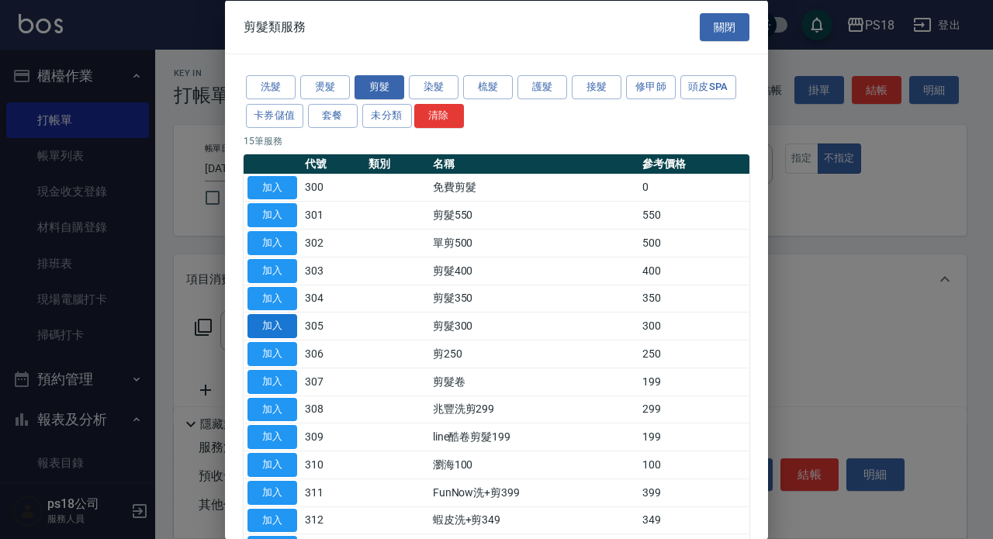
click at [266, 322] on button "加入" at bounding box center [273, 326] width 50 height 24
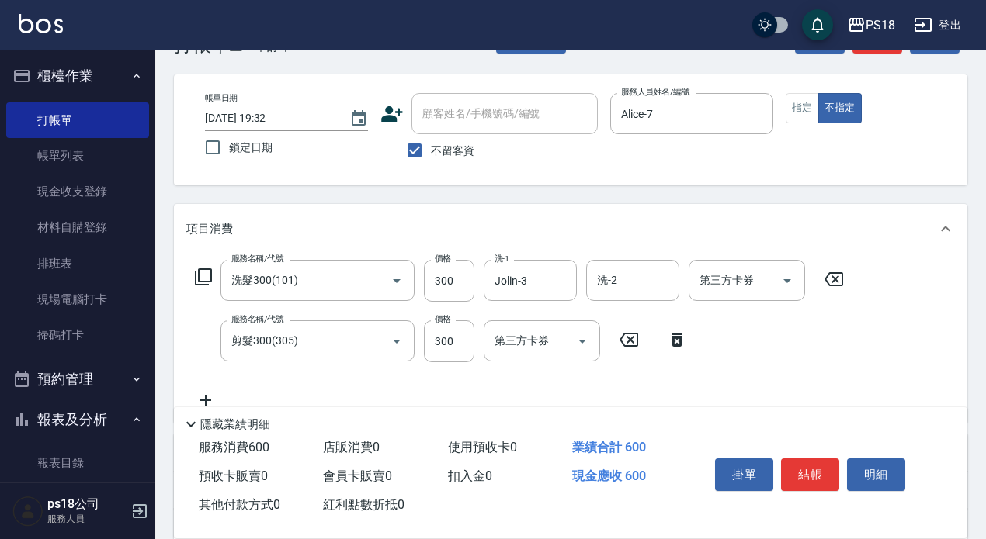
scroll to position [78, 0]
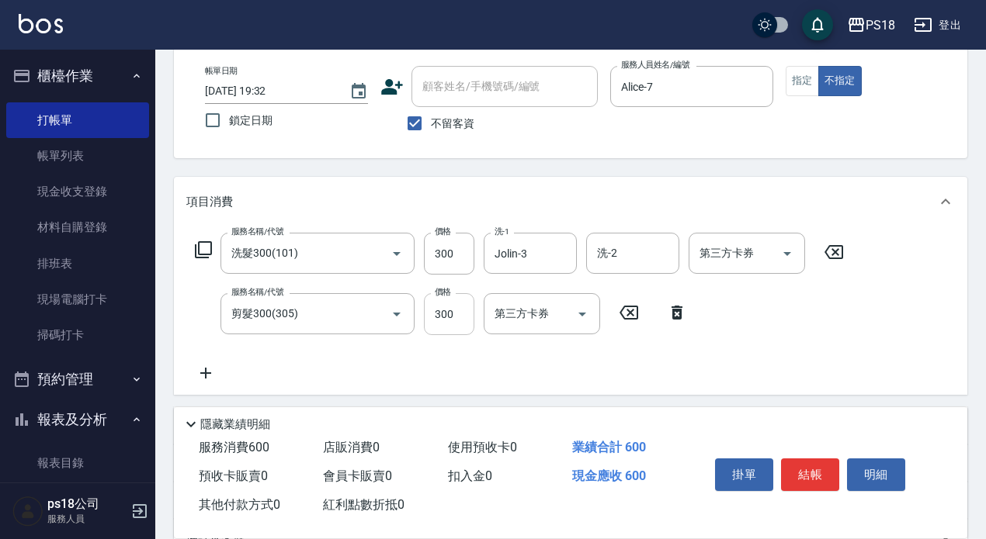
click at [455, 306] on input "300" at bounding box center [449, 314] width 50 height 42
click at [466, 314] on input "2501" at bounding box center [449, 314] width 50 height 42
type input "250"
click at [816, 459] on button "結帳" at bounding box center [810, 475] width 58 height 33
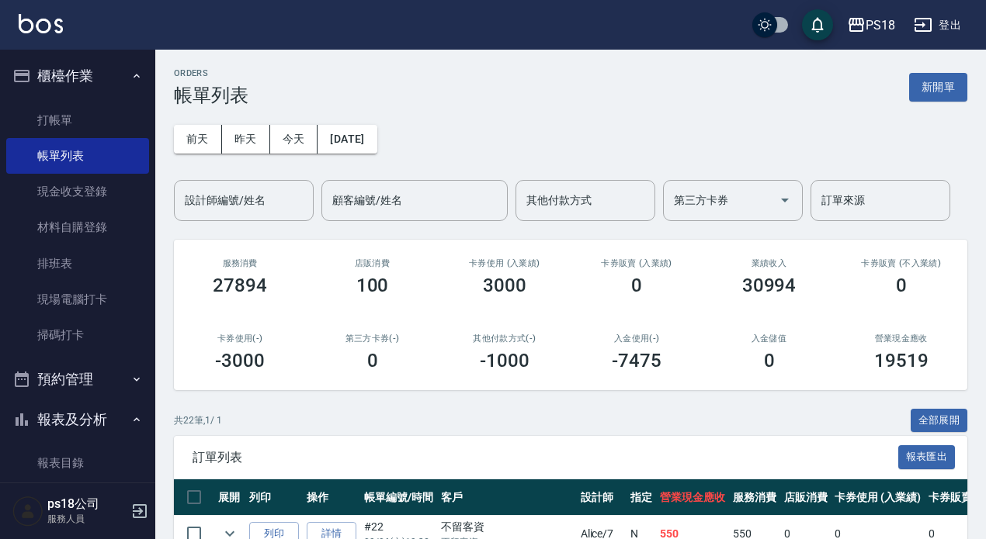
click at [122, 75] on button "櫃檯作業" at bounding box center [77, 76] width 143 height 40
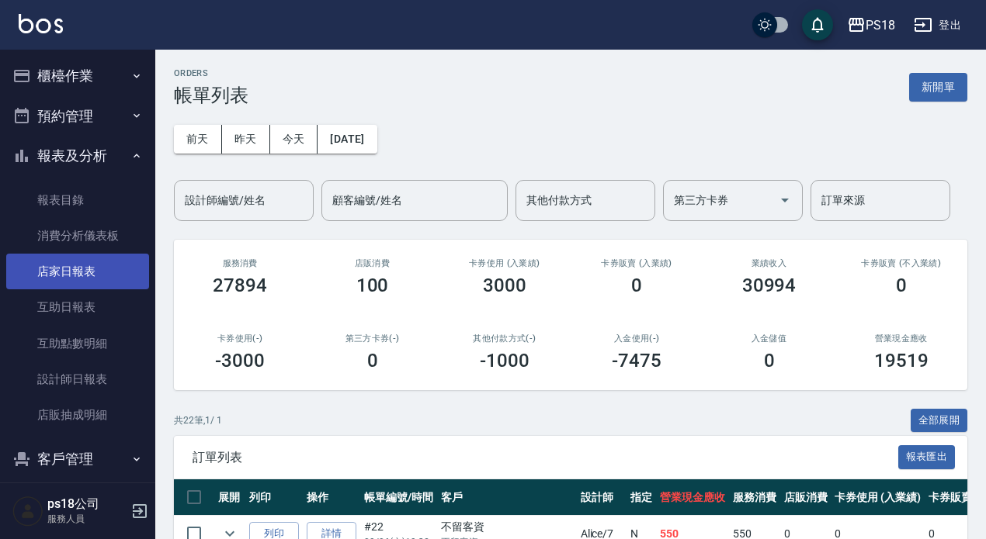
click at [77, 272] on link "店家日報表" at bounding box center [77, 272] width 143 height 36
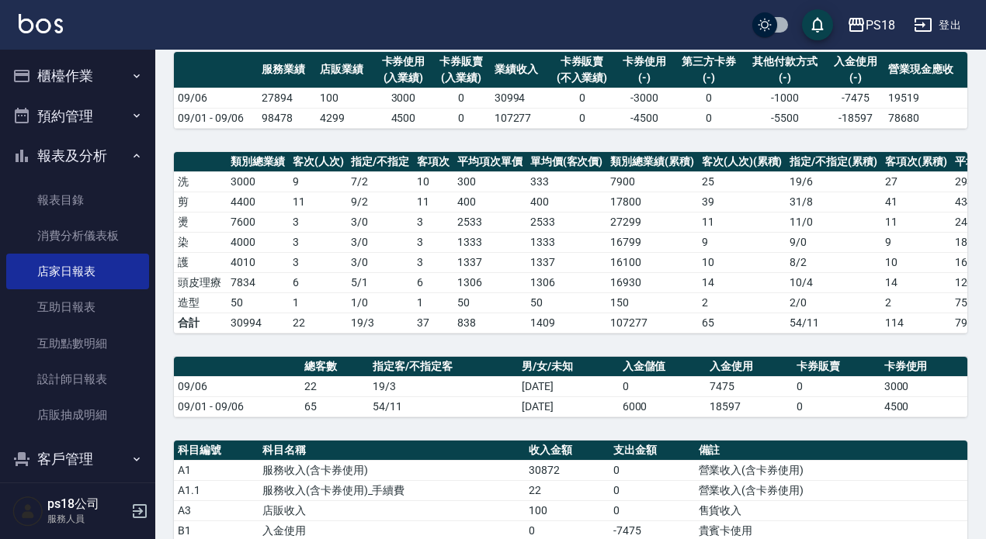
scroll to position [310, 0]
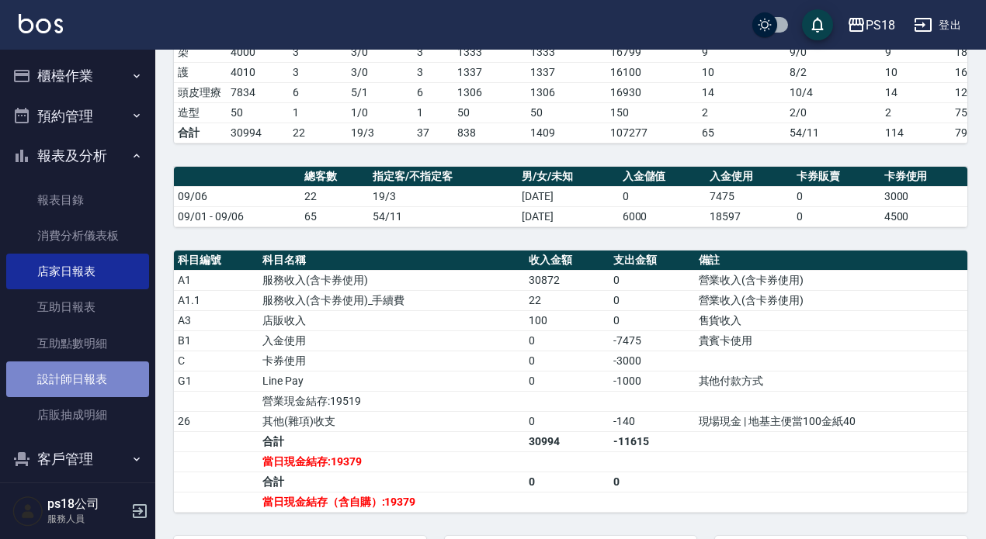
click at [79, 386] on link "設計師日報表" at bounding box center [77, 380] width 143 height 36
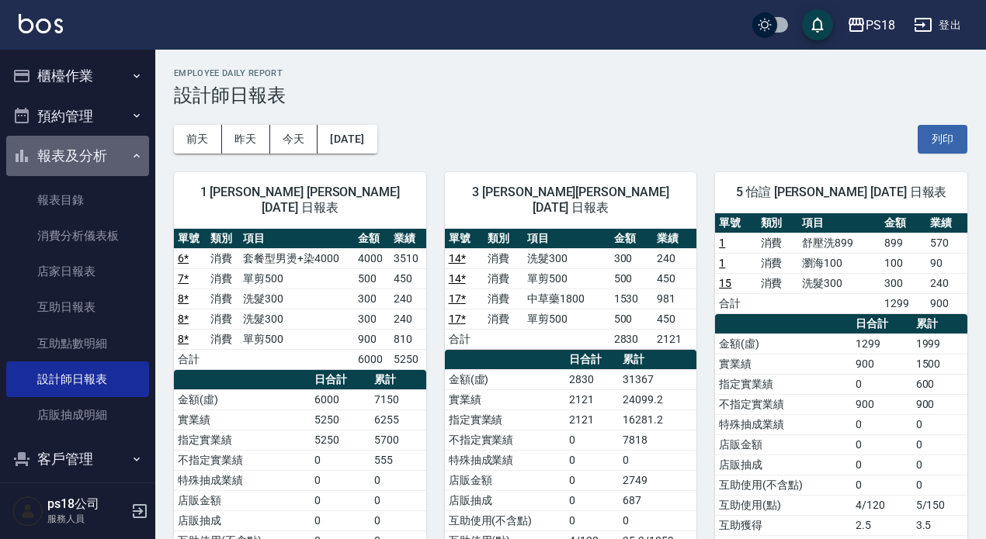
click at [130, 155] on icon "button" at bounding box center [136, 156] width 12 height 12
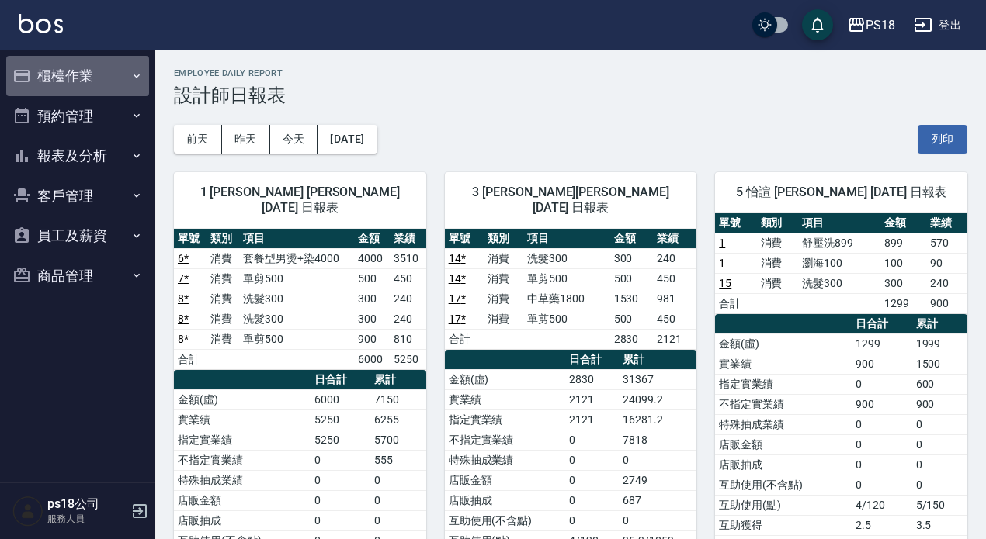
click at [47, 79] on button "櫃檯作業" at bounding box center [77, 76] width 143 height 40
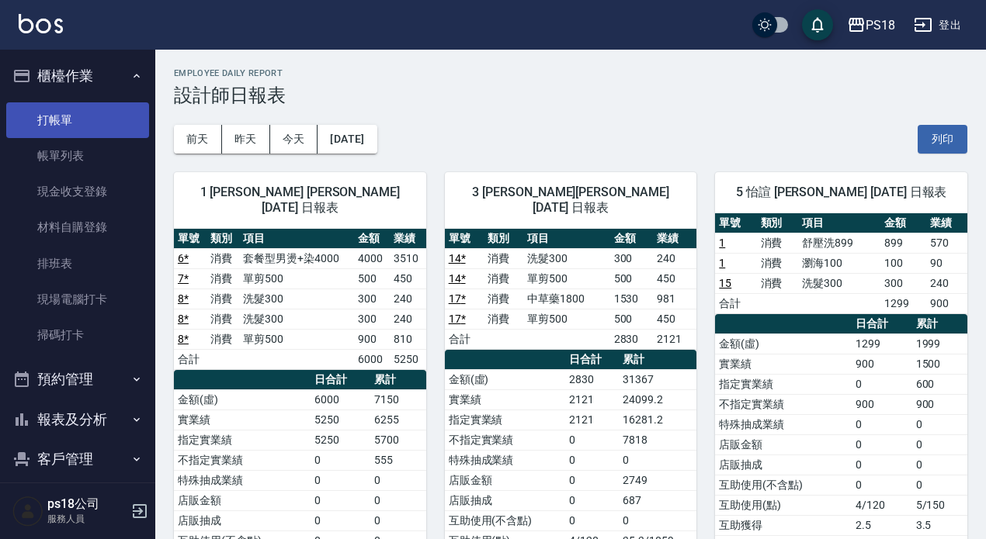
click at [45, 123] on link "打帳單" at bounding box center [77, 120] width 143 height 36
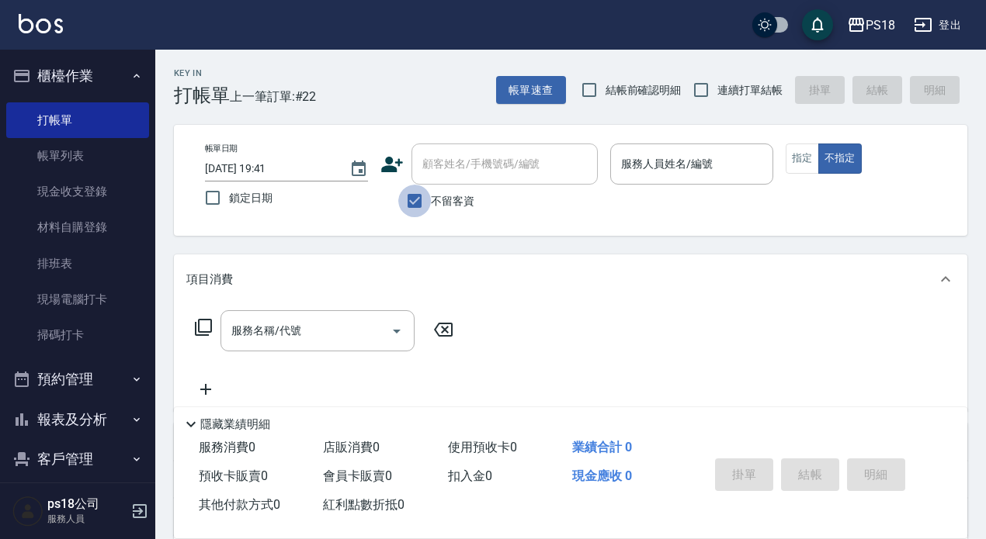
click at [409, 199] on input "不留客資" at bounding box center [414, 201] width 33 height 33
checkbox input "false"
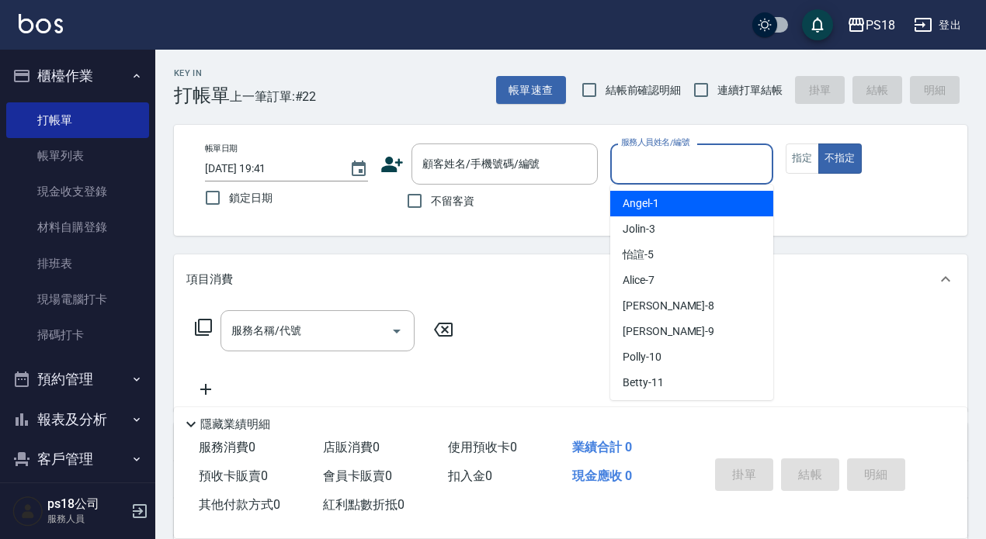
click at [682, 153] on input "服務人員姓名/編號" at bounding box center [691, 164] width 149 height 27
type input "1"
type button "false"
type input "Angel-1"
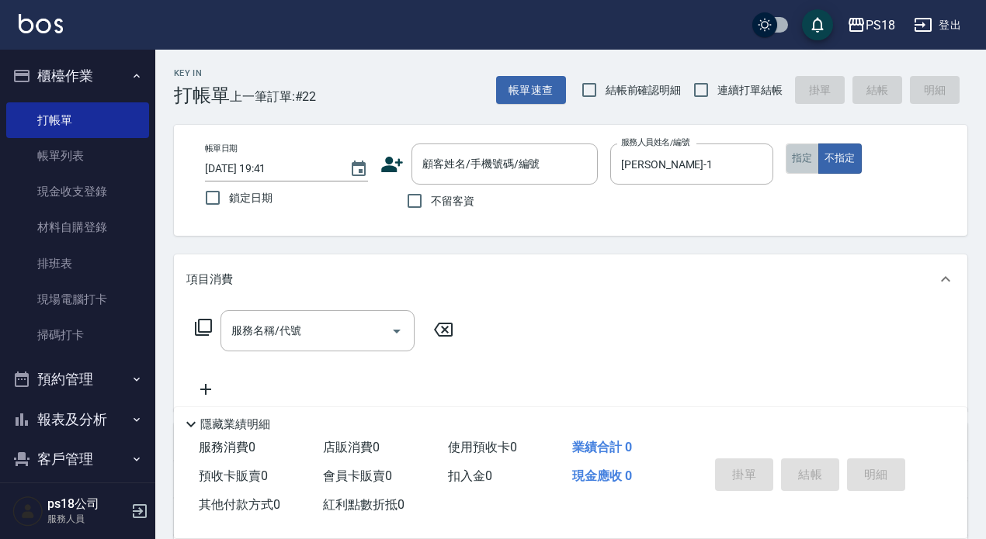
click at [799, 154] on button "指定" at bounding box center [801, 159] width 33 height 30
click at [696, 84] on input "連續打單結帳" at bounding box center [700, 90] width 33 height 33
checkbox input "true"
click at [200, 328] on icon at bounding box center [203, 327] width 19 height 19
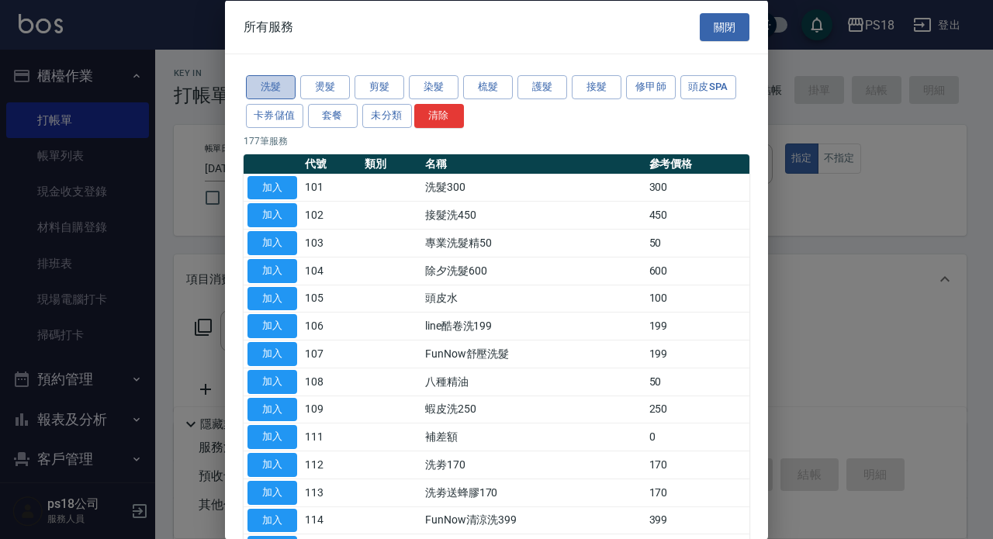
click at [269, 81] on button "洗髮" at bounding box center [271, 87] width 50 height 24
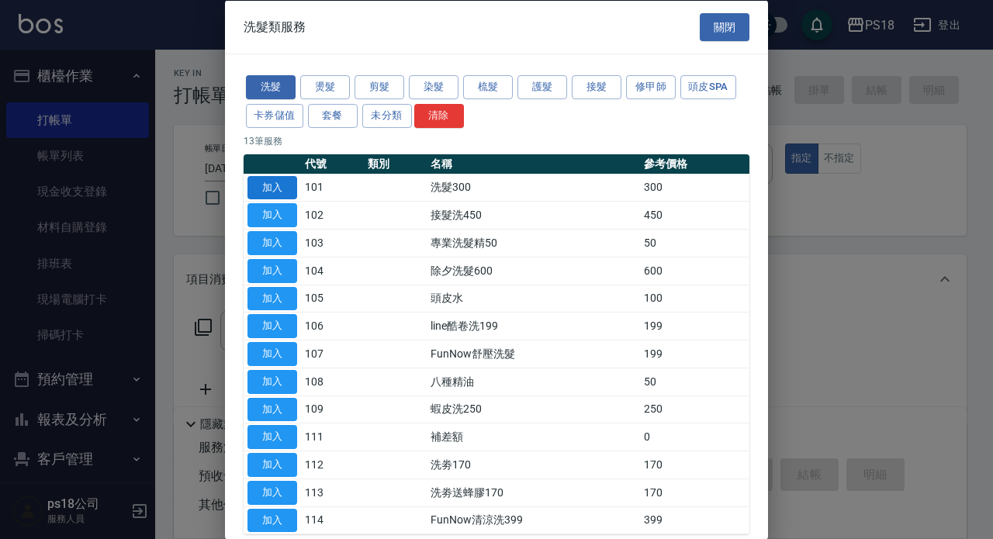
click at [279, 179] on button "加入" at bounding box center [273, 187] width 50 height 24
type input "洗髮300(101)"
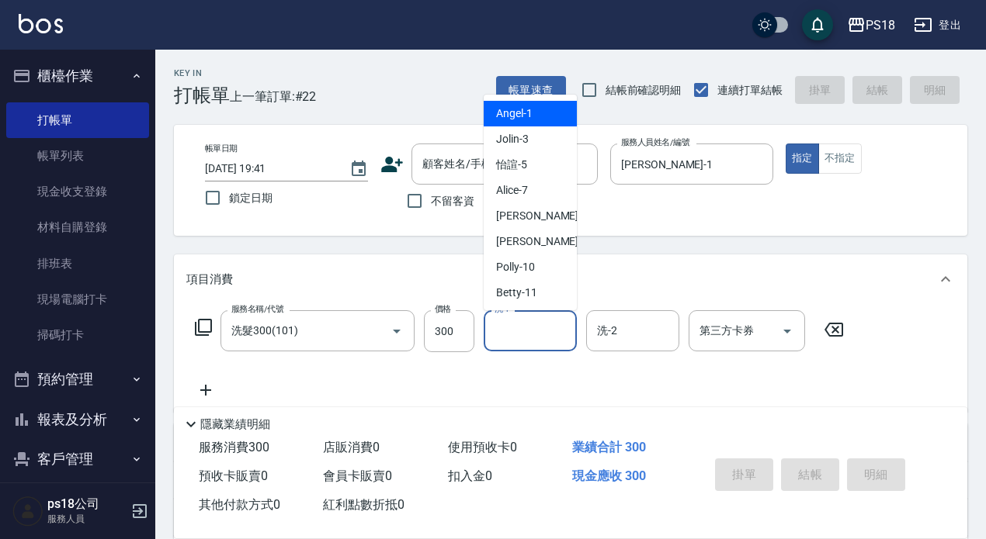
click at [518, 331] on input "洗-1" at bounding box center [529, 330] width 79 height 27
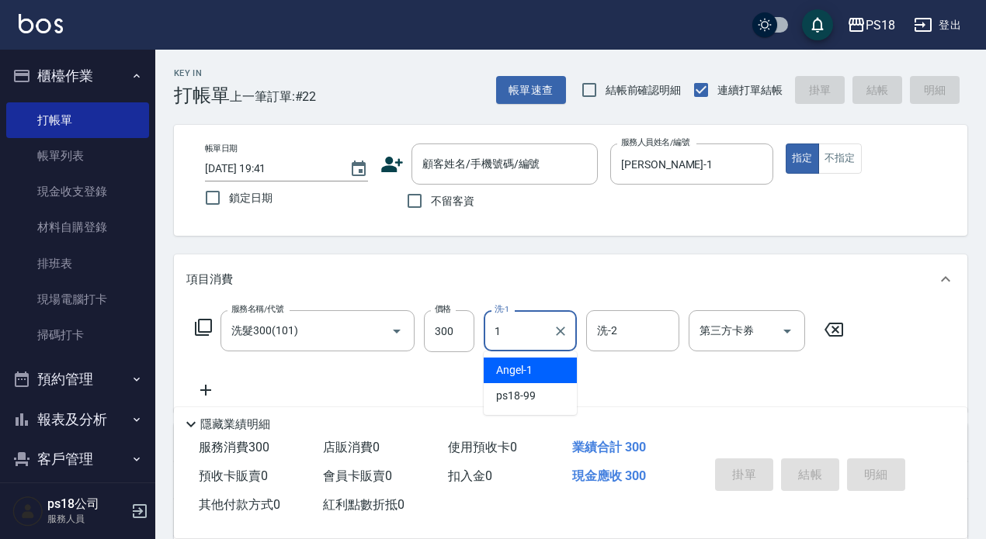
type input "Angel-1"
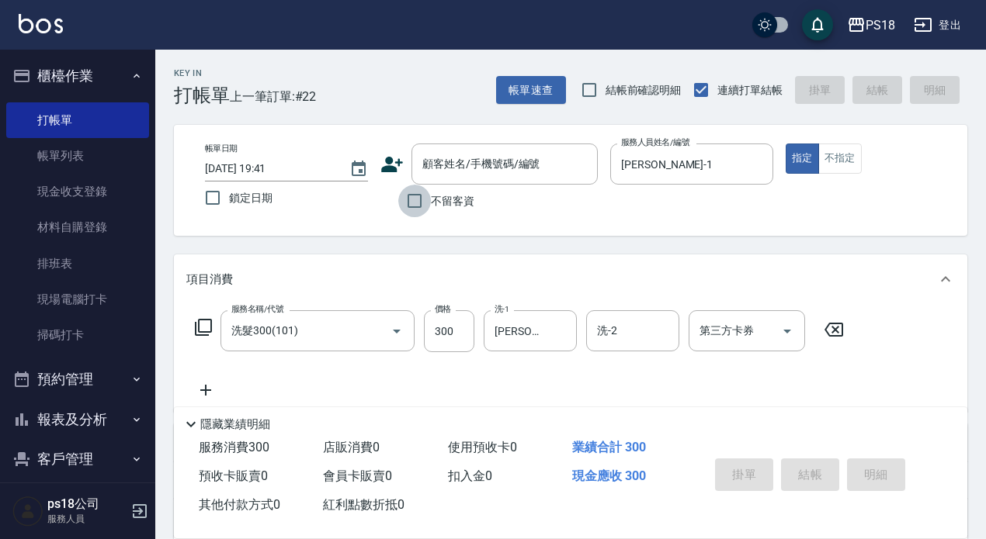
click at [411, 197] on input "不留客資" at bounding box center [414, 201] width 33 height 33
checkbox input "true"
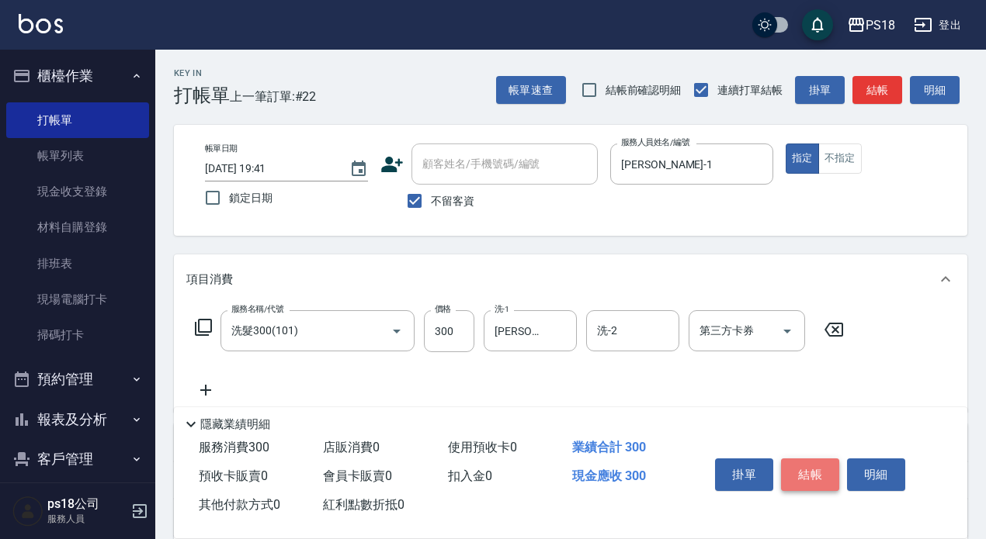
click at [818, 469] on button "結帳" at bounding box center [810, 475] width 58 height 33
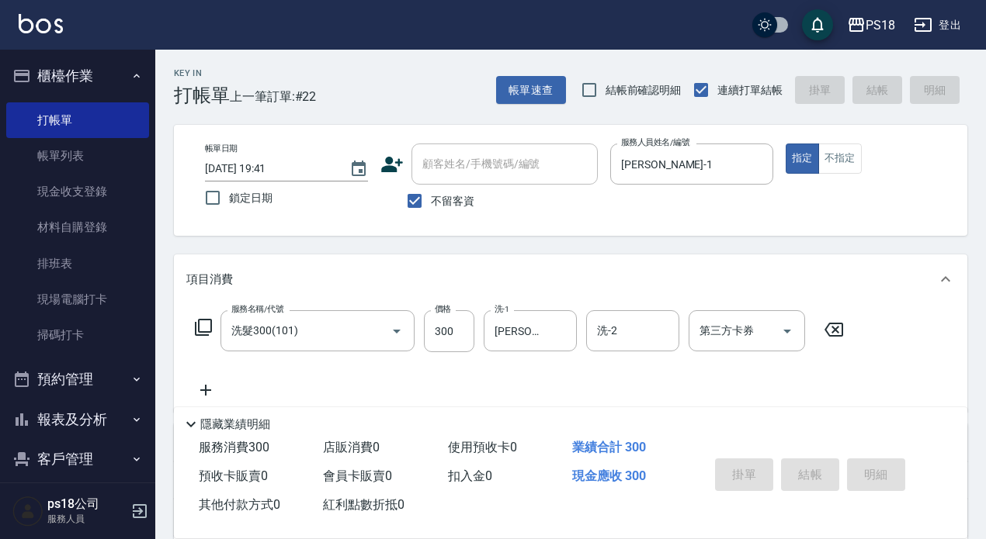
type input "2025/09/06 19:43"
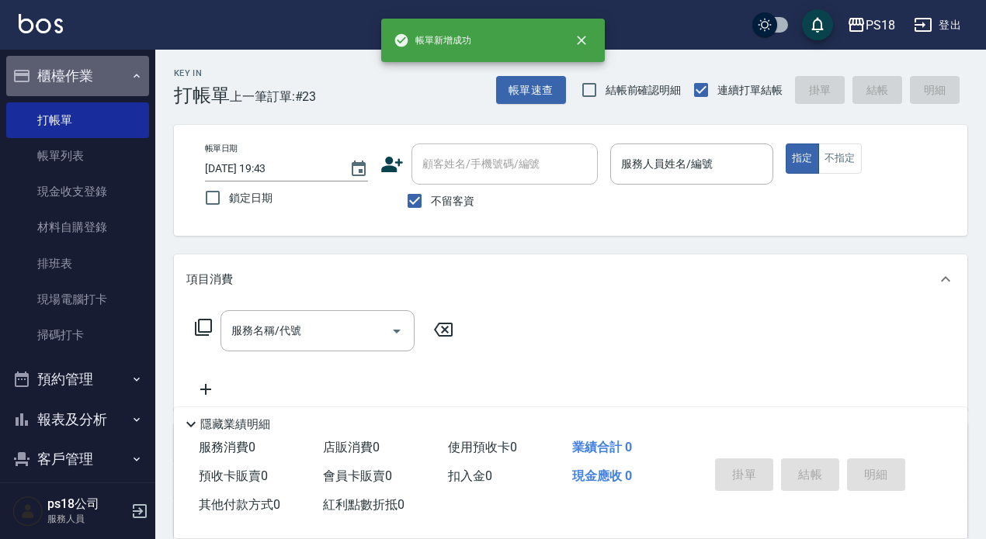
click at [130, 72] on icon "button" at bounding box center [136, 76] width 12 height 12
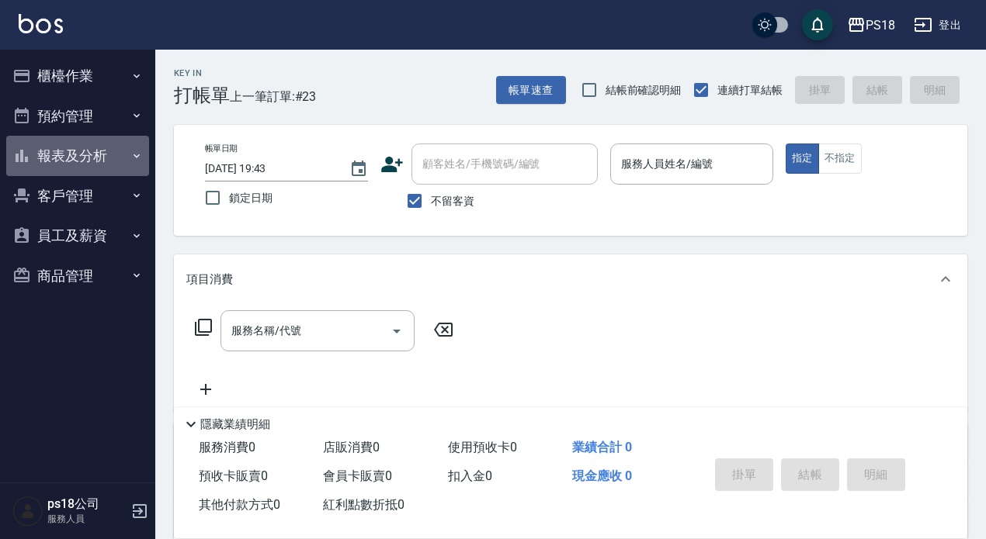
click at [50, 158] on button "報表及分析" at bounding box center [77, 156] width 143 height 40
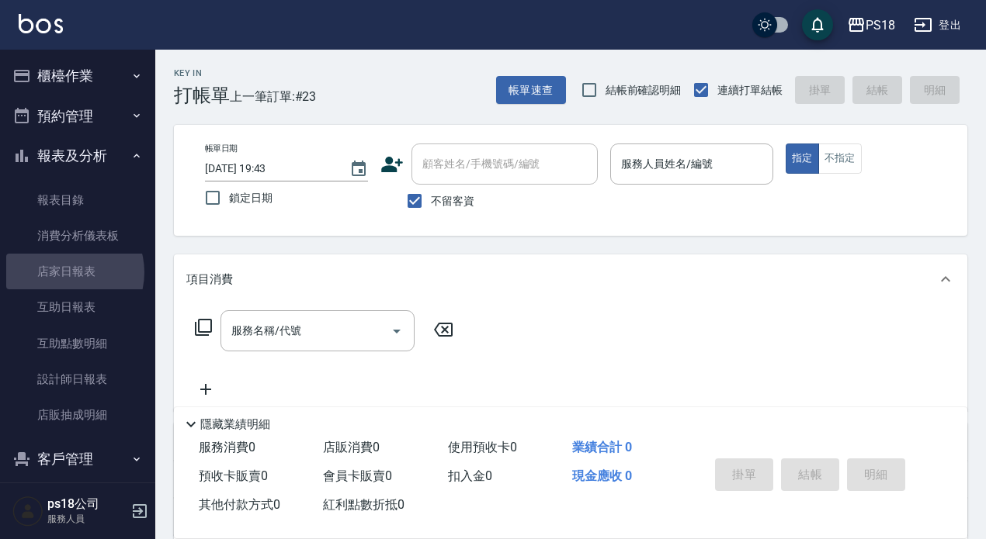
drag, startPoint x: 67, startPoint y: 272, endPoint x: 29, endPoint y: 151, distance: 126.7
click at [67, 273] on link "店家日報表" at bounding box center [77, 272] width 143 height 36
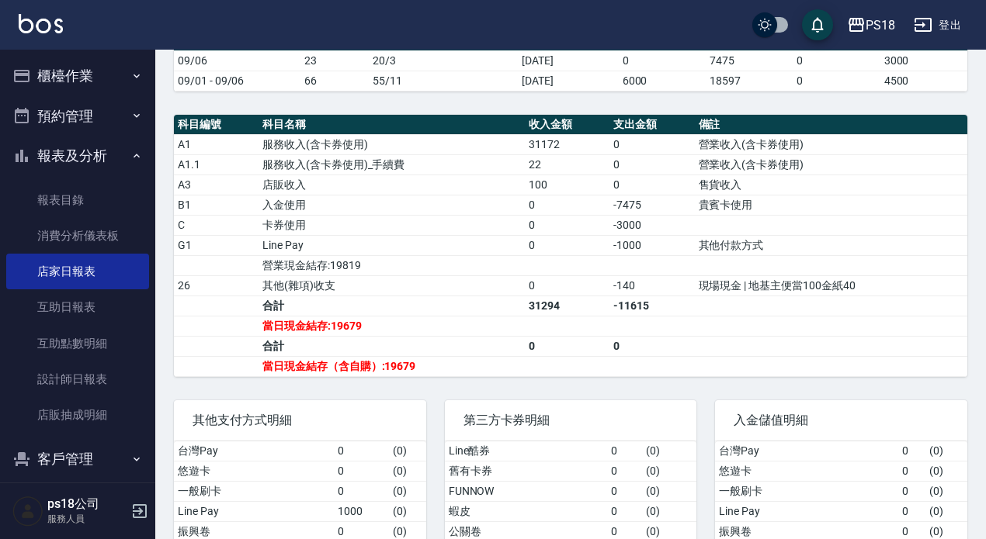
scroll to position [466, 0]
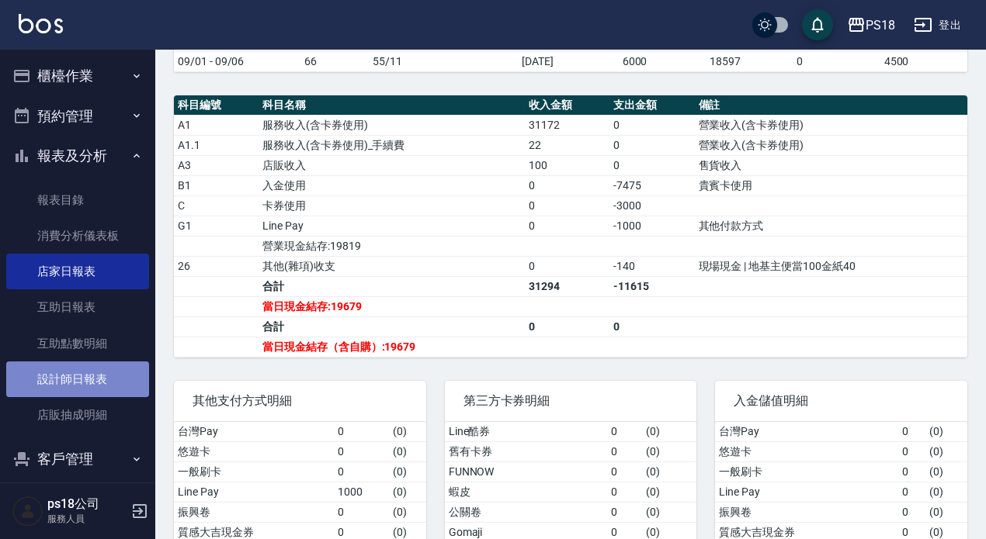
click at [85, 376] on link "設計師日報表" at bounding box center [77, 380] width 143 height 36
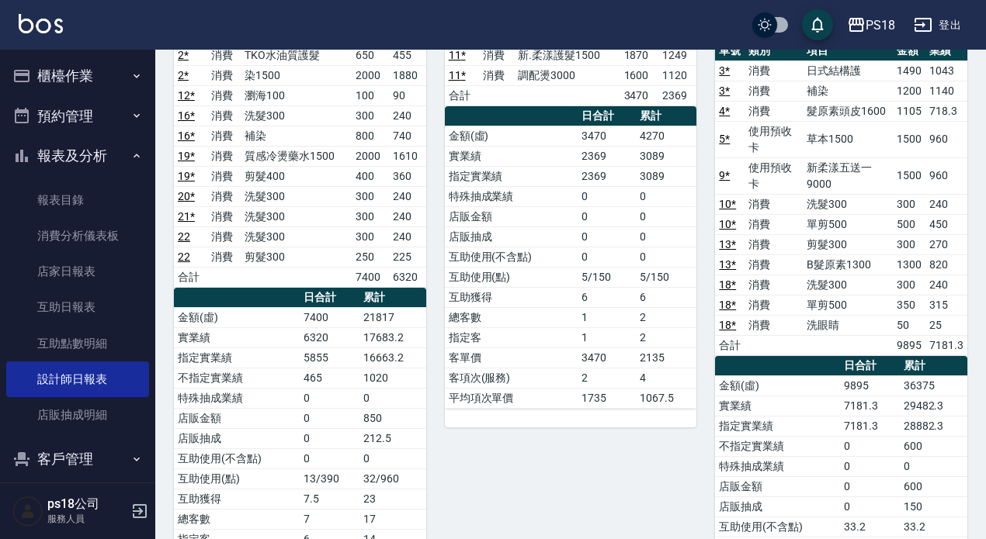
scroll to position [931, 0]
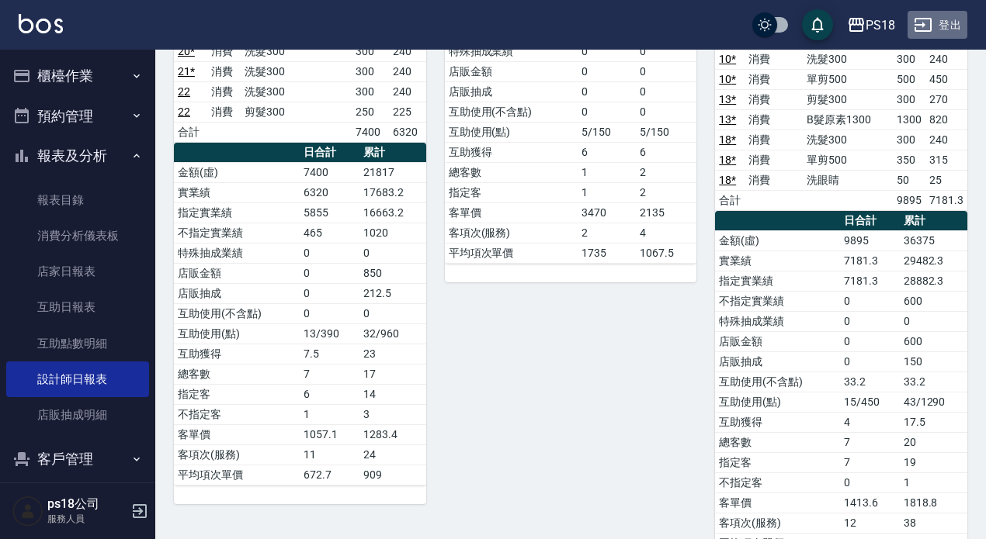
click at [955, 22] on button "登出" at bounding box center [937, 25] width 60 height 29
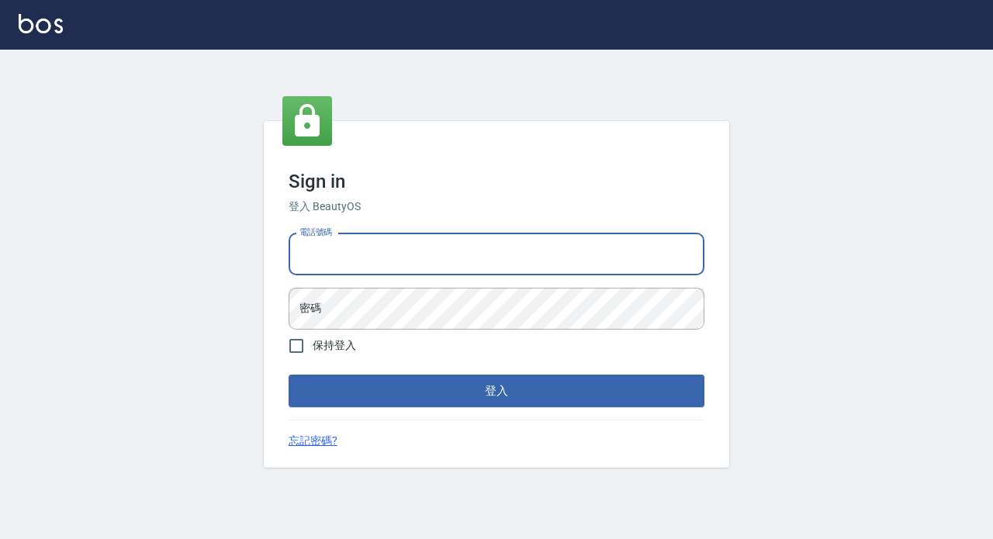
click at [381, 251] on input "電話號碼" at bounding box center [497, 255] width 416 height 42
type input "0928704656"
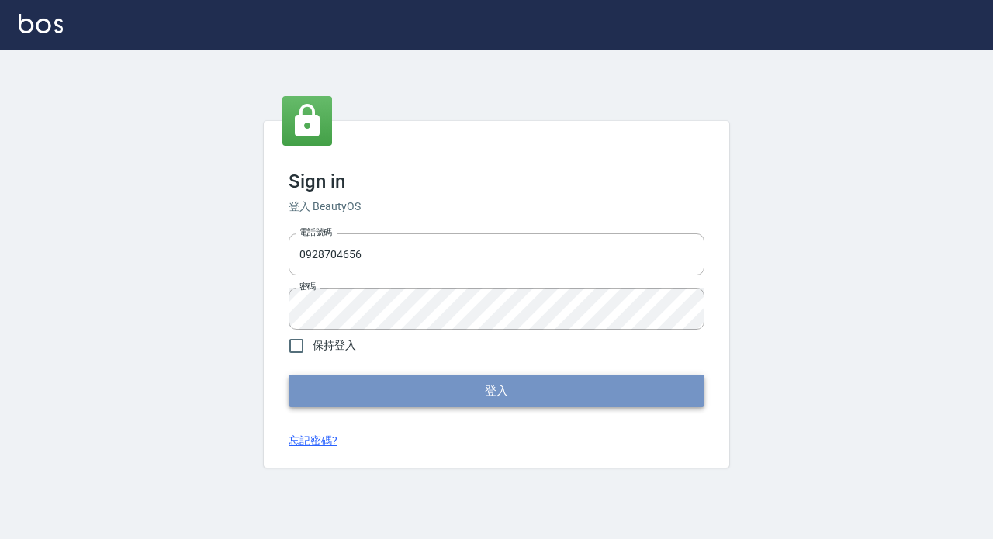
click at [449, 391] on button "登入" at bounding box center [497, 391] width 416 height 33
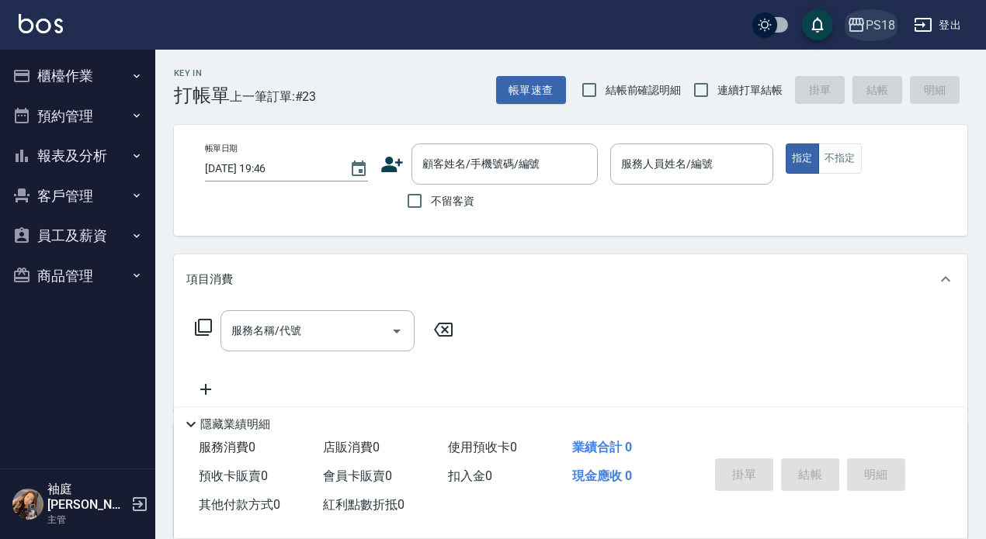
click at [868, 19] on div "PS18" at bounding box center [879, 25] width 29 height 19
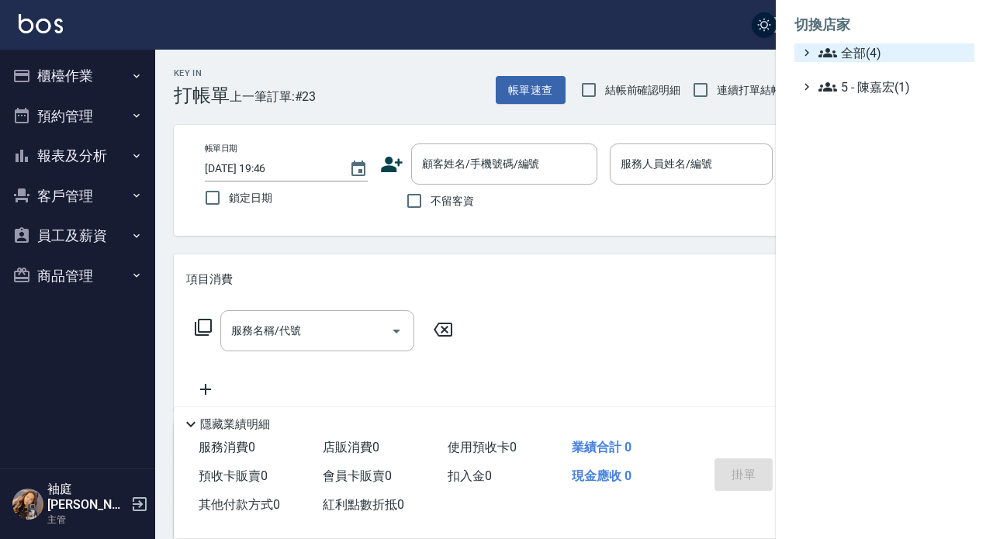
click at [863, 50] on span "全部(4)" at bounding box center [894, 52] width 150 height 19
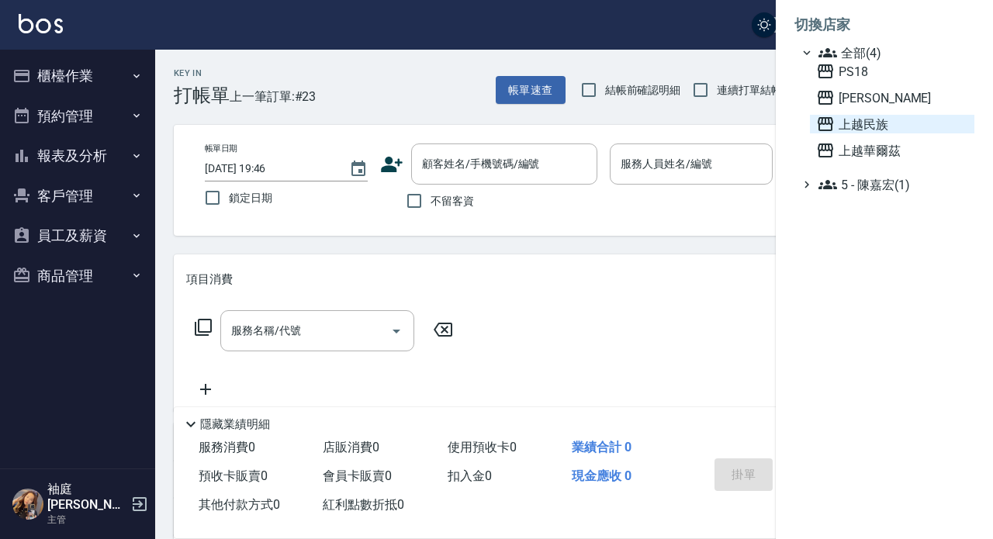
click at [874, 127] on span "上越民族" at bounding box center [892, 124] width 152 height 19
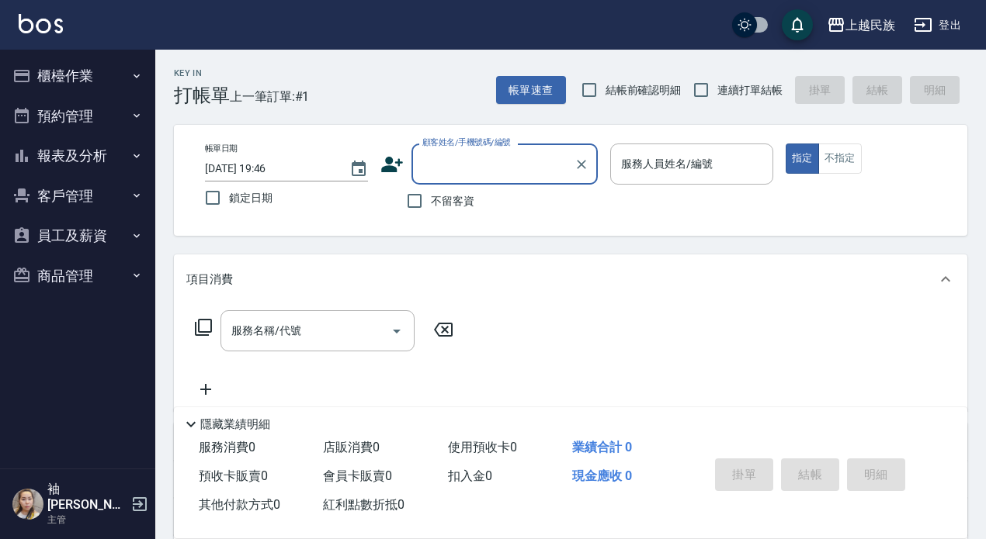
click at [45, 154] on button "報表及分析" at bounding box center [77, 156] width 143 height 40
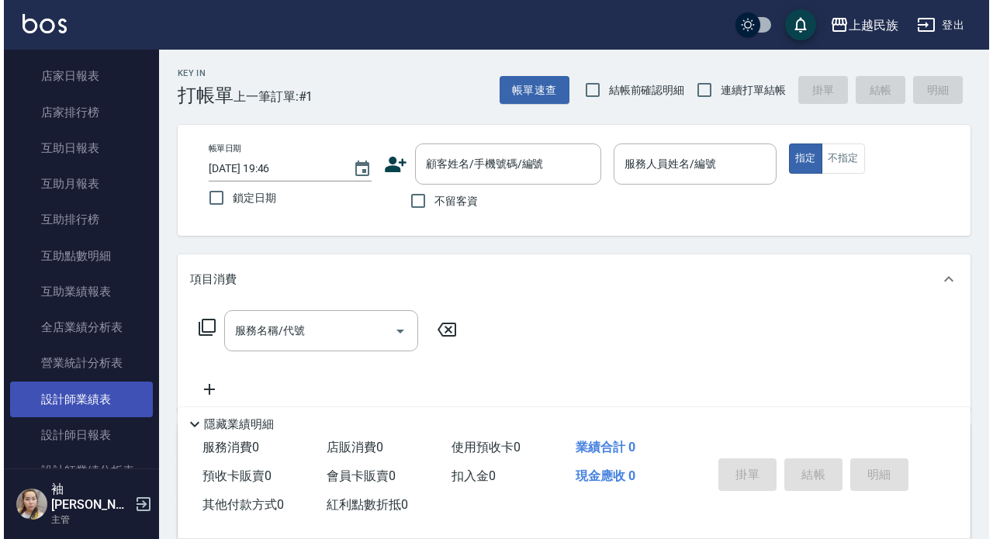
scroll to position [233, 0]
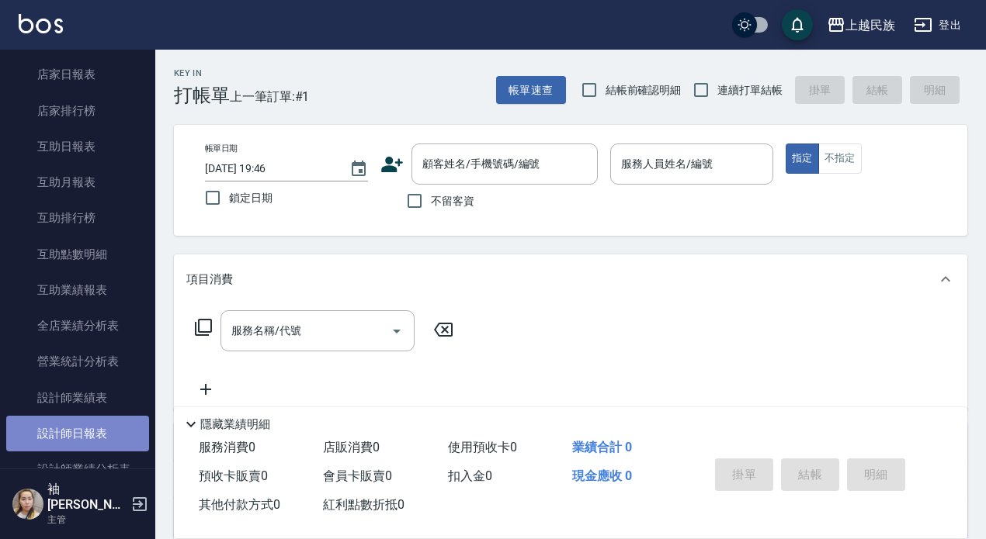
click at [88, 427] on link "設計師日報表" at bounding box center [77, 434] width 143 height 36
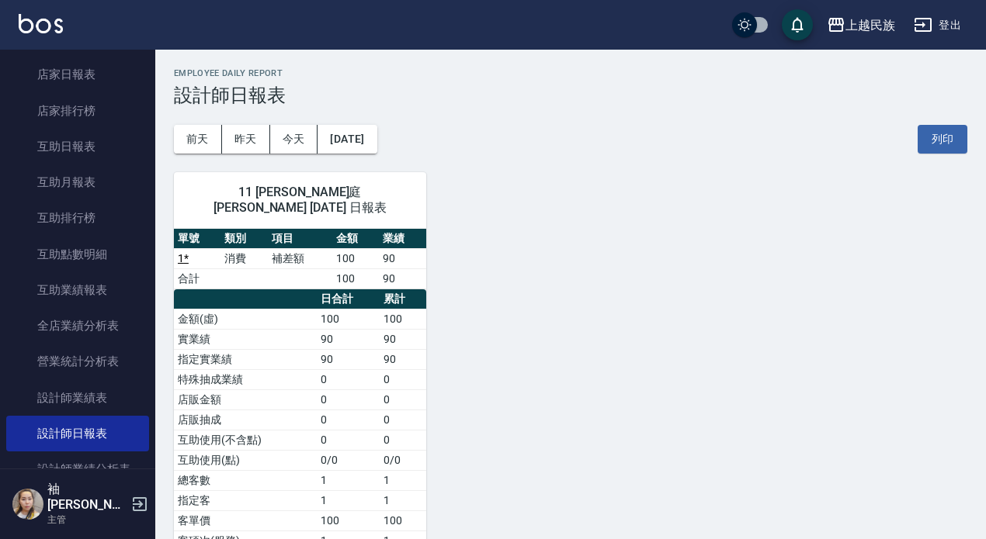
click at [940, 16] on button "登出" at bounding box center [937, 25] width 60 height 29
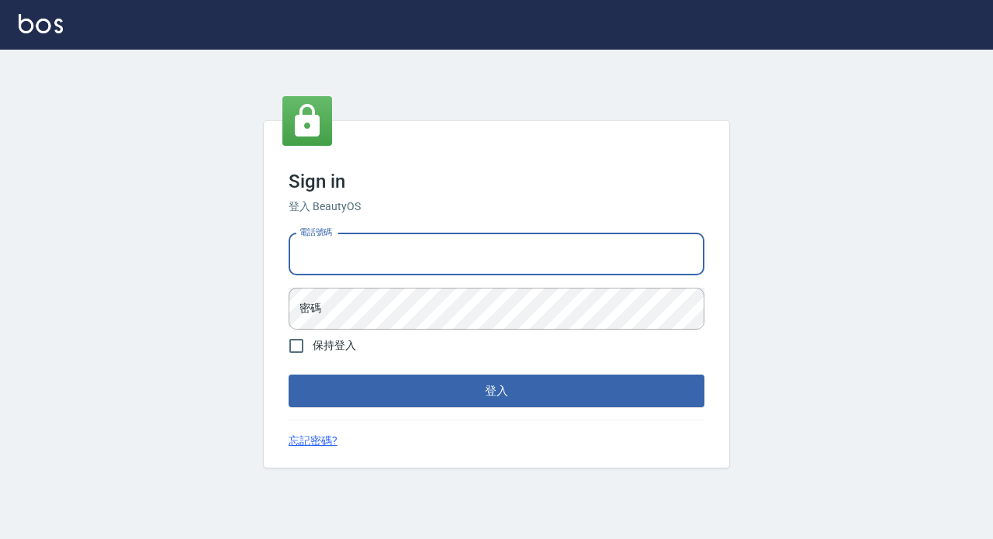
click at [355, 255] on input "電話號碼" at bounding box center [497, 255] width 416 height 42
type input "89729295"
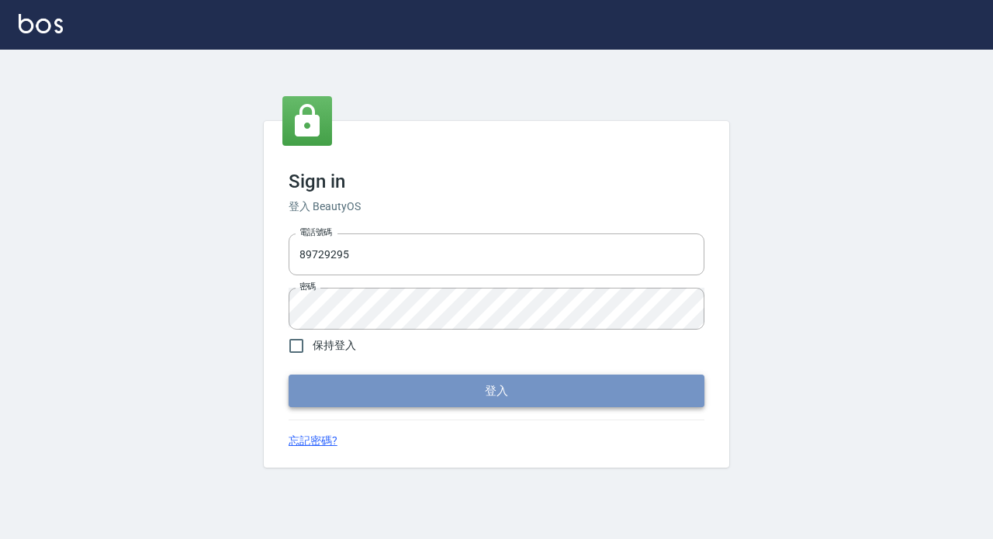
click at [418, 401] on button "登入" at bounding box center [497, 391] width 416 height 33
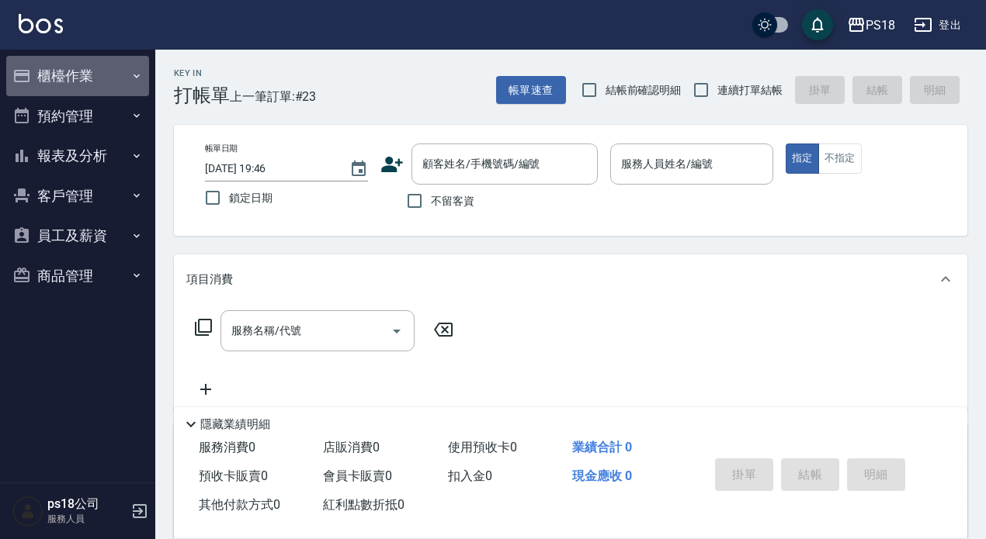
click at [71, 75] on button "櫃檯作業" at bounding box center [77, 76] width 143 height 40
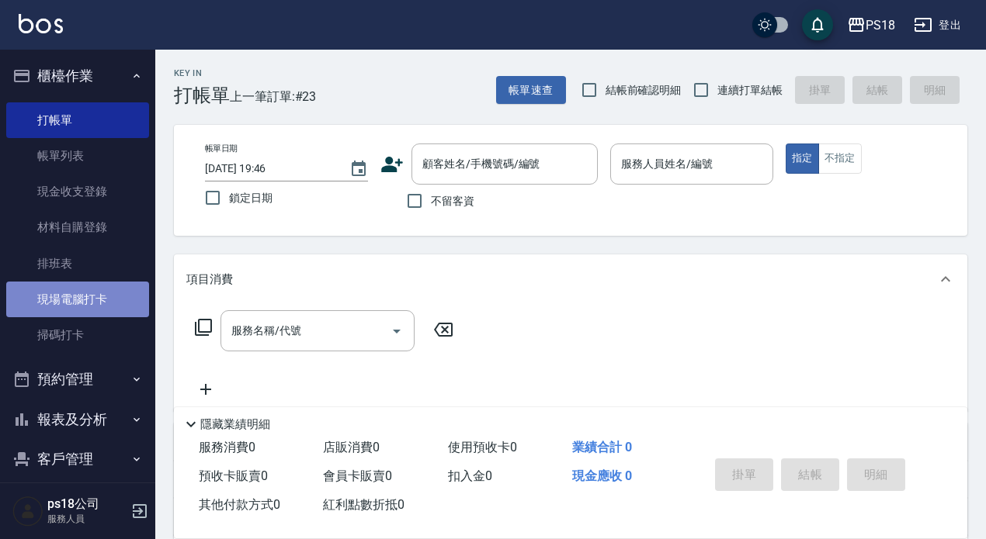
click at [78, 290] on link "現場電腦打卡" at bounding box center [77, 300] width 143 height 36
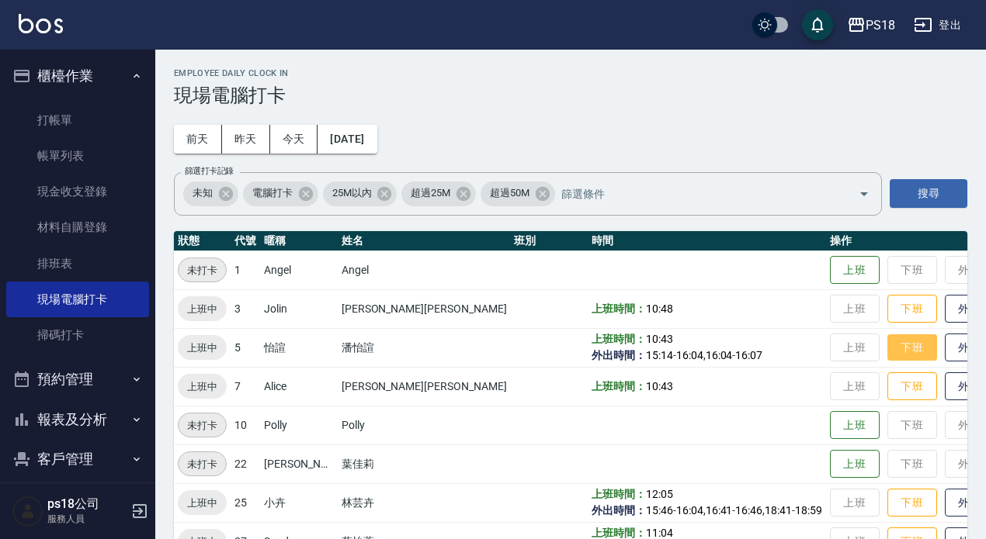
click at [887, 346] on button "下班" at bounding box center [912, 347] width 50 height 27
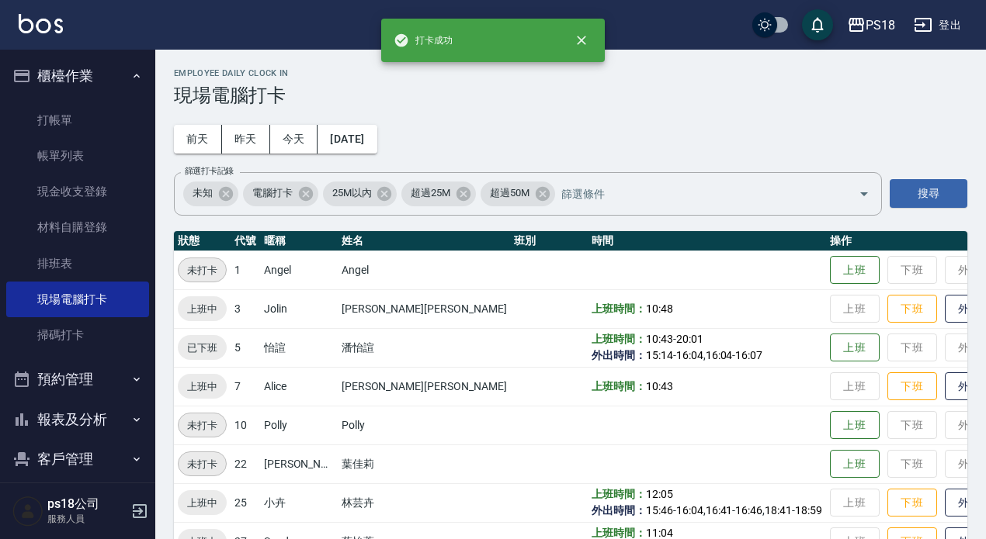
drag, startPoint x: 851, startPoint y: 310, endPoint x: 858, endPoint y: 330, distance: 20.6
click at [887, 310] on button "下班" at bounding box center [912, 309] width 50 height 29
click at [887, 383] on button "下班" at bounding box center [912, 386] width 50 height 27
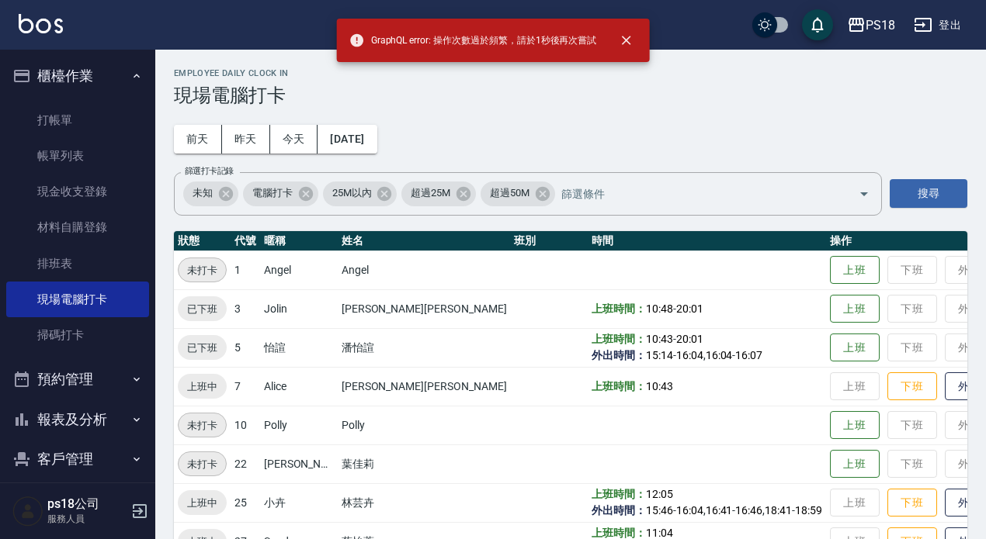
scroll to position [233, 0]
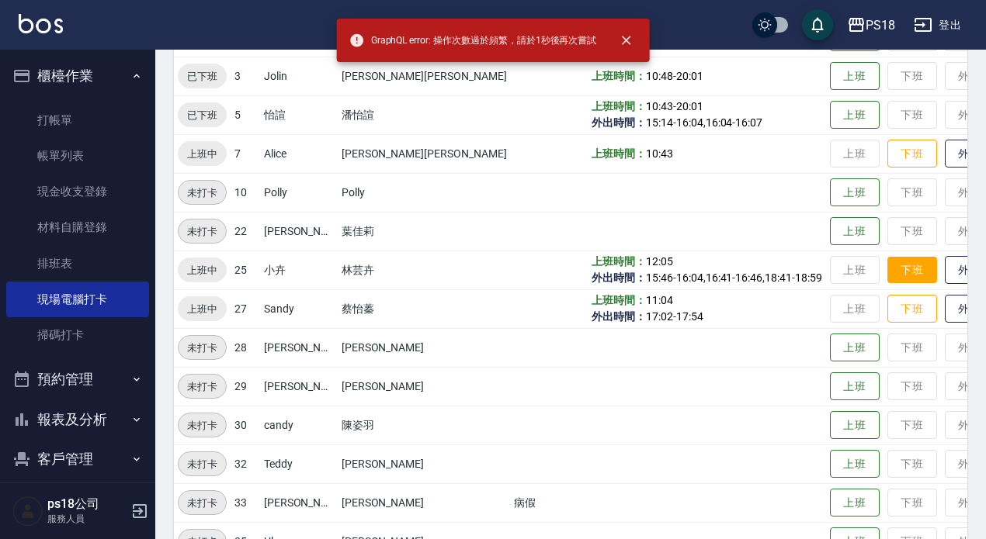
click at [887, 265] on button "下班" at bounding box center [912, 270] width 50 height 27
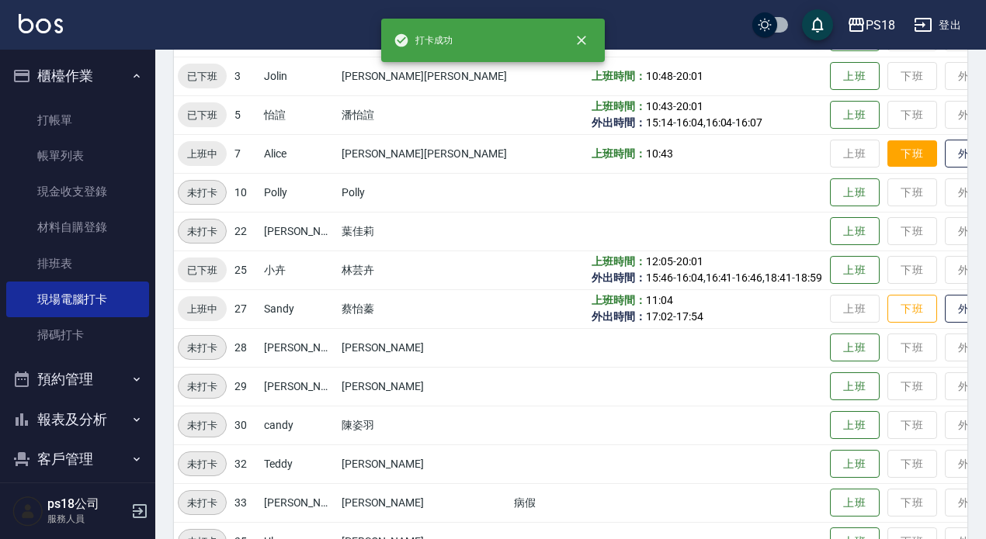
click at [887, 161] on button "下班" at bounding box center [912, 153] width 50 height 27
click at [887, 307] on button "下班" at bounding box center [912, 309] width 50 height 27
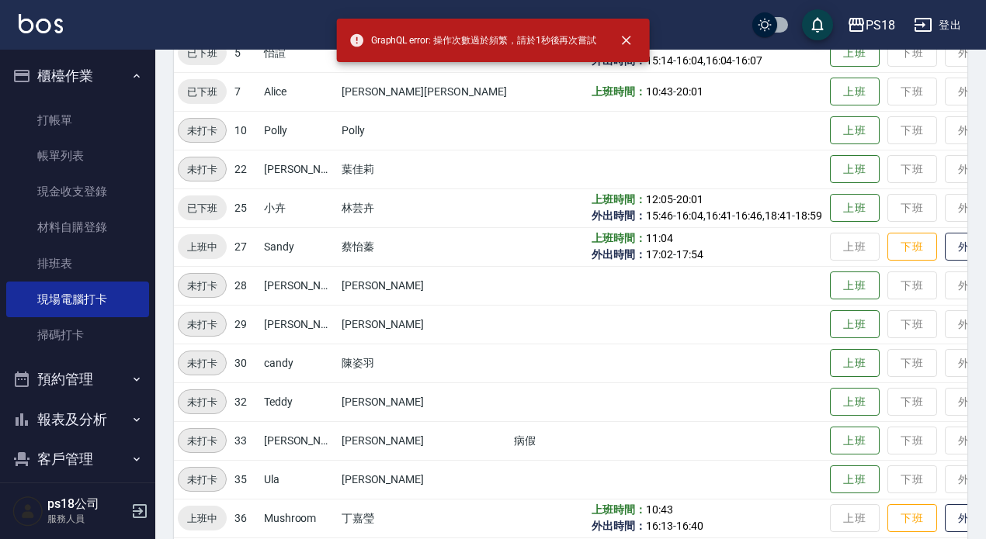
scroll to position [352, 0]
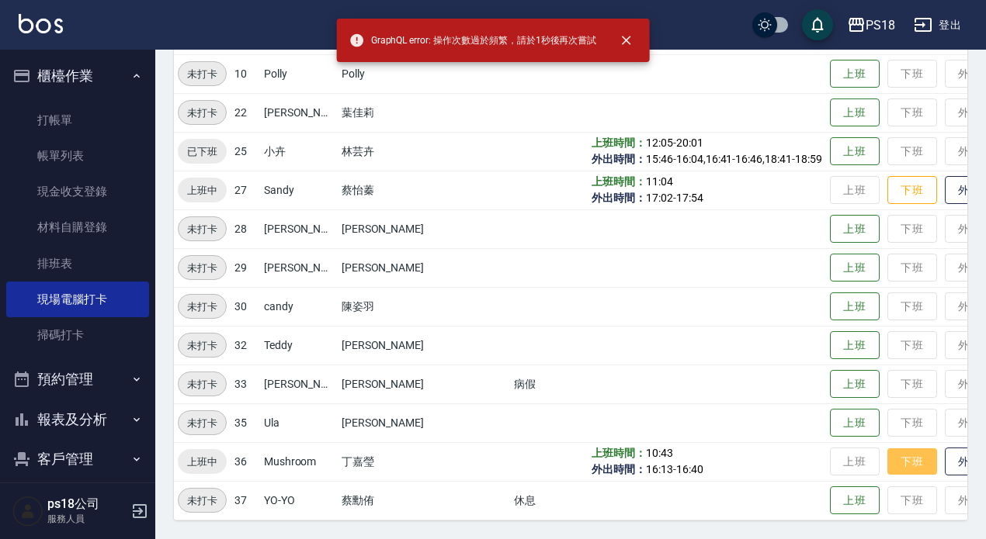
click at [887, 456] on button "下班" at bounding box center [912, 462] width 50 height 27
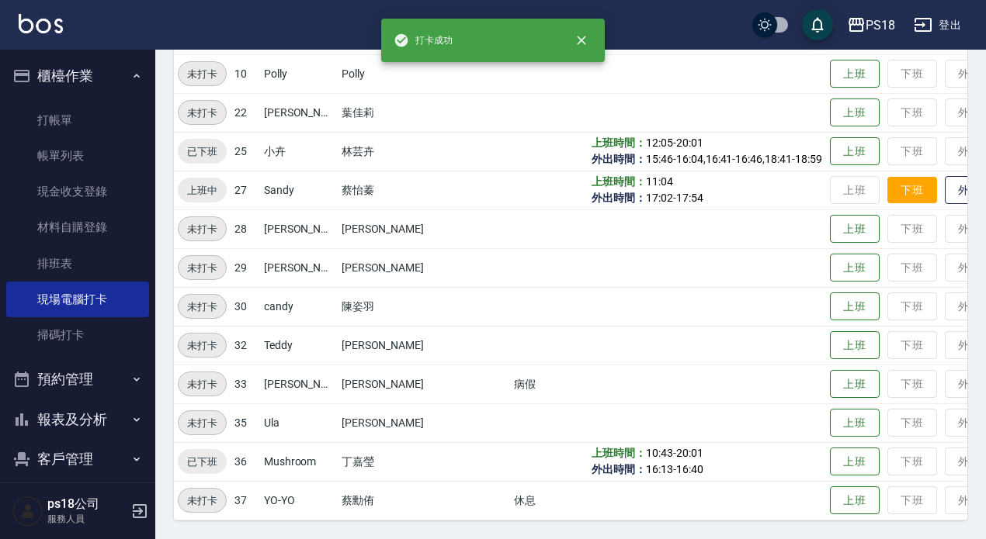
click at [887, 189] on button "下班" at bounding box center [912, 190] width 50 height 27
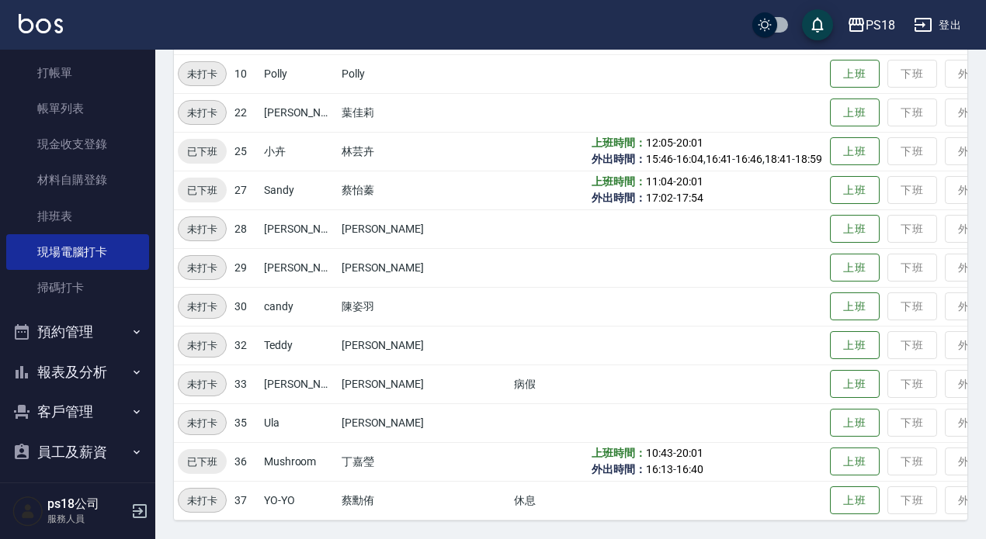
scroll to position [95, 0]
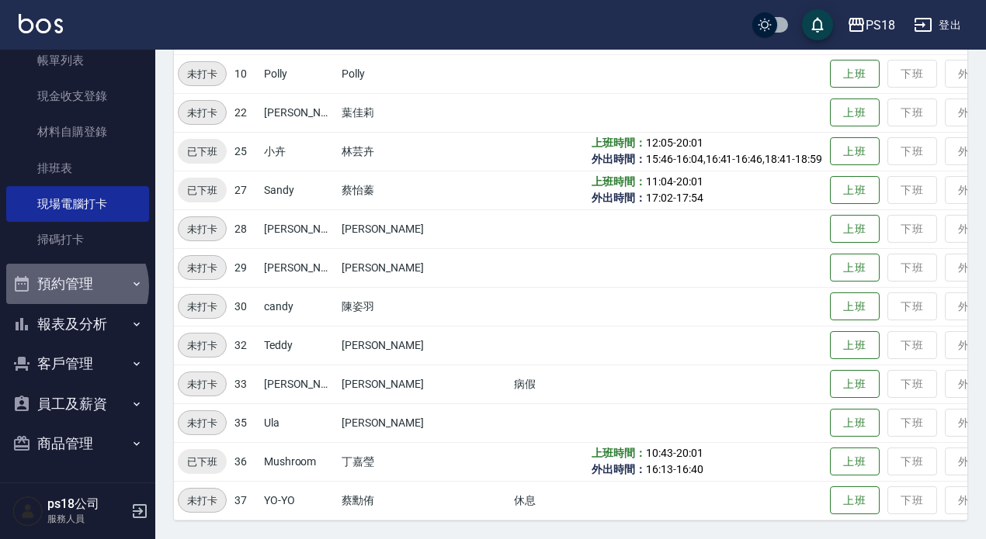
click at [78, 286] on button "預約管理" at bounding box center [77, 284] width 143 height 40
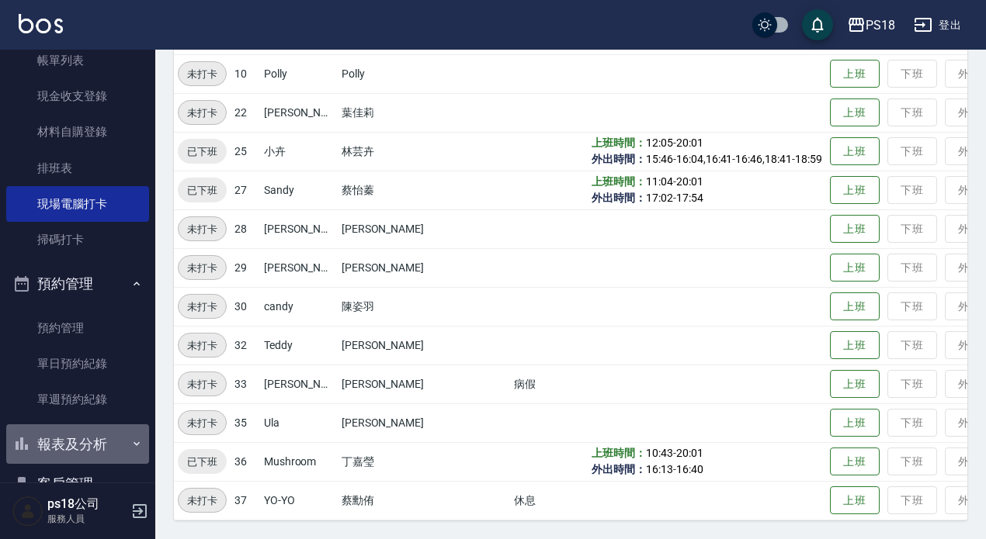
click at [89, 441] on button "報表及分析" at bounding box center [77, 445] width 143 height 40
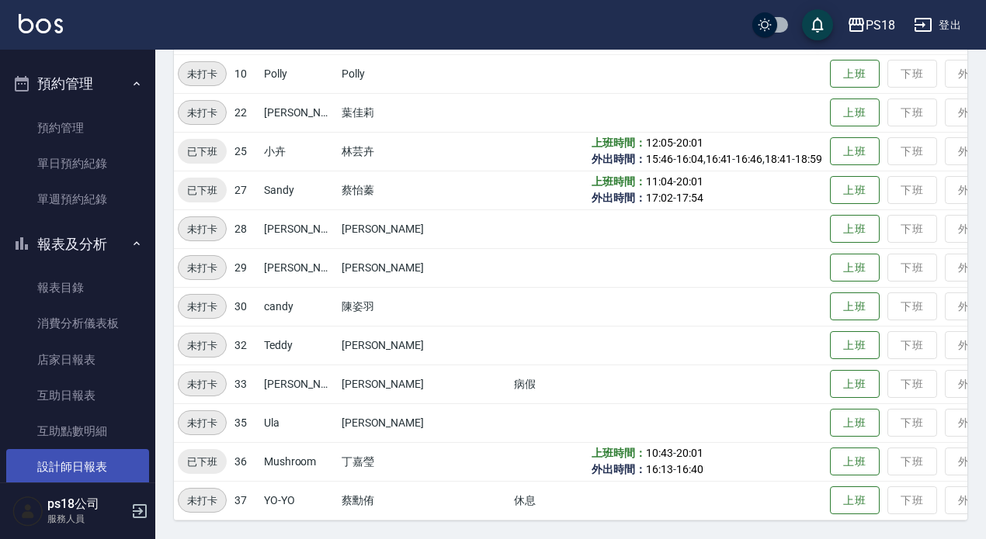
scroll to position [406, 0]
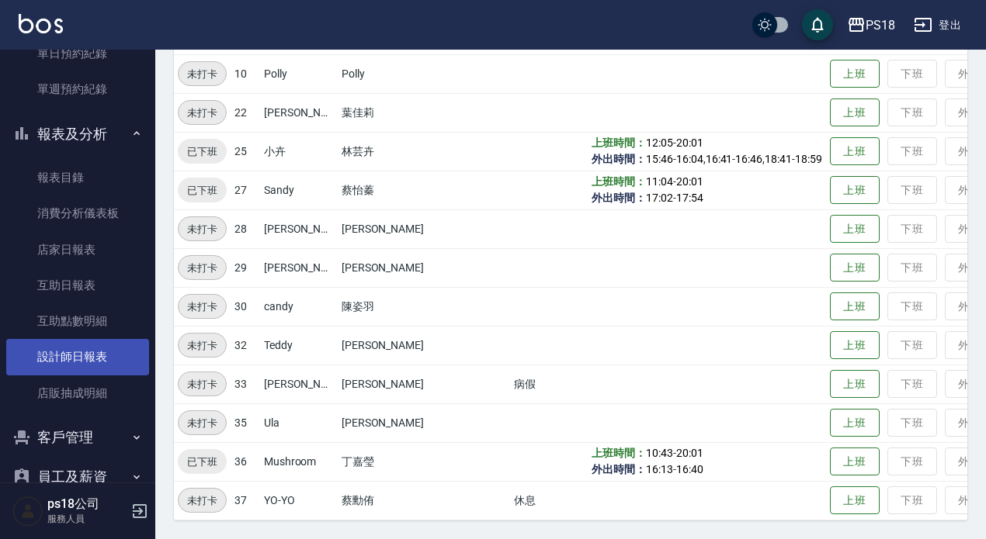
click at [80, 361] on link "設計師日報表" at bounding box center [77, 357] width 143 height 36
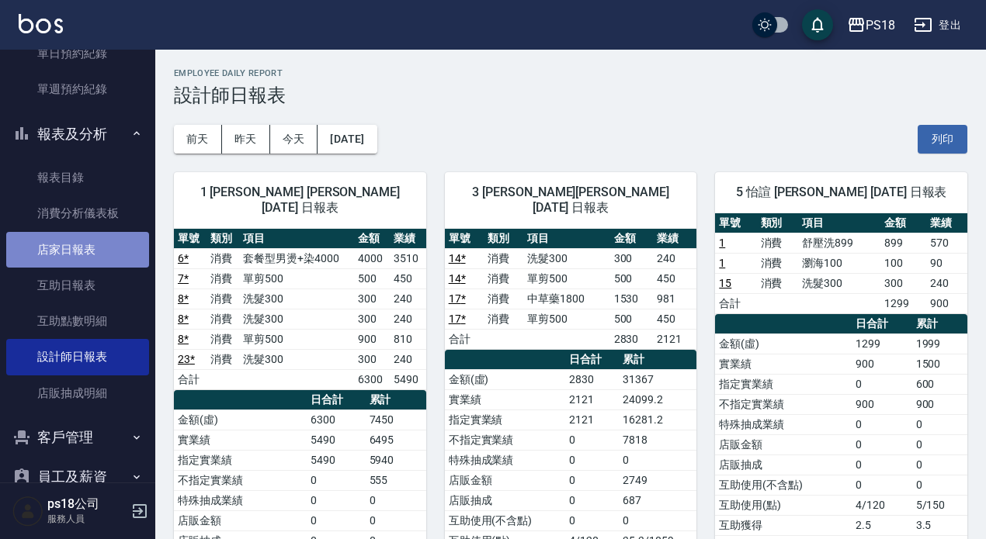
click at [78, 251] on link "店家日報表" at bounding box center [77, 250] width 143 height 36
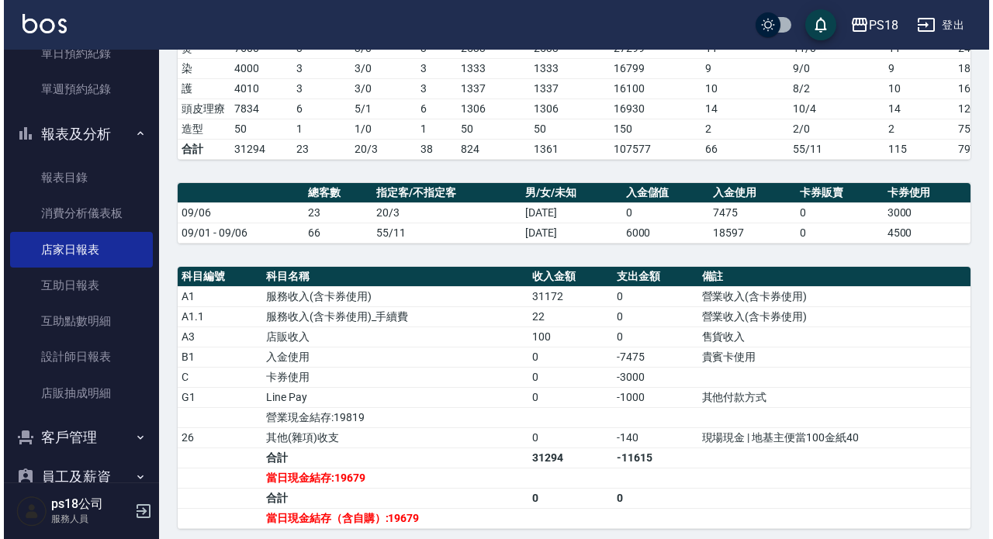
scroll to position [310, 0]
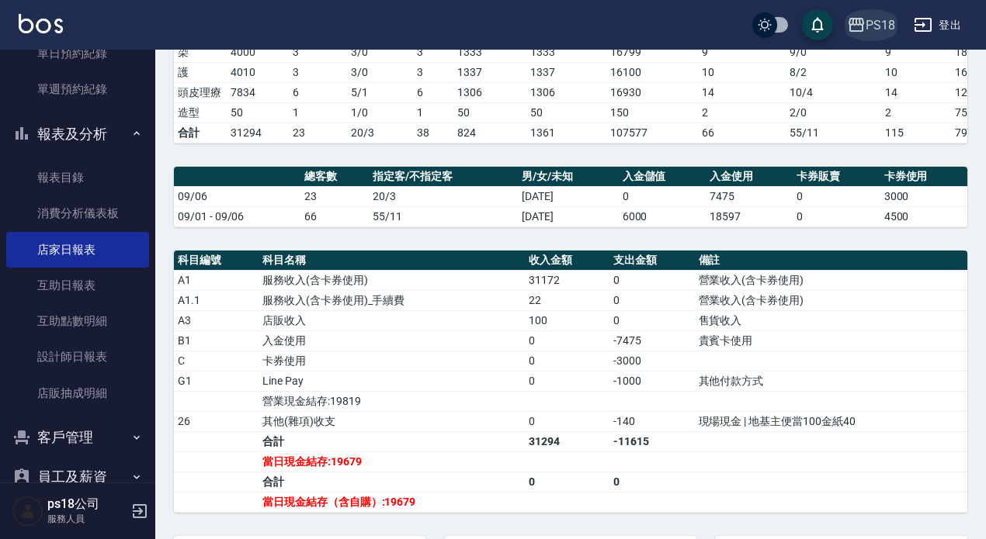
click at [872, 16] on div "PS18" at bounding box center [879, 25] width 29 height 19
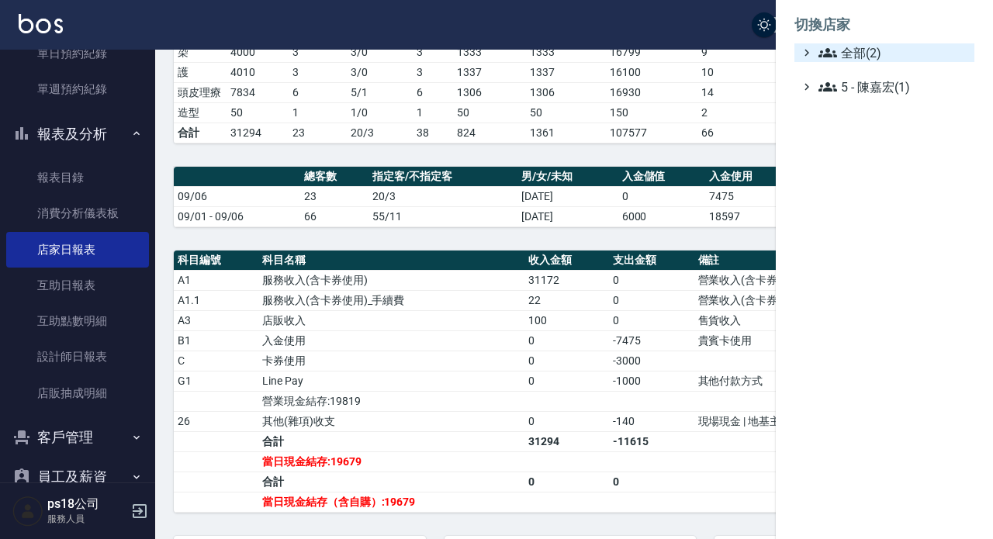
click at [879, 48] on span "全部(2)" at bounding box center [894, 52] width 150 height 19
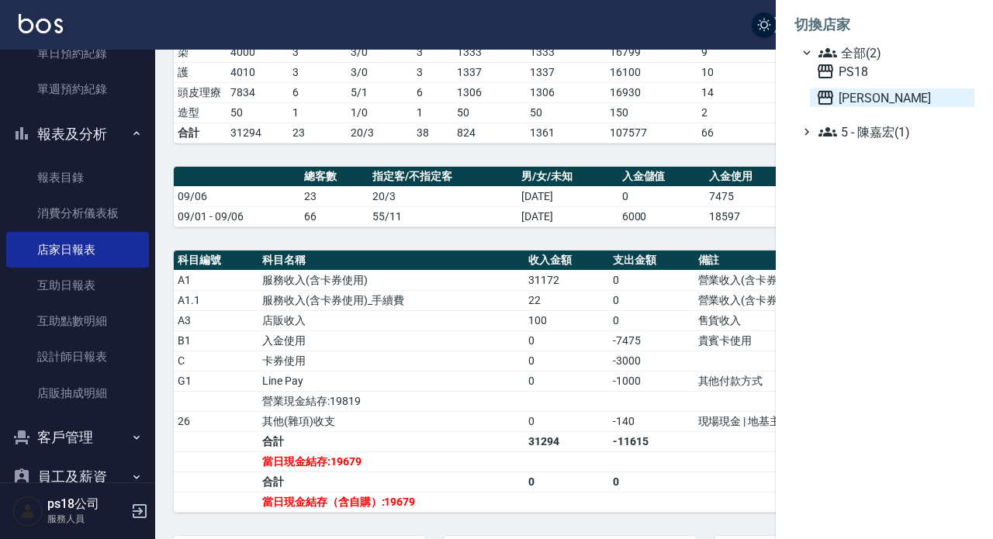
click at [867, 96] on span "上越三和" at bounding box center [892, 97] width 152 height 19
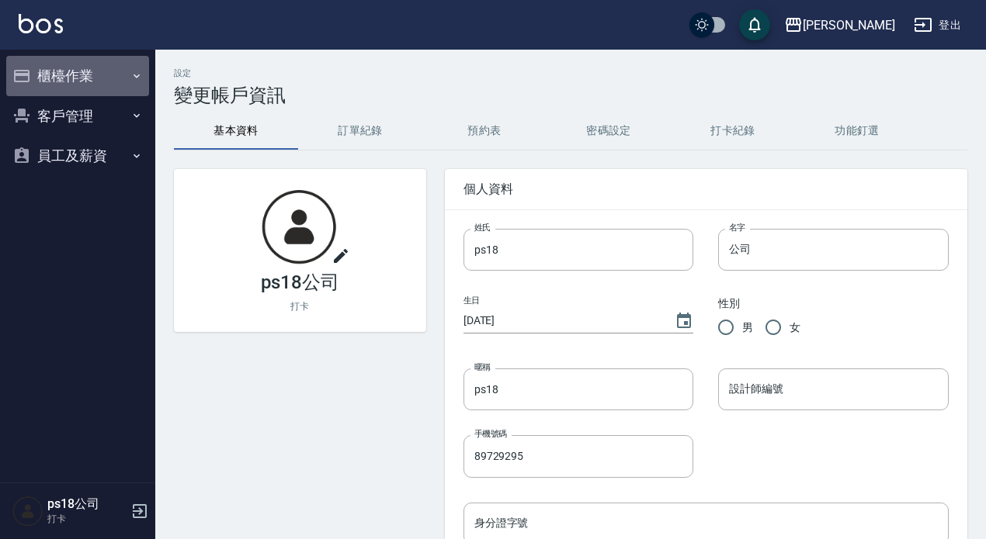
click at [89, 75] on button "櫃檯作業" at bounding box center [77, 76] width 143 height 40
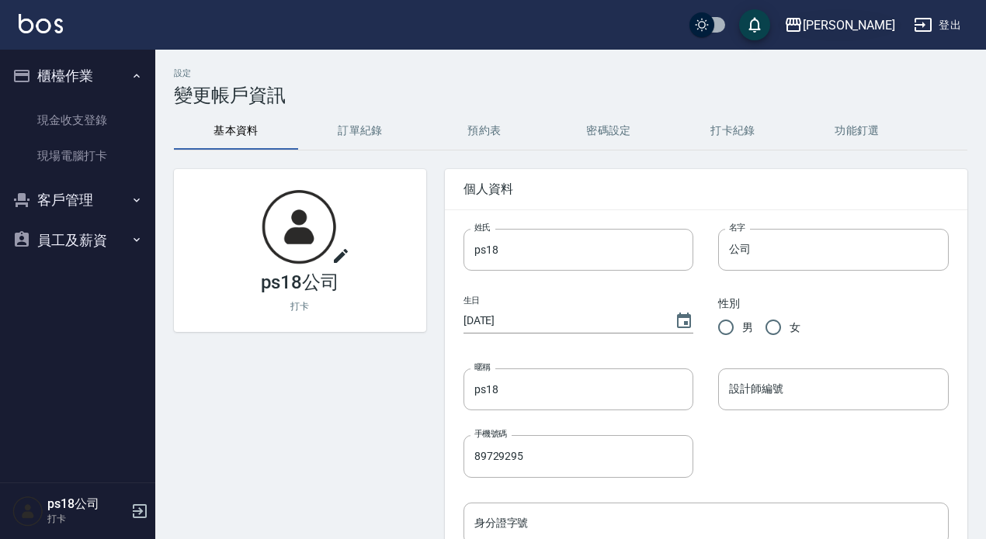
click at [875, 27] on div "[PERSON_NAME]" at bounding box center [848, 25] width 92 height 19
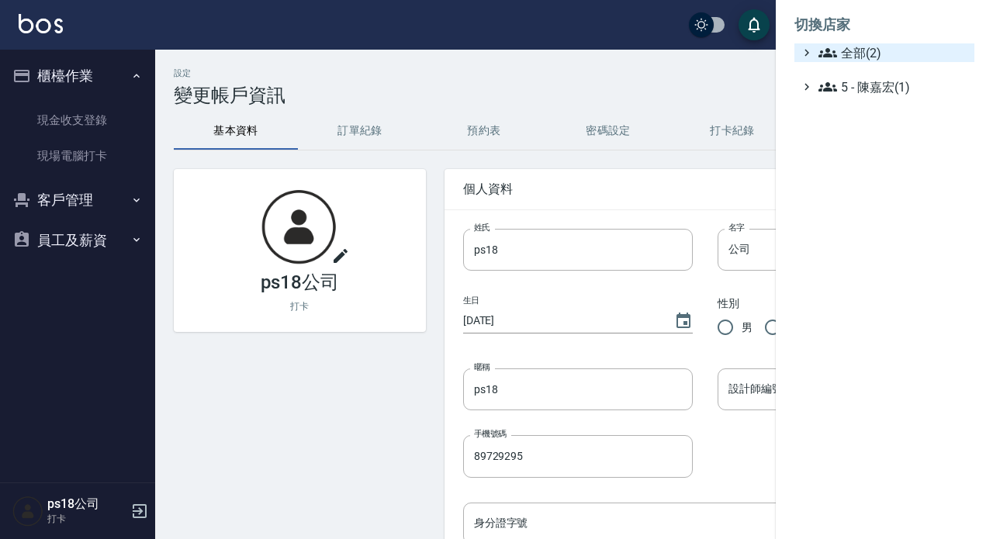
click at [880, 57] on span "全部(2)" at bounding box center [894, 52] width 150 height 19
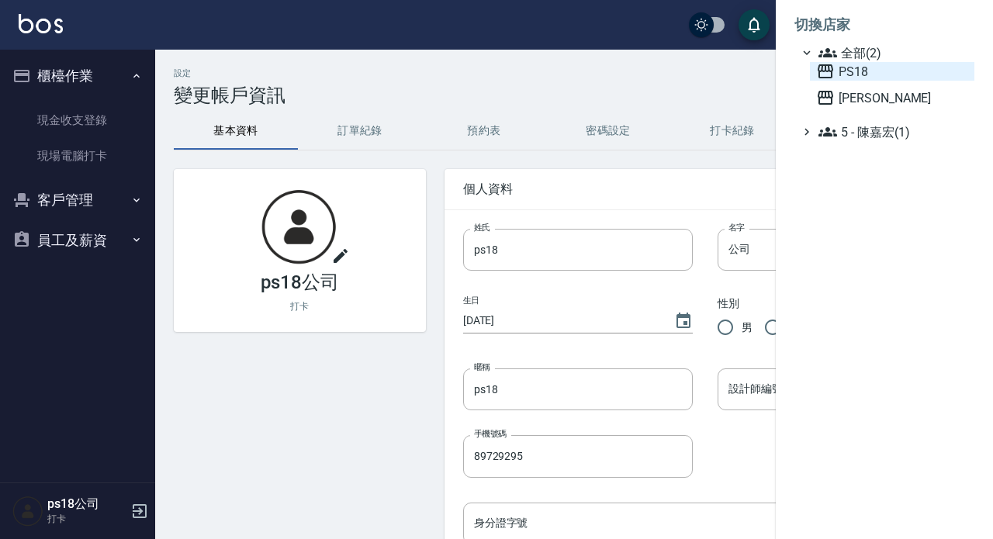
click at [858, 72] on span "PS18" at bounding box center [892, 71] width 152 height 19
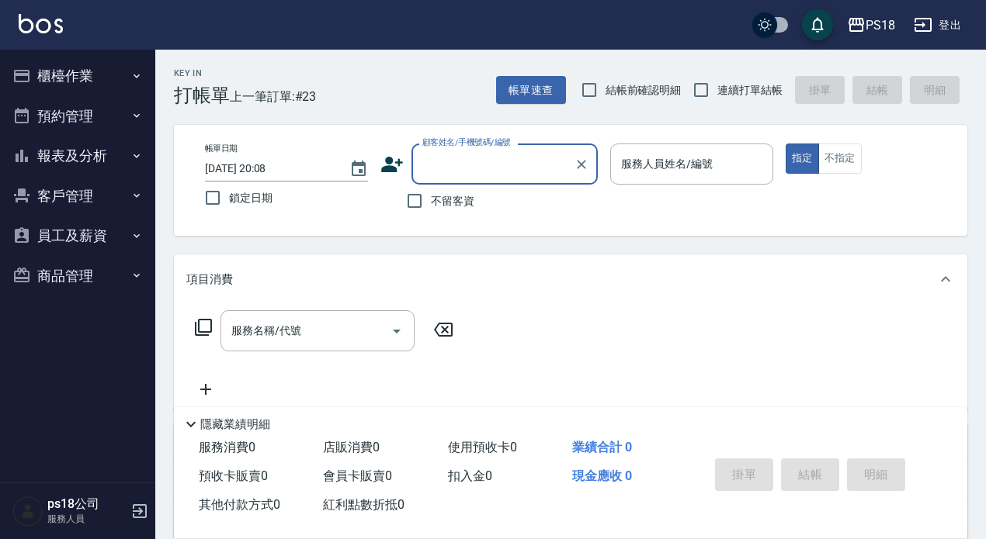
click at [957, 26] on button "登出" at bounding box center [937, 25] width 60 height 29
